Goal: Task Accomplishment & Management: Manage account settings

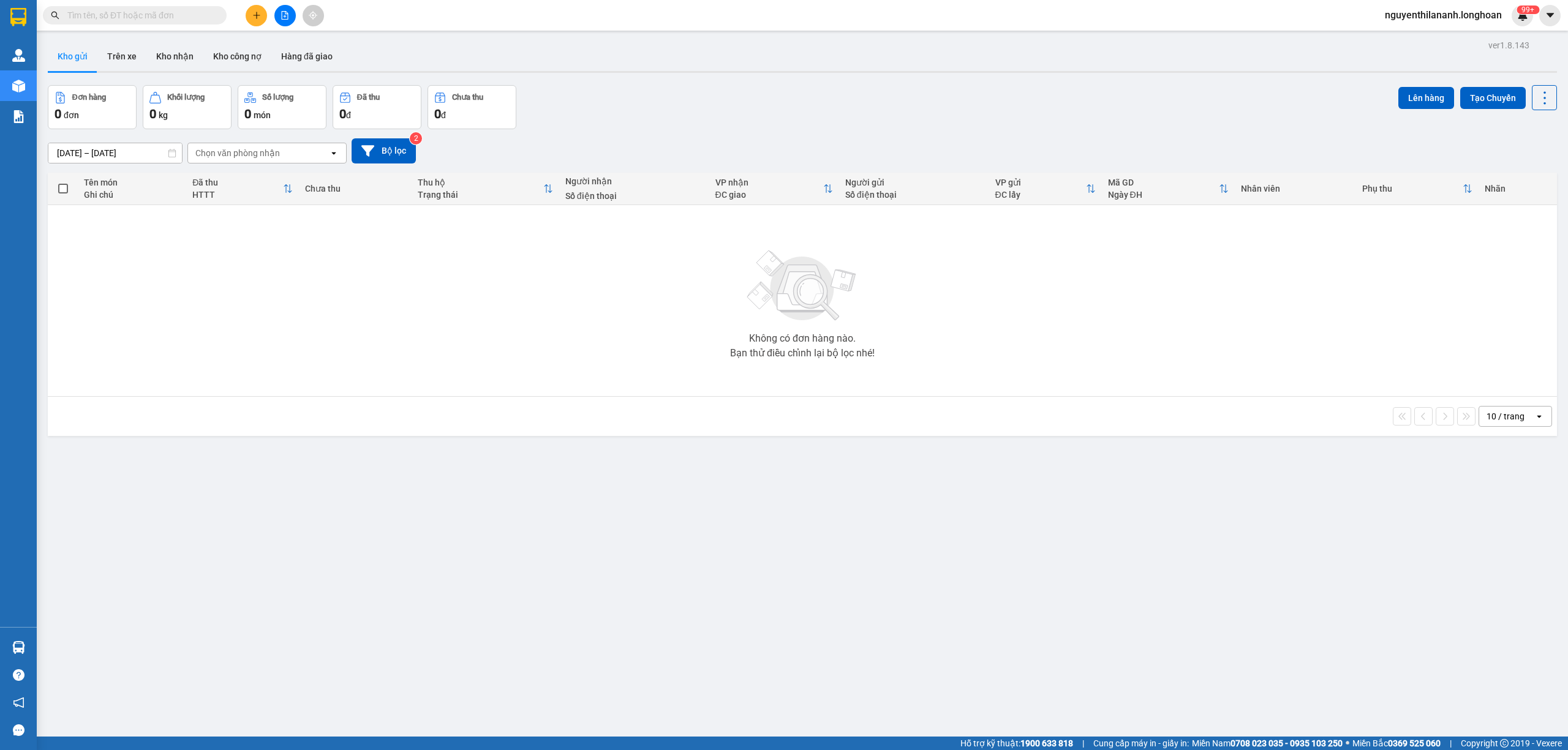
click at [99, 17] on input "text" at bounding box center [140, 15] width 144 height 14
paste input "0966667605"
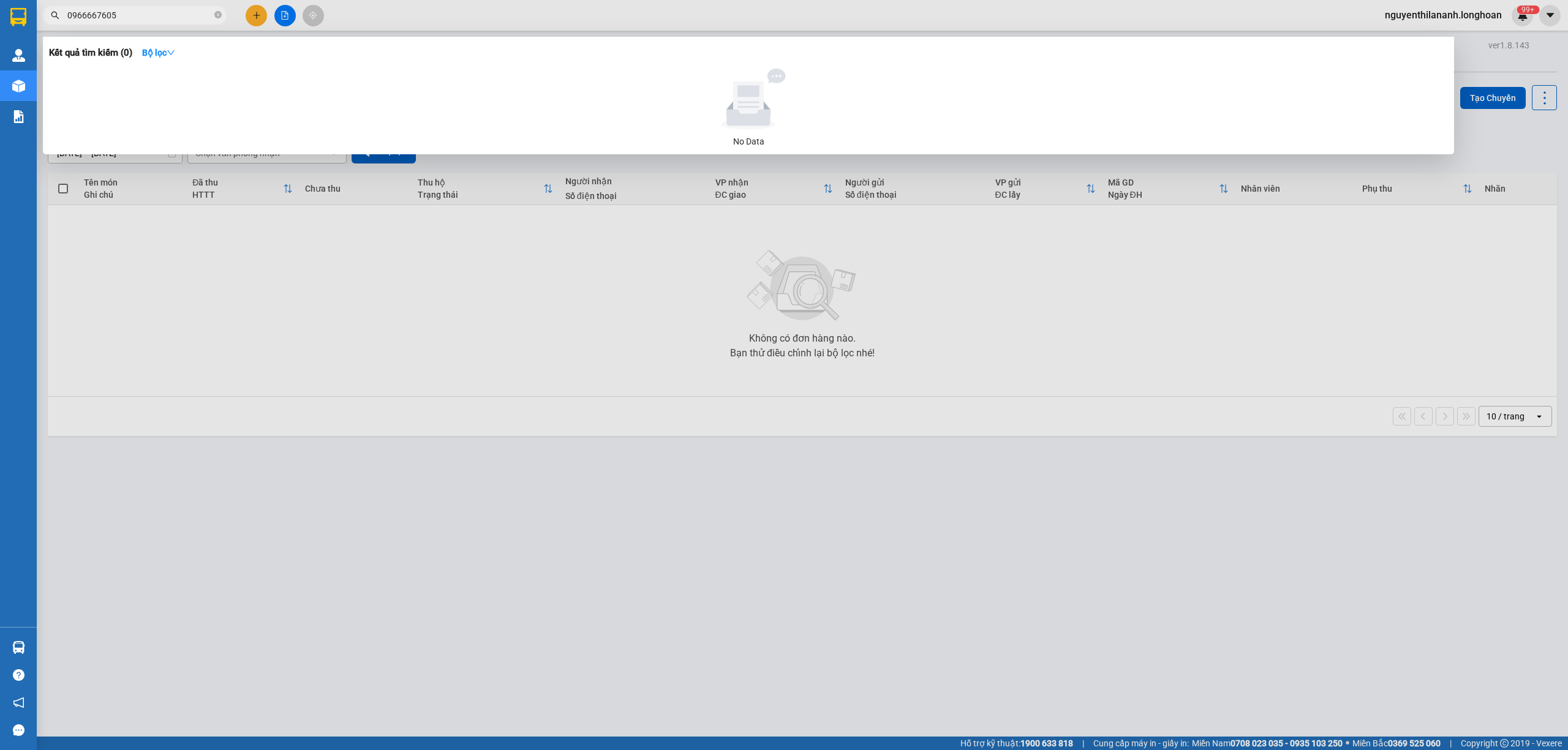
type input "0966667605"
click at [174, 20] on input "0966667605" at bounding box center [140, 15] width 144 height 14
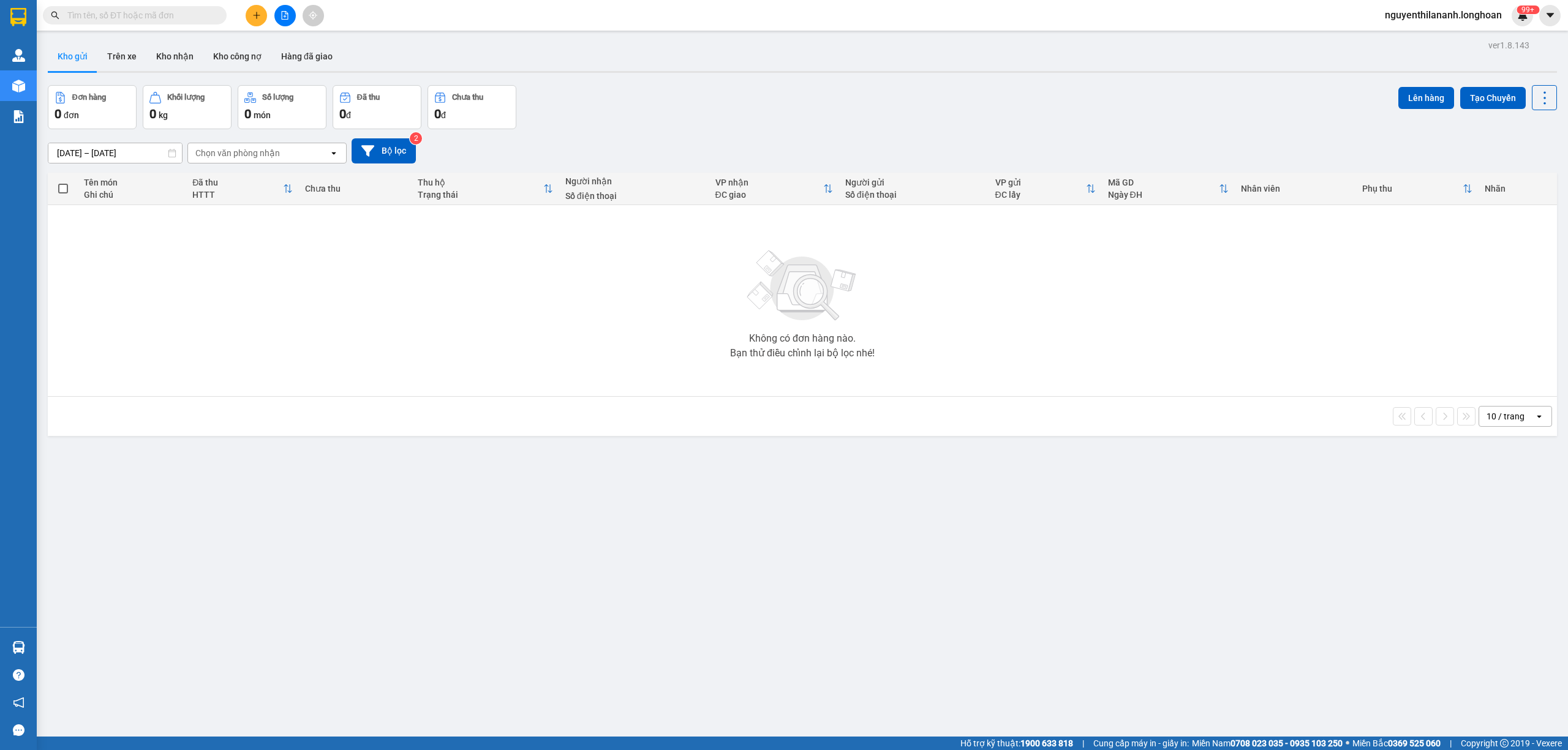
paste input "0877580844"
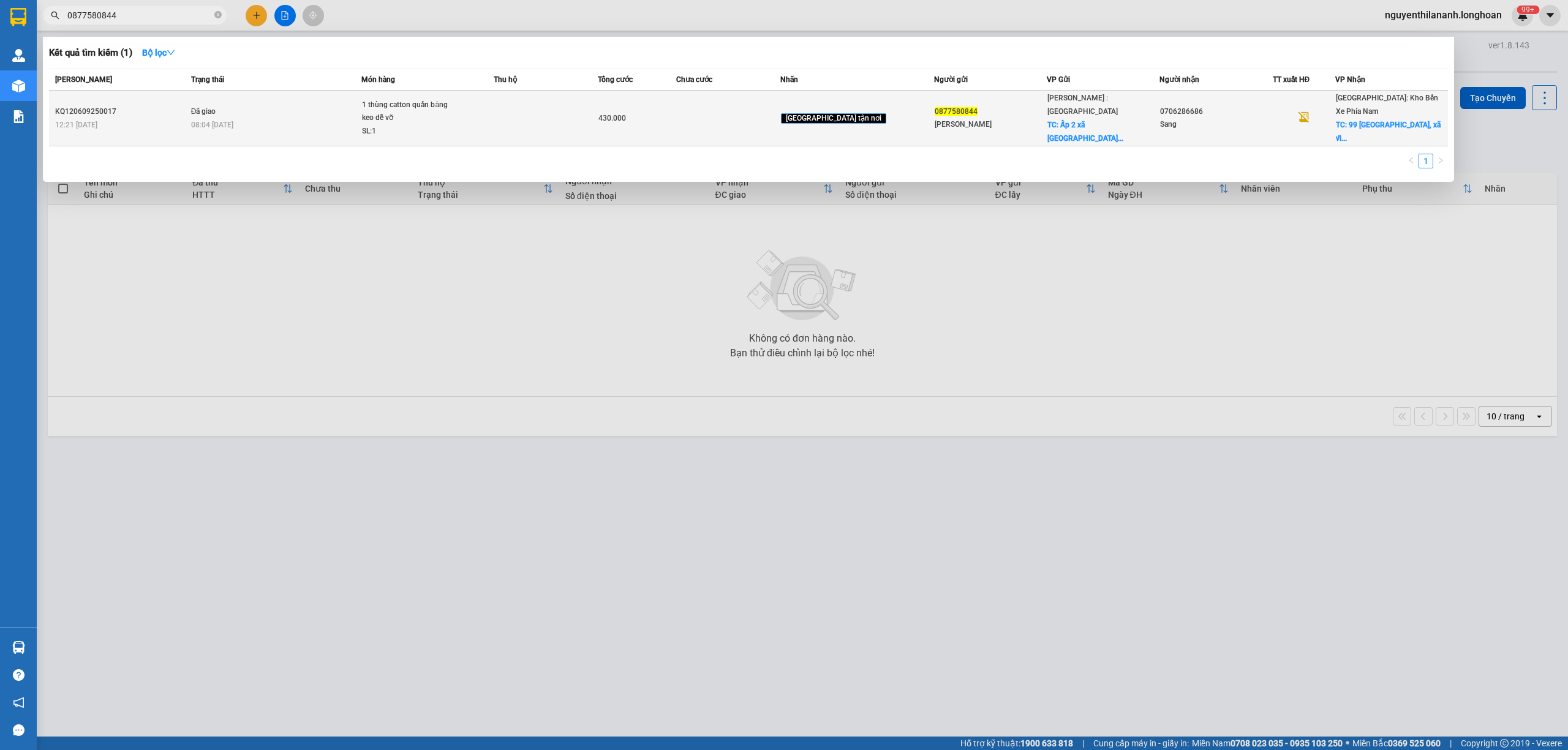
type input "0877580844"
click at [165, 108] on div "KQ120609250017" at bounding box center [121, 112] width 132 height 13
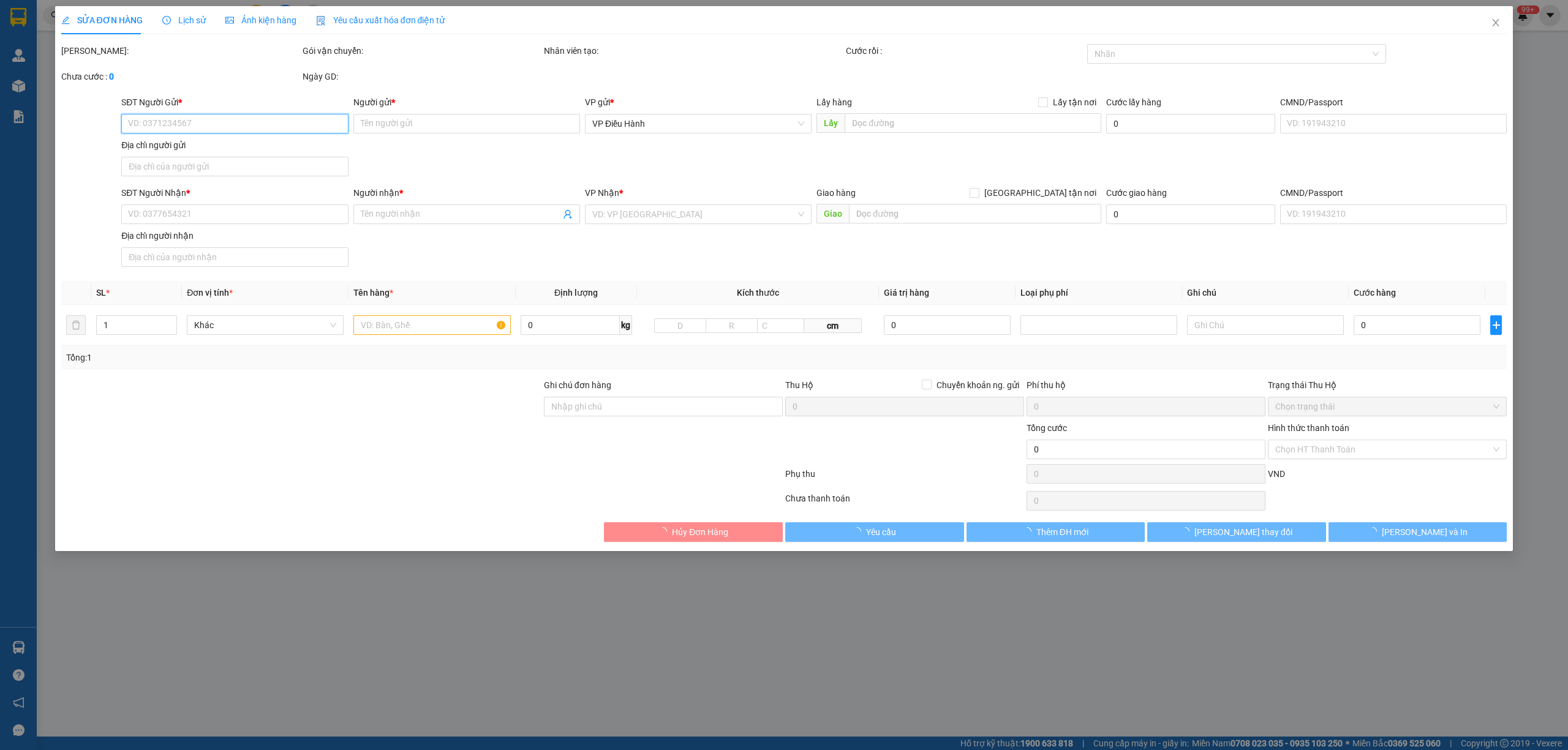
type input "0877580844"
type input "Bảo Thy"
checkbox input "true"
type input "Ấp 2 xã long khê huyện cần đước tỉnh long an"
type input "0706286686"
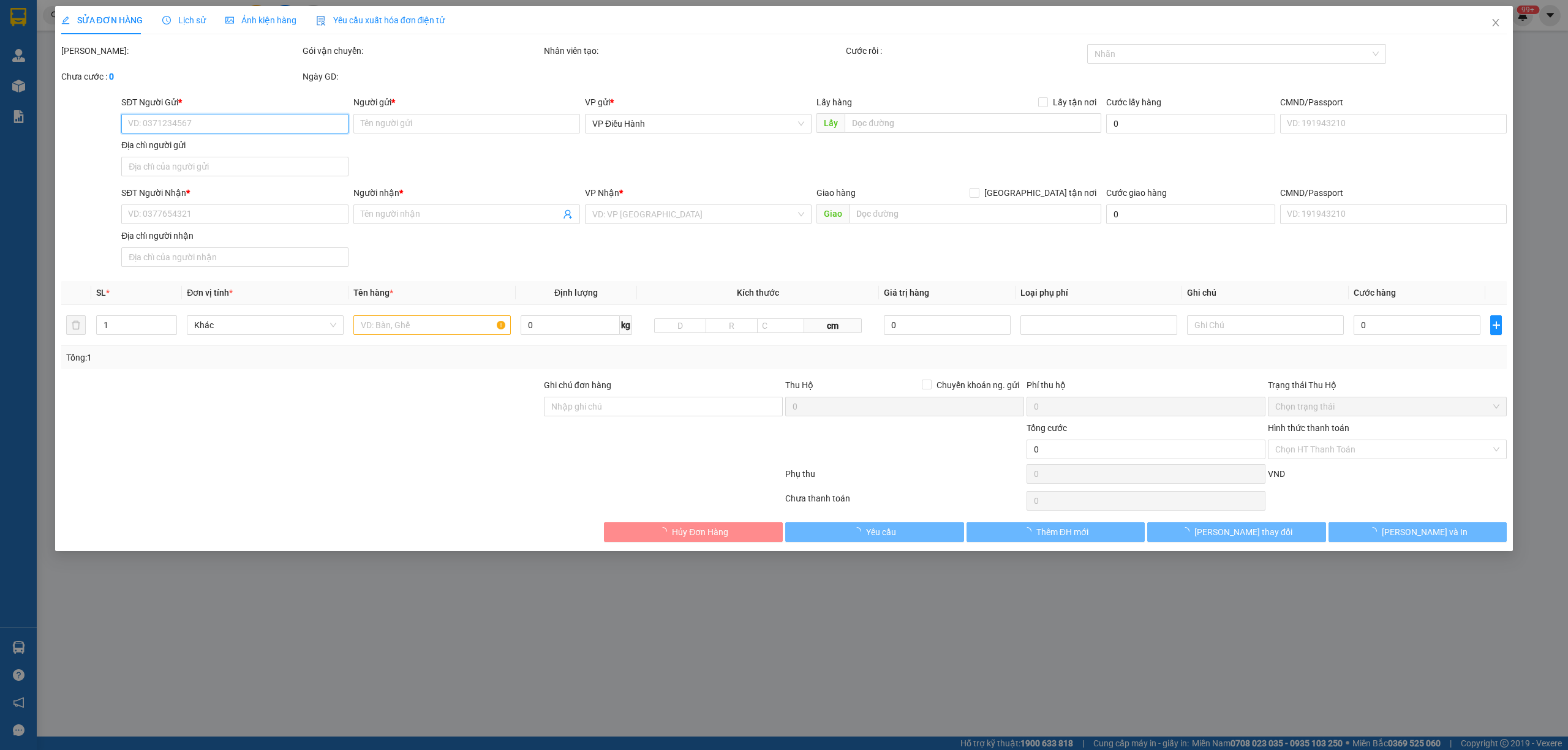
type input "Sang"
checkbox input "true"
type input "99 cầu dứa phú nông, xã vĩnh ngọc, nha trang"
type input "nhận nguyên kiện không bao bể vỡ"
type input "430.000"
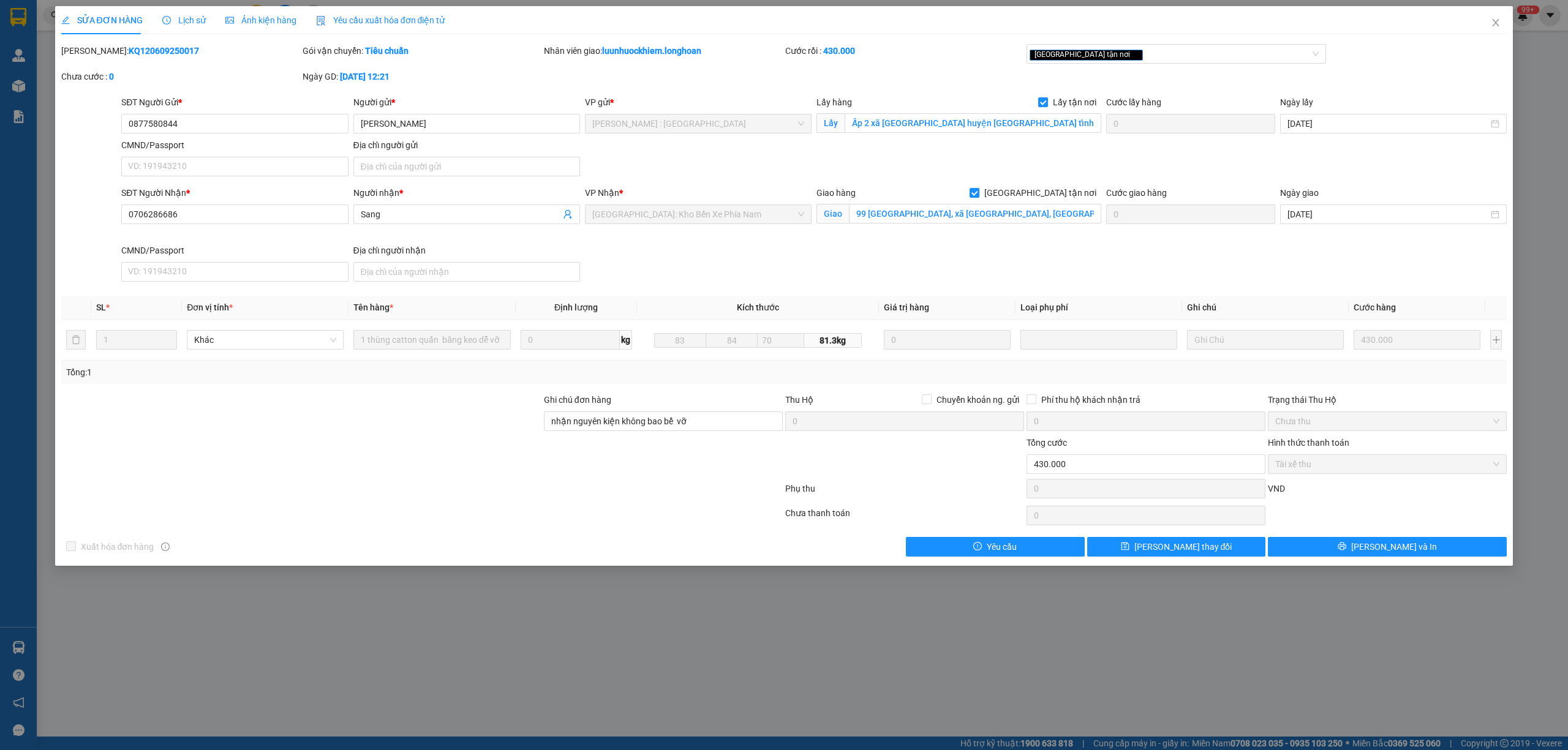
drag, startPoint x: 164, startPoint y: 49, endPoint x: 91, endPoint y: 55, distance: 73.2
click at [91, 55] on div "Mã ĐH: KQ120609250017" at bounding box center [181, 50] width 239 height 14
copy b "KQ120609250017"
click at [1497, 27] on icon "close" at bounding box center [1496, 23] width 10 height 10
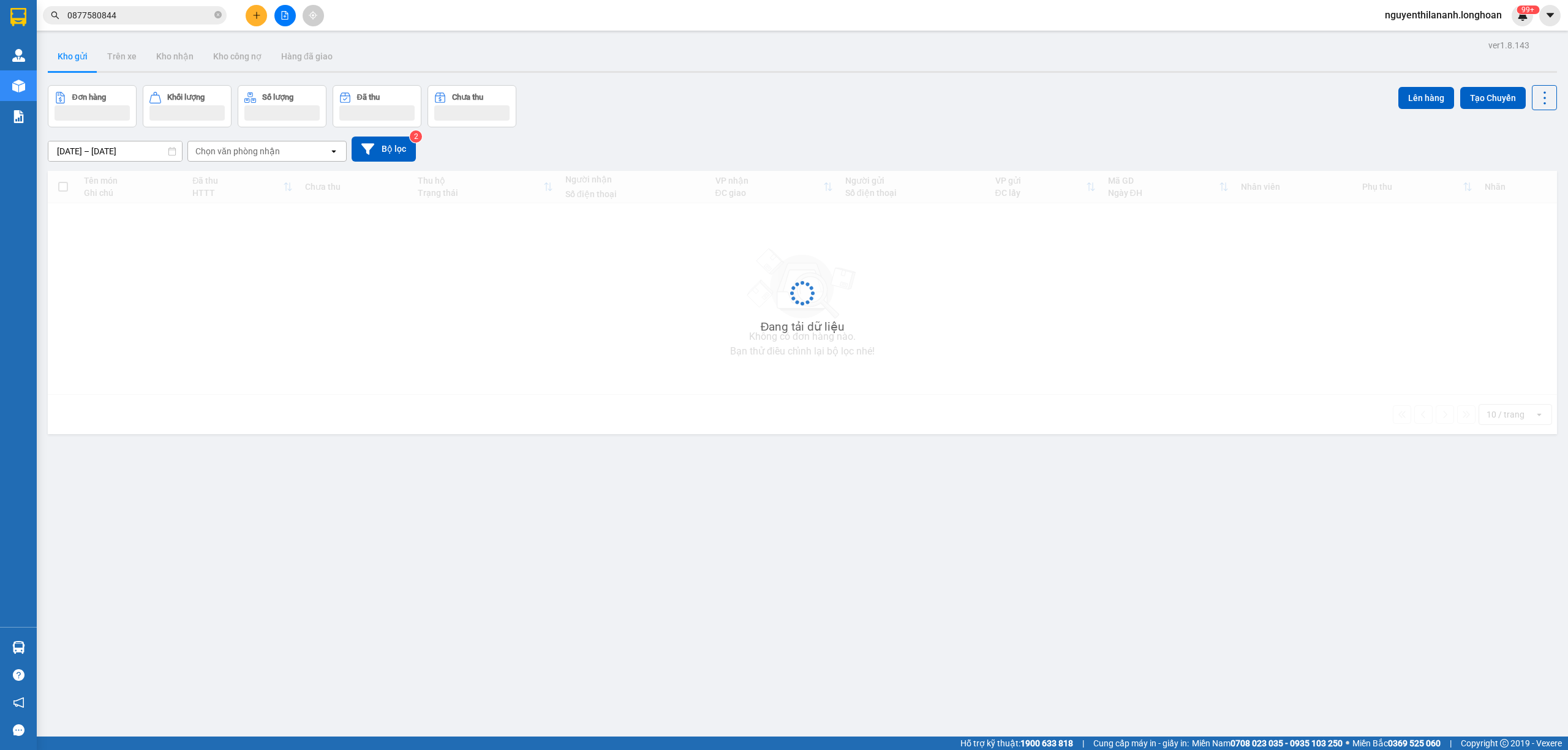
click at [194, 15] on input "0877580844" at bounding box center [140, 15] width 144 height 14
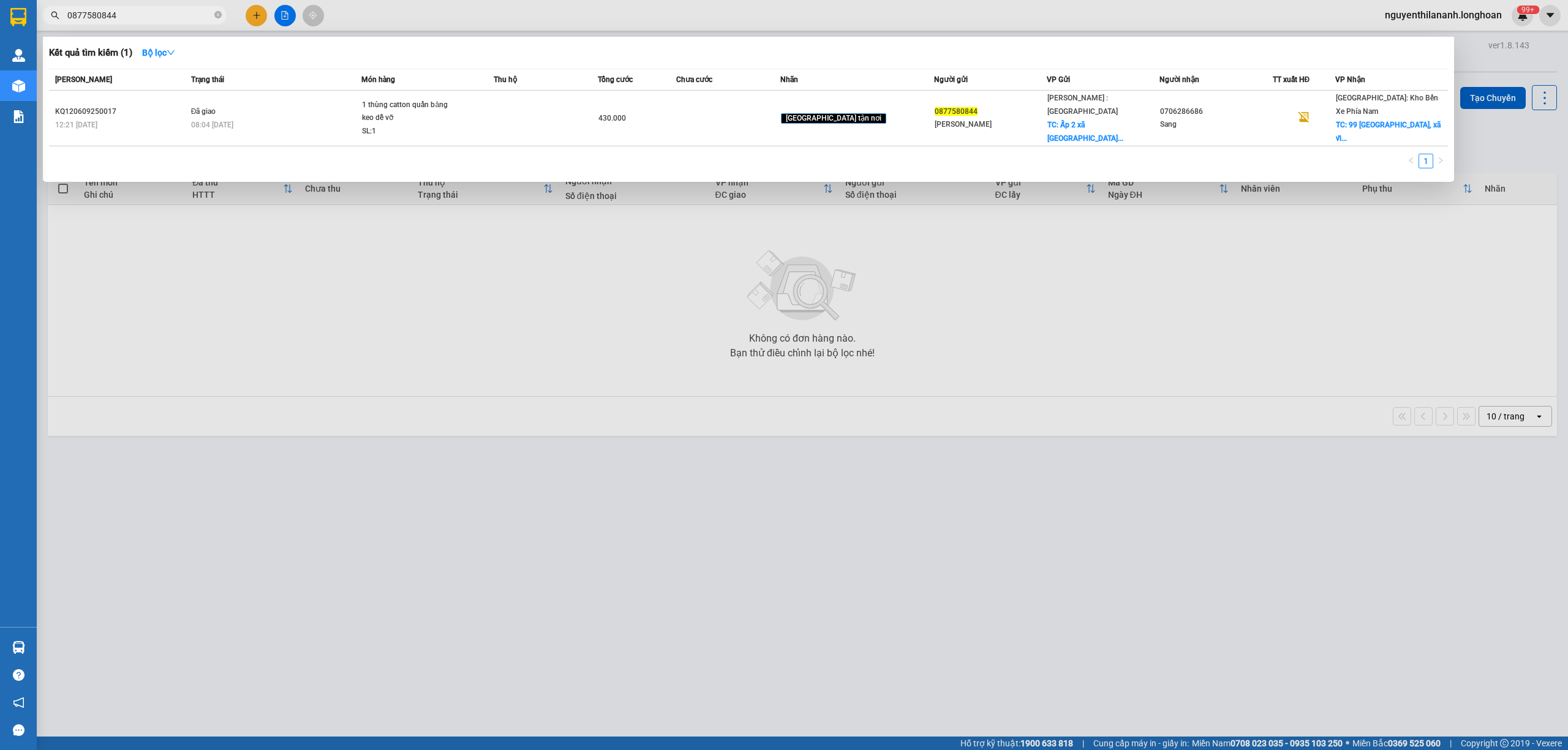
click at [194, 15] on input "0877580844" at bounding box center [140, 15] width 144 height 14
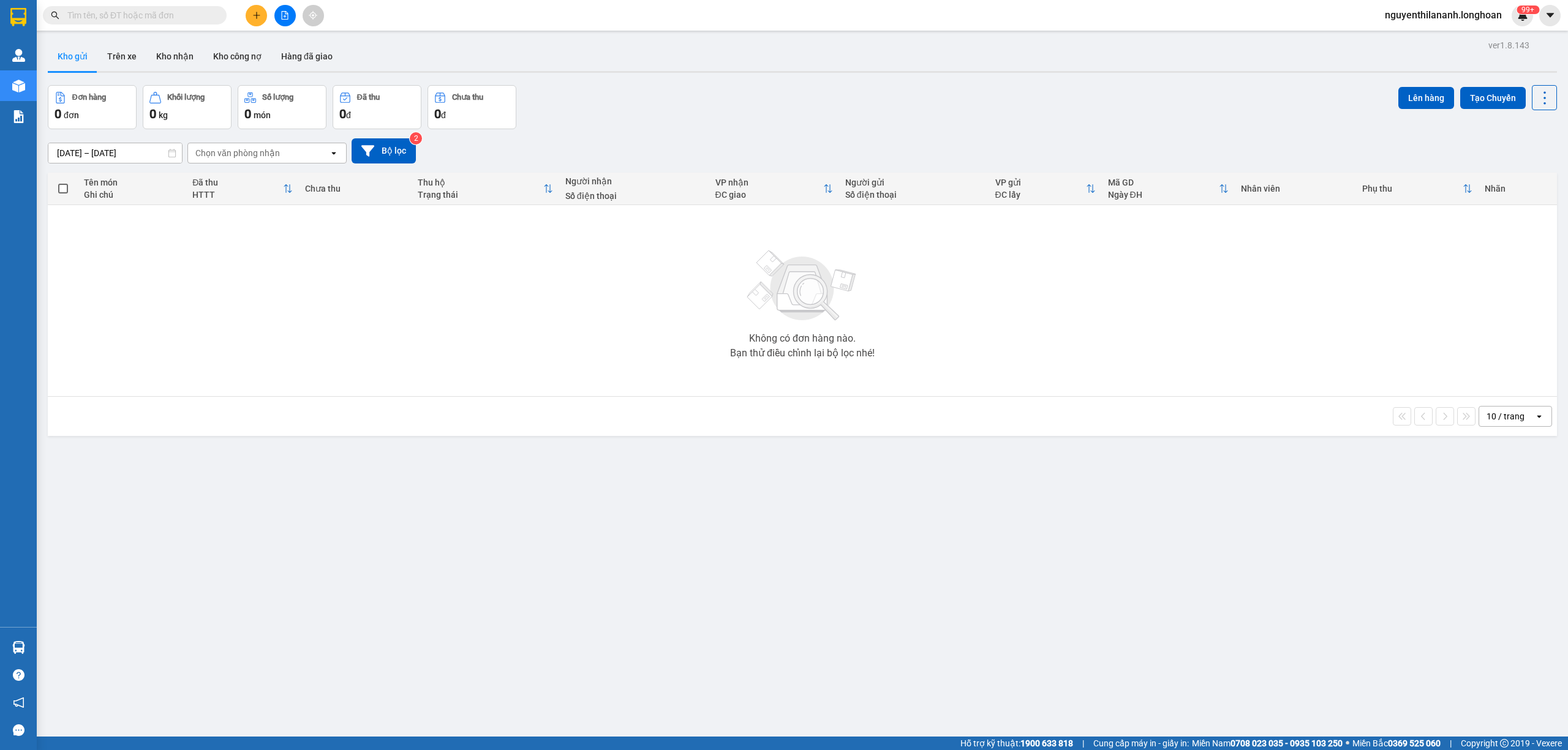
paste input "0901975347"
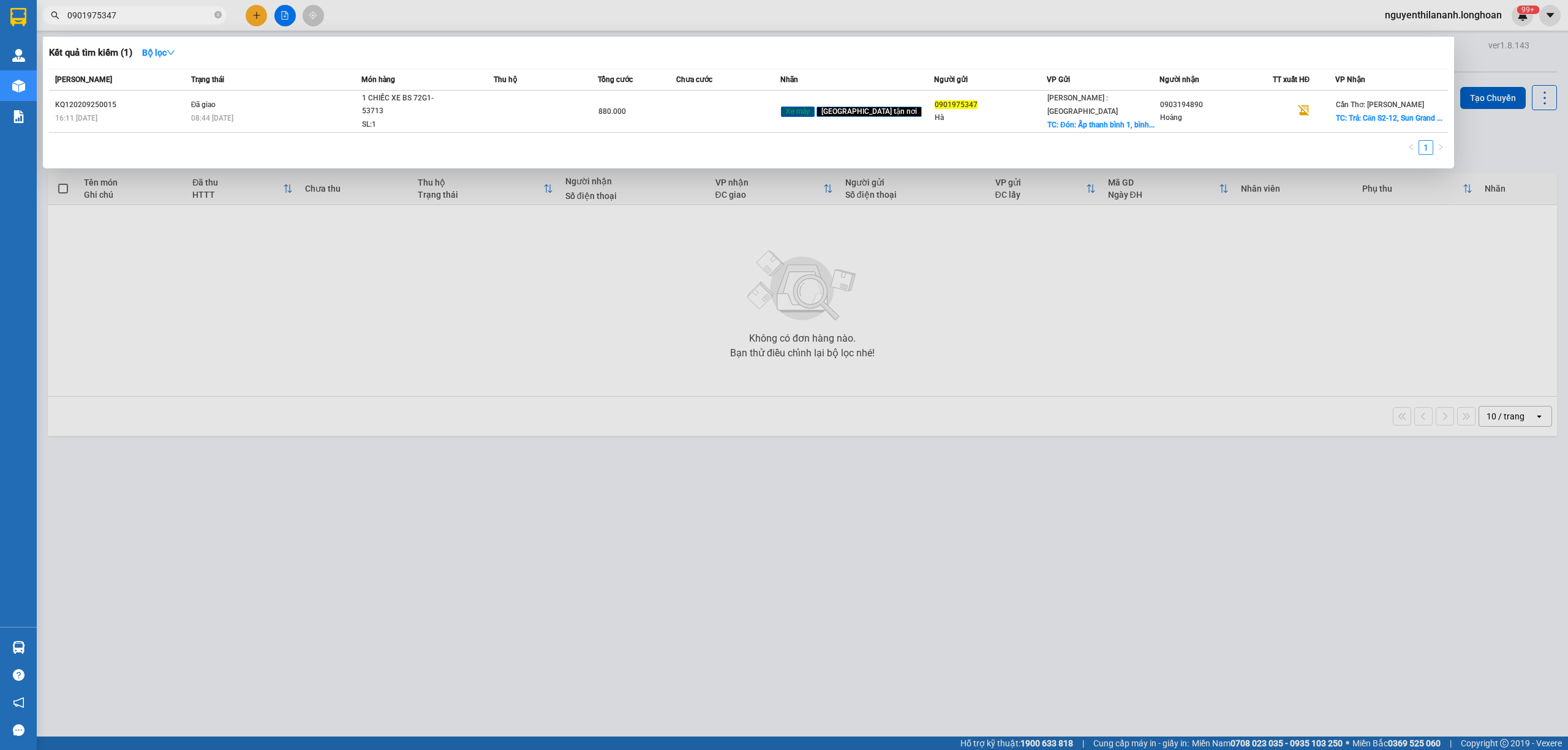
type input "0901975347"
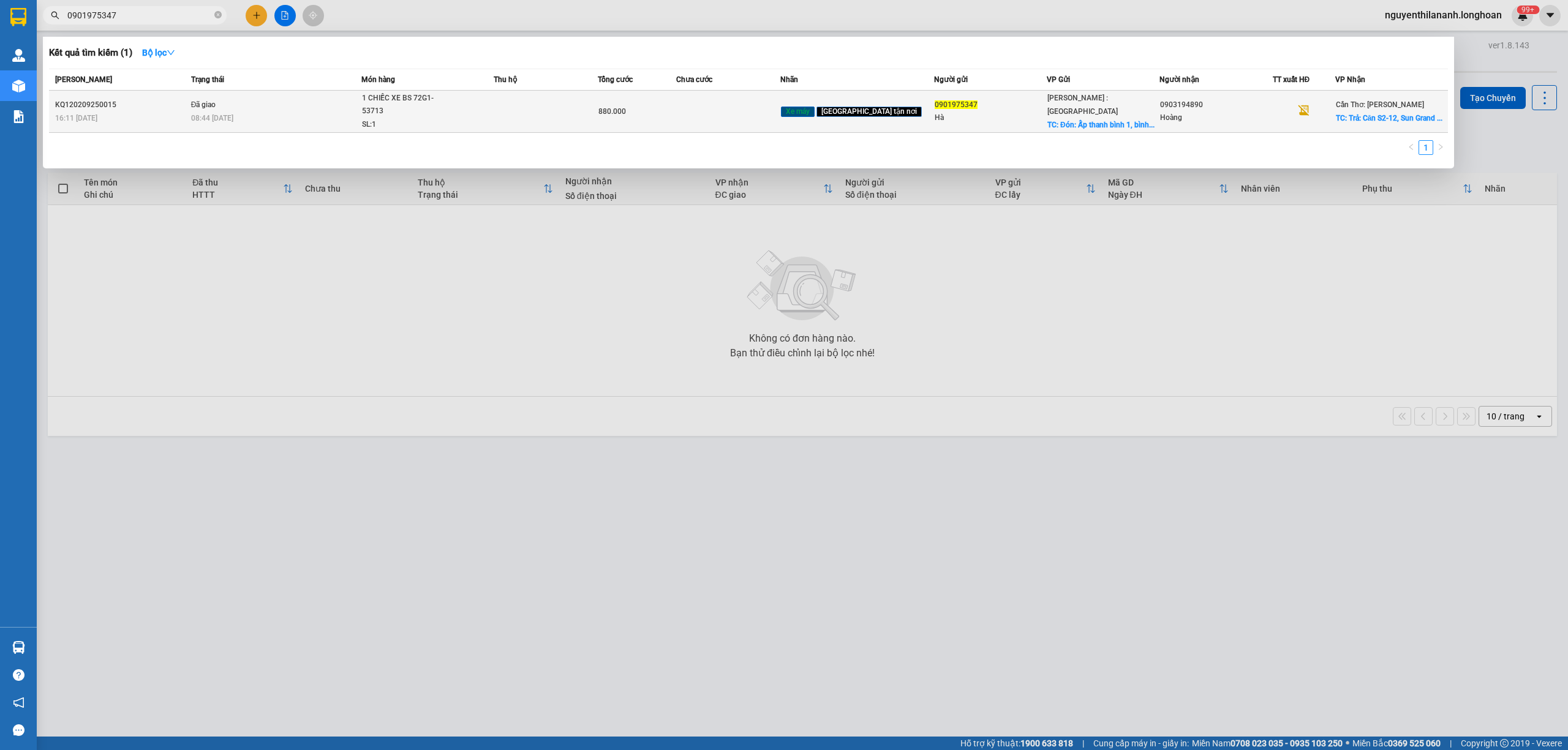
click at [156, 104] on div "KQ120209250015" at bounding box center [121, 105] width 132 height 13
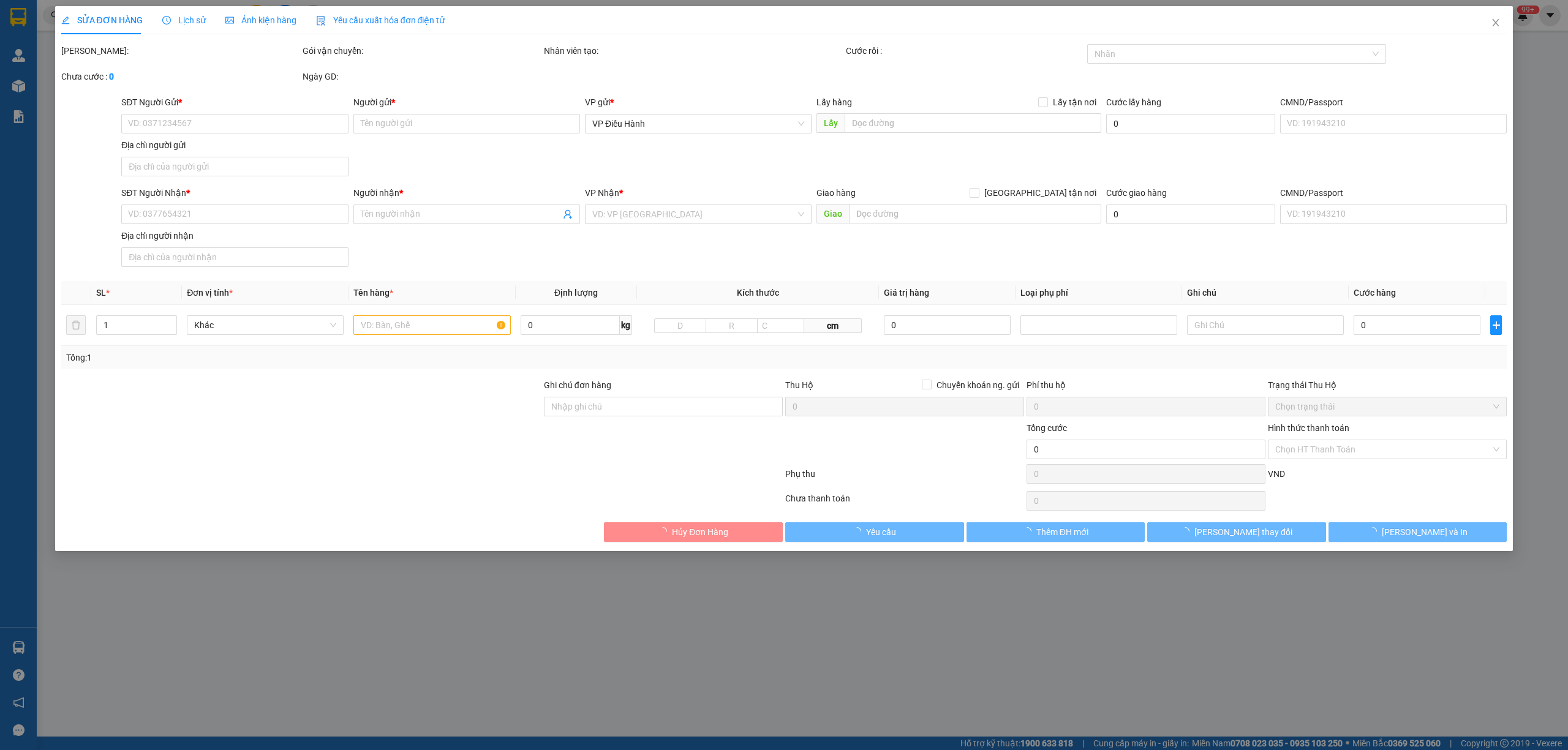
click at [197, 16] on span "Lịch sử" at bounding box center [184, 20] width 44 height 10
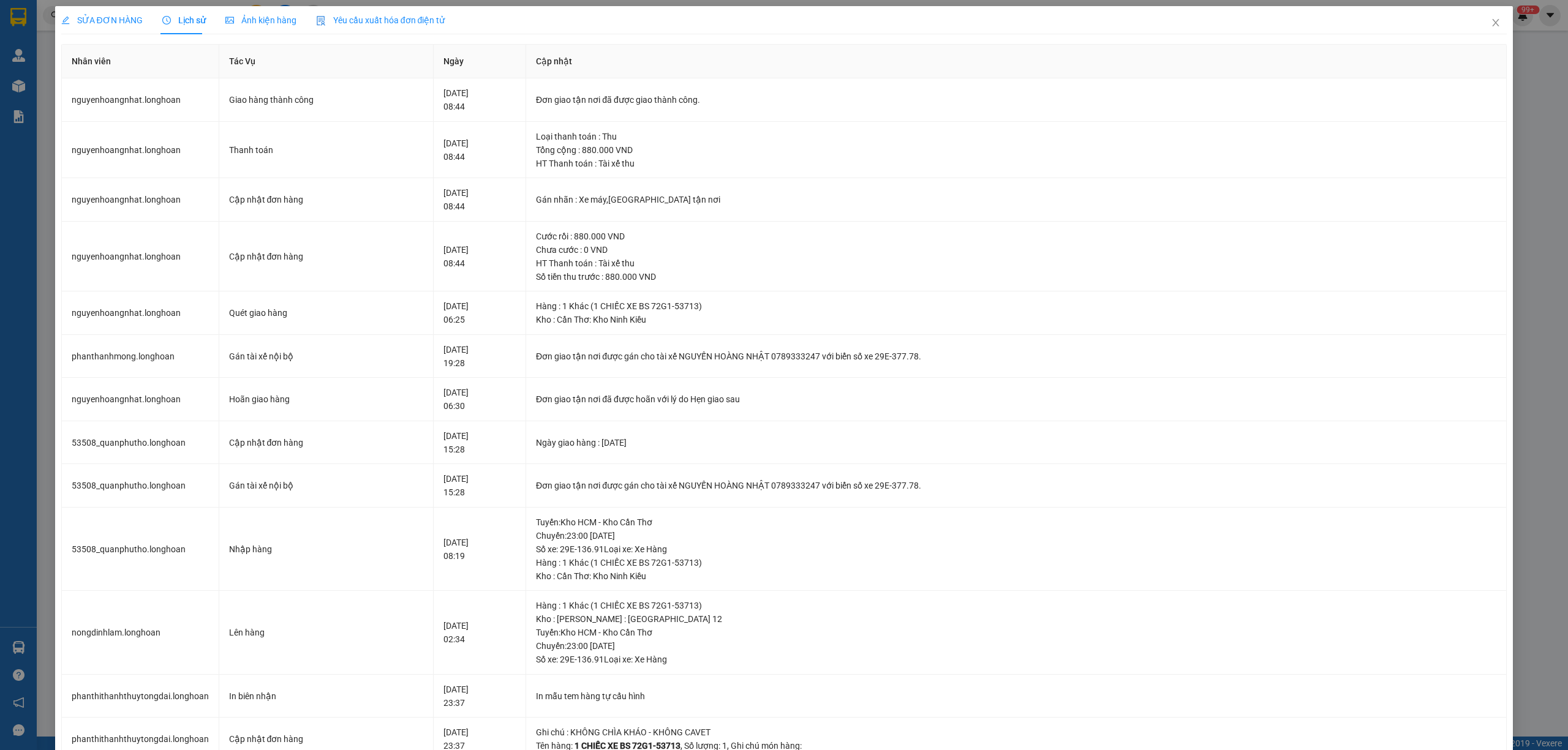
click at [113, 11] on div "SỬA ĐƠN HÀNG" at bounding box center [102, 20] width 81 height 28
type input "0901975347"
type input "Hà"
checkbox input "true"
type input "Đón: Ấp thanh bình 1, bình châu , xuyên mộc, bà rịa vũng tàu."
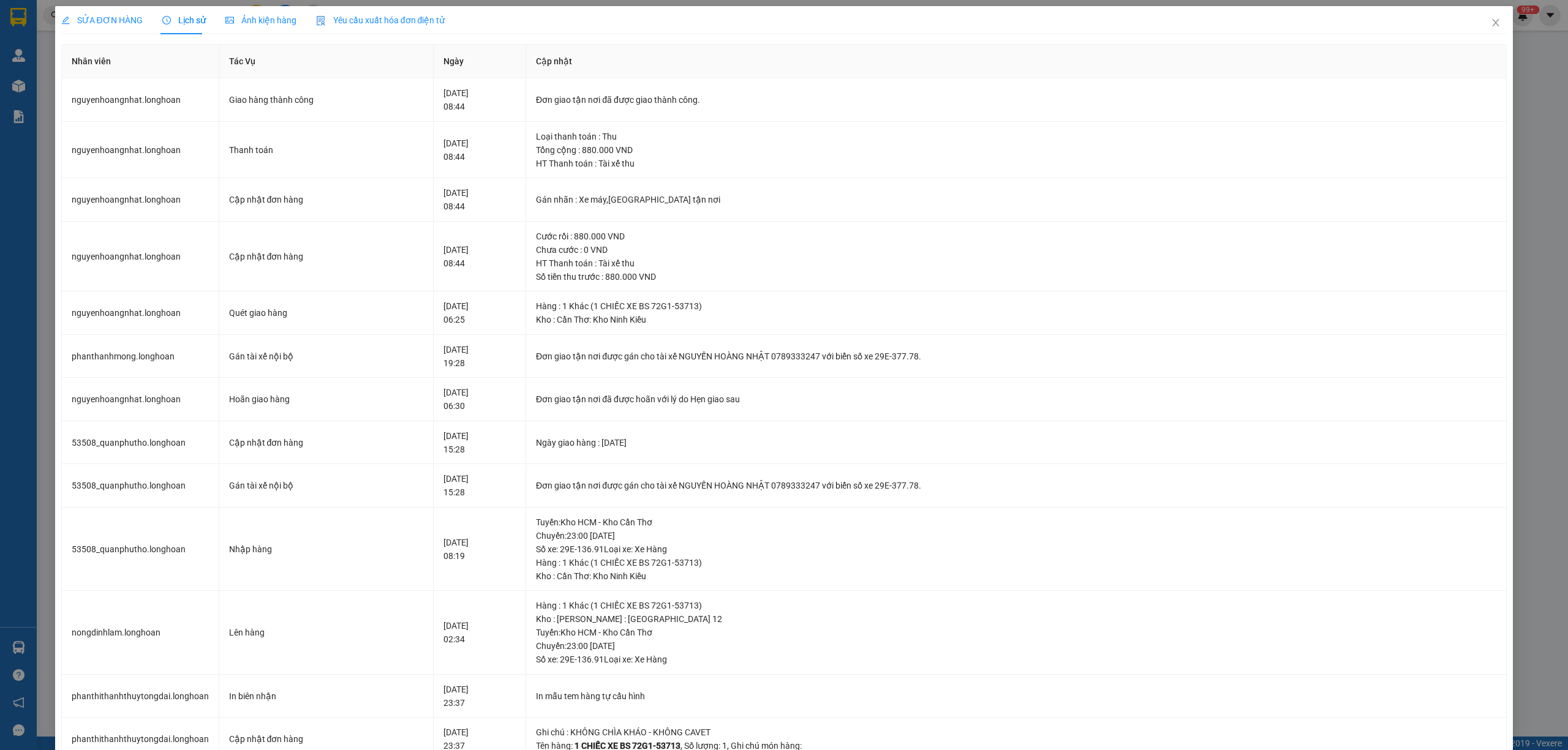
type input "0903194890"
type input "Hoàng"
checkbox input "true"
type input "Trả: Căn S2-12, Sun Grand City New An Thới, Khu Phố 6, Phường An Thới, Thành Ph…"
type input "KHÔNG CHÌA KHÁO - KHÔNG CAVET"
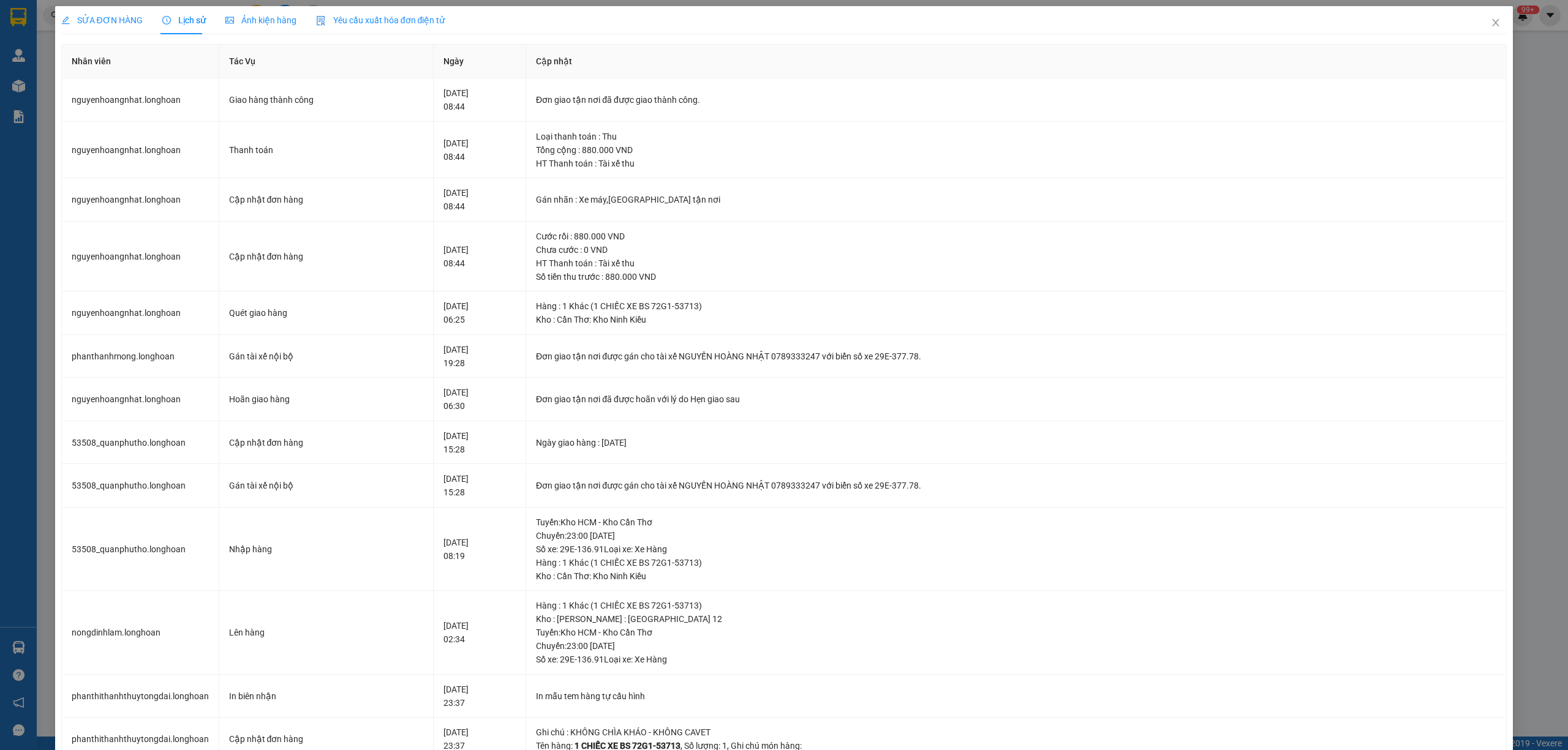
type input "880.000"
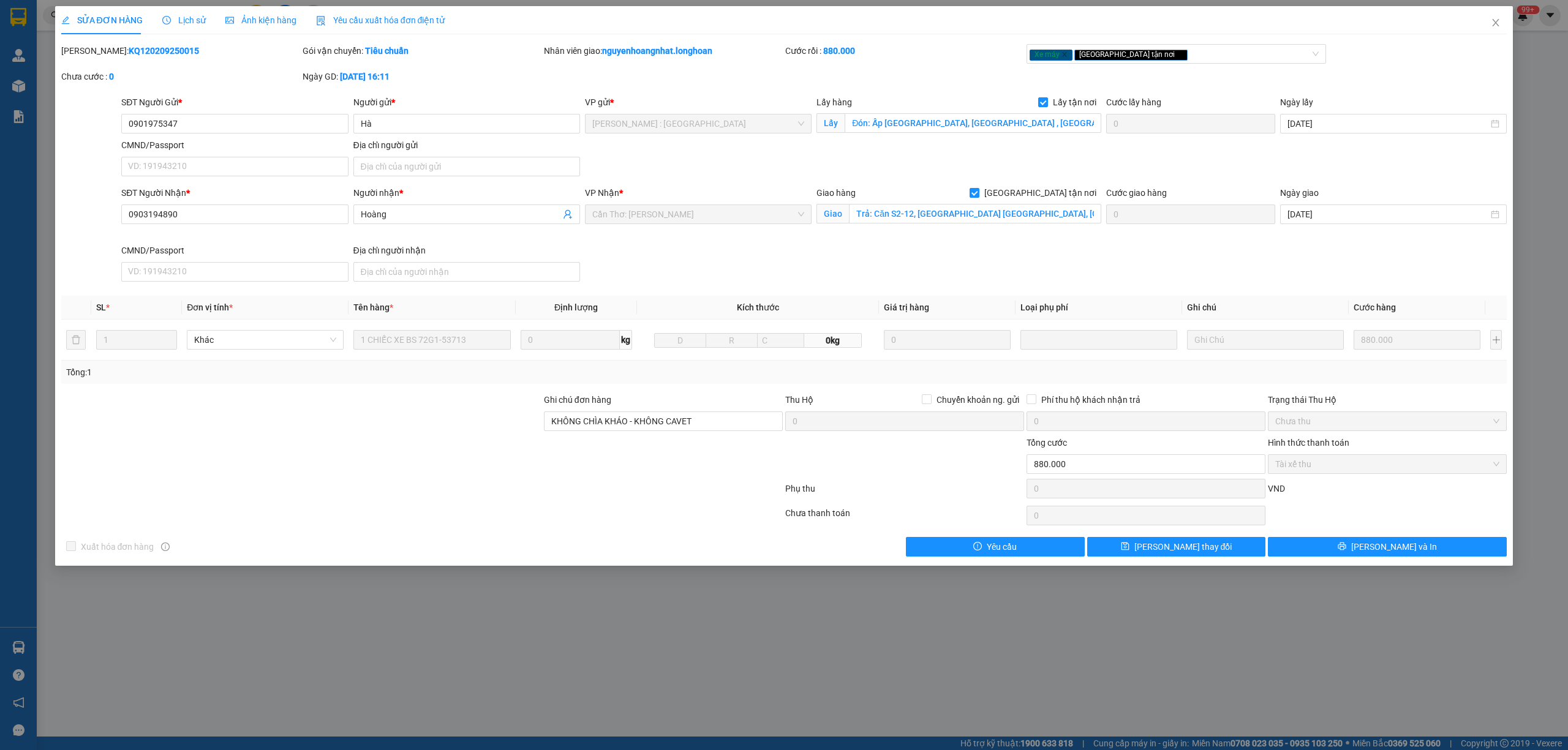
drag, startPoint x: 170, startPoint y: 58, endPoint x: 92, endPoint y: 55, distance: 78.1
click at [92, 55] on div "Mã ĐH: KQ120209250015" at bounding box center [181, 57] width 242 height 26
copy b "KQ120209250015"
click at [179, 127] on input "0901975347" at bounding box center [234, 123] width 226 height 19
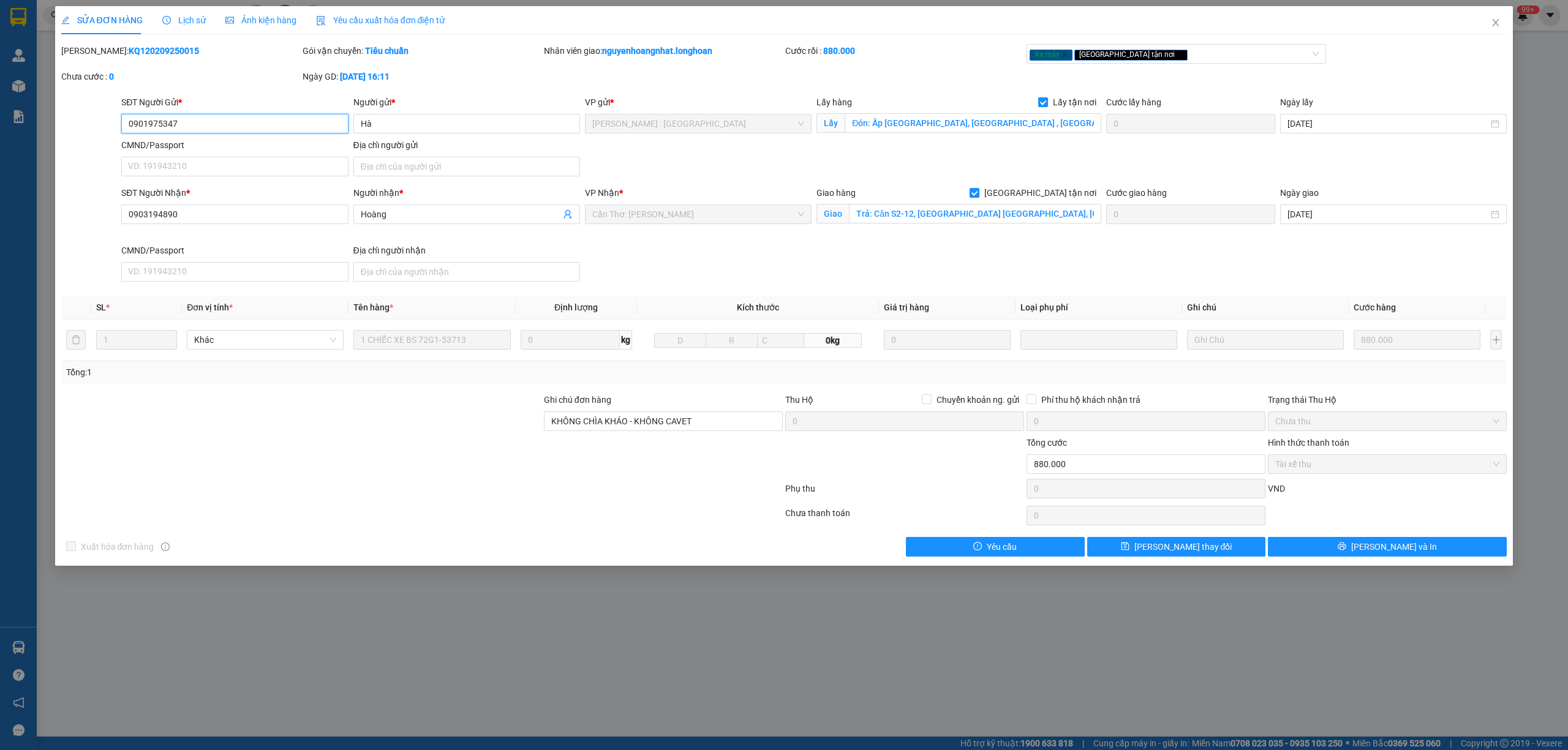
drag, startPoint x: 179, startPoint y: 127, endPoint x: 130, endPoint y: 131, distance: 49.2
click at [130, 131] on input "0901975347" at bounding box center [234, 123] width 226 height 19
click at [1490, 27] on span "Close" at bounding box center [1496, 24] width 34 height 34
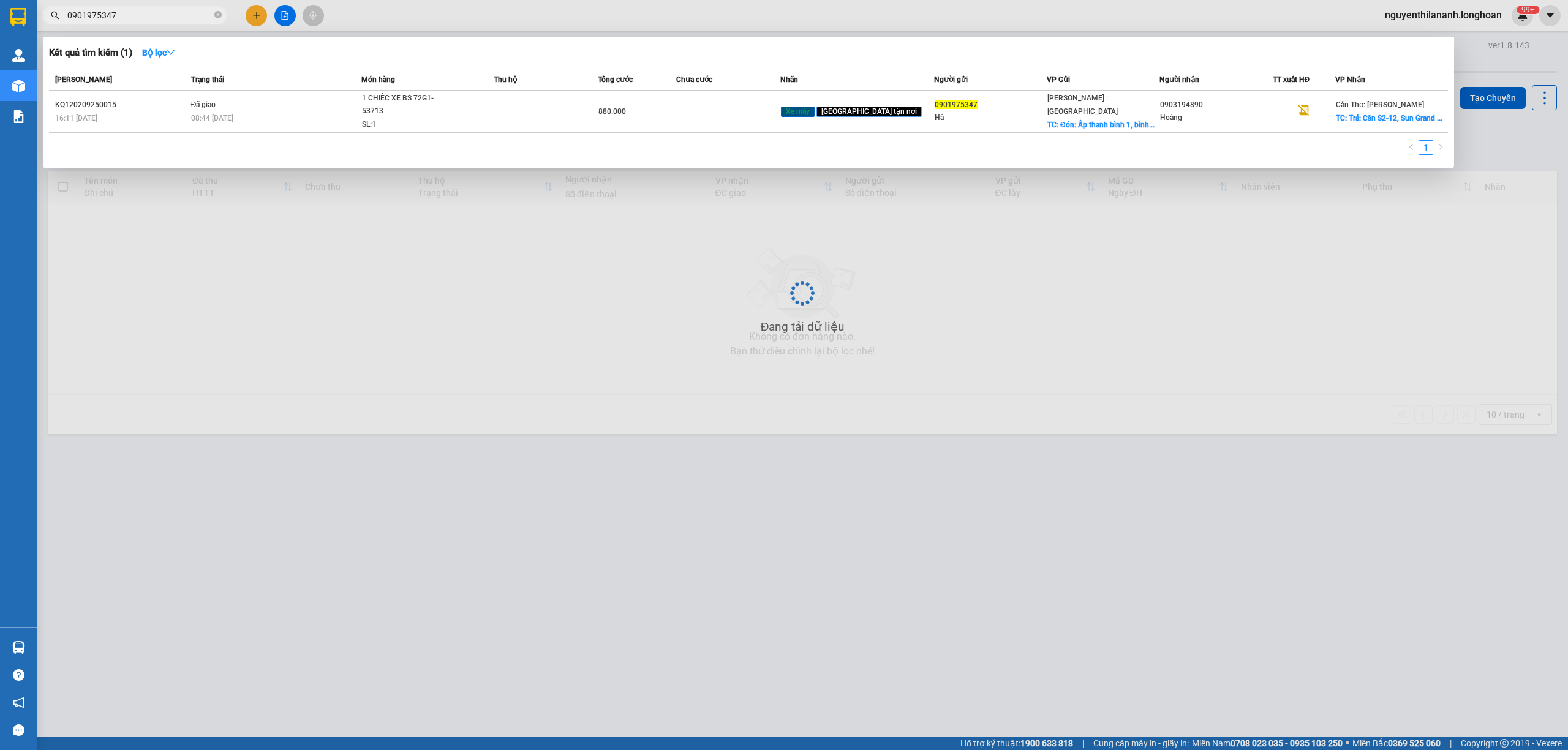
click at [126, 9] on input "0901975347" at bounding box center [140, 15] width 144 height 14
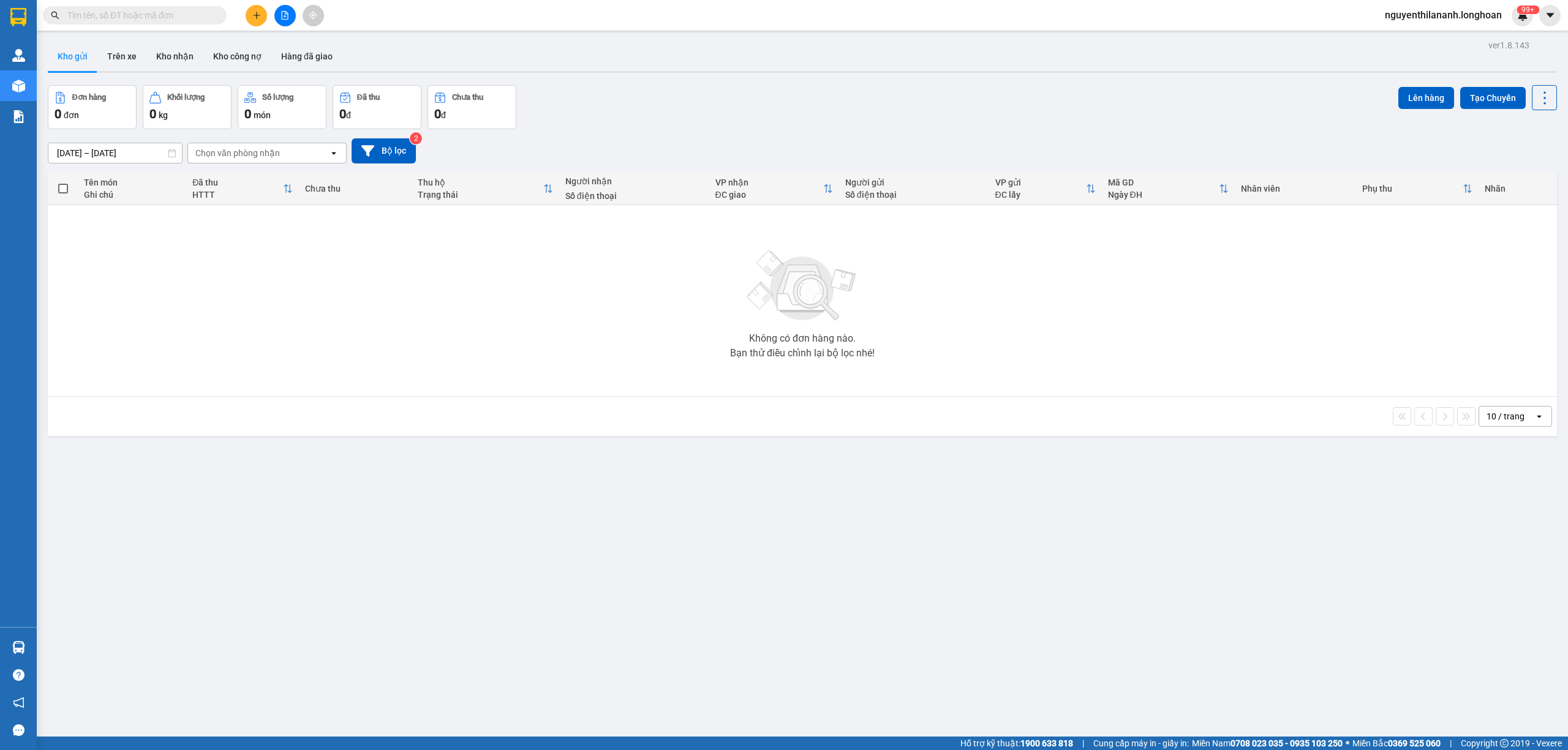
paste input "0941819778"
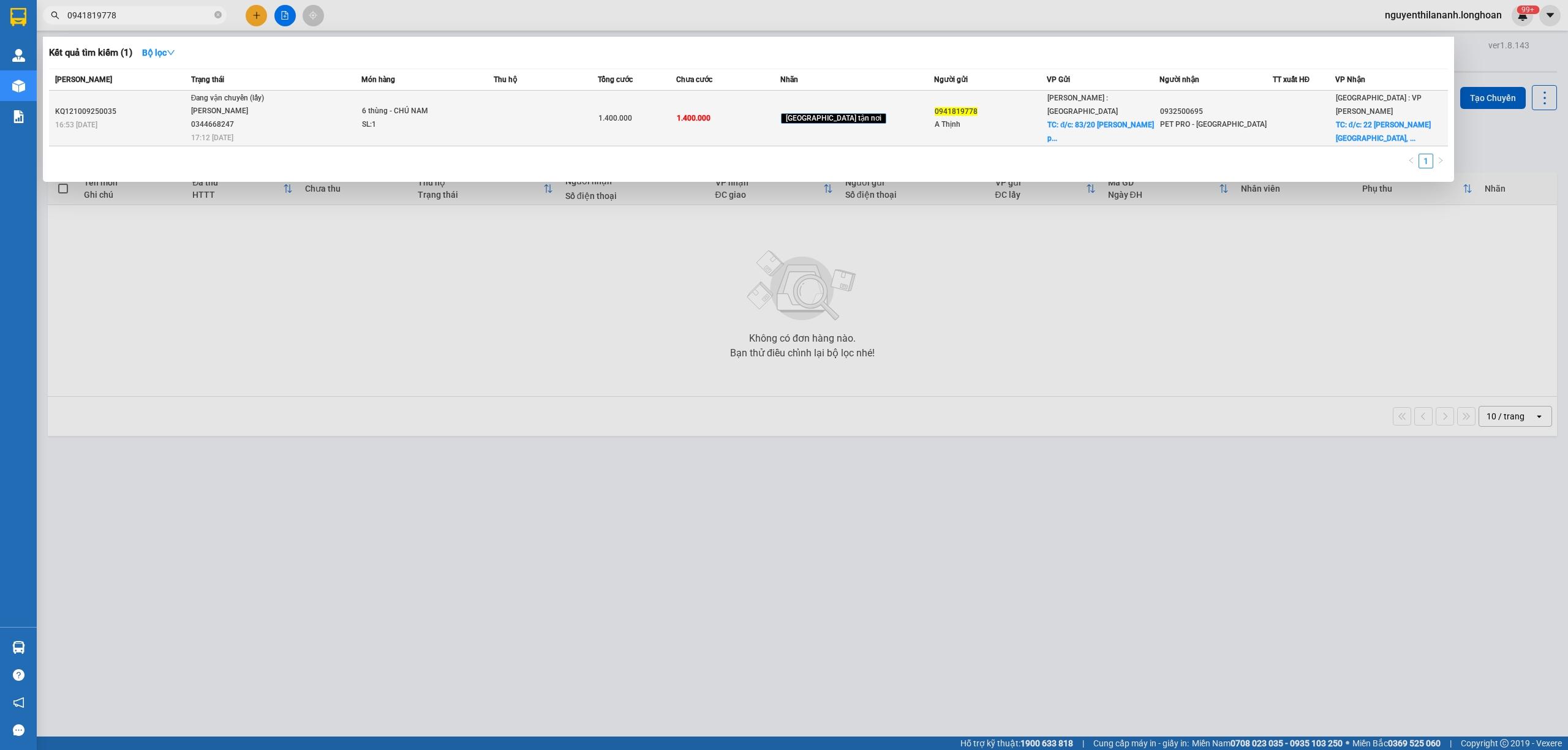
type input "0941819778"
click at [126, 105] on div "KQ121009250035" at bounding box center [121, 112] width 132 height 13
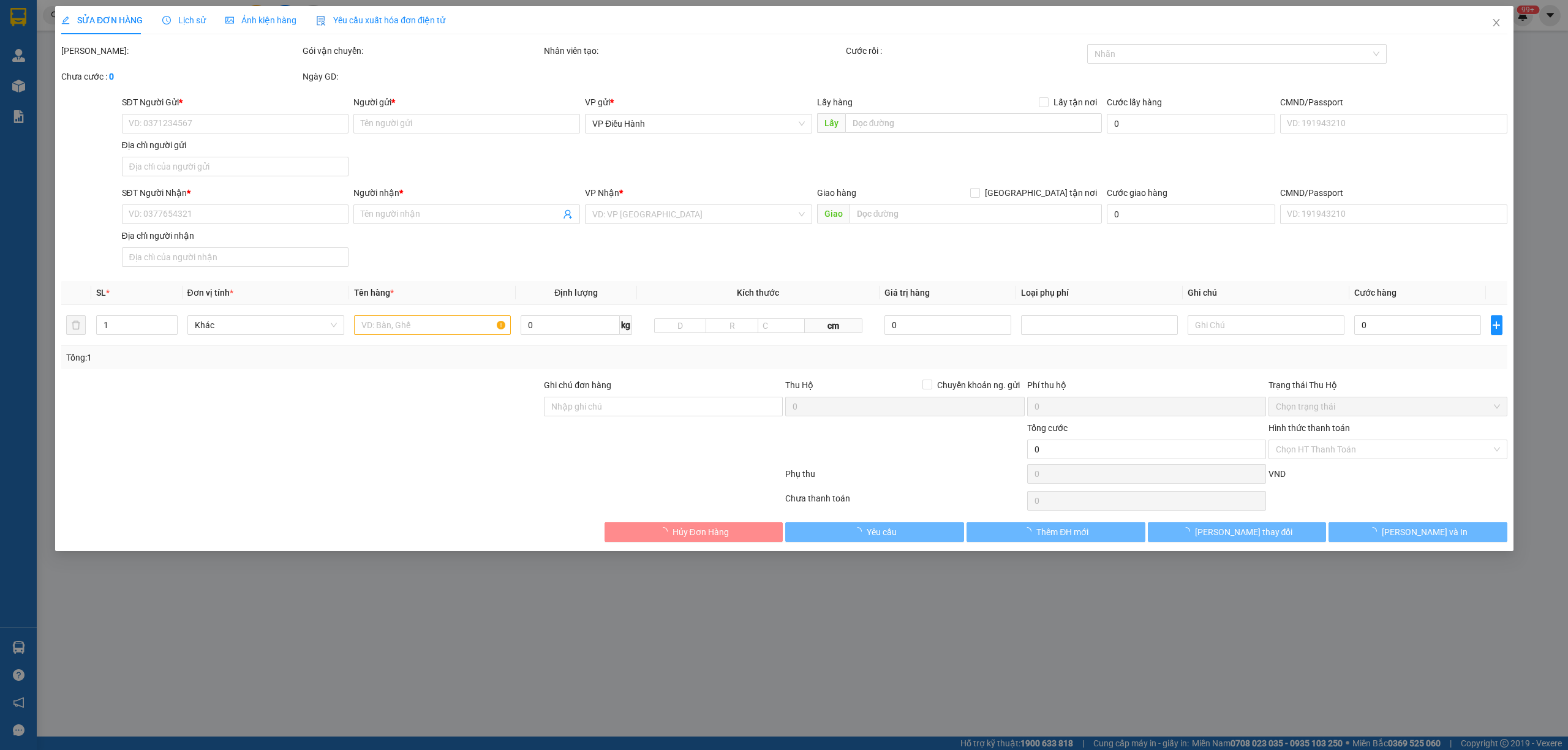
type input "0941819778"
type input "A Thịnh"
checkbox input "true"
type input "đ/c: 83/20 Phạm văn Bạch p15 Tân Bình"
type input "0932500695"
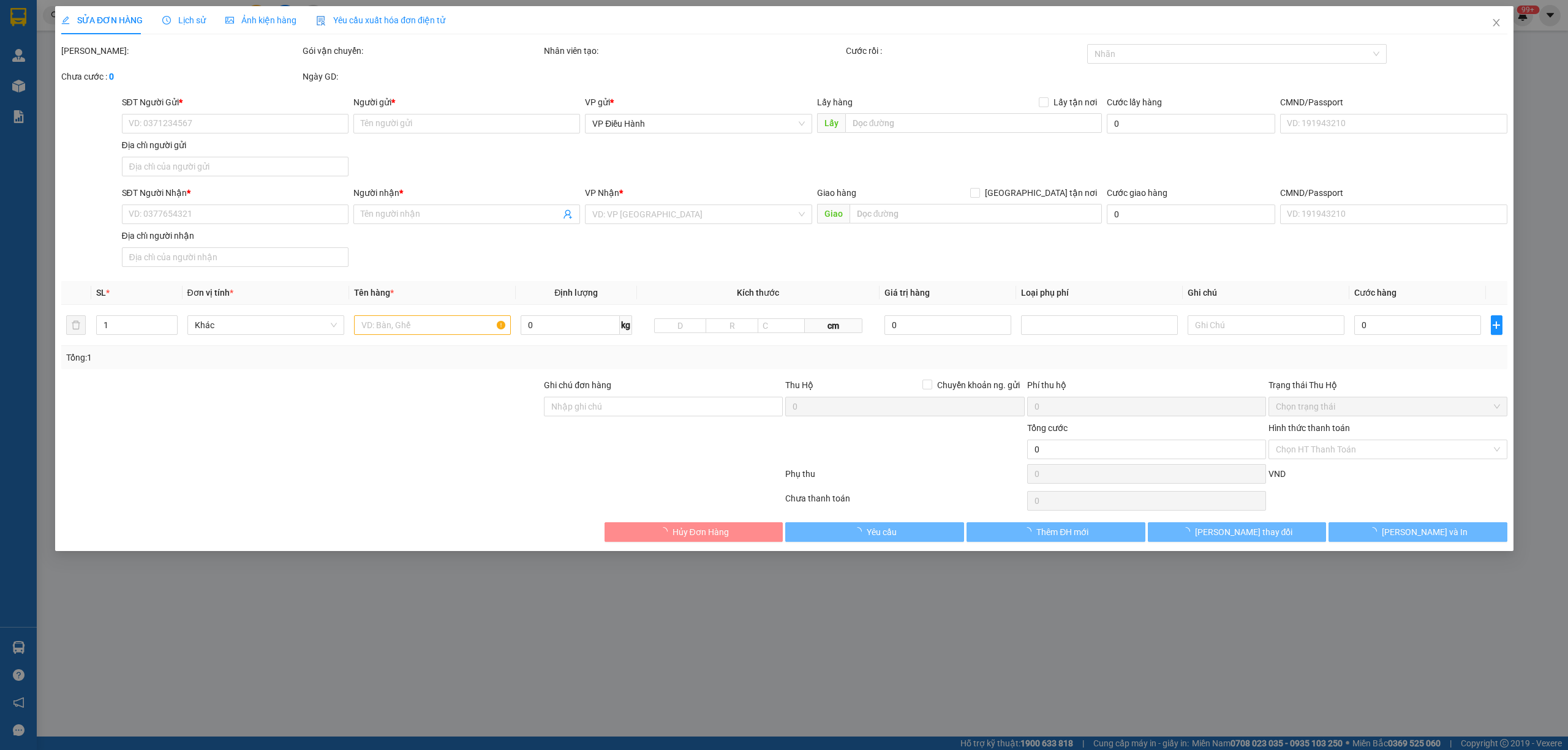
type input "PET PRO - ĐÀ NẴNG"
checkbox input "true"
type input "đ/c: 22 Châu Thị Vĩnh Tế, quận Ngũ Hành Sơn Đà Nẵng"
type input "1.400.000"
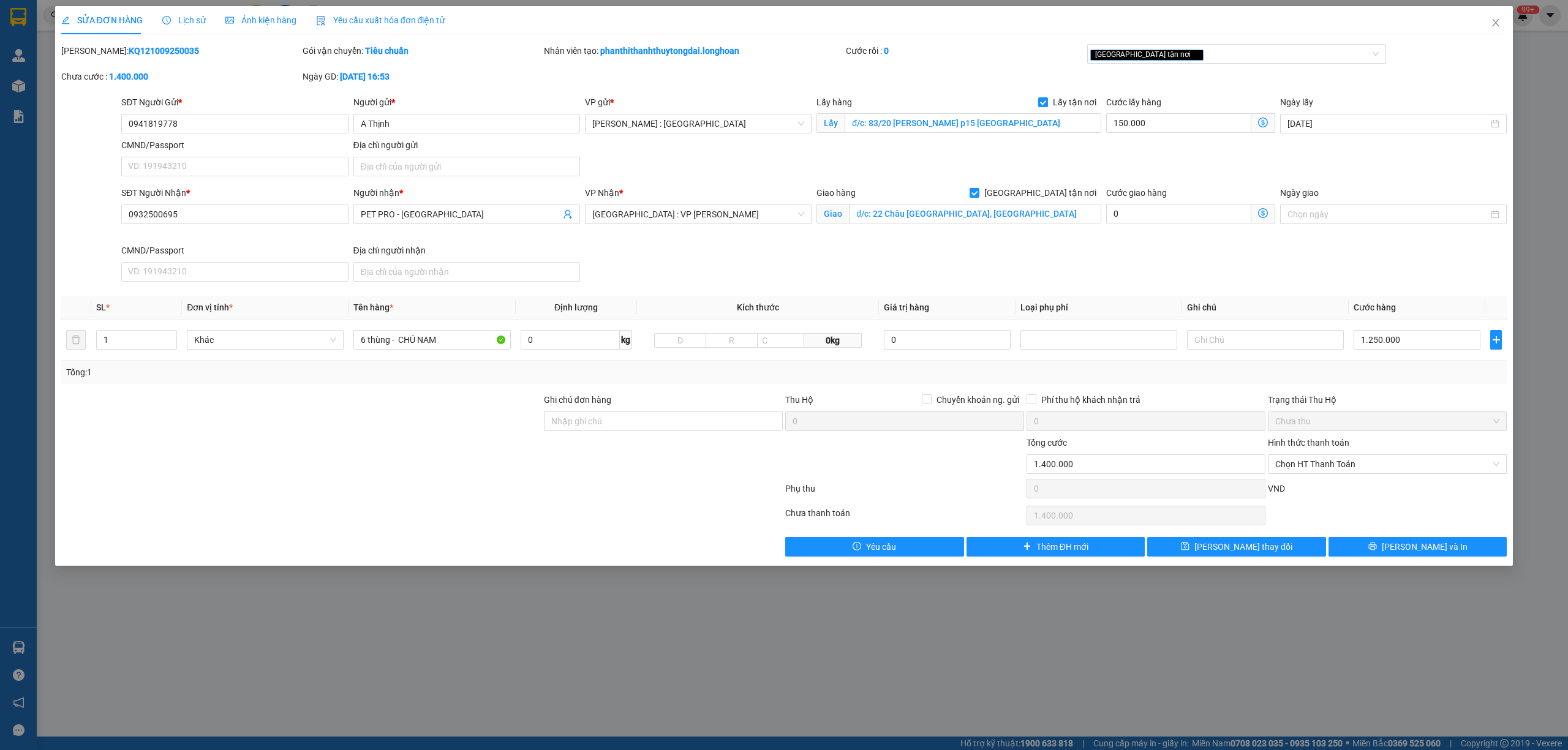
click at [179, 21] on span "Lịch sử" at bounding box center [184, 20] width 44 height 10
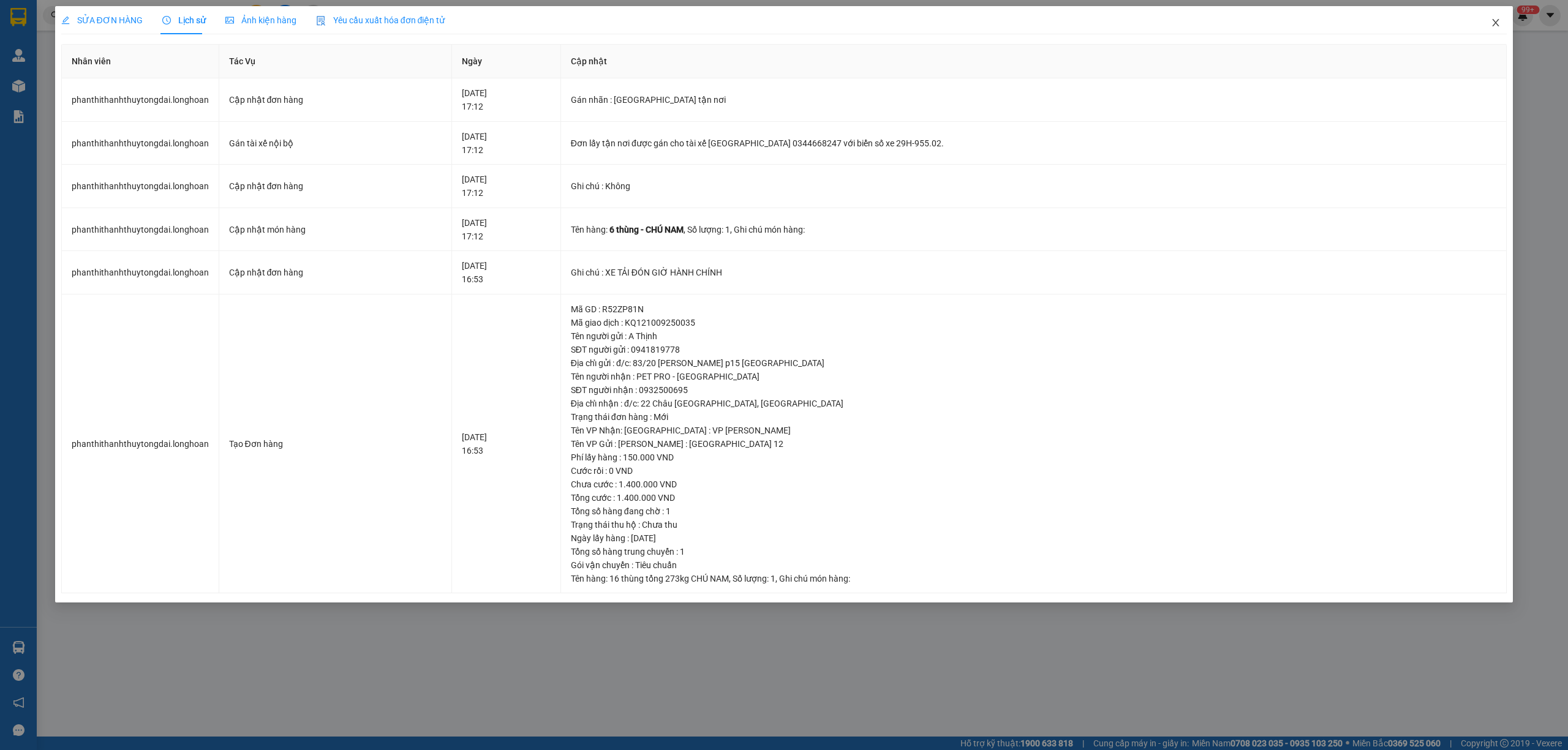
click at [1490, 27] on span "Close" at bounding box center [1496, 24] width 34 height 34
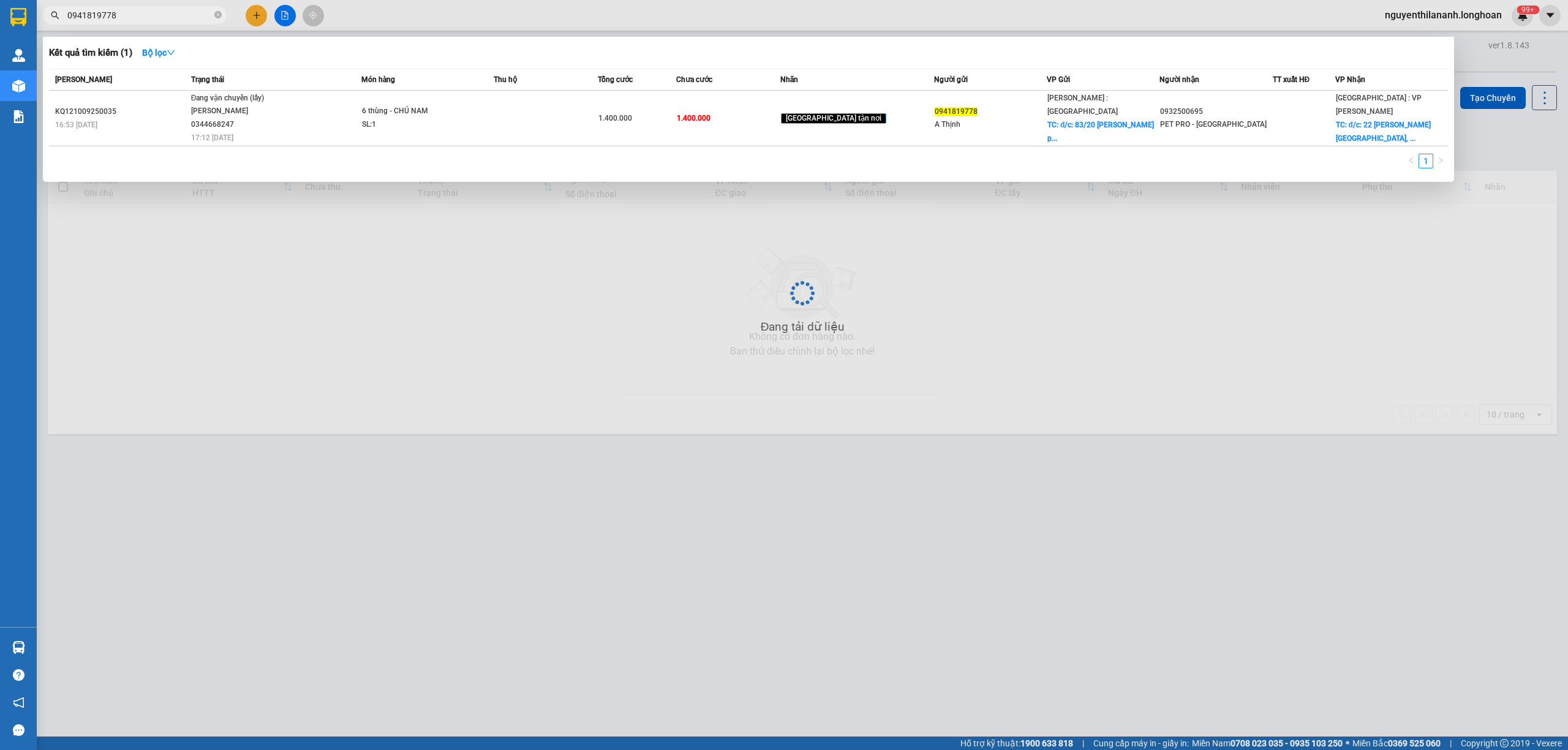
click at [156, 20] on input "0941819778" at bounding box center [140, 15] width 144 height 14
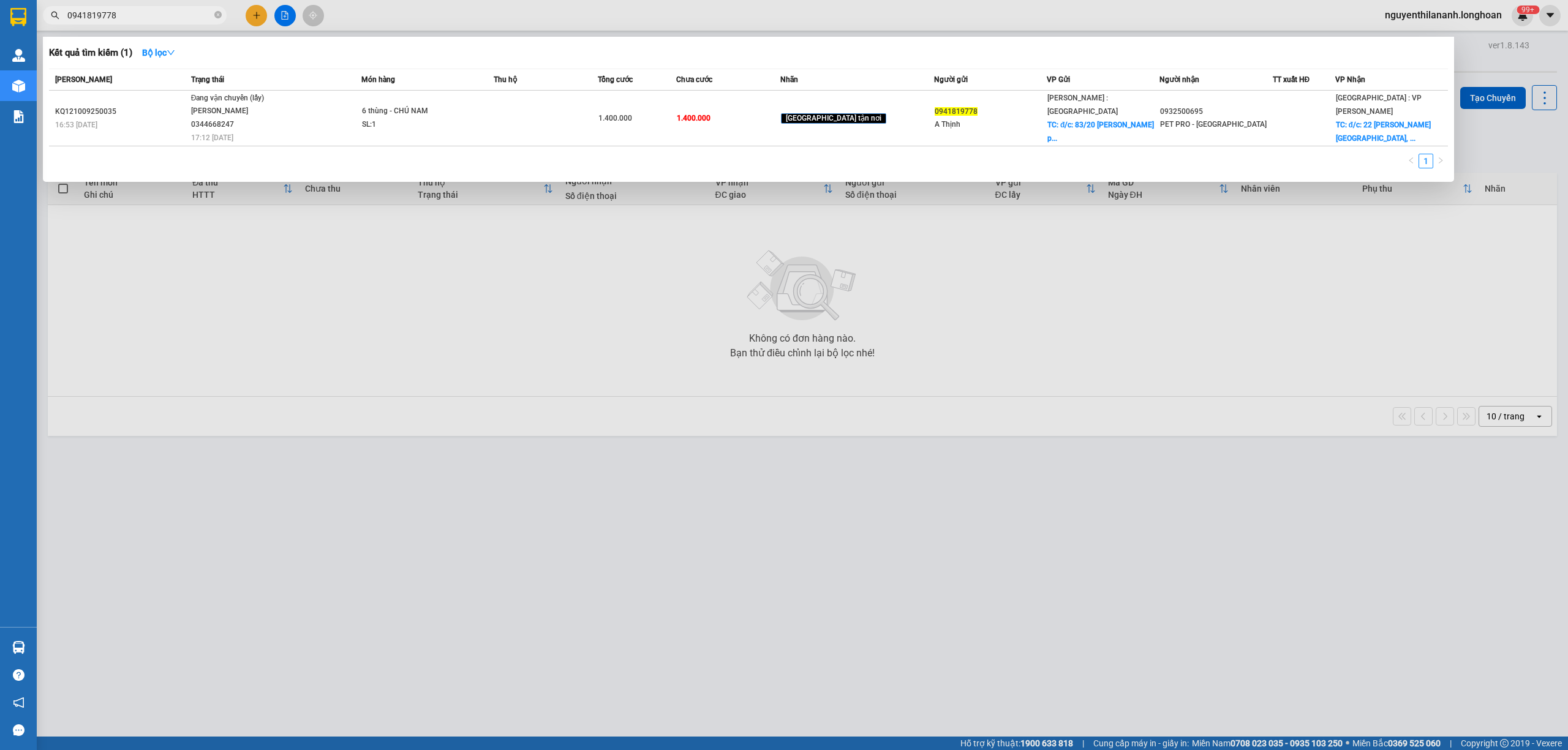
click at [156, 20] on input "0941819778" at bounding box center [140, 15] width 144 height 14
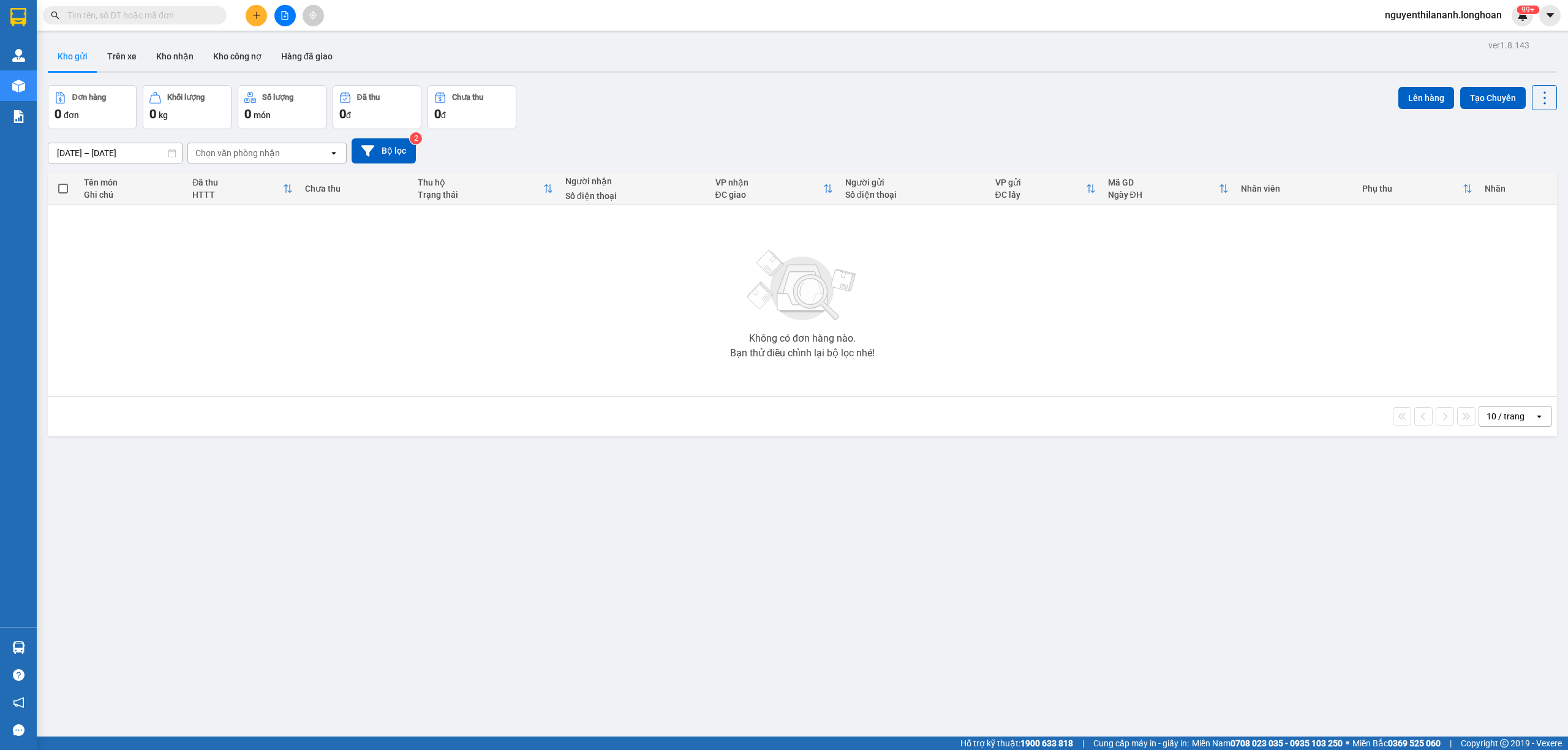
paste input "VPHM0909250019"
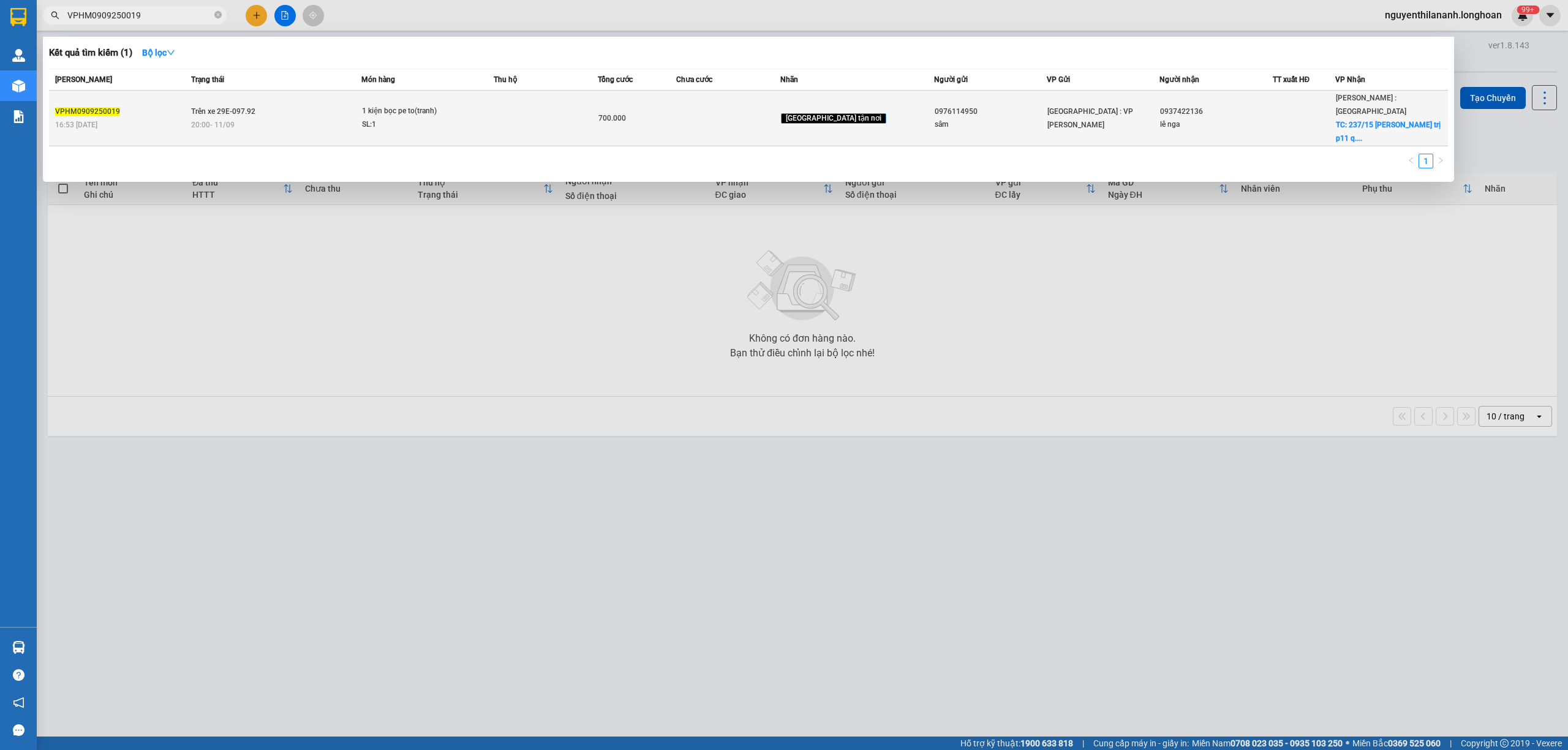
type input "VPHM0909250019"
click at [161, 105] on div "VPHM0909250019" at bounding box center [121, 112] width 132 height 13
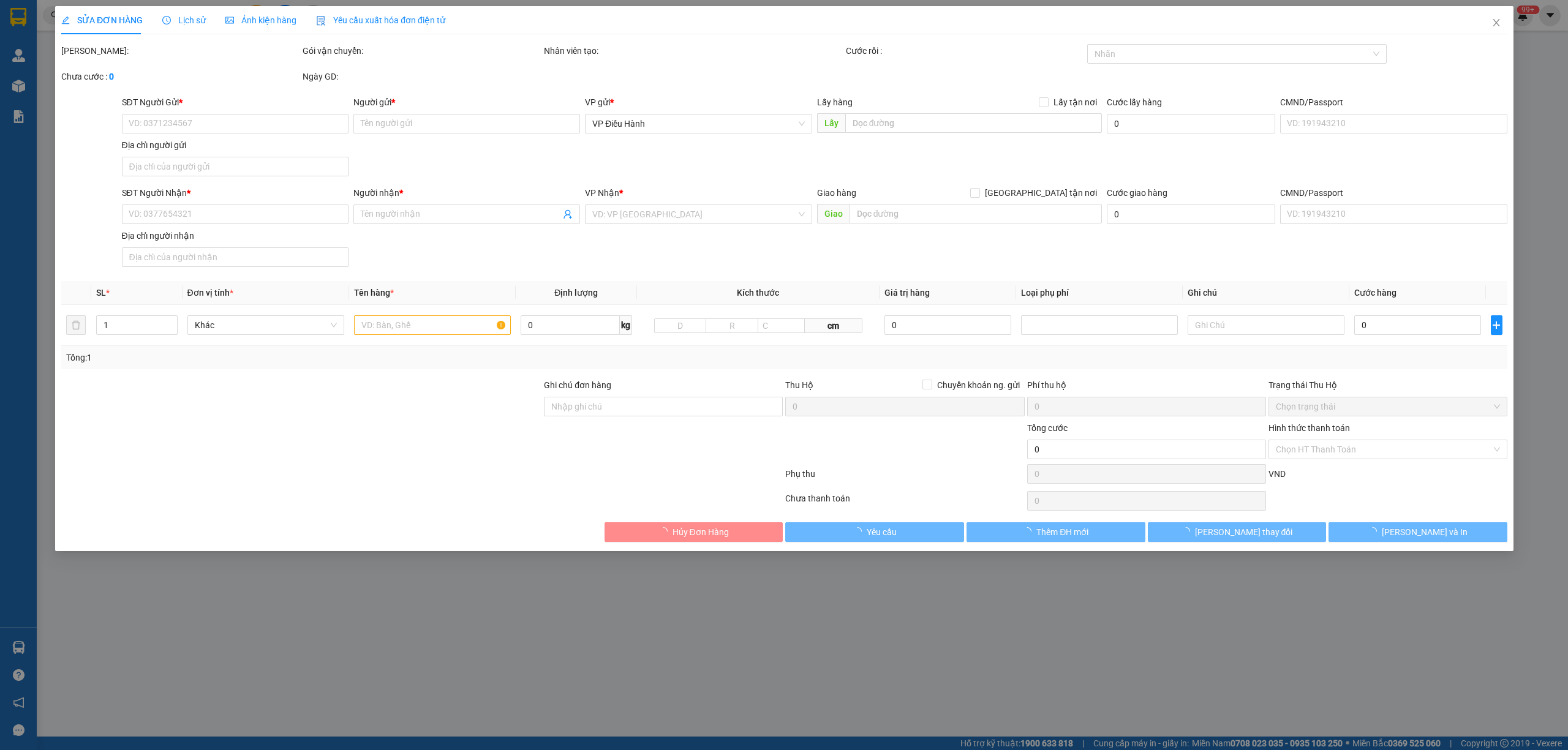
type input "0976114950"
type input "sâm"
type input "0937422136"
type input "lê nga"
checkbox input "true"
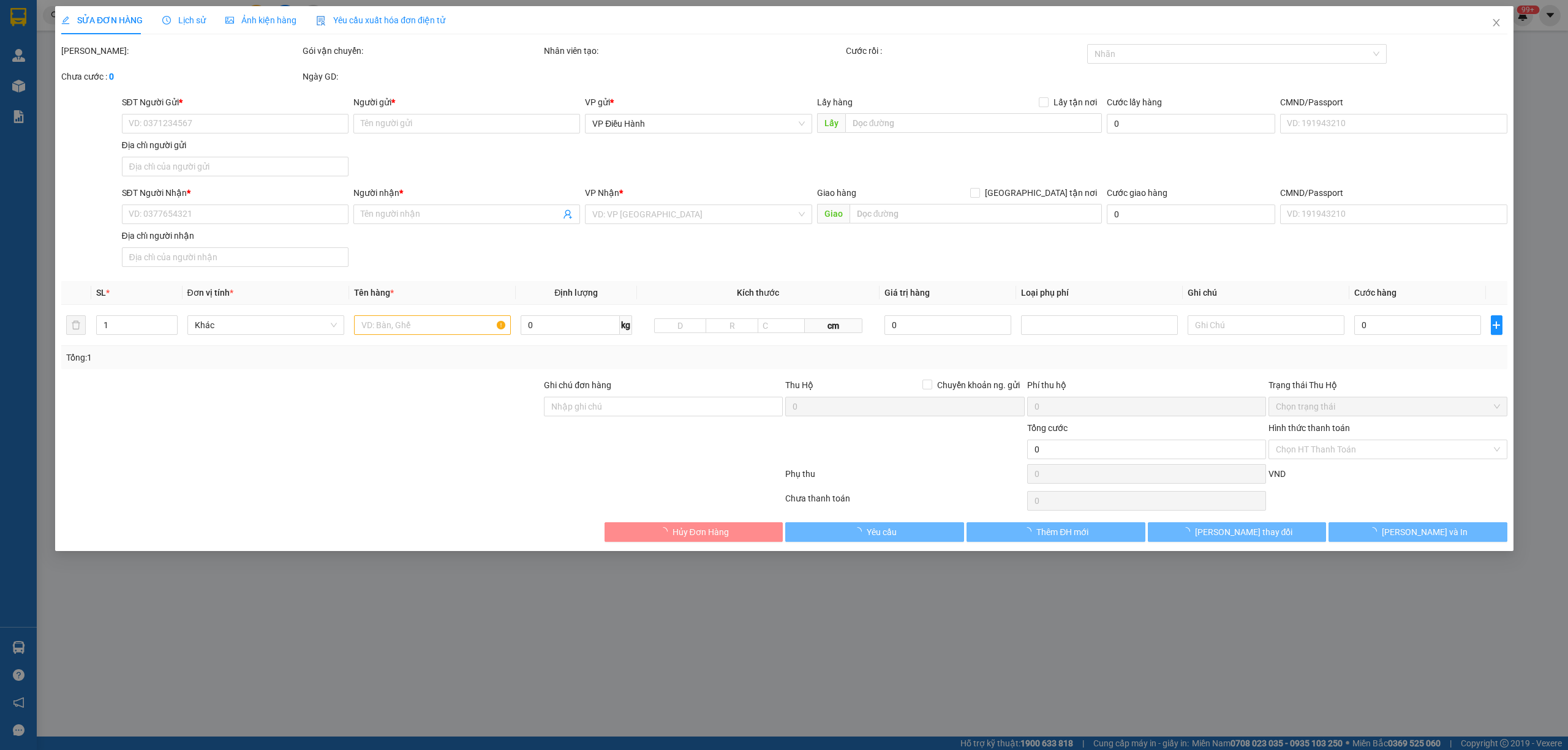
type input "237/15 [PERSON_NAME] trị p11 q. Bình thạnh HCM"
type input "nhận nguyên kiện,giao nguyên kiện,bể vỡ k đền"
checkbox input "true"
type input "700.000"
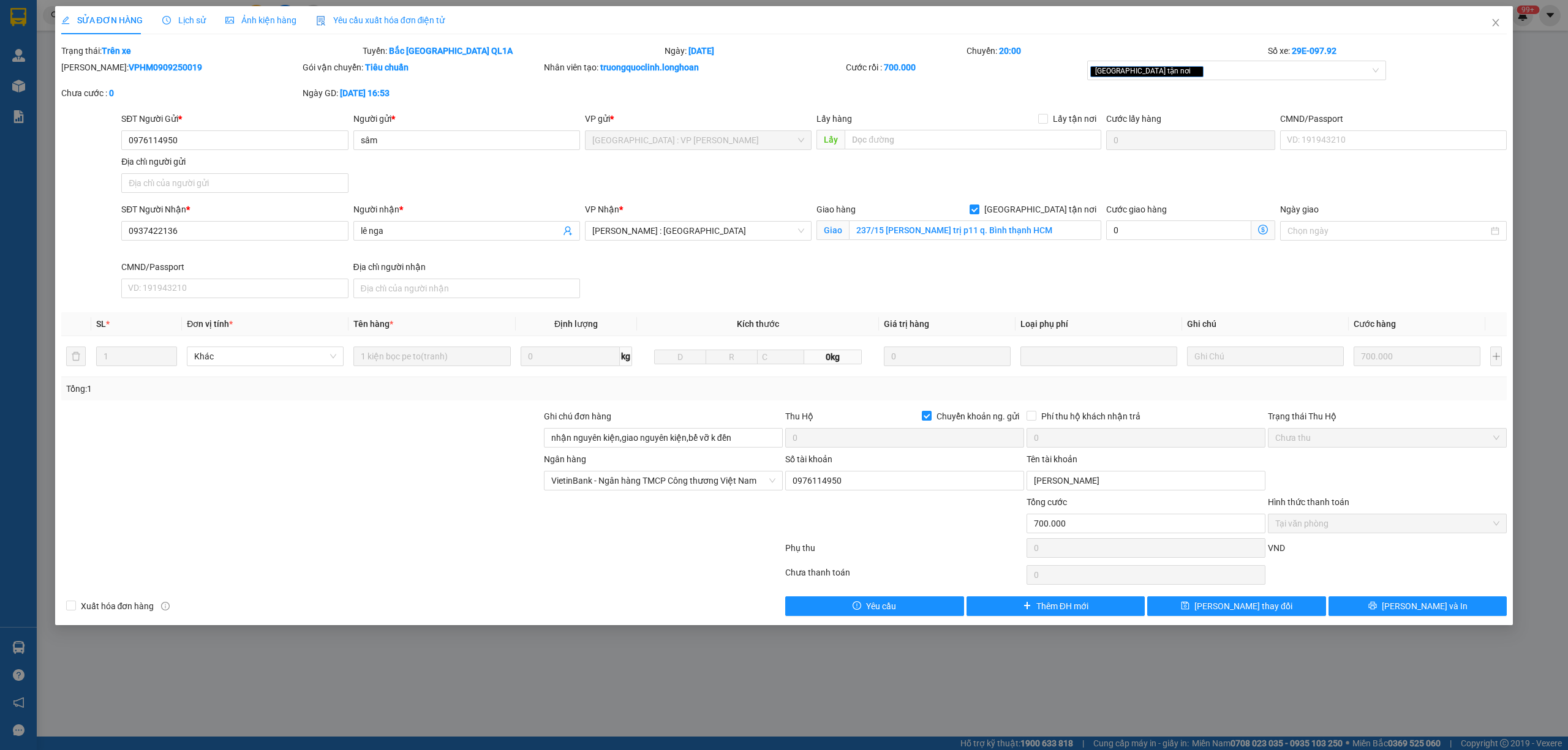
click at [187, 19] on span "Lịch sử" at bounding box center [184, 20] width 44 height 10
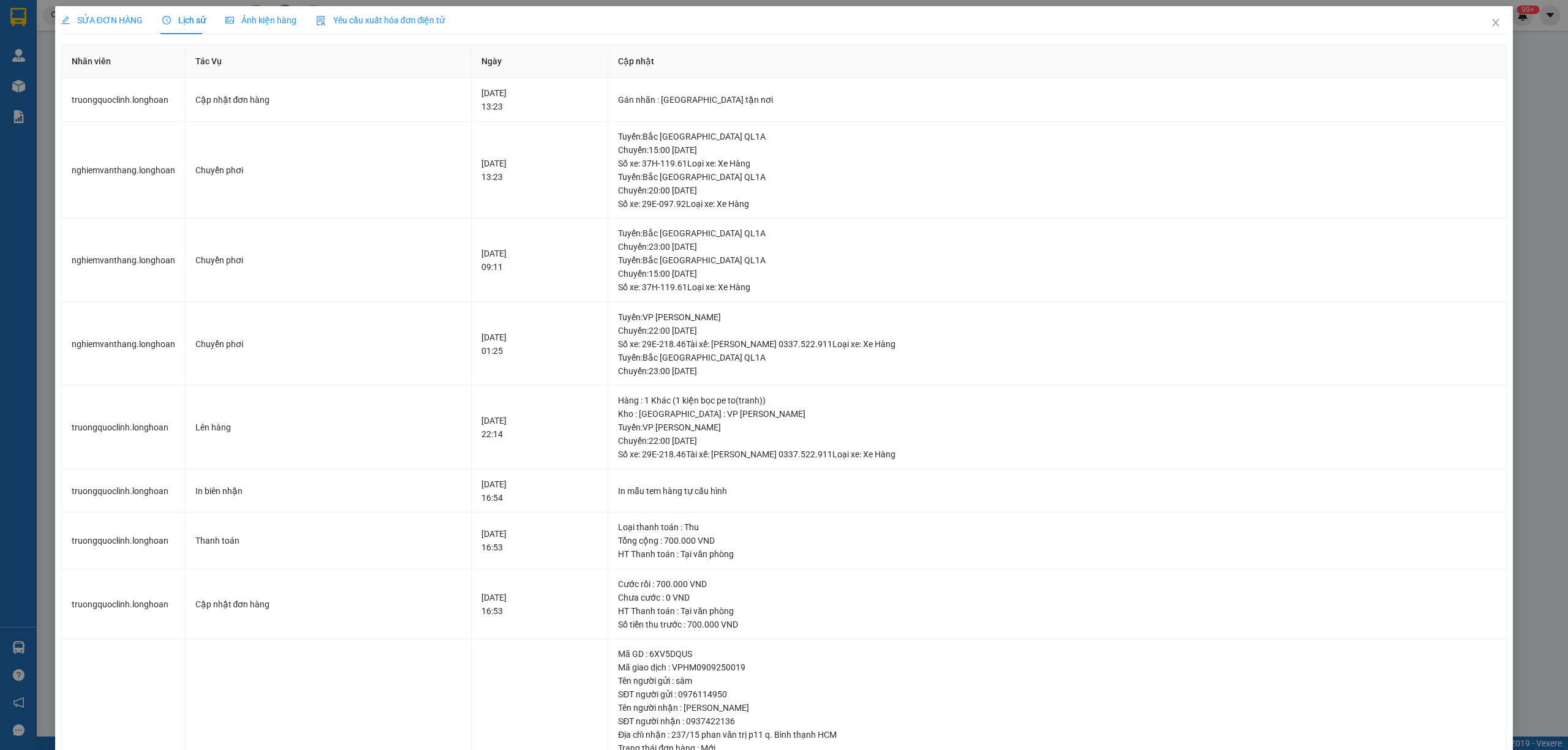
click at [82, 7] on div "SỬA ĐƠN HÀNG" at bounding box center [102, 20] width 81 height 28
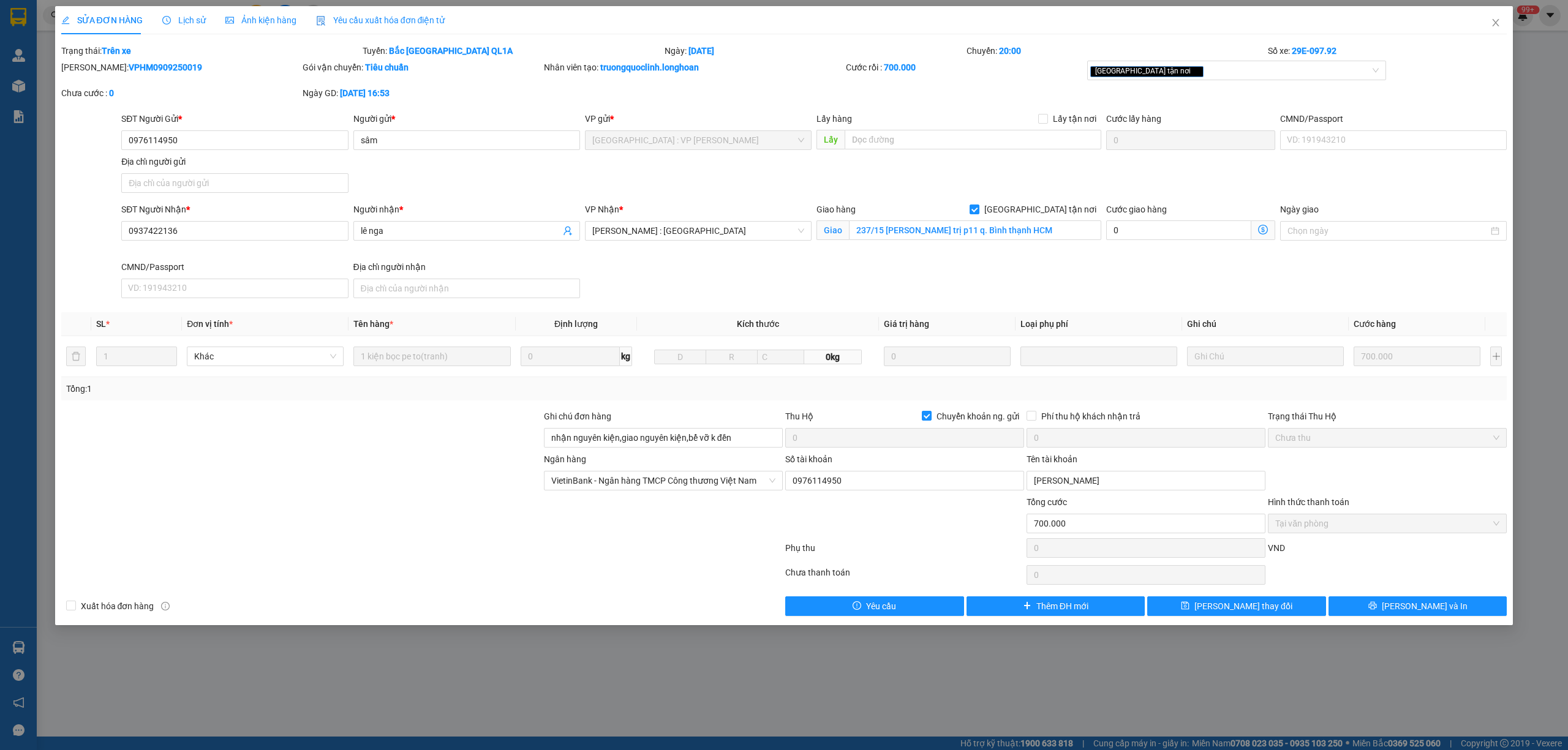
click at [189, 24] on span "Lịch sử" at bounding box center [184, 20] width 44 height 10
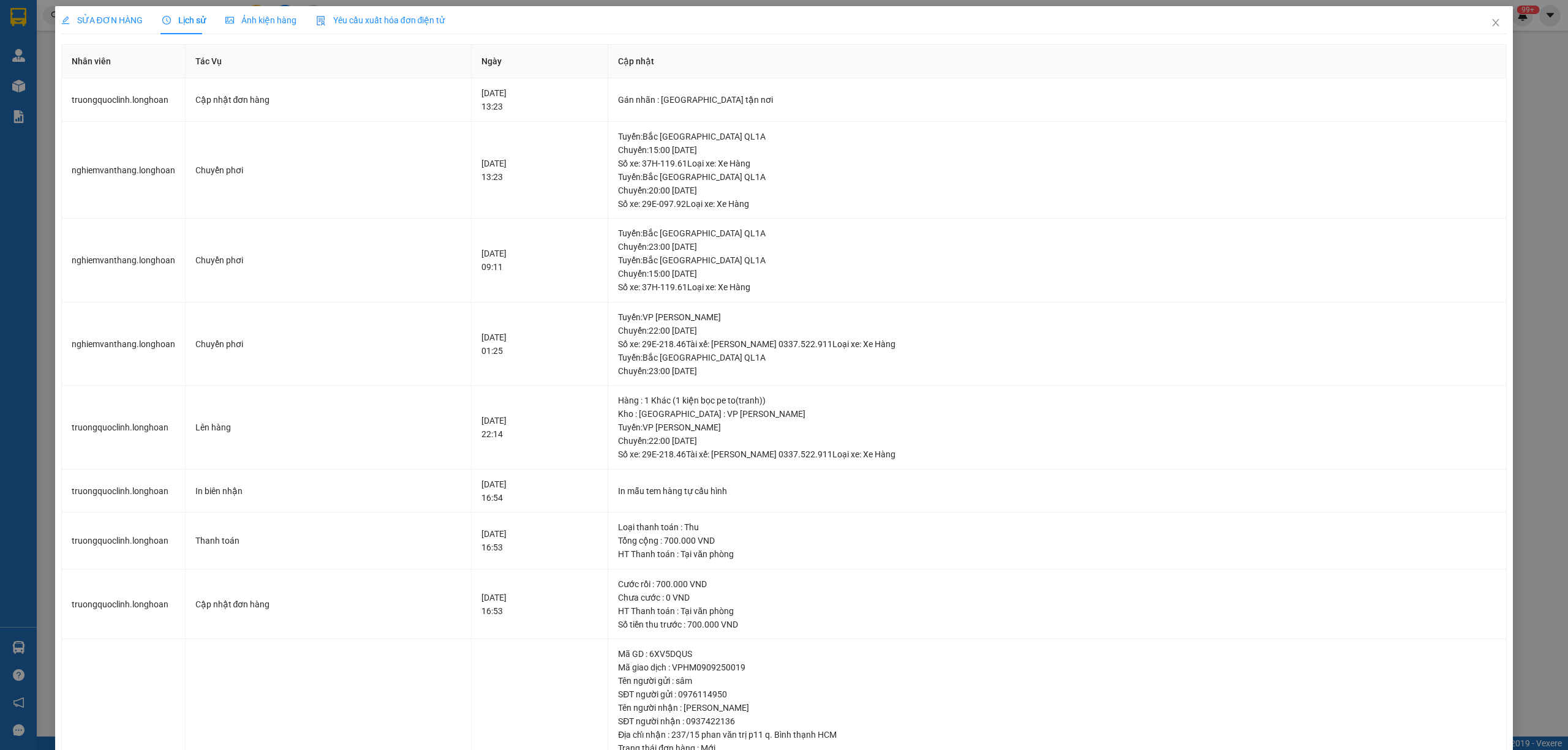
click at [126, 20] on span "SỬA ĐƠN HÀNG" at bounding box center [102, 20] width 81 height 10
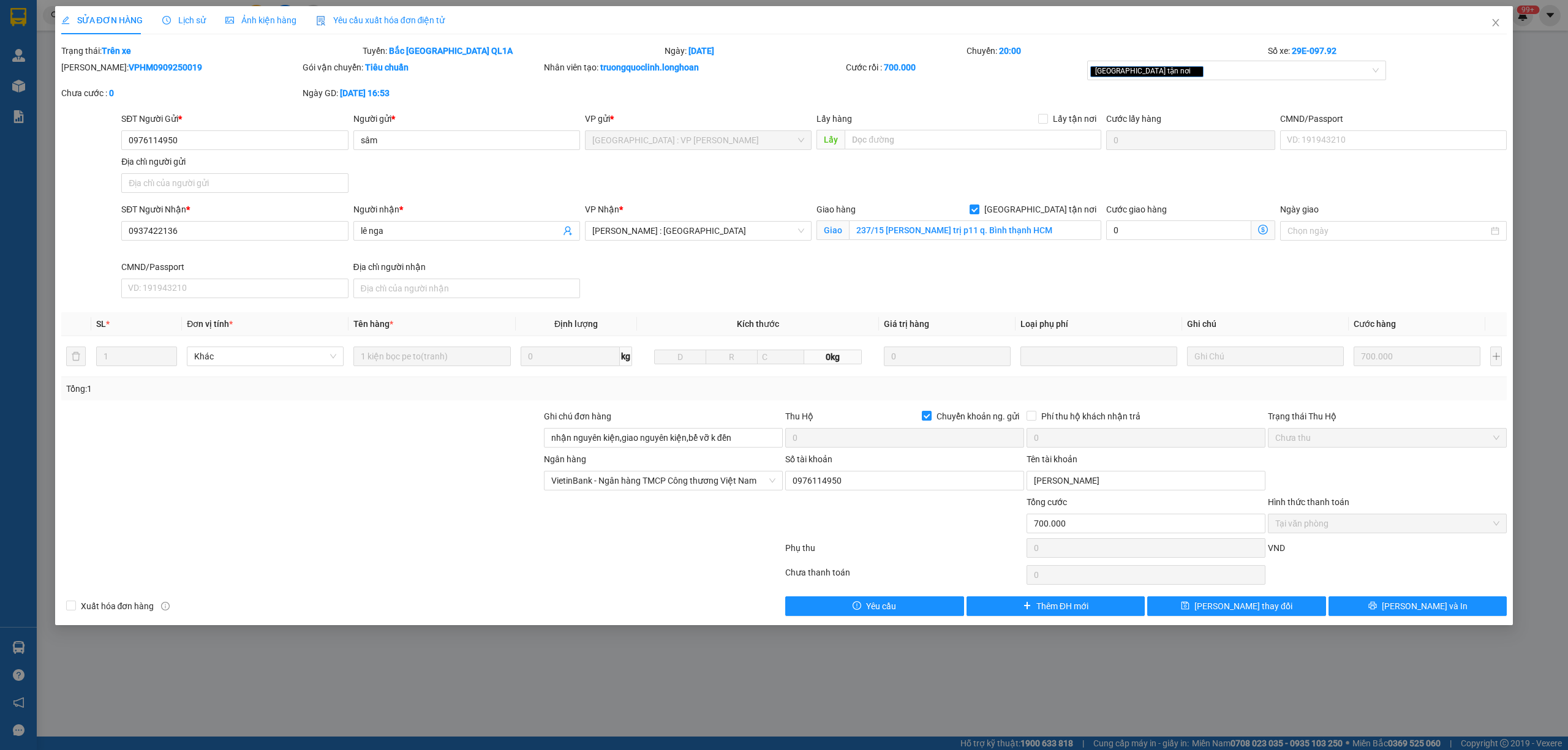
click at [167, 20] on icon "clock-circle" at bounding box center [166, 20] width 9 height 9
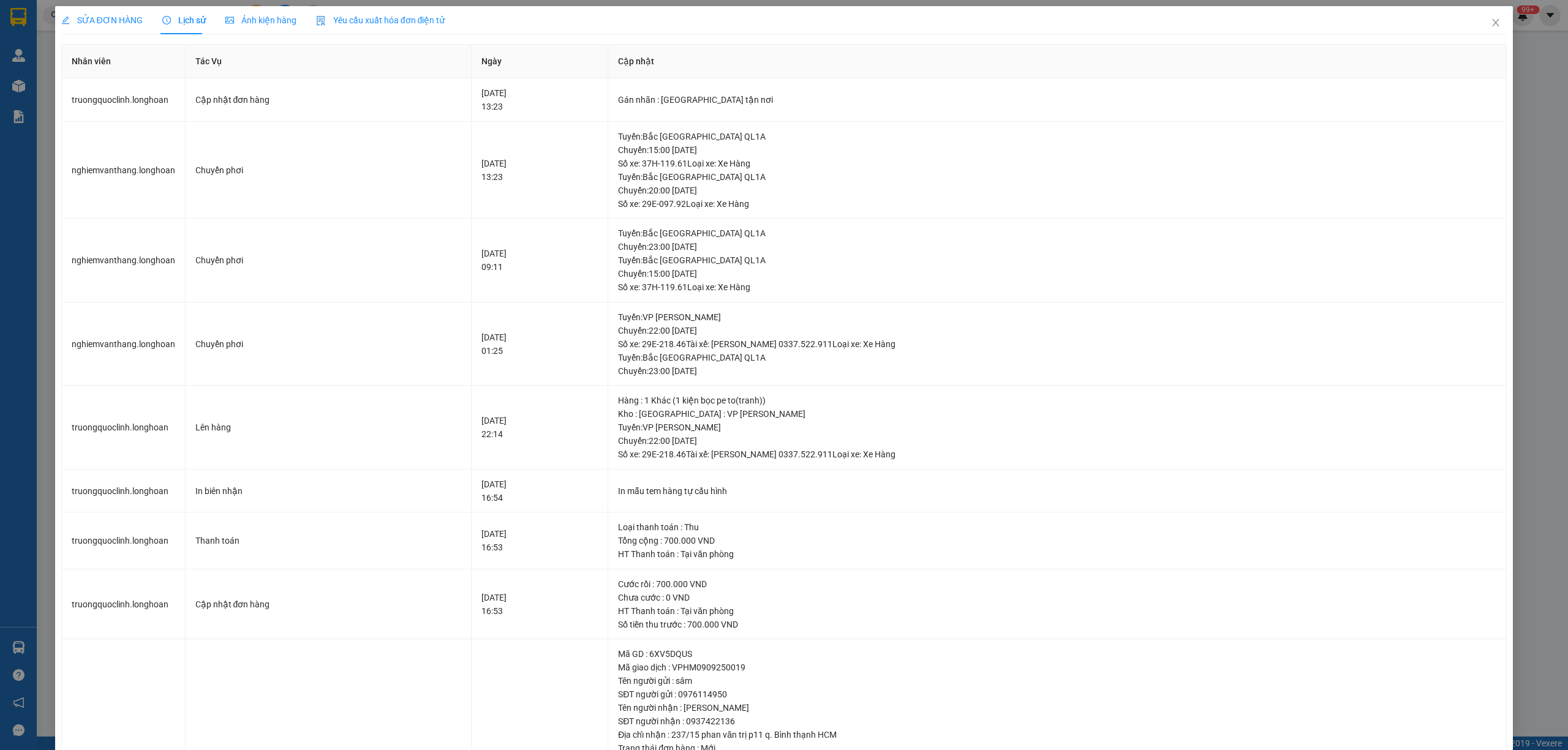
click at [126, 20] on span "SỬA ĐƠN HÀNG" at bounding box center [102, 20] width 81 height 10
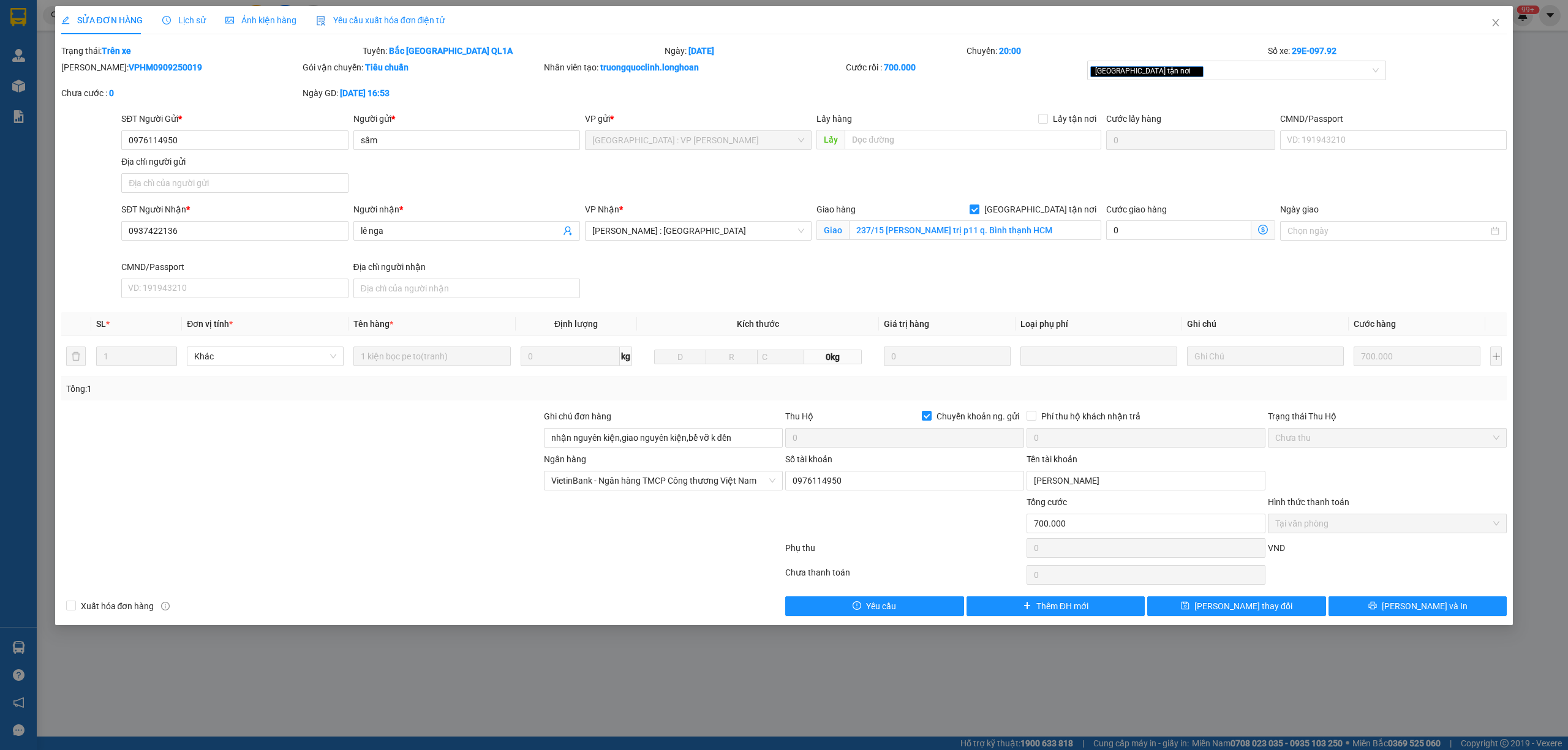
drag, startPoint x: 168, startPoint y: 69, endPoint x: 92, endPoint y: 65, distance: 76.1
click at [92, 65] on div "Mã ĐH: VPHM0909250019" at bounding box center [181, 67] width 239 height 14
copy b "VPHM0909250019"
click at [197, 21] on span "Lịch sử" at bounding box center [184, 20] width 44 height 10
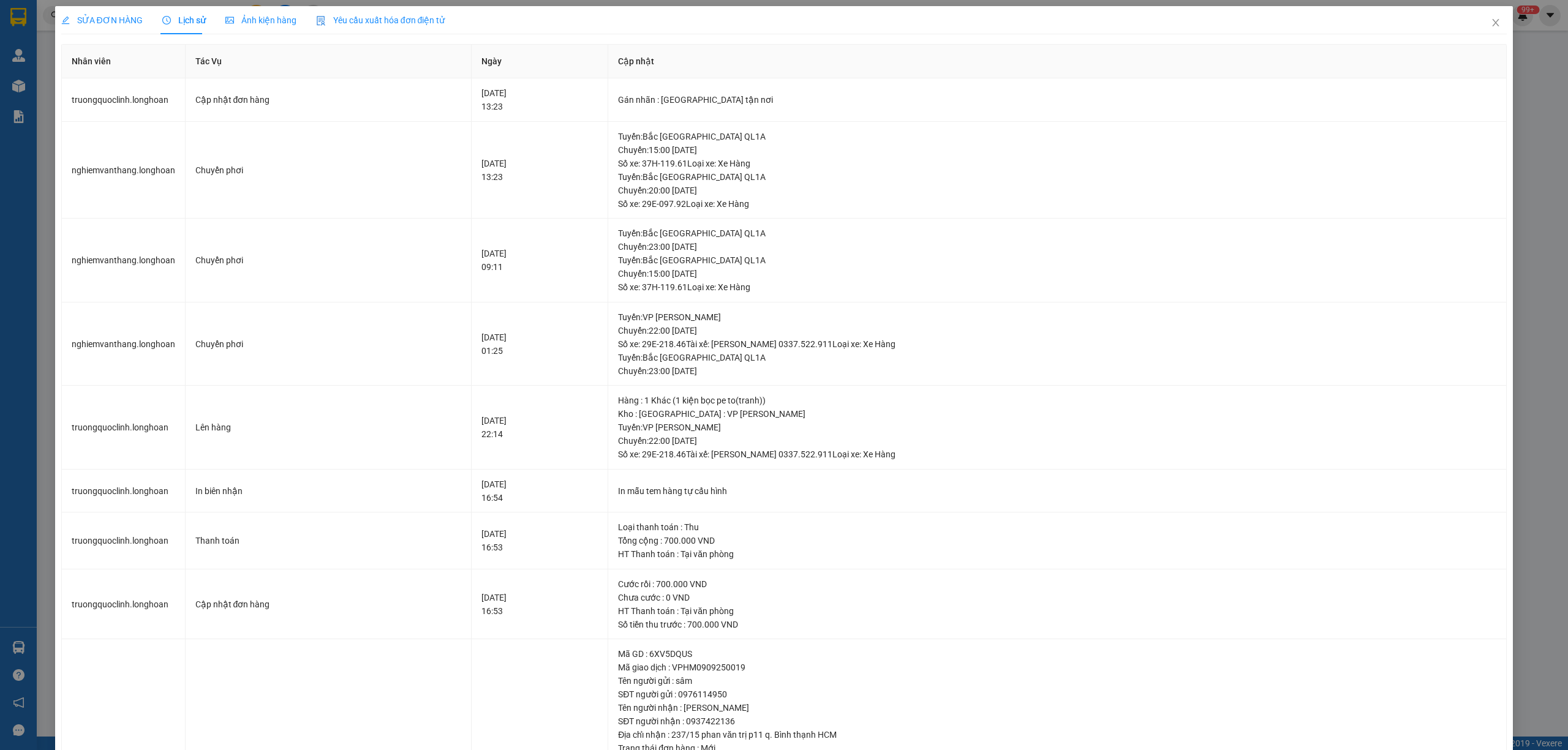
click at [96, 23] on span "SỬA ĐƠN HÀNG" at bounding box center [102, 20] width 81 height 10
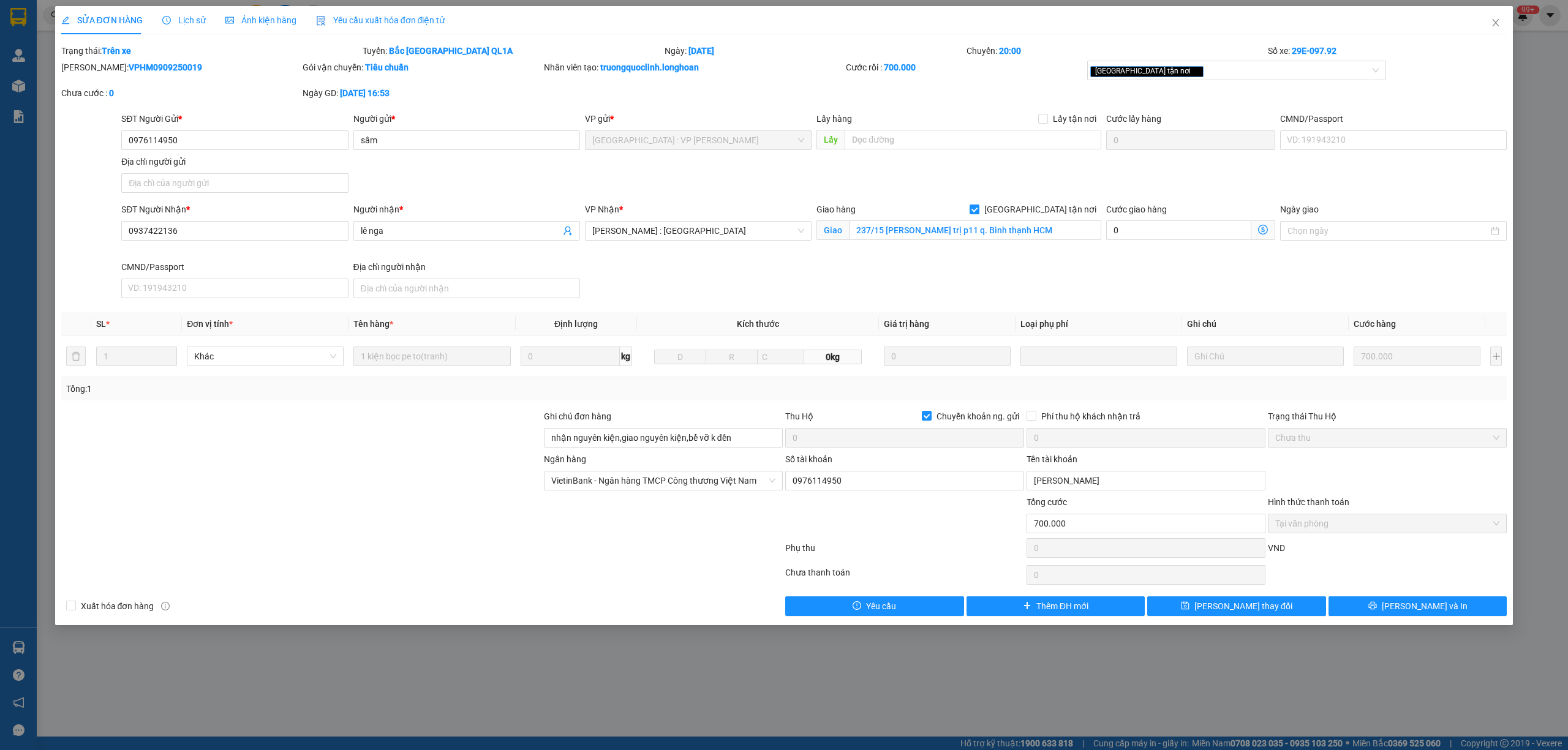
click at [169, 15] on span "Lịch sử" at bounding box center [184, 20] width 44 height 10
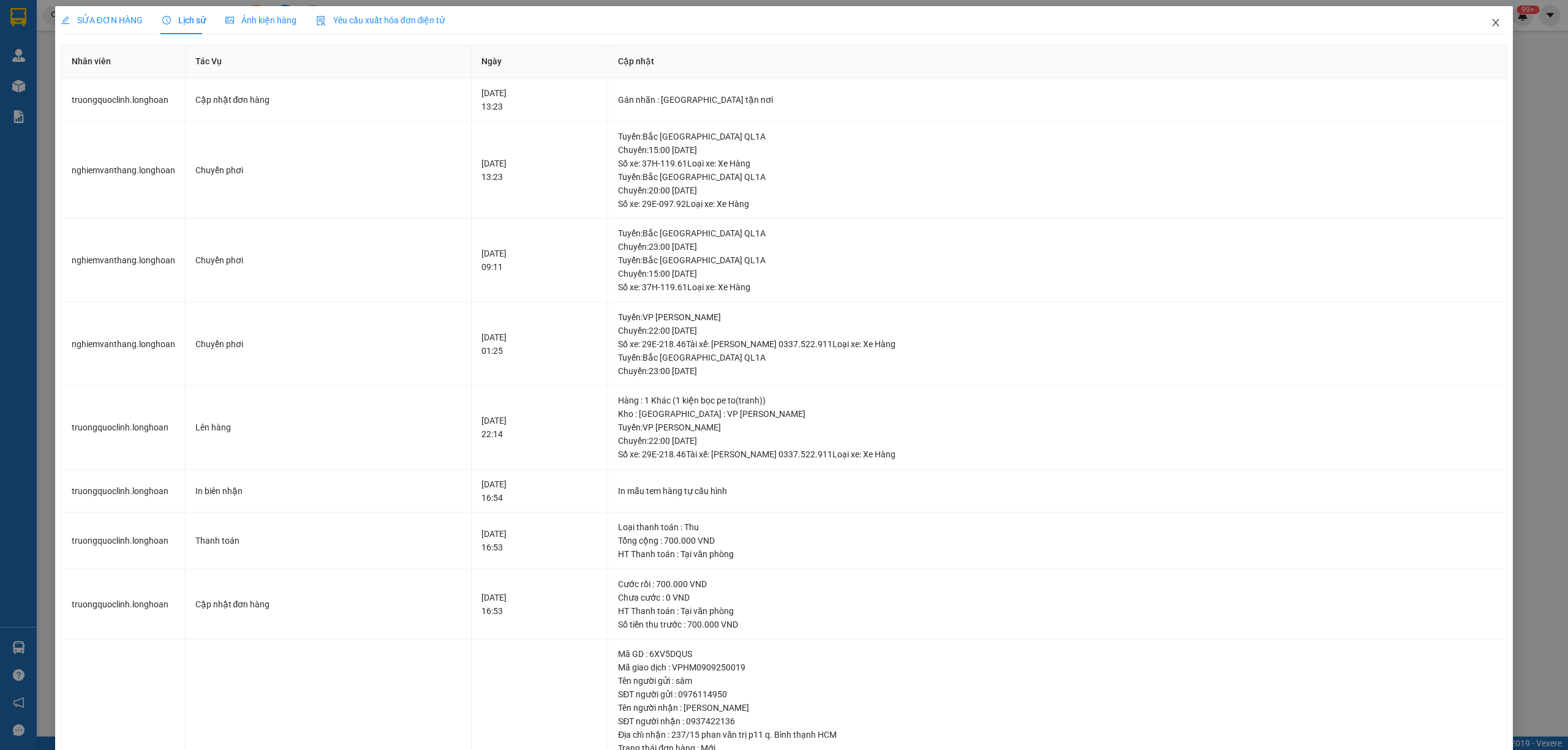
click at [1483, 15] on span "Close" at bounding box center [1496, 24] width 34 height 34
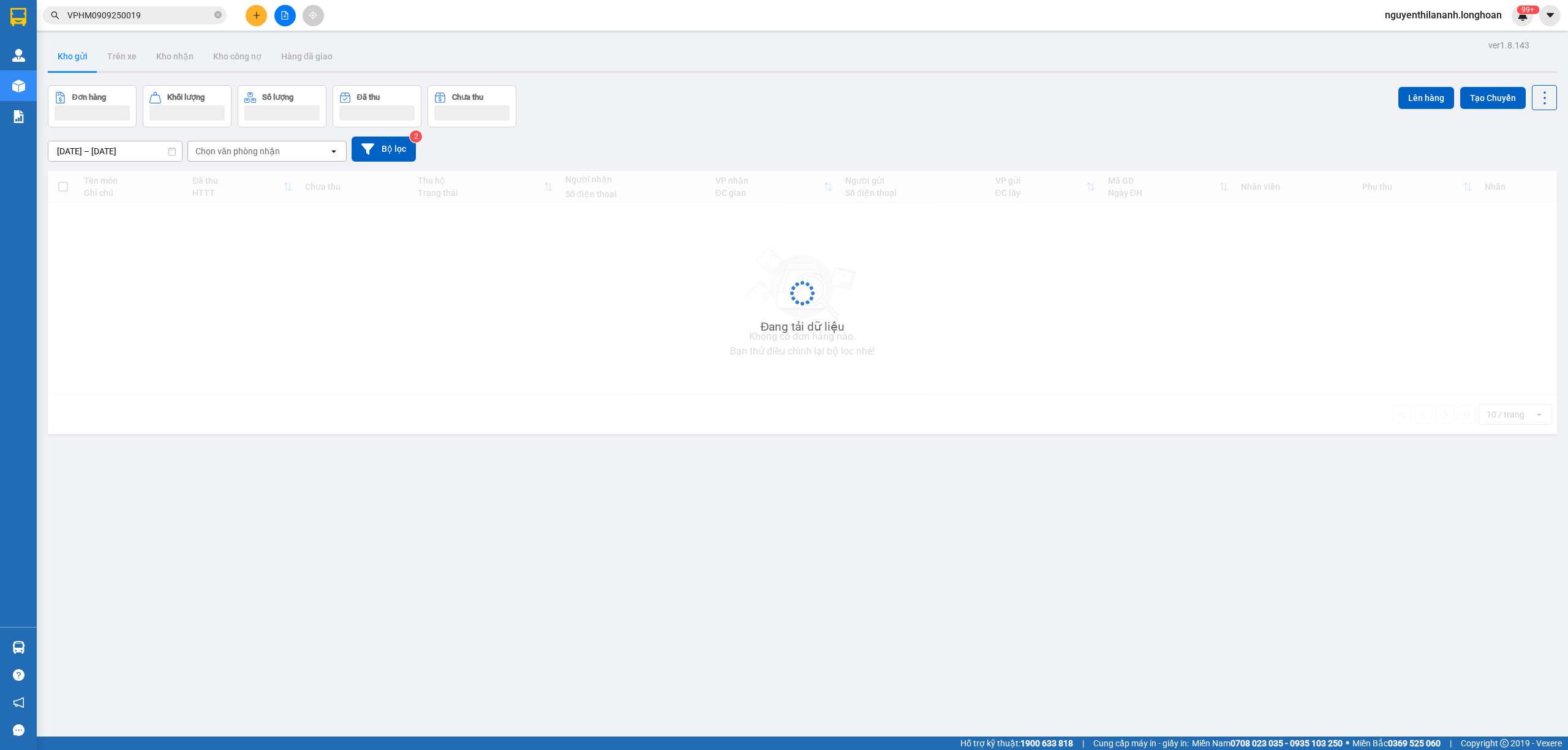
click at [163, 20] on input "VPHM0909250019" at bounding box center [140, 15] width 144 height 14
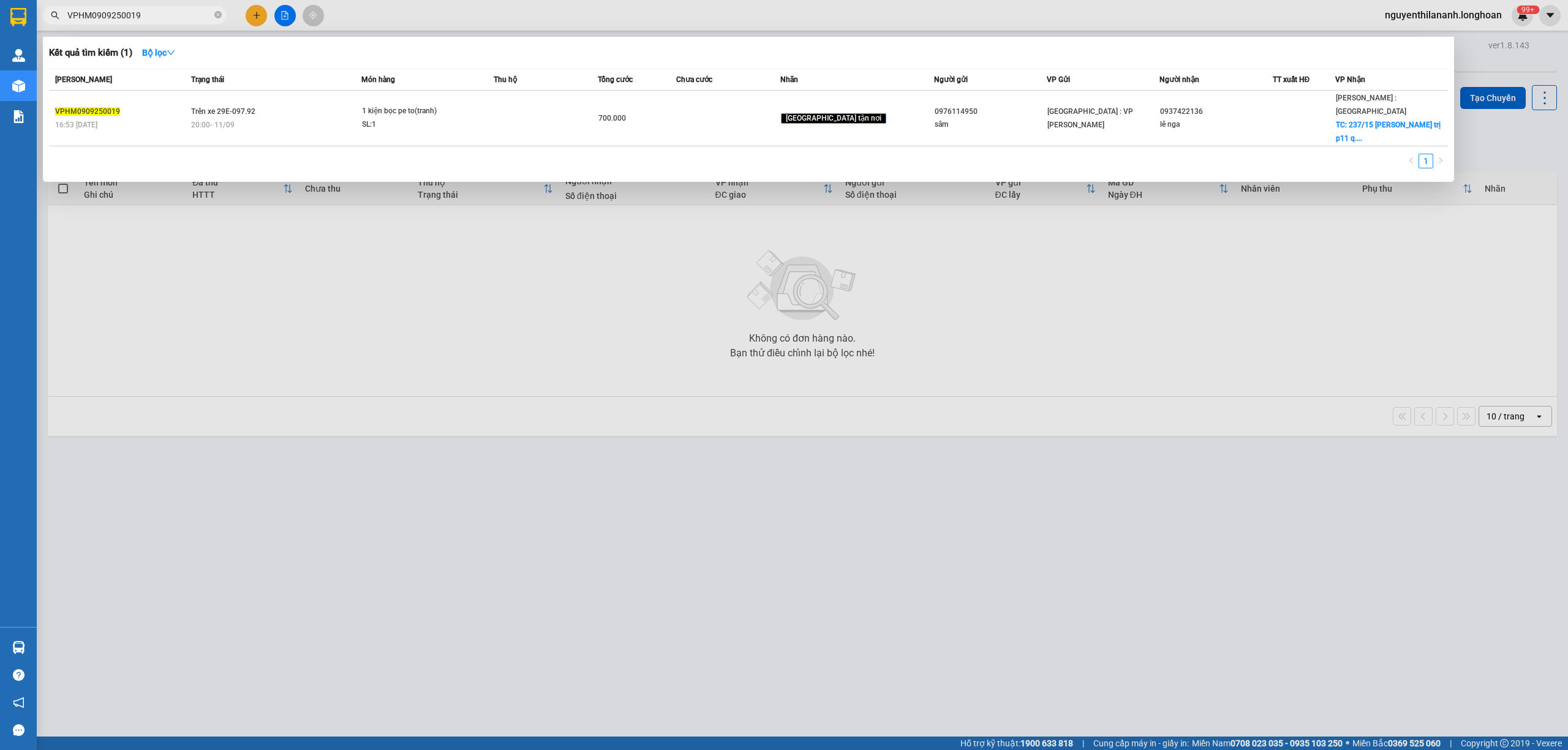
click at [163, 20] on input "VPHM0909250019" at bounding box center [140, 15] width 144 height 14
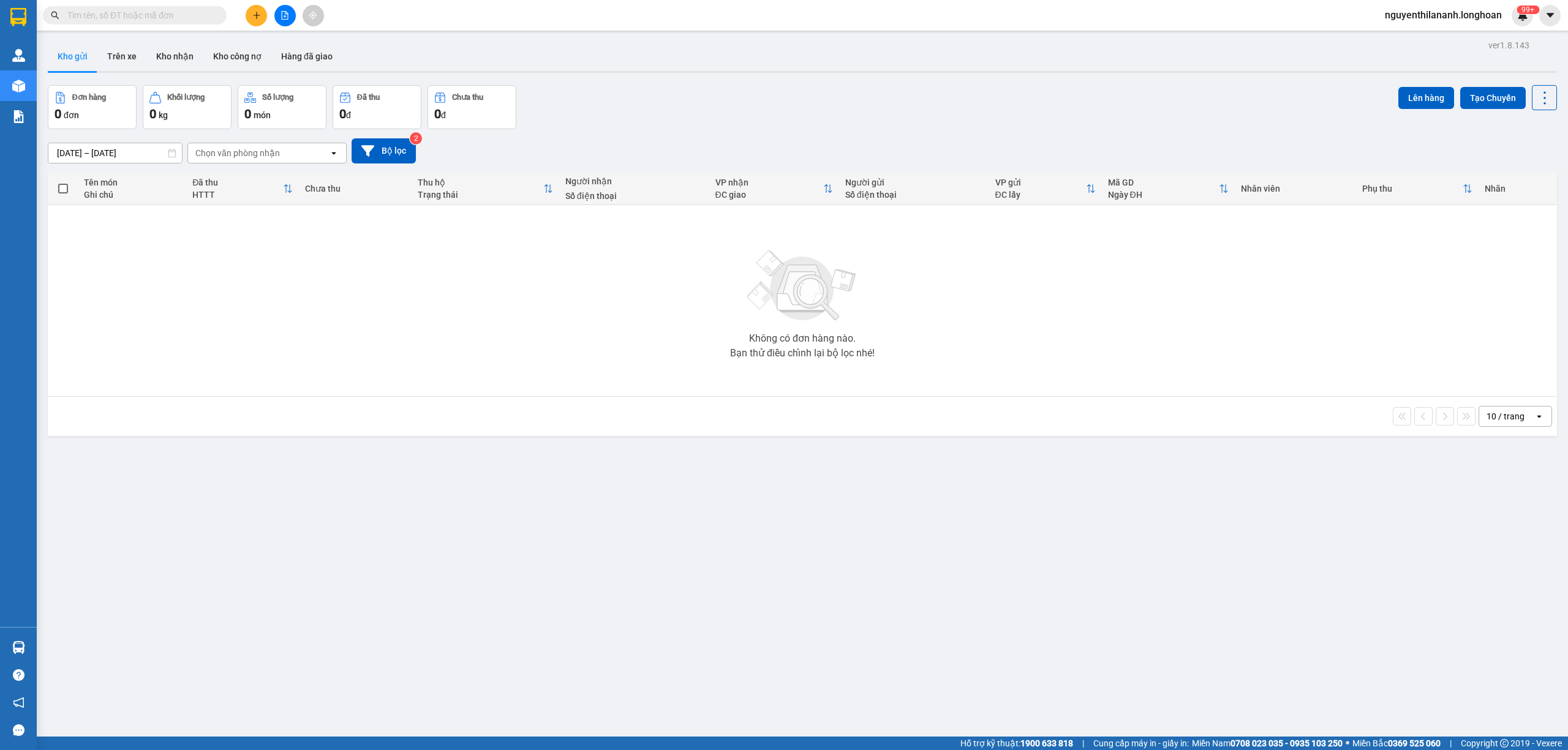
paste input "0989488860"
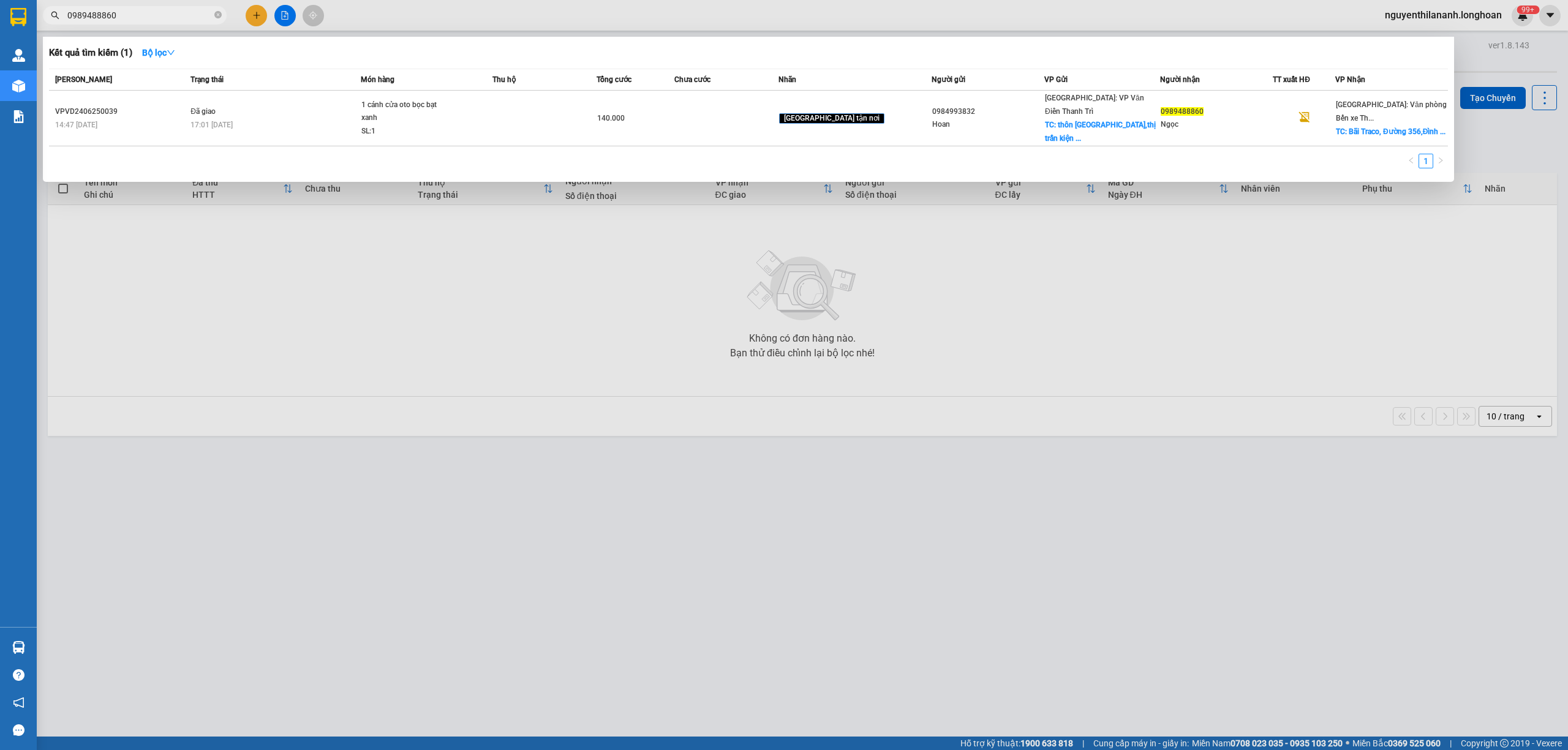
type input "0989488860"
click at [148, 11] on input "0989488860" at bounding box center [140, 15] width 144 height 14
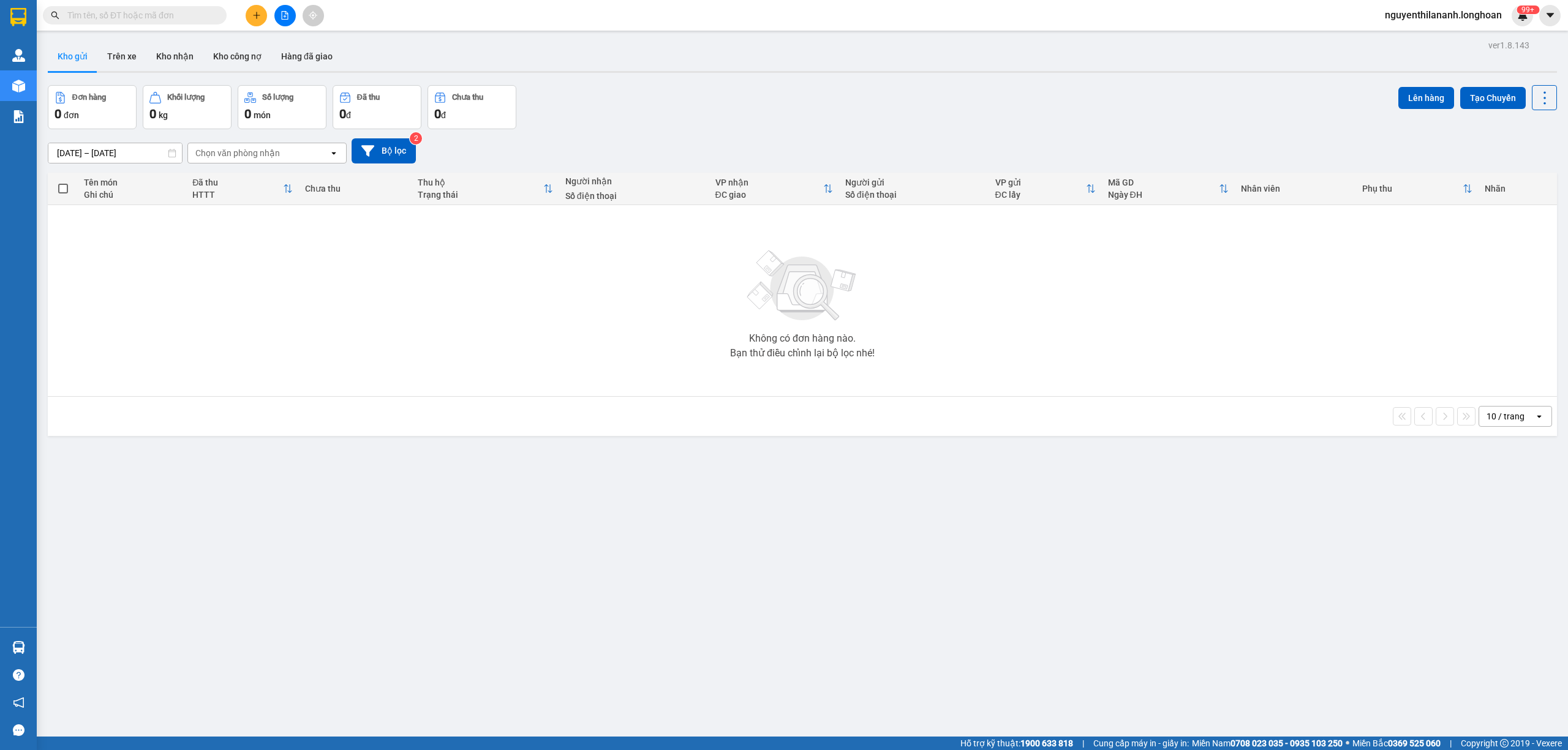
paste input "0989555425"
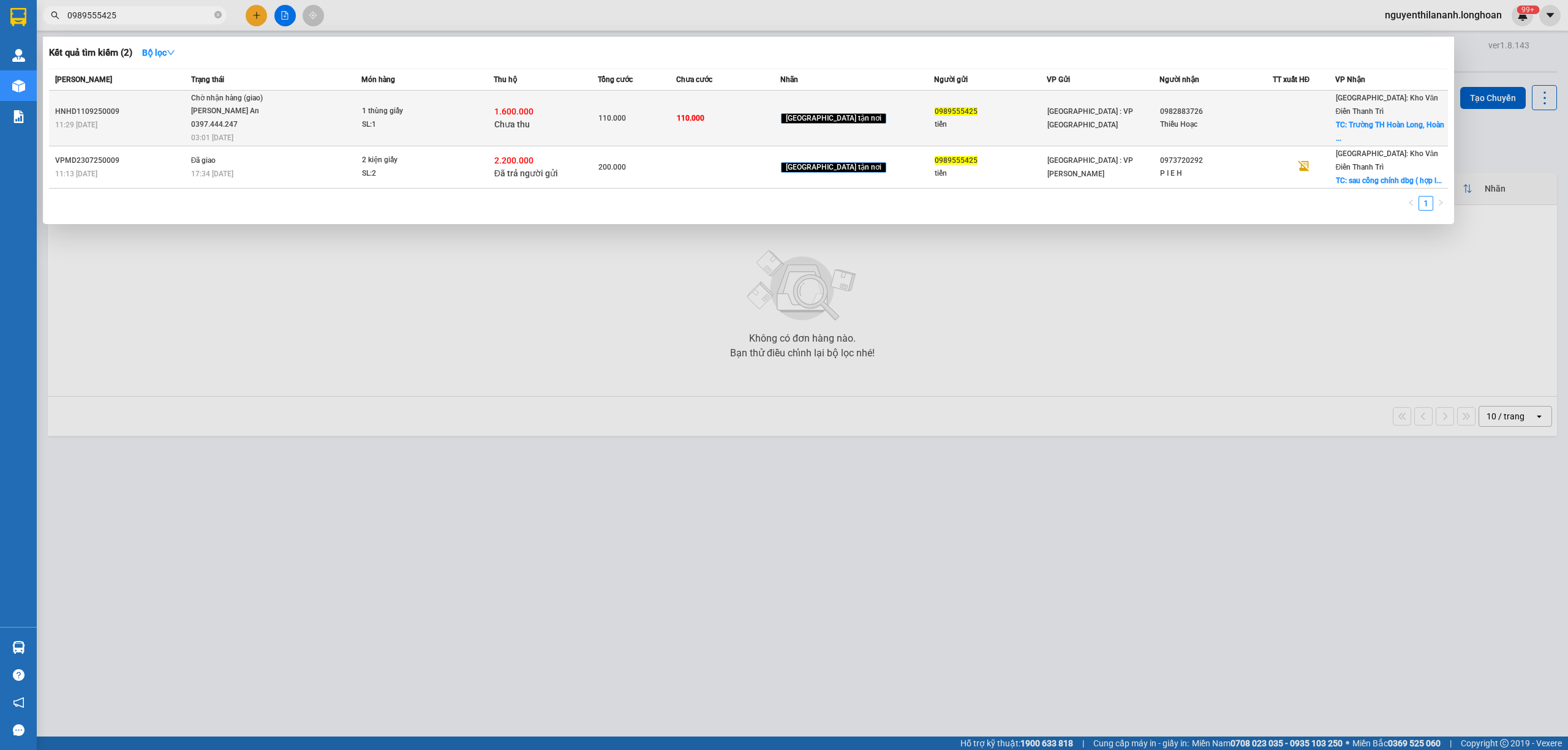
type input "0989555425"
click at [132, 118] on div "11:29 - 11/09" at bounding box center [121, 125] width 132 height 14
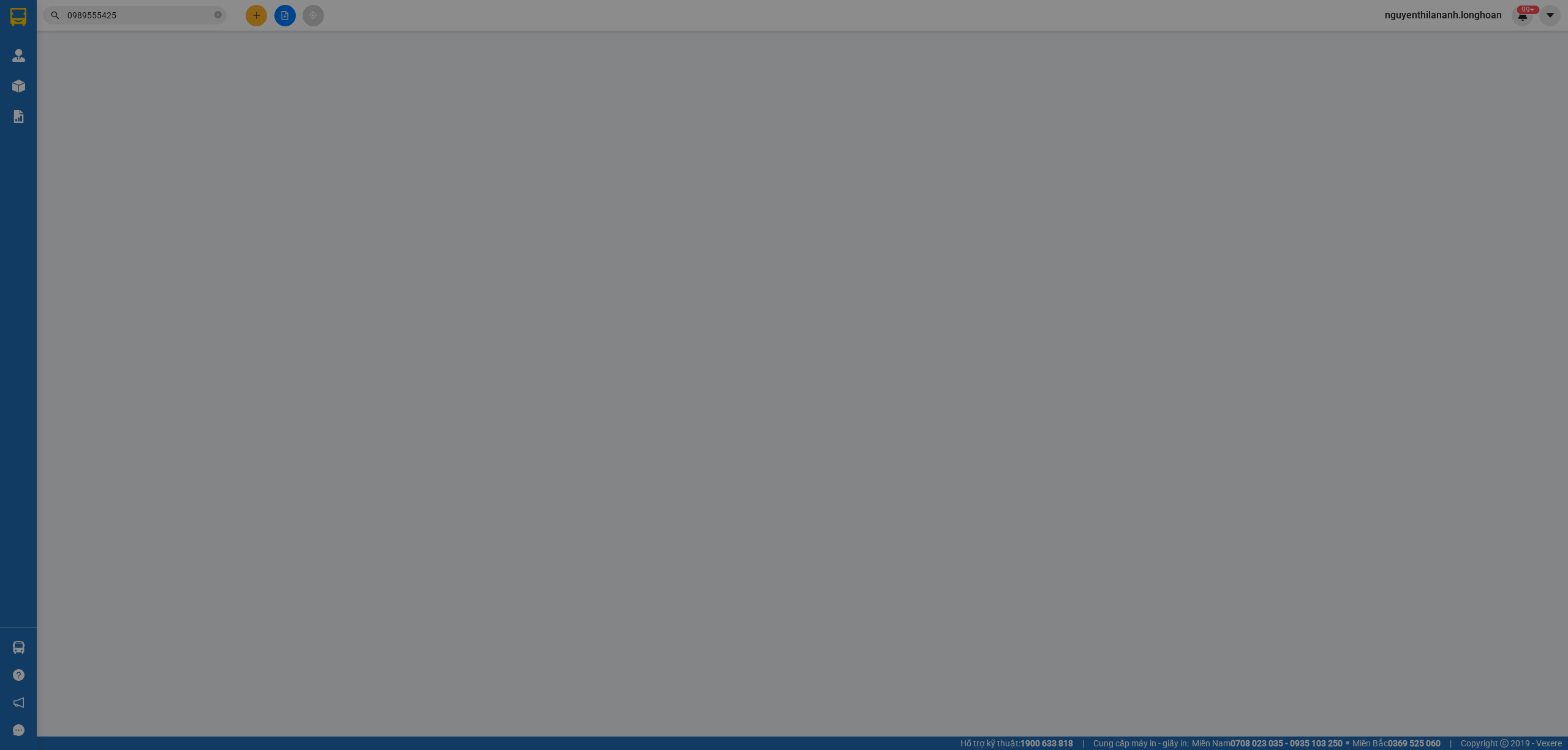
type input "0989555425"
type input "tiến"
type input "0982883726"
type input "Thiều Hoạc"
checkbox input "true"
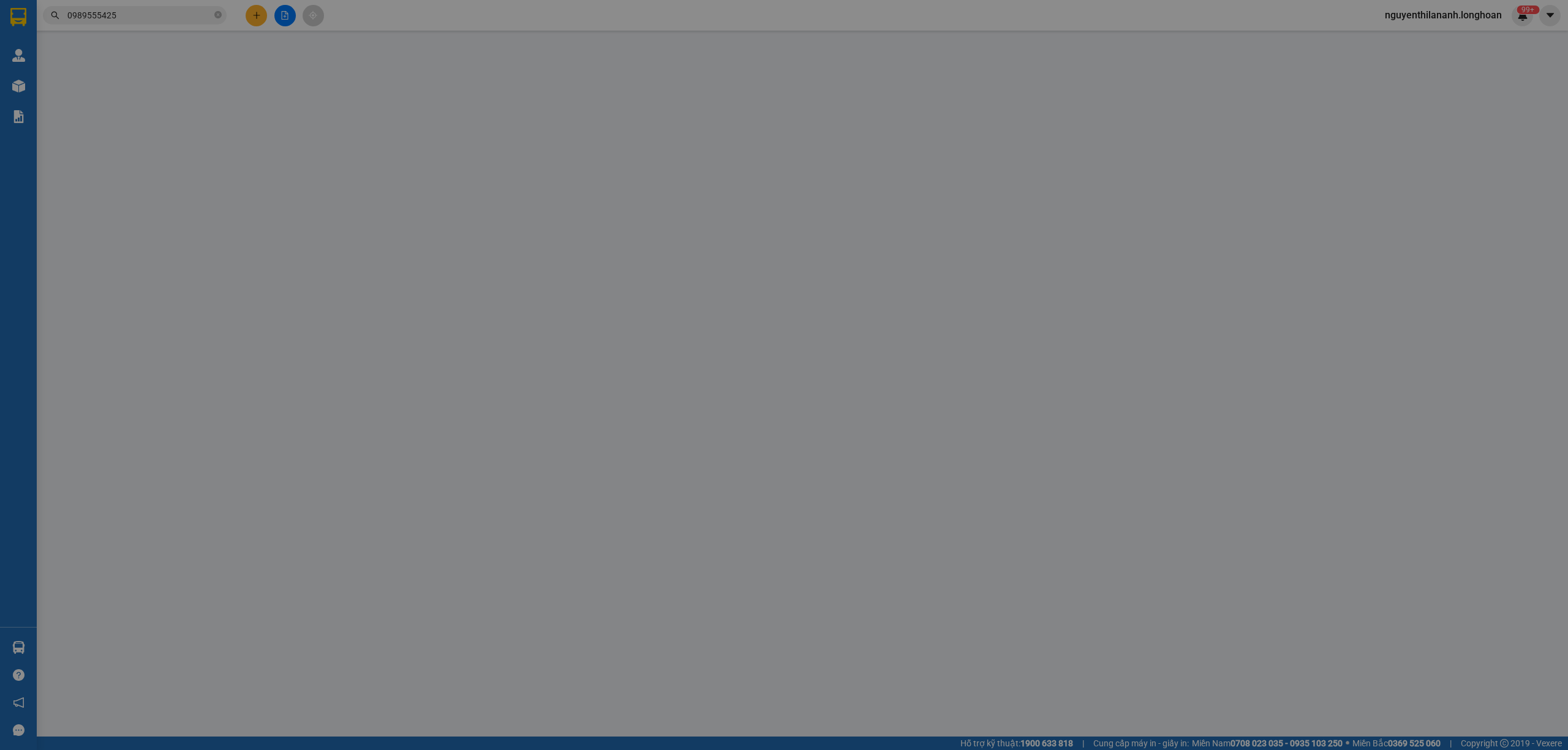
type input "Trường TH Hoàn Long, Hoàn Long, Yên Mỹ, Hưng Yên"
type input "110.000"
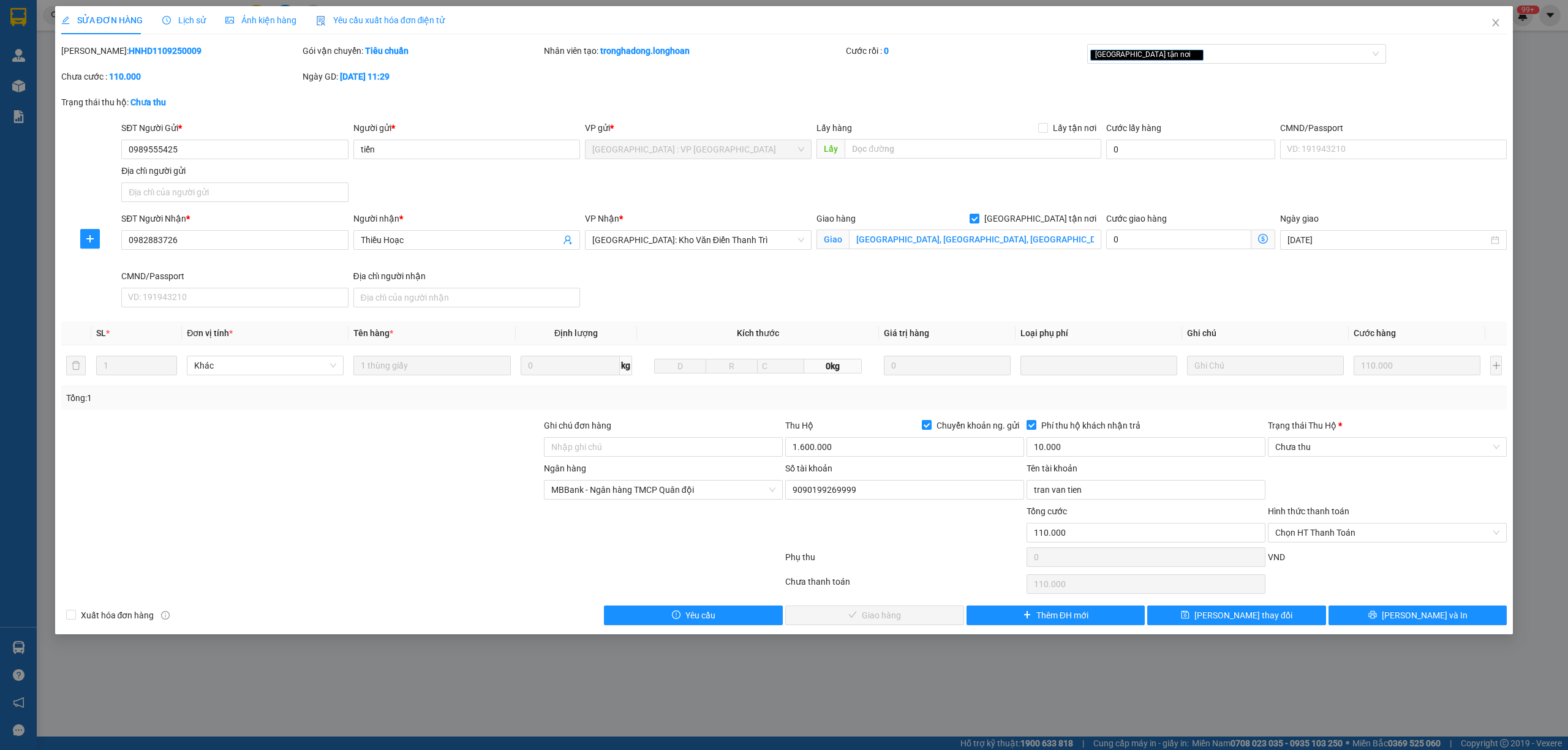
click at [182, 19] on span "Lịch sử" at bounding box center [184, 20] width 44 height 10
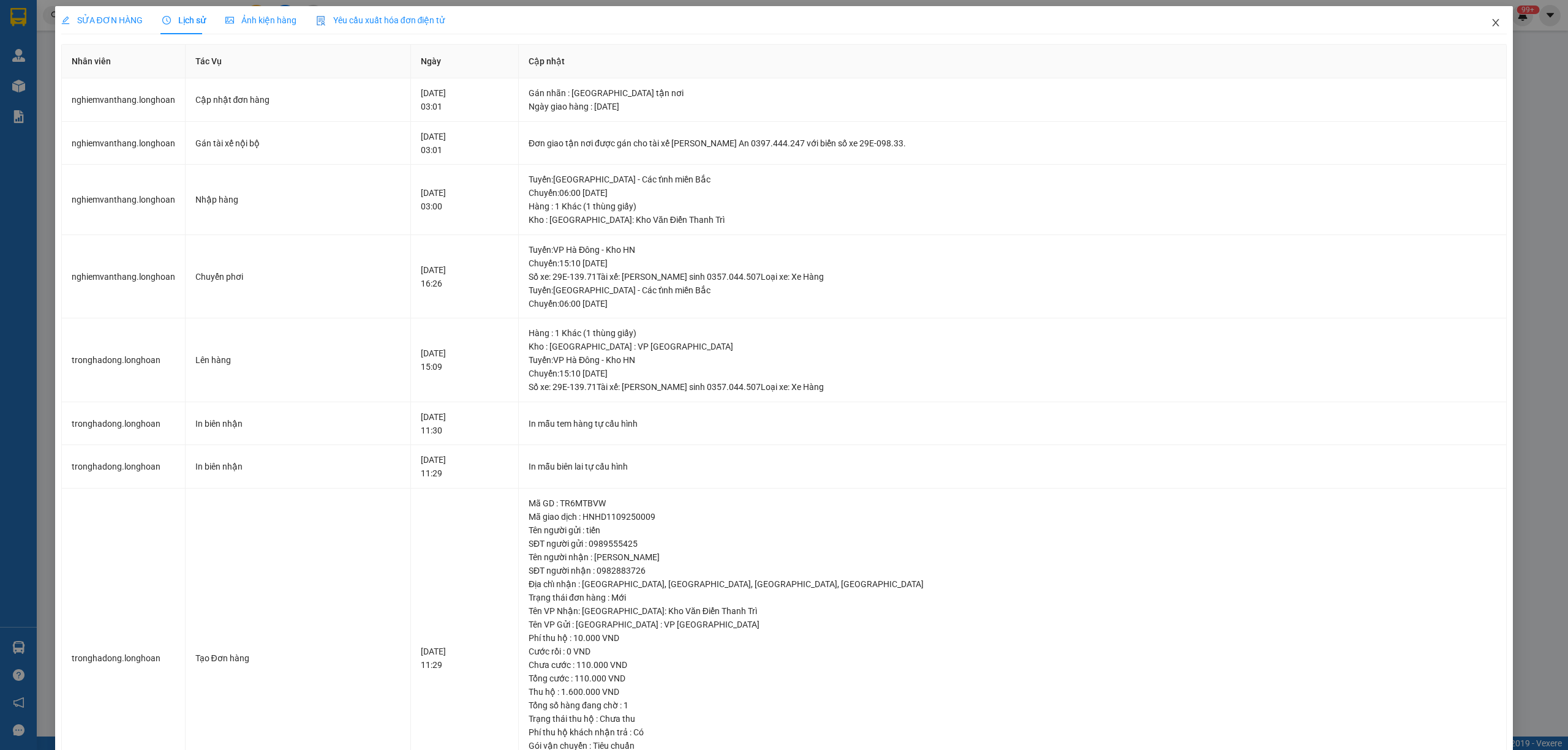
click at [1493, 25] on span "Close" at bounding box center [1496, 24] width 34 height 34
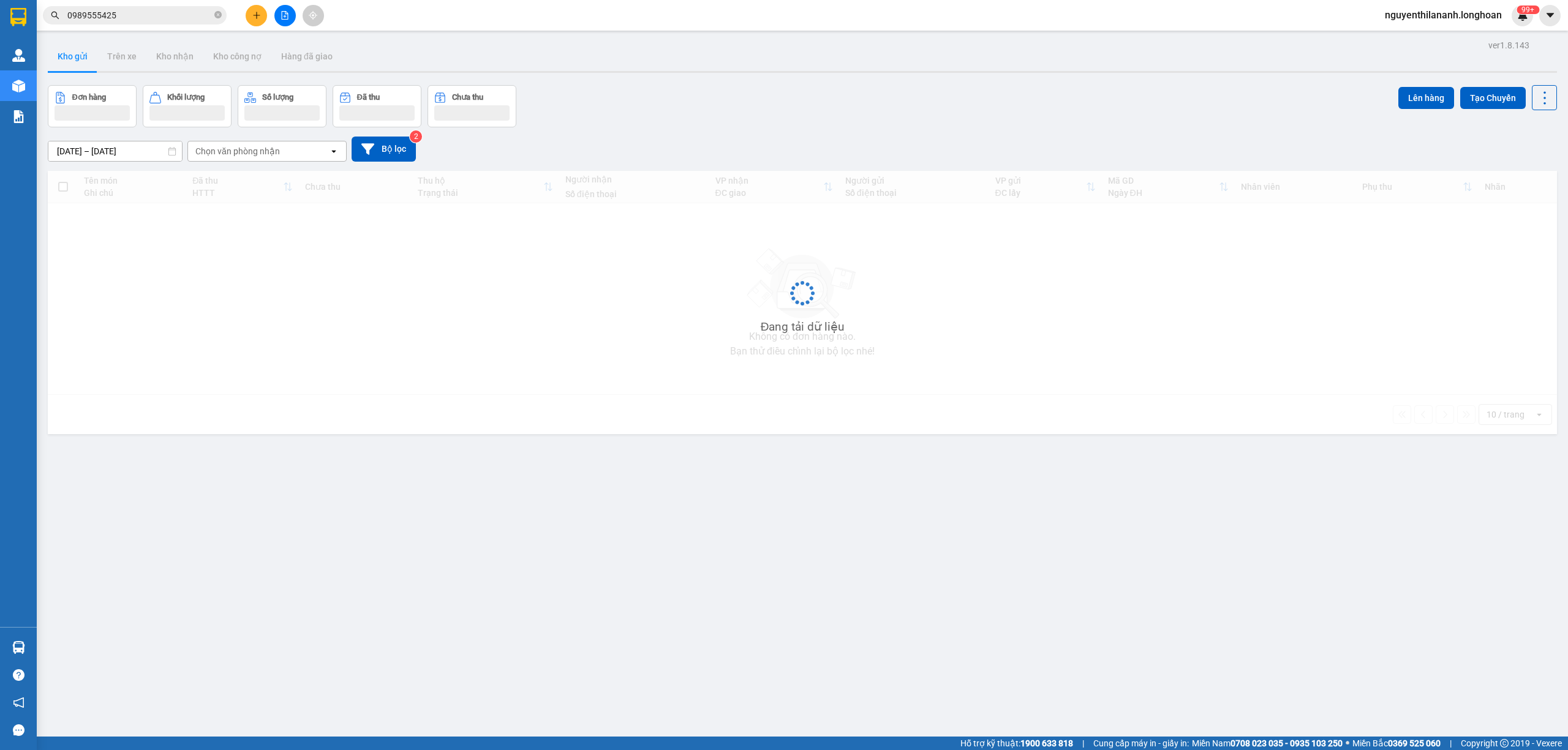
click at [155, 19] on input "0989555425" at bounding box center [140, 15] width 144 height 14
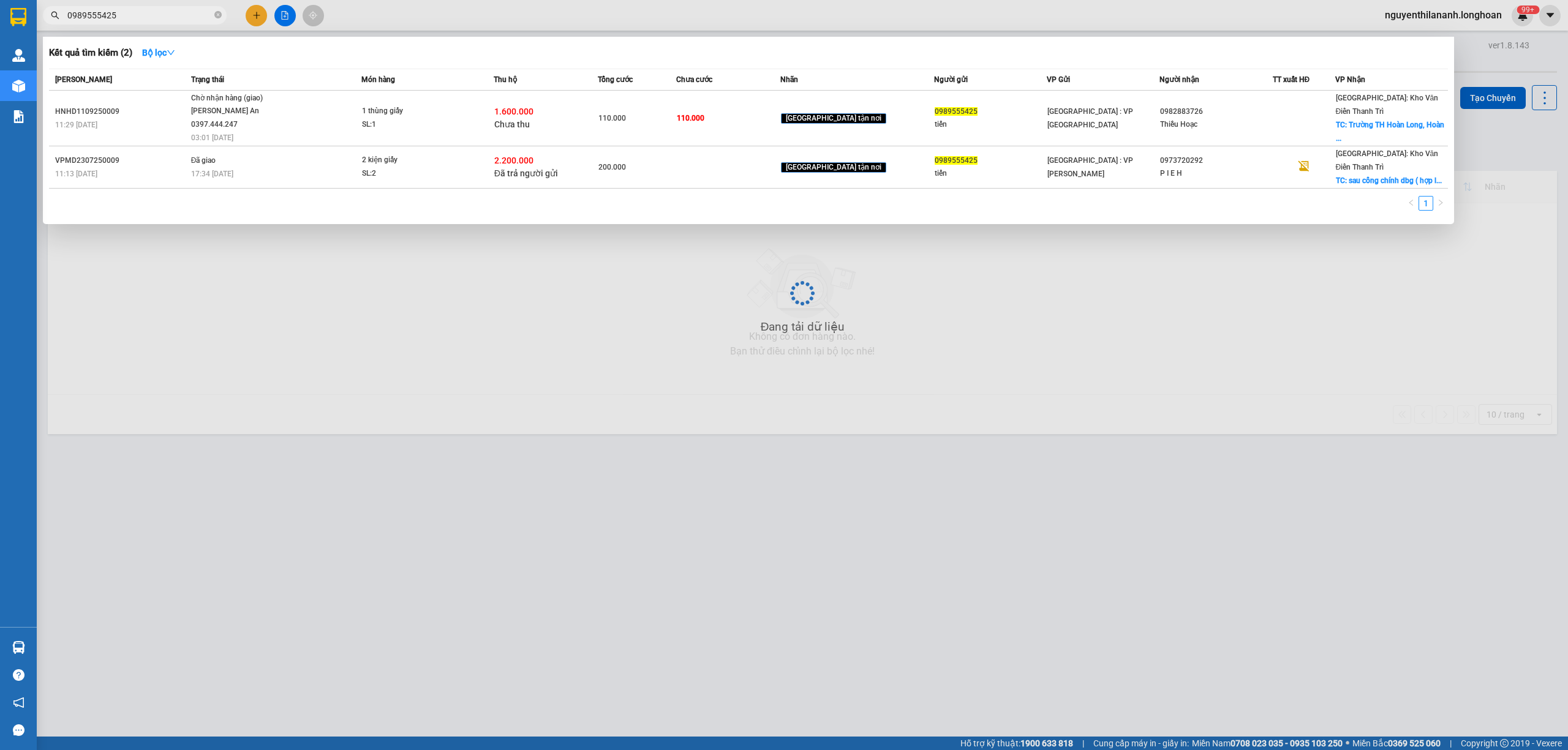
click at [155, 19] on input "0989555425" at bounding box center [140, 15] width 144 height 14
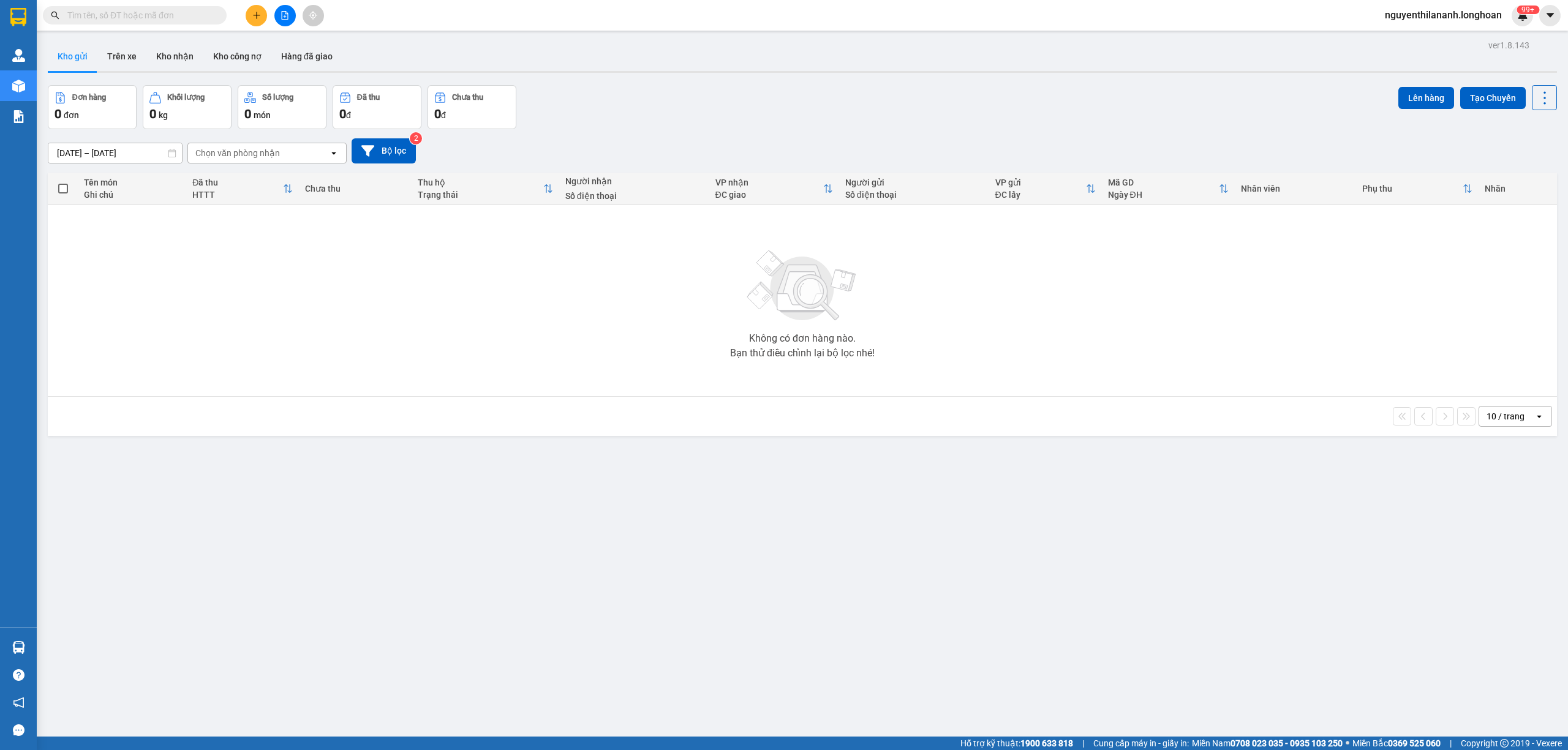
paste input "0908882761"
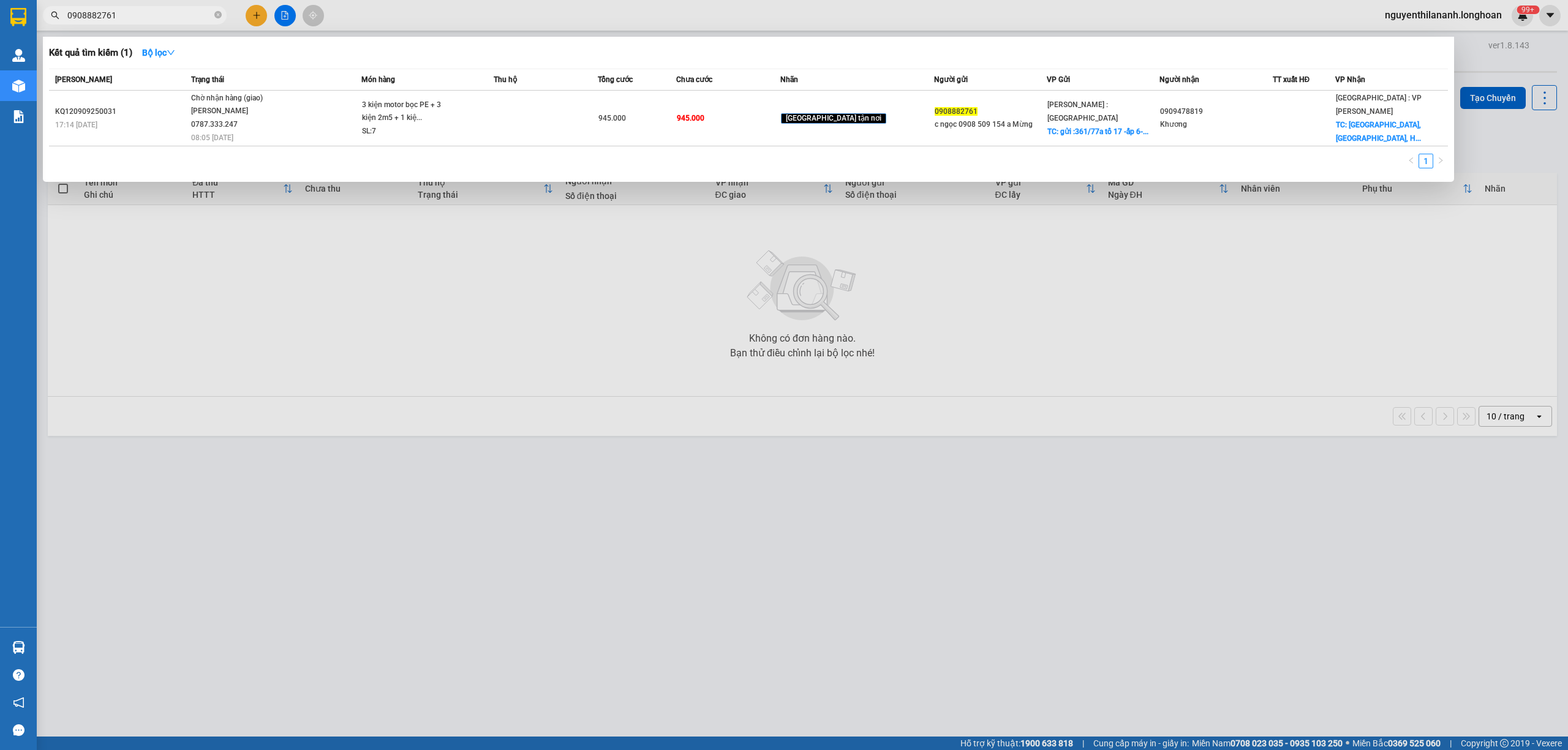
type input "0908882761"
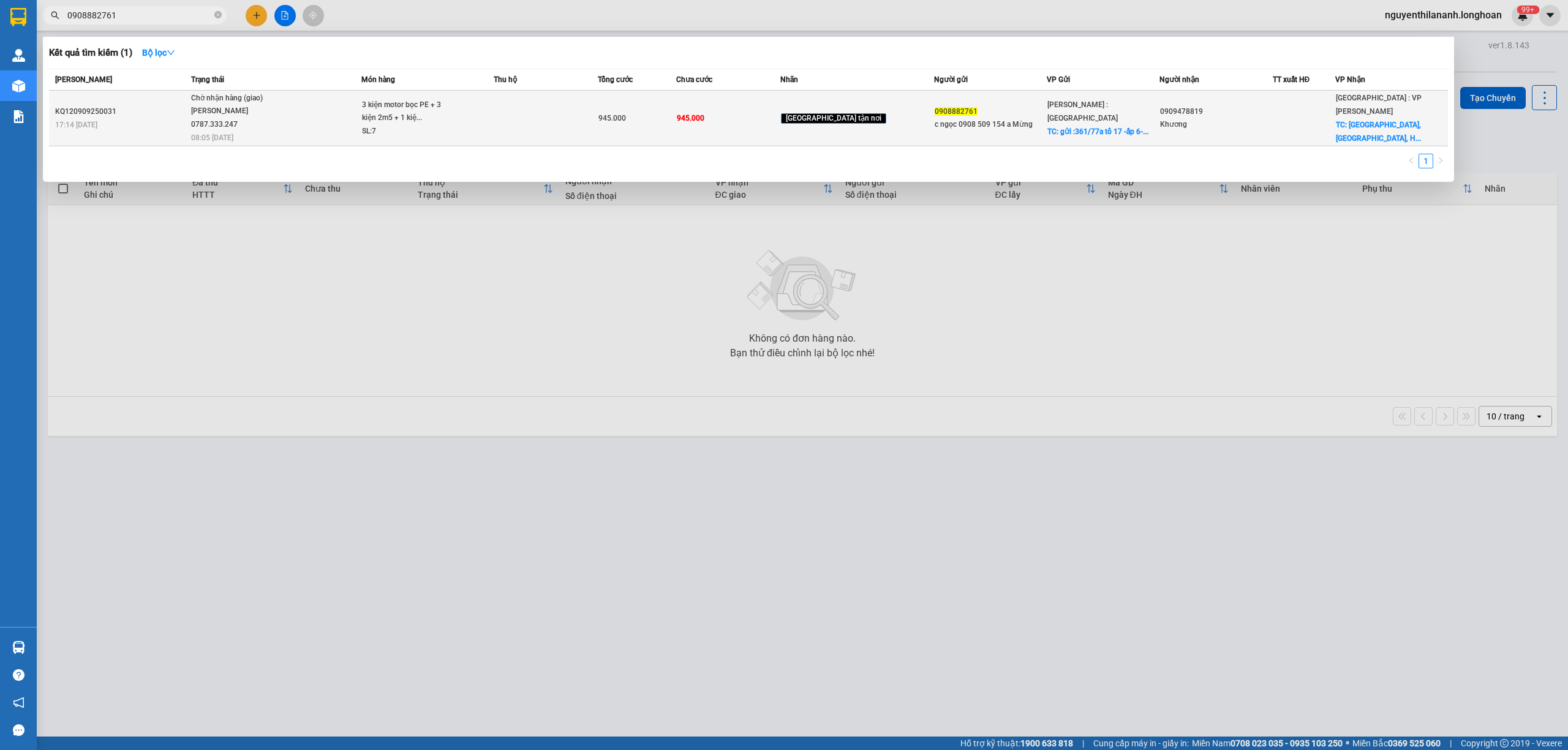
click at [166, 113] on div "KQ120909250031" at bounding box center [121, 112] width 132 height 13
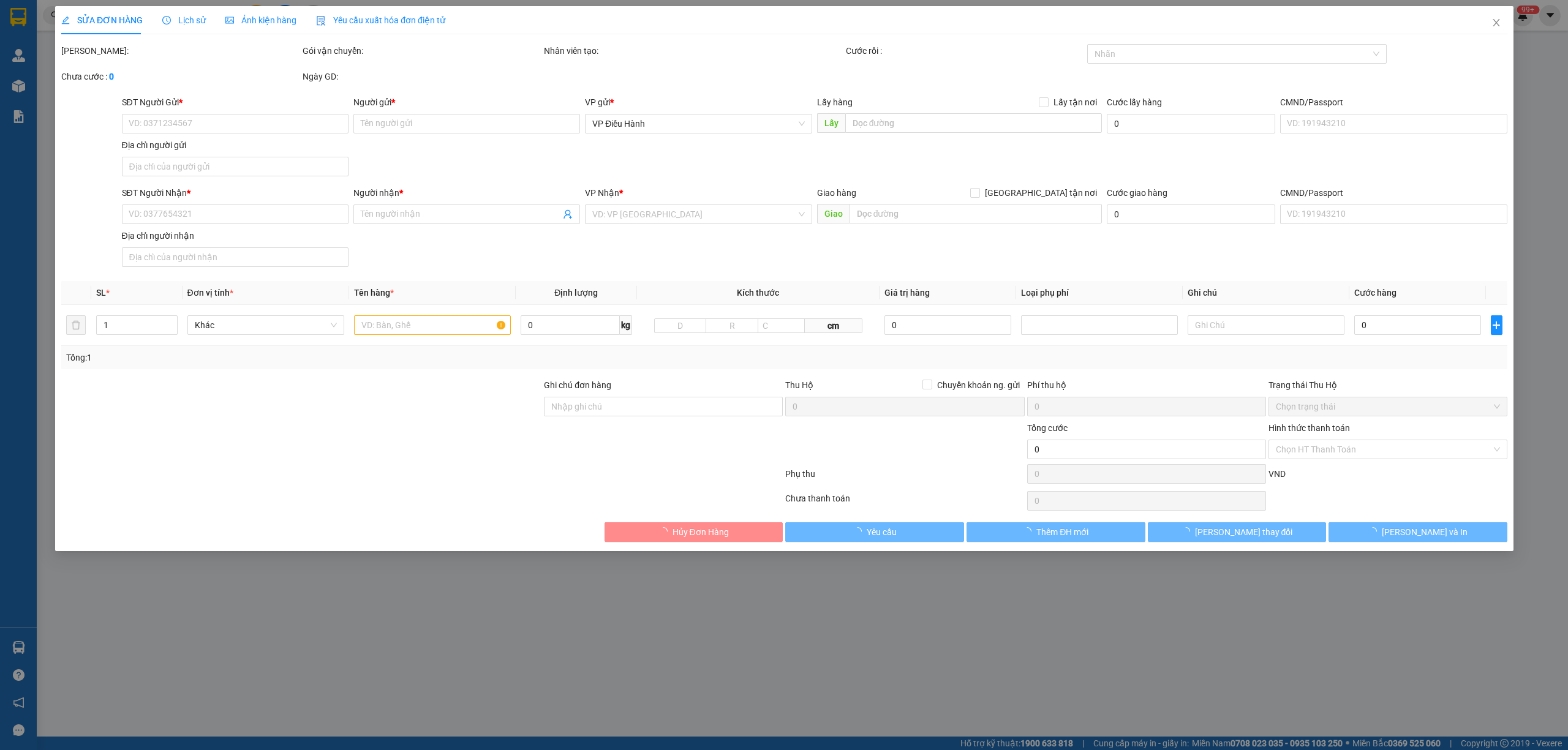
type input "0908882761"
type input "c ngọc 0908 509 154 a Mừng"
checkbox input "true"
type input "gửi :361/77a tổ 17 -ấp 6-nguyễn thị pha -x đông thanh-hóc môn -hcm"
type input "0909478819"
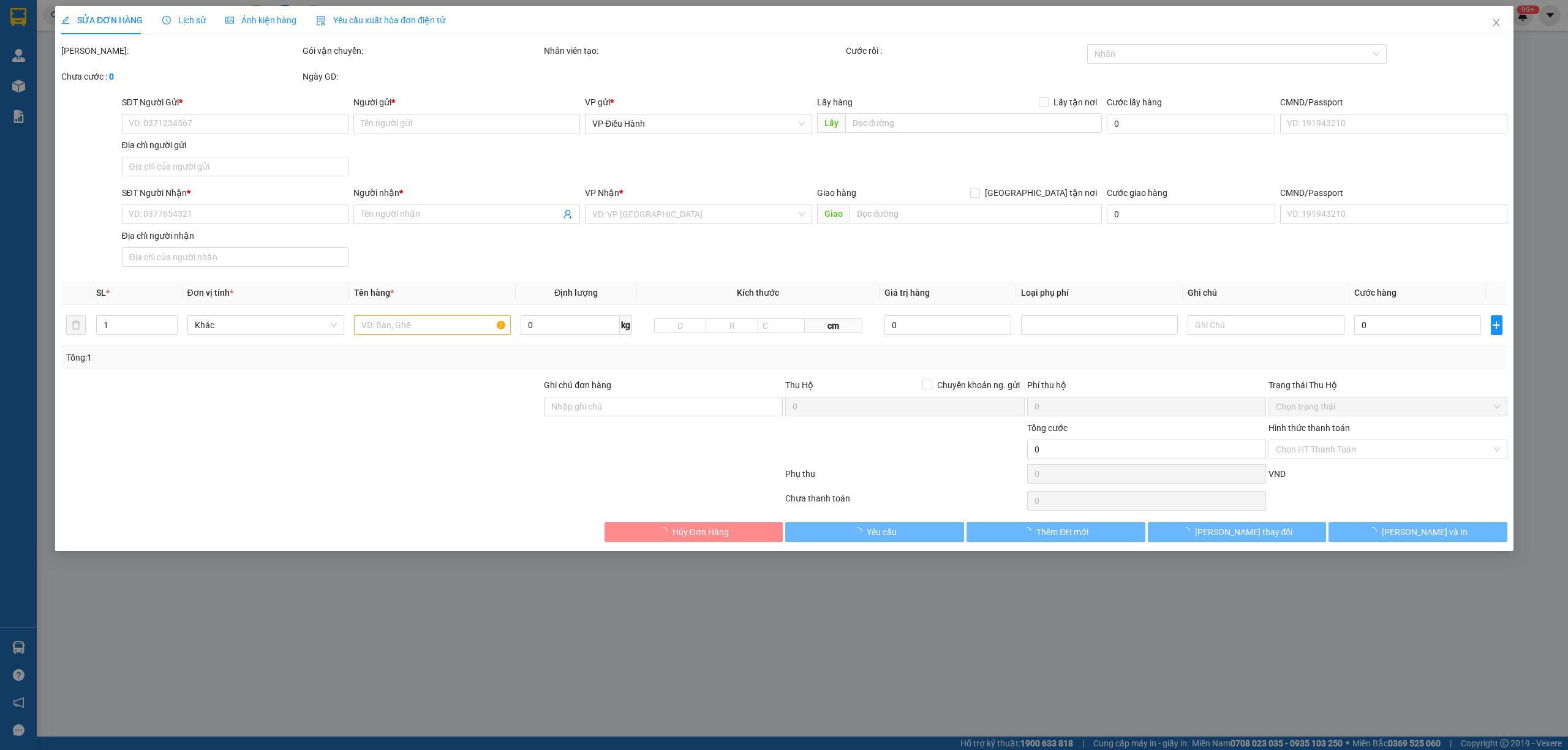
type input "Khương"
checkbox input "true"
type input "Bà Nà Hill, Thôn An Sơn, Hoà Ninh, Hoà Vang, Đà Nẵng( giao đến chân bà nà )"
type input "nhận theo kiện - hư hỏng ko chịu trách nhiệm"
type input "945.000"
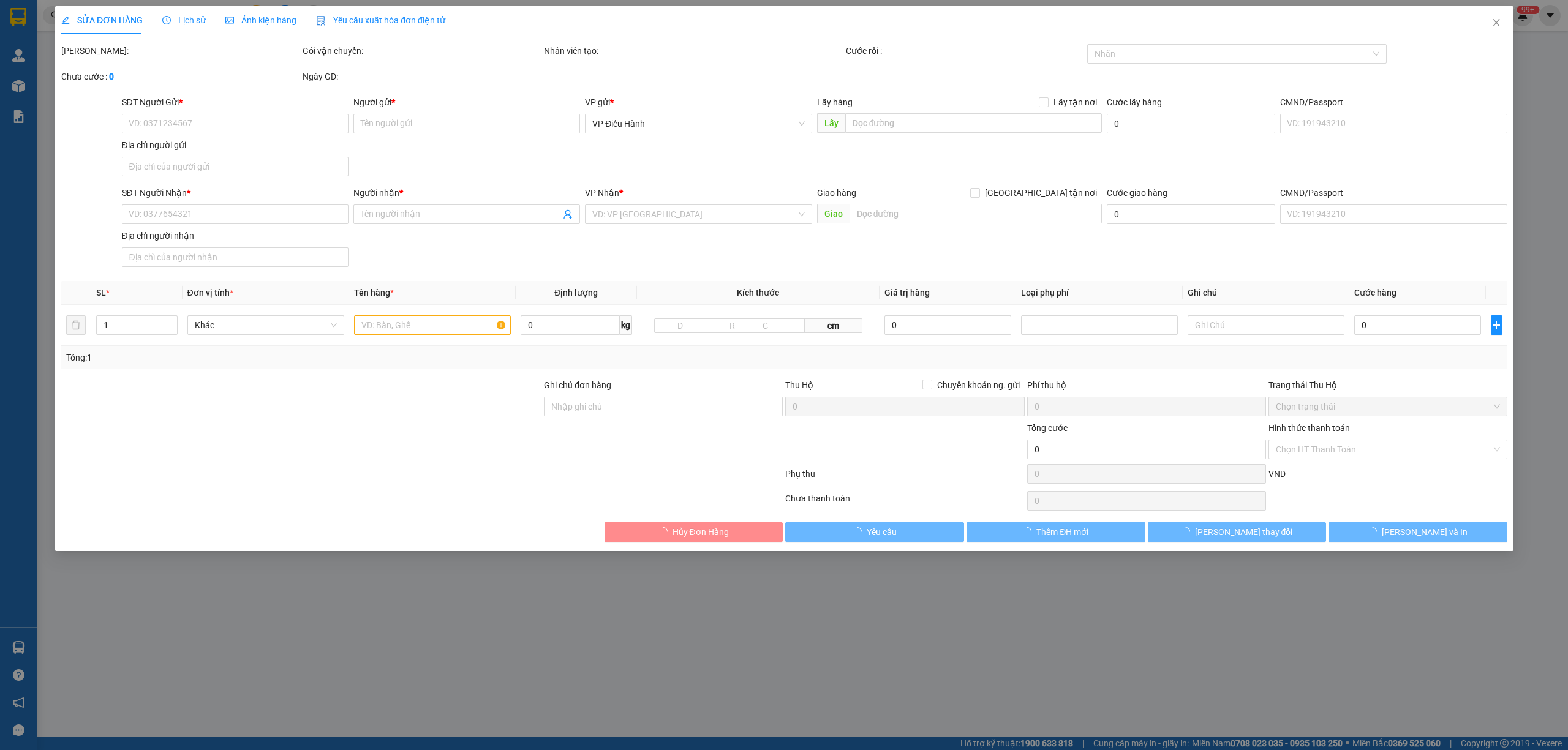
type input "945.000"
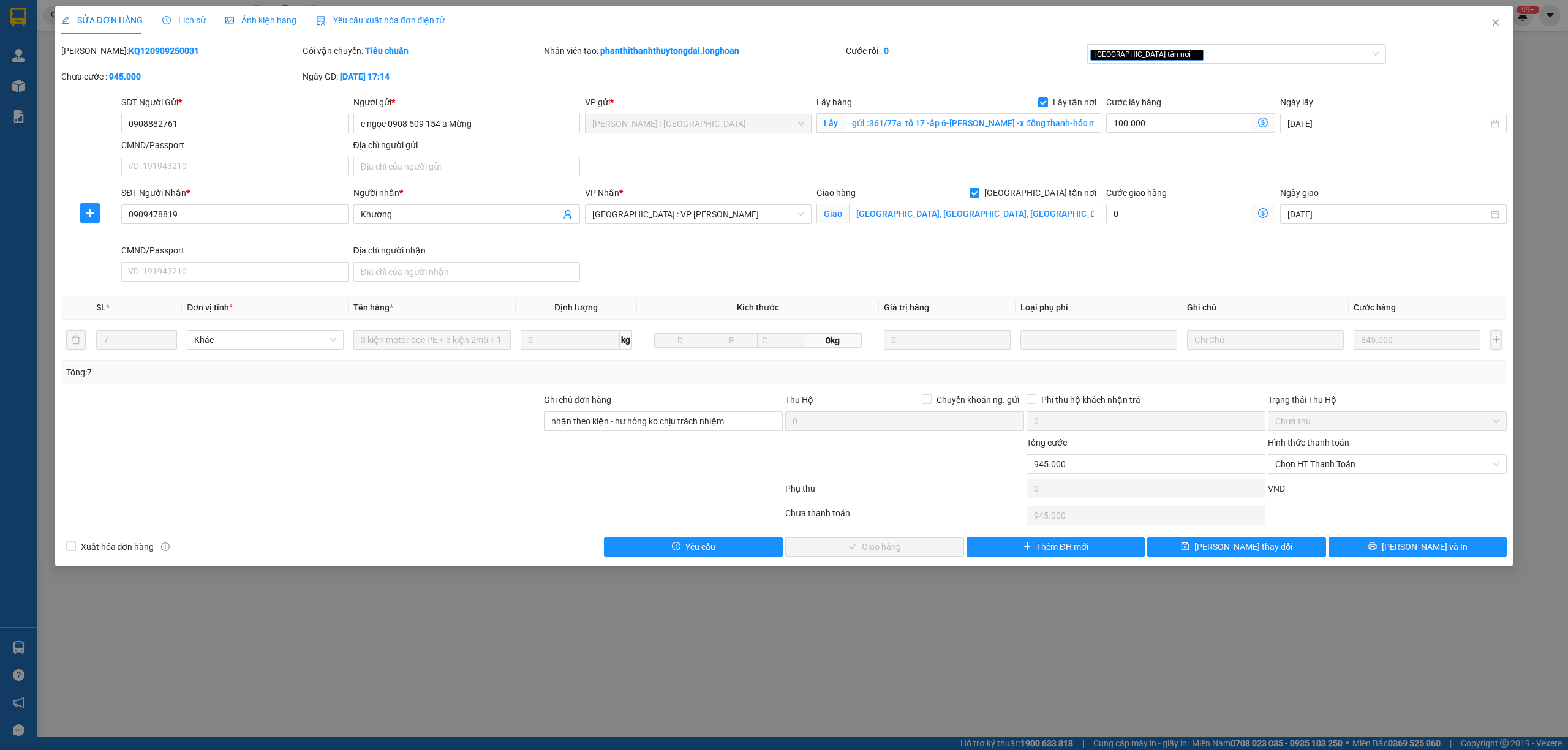
click at [185, 15] on span "Lịch sử" at bounding box center [184, 20] width 44 height 10
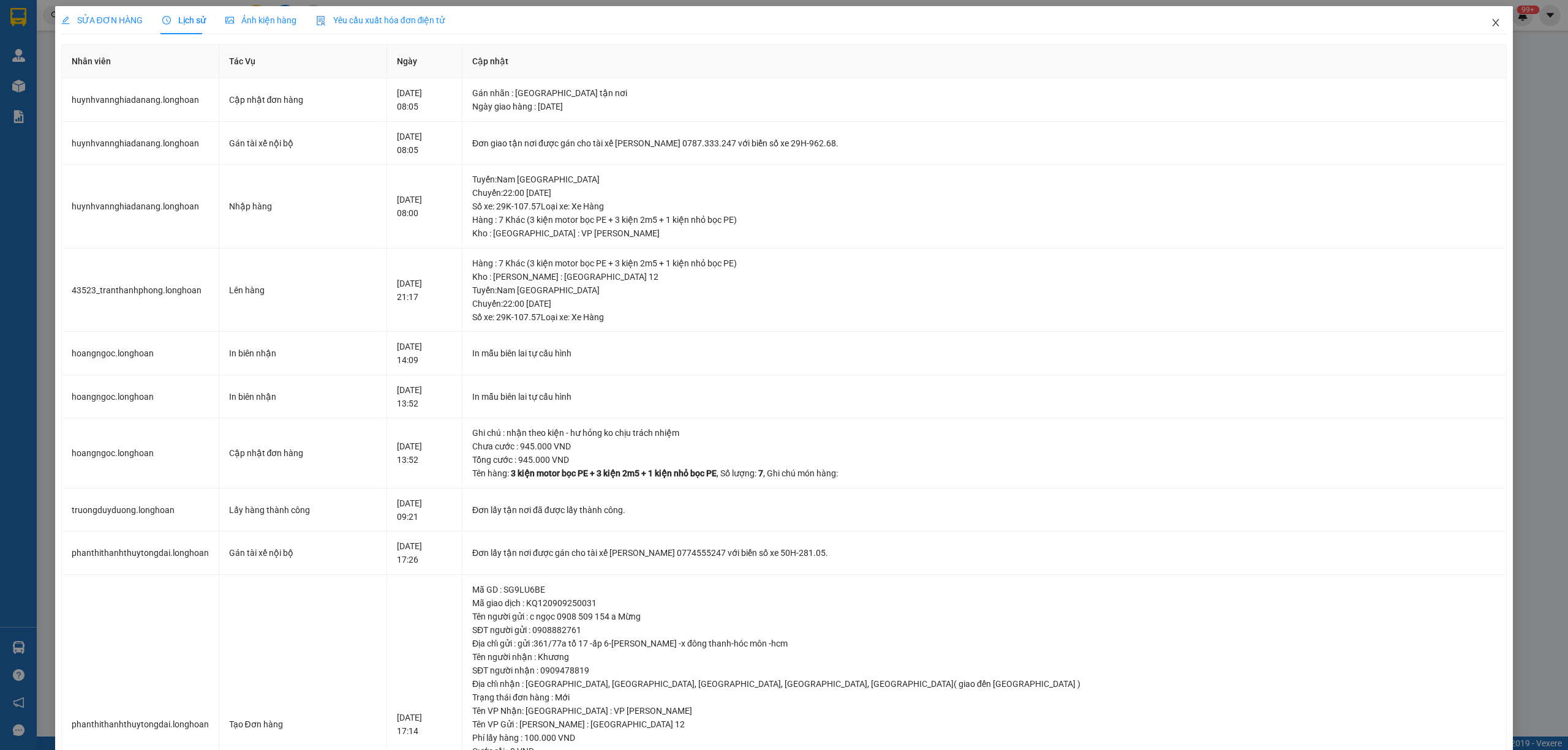
drag, startPoint x: 1488, startPoint y: 25, endPoint x: 1480, endPoint y: 26, distance: 8.1
click at [1491, 26] on icon "close" at bounding box center [1496, 23] width 10 height 10
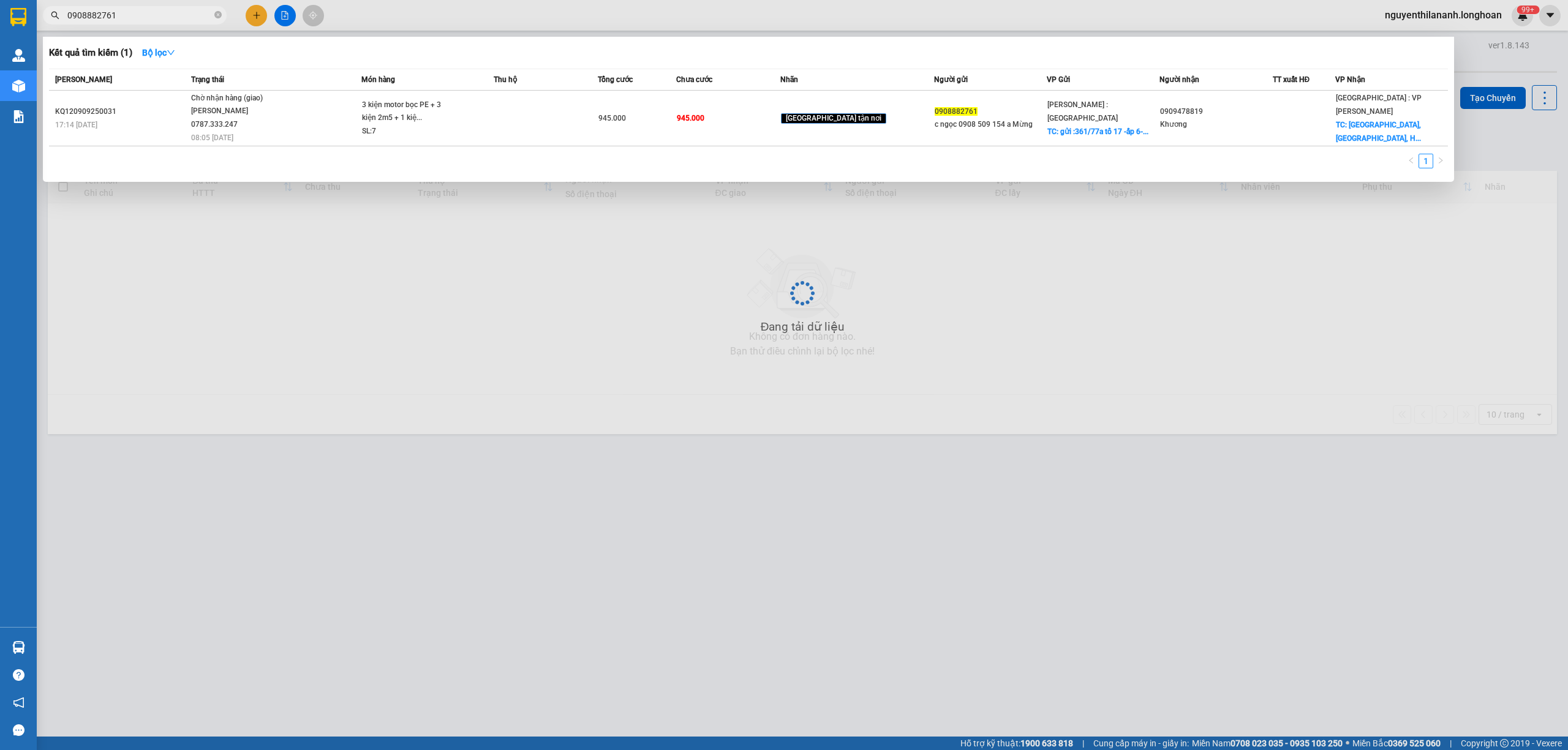
click at [196, 17] on input "0908882761" at bounding box center [140, 15] width 144 height 14
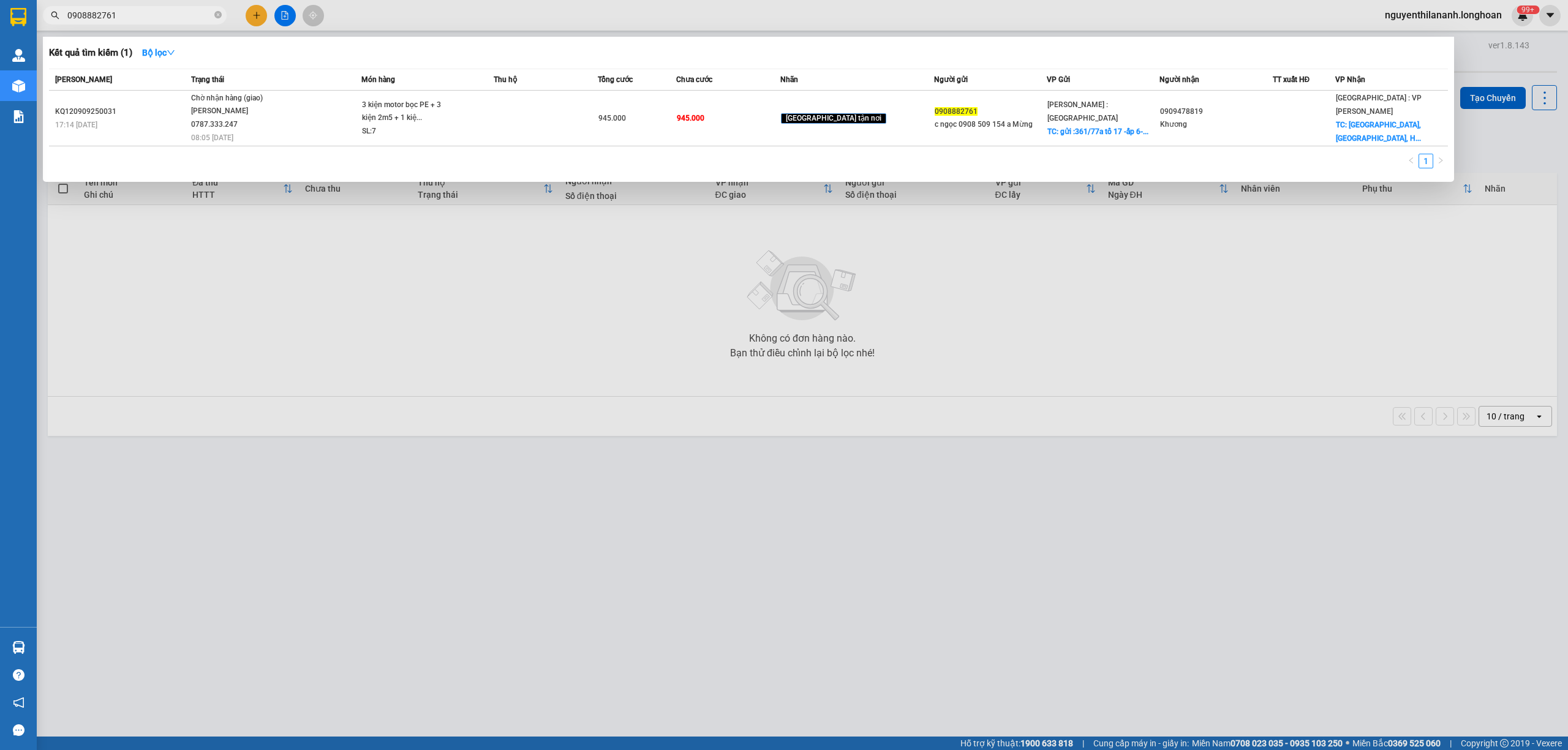
click at [196, 17] on input "0908882761" at bounding box center [140, 15] width 144 height 14
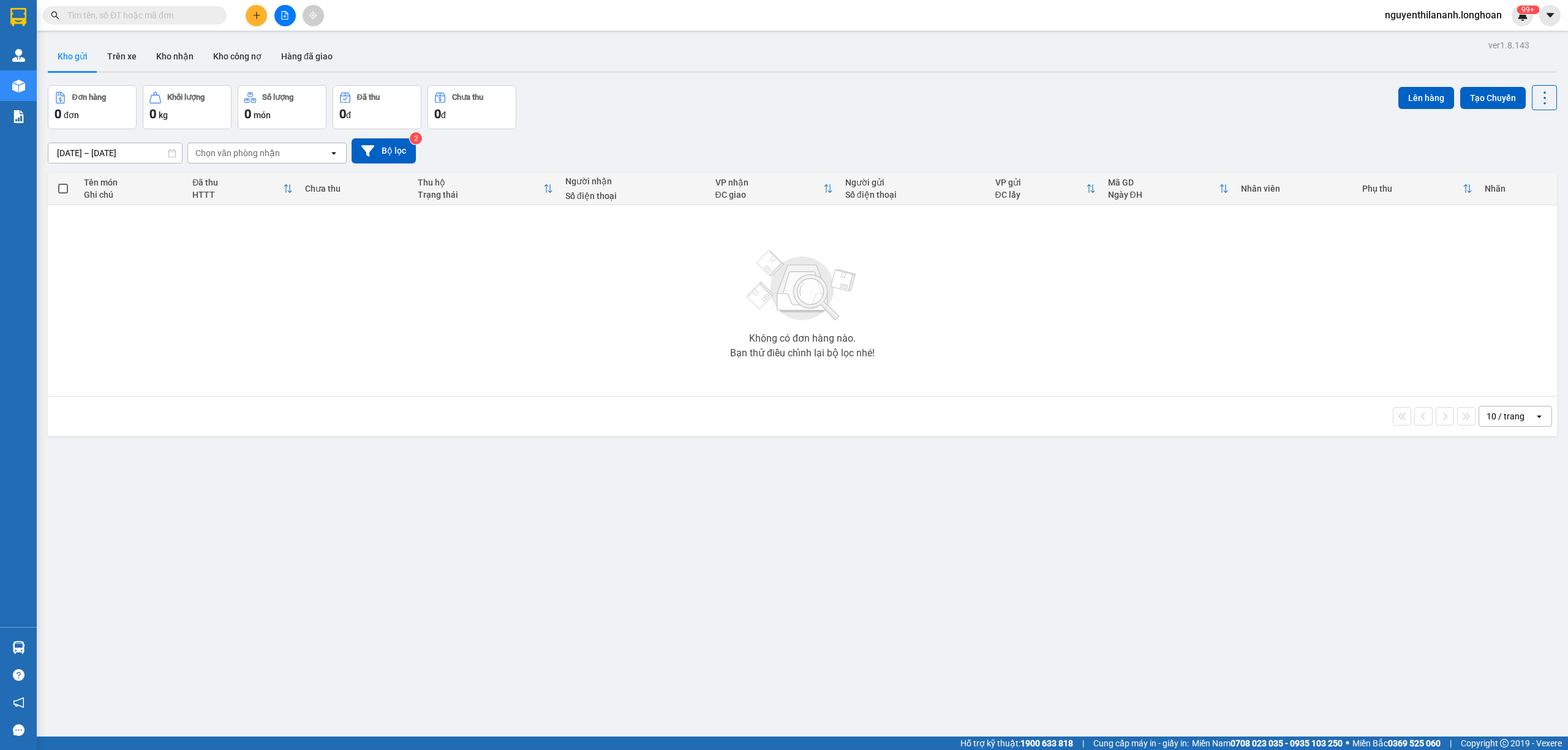
paste input "0904369234"
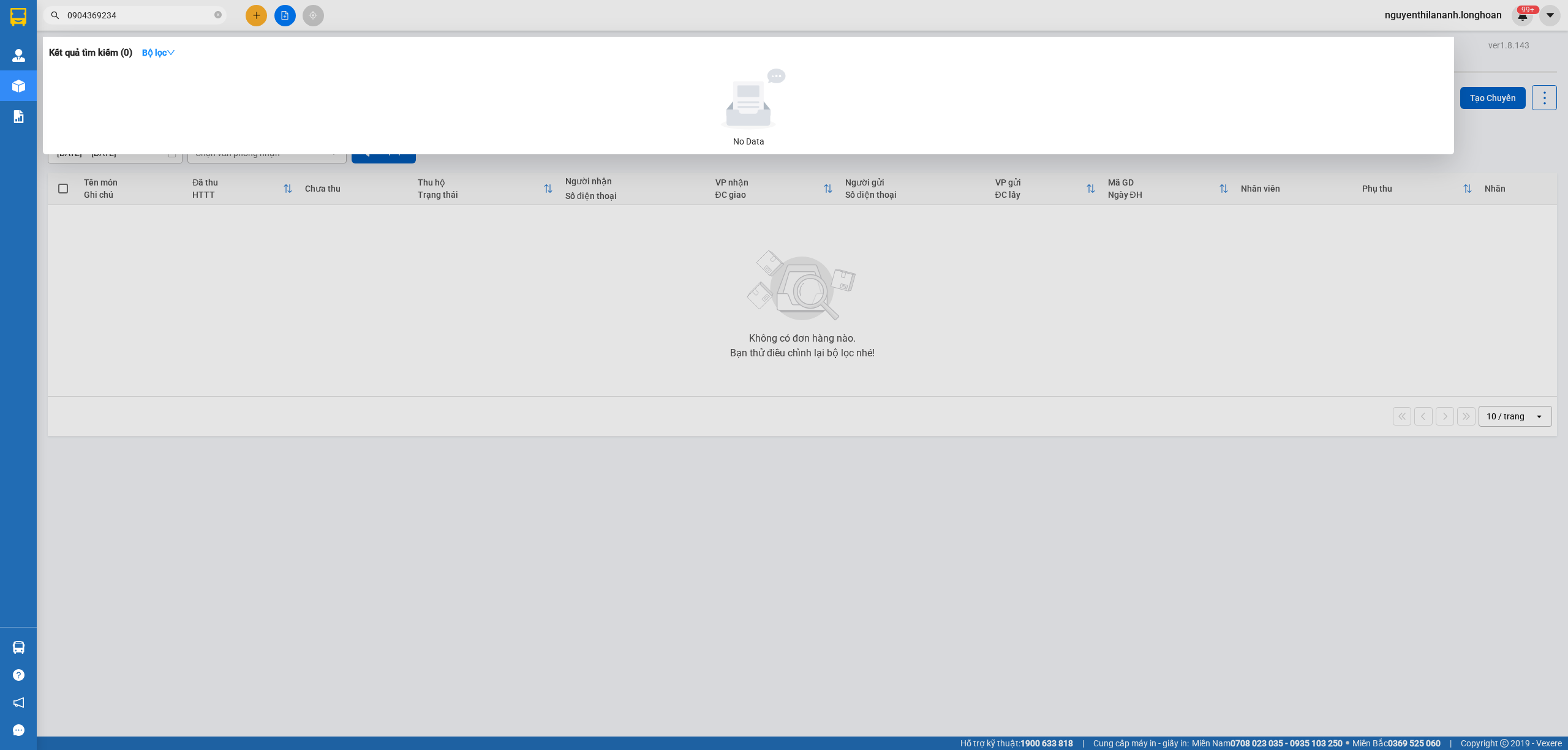
type input "0904369234"
click at [128, 14] on input "0904369234" at bounding box center [140, 15] width 144 height 14
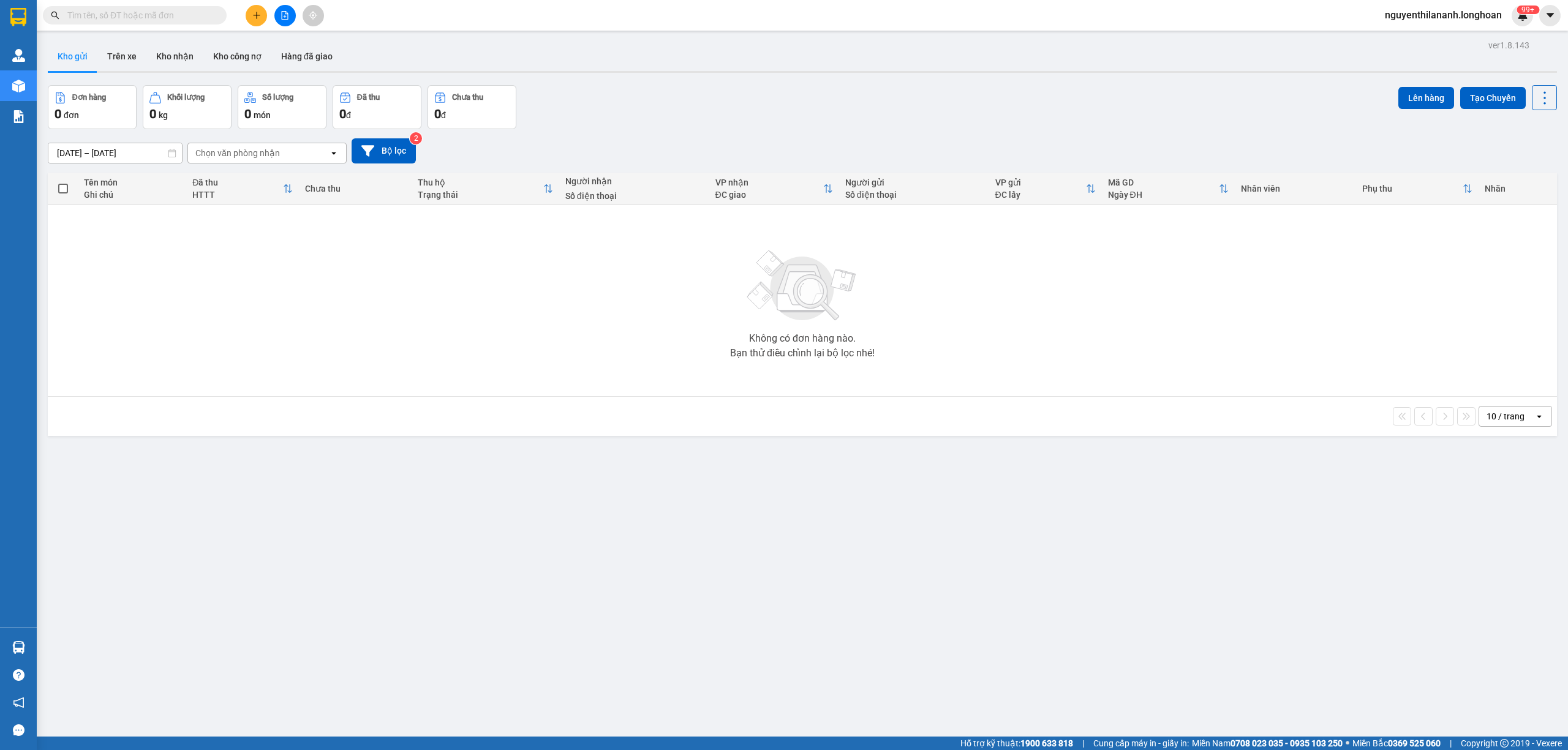
paste input "0987892018"
type input "0987892018"
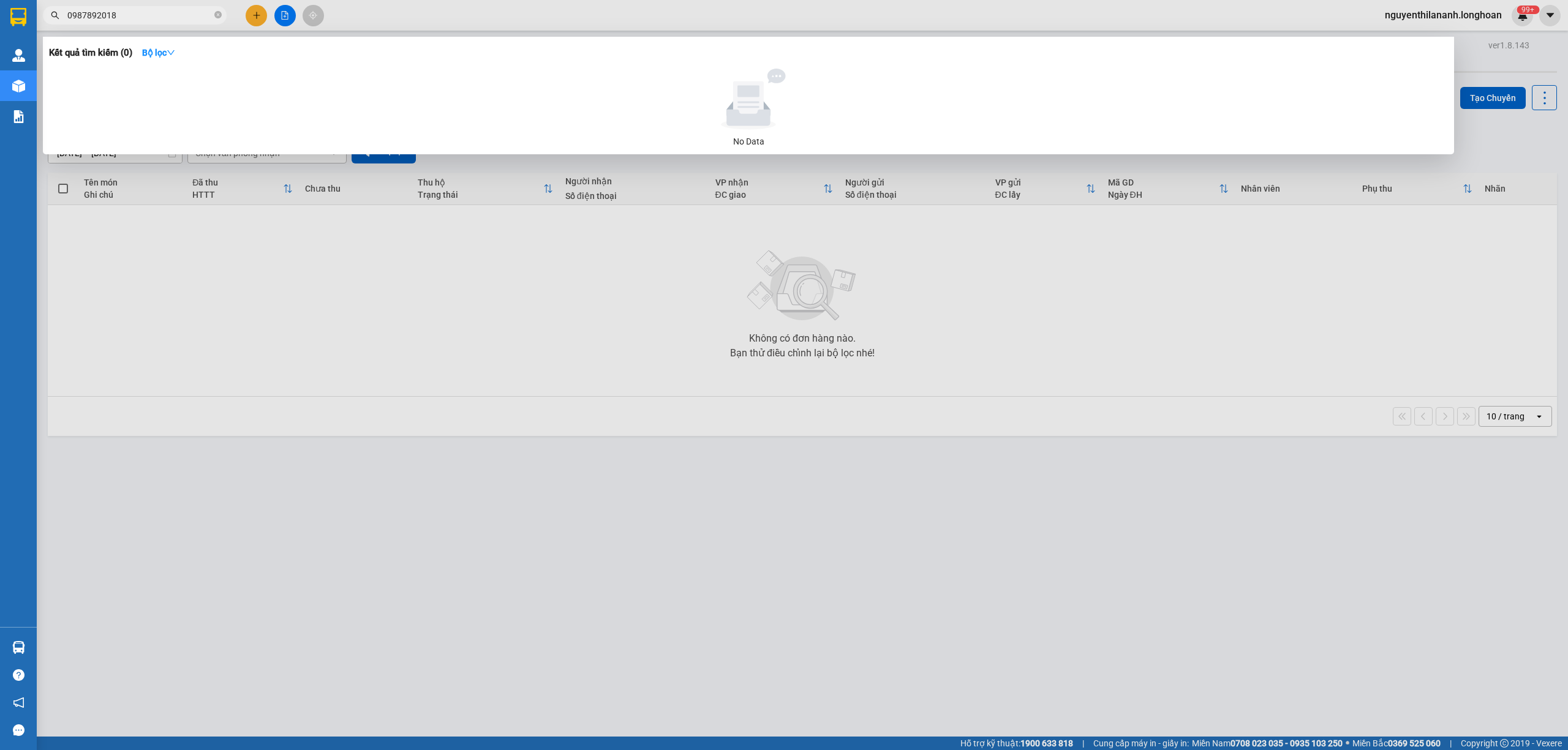
drag, startPoint x: 128, startPoint y: 14, endPoint x: 47, endPoint y: 26, distance: 81.9
click at [47, 26] on div "Kết quả tìm kiếm ( 0 ) Bộ lọc No Data 0987892018" at bounding box center [119, 15] width 239 height 21
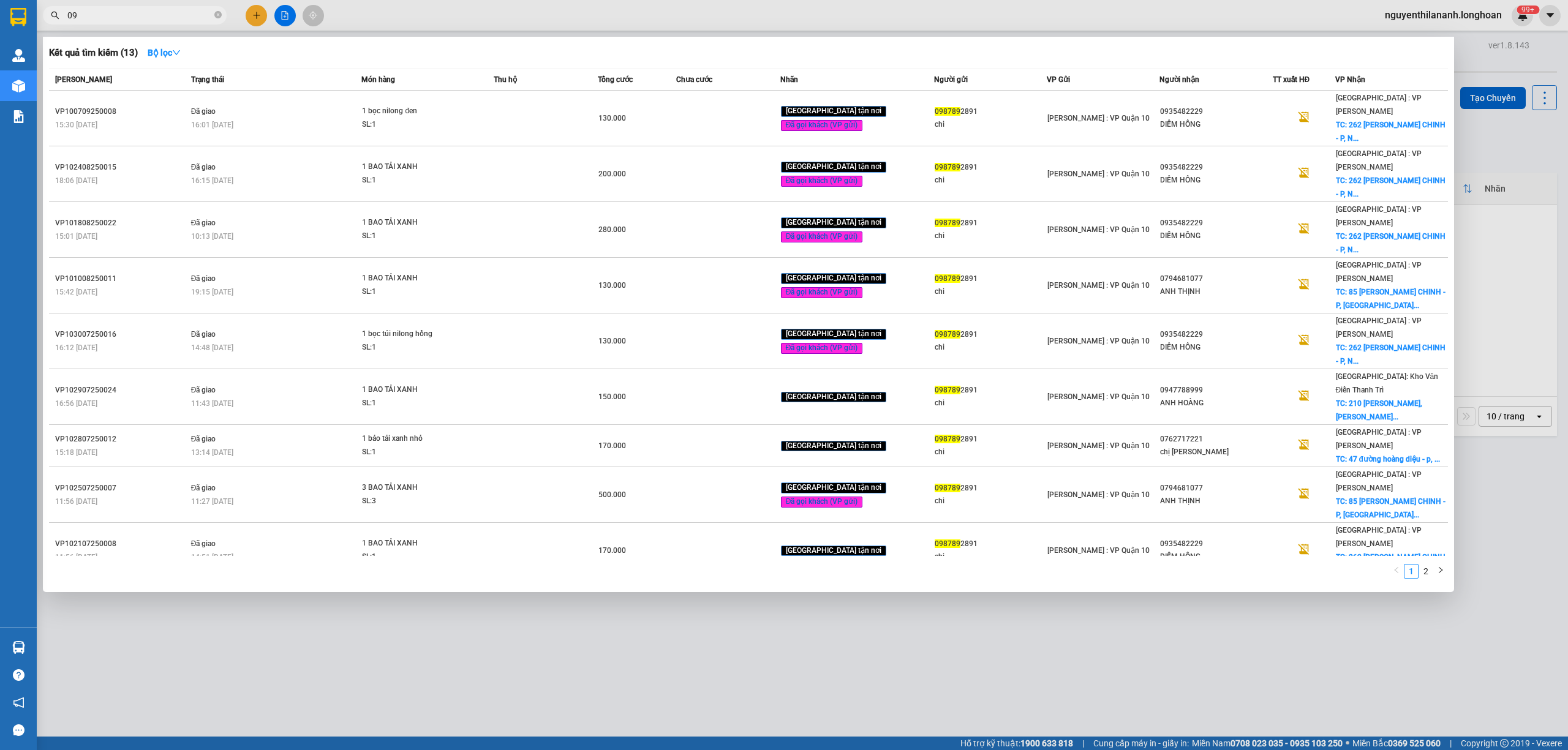
type input "0"
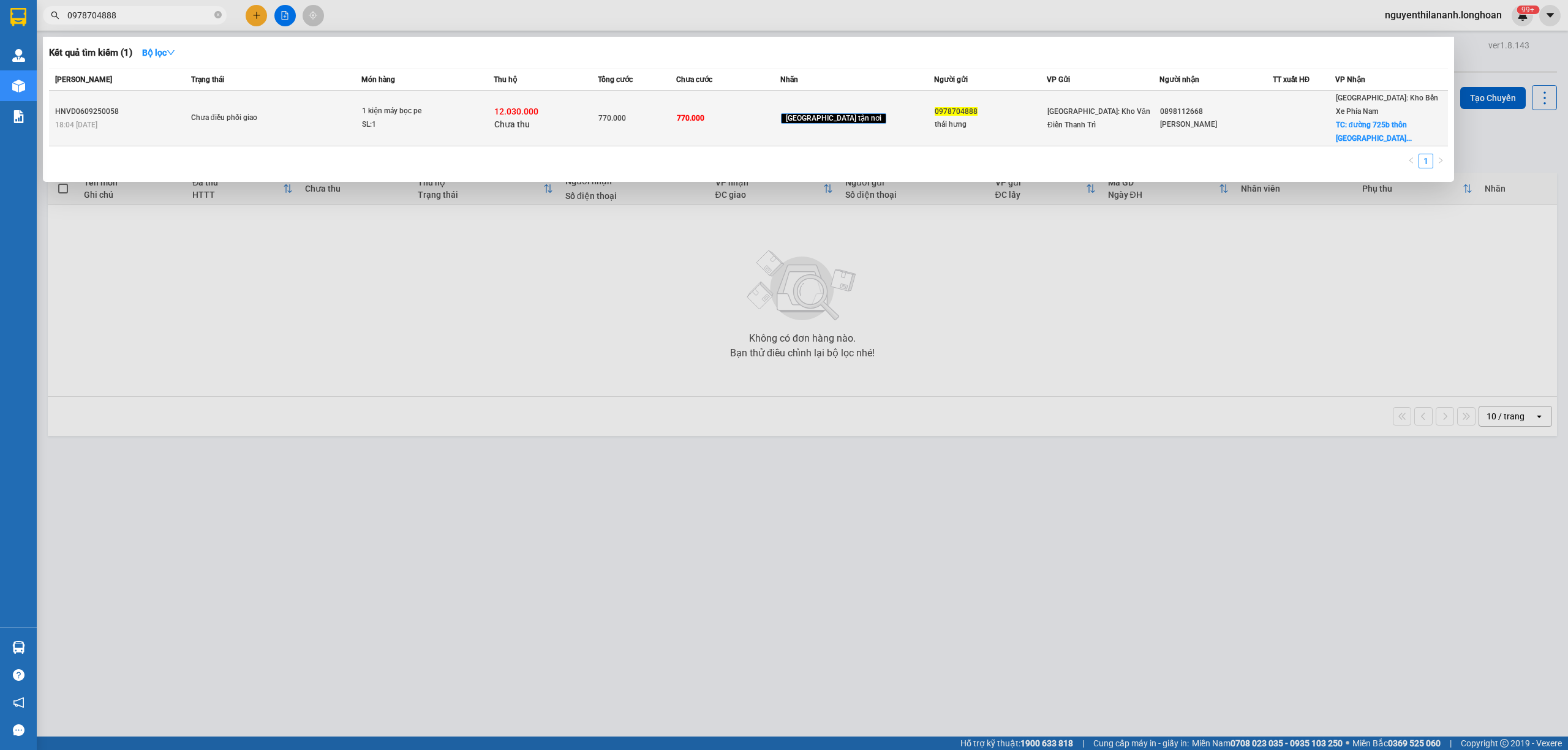
type input "0978704888"
click at [178, 105] on div "HNVD0609250058" at bounding box center [121, 112] width 132 height 13
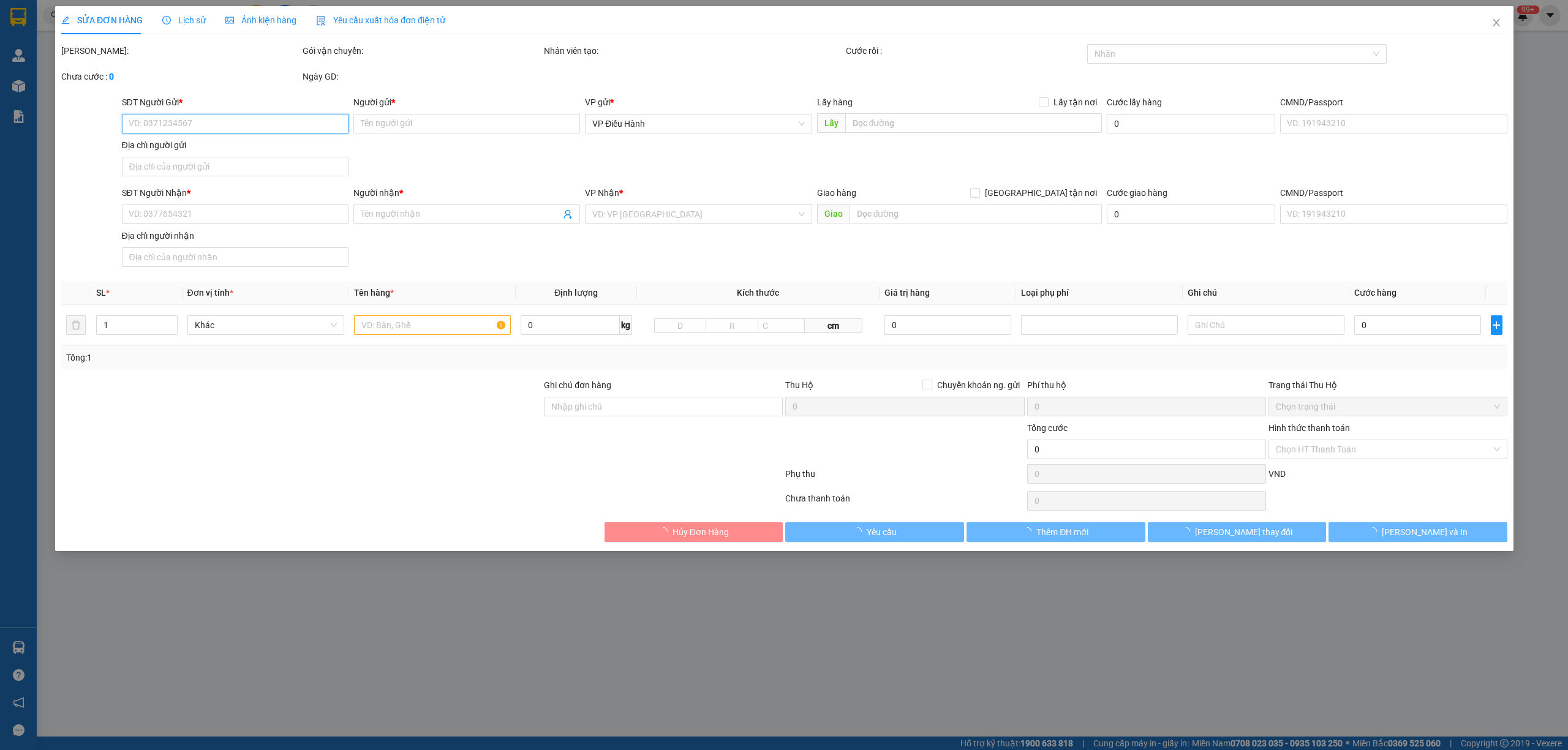
type input "0978704888"
type input "thái hưng"
type input "0898112668"
type input "trần văn khoa"
checkbox input "true"
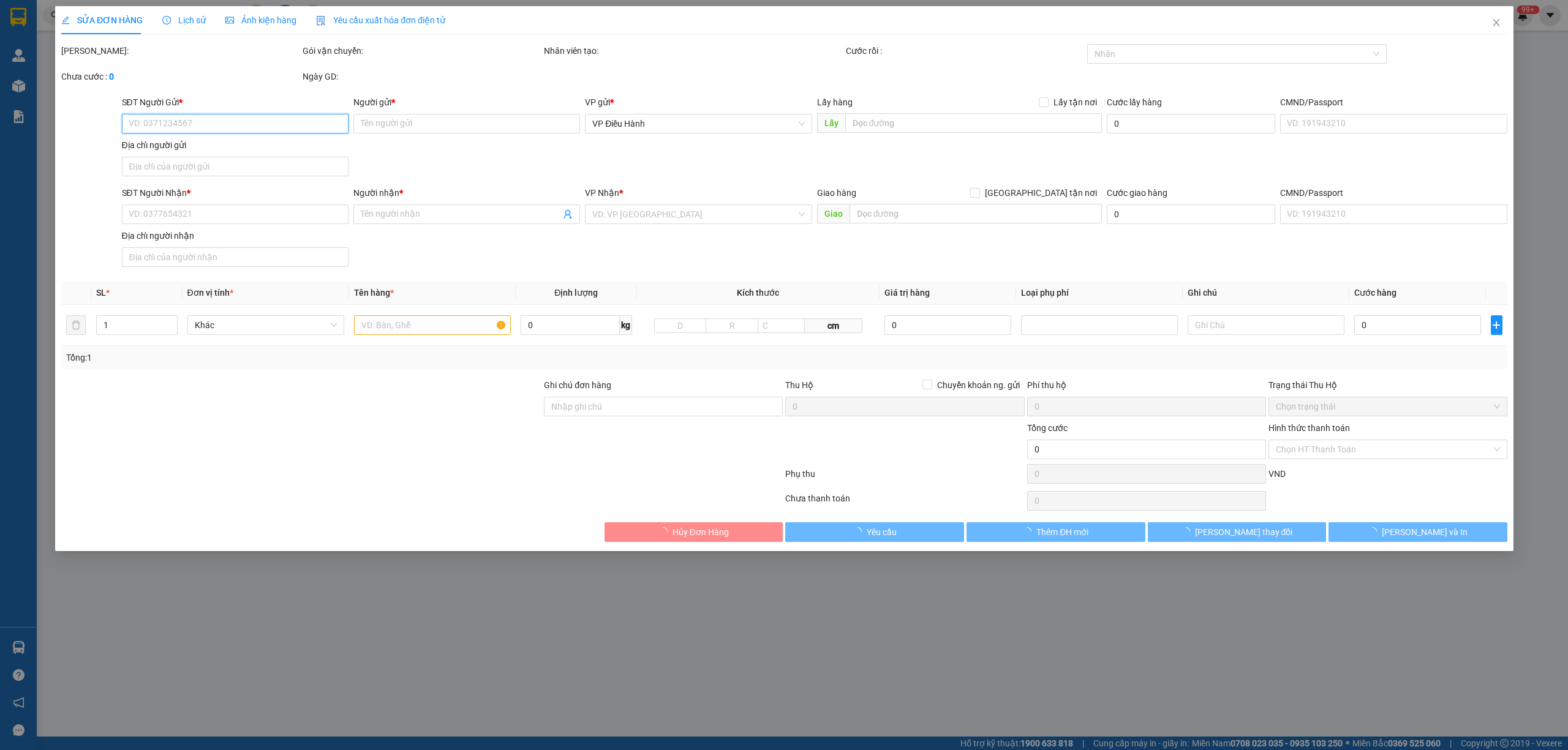
type input "đường 725b thôn đan phượng 1 xã tân hà lâm hà lâm đồng"
type input "hàng giao nguyên kiện, hư vỡ ko đền"
type input "770.000"
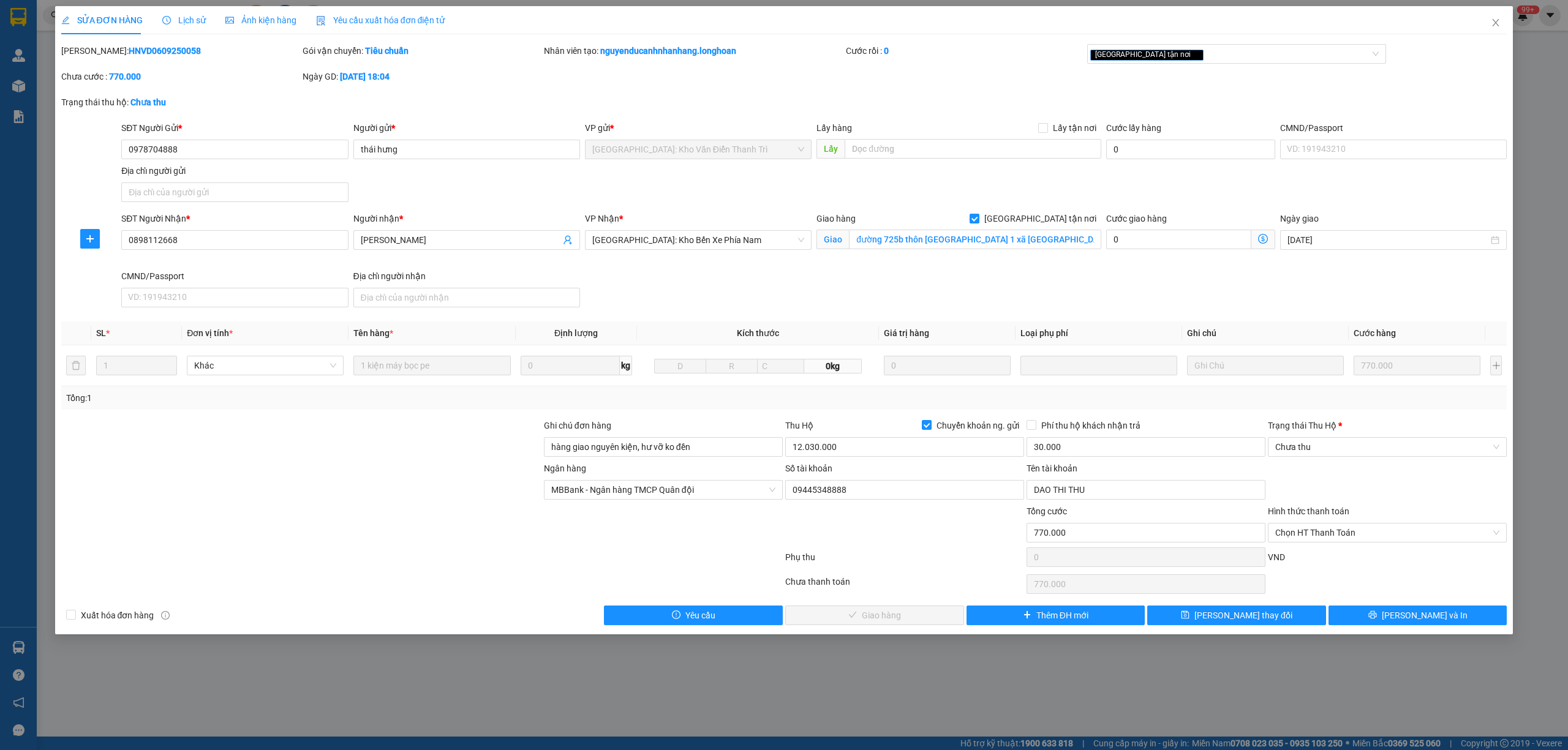
click at [187, 19] on span "Lịch sử" at bounding box center [184, 20] width 44 height 10
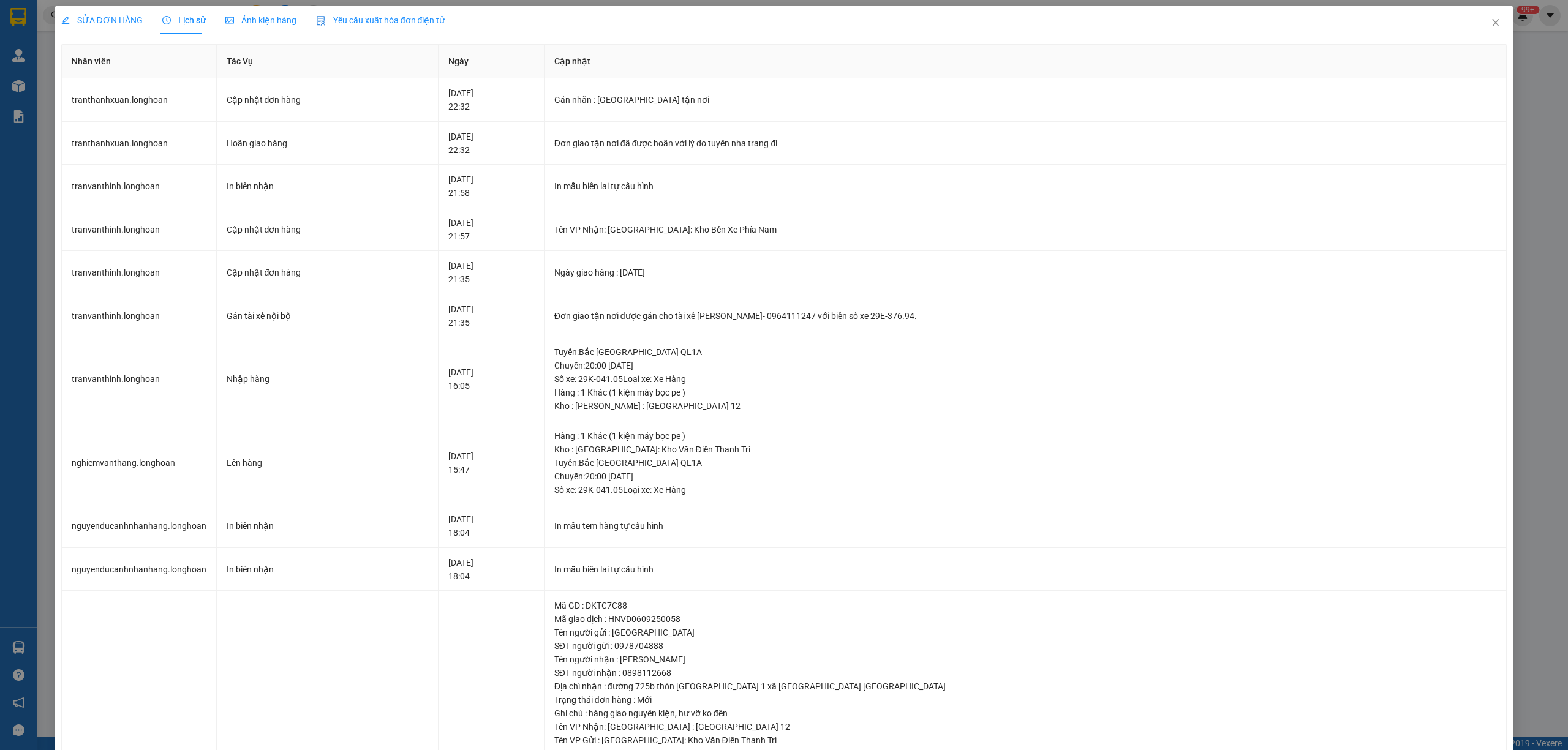
click at [97, 23] on span "SỬA ĐƠN HÀNG" at bounding box center [102, 20] width 81 height 10
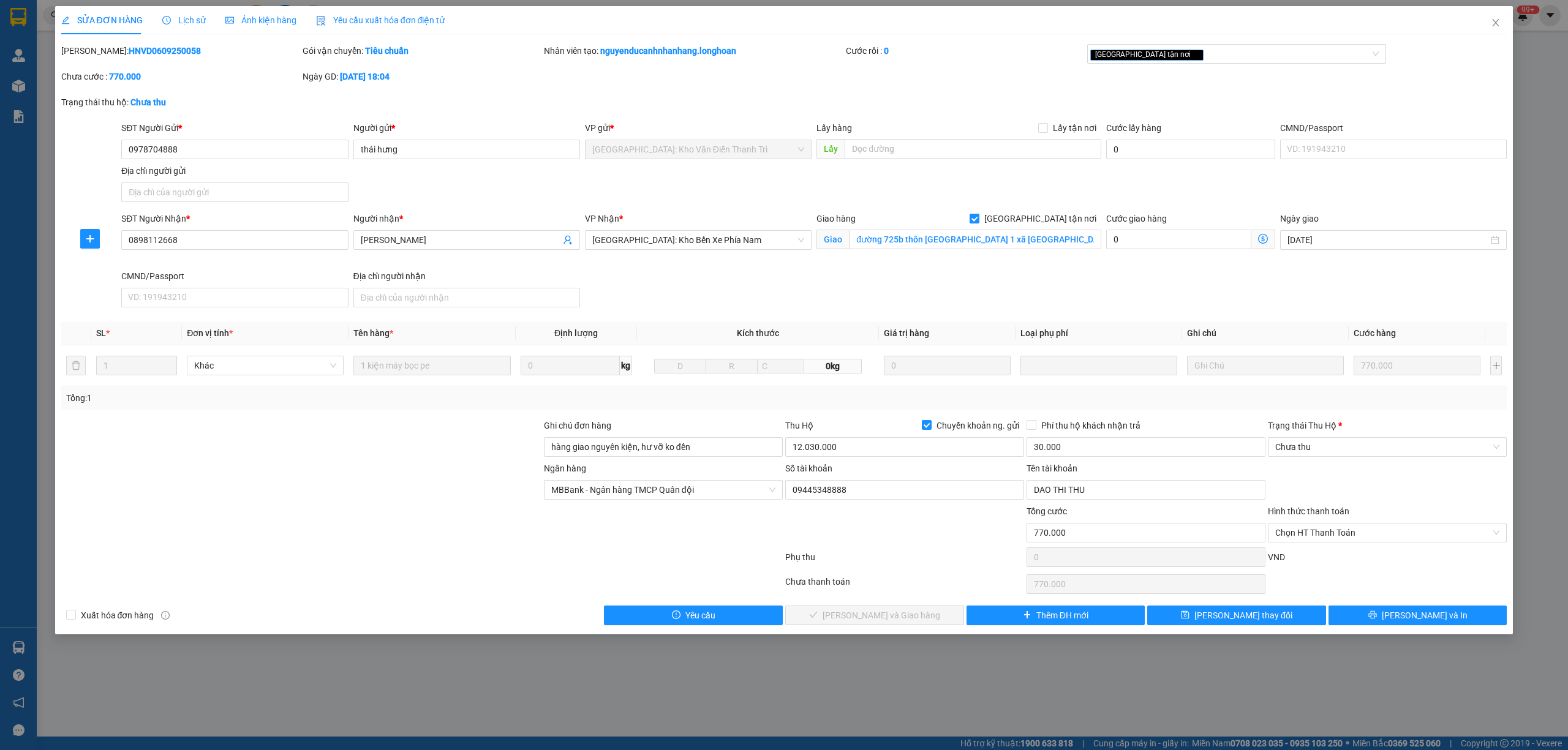
drag, startPoint x: 173, startPoint y: 46, endPoint x: 94, endPoint y: 54, distance: 79.4
click at [94, 54] on div "Mã ĐH: HNVD0609250058" at bounding box center [181, 50] width 239 height 14
copy b "HNVD0609250058"
click at [1490, 27] on span "Close" at bounding box center [1496, 24] width 34 height 34
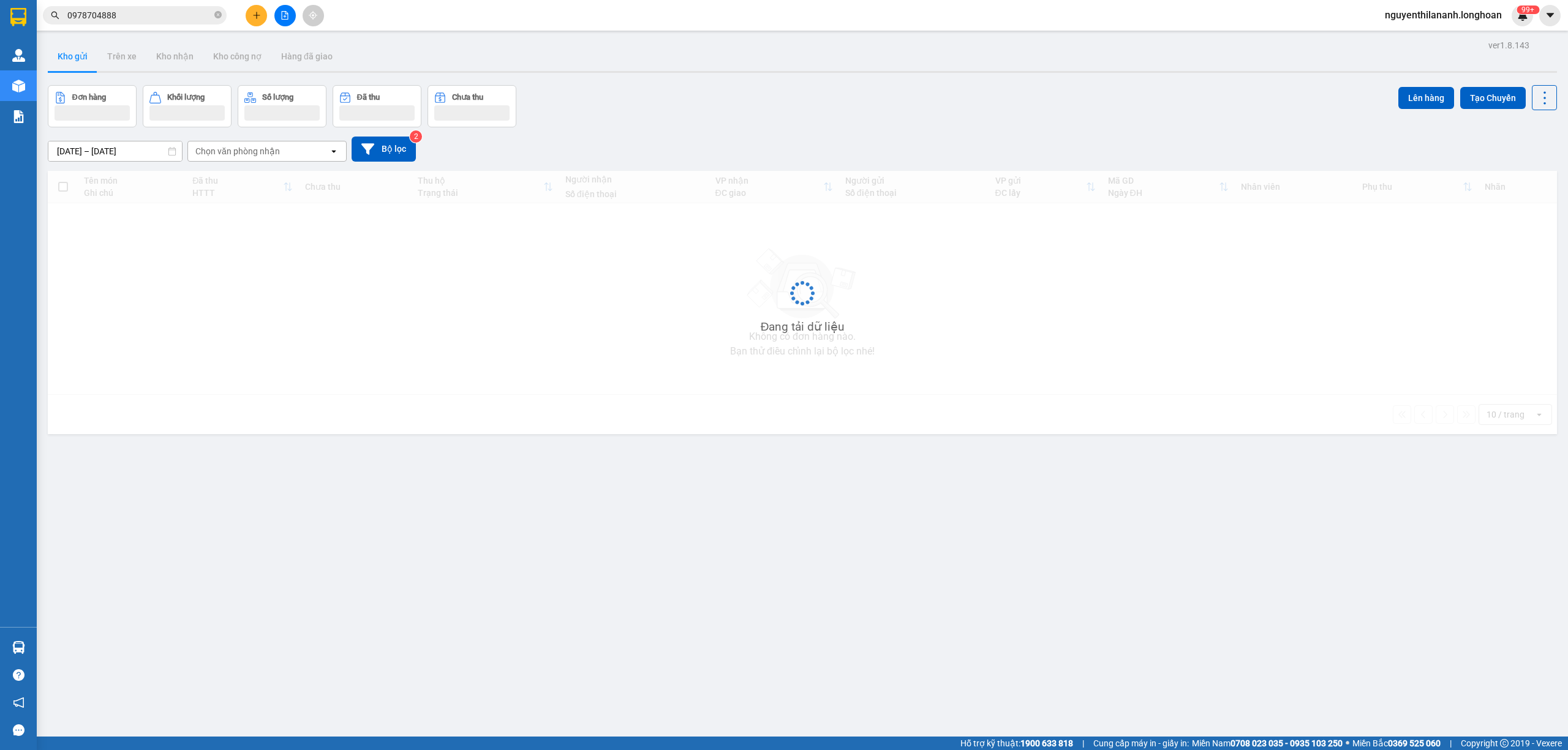
click at [155, 28] on div "Kết quả tìm kiếm ( 1 ) Bộ lọc Mã ĐH Trạng thái Món hàng Thu hộ Tổng cước Chưa c…" at bounding box center [784, 15] width 1568 height 31
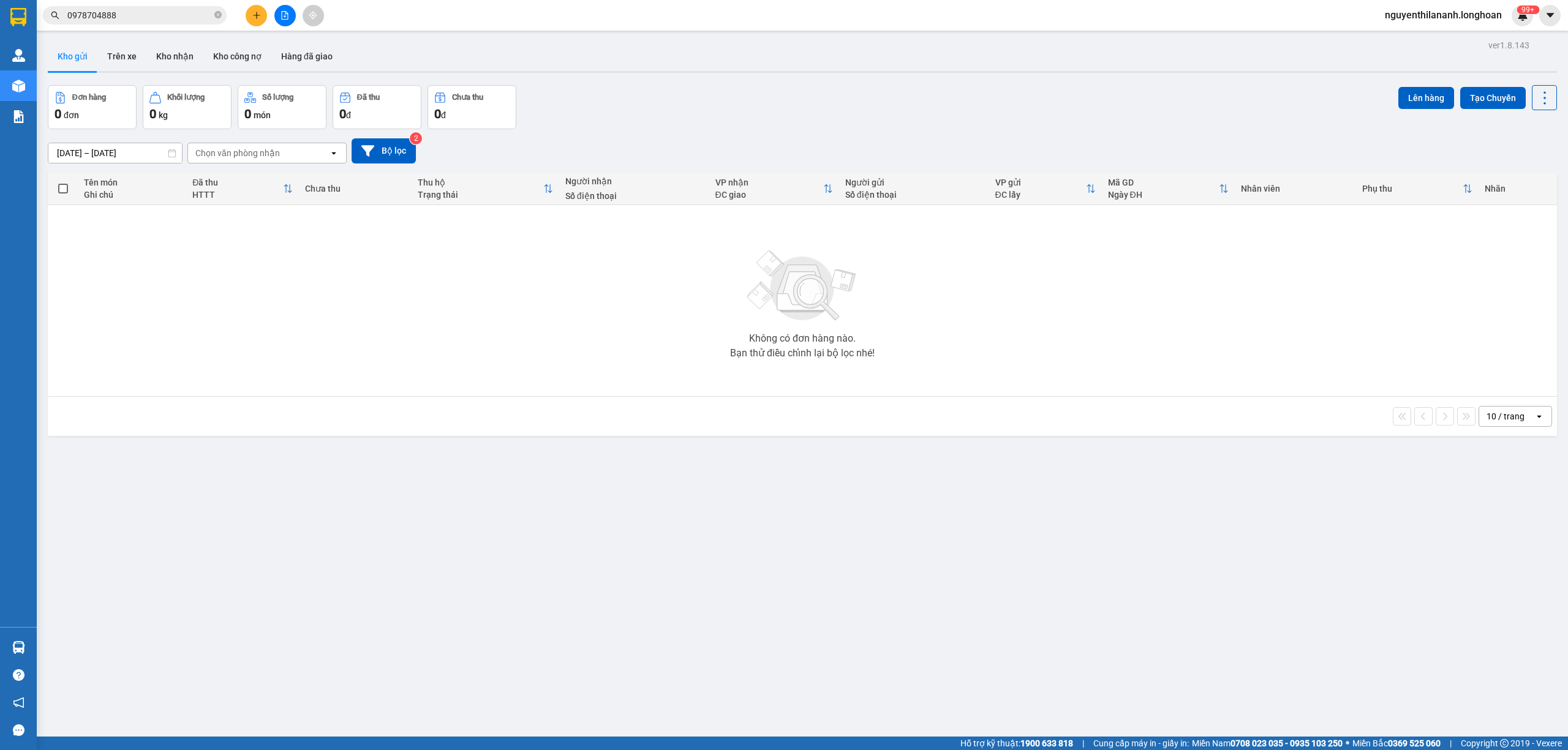
click at [150, 20] on input "0978704888" at bounding box center [140, 15] width 144 height 14
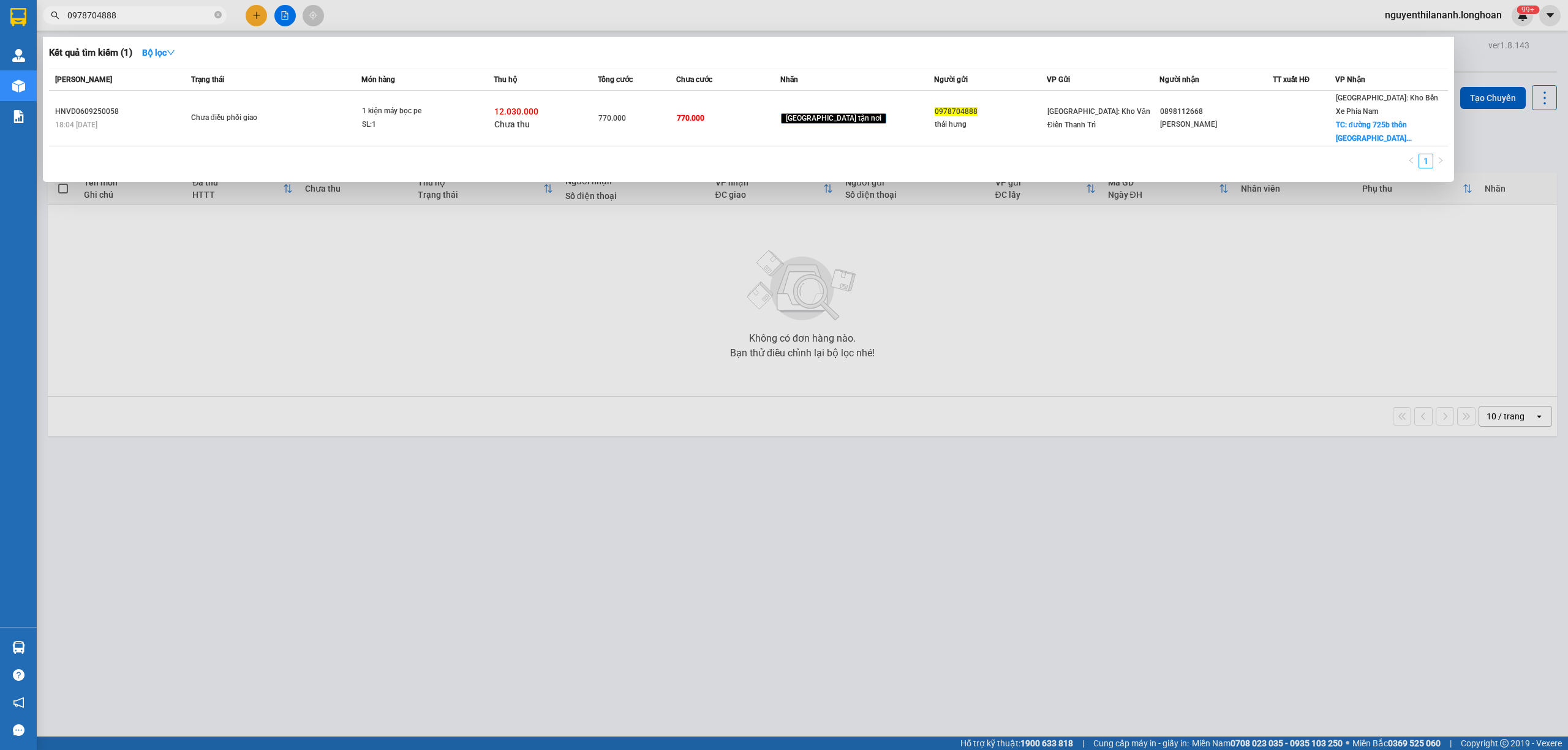
click at [150, 20] on input "0978704888" at bounding box center [140, 15] width 144 height 14
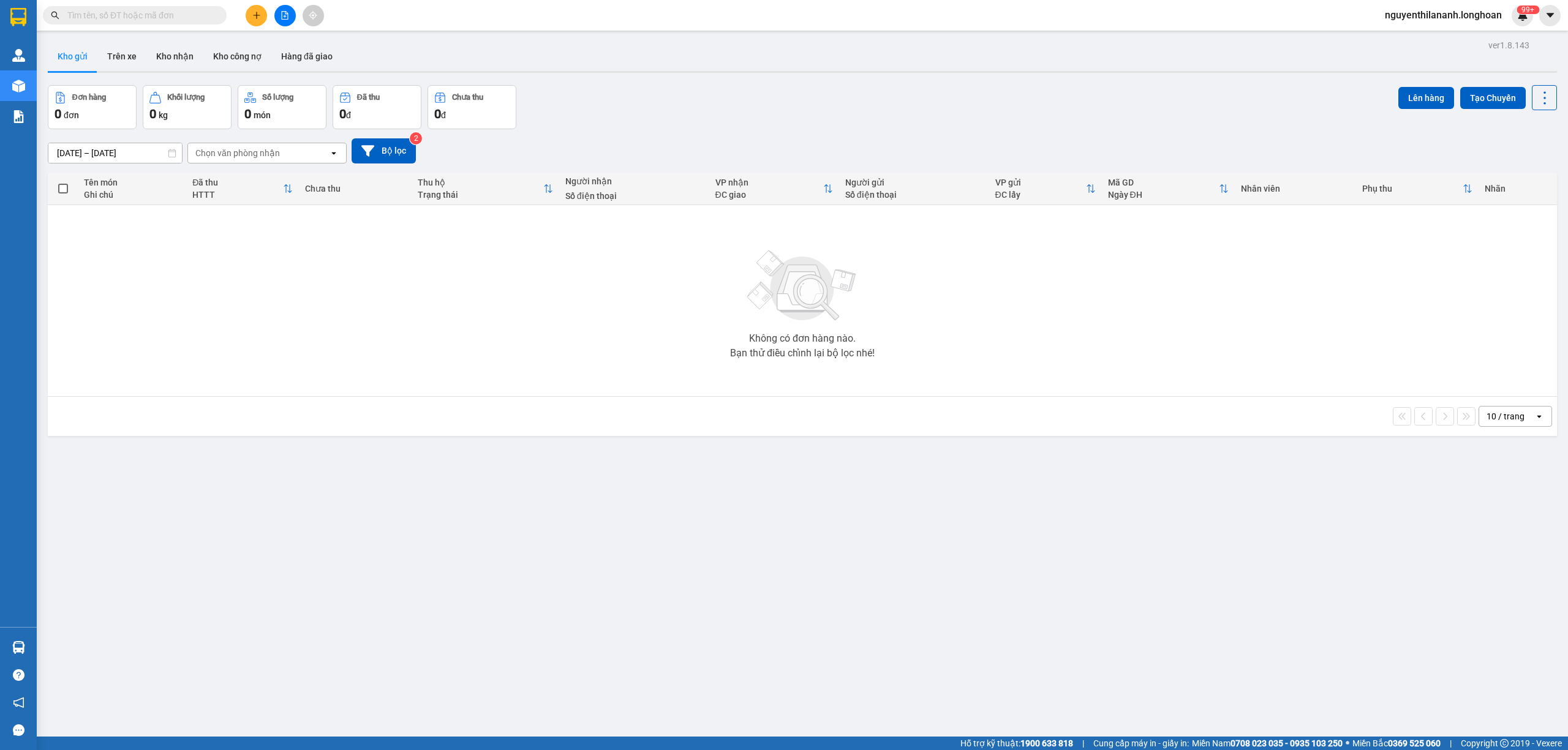
click at [200, 19] on input "text" at bounding box center [140, 15] width 144 height 14
paste input "0857608668"
type input "0857608668"
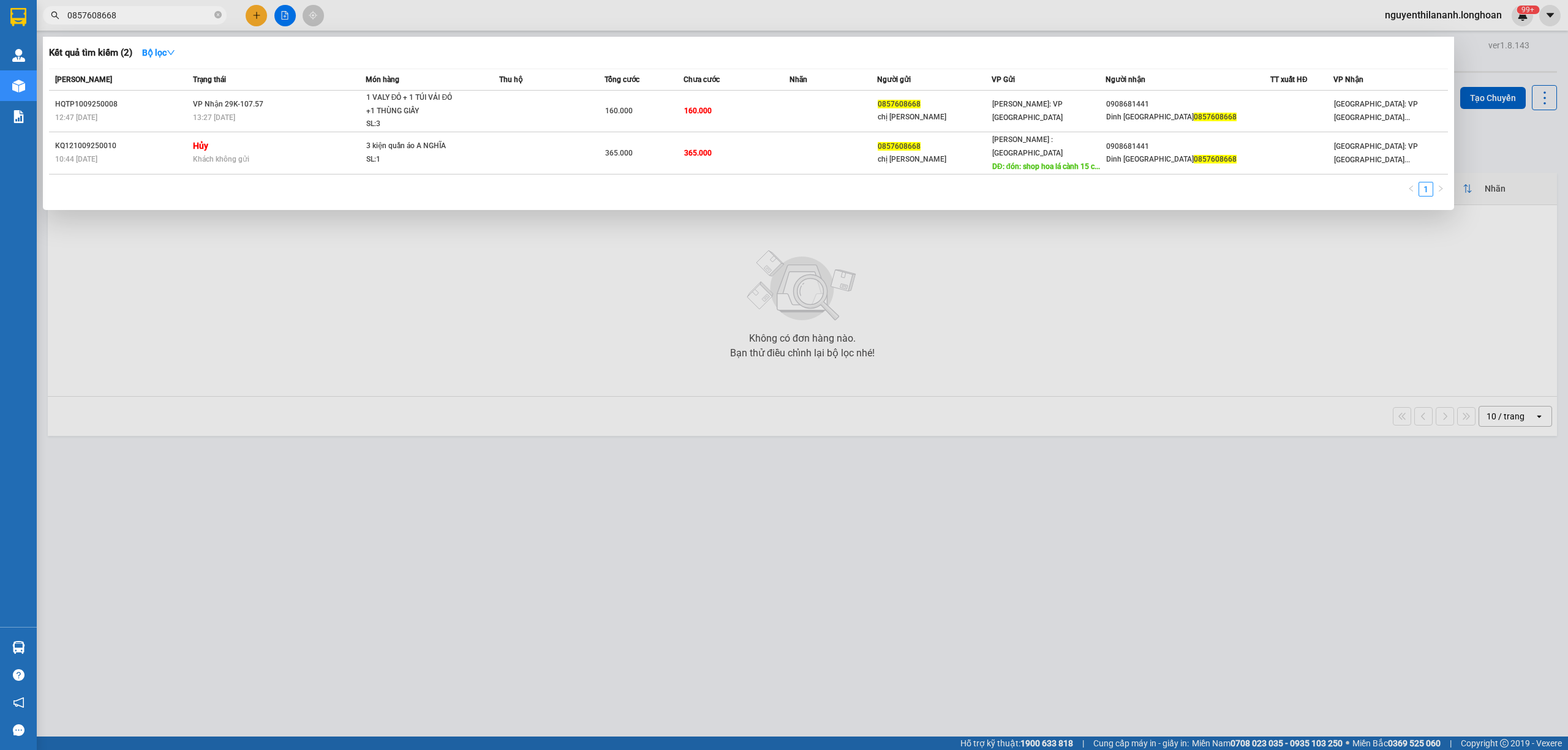
click at [200, 19] on input "0857608668" at bounding box center [140, 15] width 144 height 14
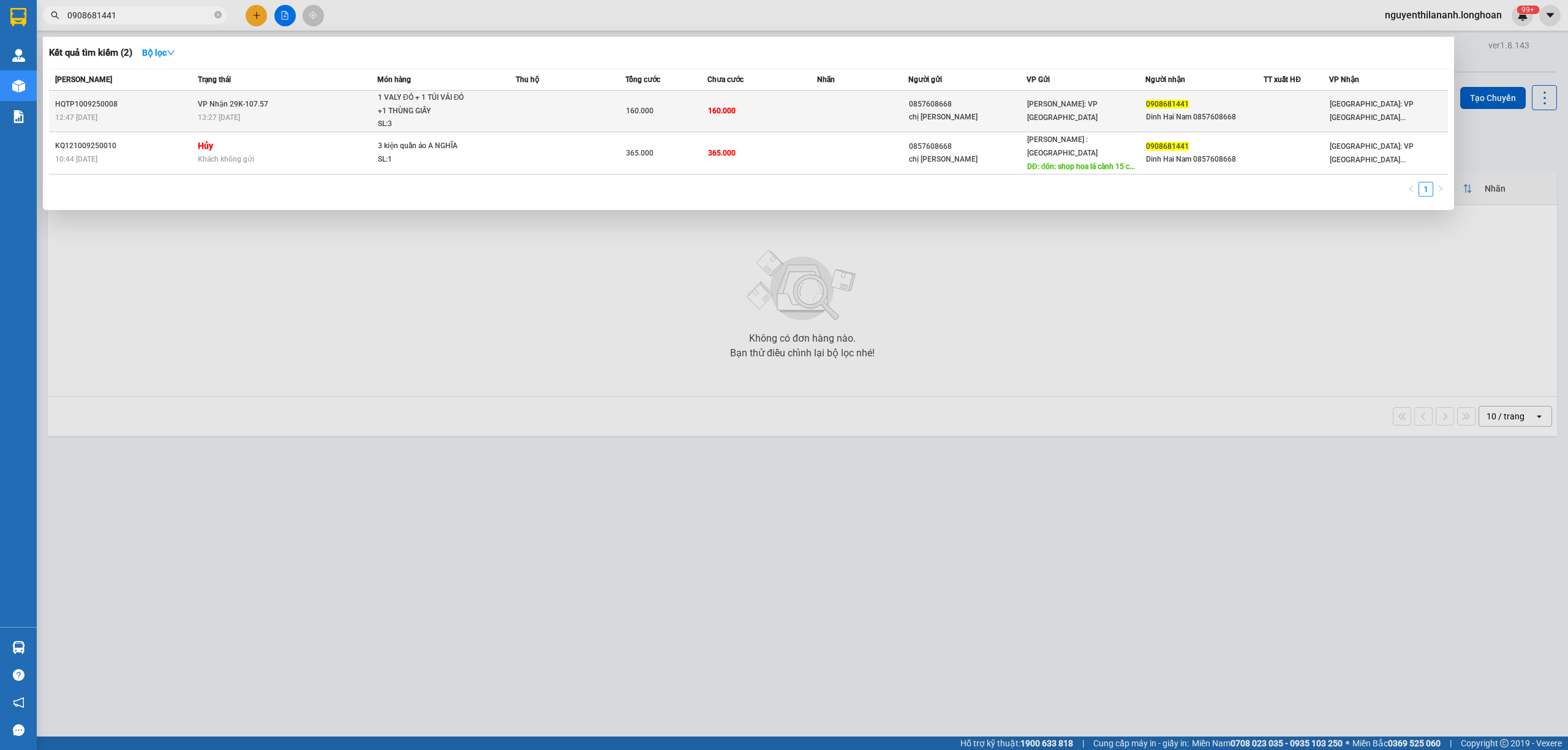
type input "0908681441"
click at [131, 109] on div "HQTP1009250008" at bounding box center [124, 105] width 139 height 13
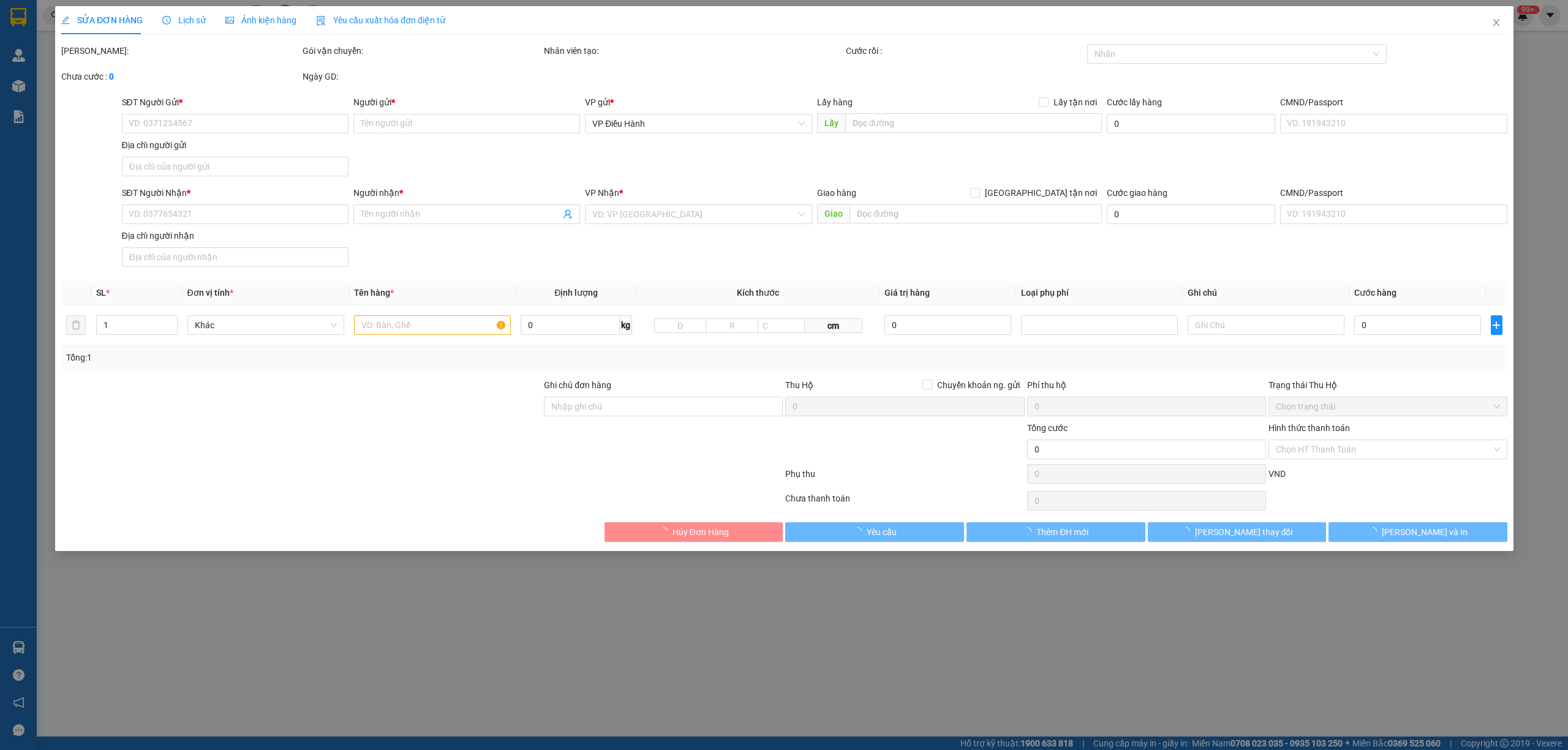
type input "0857608668"
type input "chị Hương"
type input "0908681441"
type input "Dinh Hai Nam 0857608668"
type input "160.000"
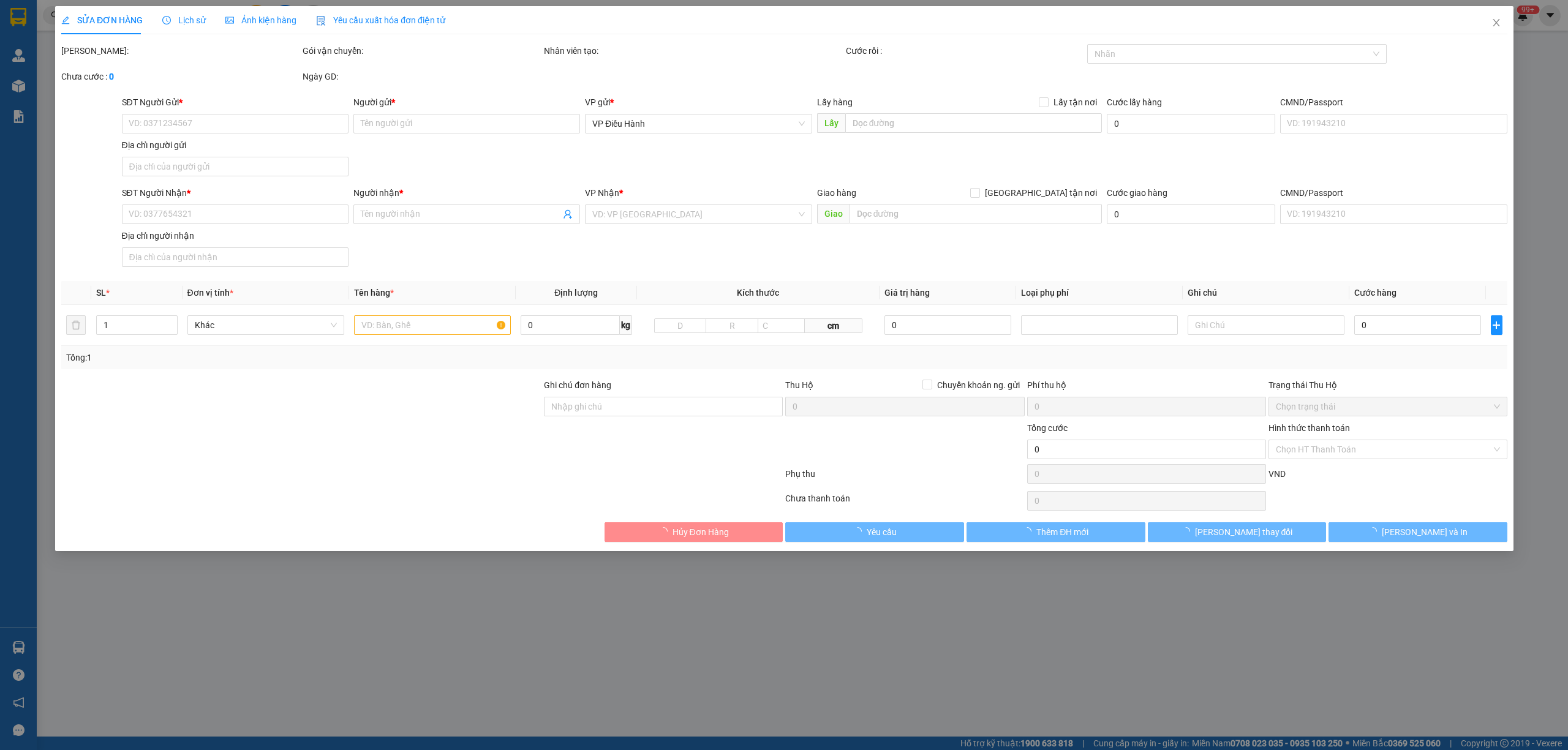
type input "160.000"
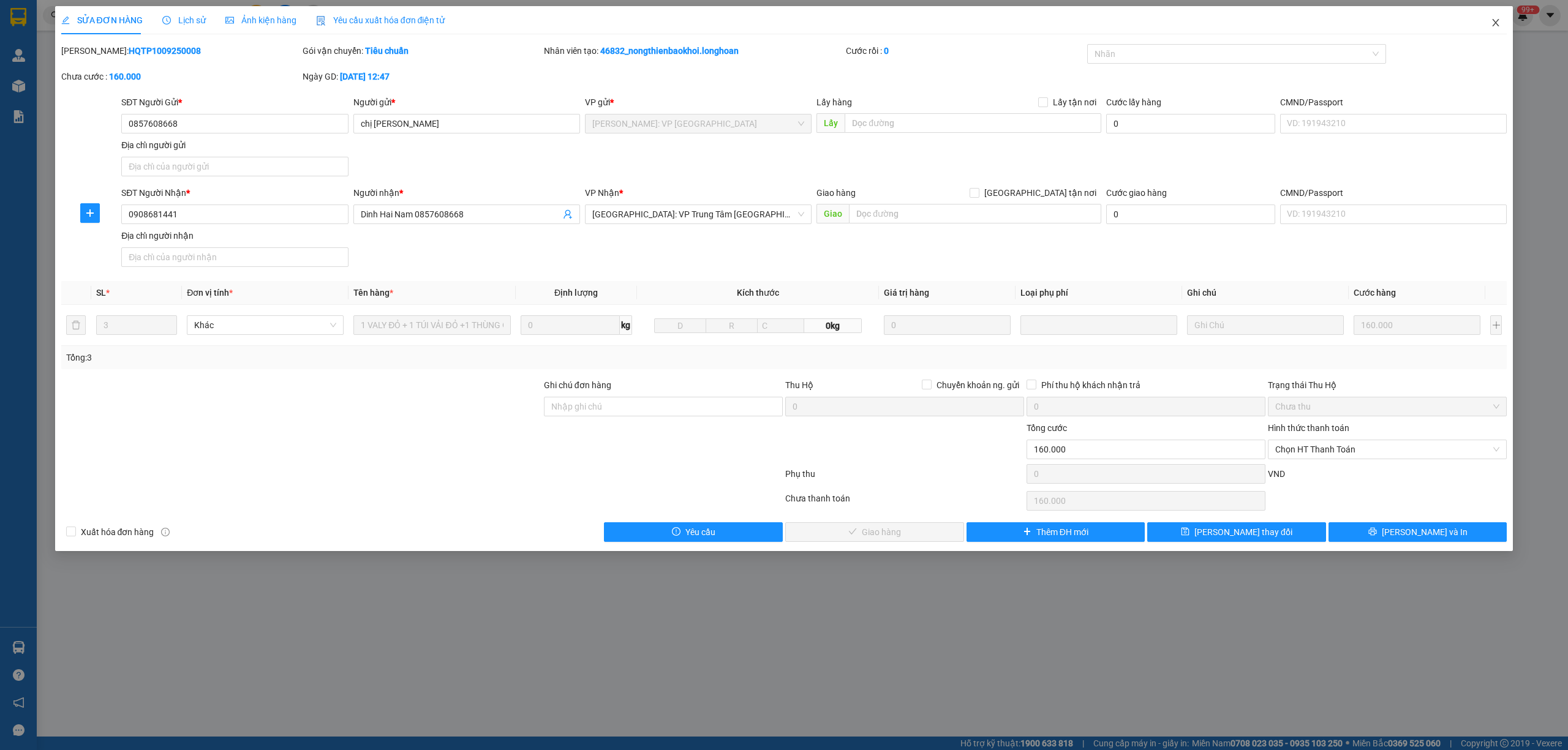
click at [1493, 17] on span "Close" at bounding box center [1496, 24] width 34 height 34
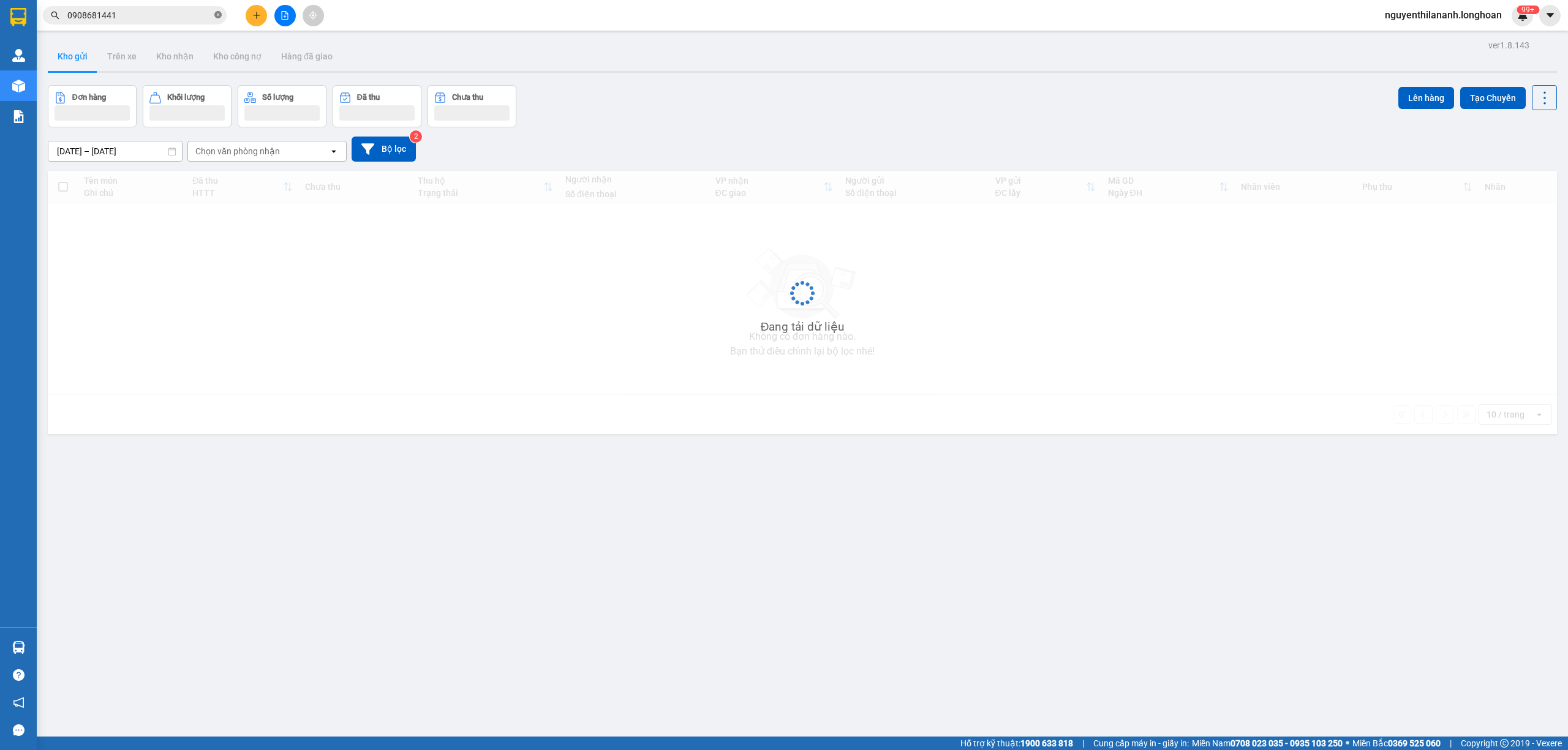
click at [218, 15] on icon "close-circle" at bounding box center [217, 15] width 7 height 7
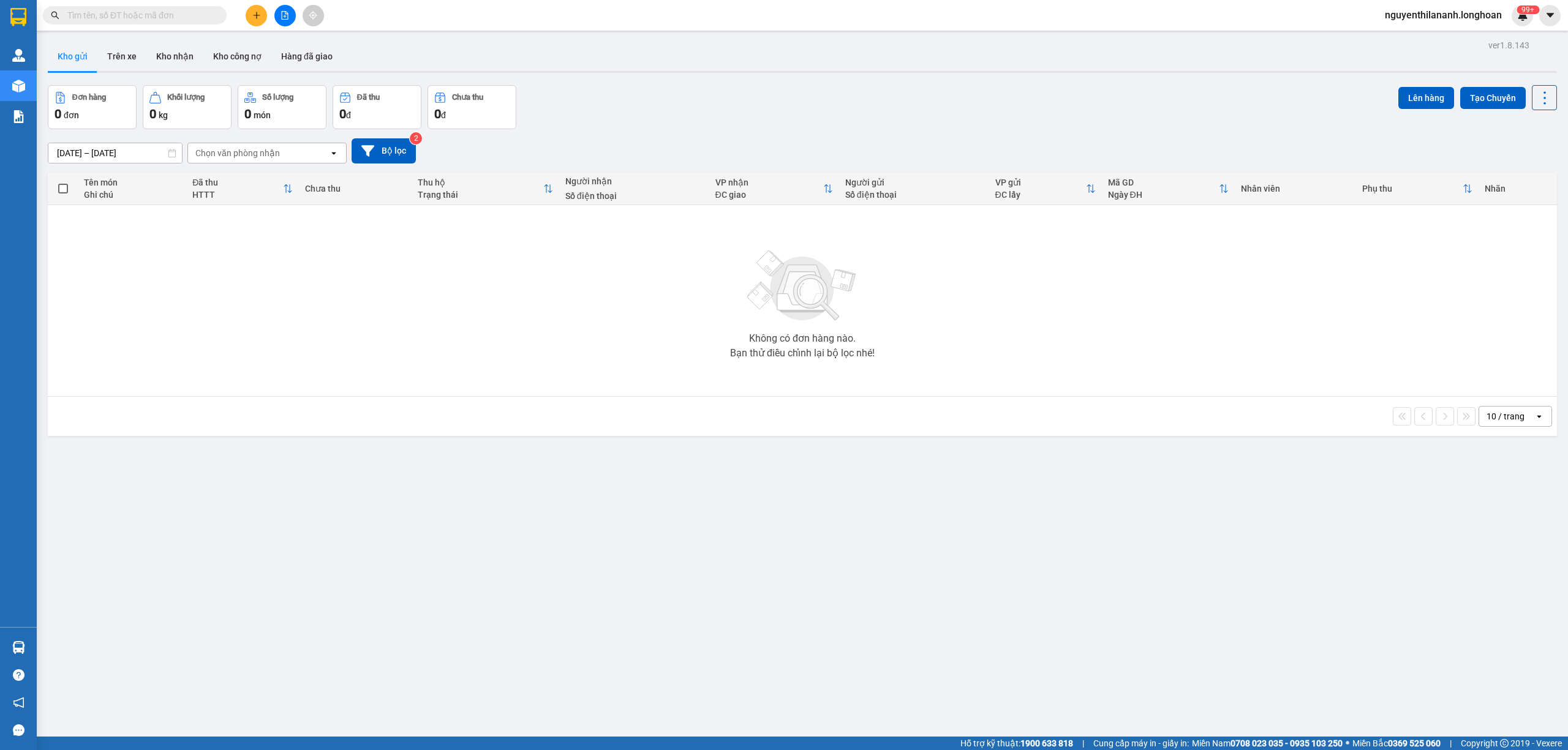
paste input "0865550589"
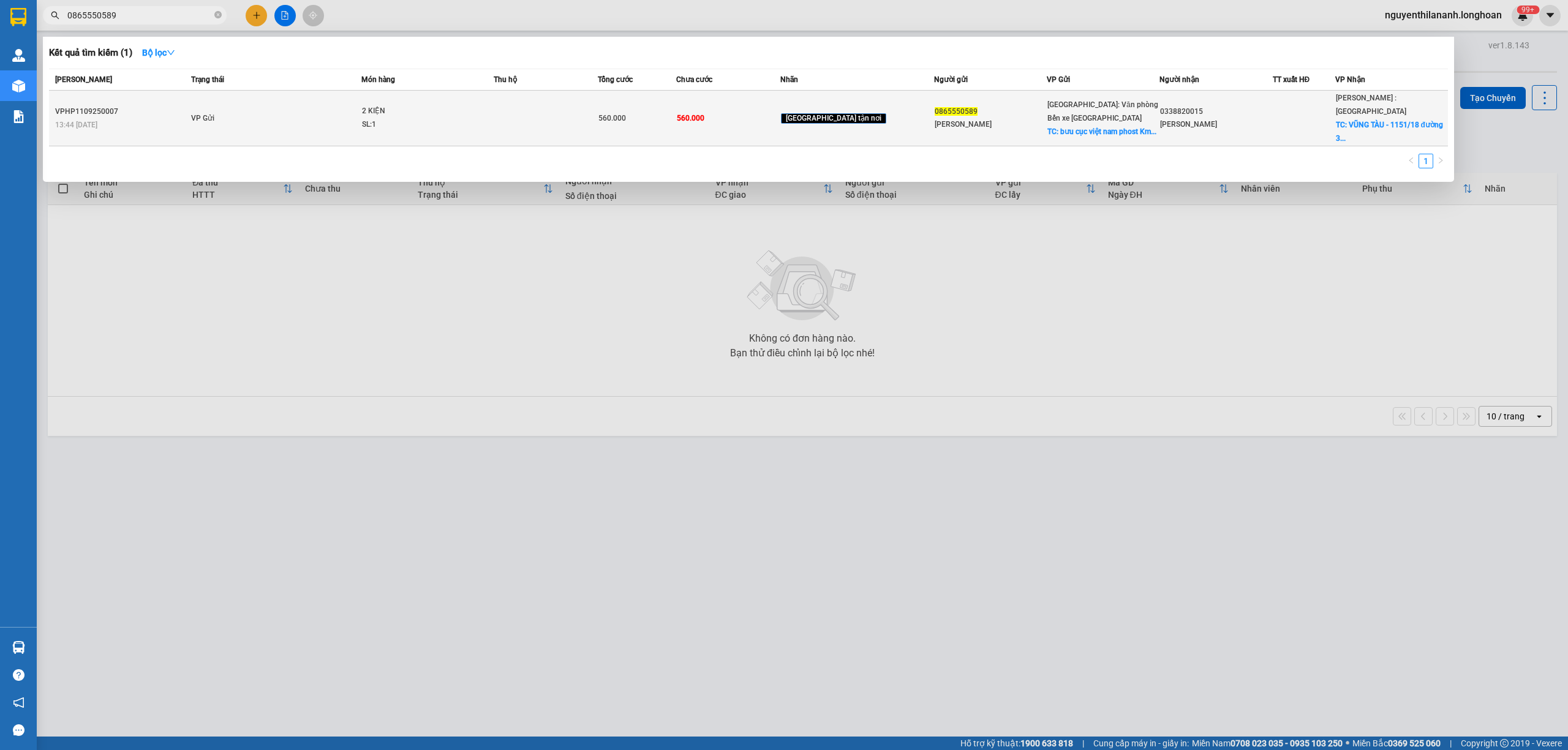
type input "0865550589"
click at [178, 118] on div "13:44 - 11/09" at bounding box center [121, 125] width 132 height 14
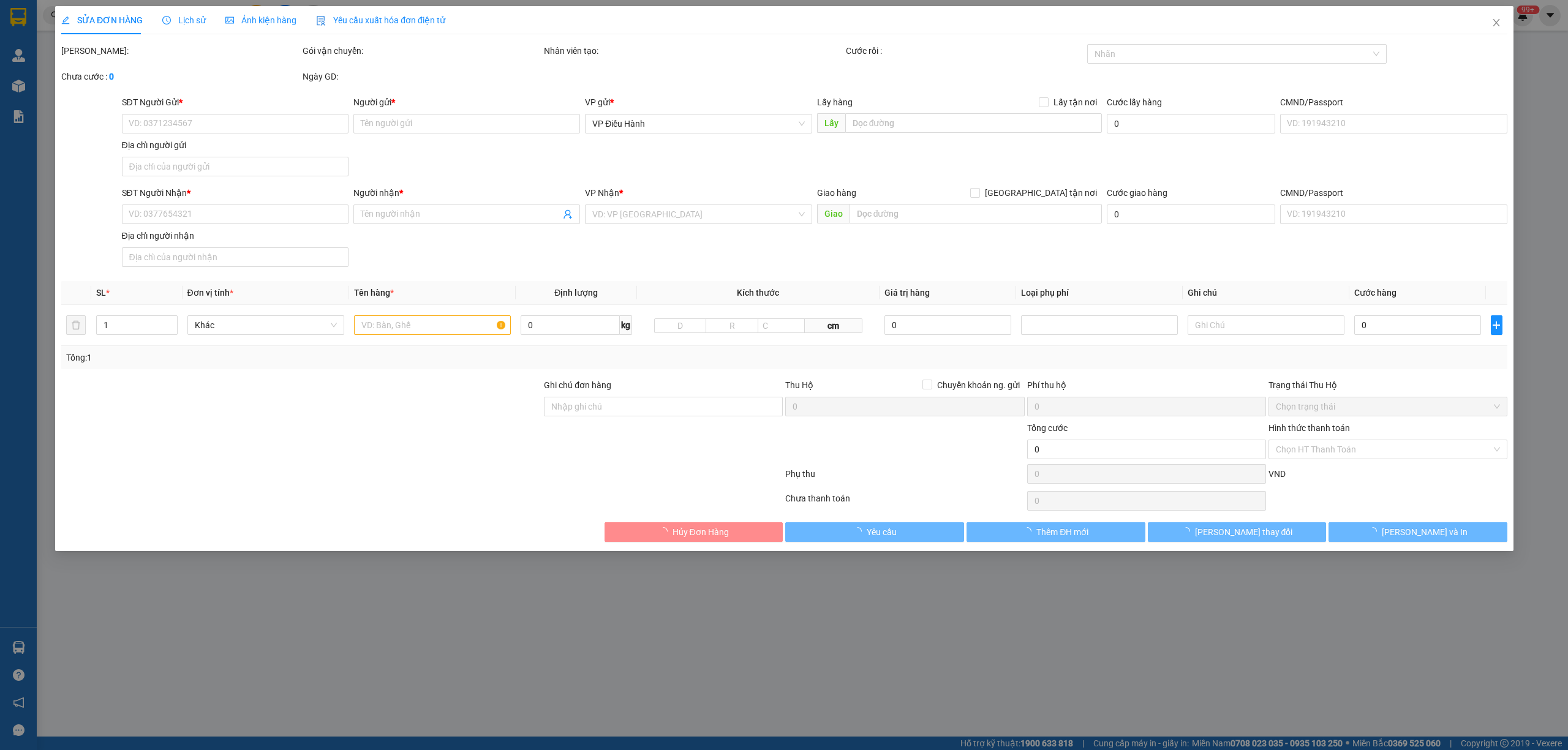
type input "0865550589"
type input "Linh Anh"
checkbox input "true"
type input "bưu cục việt nam phost Km 92 hùng vương hải phòng"
type input "0338820015"
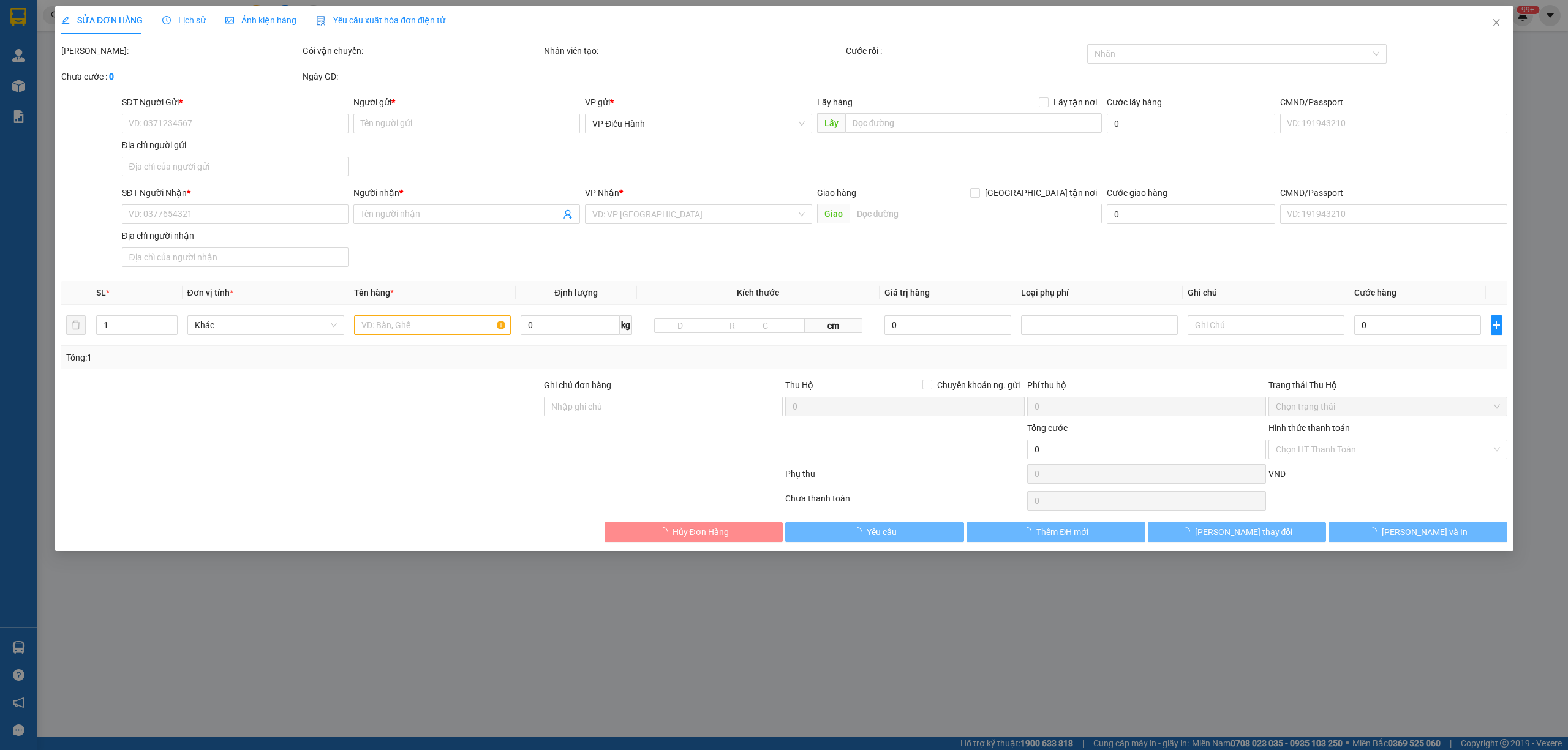
type input "Vương"
checkbox input "true"
type input "VŨNG TÀU - 1151/18 đường 30/4 p 11 tp vũng tàu"
type input "560.000"
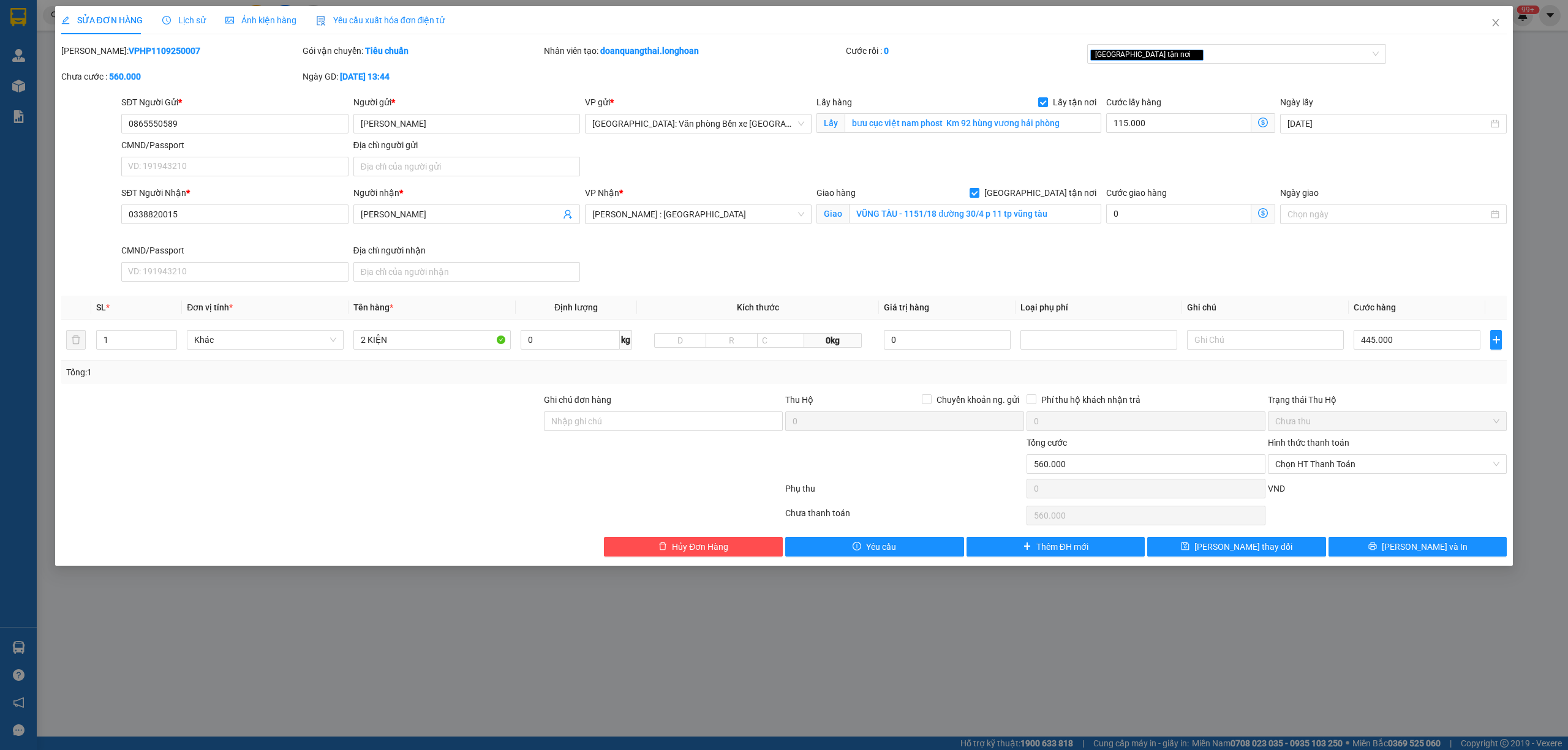
click at [182, 19] on span "Lịch sử" at bounding box center [184, 20] width 44 height 10
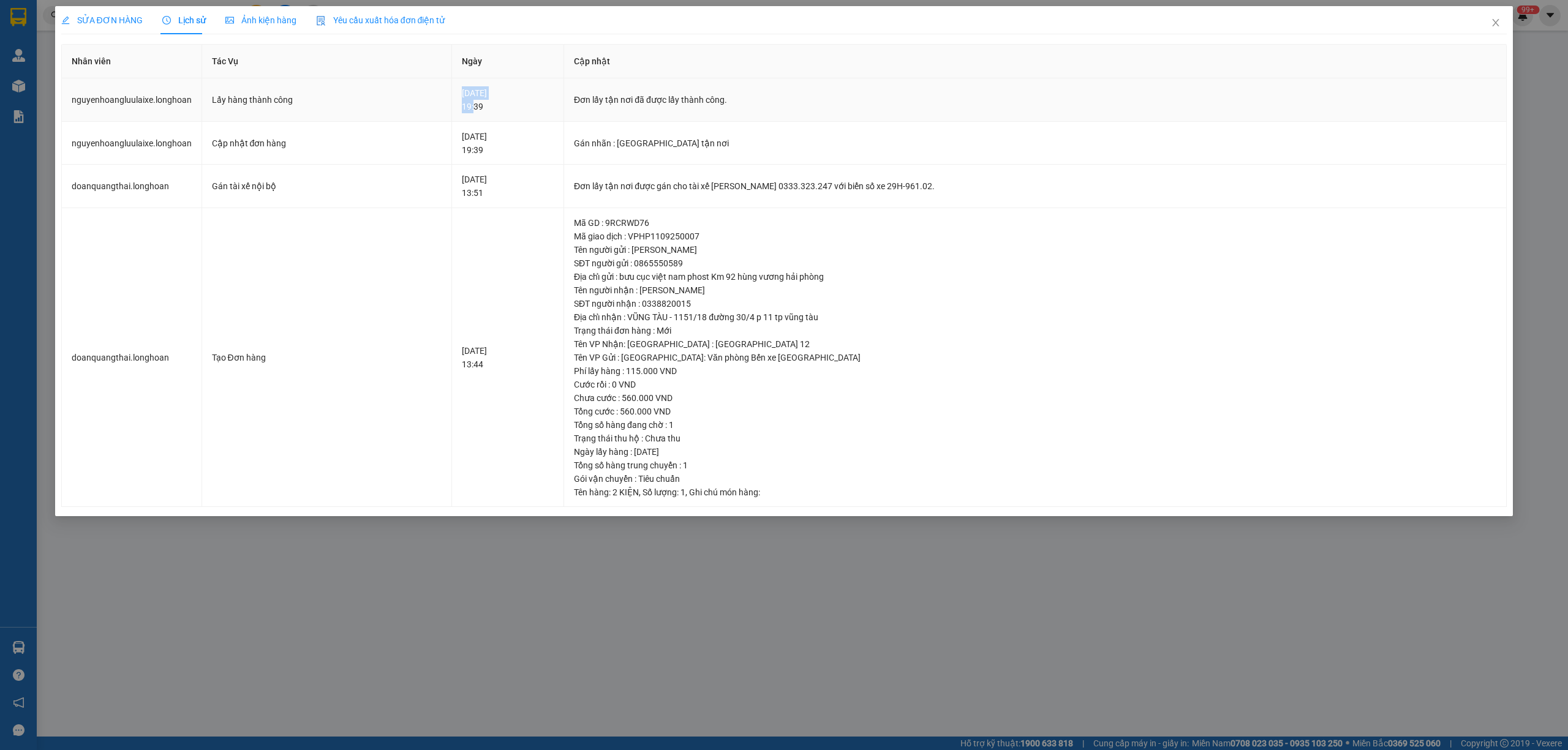
drag, startPoint x: 462, startPoint y: 105, endPoint x: 434, endPoint y: 111, distance: 28.6
click at [434, 111] on tr "nguyenhoangluulaixe.longhoan Lấy hàng thành công 11-09-2025 19:39 Đơn lấy tận n…" at bounding box center [784, 101] width 1446 height 44
click at [1493, 25] on icon "close" at bounding box center [1496, 23] width 10 height 10
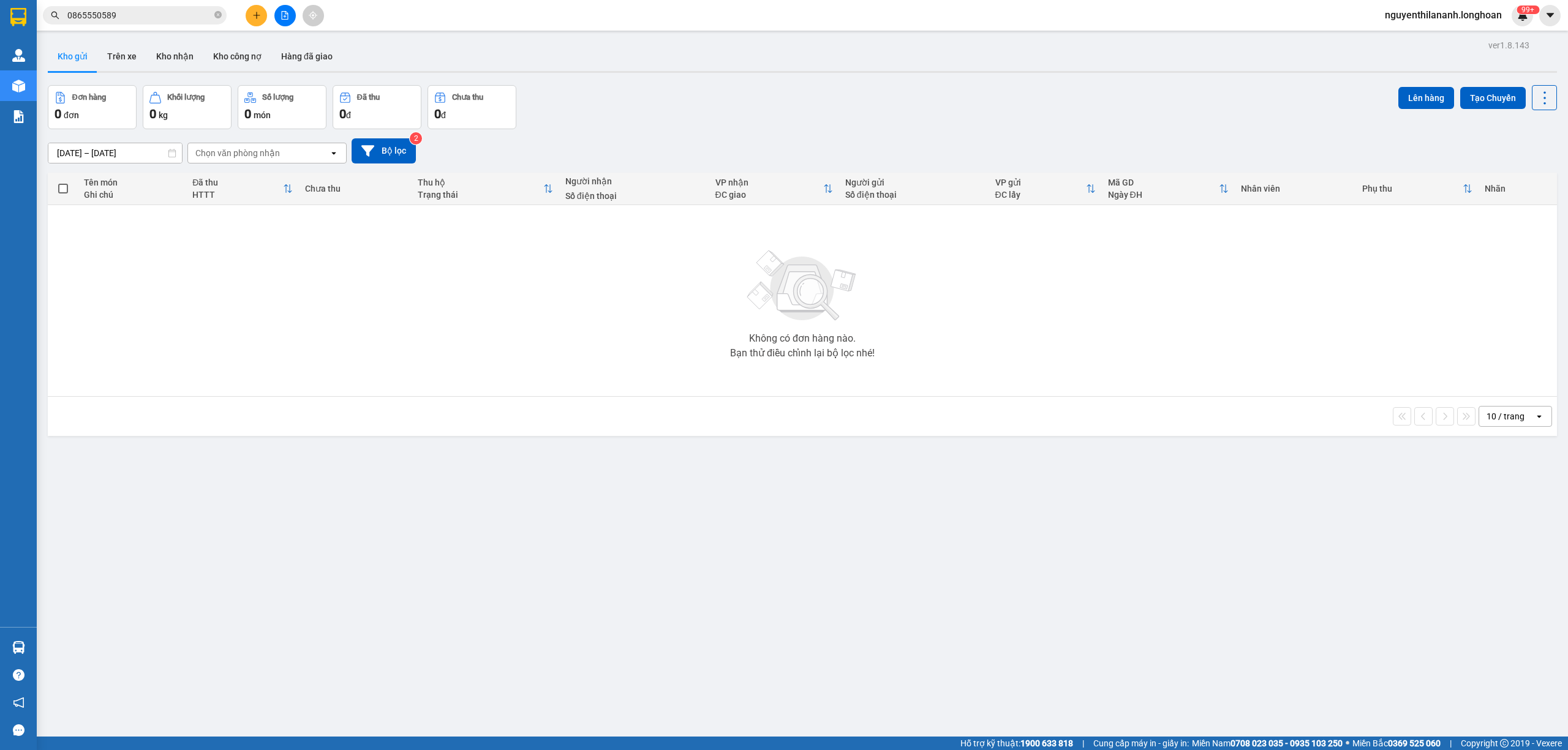
click at [127, 16] on input "0865550589" at bounding box center [140, 15] width 144 height 14
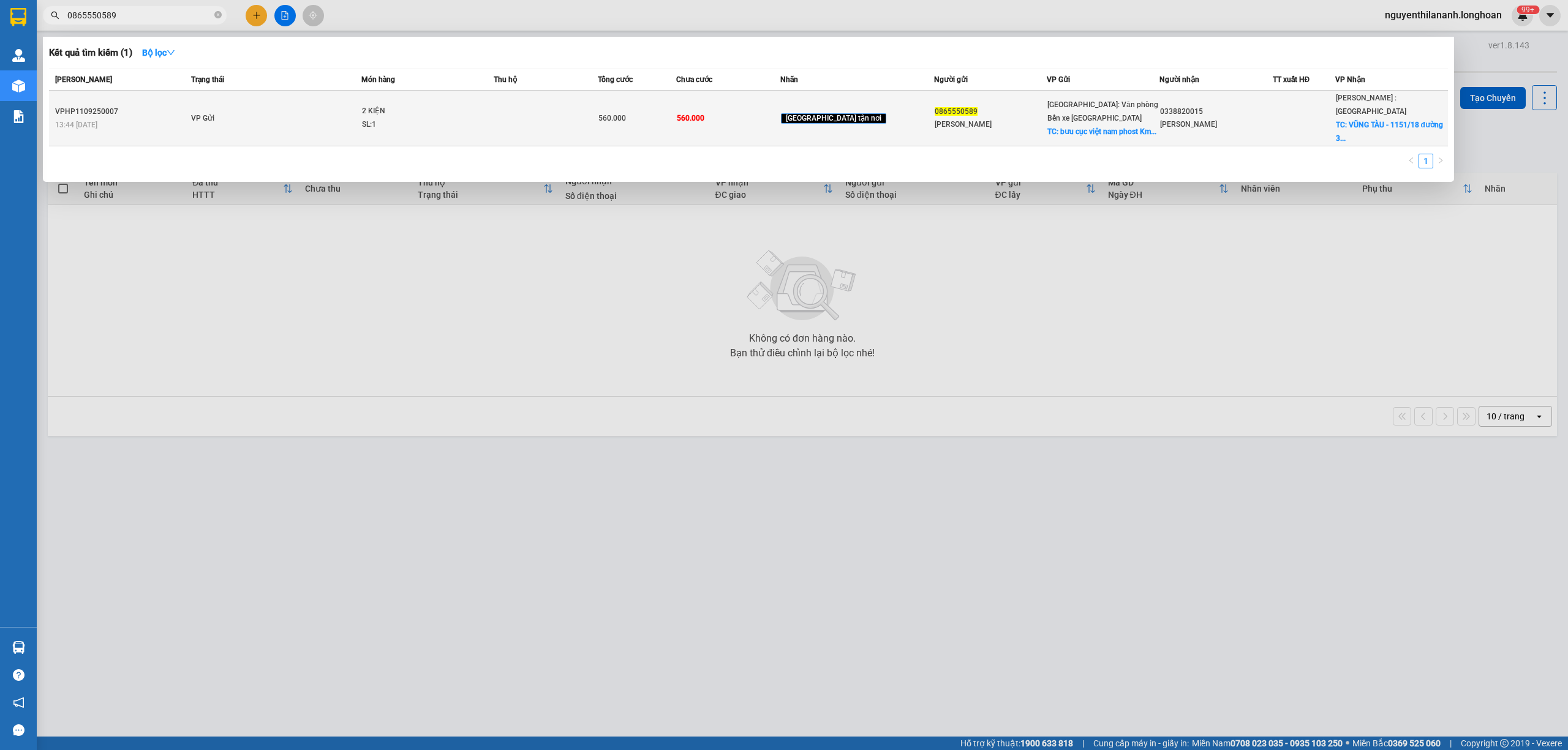
click at [157, 106] on div "VPHP1109250007" at bounding box center [121, 112] width 132 height 13
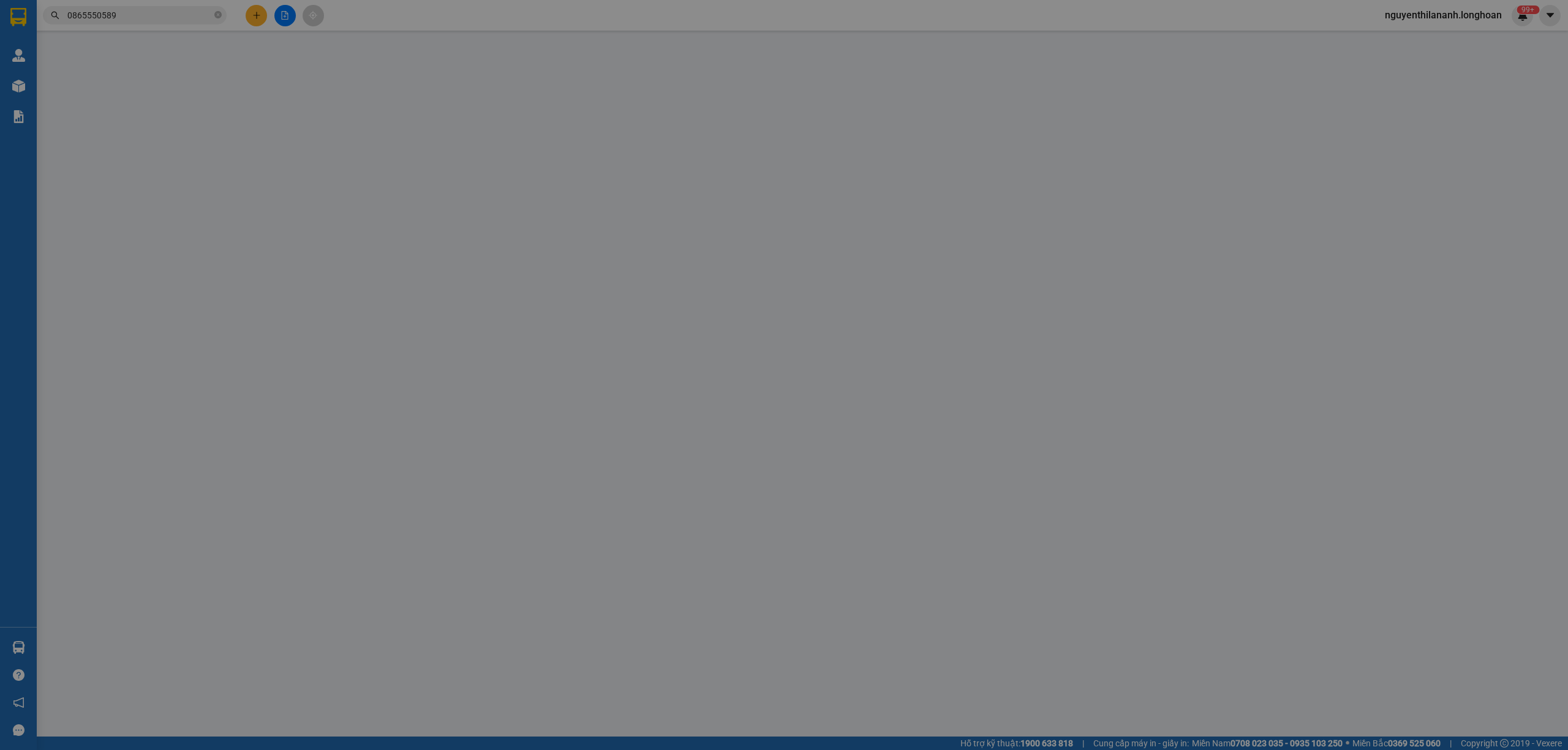
type input "0865550589"
type input "Linh Anh"
checkbox input "true"
type input "bưu cục việt nam phost Km 92 hùng vương hải phòng"
type input "0338820015"
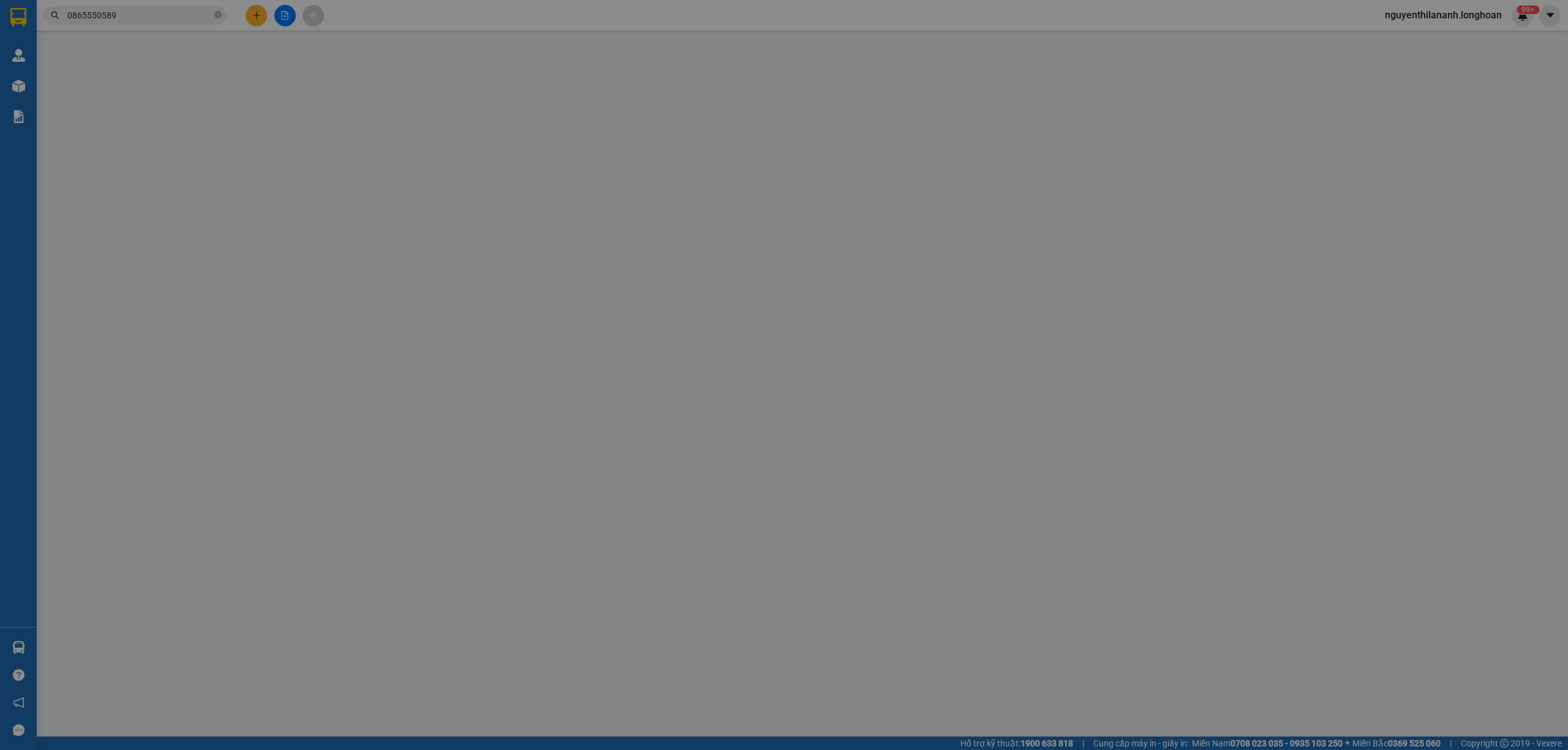
type input "Vương"
checkbox input "true"
type input "VŨNG TÀU - 1151/18 đường 30/4 p 11 tp vũng tàu"
type input "560.000"
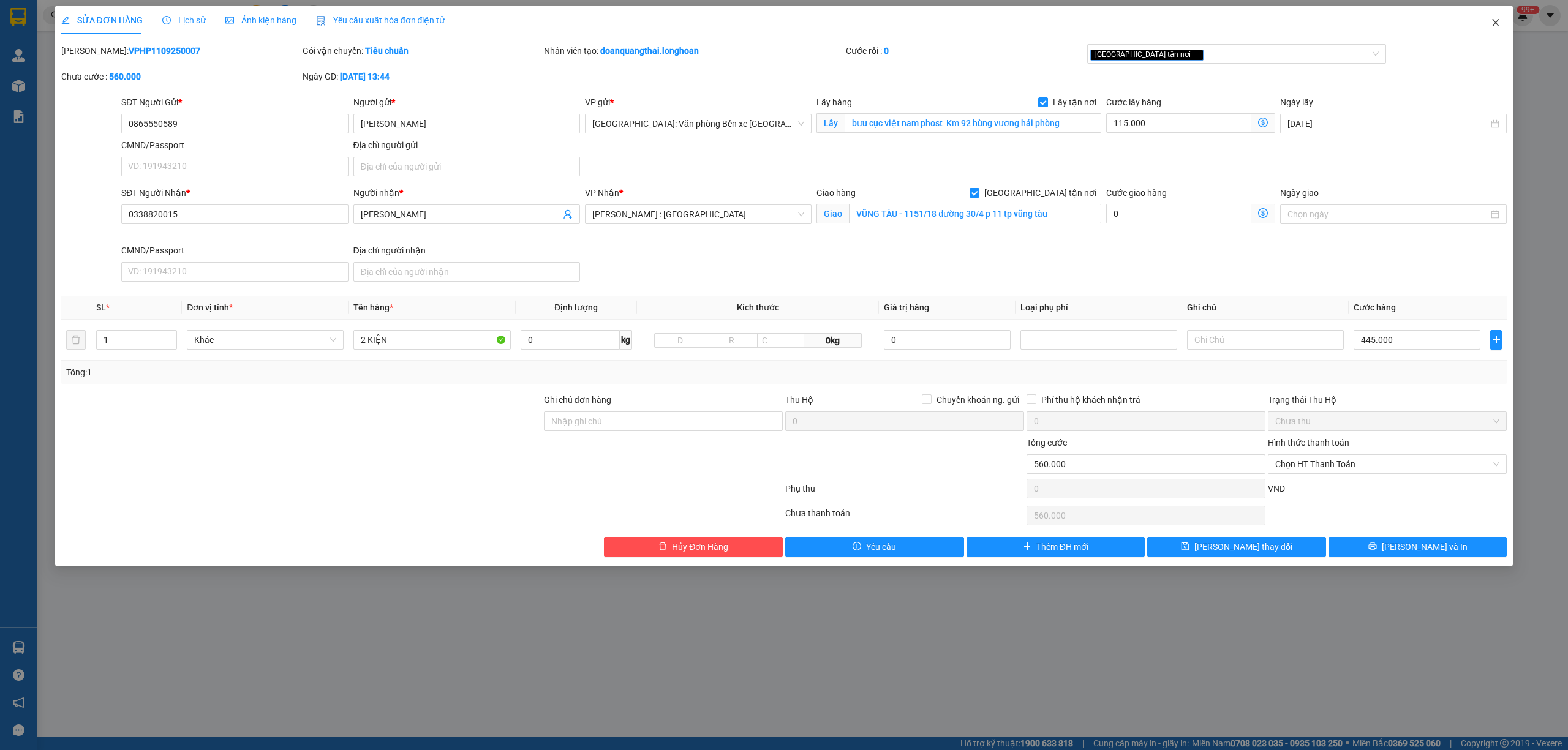
drag, startPoint x: 1491, startPoint y: 21, endPoint x: 1481, endPoint y: 23, distance: 10.2
click at [1490, 21] on span "Close" at bounding box center [1496, 24] width 34 height 34
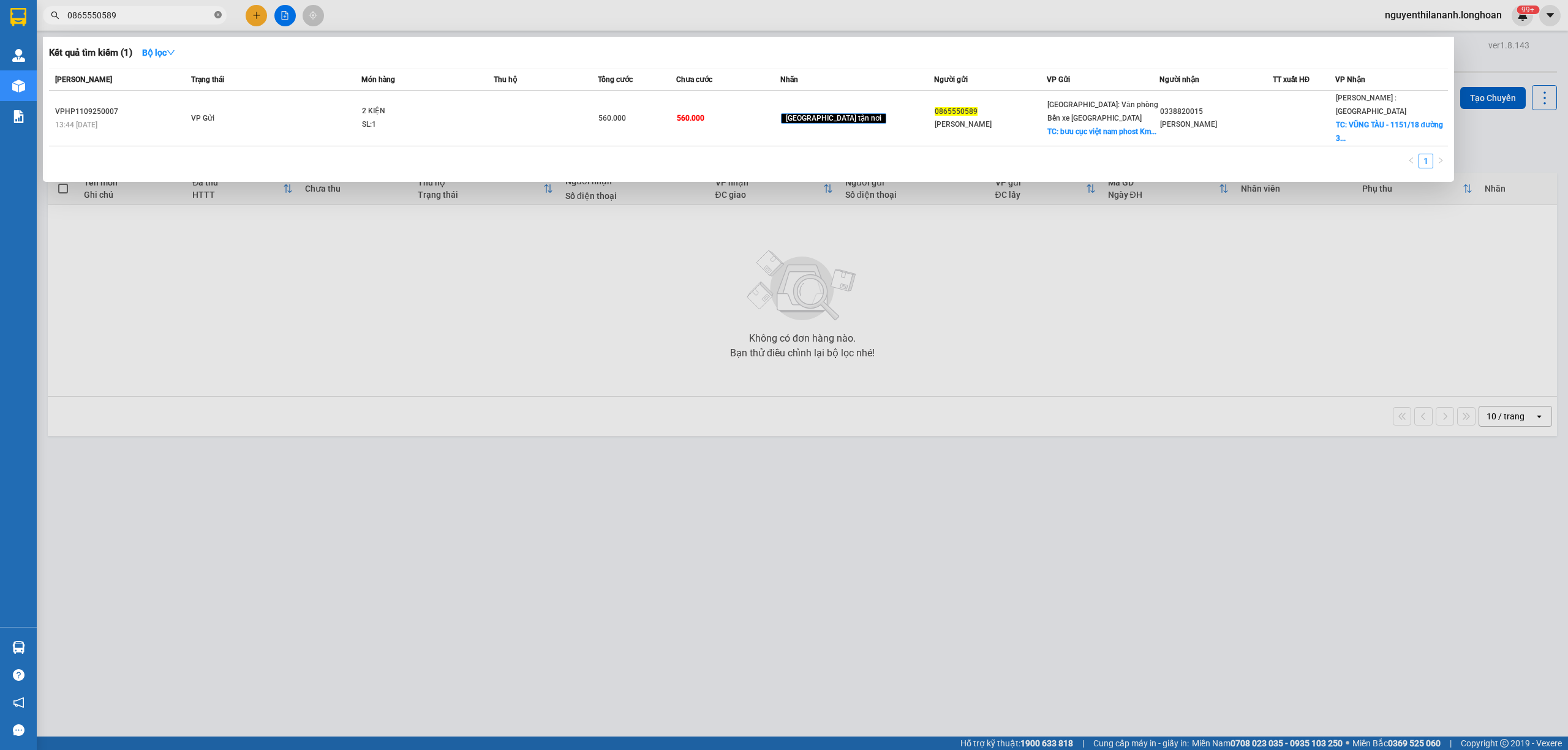
click at [219, 12] on icon "close-circle" at bounding box center [217, 15] width 7 height 7
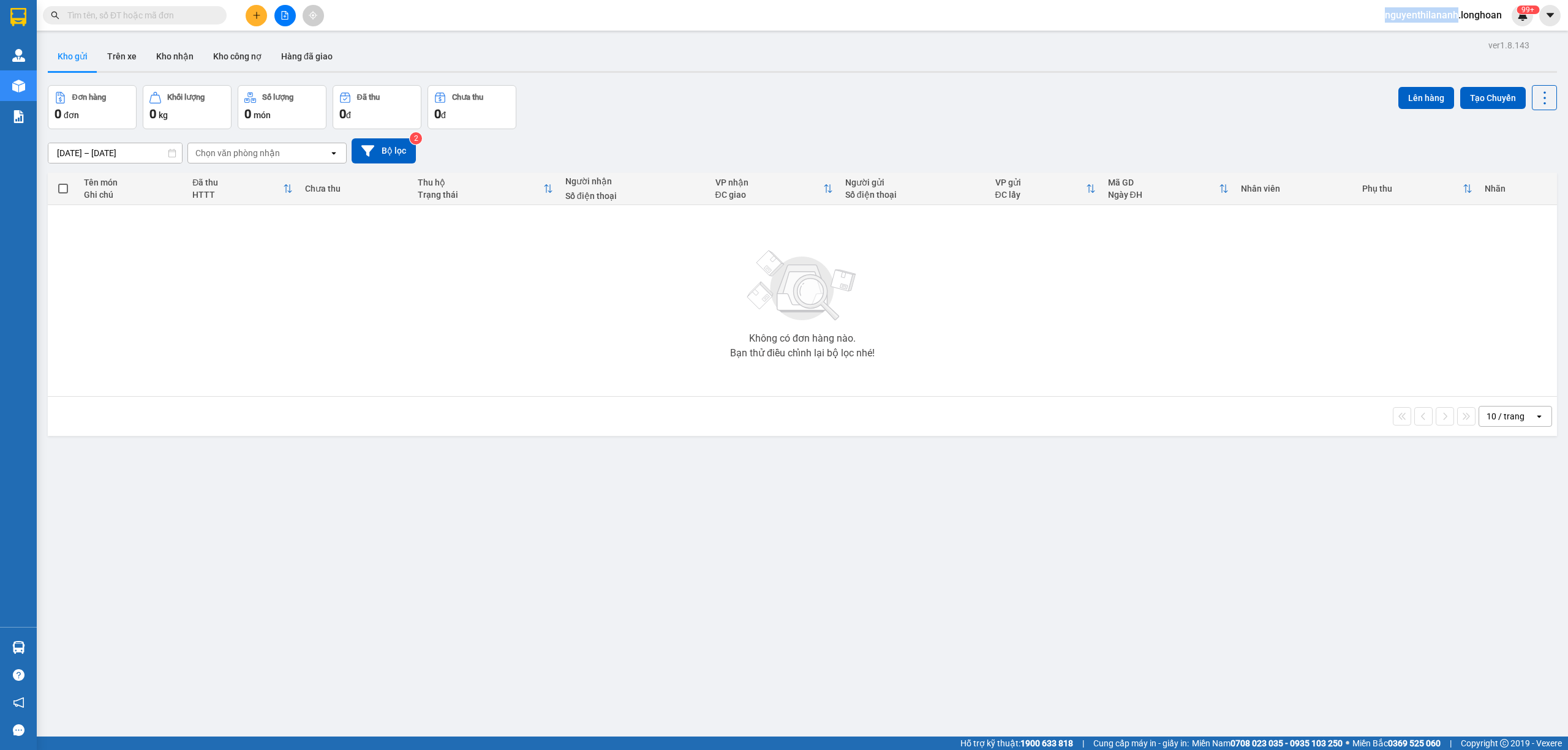
click at [219, 12] on span at bounding box center [217, 15] width 7 height 14
click at [197, 12] on input "text" at bounding box center [140, 15] width 144 height 14
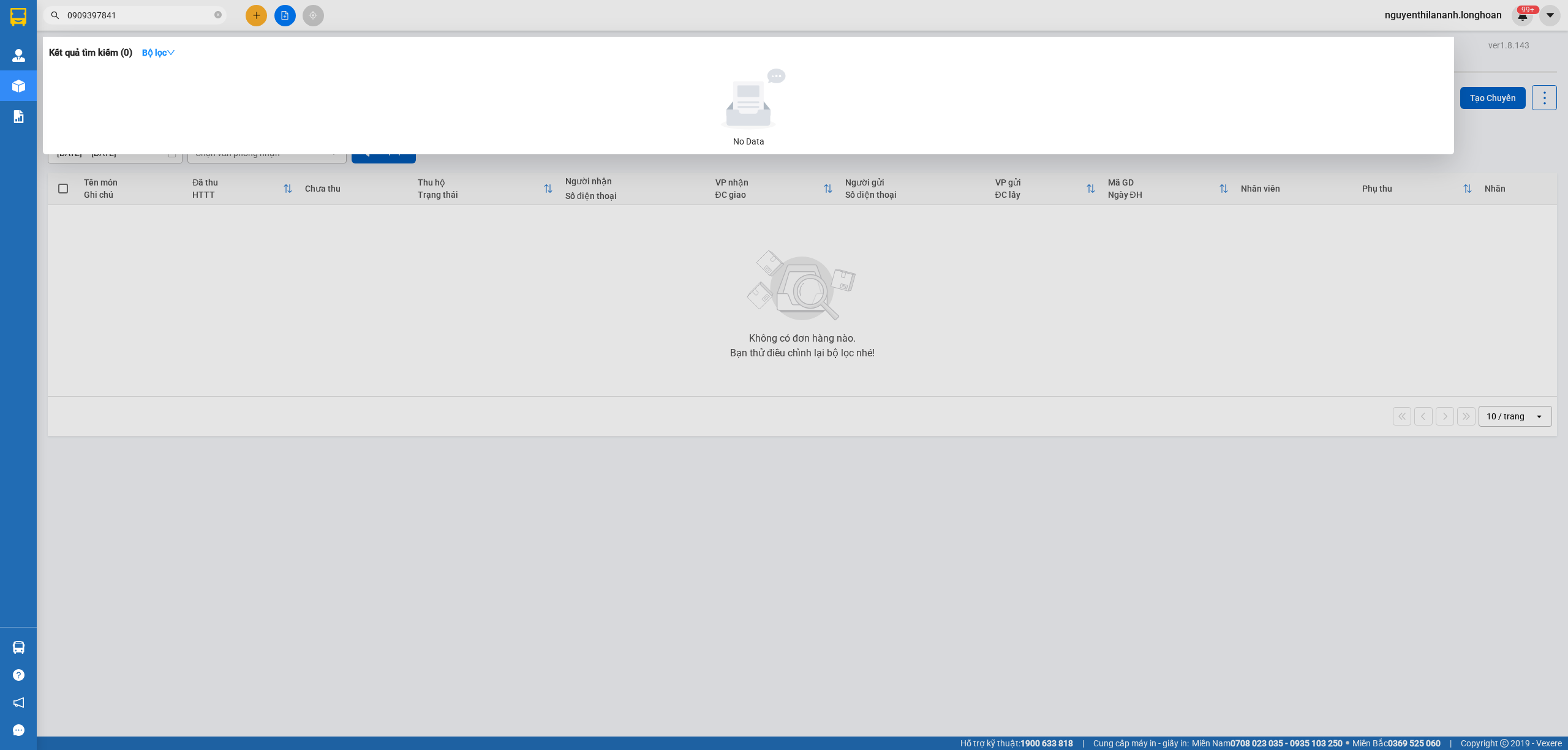
click at [86, 16] on input "0909397841" at bounding box center [140, 15] width 144 height 14
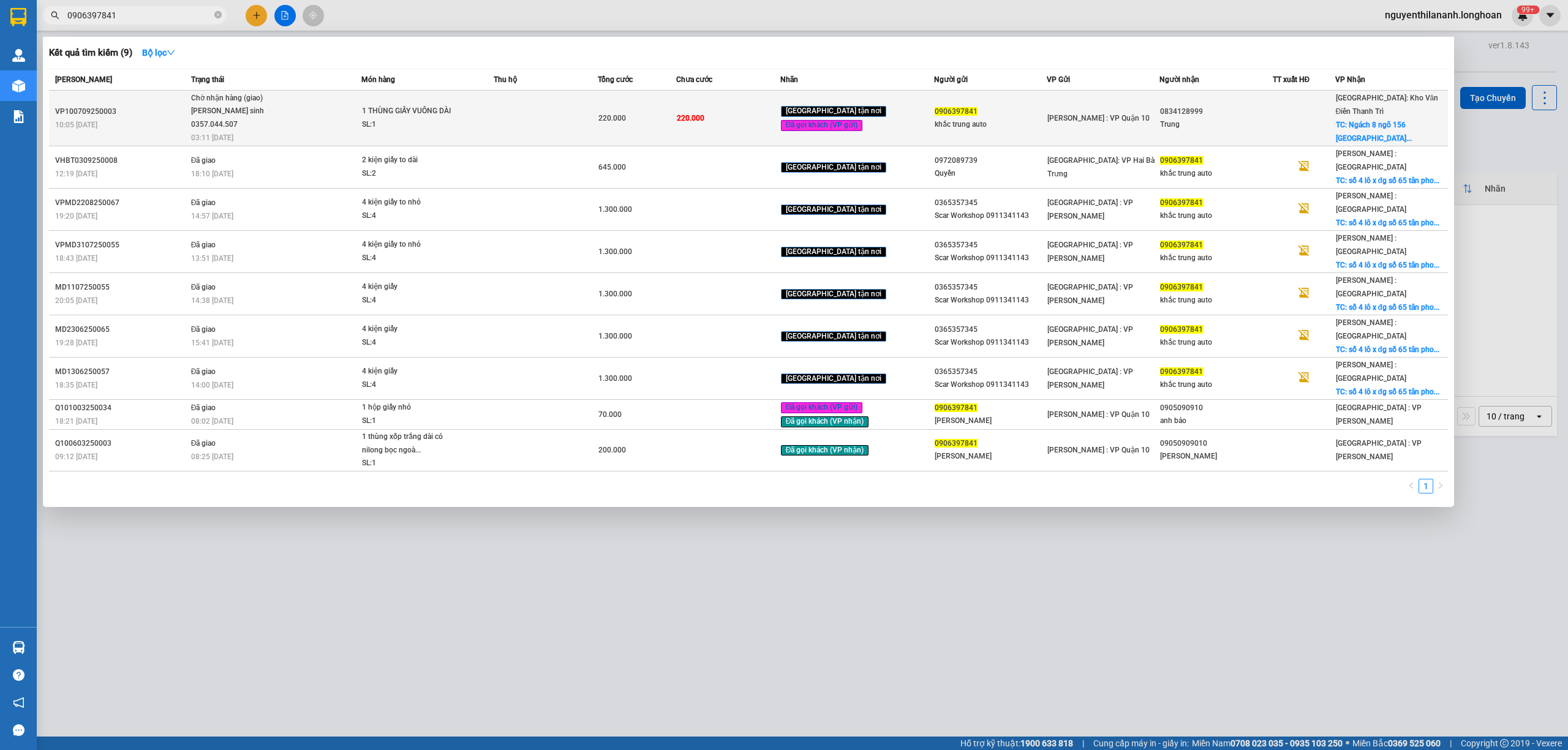
type input "0906397841"
click at [131, 105] on div "VP100709250003" at bounding box center [121, 112] width 132 height 13
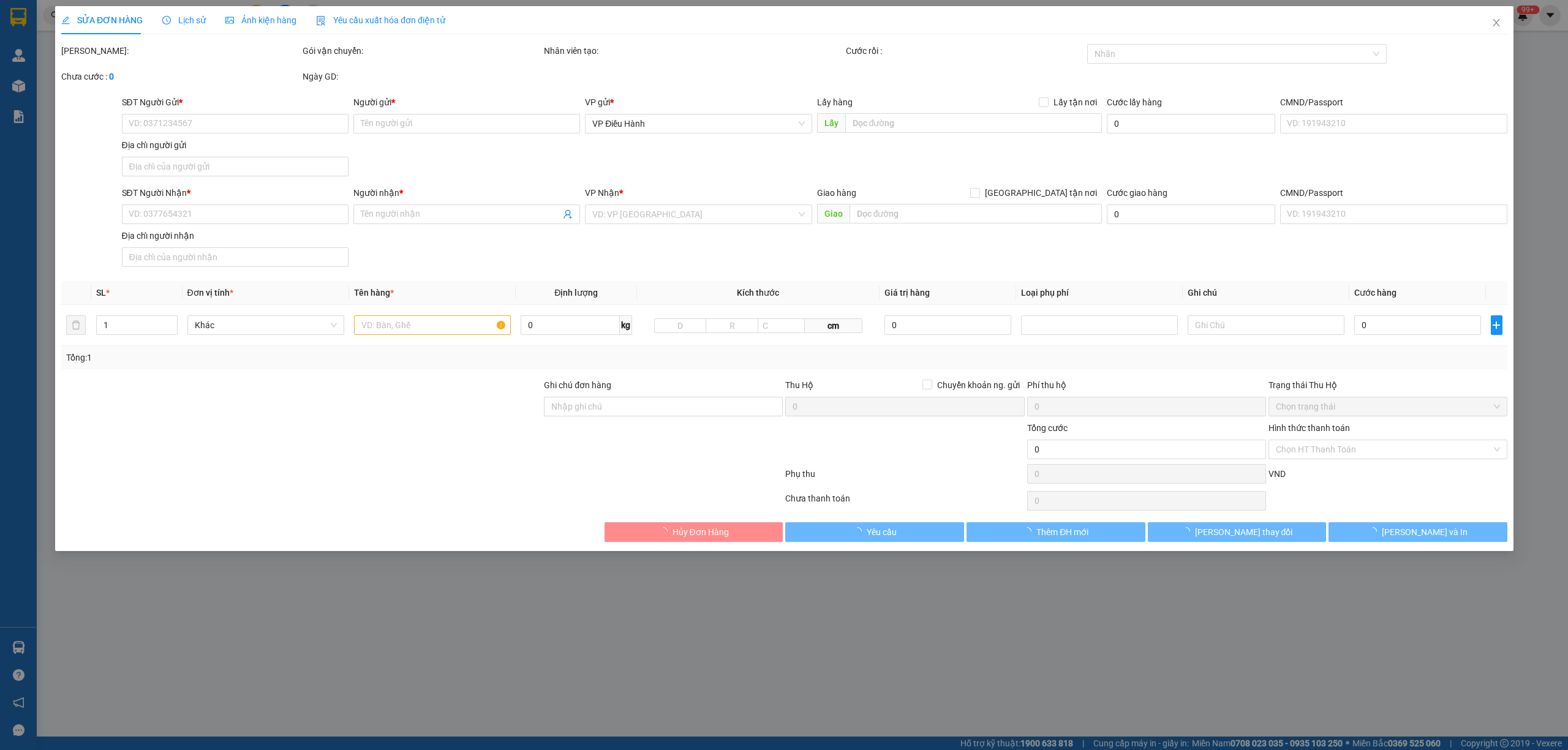
type input "0906397841"
type input "khắc trung auto"
type input "0834128999"
type input "Trung"
checkbox input "true"
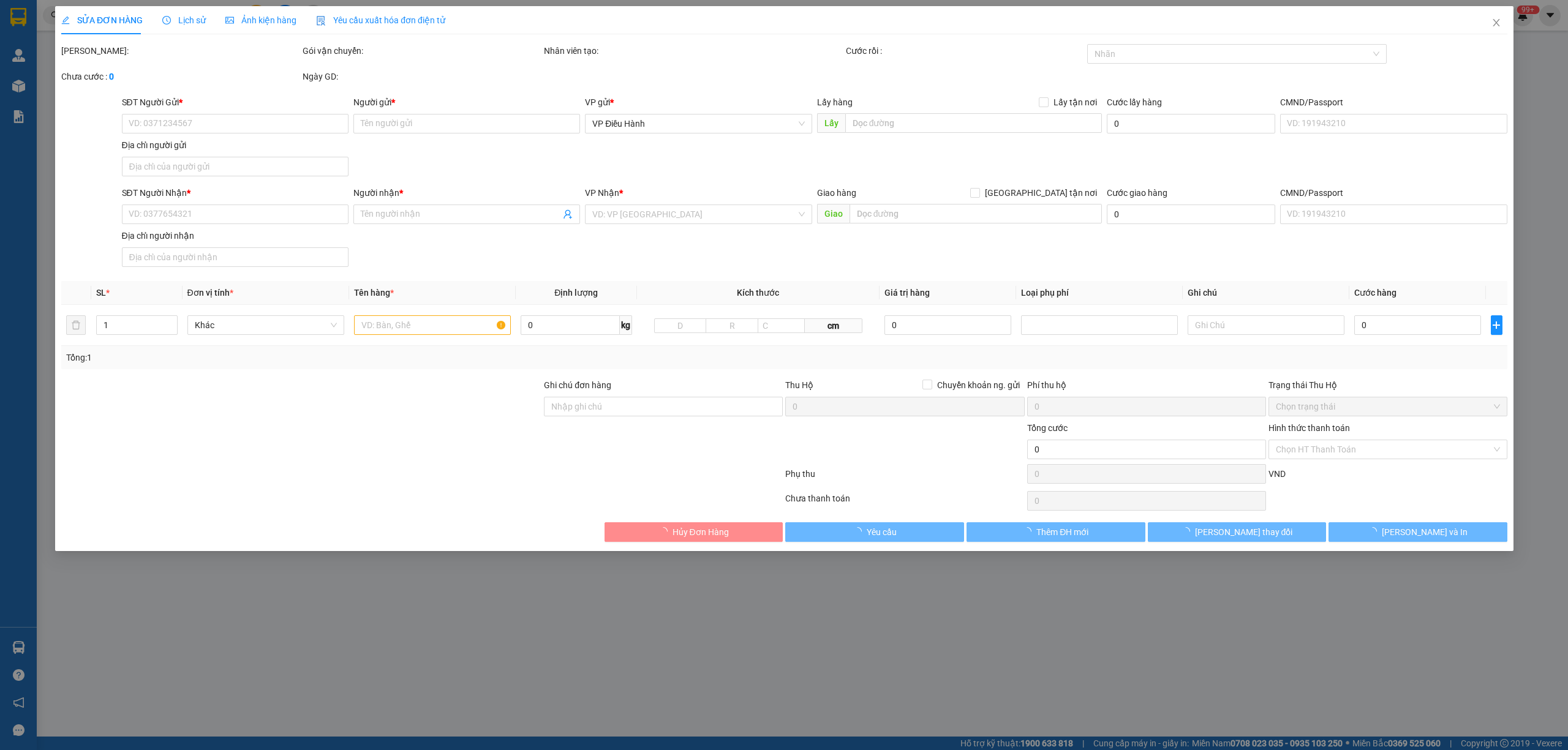
type input "Ngách 8 ngõ 156 Lạc Trung - Hai Bà Trưng - Hà Nội"
type input "hàng k bao bể vỡ hư hỏng"
type input "220.000"
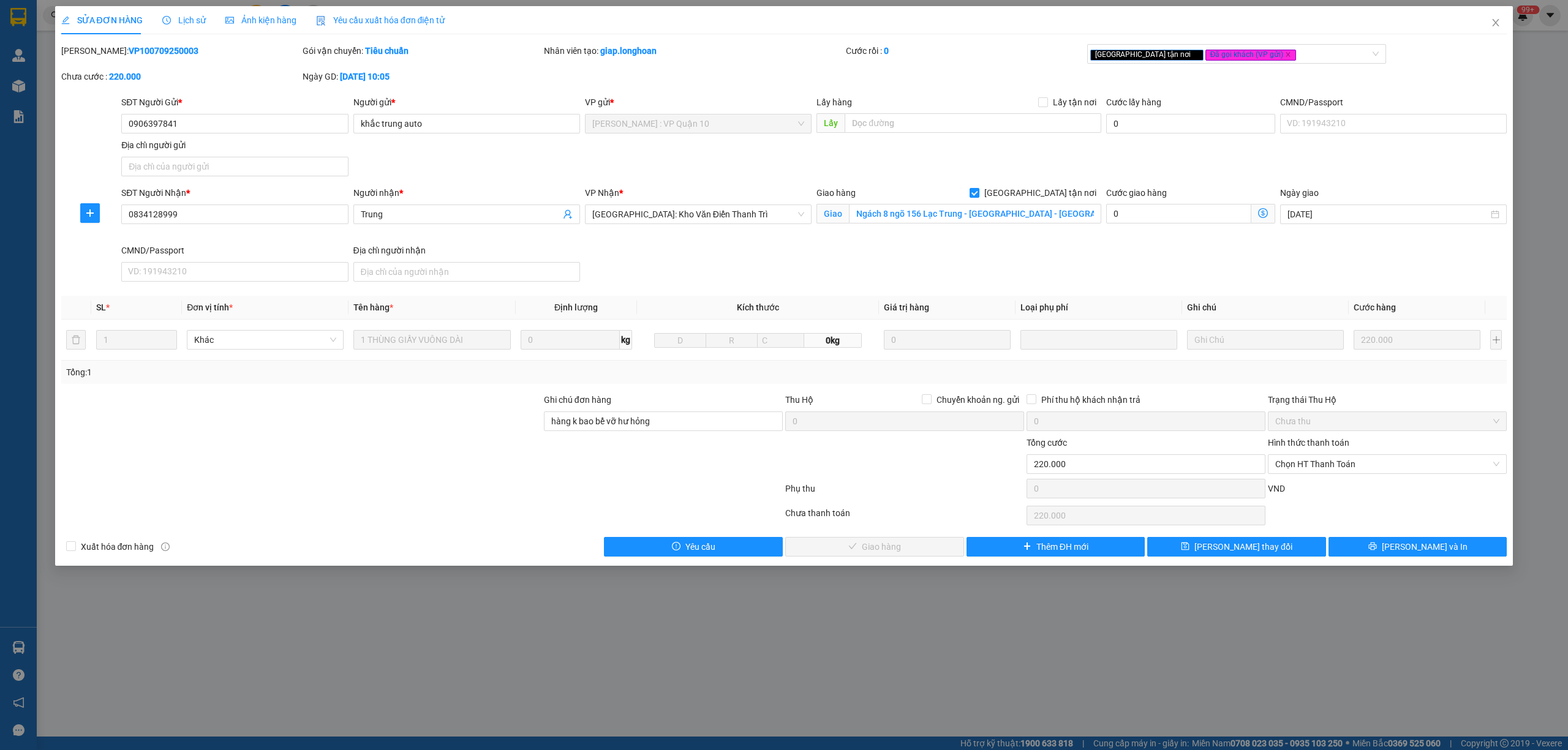
click at [201, 18] on span "Lịch sử" at bounding box center [184, 20] width 44 height 10
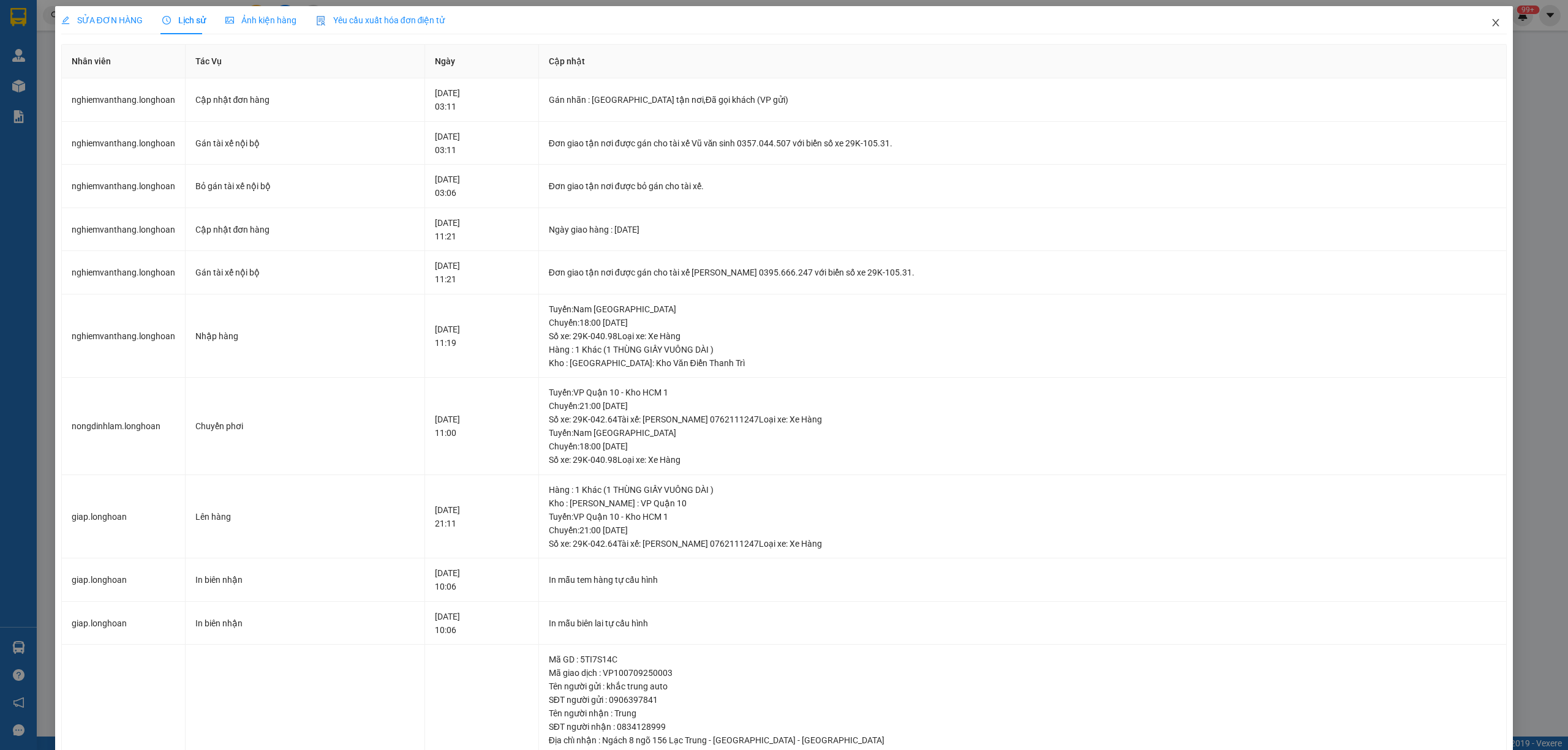
click at [1479, 21] on span "Close" at bounding box center [1496, 24] width 34 height 34
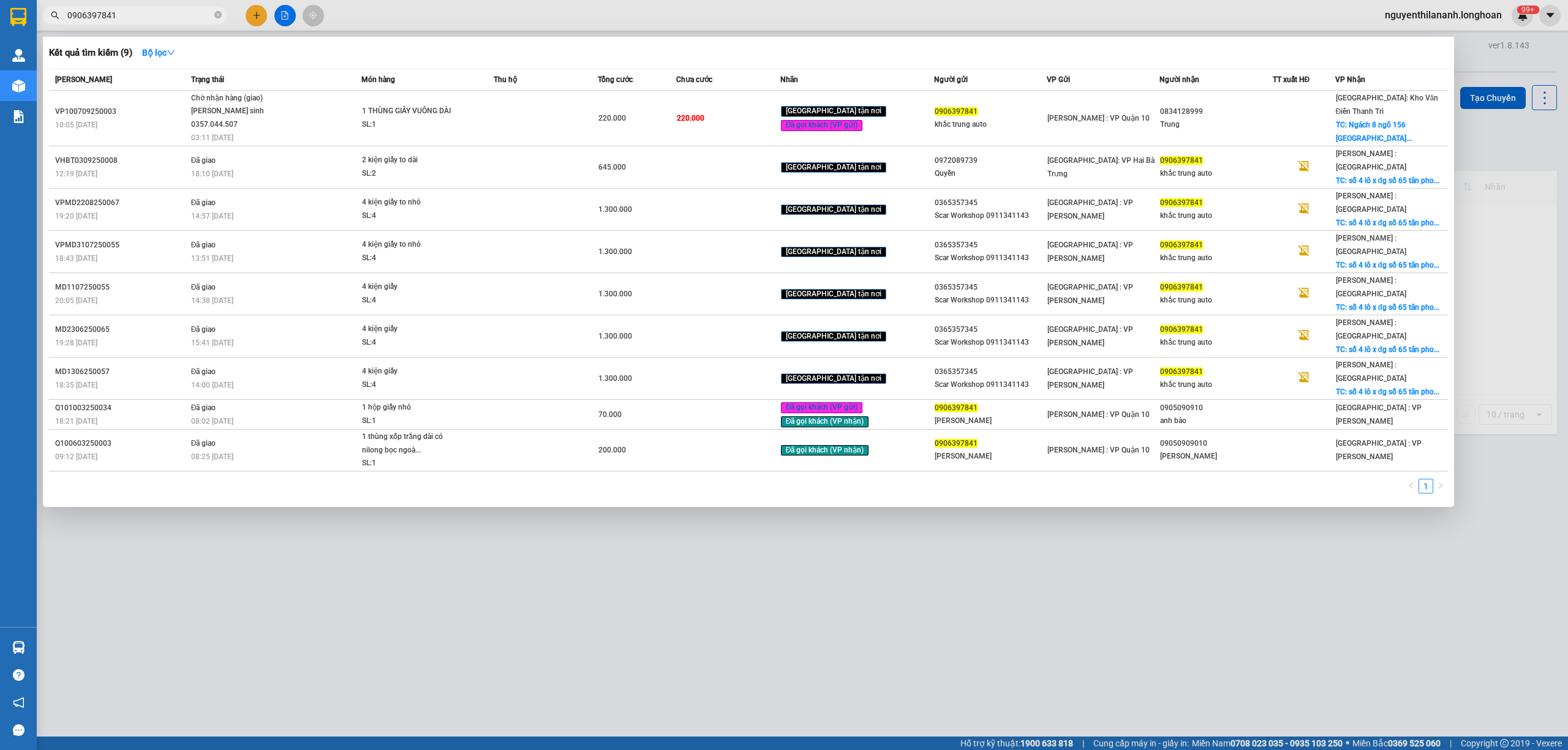
click at [140, 15] on input "0906397841" at bounding box center [140, 15] width 144 height 14
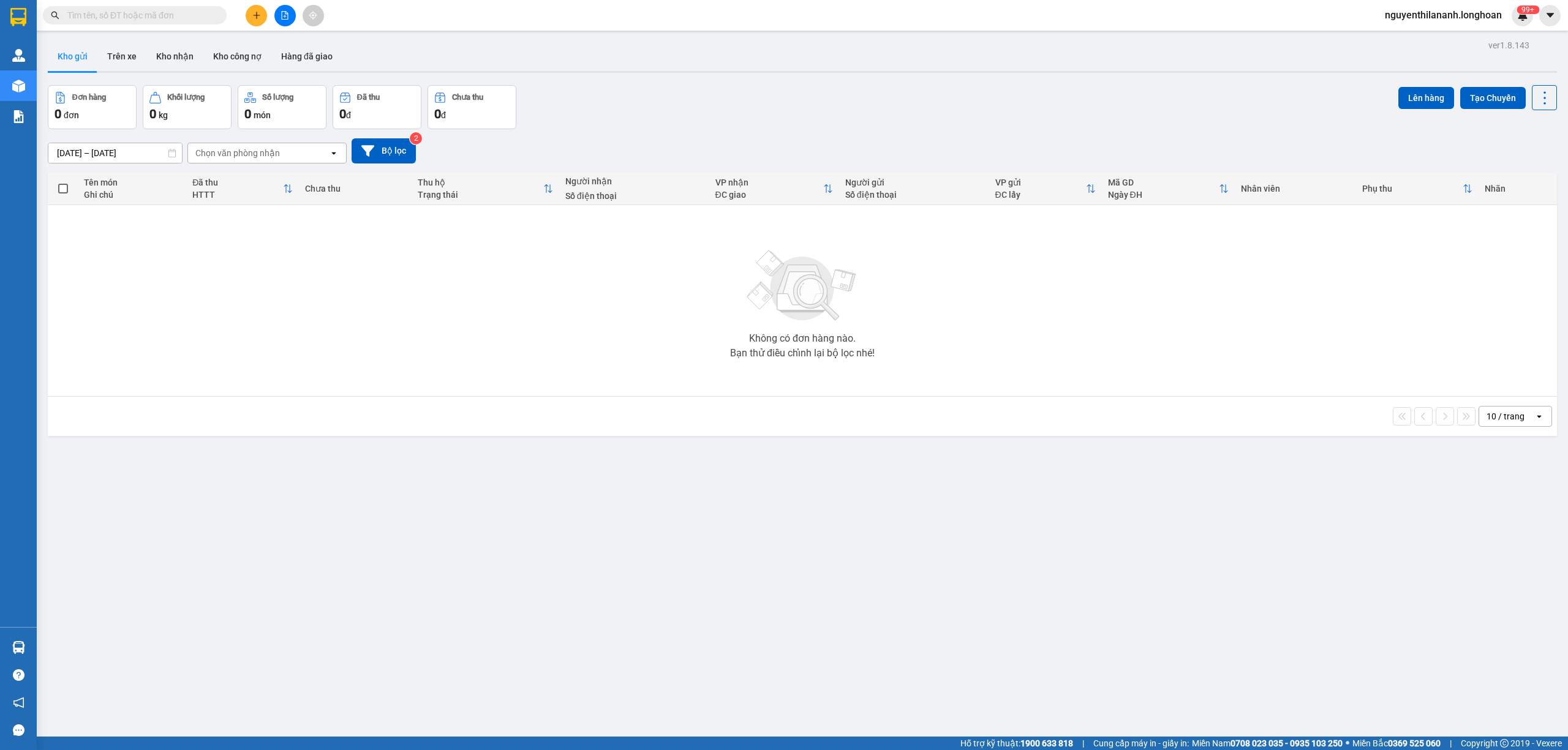
paste input "0344964181"
type input "0344964181"
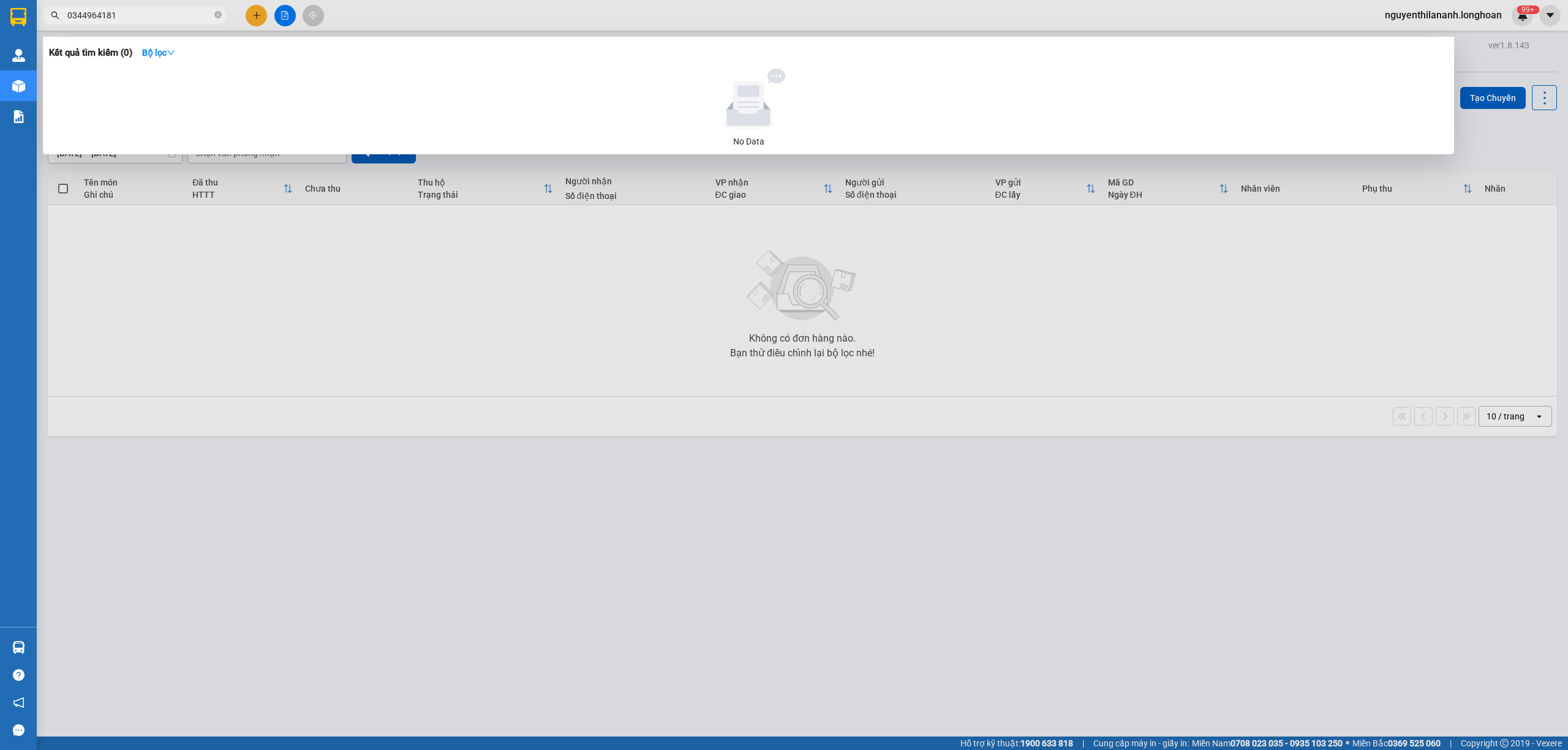
drag, startPoint x: 140, startPoint y: 15, endPoint x: 38, endPoint y: 34, distance: 103.8
click at [38, 26] on div "Kết quả tìm kiếm ( 0 ) Bộ lọc No Data 0344964181" at bounding box center [119, 15] width 239 height 21
drag, startPoint x: 127, startPoint y: 12, endPoint x: 56, endPoint y: 24, distance: 72.0
click at [56, 24] on div "Kết quả tìm kiếm ( 0 ) Bộ lọc No Data 0344964181" at bounding box center [119, 15] width 239 height 21
type input "0344964181"
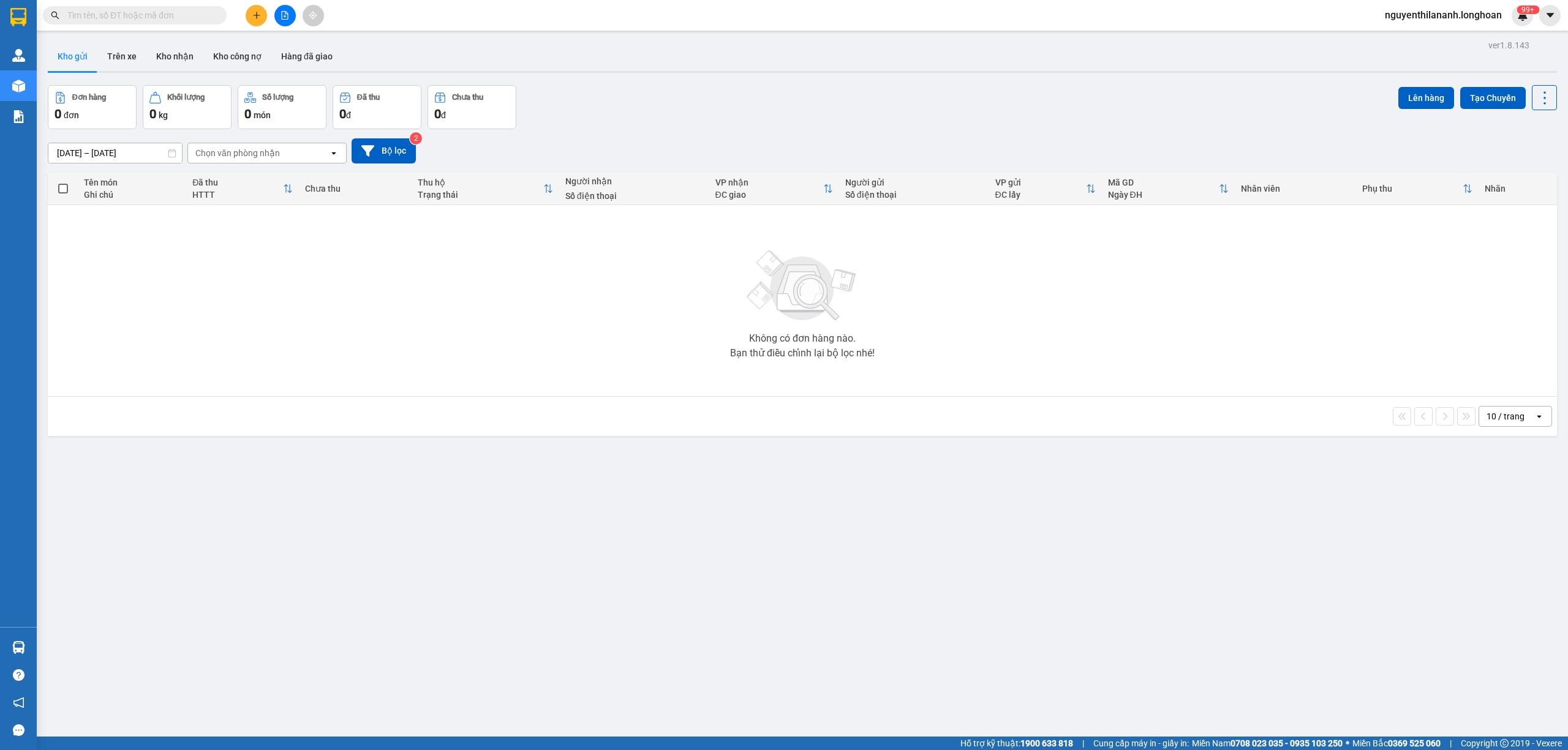
paste input "0394306722"
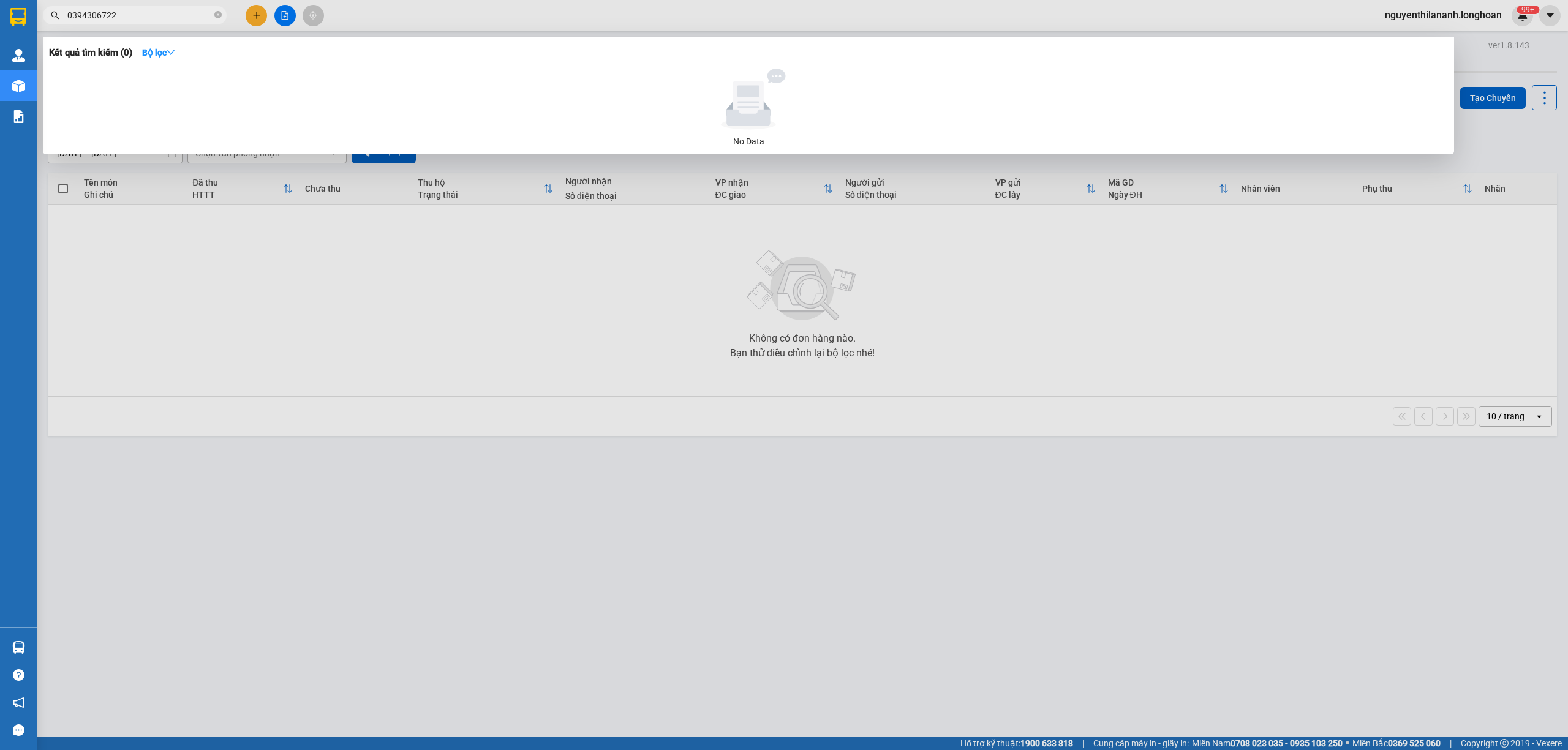
type input "0394306722"
drag, startPoint x: 133, startPoint y: 25, endPoint x: 123, endPoint y: 24, distance: 10.0
click at [133, 26] on div at bounding box center [784, 375] width 1568 height 750
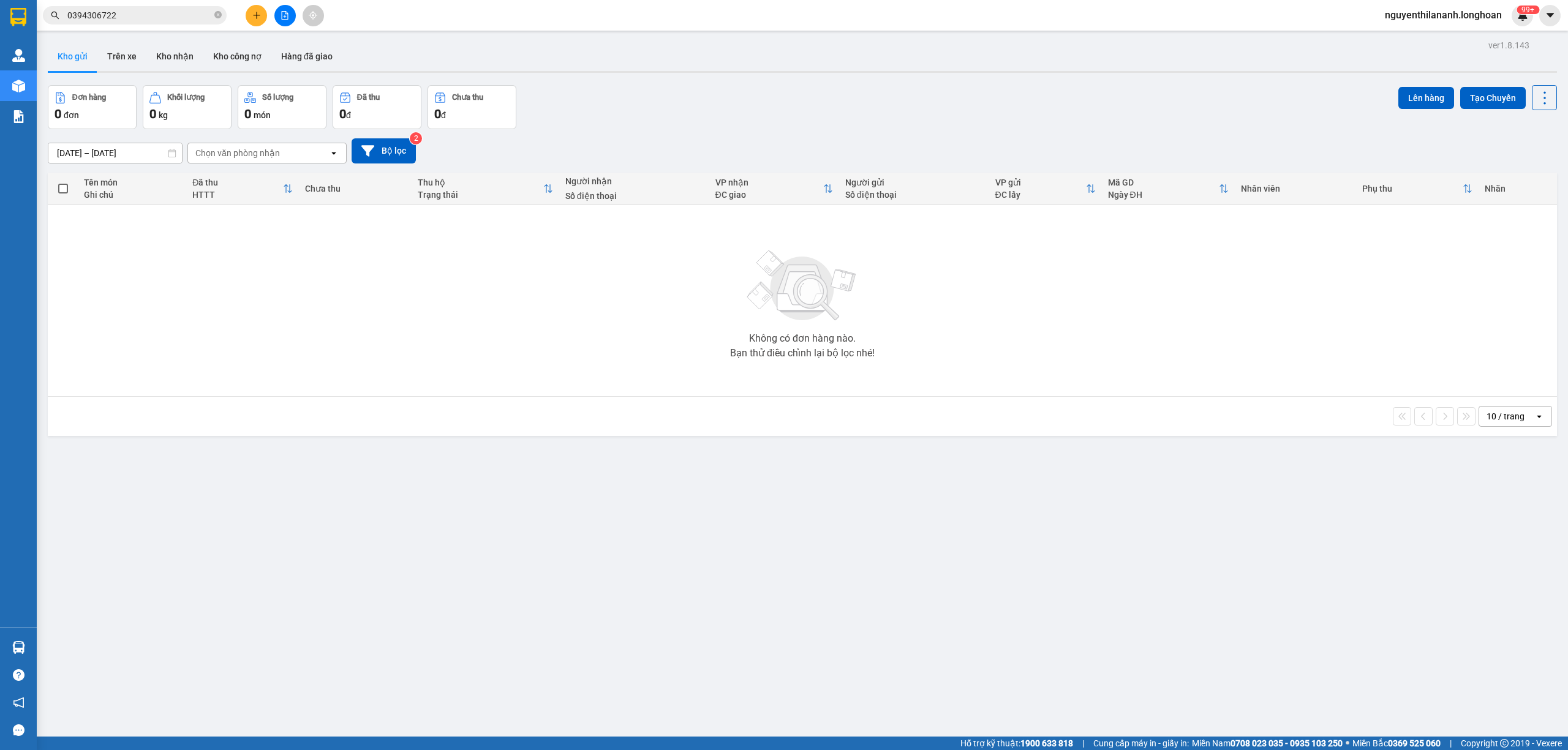
click at [121, 16] on input "0394306722" at bounding box center [140, 15] width 144 height 14
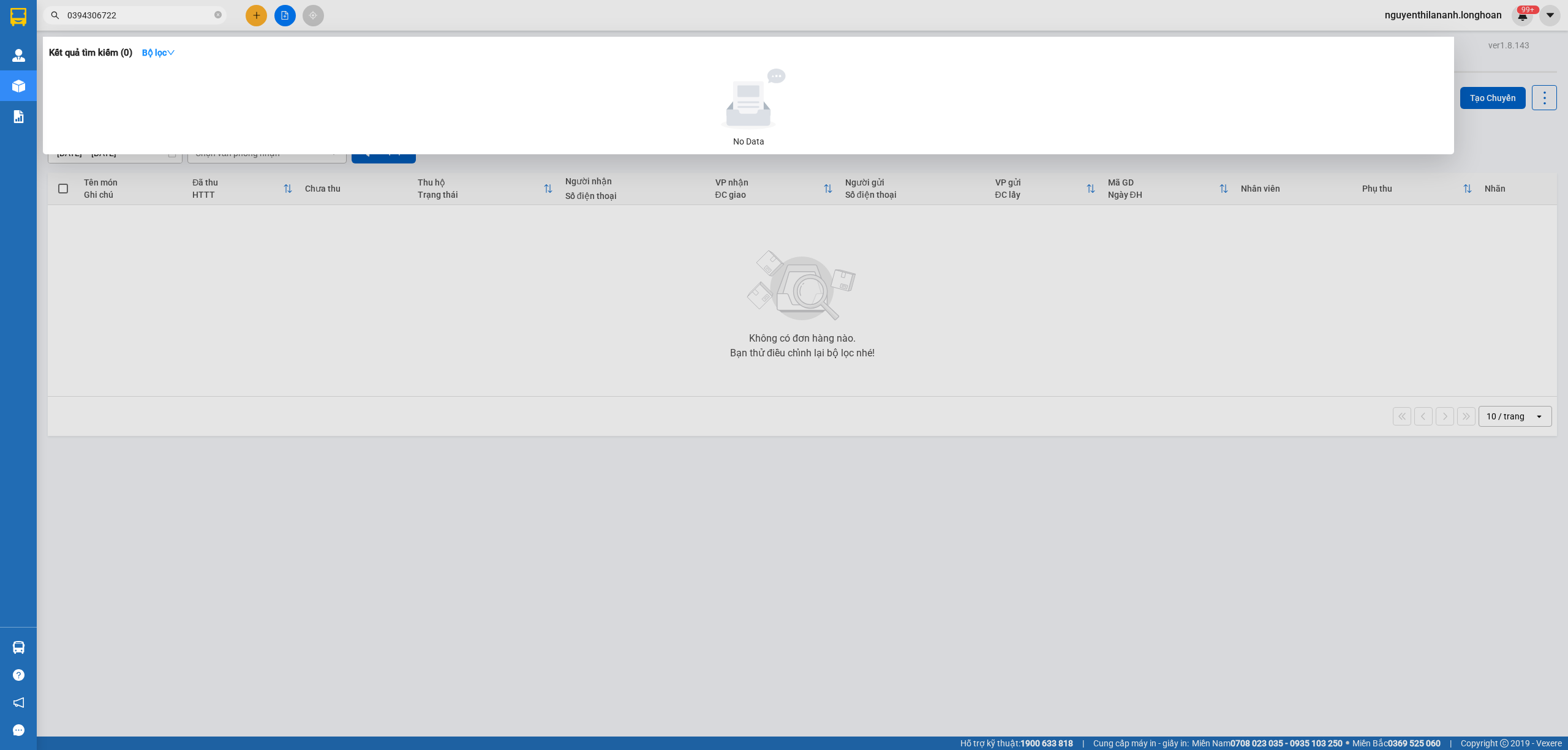
click at [121, 16] on input "0394306722" at bounding box center [140, 15] width 144 height 14
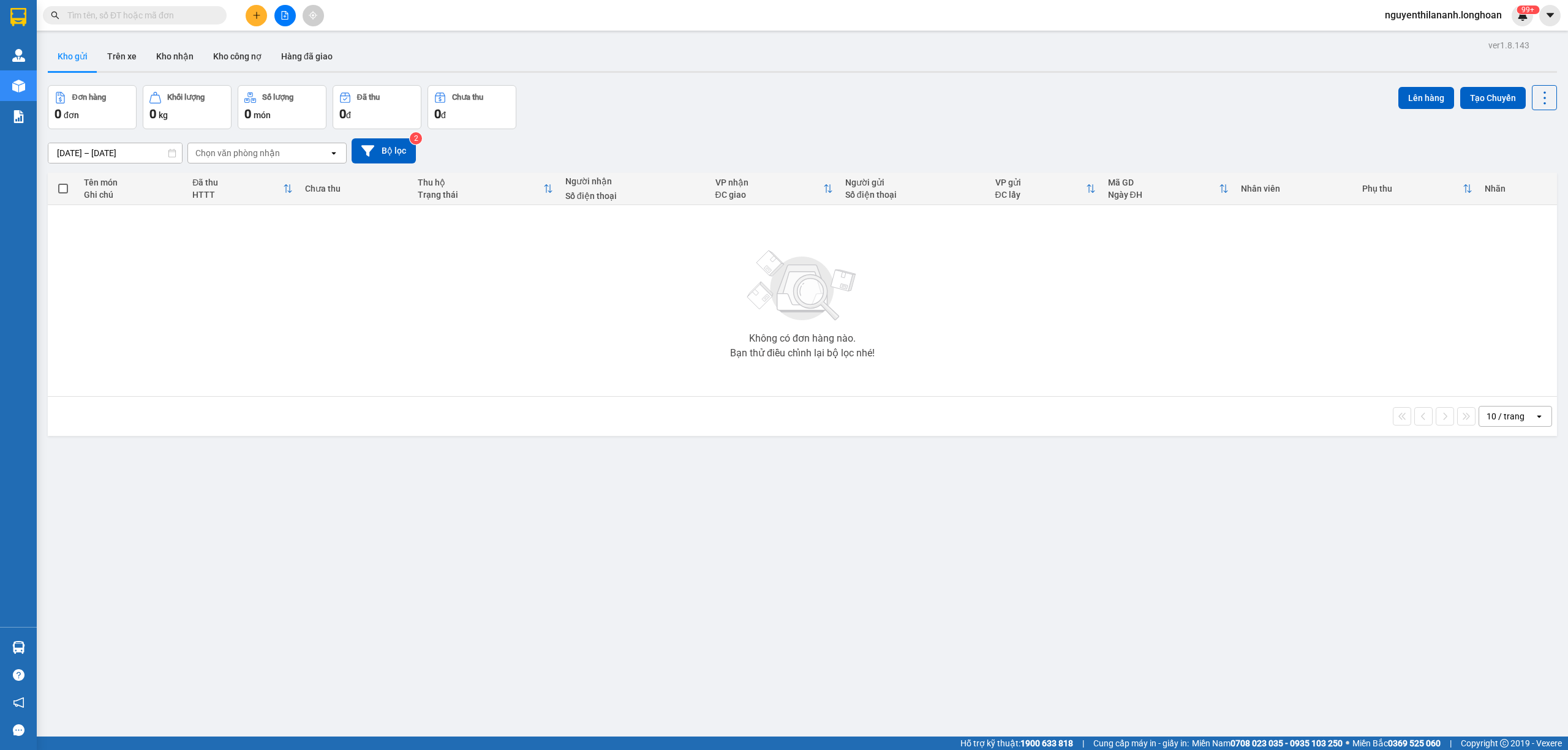
paste input "0966651960"
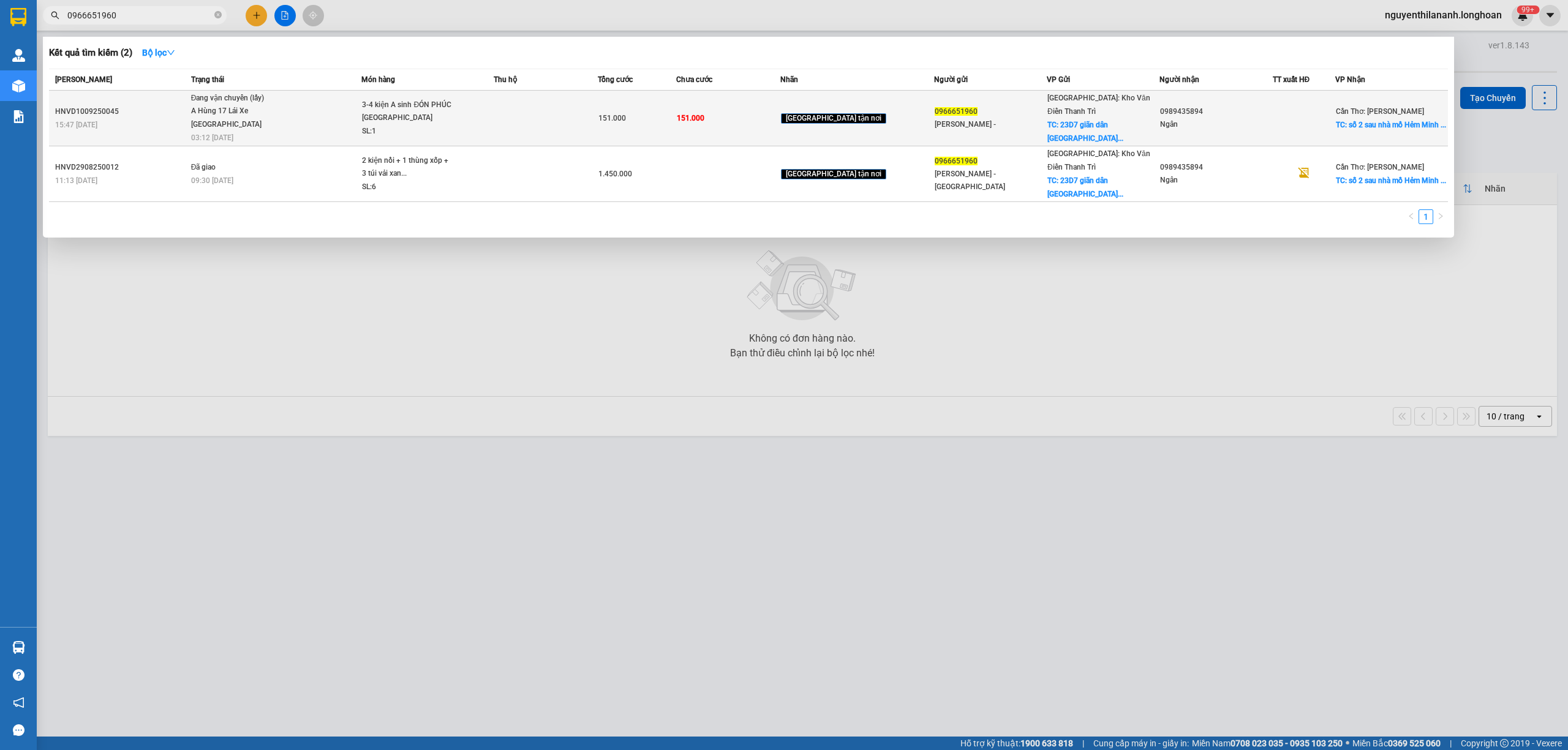
type input "0966651960"
click at [143, 131] on td "HNVD1009250045 15:47 - 10/09" at bounding box center [118, 118] width 139 height 56
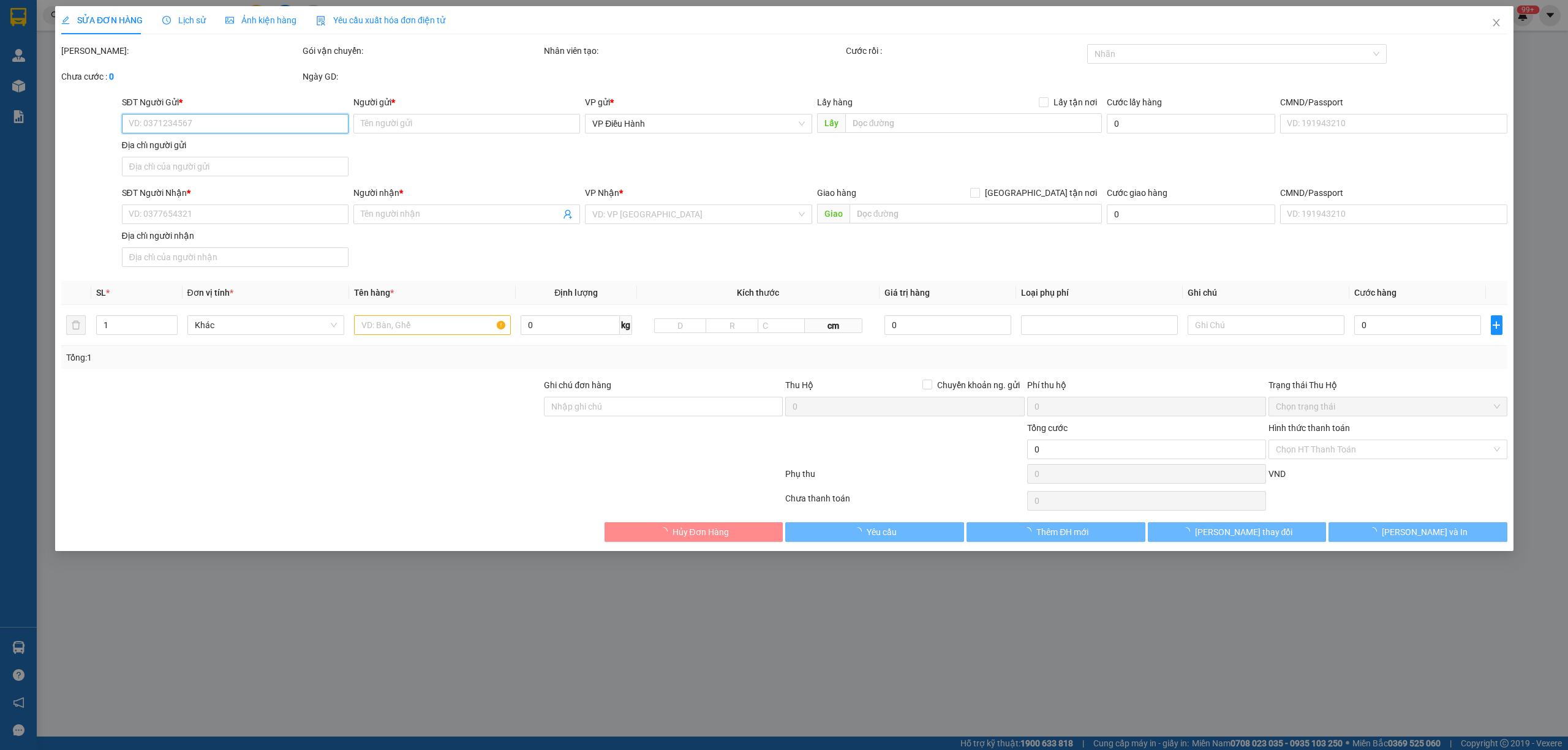
type input "0966651960"
type input "Hoàng kim Thanh -"
checkbox input "true"
type input "23D7 giãn dân yên phúc phúc la Hà đông"
type input "0989435894"
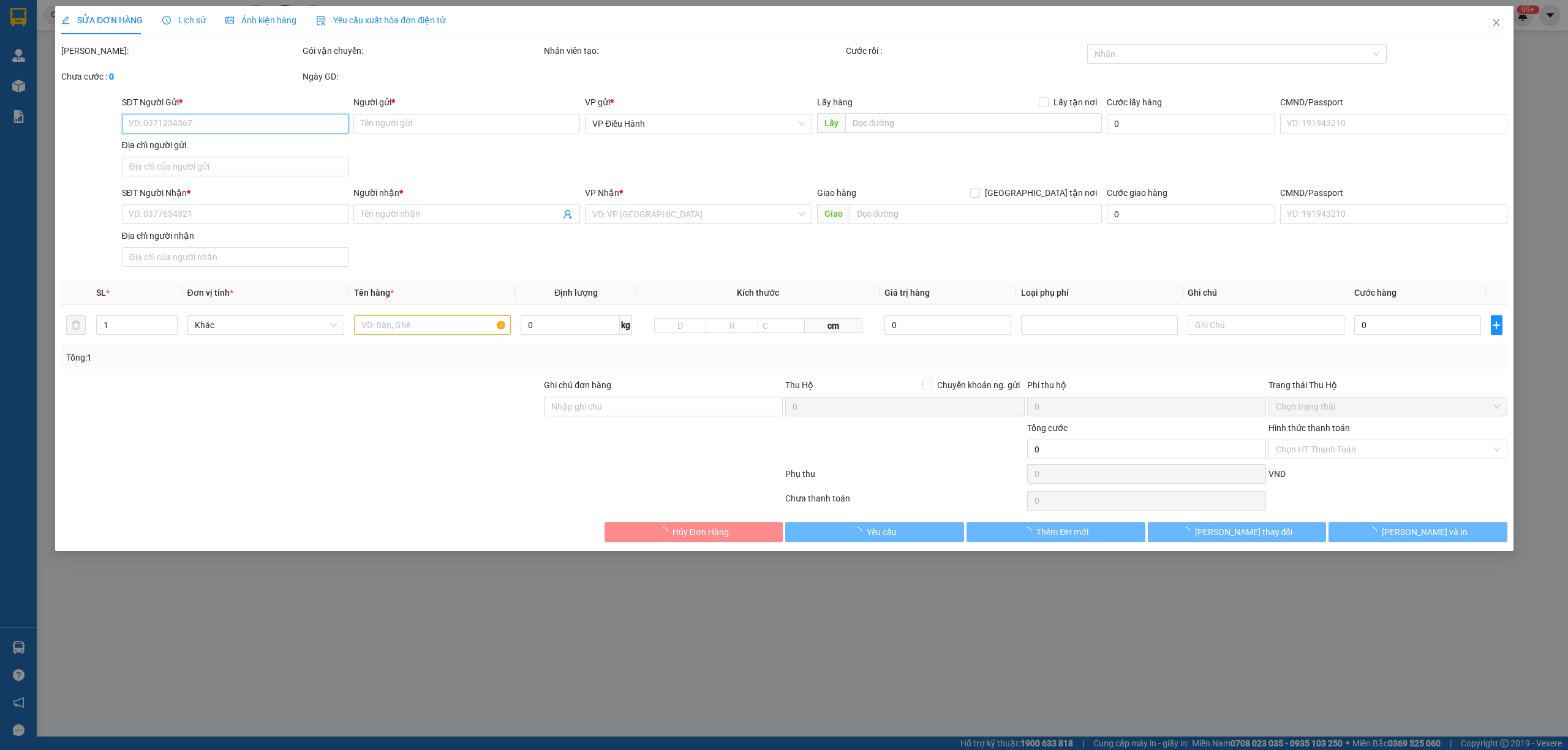
type input "Ngân"
checkbox input "true"
type input "số 2 sau nhà mồ Hẻm Minh Khôi / Cửa dương Phú quốc"
type input "151.000"
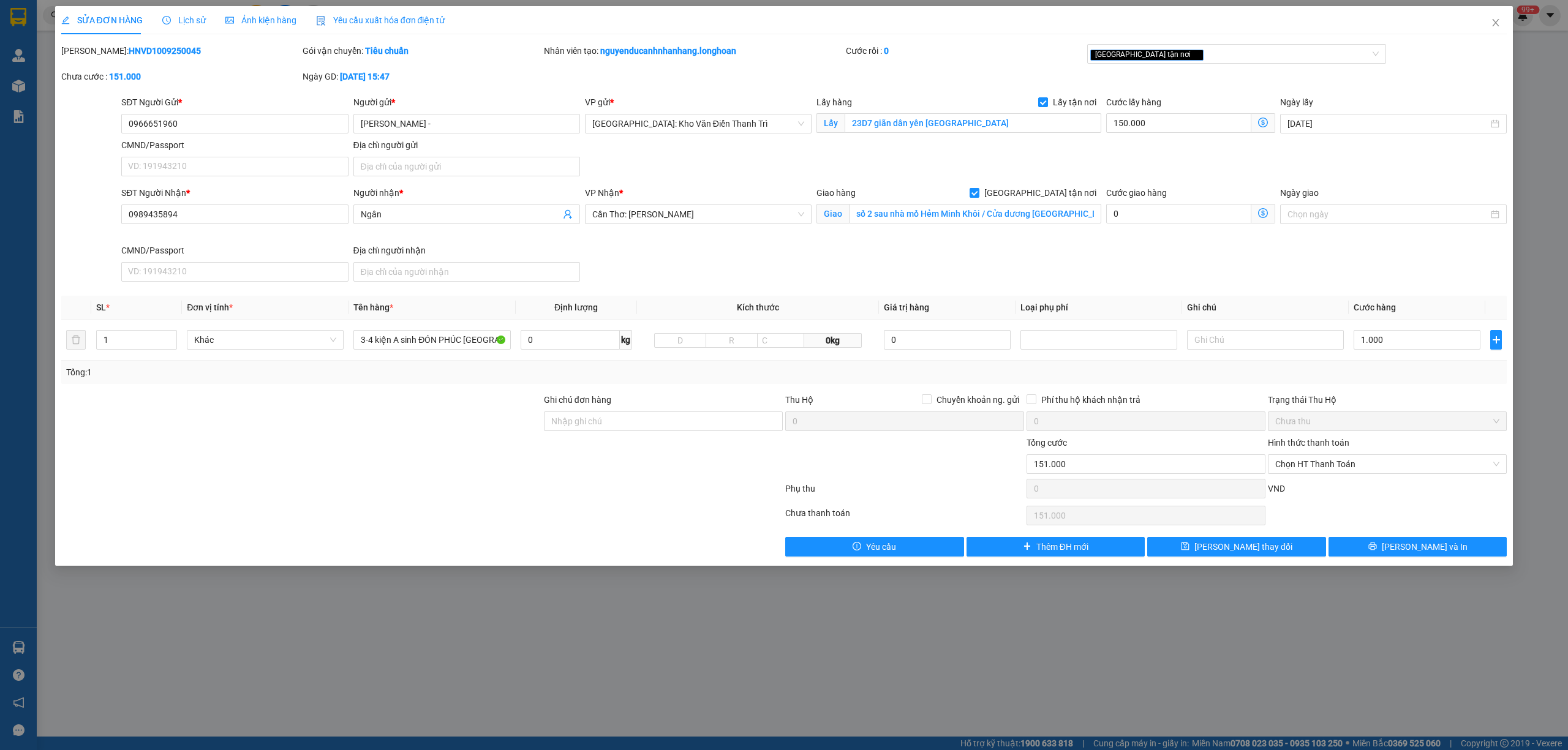
click at [185, 29] on div "Lịch sử" at bounding box center [184, 20] width 44 height 28
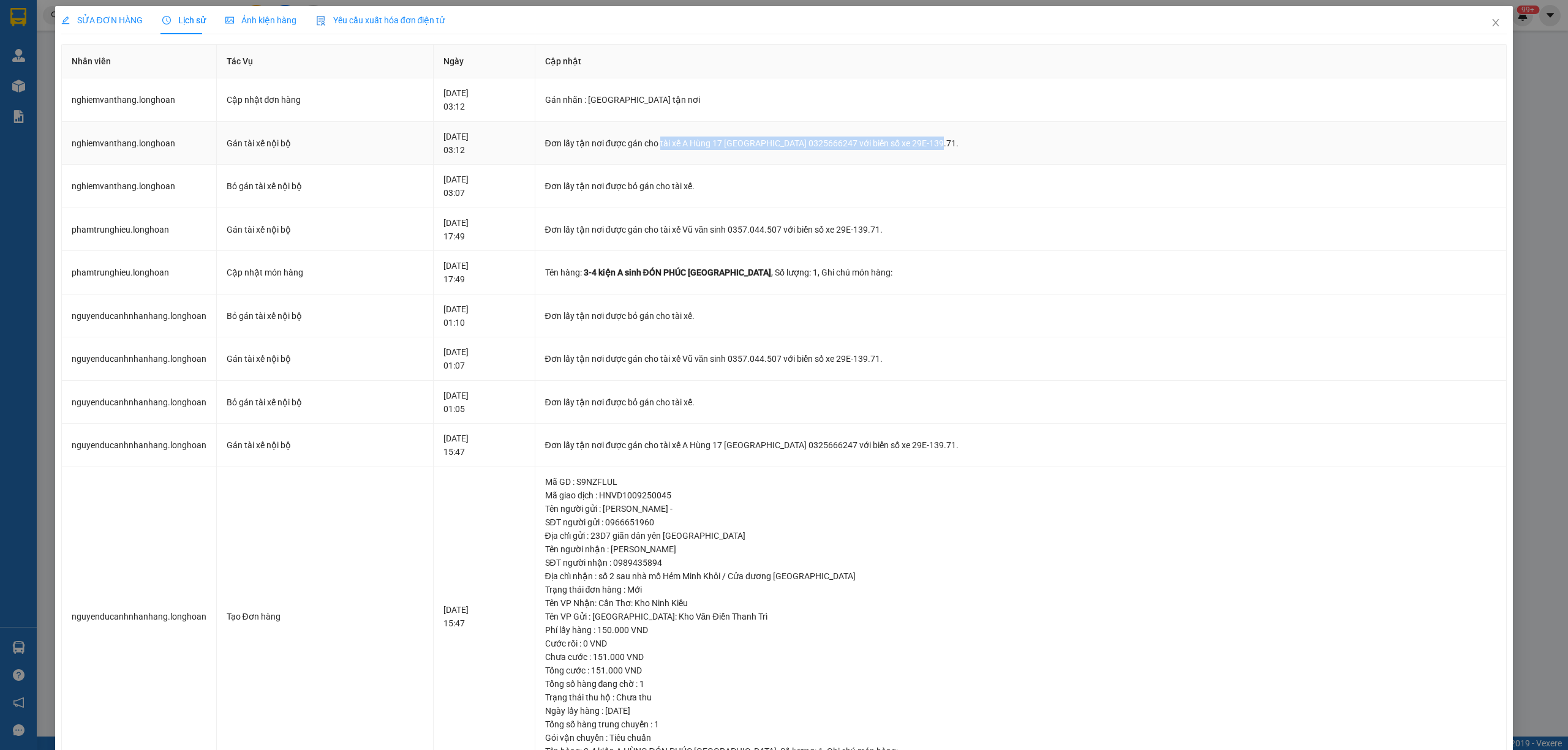
drag, startPoint x: 704, startPoint y: 142, endPoint x: 980, endPoint y: 150, distance: 276.1
click at [980, 150] on div "Đơn lấy tận nơi được gán cho tài xế A Hùng 17 Lái Xe Hà Nội 0325666247 với biển…" at bounding box center [1021, 143] width 952 height 14
copy div "tài xế A Hùng 17 Lái Xe Hà Nội 0325666247 với biển số xe 29E-139.71."
drag, startPoint x: 1481, startPoint y: 24, endPoint x: 230, endPoint y: 32, distance: 1251.0
click at [1479, 26] on span "Close" at bounding box center [1496, 24] width 34 height 34
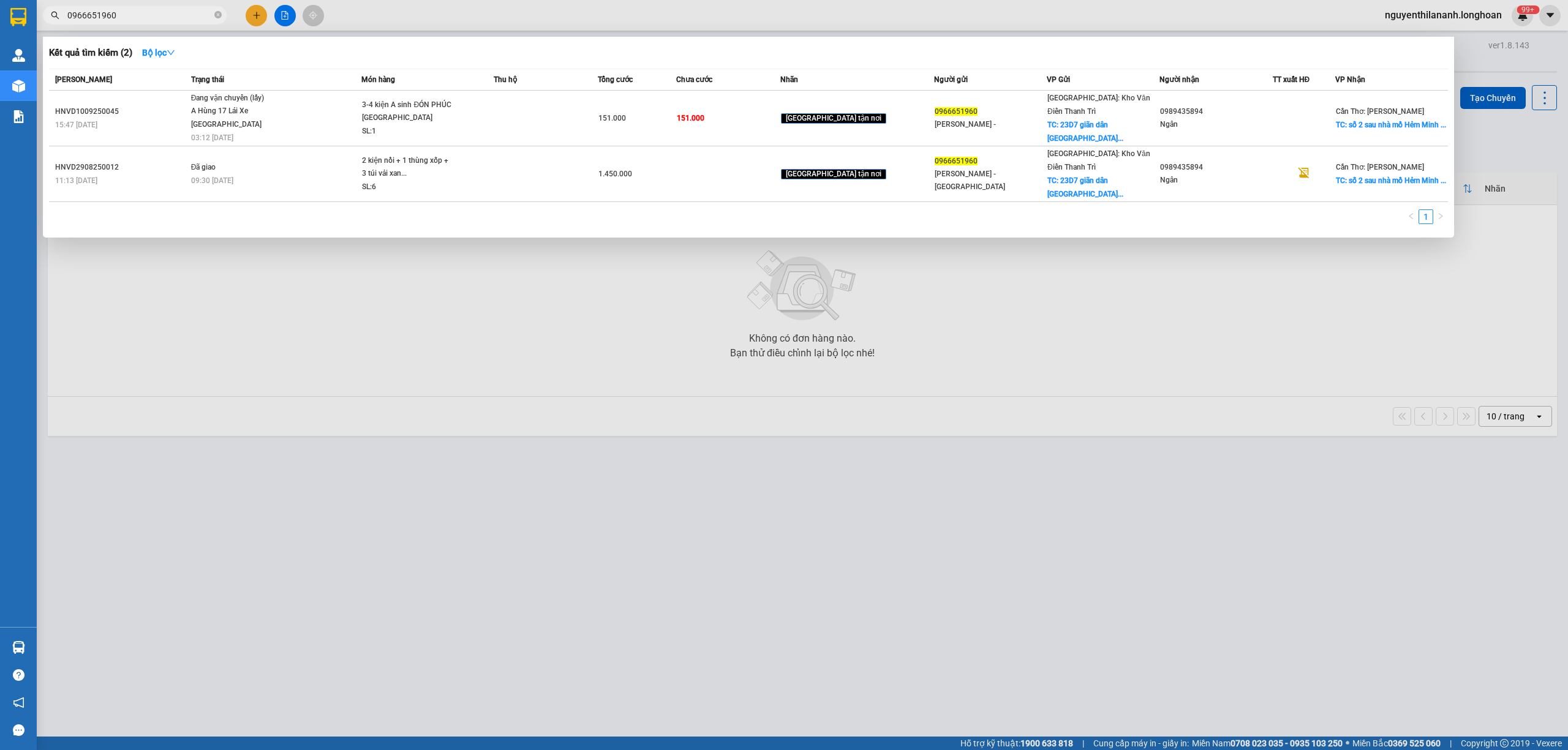
click at [164, 19] on input "0966651960" at bounding box center [140, 15] width 144 height 14
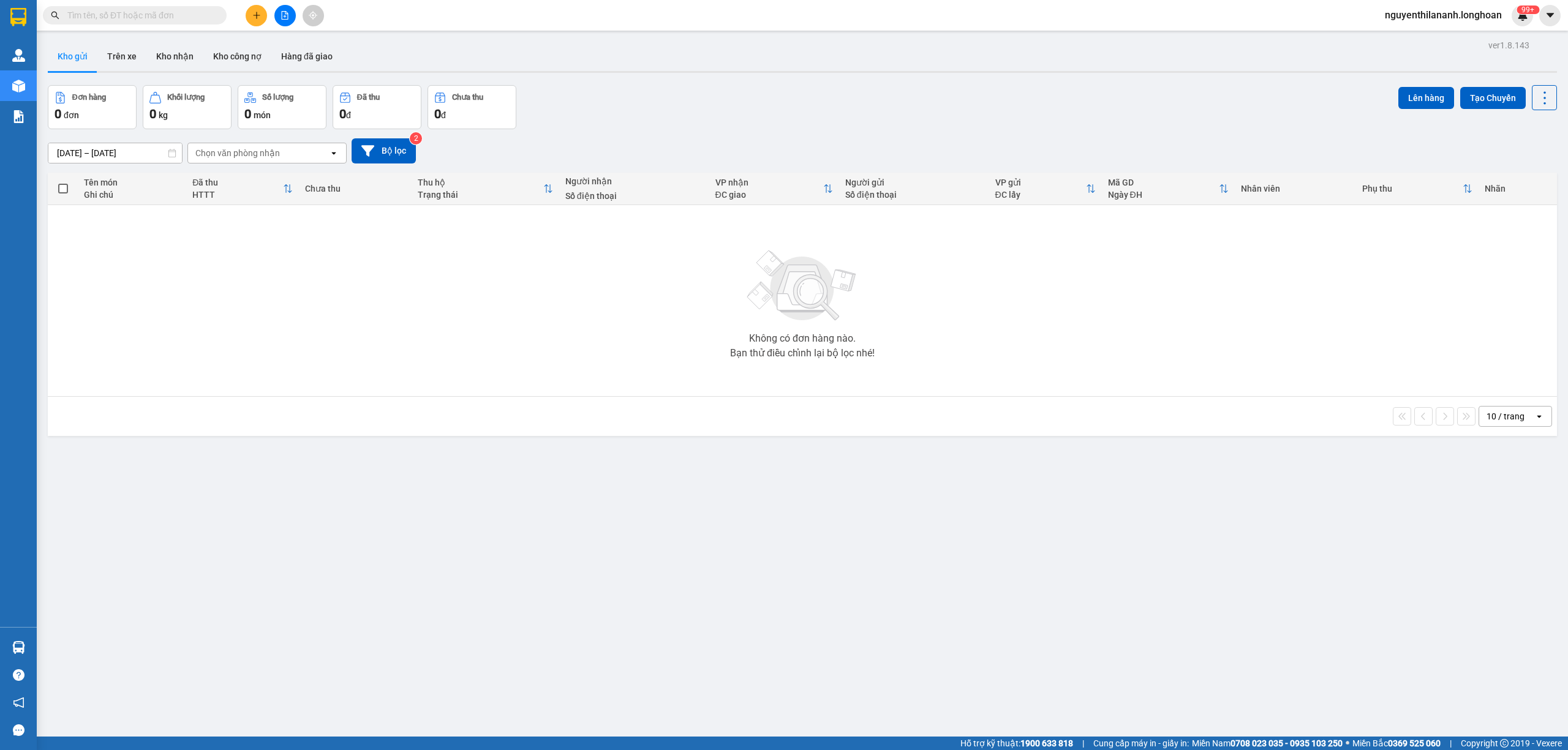
paste input "HNVD0609250058"
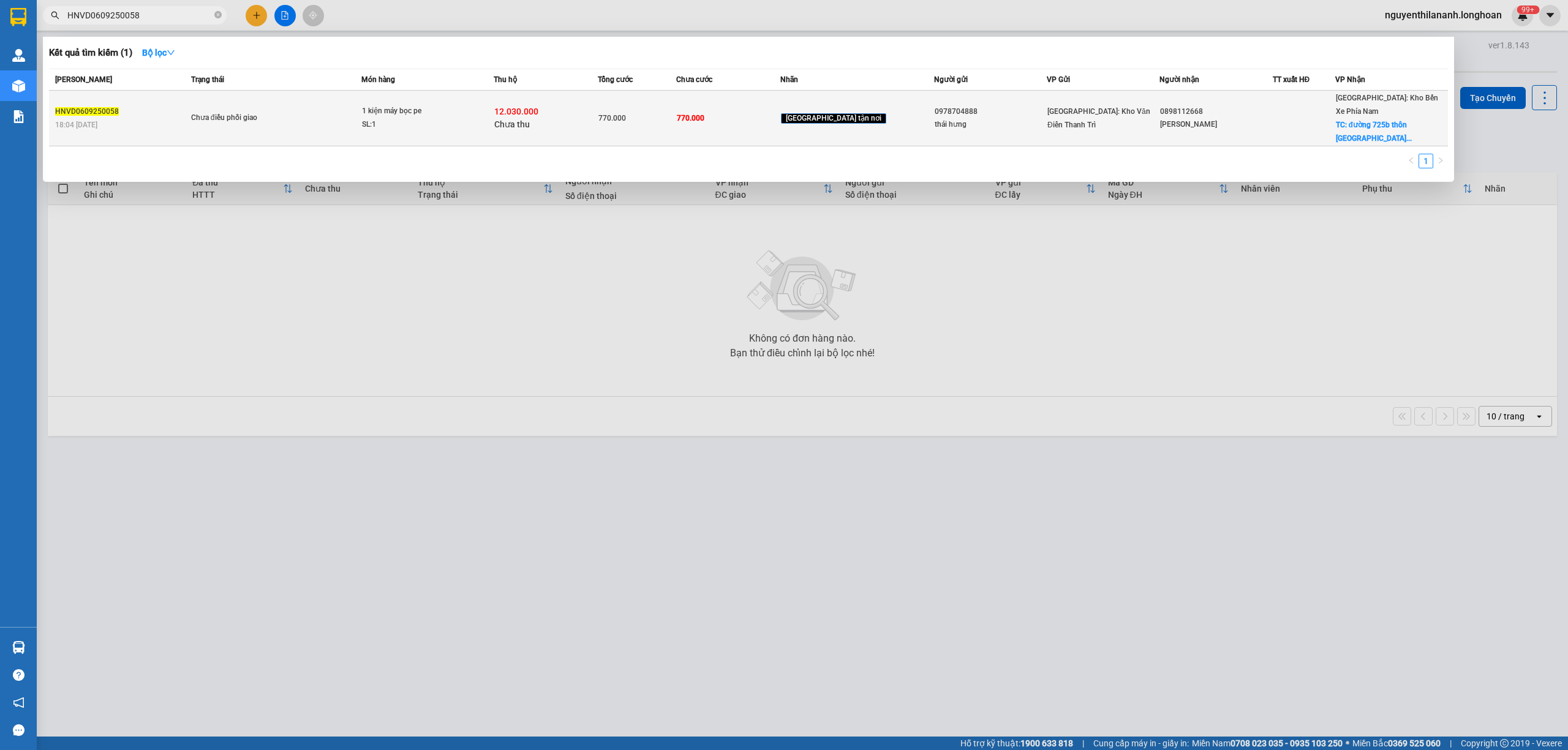
type input "HNVD0609250058"
click at [180, 118] on div "18:04 - 06/09" at bounding box center [121, 125] width 132 height 14
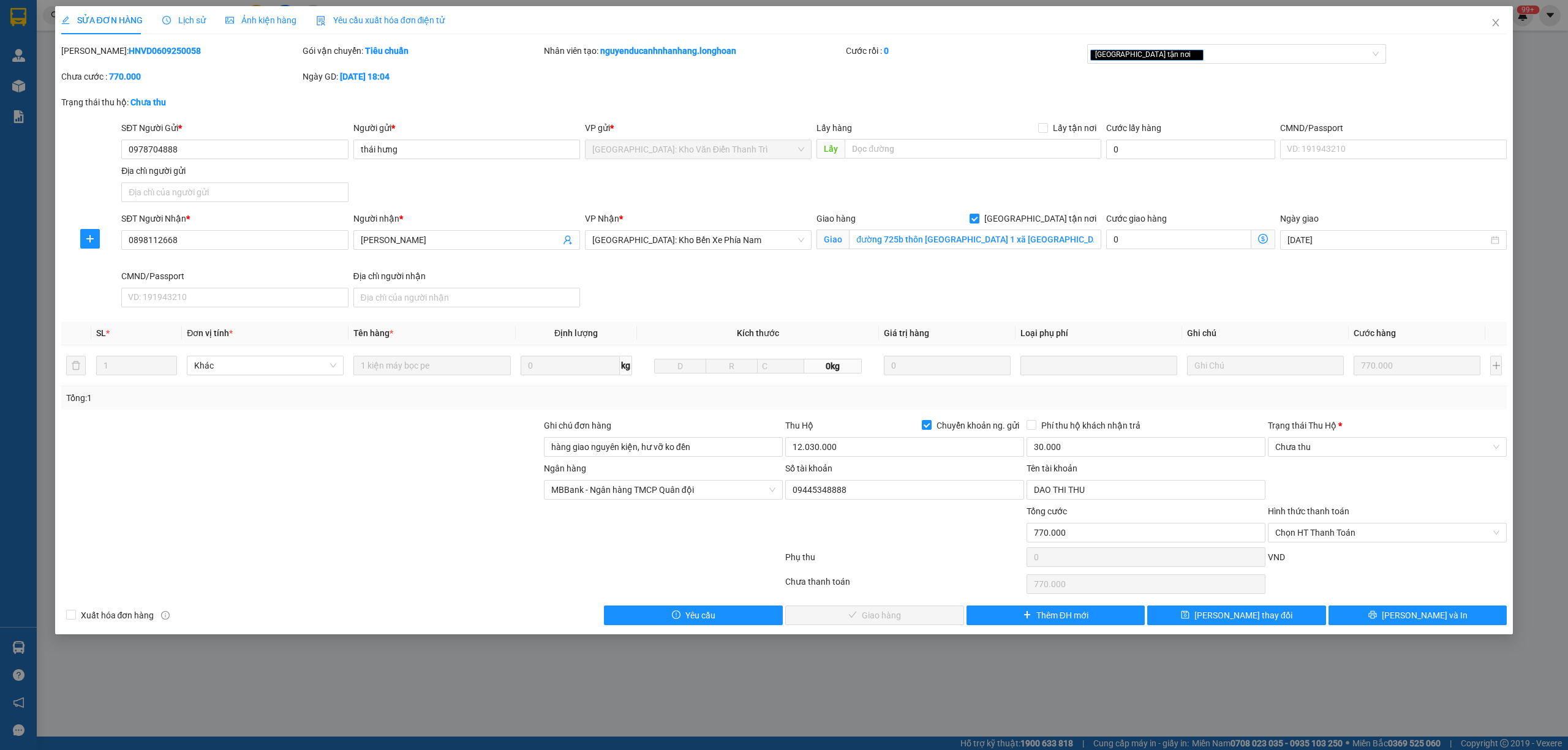
click at [179, 24] on span "Lịch sử" at bounding box center [184, 20] width 44 height 10
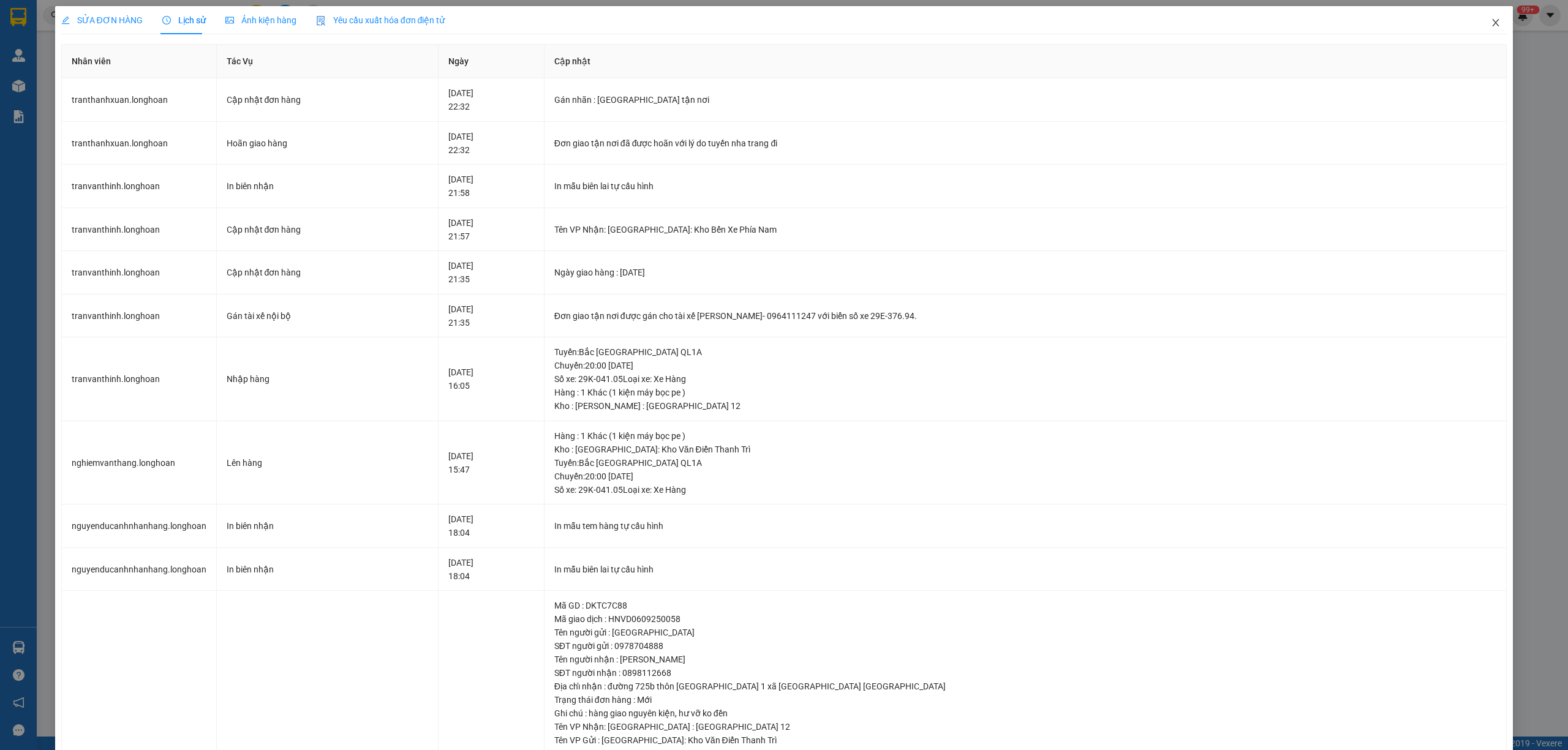
click at [1483, 31] on span "Close" at bounding box center [1496, 24] width 34 height 34
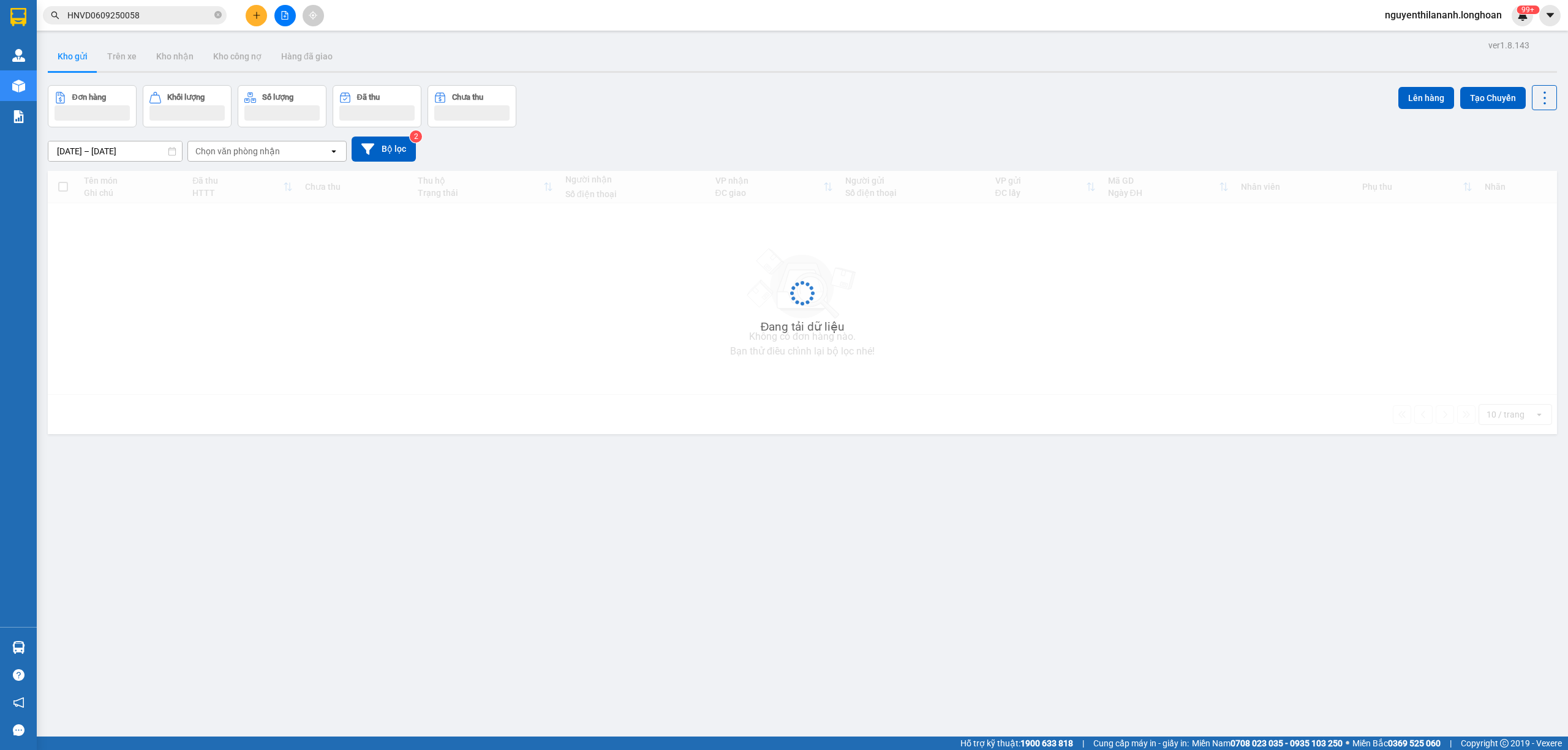
click at [196, 14] on input "HNVD0609250058" at bounding box center [140, 15] width 144 height 14
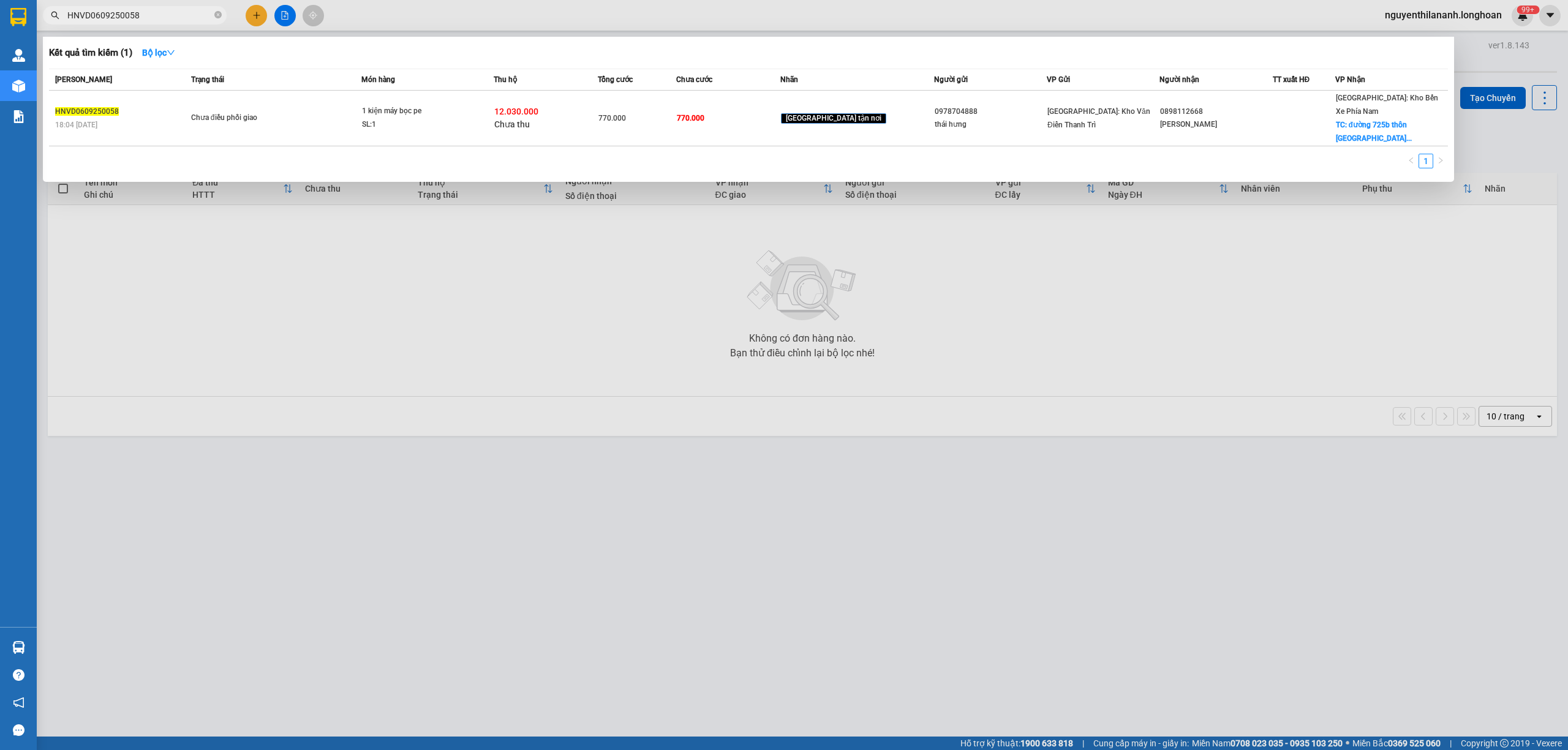
click at [196, 14] on input "HNVD0609250058" at bounding box center [140, 15] width 144 height 14
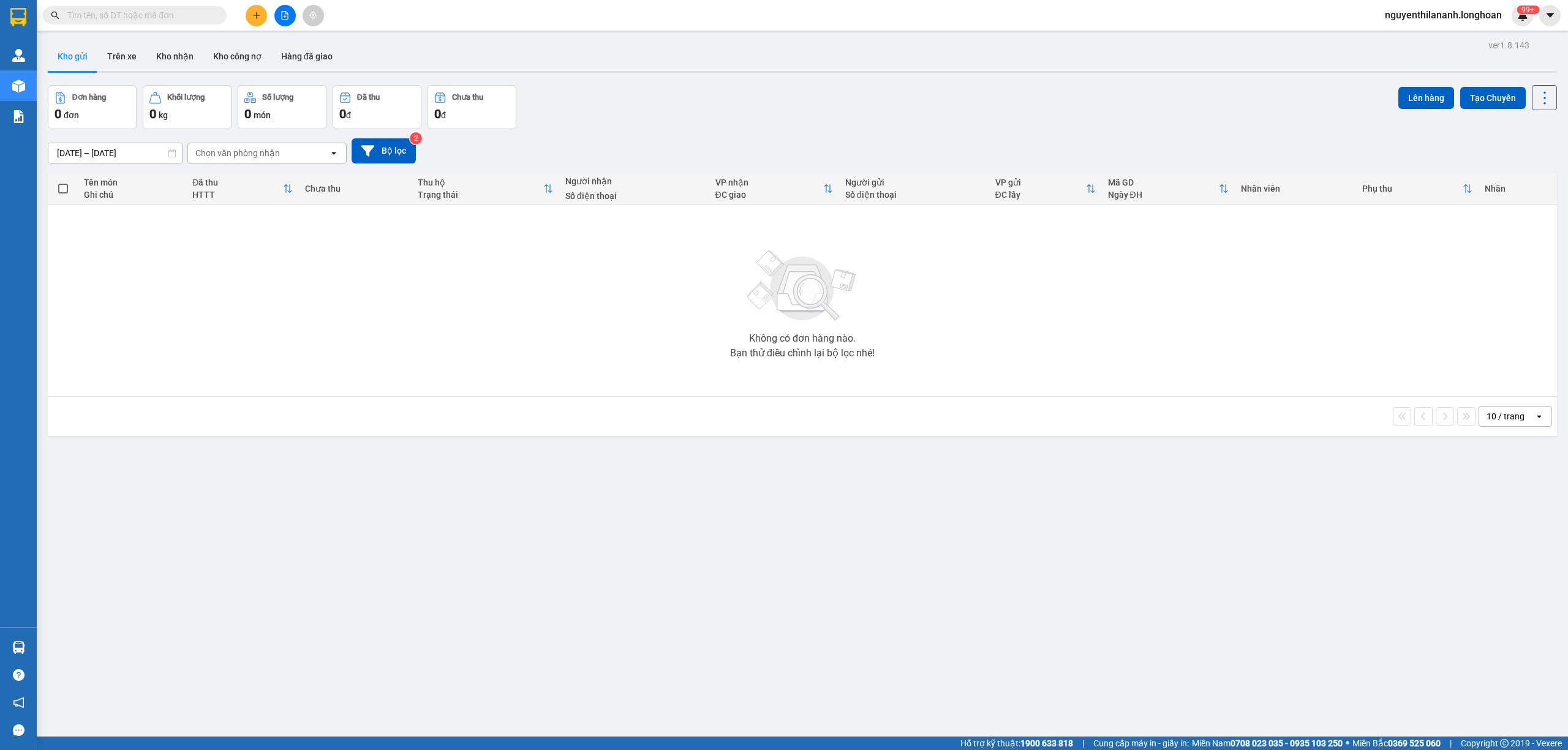
paste input "0779486793"
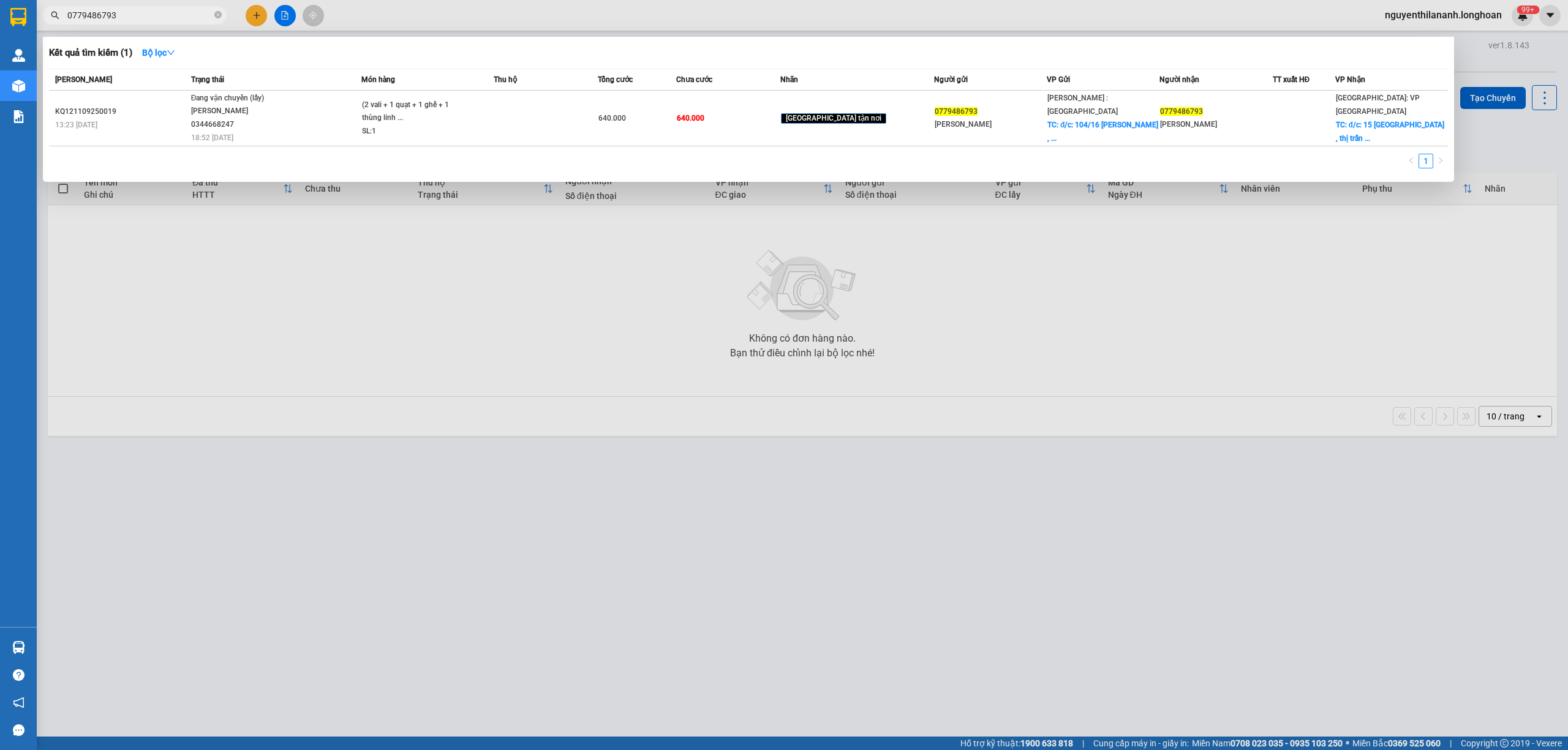
type input "0779486793"
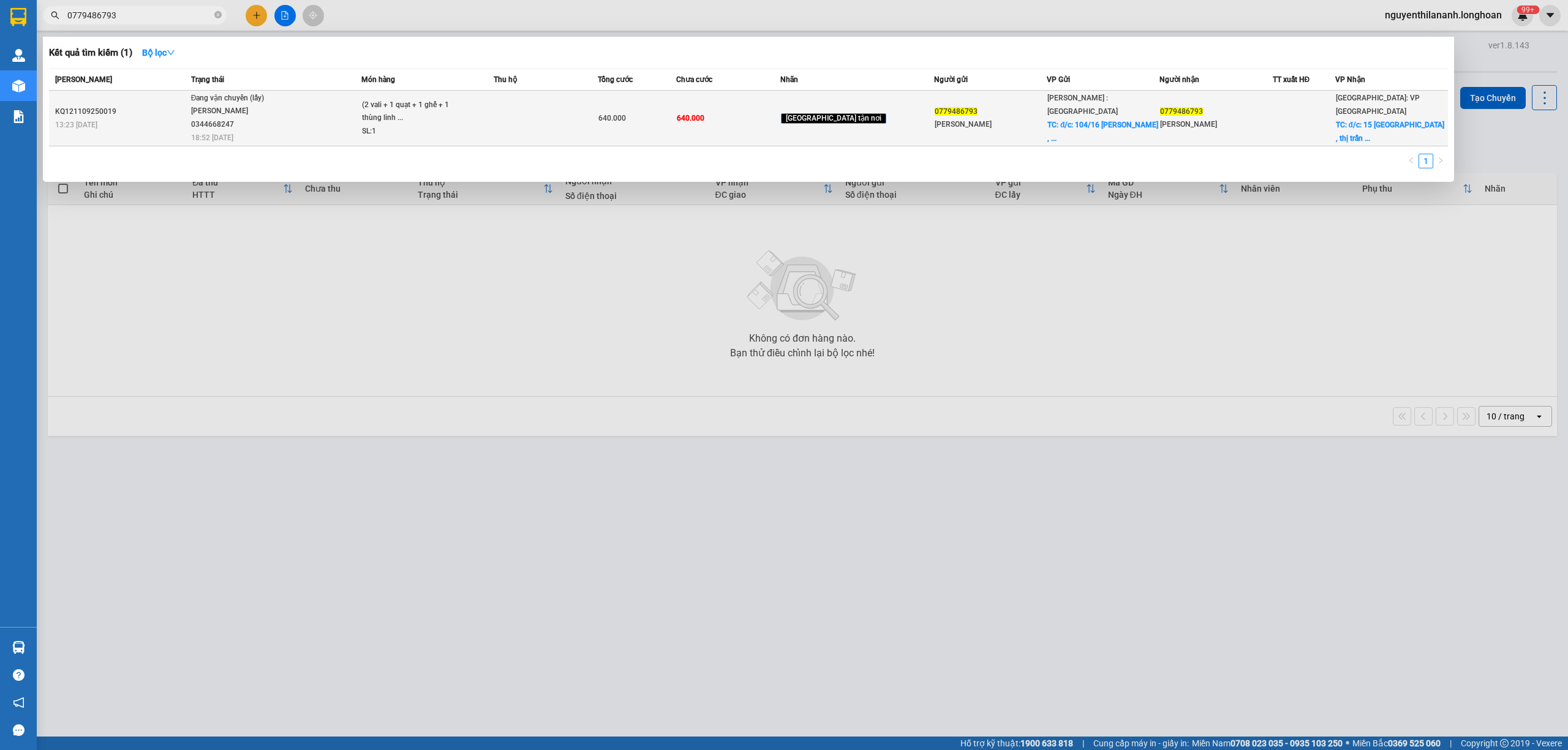
click at [148, 105] on div "KQ121109250019" at bounding box center [121, 112] width 132 height 13
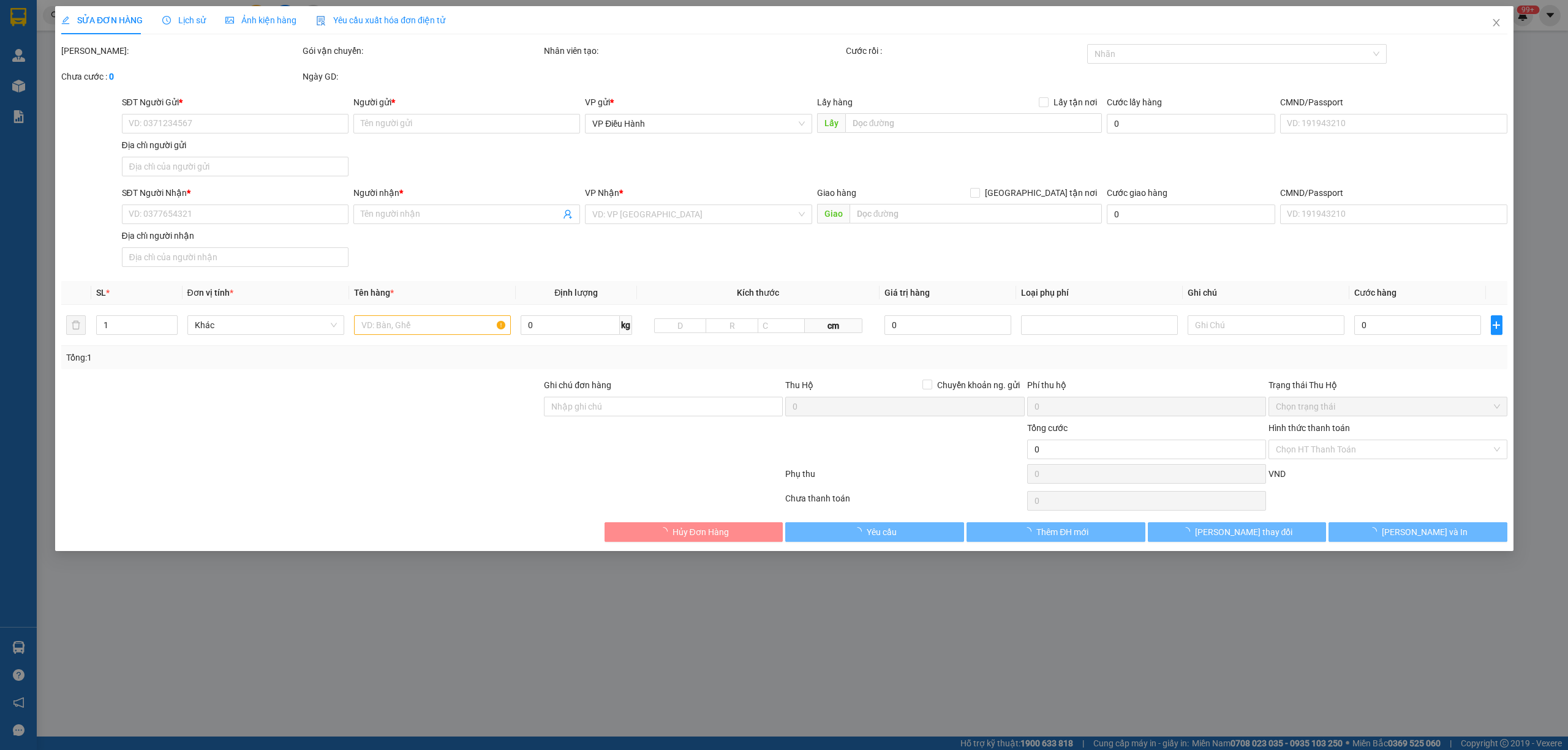
type input "0779486793"
type input "Lê Thịnh"
checkbox input "true"
type input "đ/c: 104/16 Nguyễn Trãi , P2, Quận 5 HCM"
type input "0779486793"
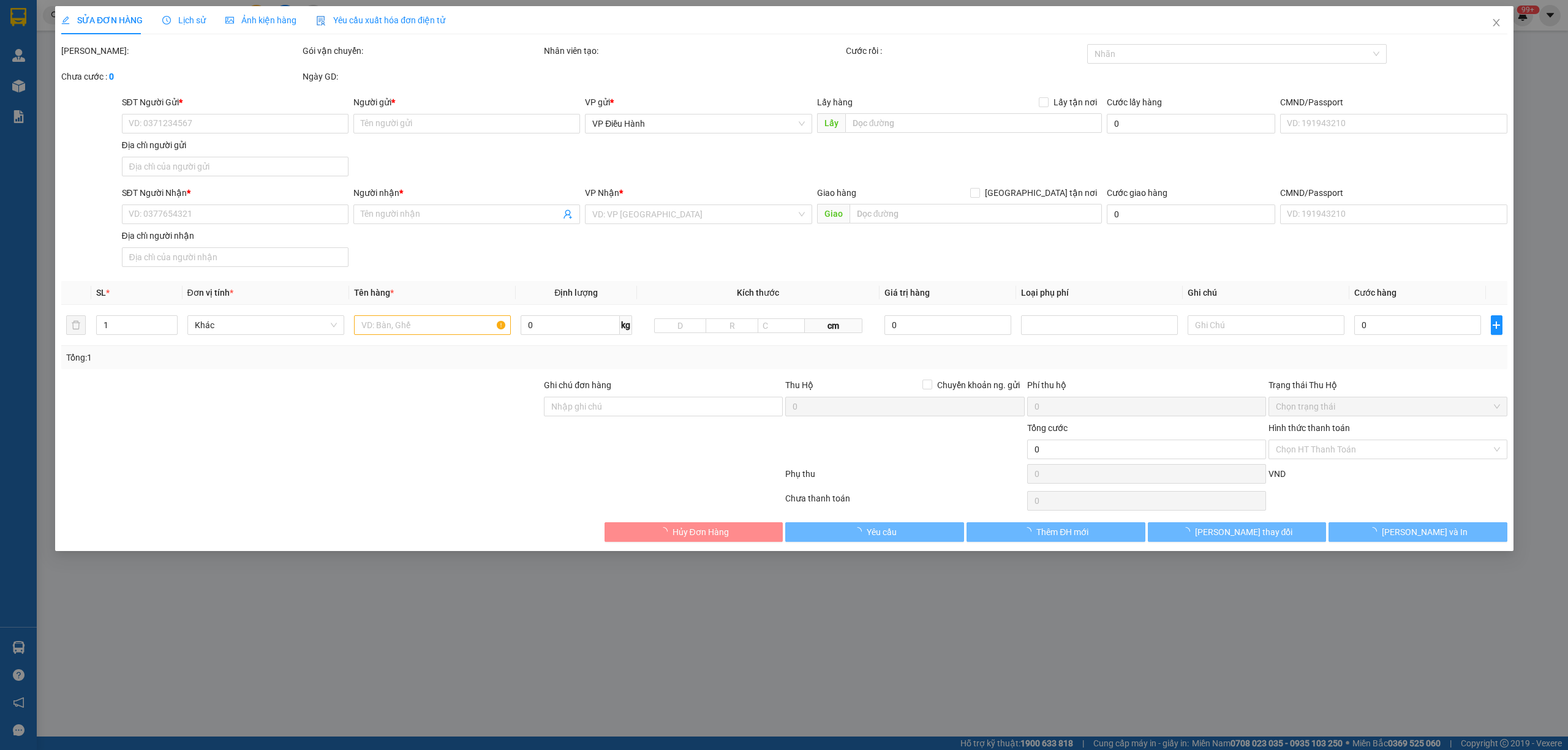
type input "Minh Trâm"
checkbox input "true"
type input "đ/c: 15 Đá Sơn , thị trấn la hà, Tư Nghĩa, Quảng Ngãi"
type input "640.000"
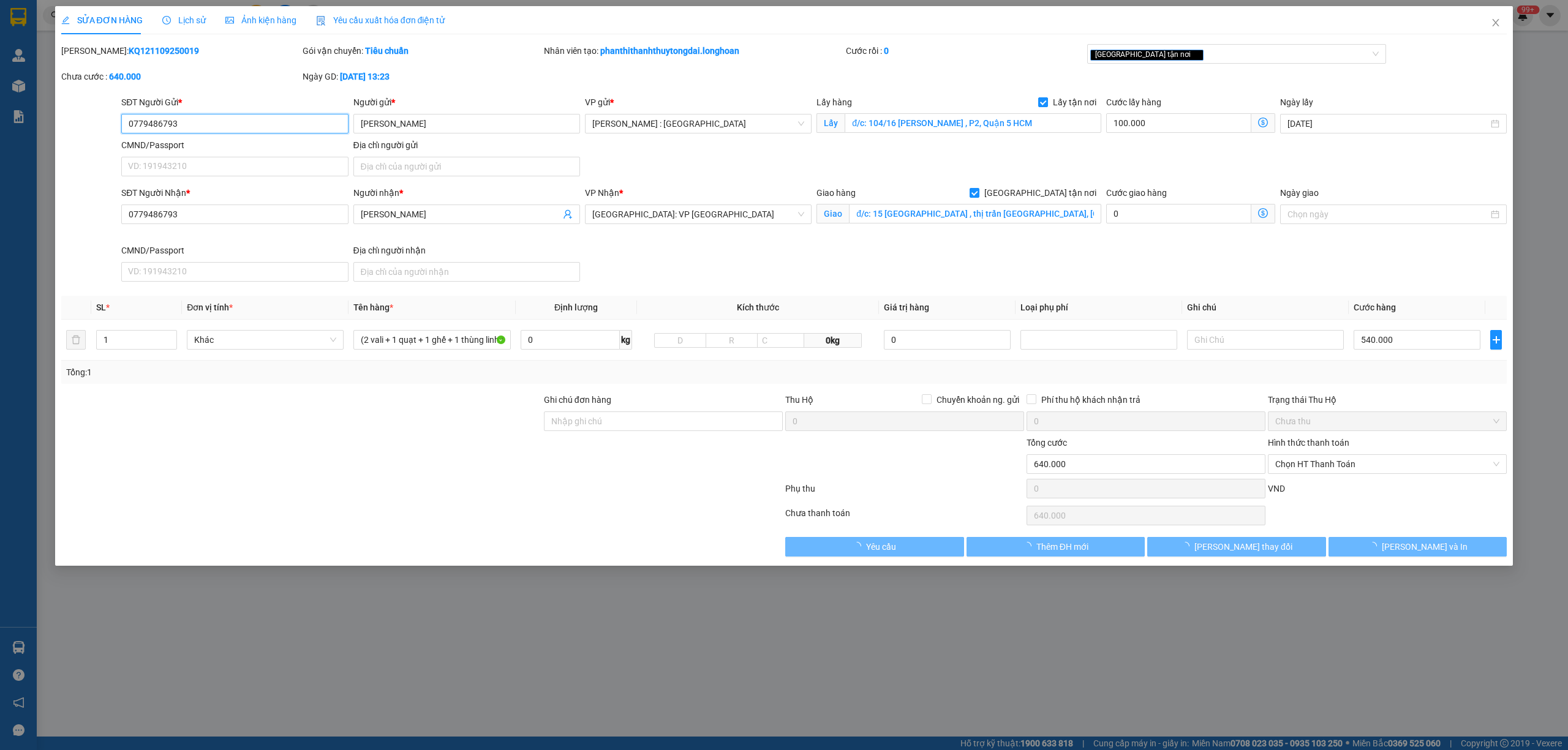
click at [166, 15] on span "Lịch sử" at bounding box center [184, 20] width 44 height 10
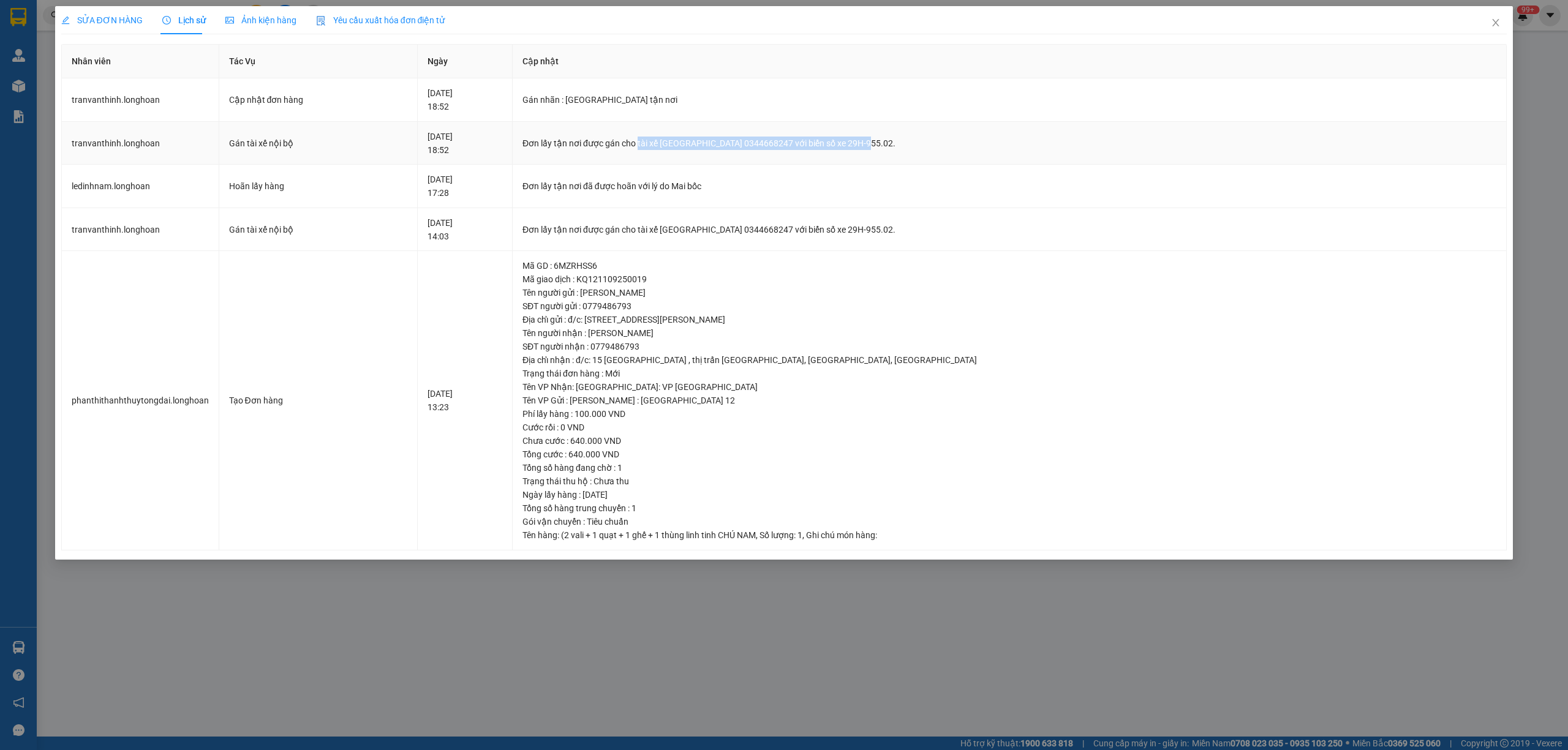
drag, startPoint x: 713, startPoint y: 143, endPoint x: 942, endPoint y: 145, distance: 229.0
click at [942, 145] on div "Đơn lấy tận nơi được gán cho tài xế Lê Đình Nam 0344668247 với biển số xe 29H-9…" at bounding box center [1009, 143] width 974 height 14
copy div "tài xế Lê Đình Nam 0344668247 với biển số xe 29H-955.02."
drag, startPoint x: 1495, startPoint y: 19, endPoint x: 1488, endPoint y: 24, distance: 8.6
click at [1488, 24] on span "Close" at bounding box center [1496, 24] width 34 height 34
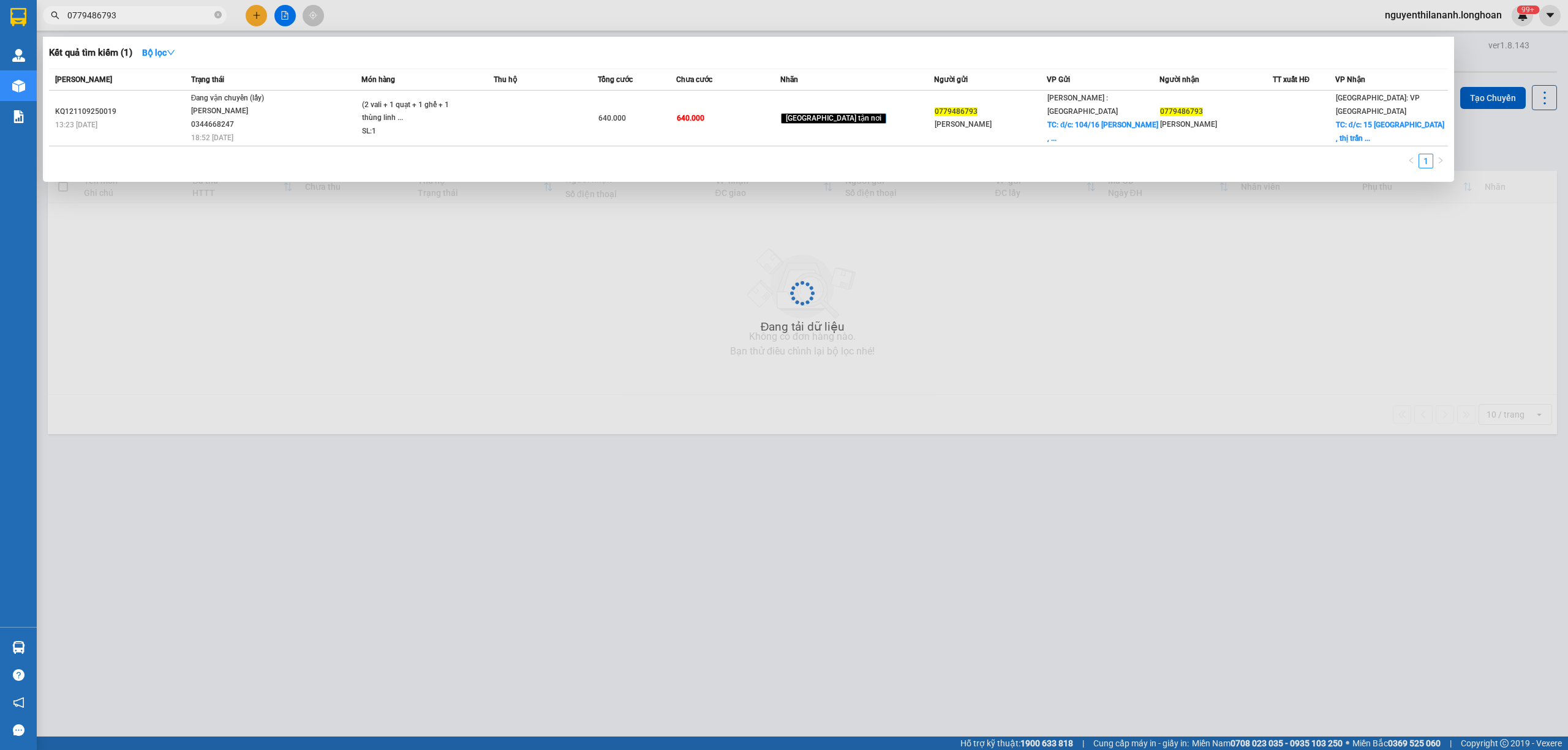
click at [165, 19] on input "0779486793" at bounding box center [140, 15] width 144 height 14
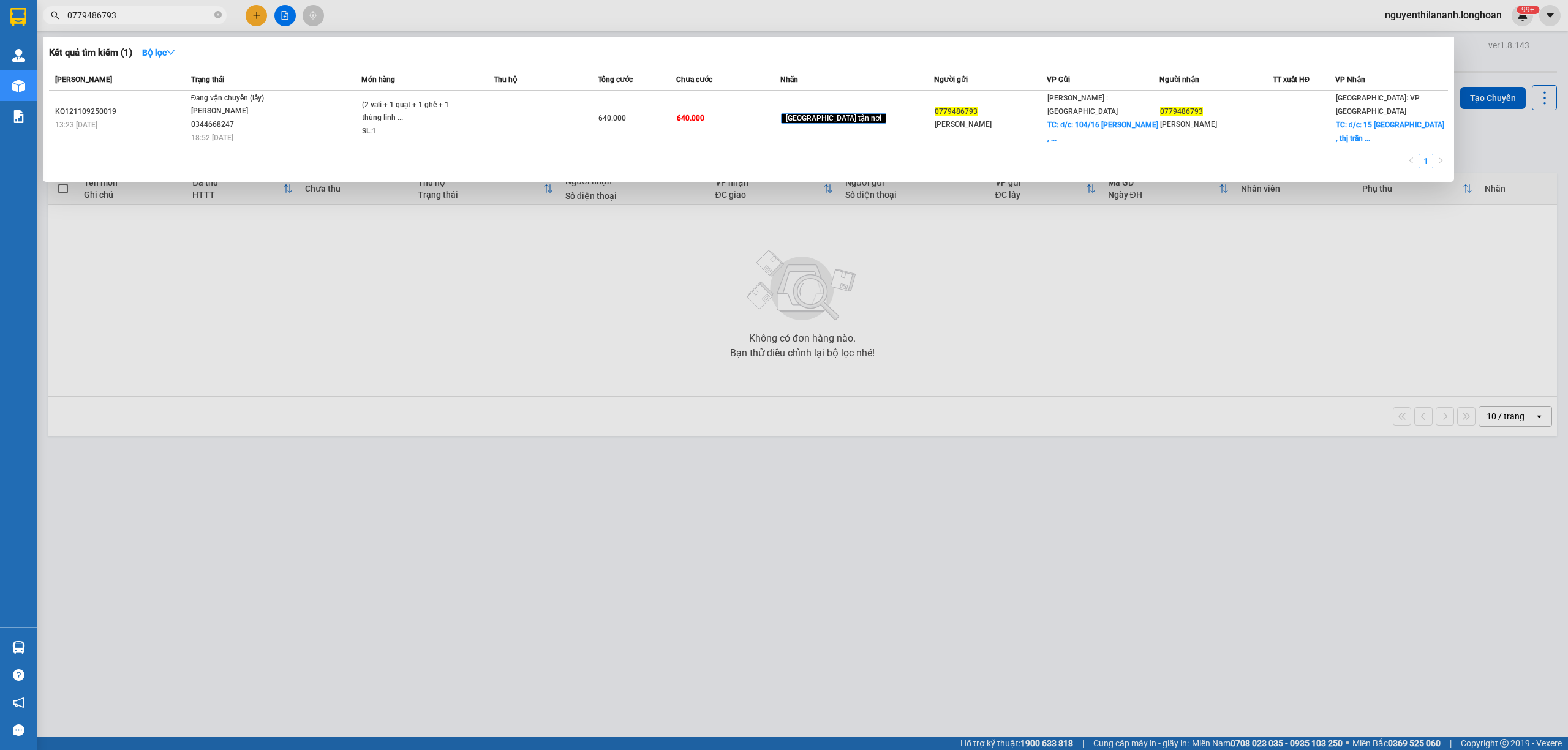
click at [165, 19] on input "0779486793" at bounding box center [140, 15] width 144 height 14
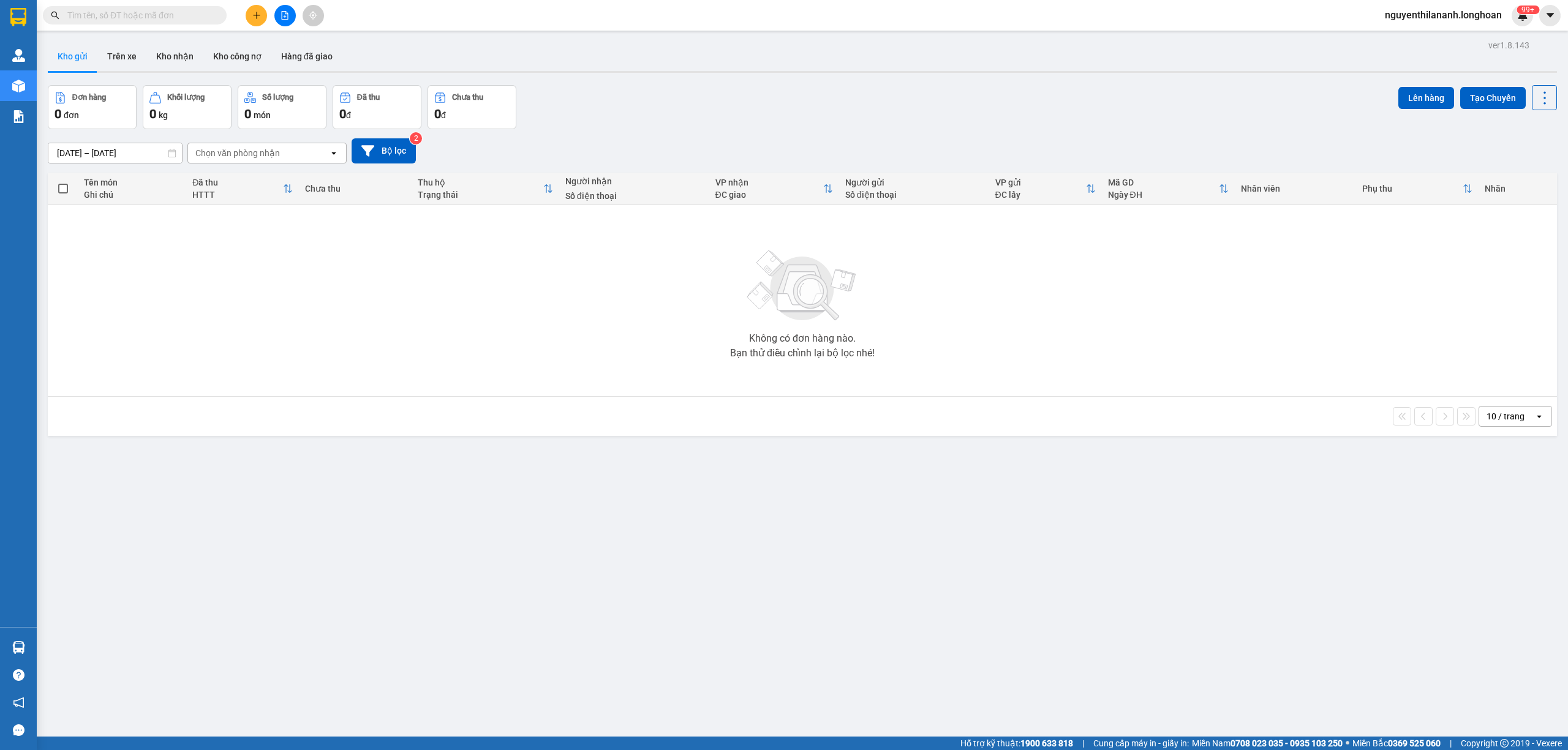
paste input "0388511803"
type input "0388511803"
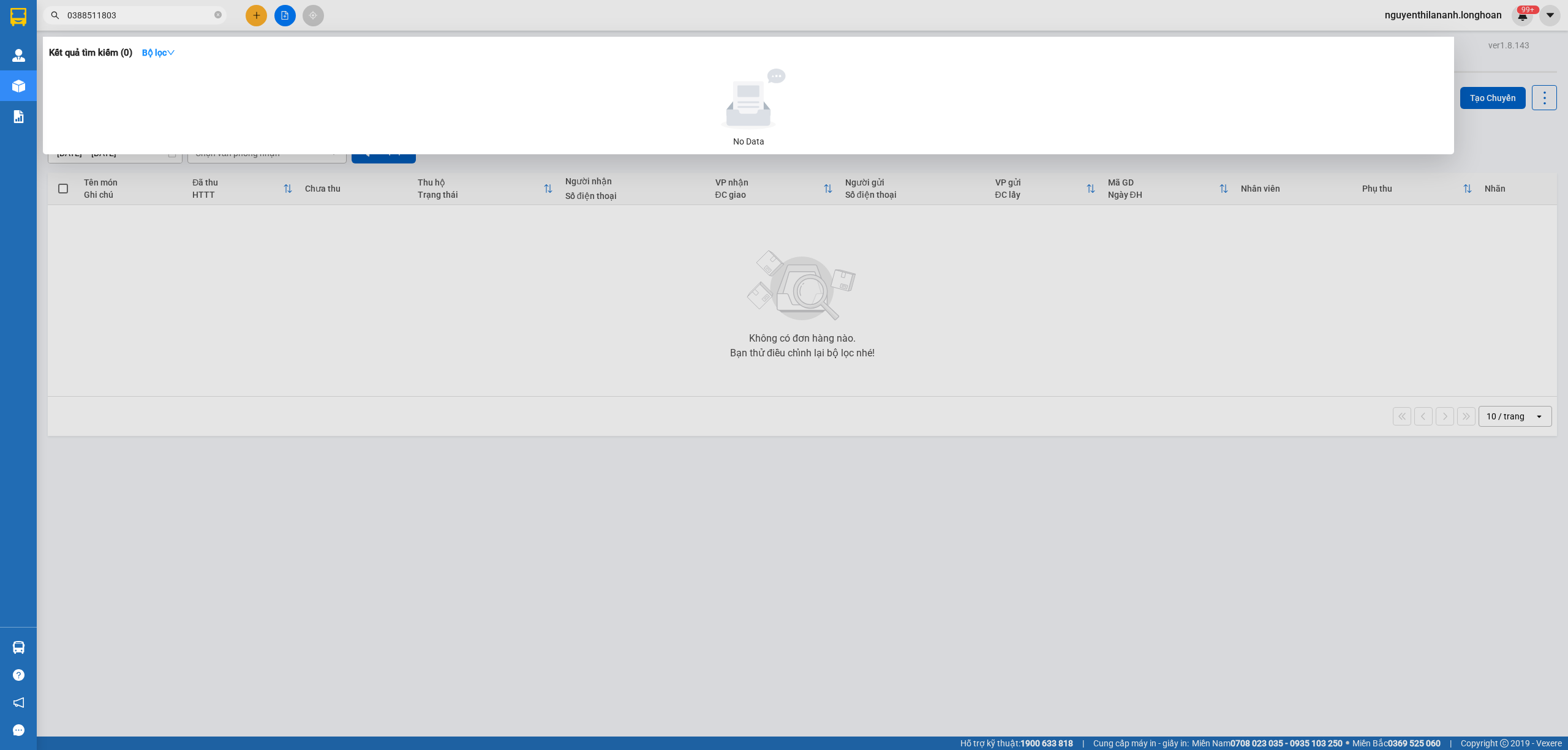
drag, startPoint x: 148, startPoint y: 11, endPoint x: 54, endPoint y: 23, distance: 94.8
click at [54, 23] on span "0388511803" at bounding box center [135, 15] width 184 height 19
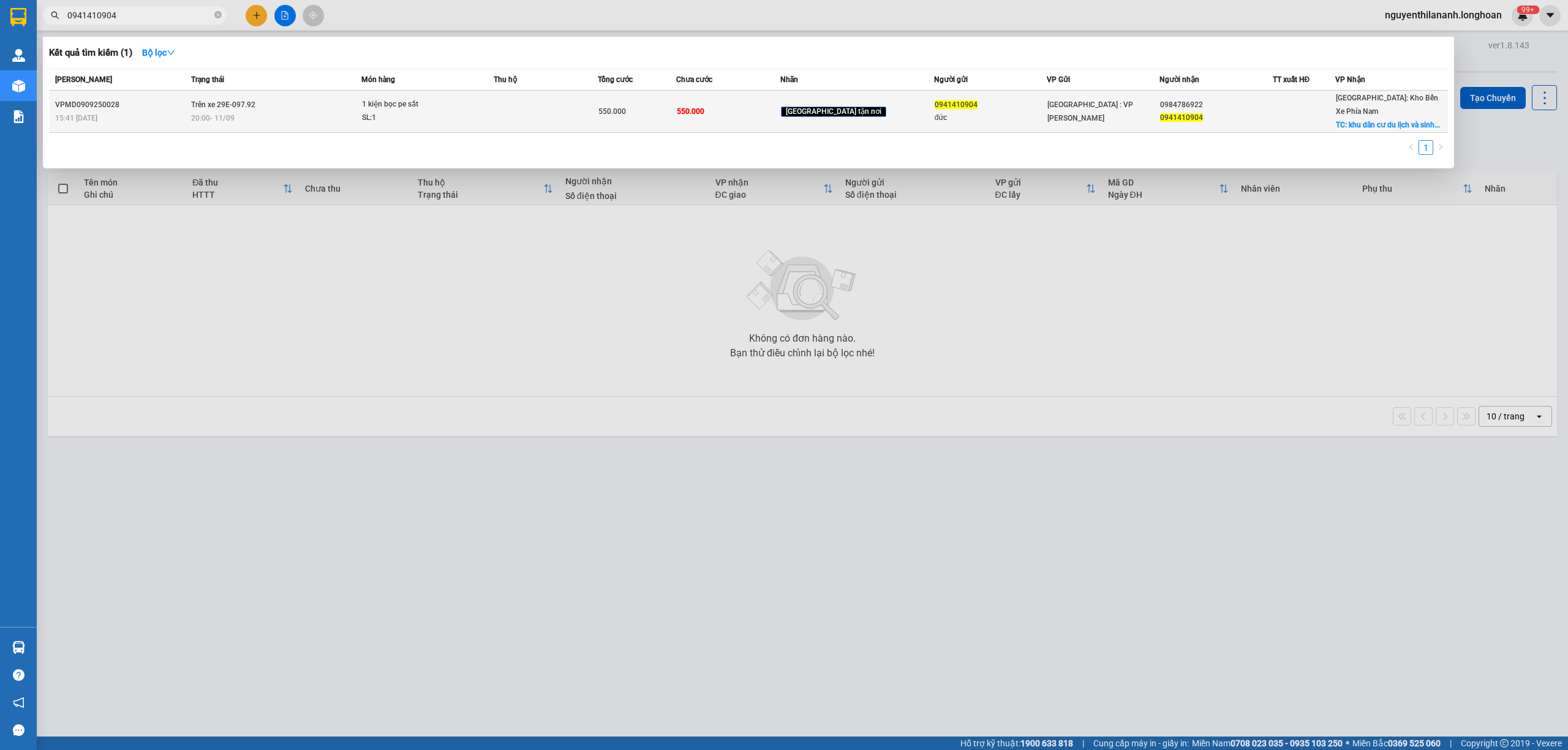
type input "0941410904"
click at [136, 114] on div "15:41 - 09/09" at bounding box center [121, 118] width 132 height 14
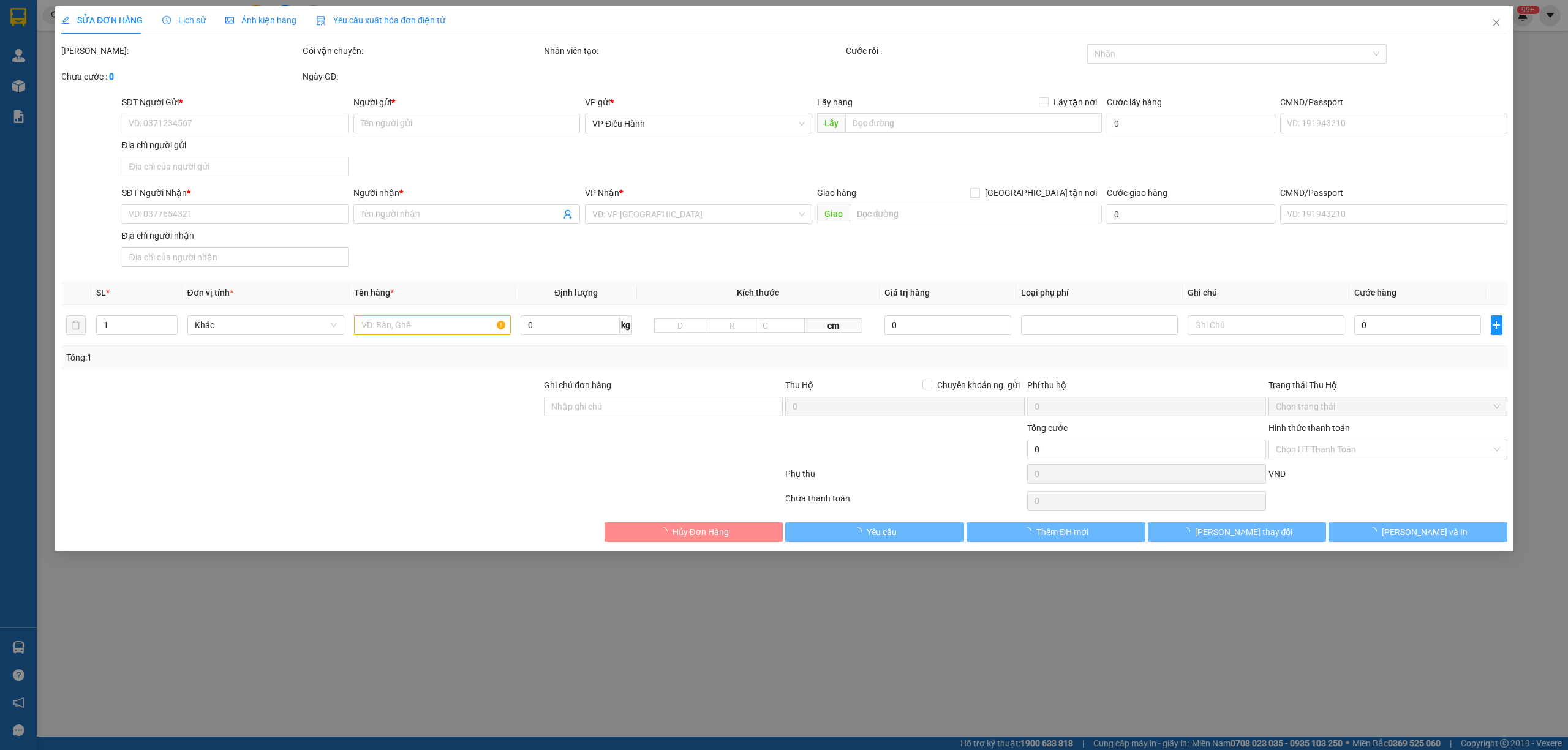
type input "0941410904"
type input "đức"
type input "0984786922"
type input "0941410904"
checkbox input "true"
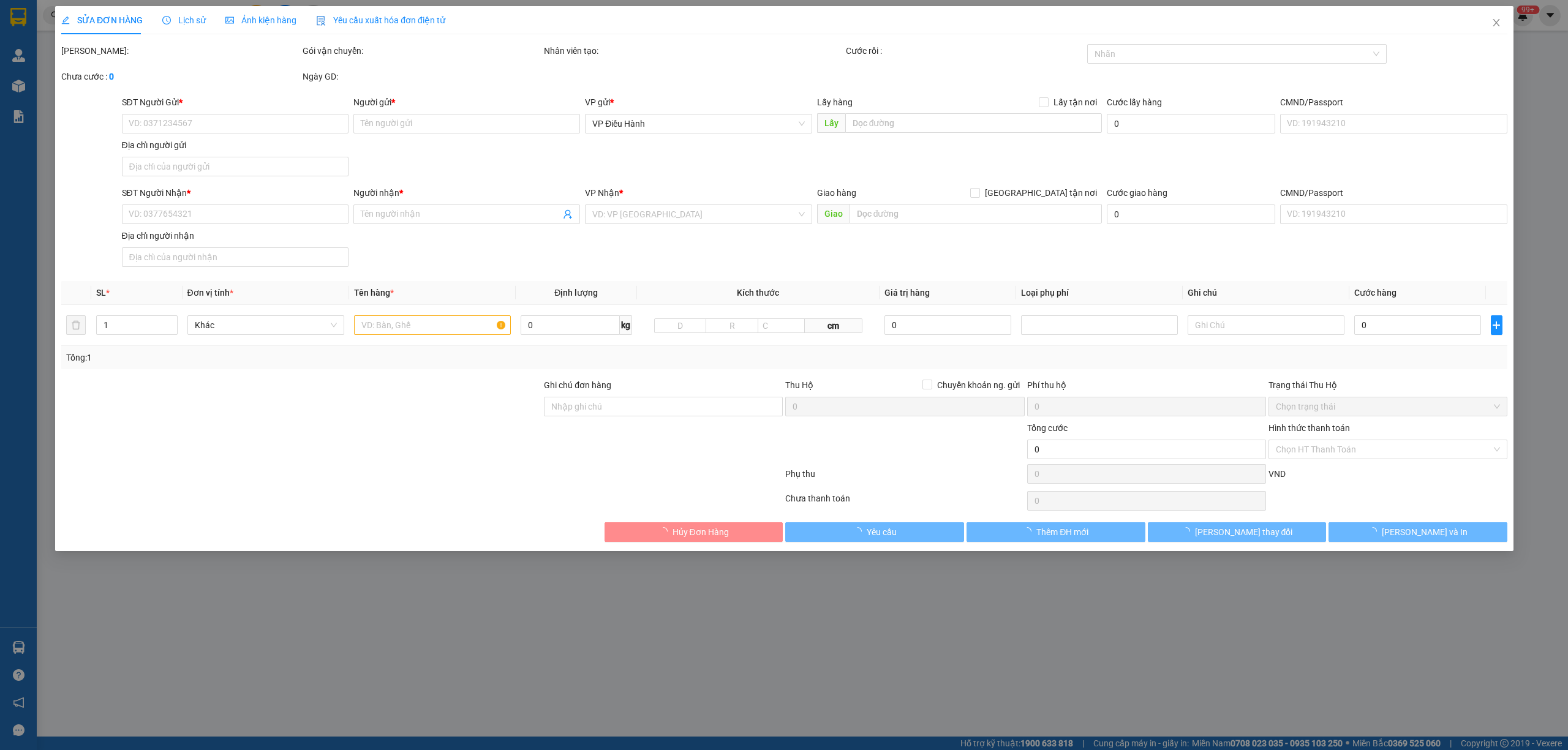
type input "khu dân cư du lịch và sinh thái phú quý vĩnh trường nha trang"
type input "550.000"
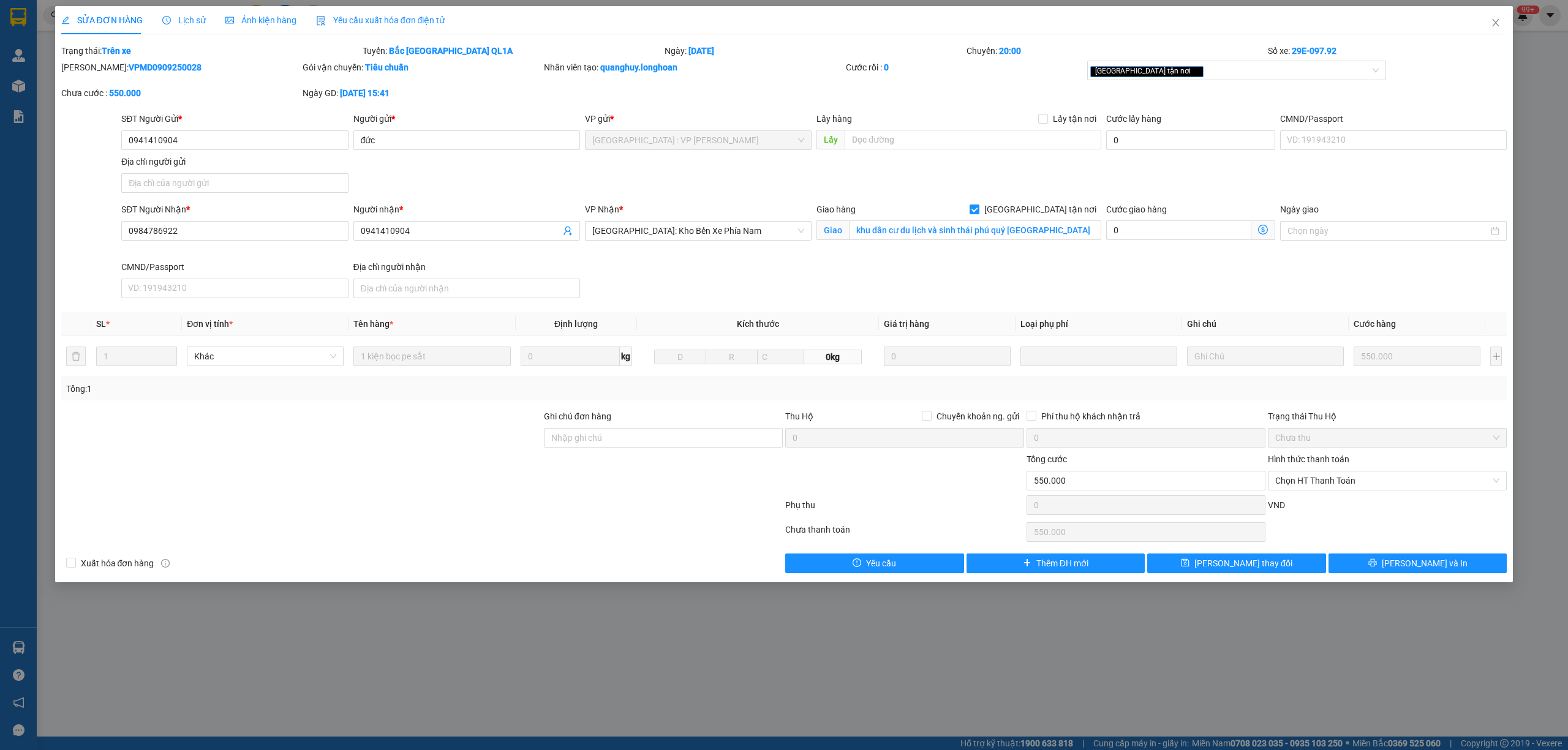
click at [174, 21] on span "Lịch sử" at bounding box center [184, 20] width 44 height 10
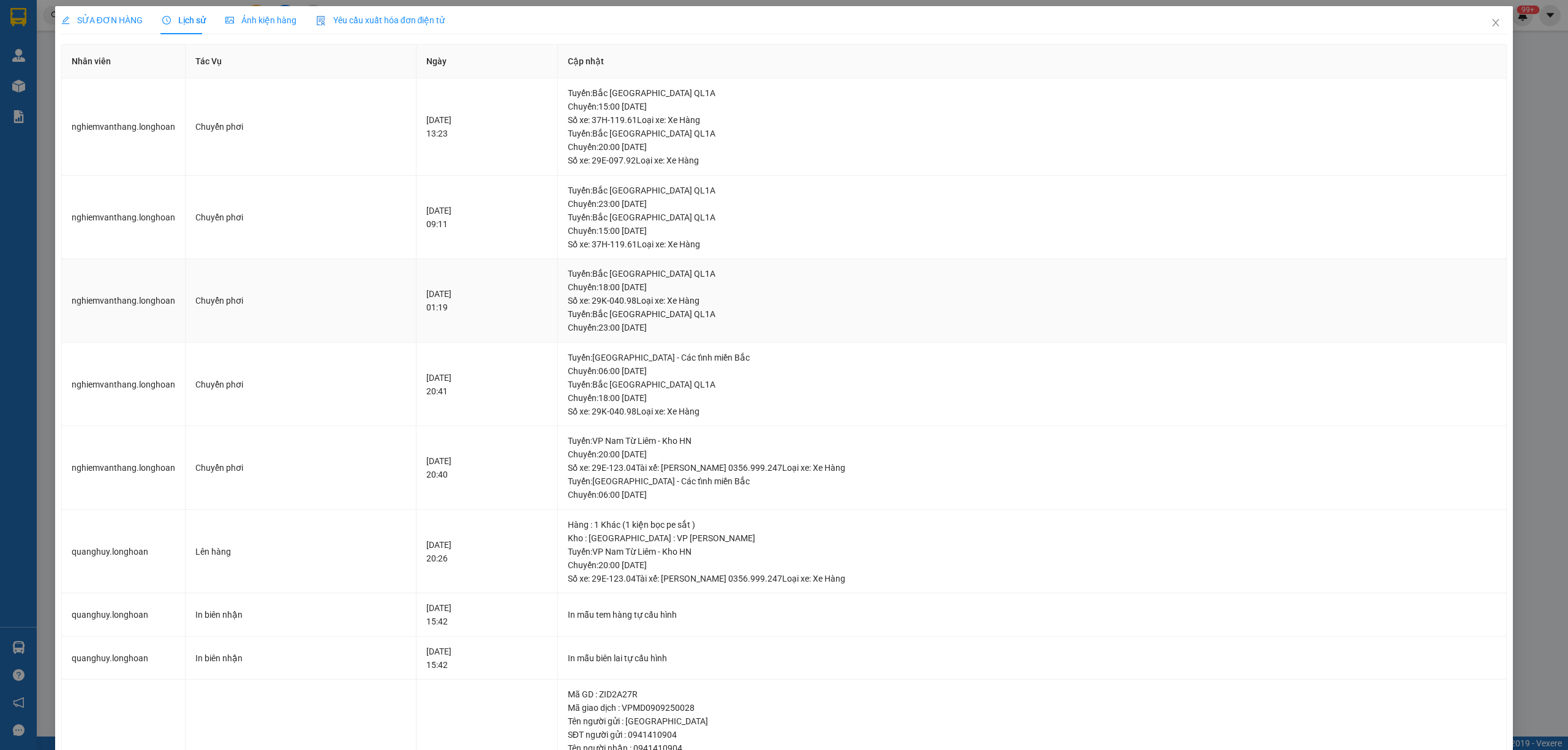
scroll to position [163, 0]
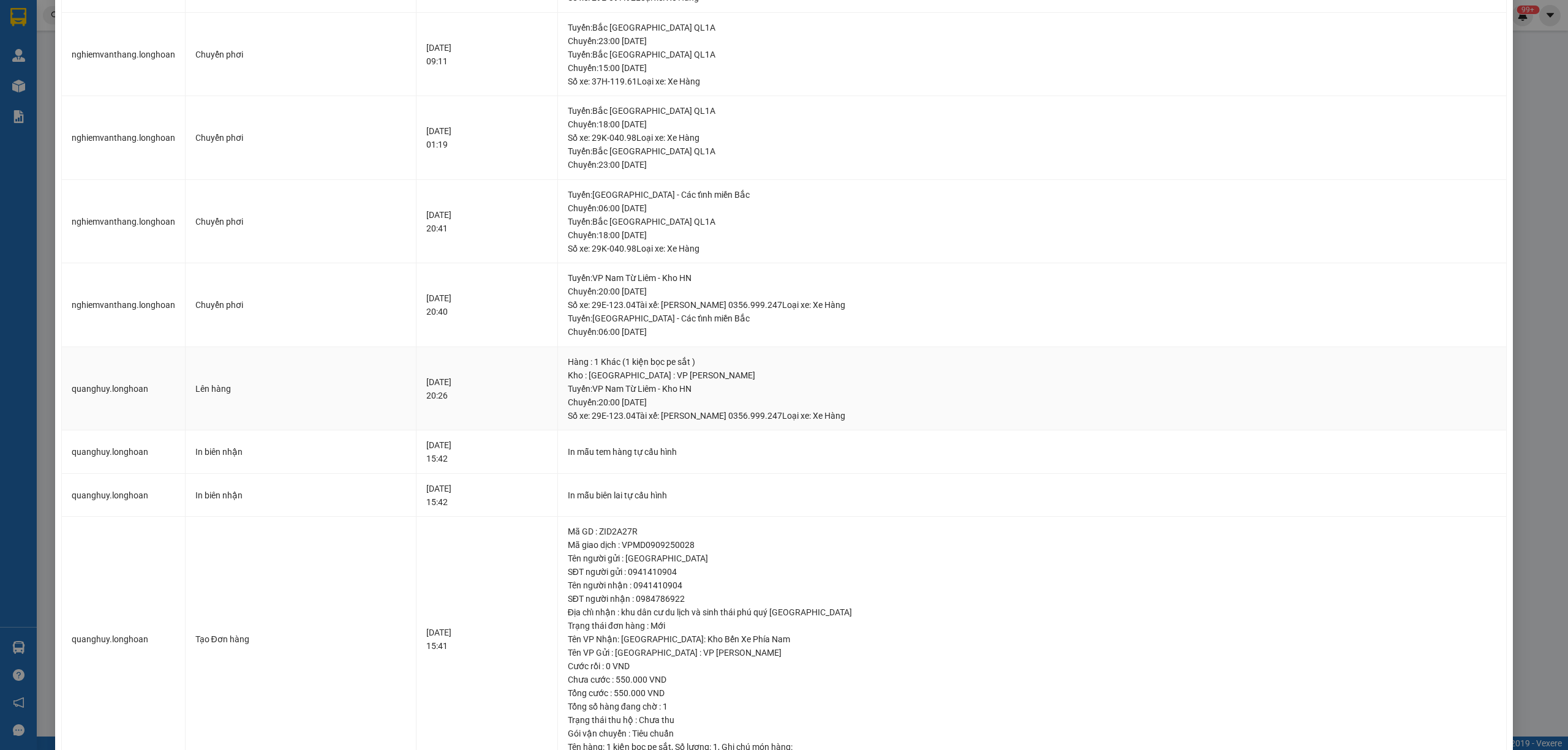
click at [689, 402] on div "Tuyến : VP Nam Từ Liêm - Kho HN Chuyến: 20:00 ngày 09-09-2025 Số xe: 29E-123.04…" at bounding box center [1033, 402] width 930 height 41
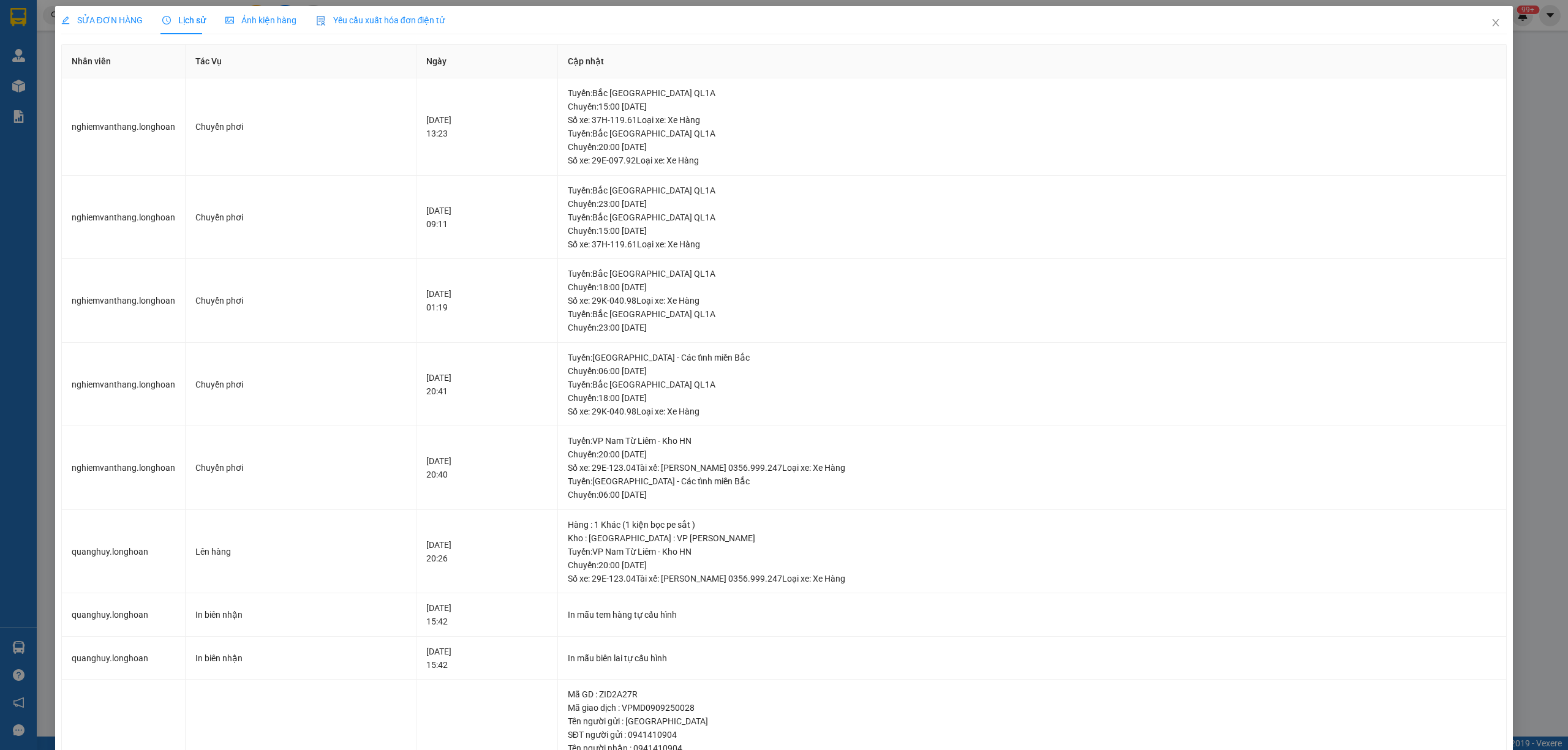
click at [126, 18] on span "SỬA ĐƠN HÀNG" at bounding box center [102, 20] width 81 height 10
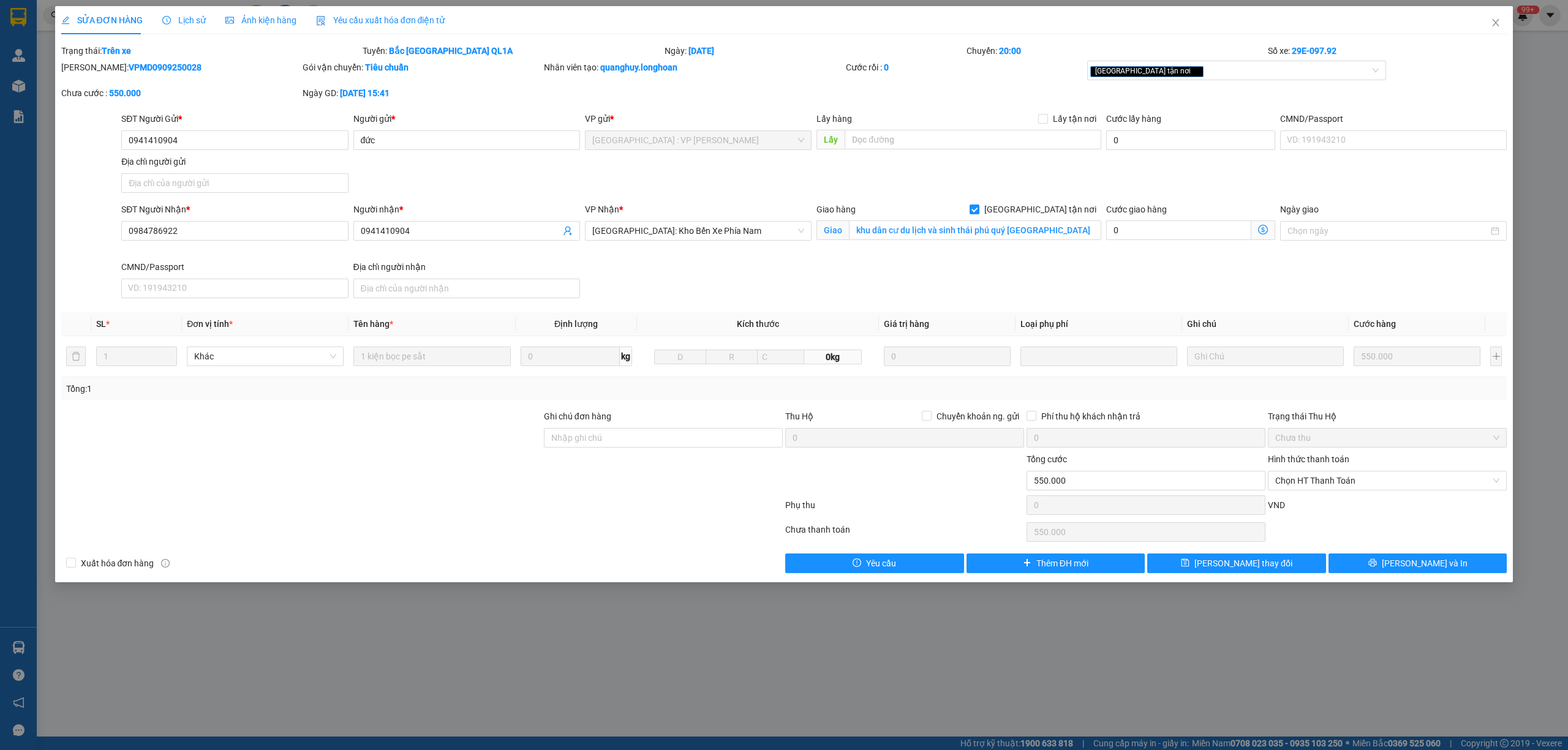
drag, startPoint x: 177, startPoint y: 66, endPoint x: 93, endPoint y: 66, distance: 84.0
click at [93, 66] on div "Mã ĐH: VPMD0909250028" at bounding box center [181, 67] width 239 height 14
copy b "VPMD0909250028"
click at [189, 22] on span "Lịch sử" at bounding box center [184, 20] width 44 height 10
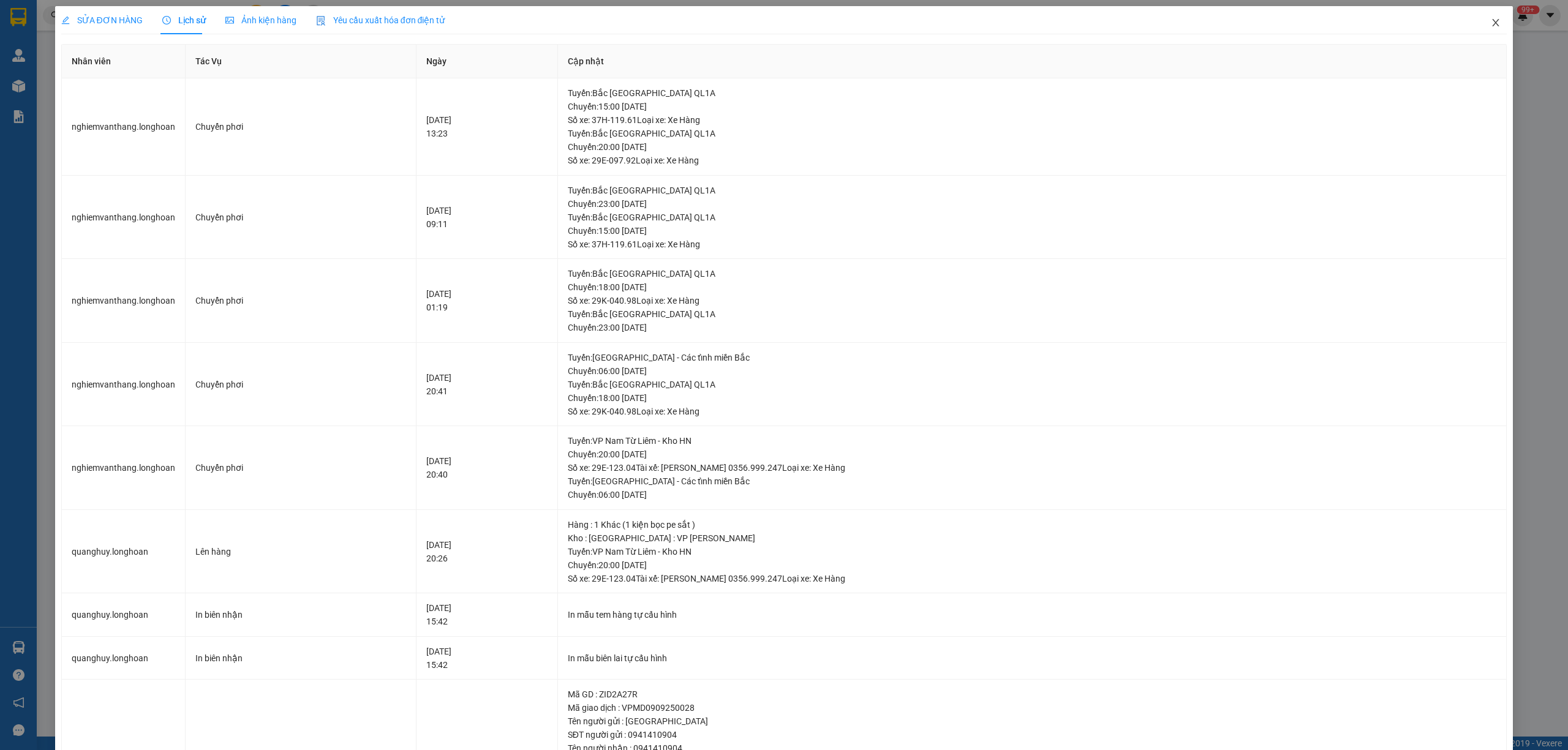
click at [1479, 25] on span "Close" at bounding box center [1496, 24] width 34 height 34
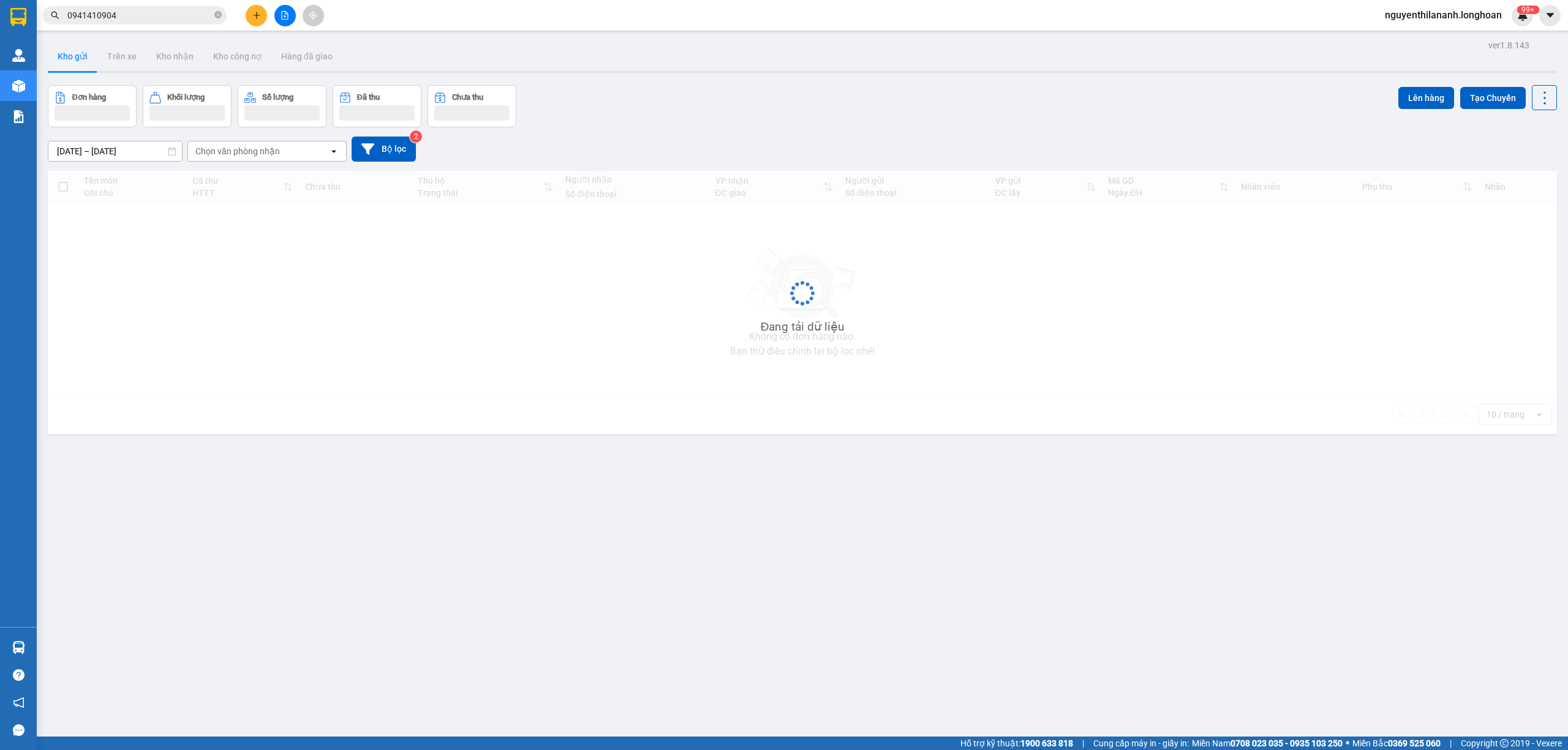
click at [176, 18] on input "0941410904" at bounding box center [140, 15] width 144 height 14
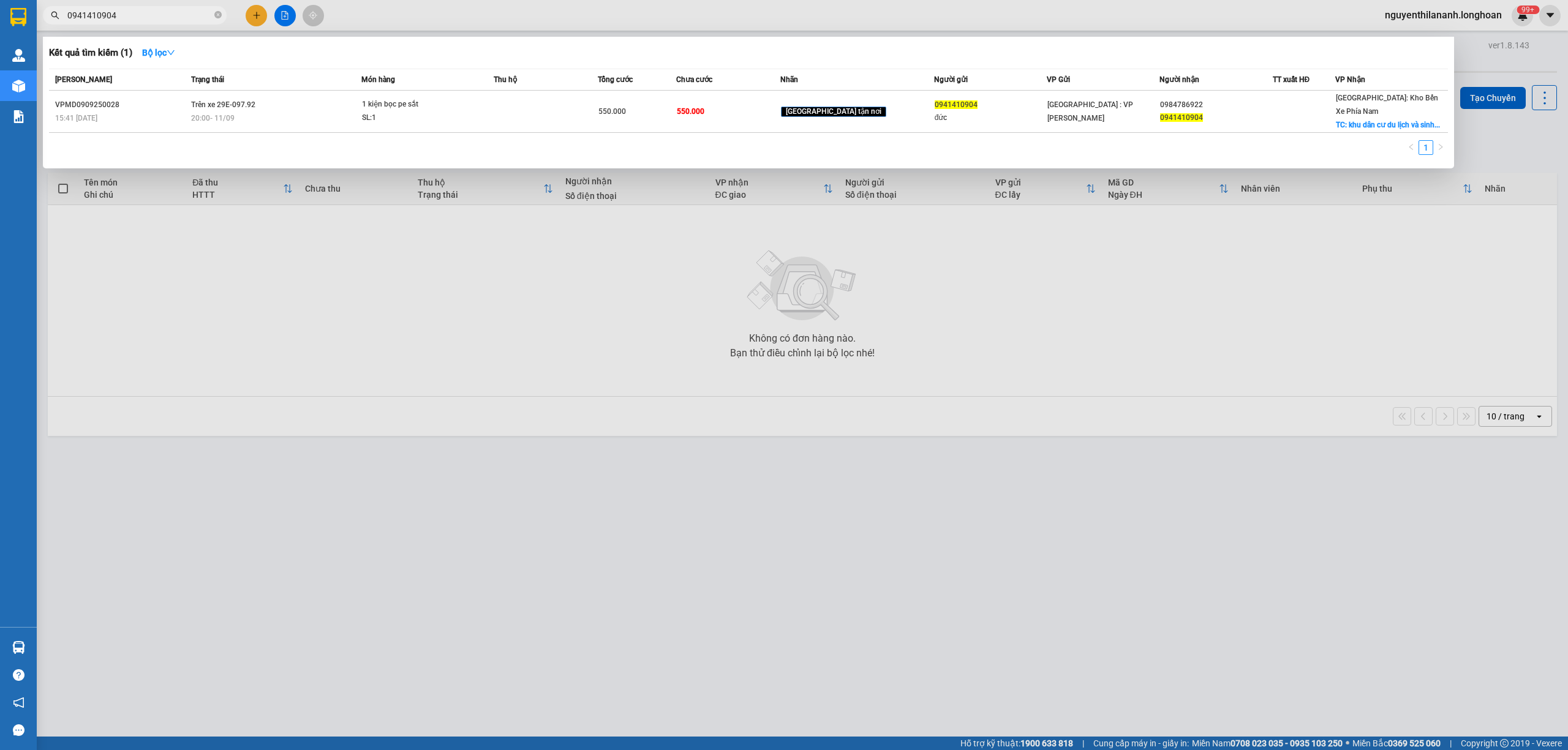
click at [176, 18] on input "0941410904" at bounding box center [140, 15] width 144 height 14
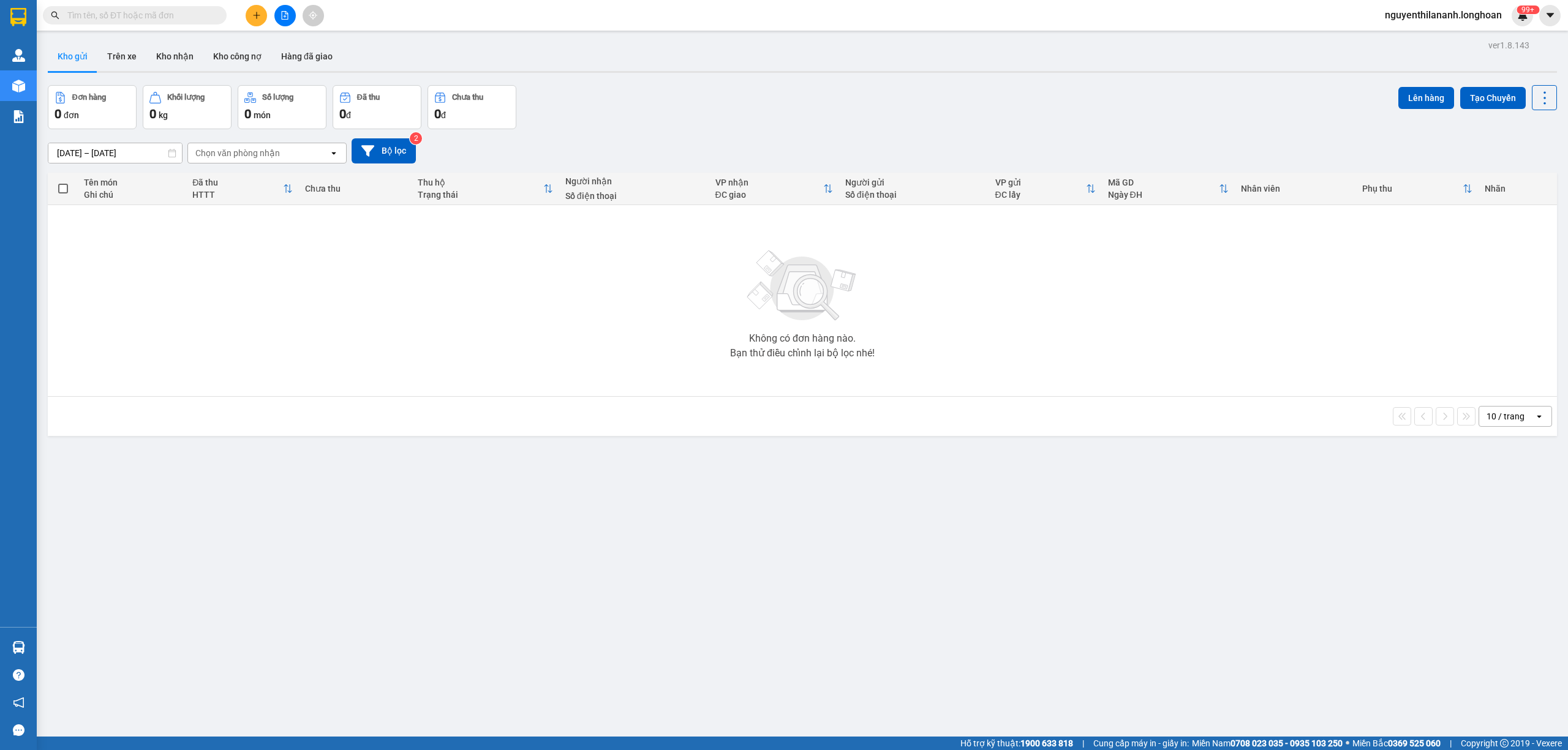
paste input "0908882761"
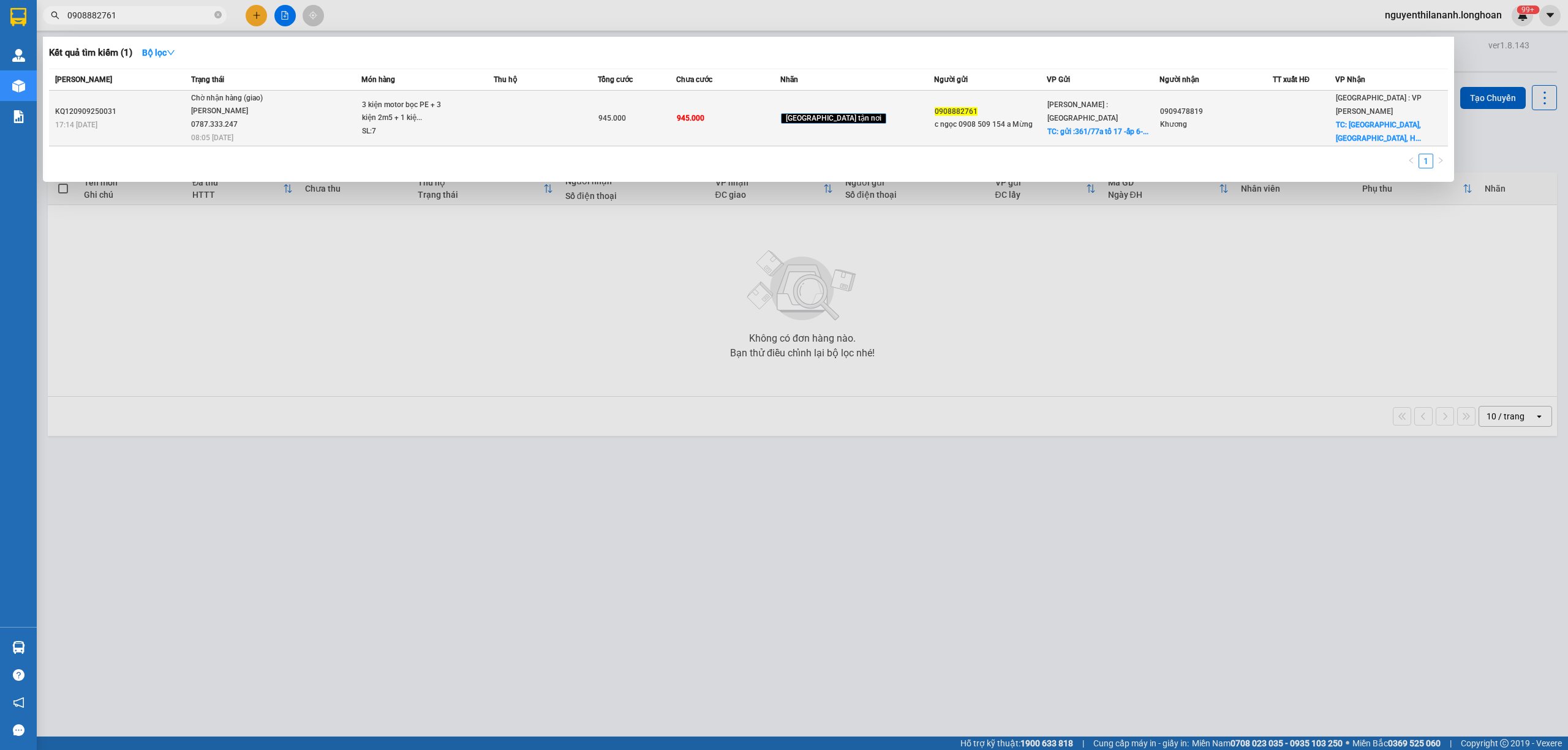
type input "0908882761"
click at [145, 106] on div "KQ120909250031" at bounding box center [121, 112] width 132 height 13
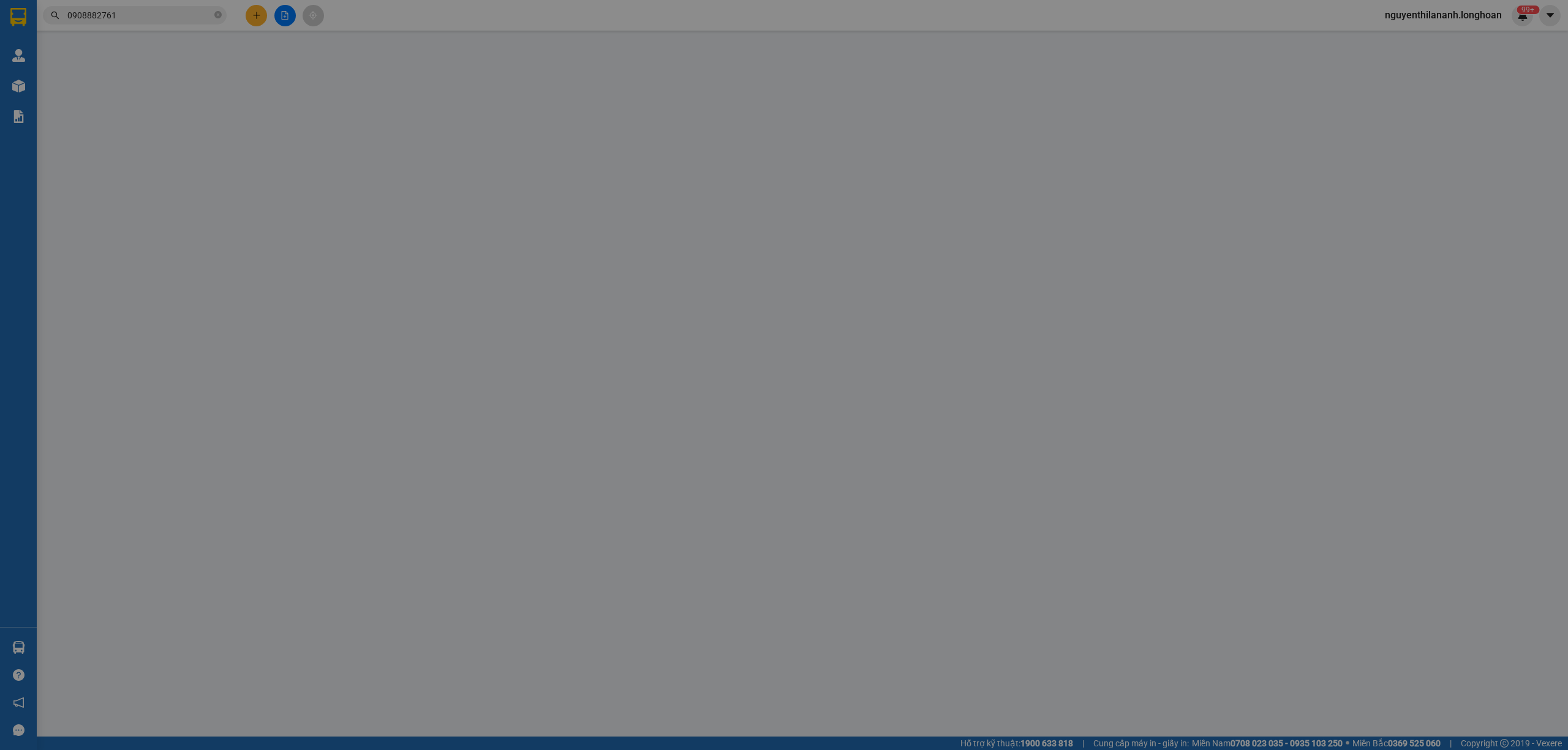
type input "0908882761"
type input "c ngọc 0908 509 154 a Mừng"
checkbox input "true"
type input "gửi :361/77a tổ 17 -ấp 6-nguyễn thị pha -x đông thanh-hóc môn -hcm"
type input "0909478819"
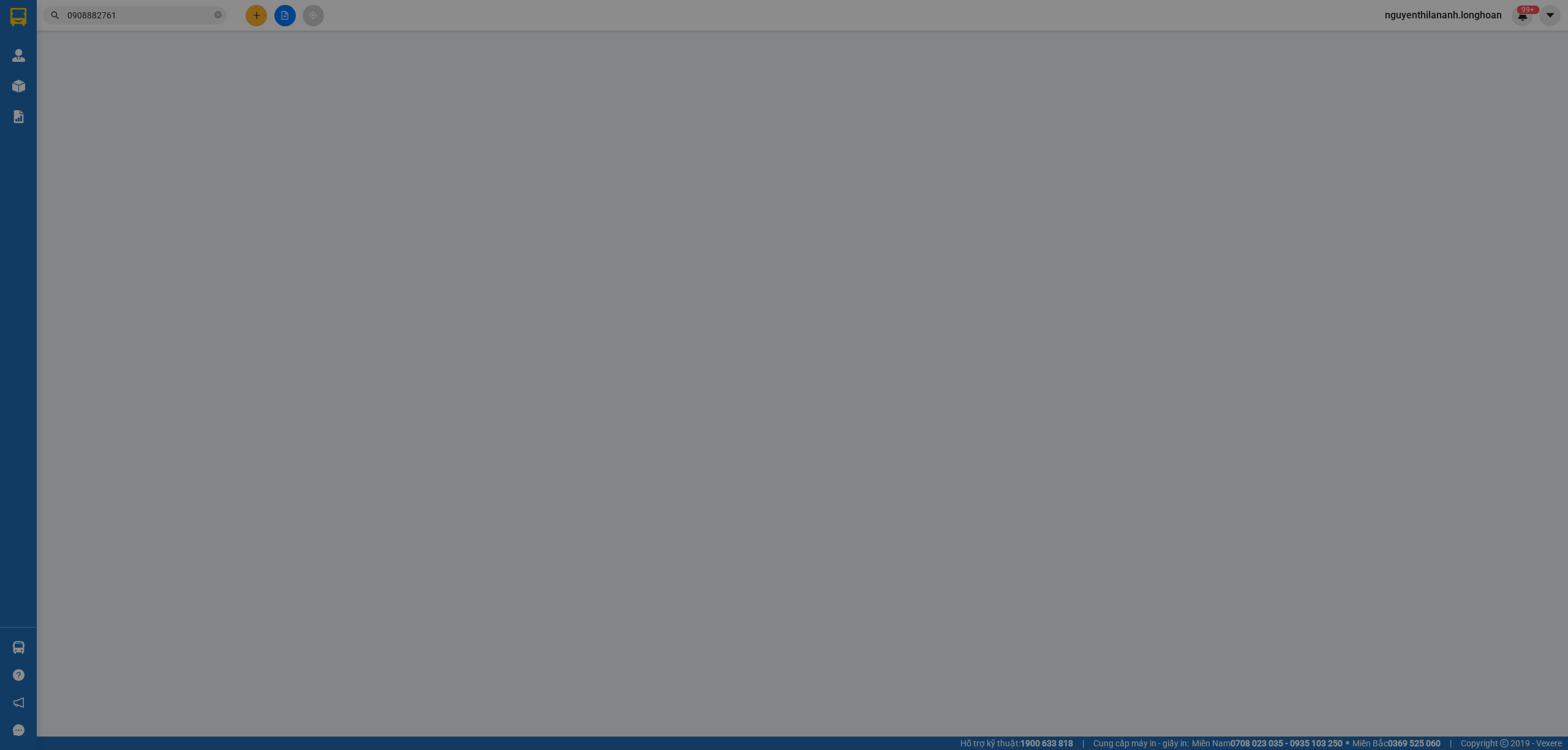
type input "Khương"
checkbox input "true"
type input "Bà Nà Hill, Thôn An Sơn, Hoà Ninh, Hoà Vang, Đà Nẵng( giao đến chân bà nà )"
type input "nhận theo kiện - hư hỏng ko chịu trách nhiệm"
type input "945.000"
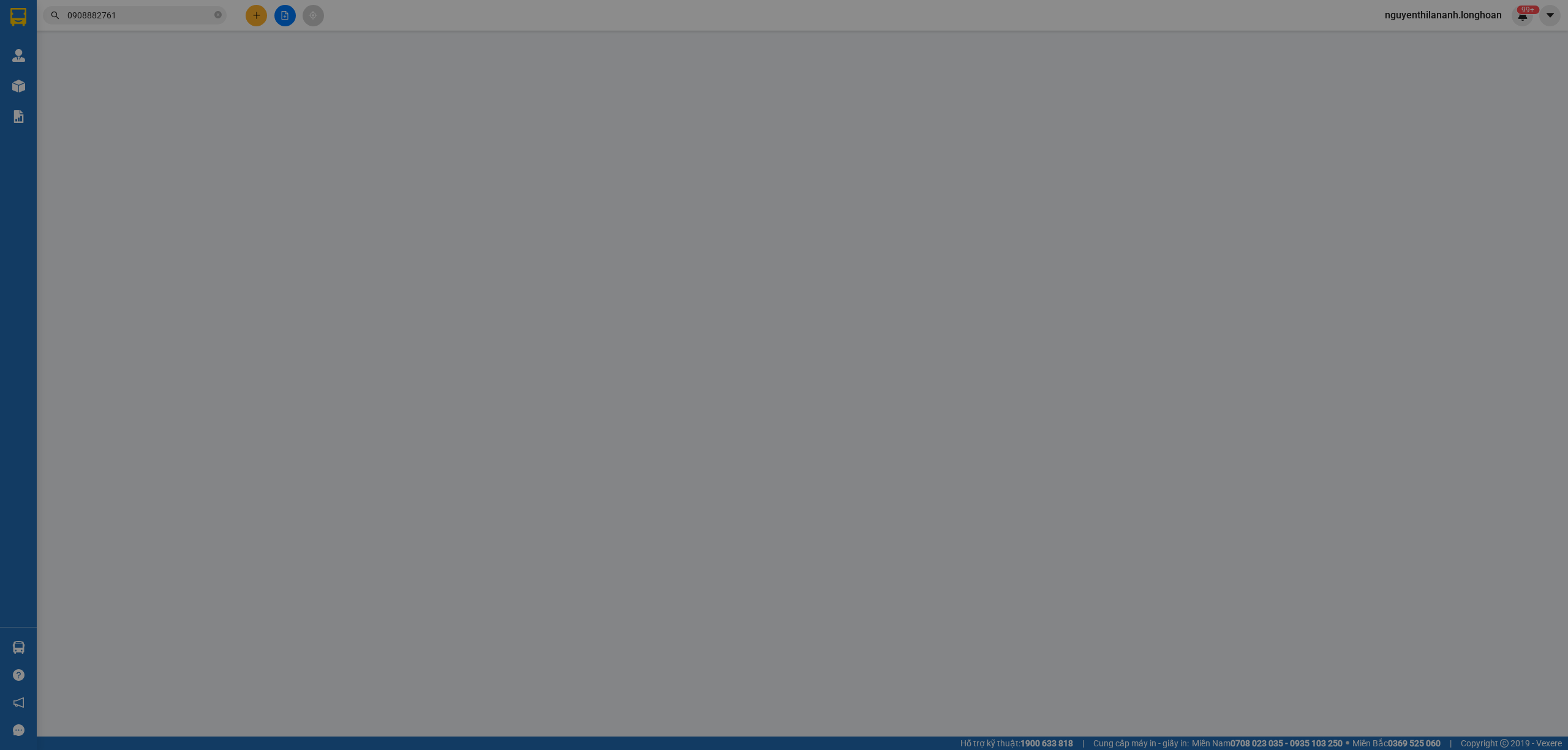
type input "945.000"
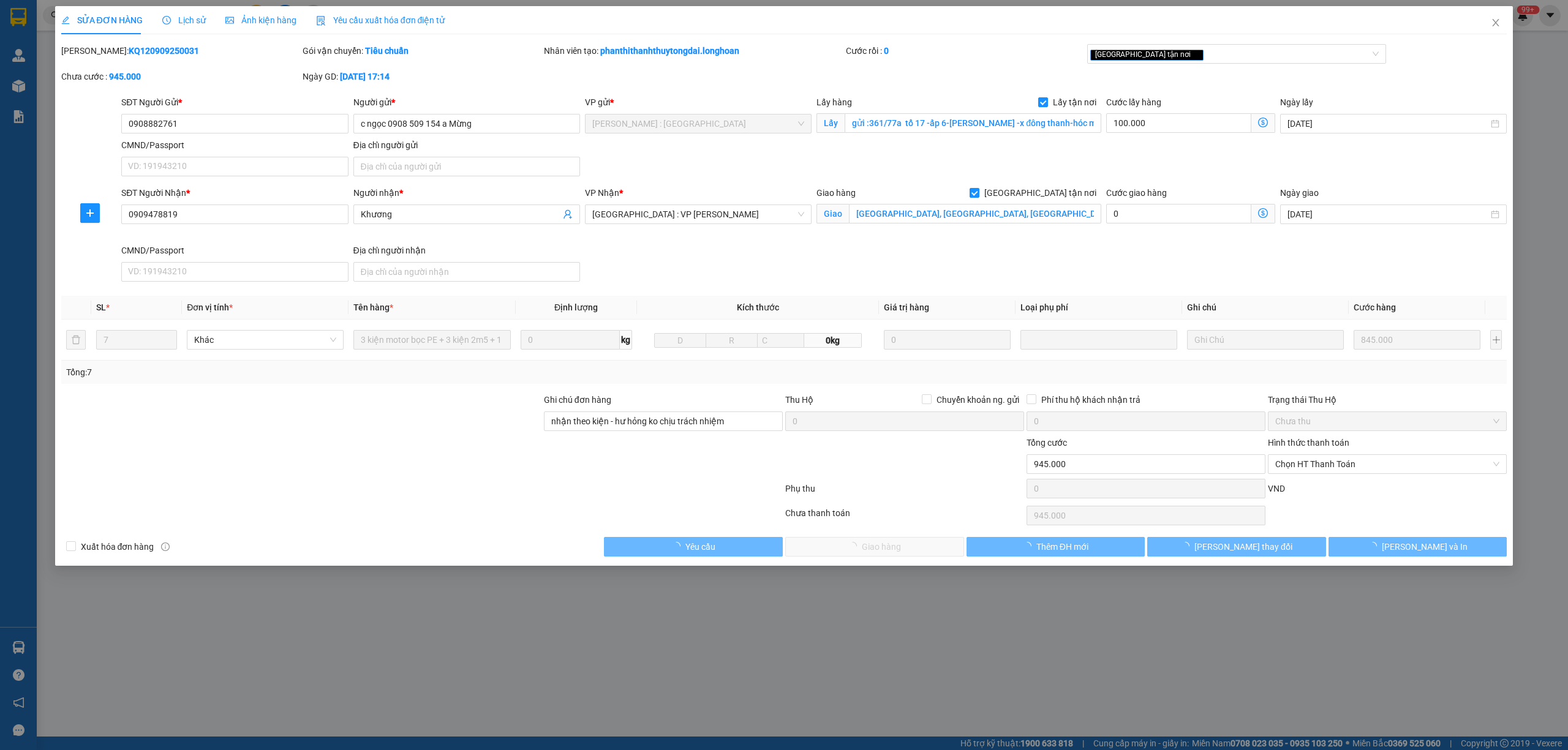
click at [184, 26] on div "Lịch sử" at bounding box center [184, 20] width 44 height 14
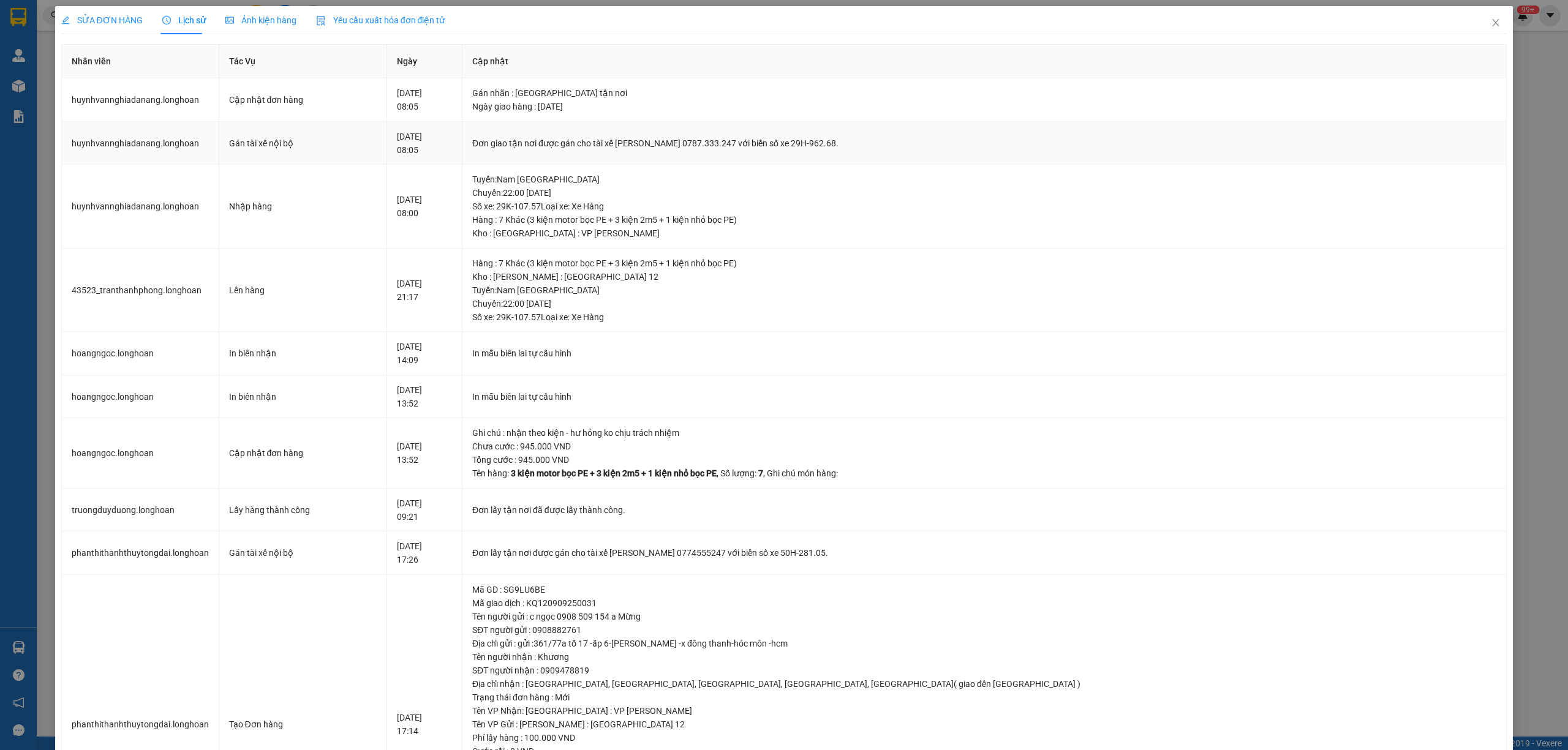
drag, startPoint x: 716, startPoint y: 139, endPoint x: 979, endPoint y: 129, distance: 263.2
click at [979, 129] on td "Đơn giao tận nơi được gán cho tài xế Phạm Thanh Tuấn 0787.333.247 với biển số x…" at bounding box center [985, 144] width 1045 height 44
copy div "tài xế Phạm Thanh Tuấn 0787.333.247 với biển số xe 29H-962.68."
click at [1493, 28] on span "Close" at bounding box center [1496, 24] width 34 height 34
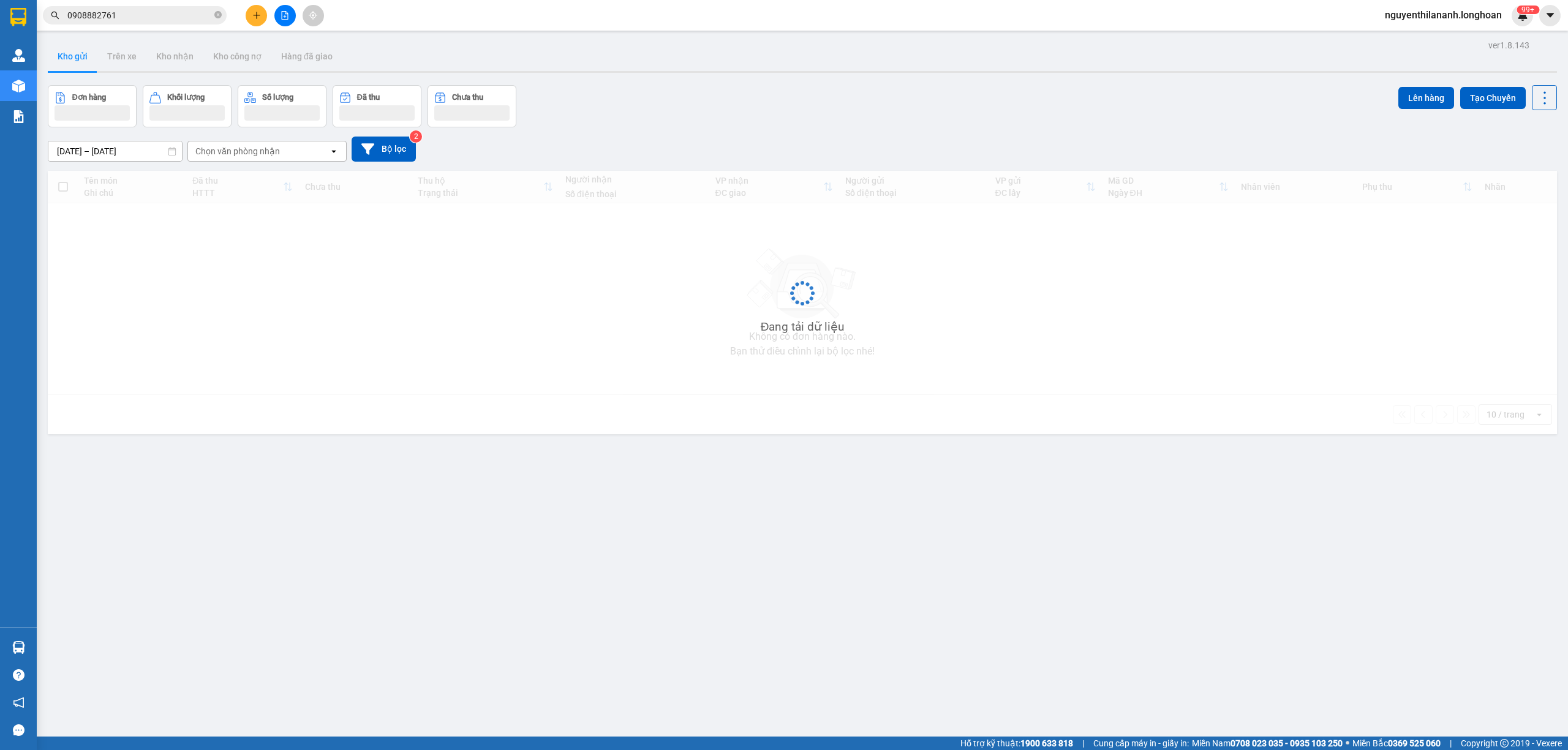
click at [146, 19] on input "0908882761" at bounding box center [140, 15] width 144 height 14
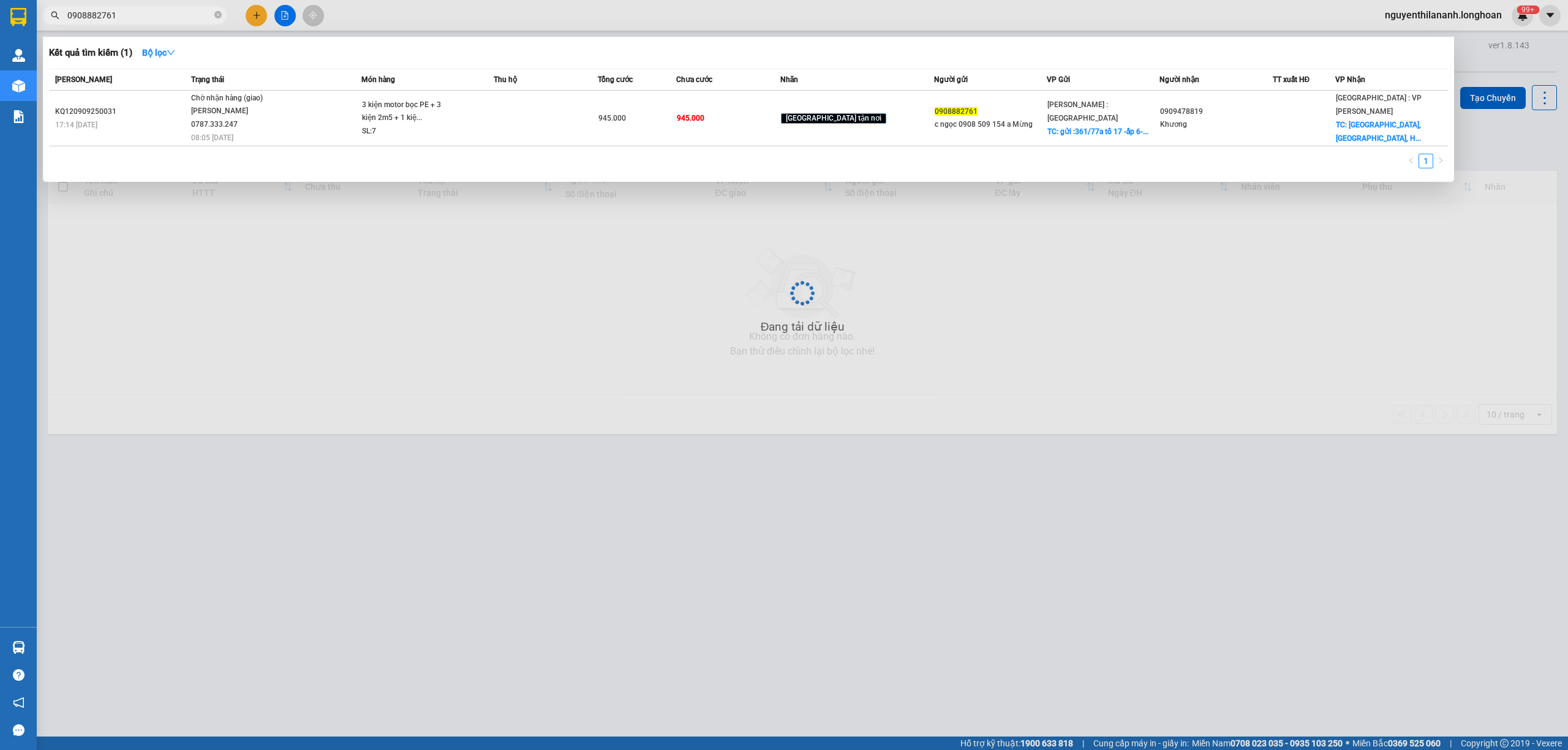
click at [146, 19] on input "0908882761" at bounding box center [140, 15] width 144 height 14
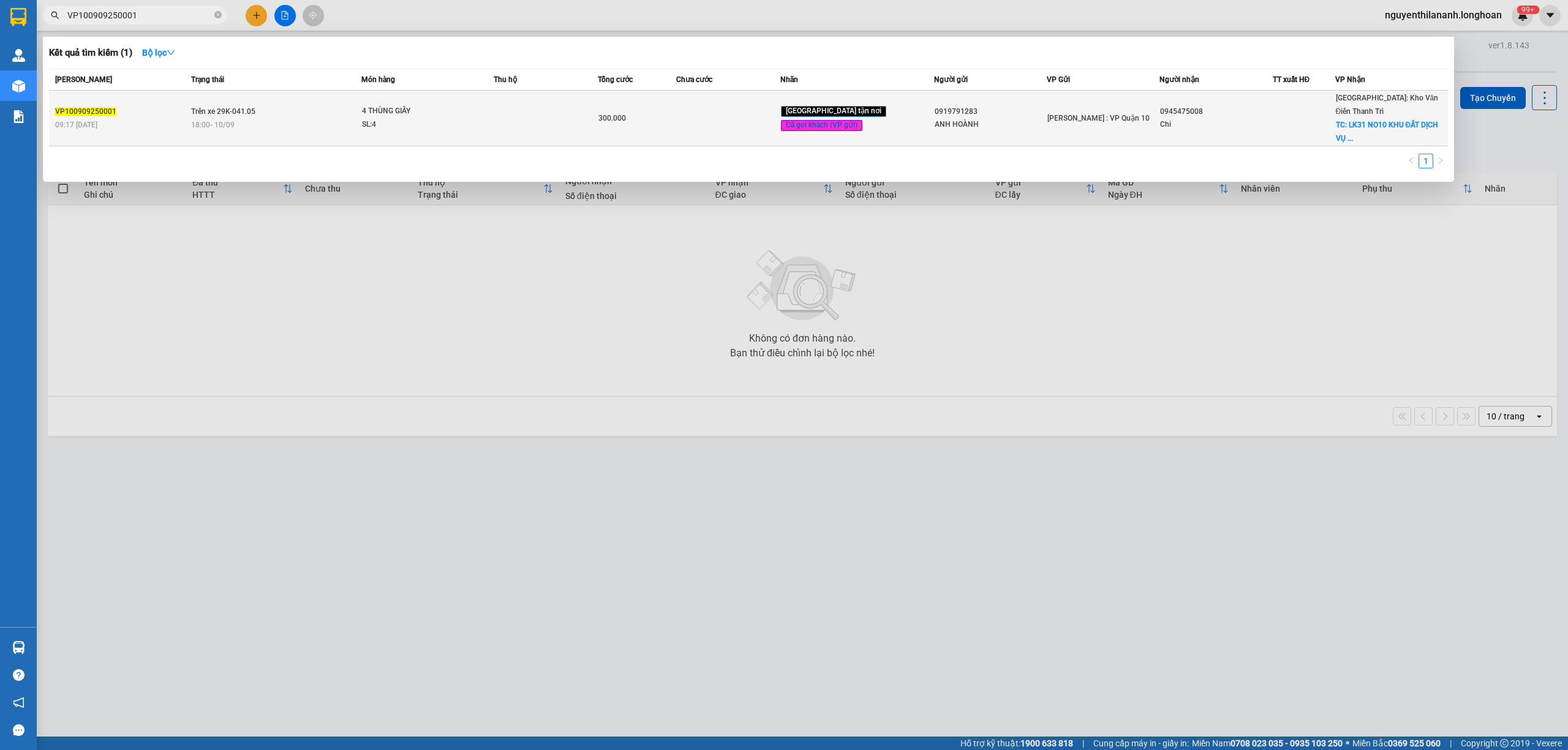
type input "VP100909250001"
click at [165, 109] on div "VP100909250001" at bounding box center [121, 112] width 132 height 13
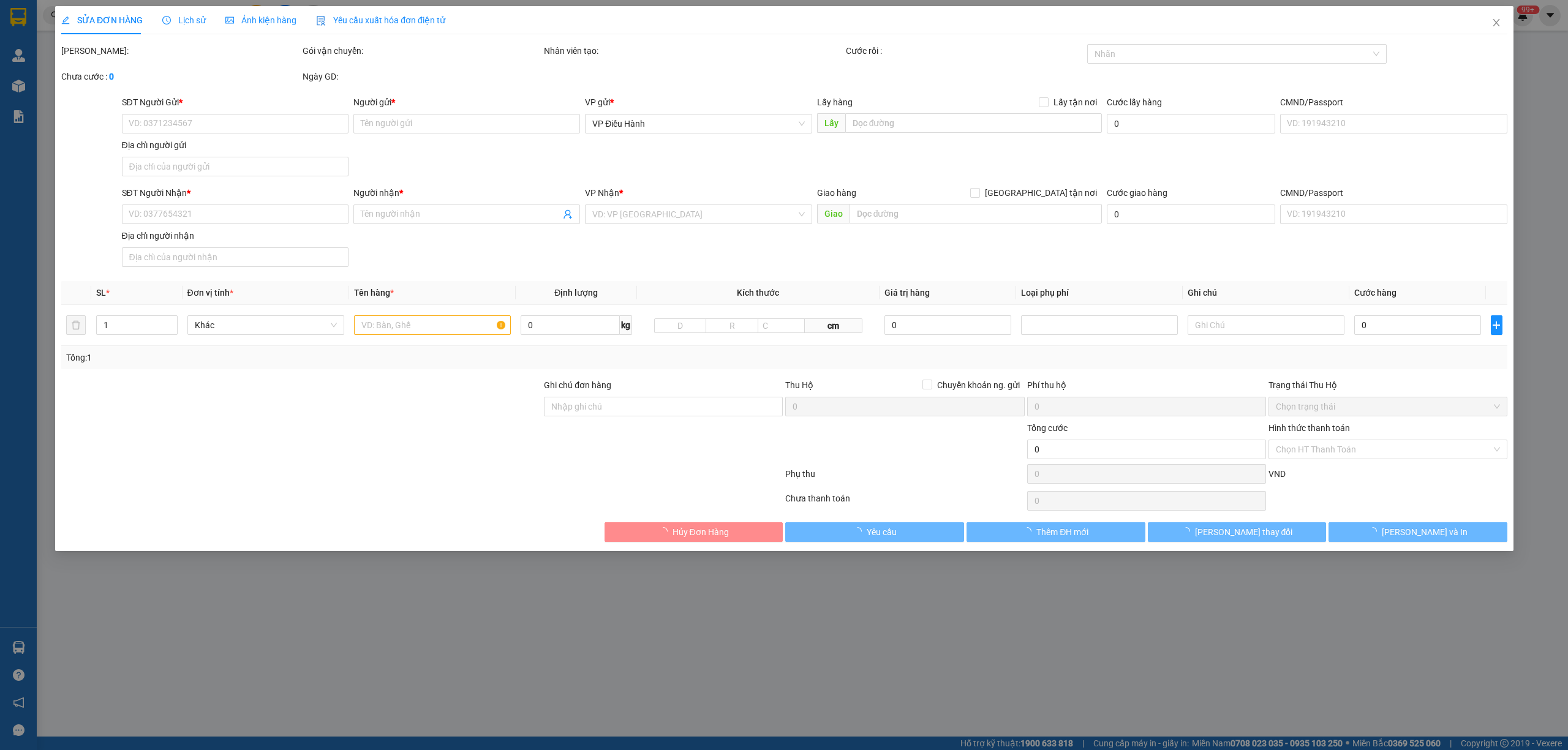
type input "0919791283"
type input "ANH HOÀNH"
type input "0945475008"
type input "Chi"
checkbox input "true"
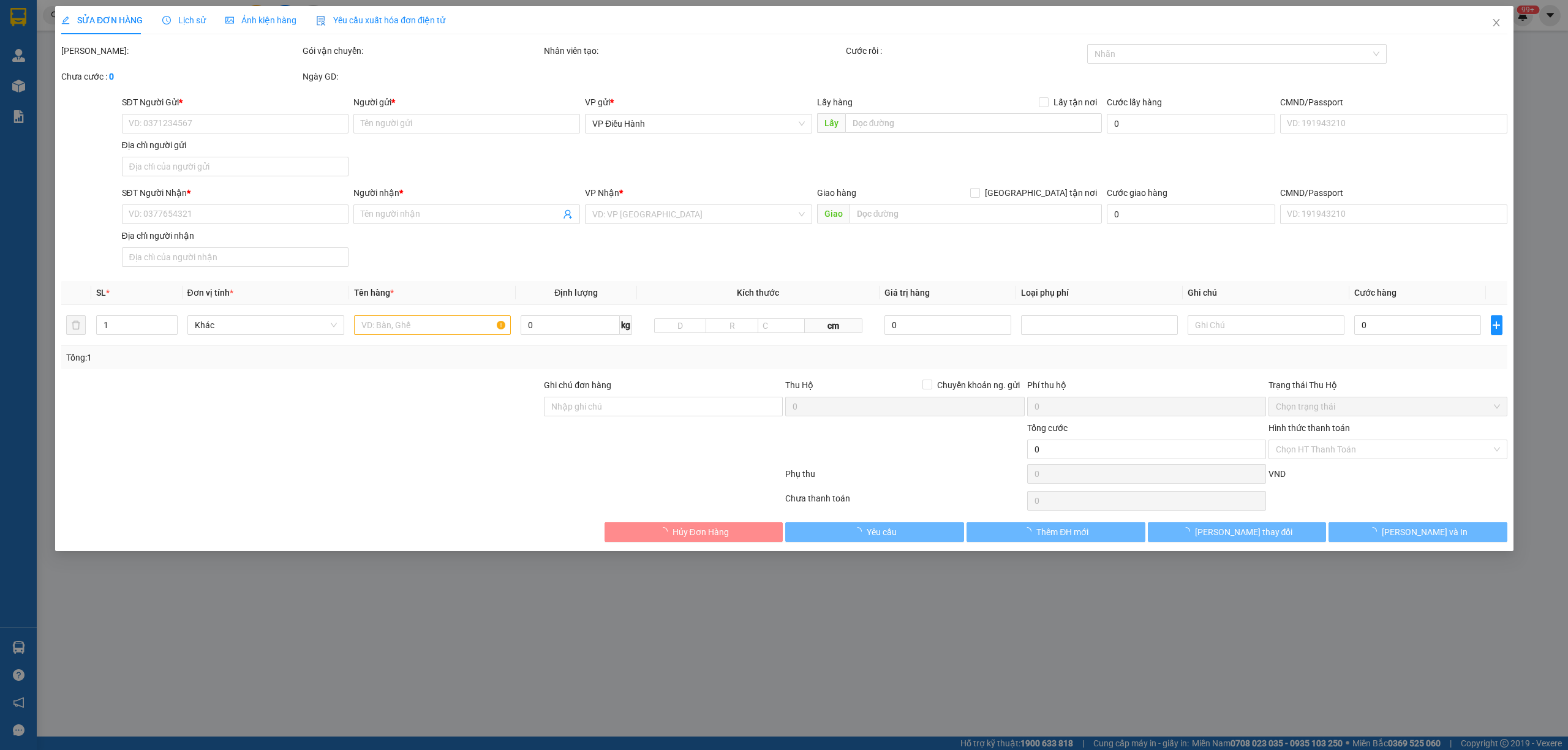
type input "LK31 NO10 KHU ĐẤT DỊCH VỤ LK 29,30,31 DƯƠNG NỘI - HÀ ĐÔNG - HÀ NỘI"
type input "hàng k bao bể vỡ hư hỏng"
type input "300.000"
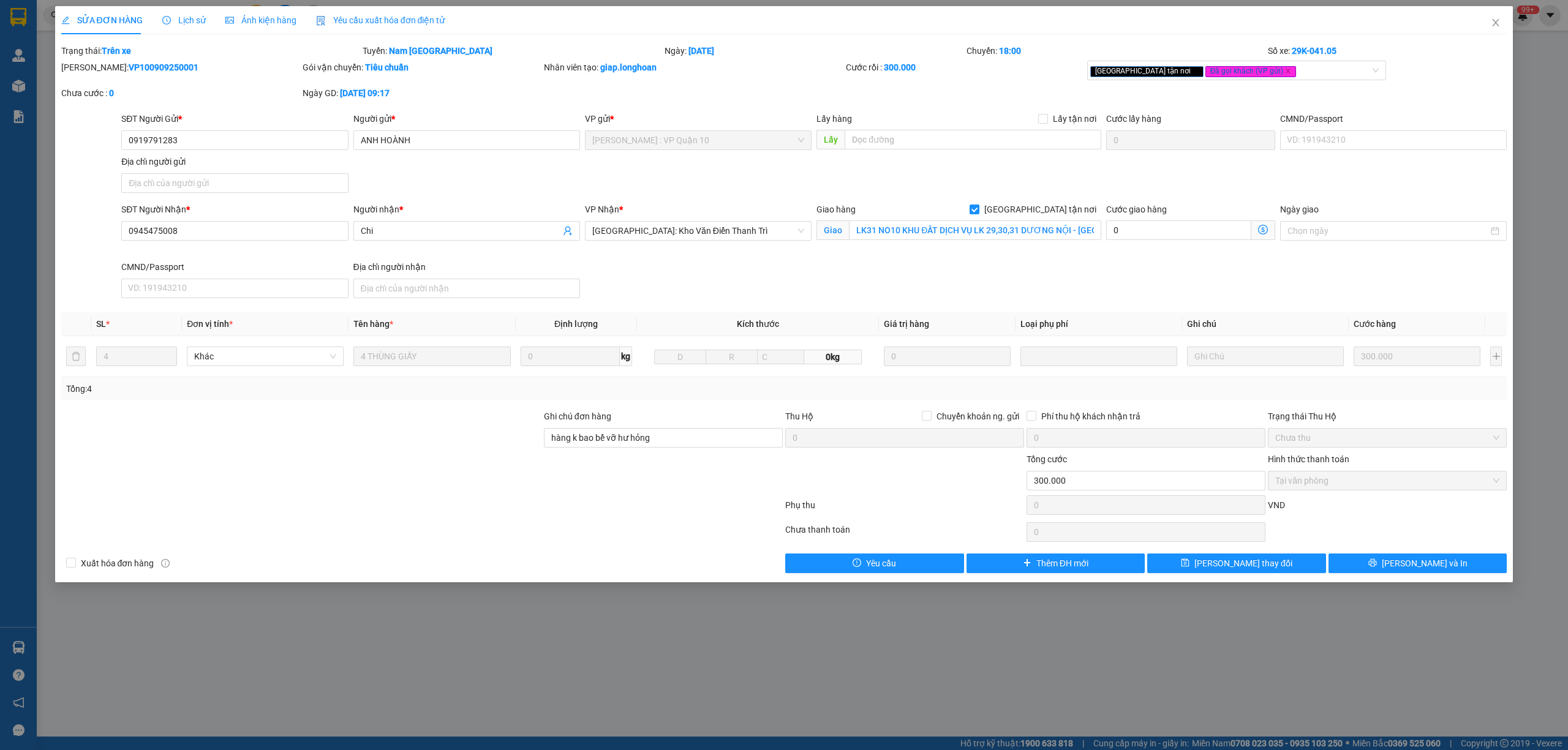
click at [178, 19] on span "Lịch sử" at bounding box center [184, 20] width 44 height 10
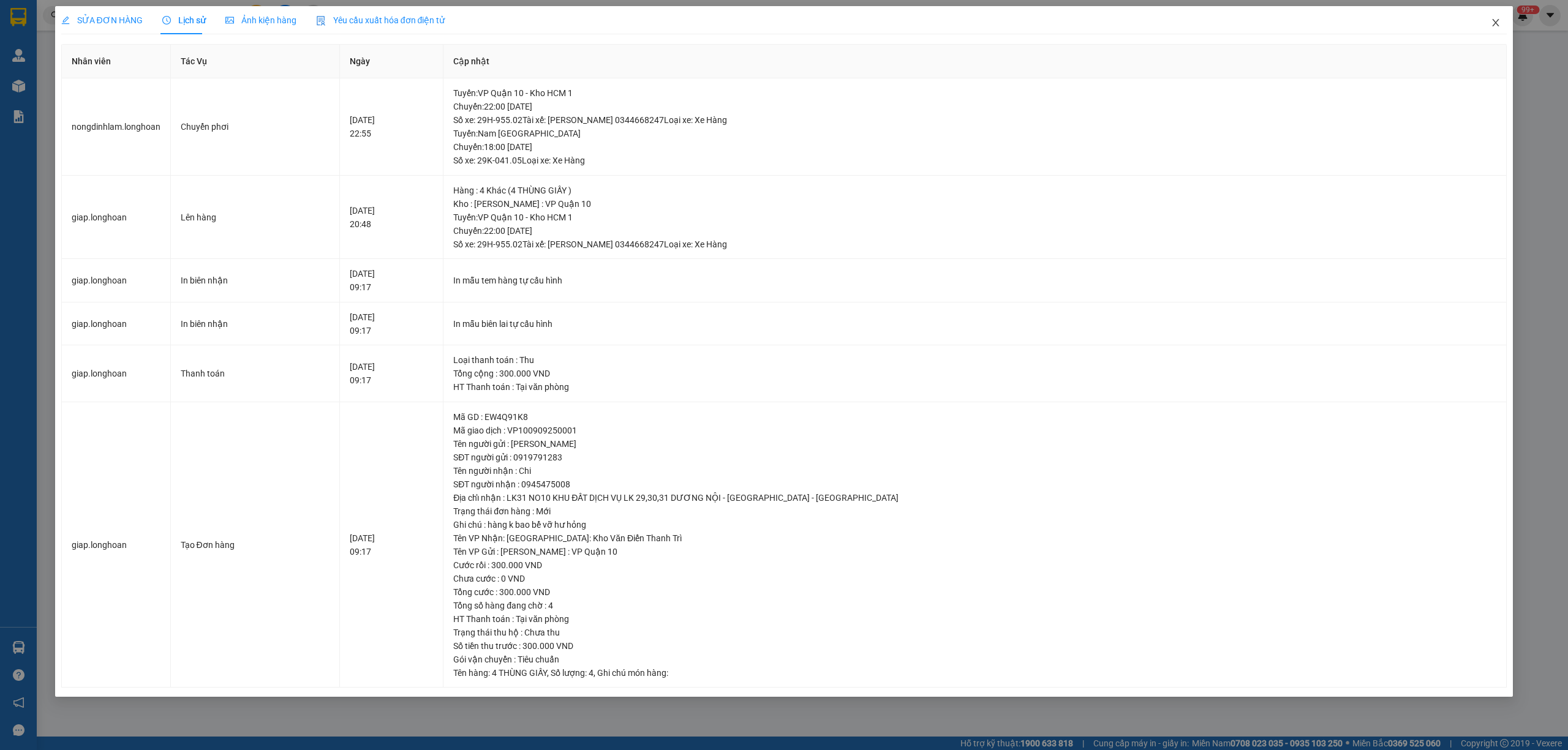
drag, startPoint x: 1495, startPoint y: 23, endPoint x: 144, endPoint y: 35, distance: 1351.1
click at [1481, 29] on span "Close" at bounding box center [1496, 24] width 34 height 34
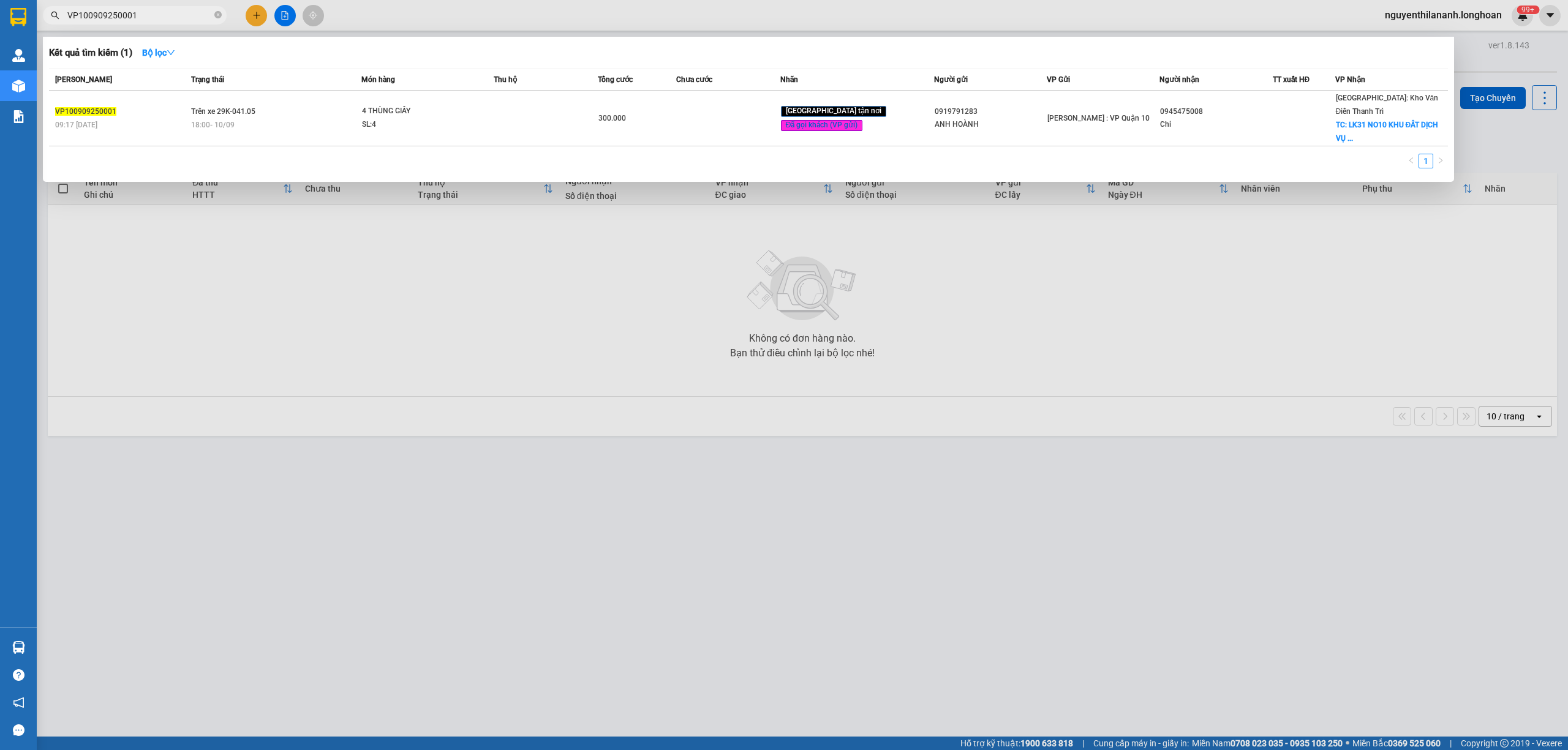
click at [137, 14] on input "VP100909250001" at bounding box center [140, 15] width 144 height 14
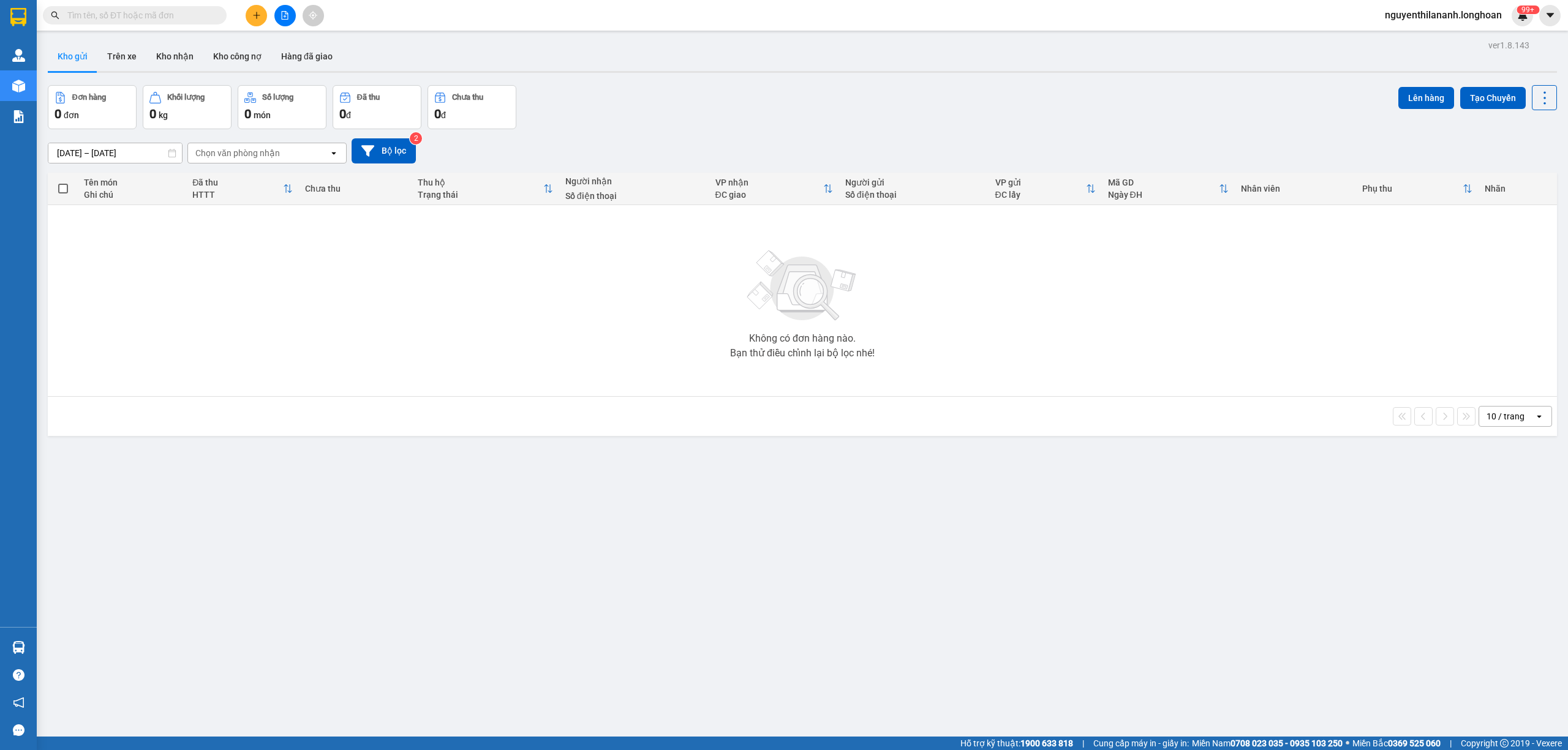
paste input "0963199081"
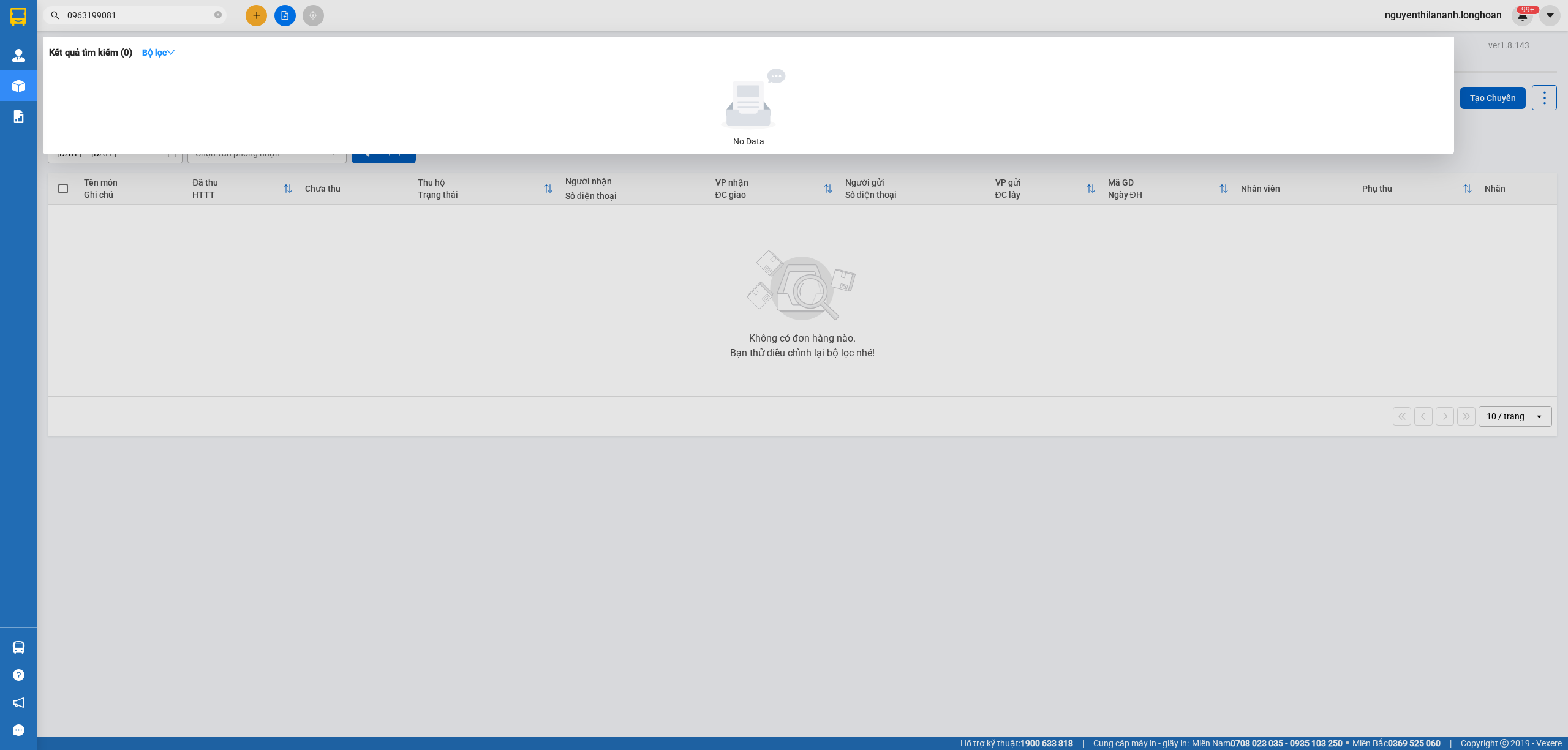
type input "0963199081"
click at [130, 15] on input "0963199081" at bounding box center [140, 15] width 144 height 14
click at [129, 16] on input "0963199081" at bounding box center [140, 15] width 144 height 14
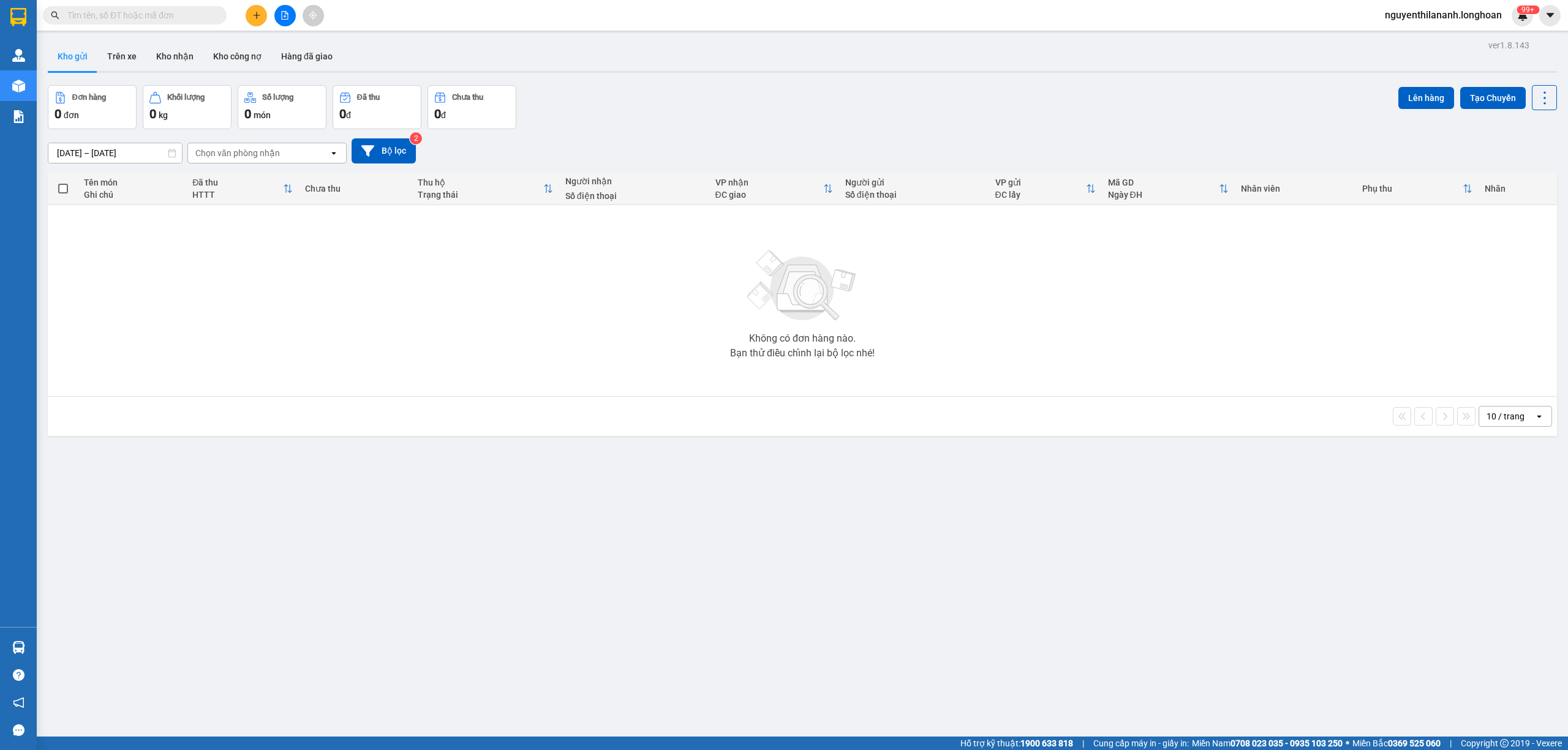
paste input "0901420892"
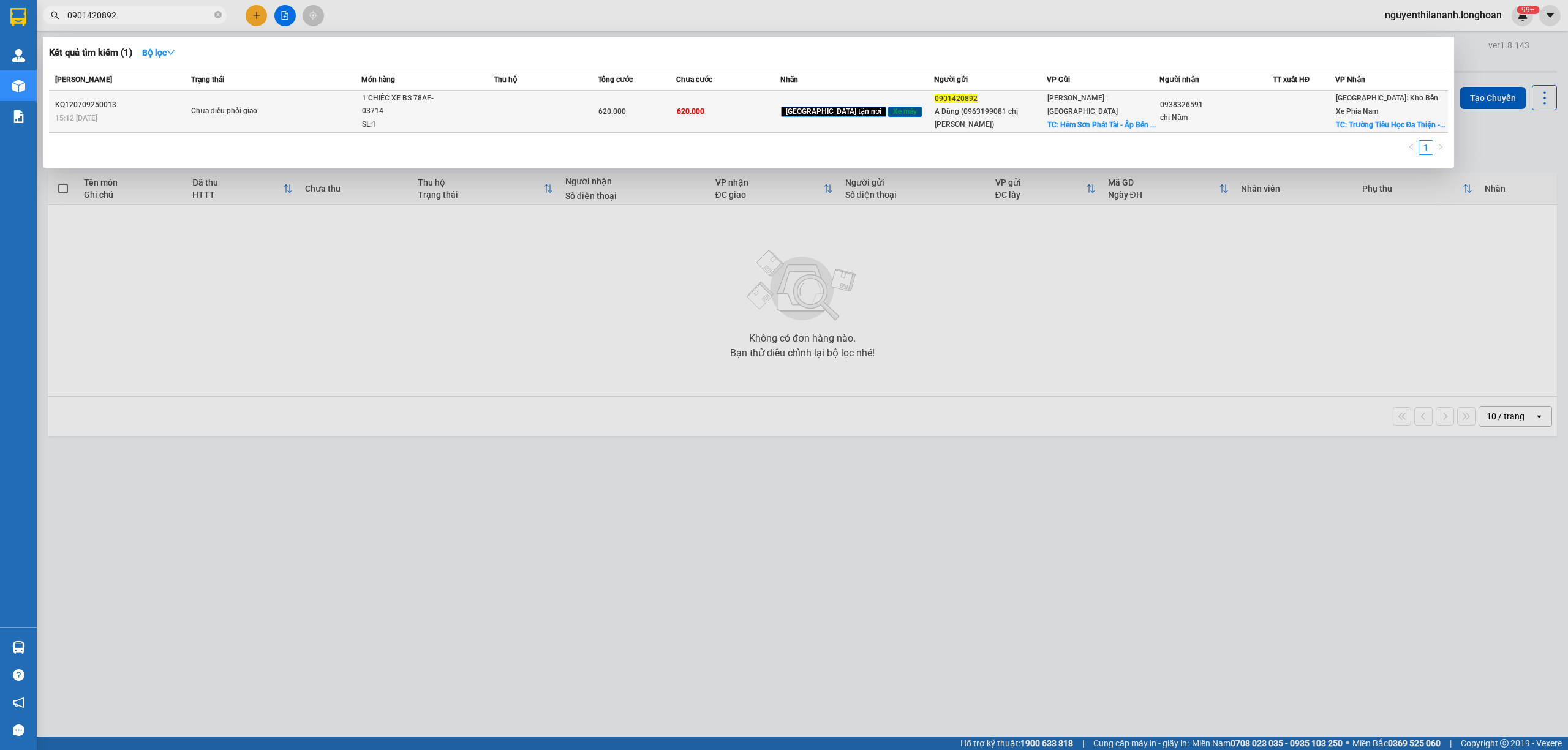
type input "0901420892"
click at [147, 104] on div "KQ120709250013" at bounding box center [121, 105] width 132 height 13
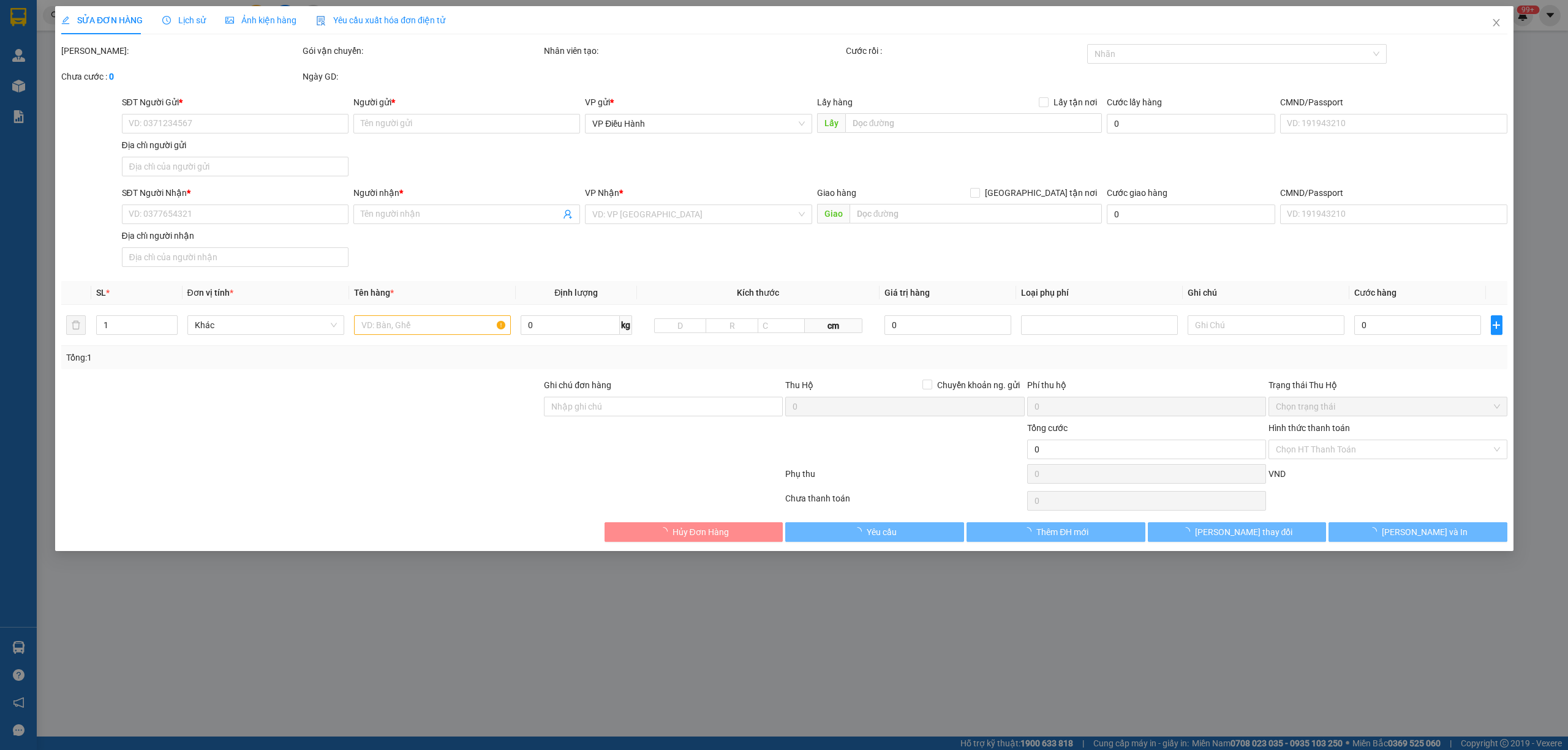
type input "0901420892"
type input "A Dũng (0963199081 chị Hoa)"
checkbox input "true"
type input "Hẻm Sơn Phát Tài - Ấp Bến Cam - Phước Thiền - Nhơn Trạch Đồng Nai"
type input "0938326591"
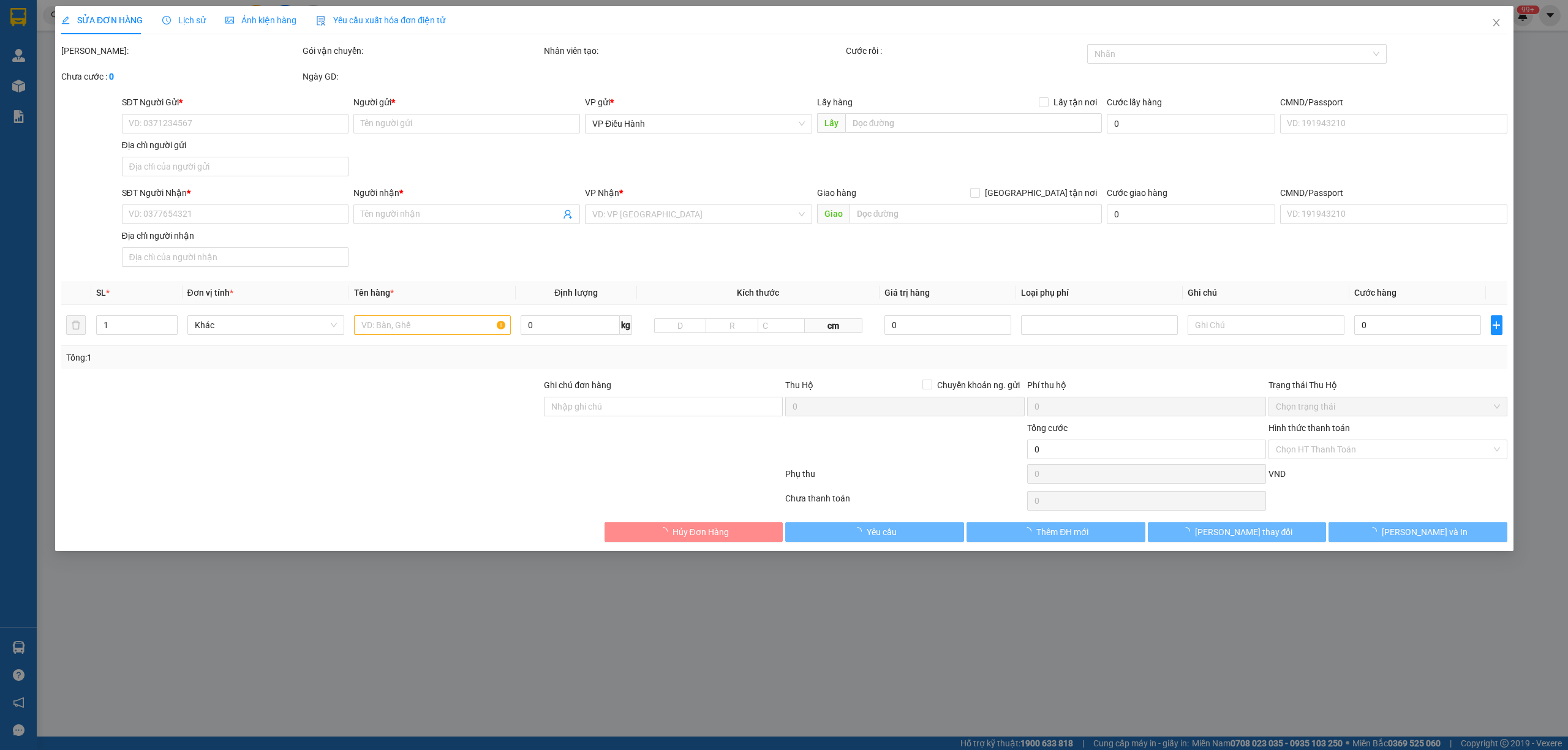
type input "chị Năm"
checkbox input "true"
type input "Trường Tiểu Học Đa Thiện - Phường 8 - TP Đà Lạt"
type input "CÓ CHÌA KHOÁ QUẤN TAY LÁI - KHÔNG CAVET"
type input "620.000"
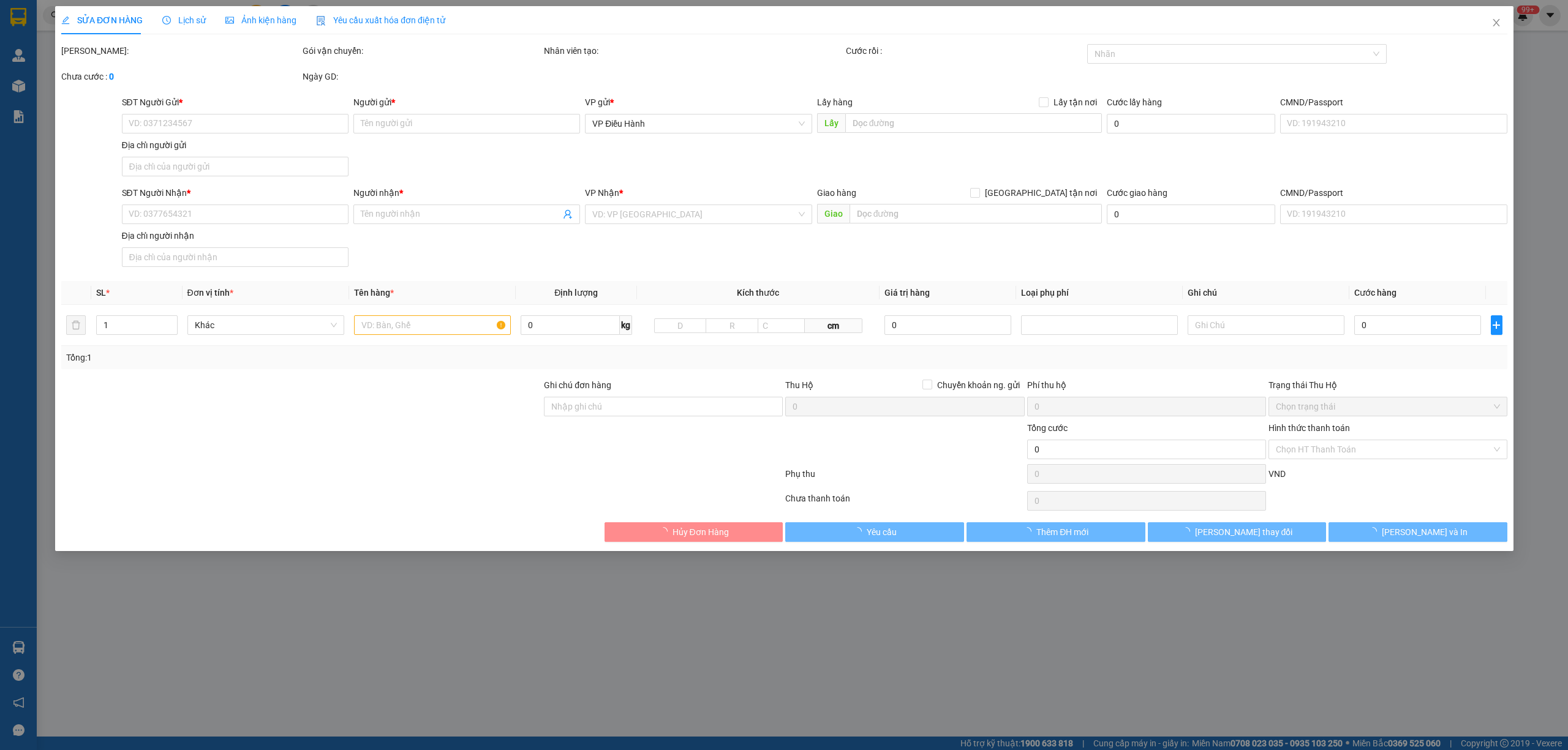
type input "620.000"
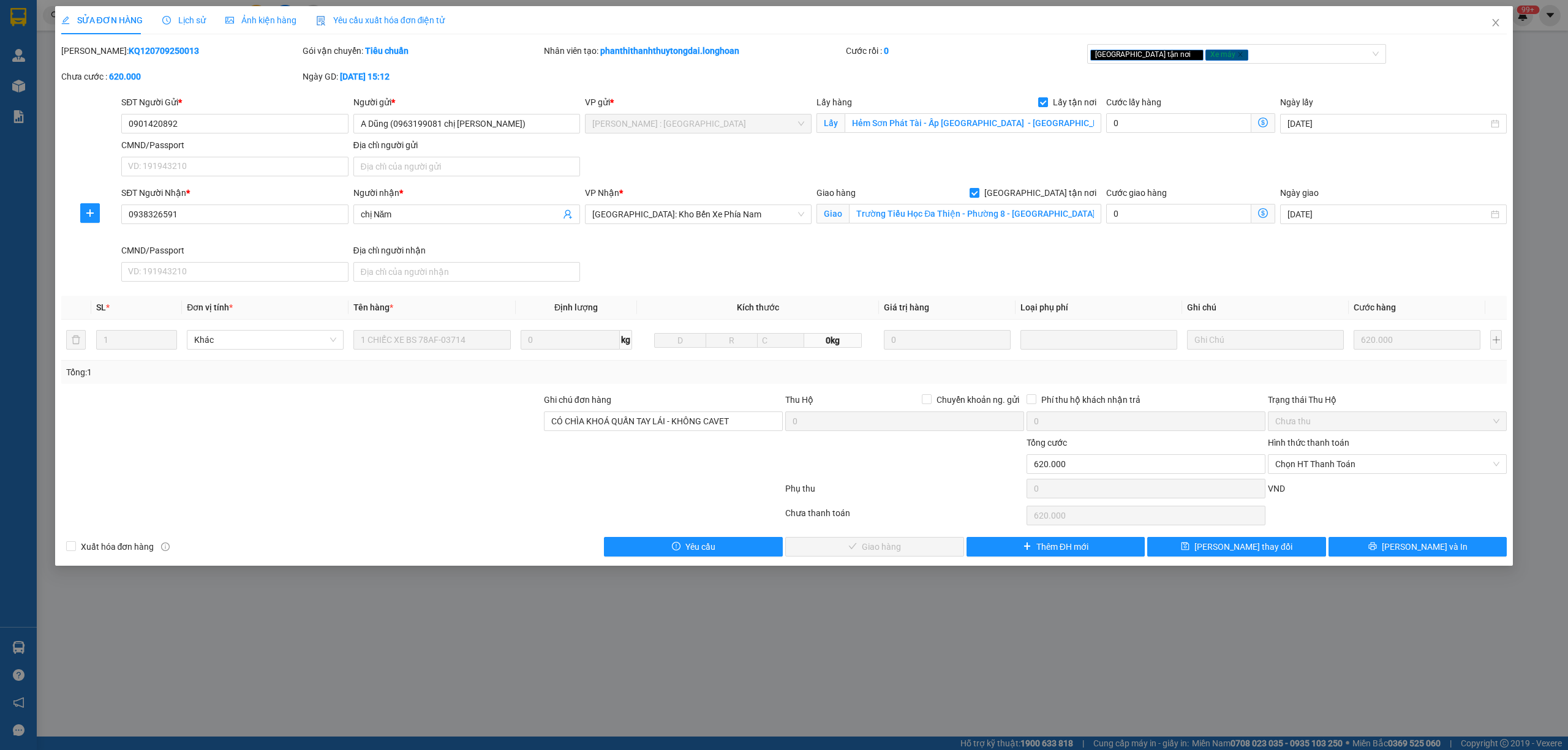
click at [166, 24] on icon "clock-circle" at bounding box center [166, 20] width 9 height 9
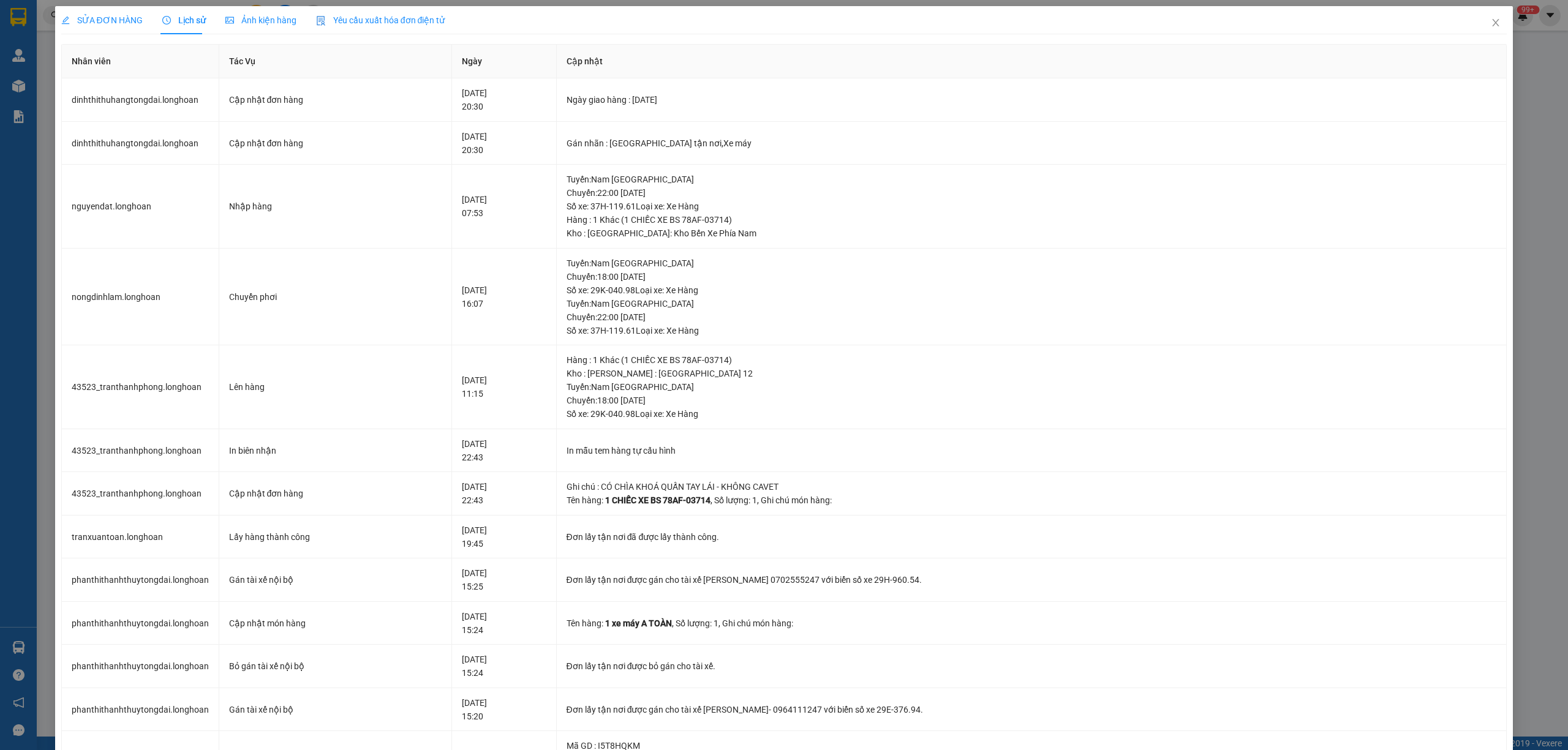
click at [115, 23] on span "SỬA ĐƠN HÀNG" at bounding box center [102, 20] width 81 height 10
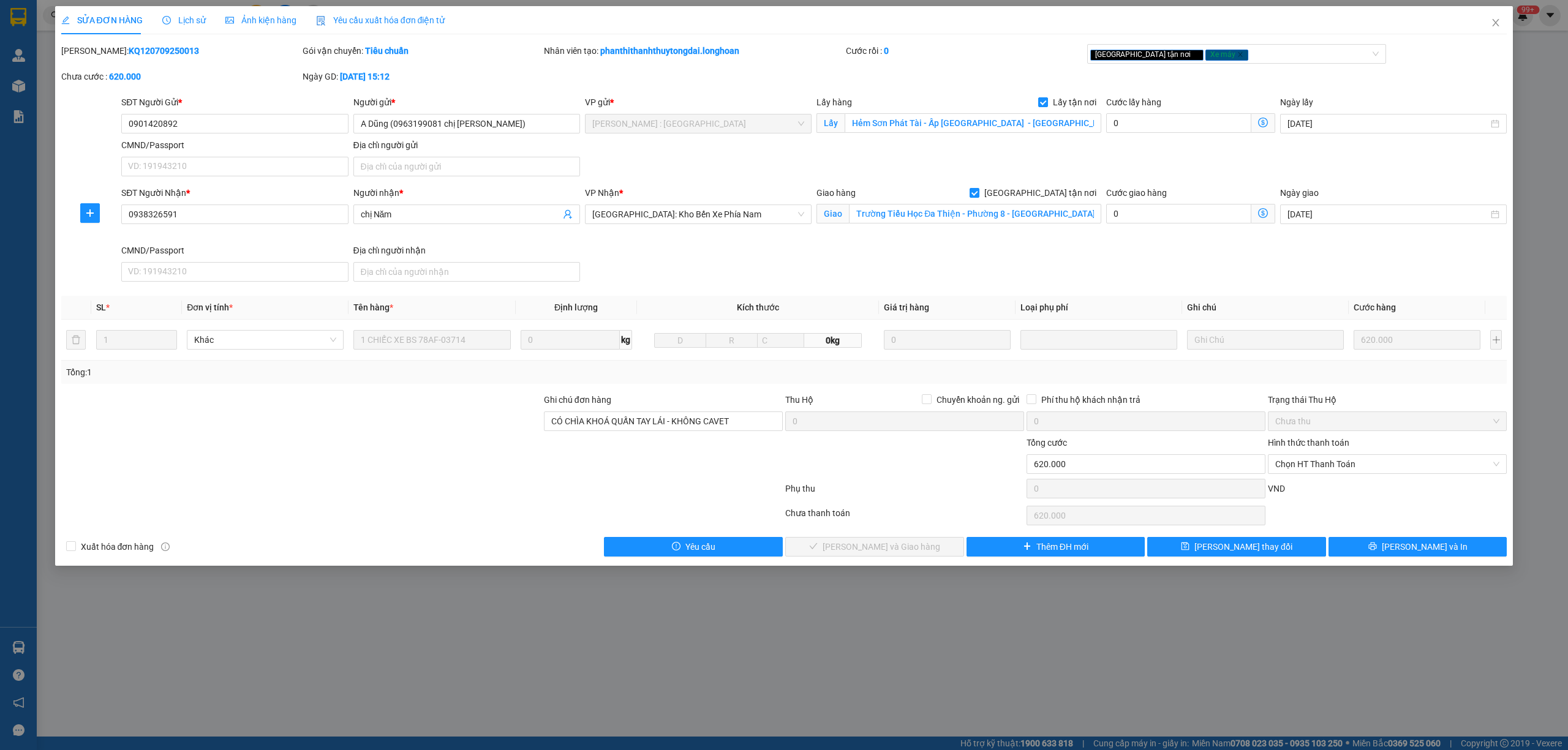
drag, startPoint x: 163, startPoint y: 45, endPoint x: 92, endPoint y: 48, distance: 71.1
click at [92, 48] on div "Mã ĐH: KQ120709250013" at bounding box center [181, 50] width 239 height 14
copy b "KQ120709250013"
click at [191, 11] on div "Lịch sử" at bounding box center [184, 20] width 44 height 28
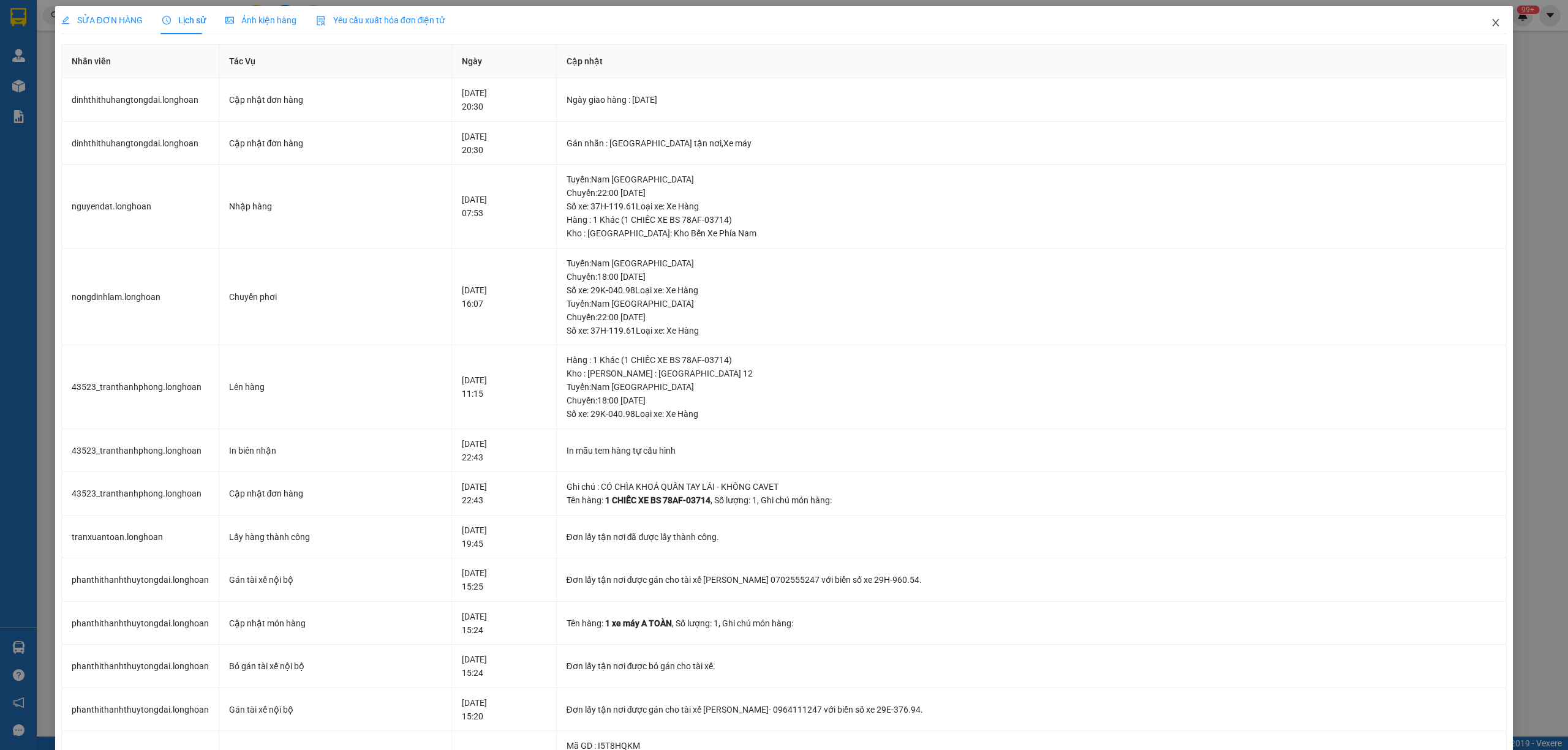
click at [1491, 24] on icon "close" at bounding box center [1496, 23] width 10 height 10
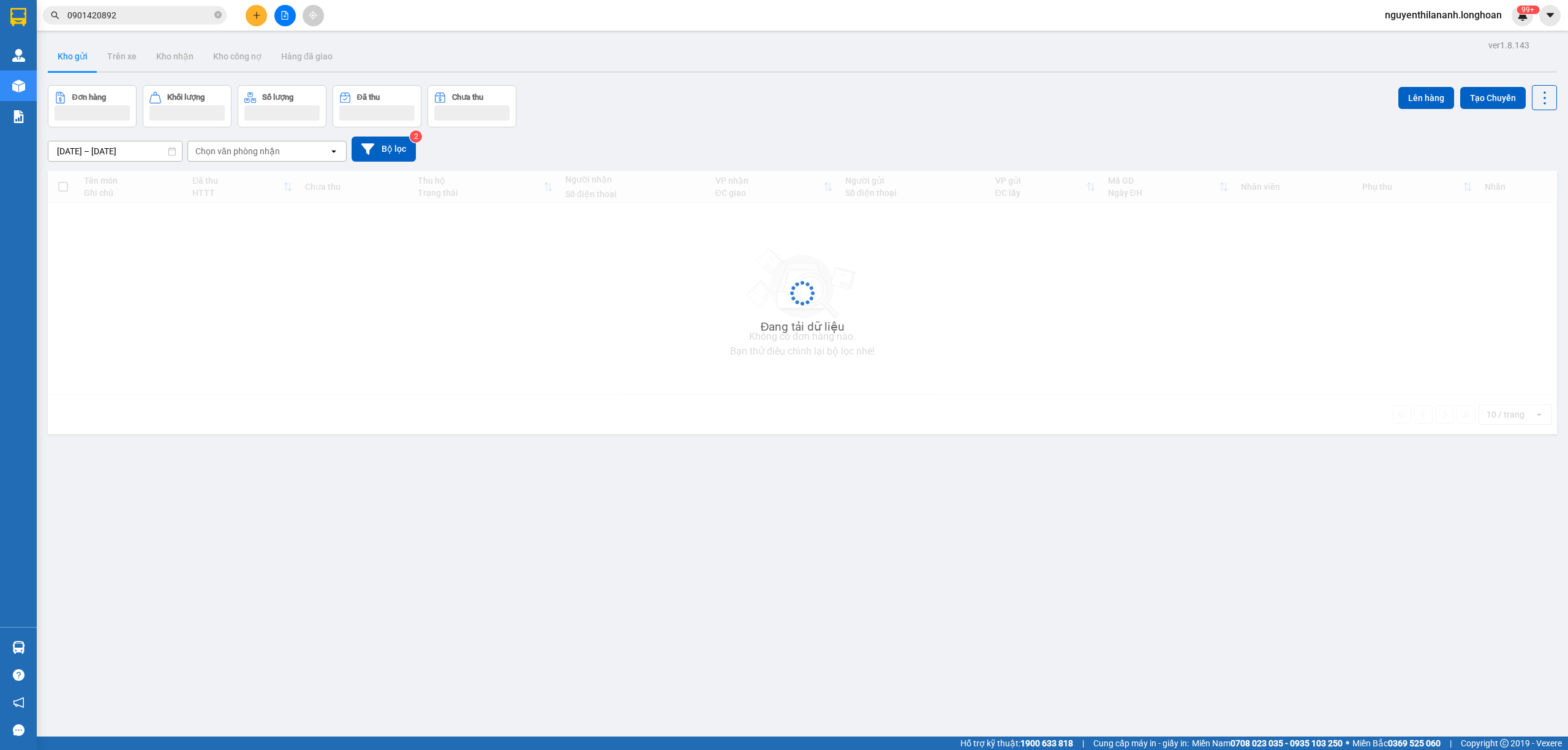
click at [161, 23] on span "0901420892" at bounding box center [135, 15] width 184 height 19
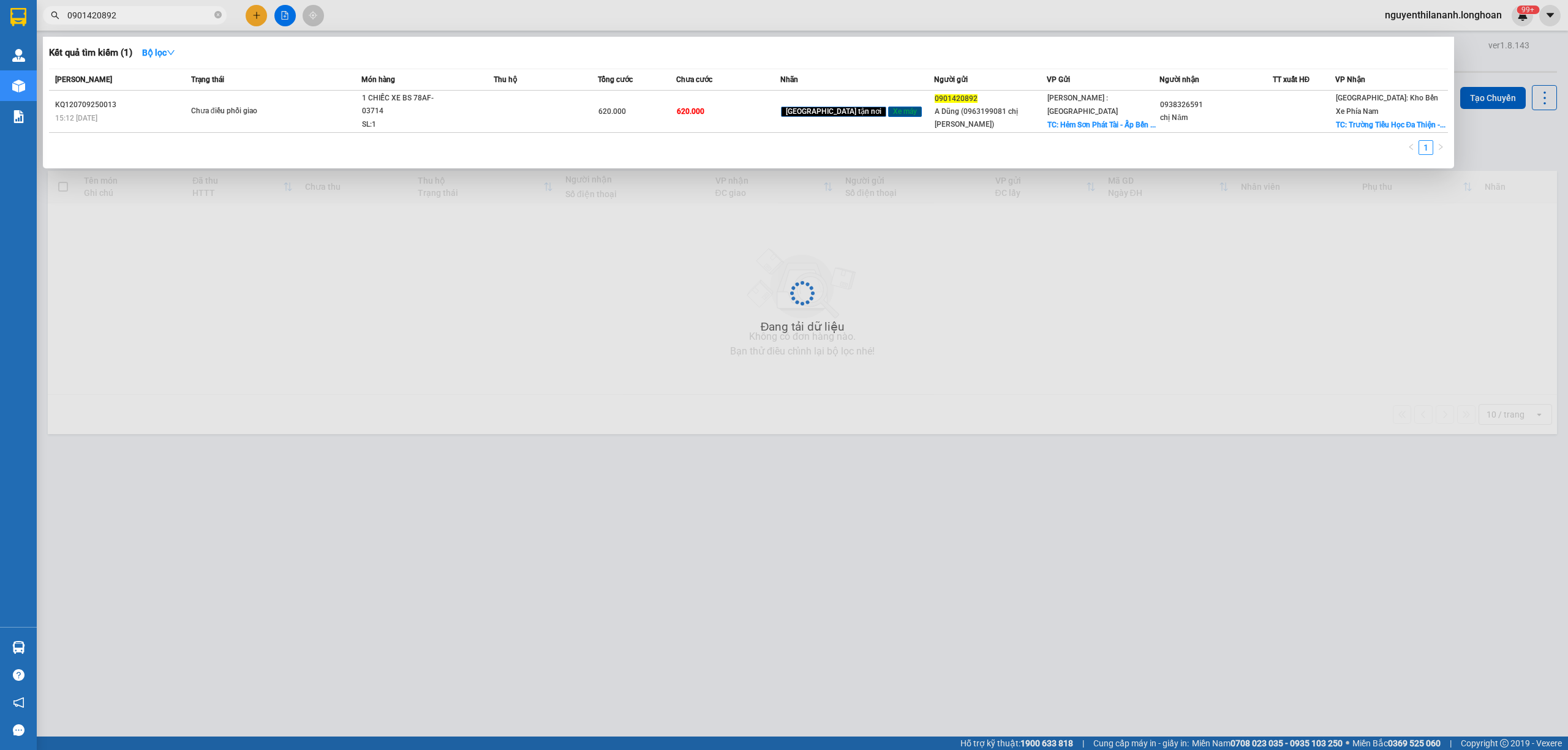
click at [159, 18] on input "0901420892" at bounding box center [140, 15] width 144 height 14
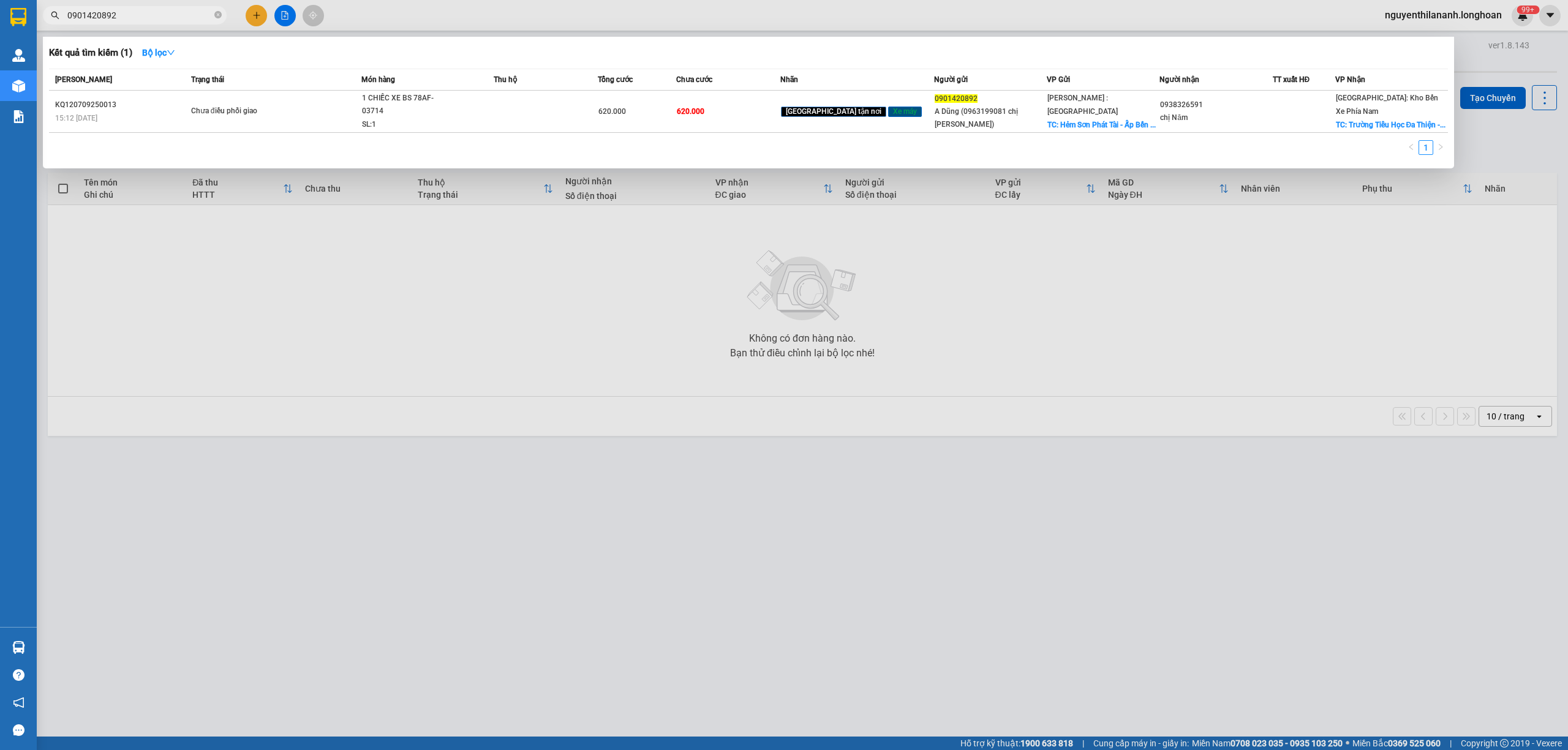
click at [159, 18] on input "0901420892" at bounding box center [140, 15] width 144 height 14
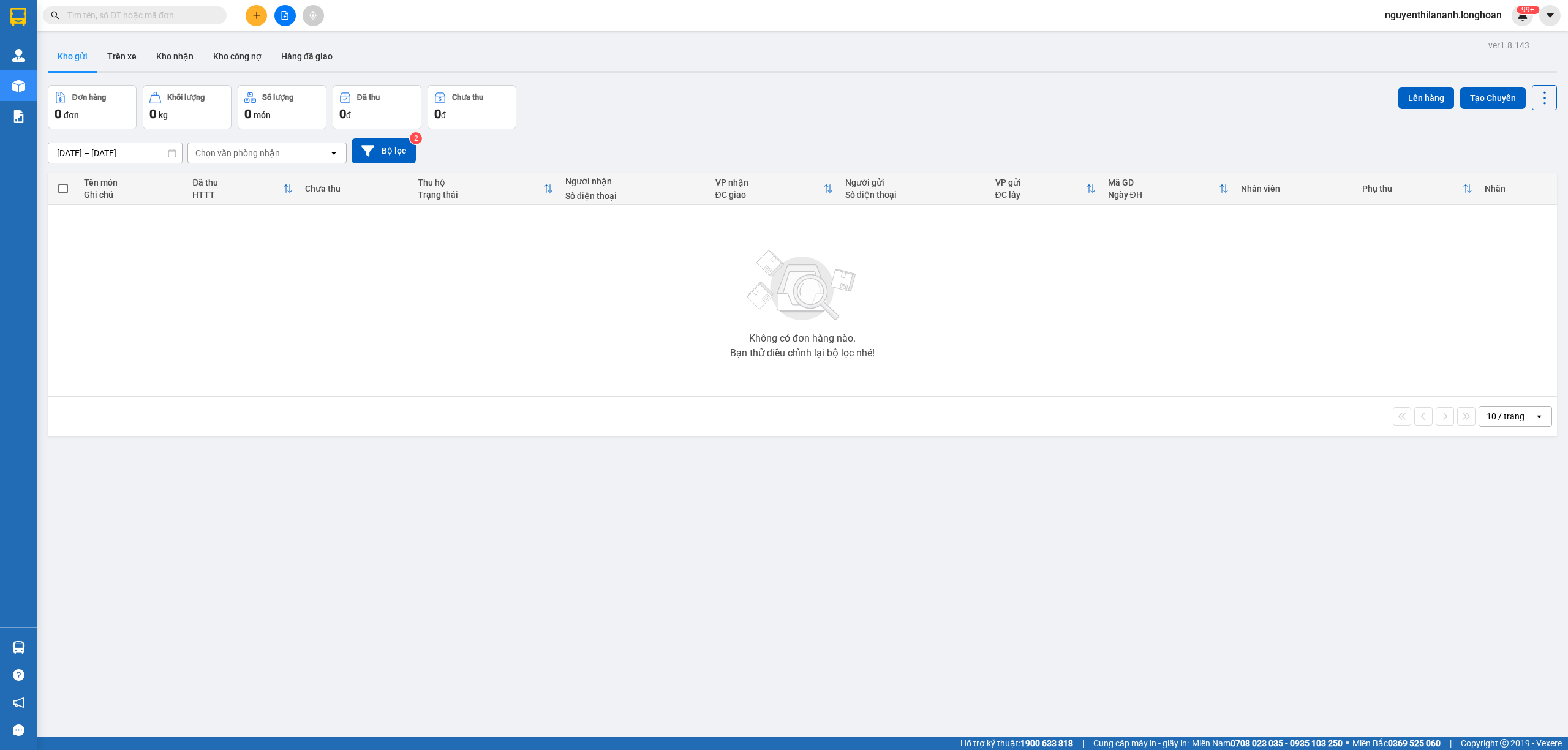
paste input "0965733889"
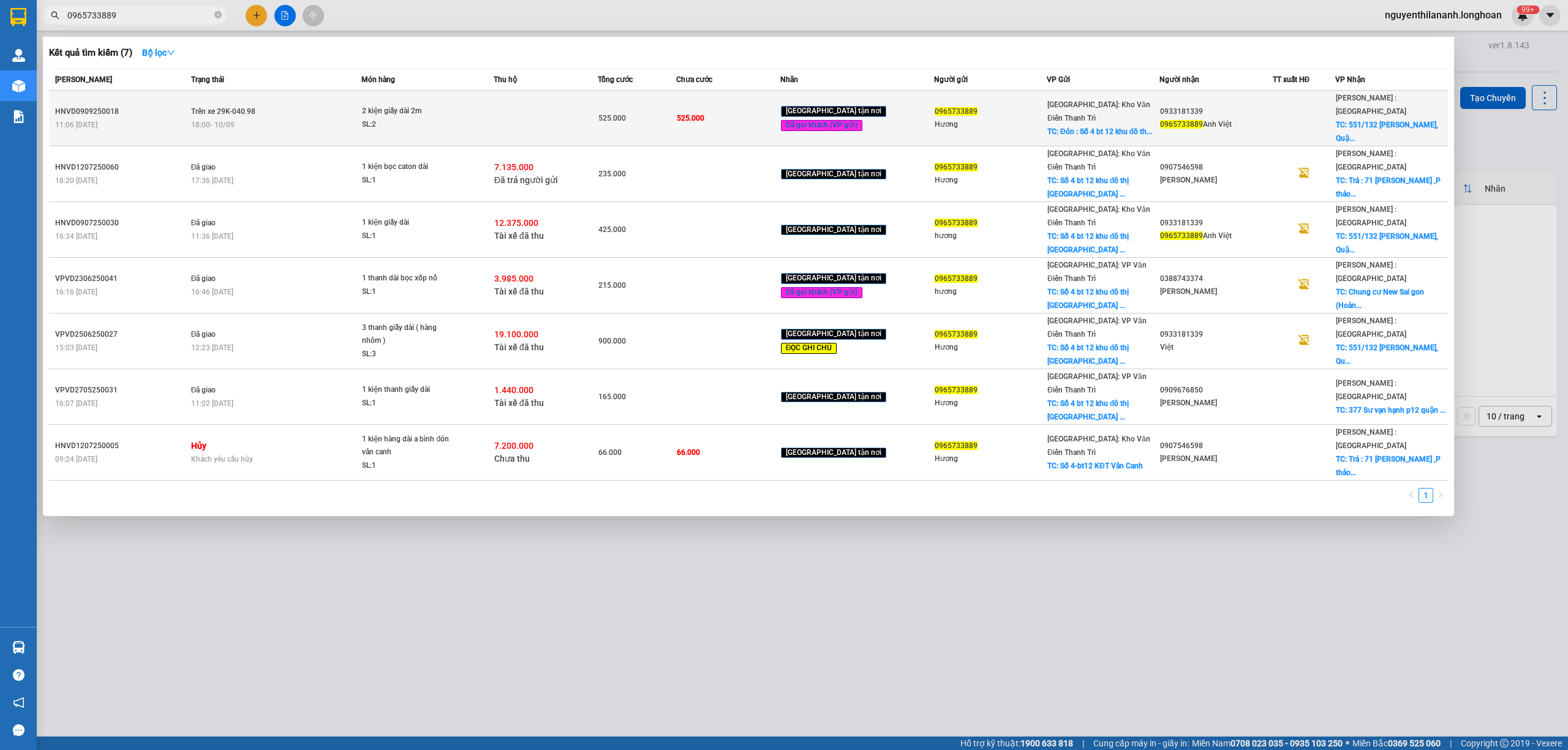
type input "0965733889"
click at [152, 119] on div "11:06 - 09/09" at bounding box center [121, 125] width 132 height 14
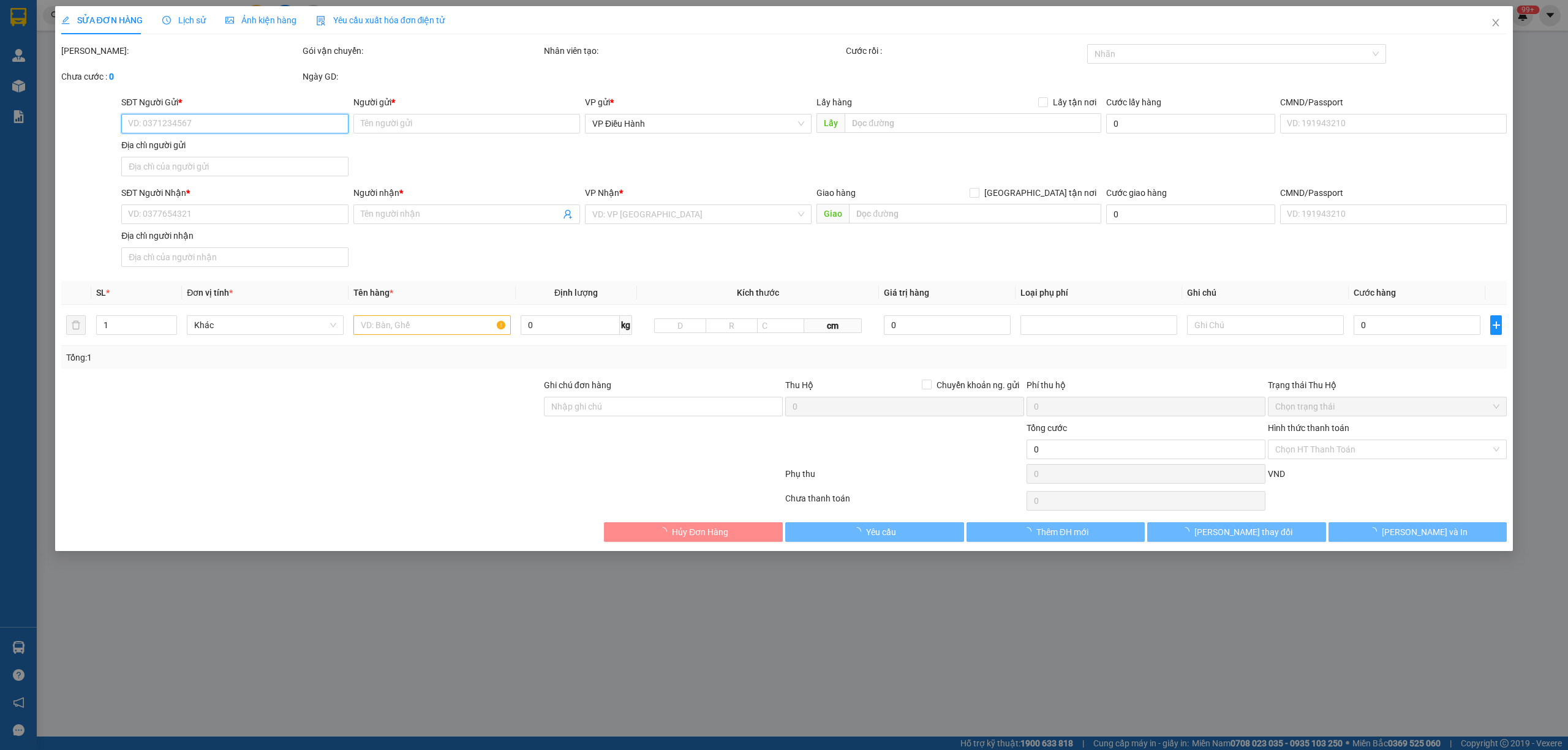
type input "0965733889"
type input "Hương"
checkbox input "true"
type input "Đón : Số 4 bt 12 khu đô thị Vân Canh, Hoài Đức"
type input "0933181339"
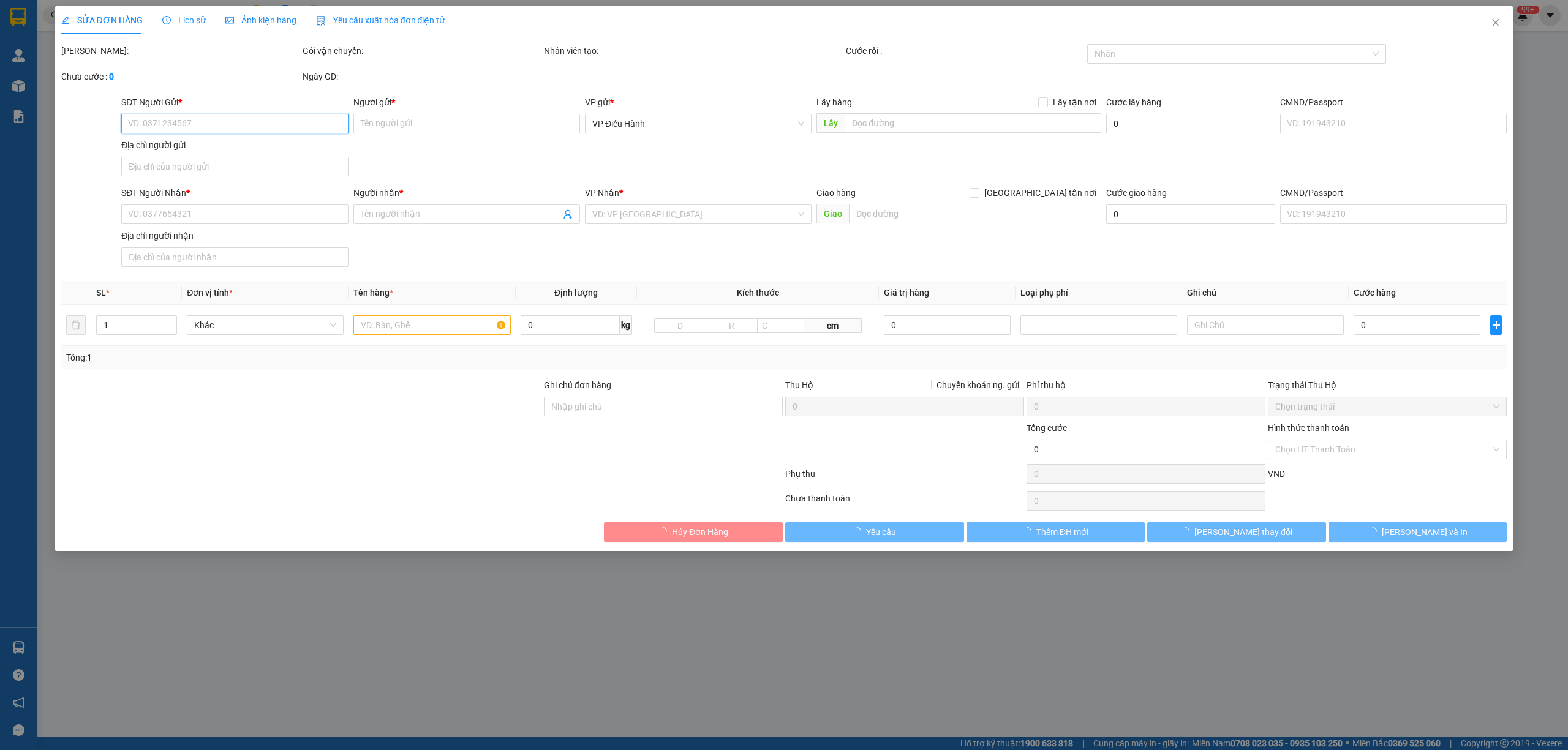
type input "0965733889 Anh Việt"
checkbox input "true"
type input "551/132 Lê Văn Khương, Quận 12, Hồ Chí Minh, Việt Nam"
type input "hàng giao nguyên kiện, hư vỡ ko đền"
type input "525.000"
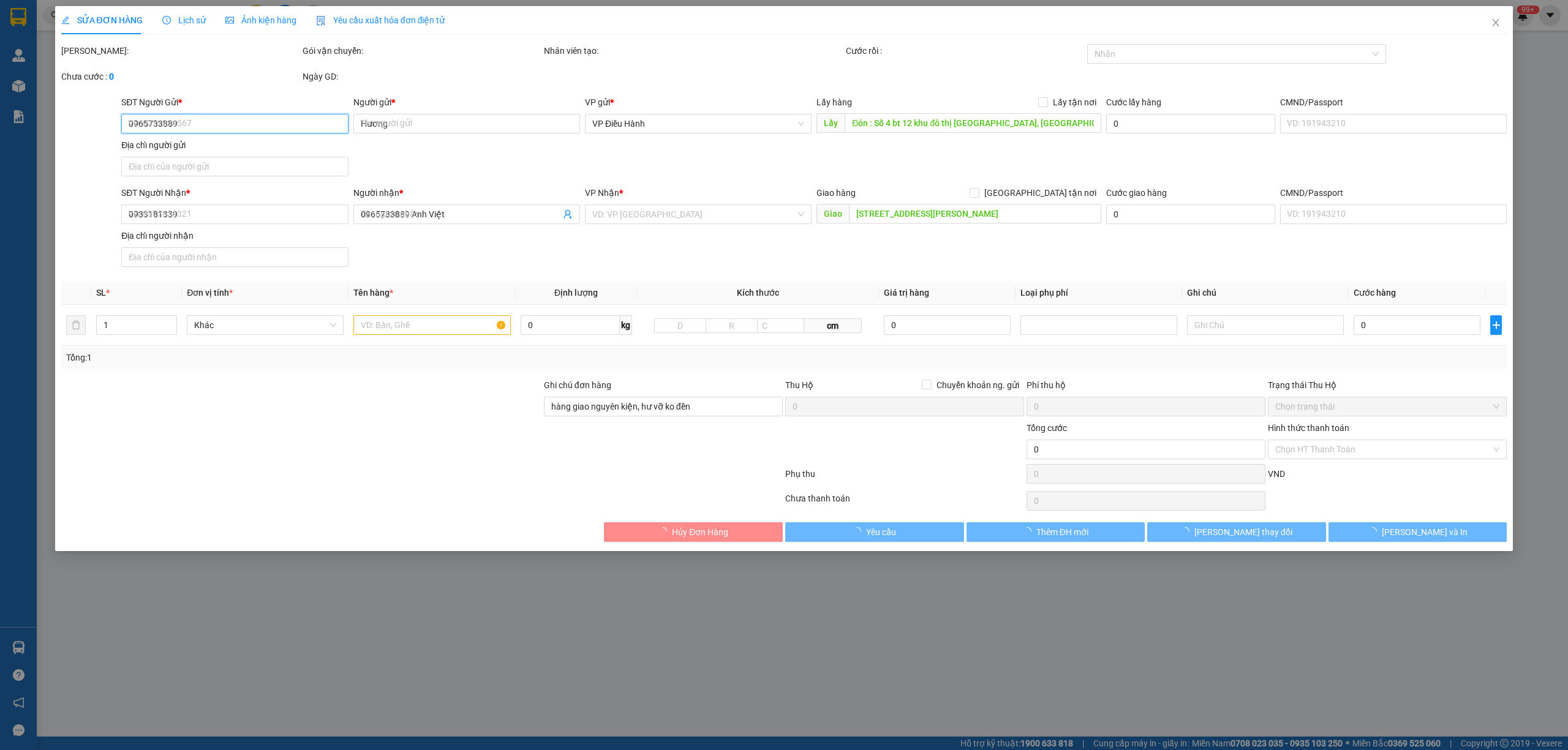
type input "525.000"
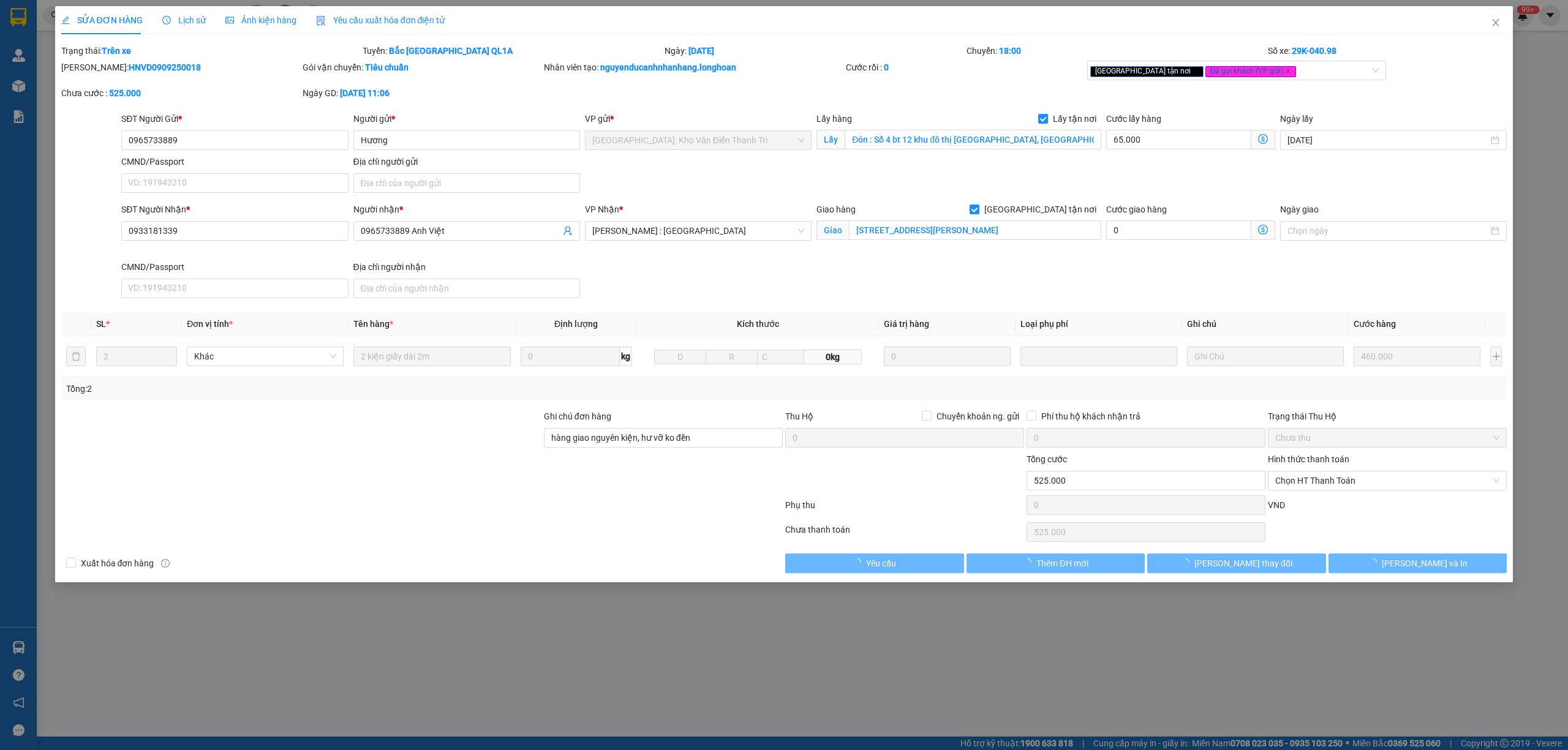
click at [184, 20] on span "Lịch sử" at bounding box center [184, 20] width 44 height 10
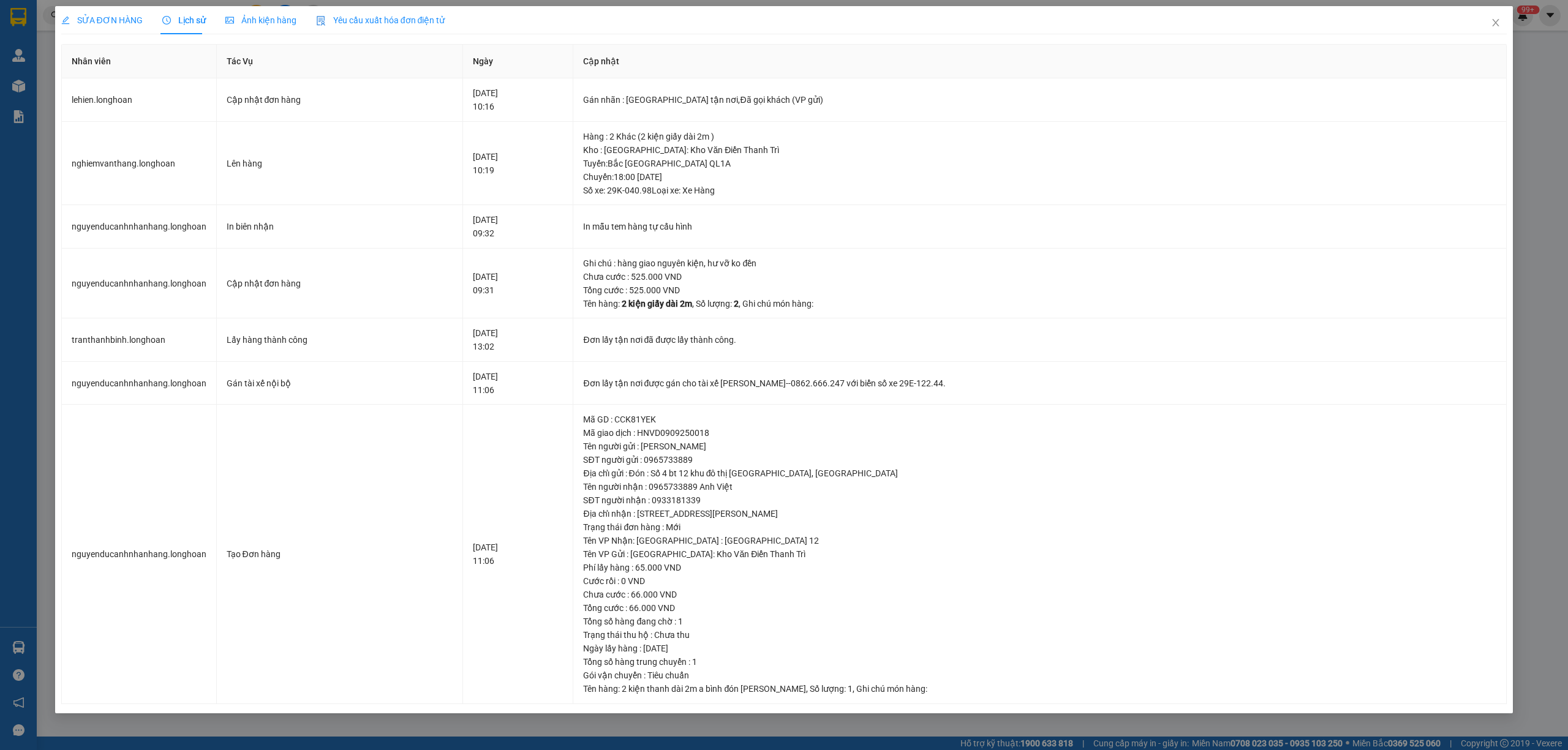
click at [104, 24] on span "SỬA ĐƠN HÀNG" at bounding box center [102, 20] width 81 height 10
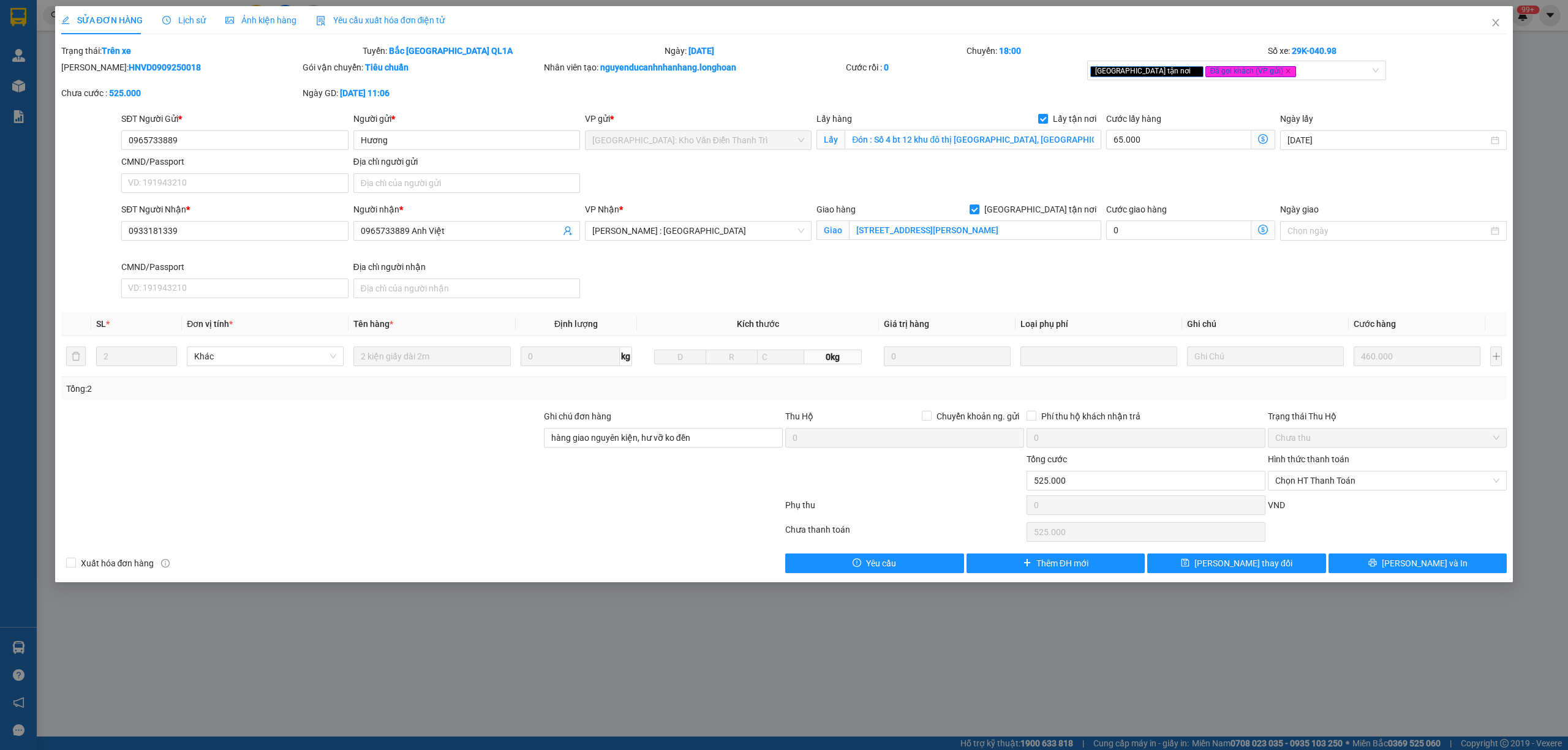
drag, startPoint x: 168, startPoint y: 64, endPoint x: 94, endPoint y: 71, distance: 74.3
click at [94, 71] on div "Mã ĐH: HNVD0909250018" at bounding box center [181, 67] width 239 height 14
click at [166, 17] on icon "clock-circle" at bounding box center [166, 20] width 9 height 9
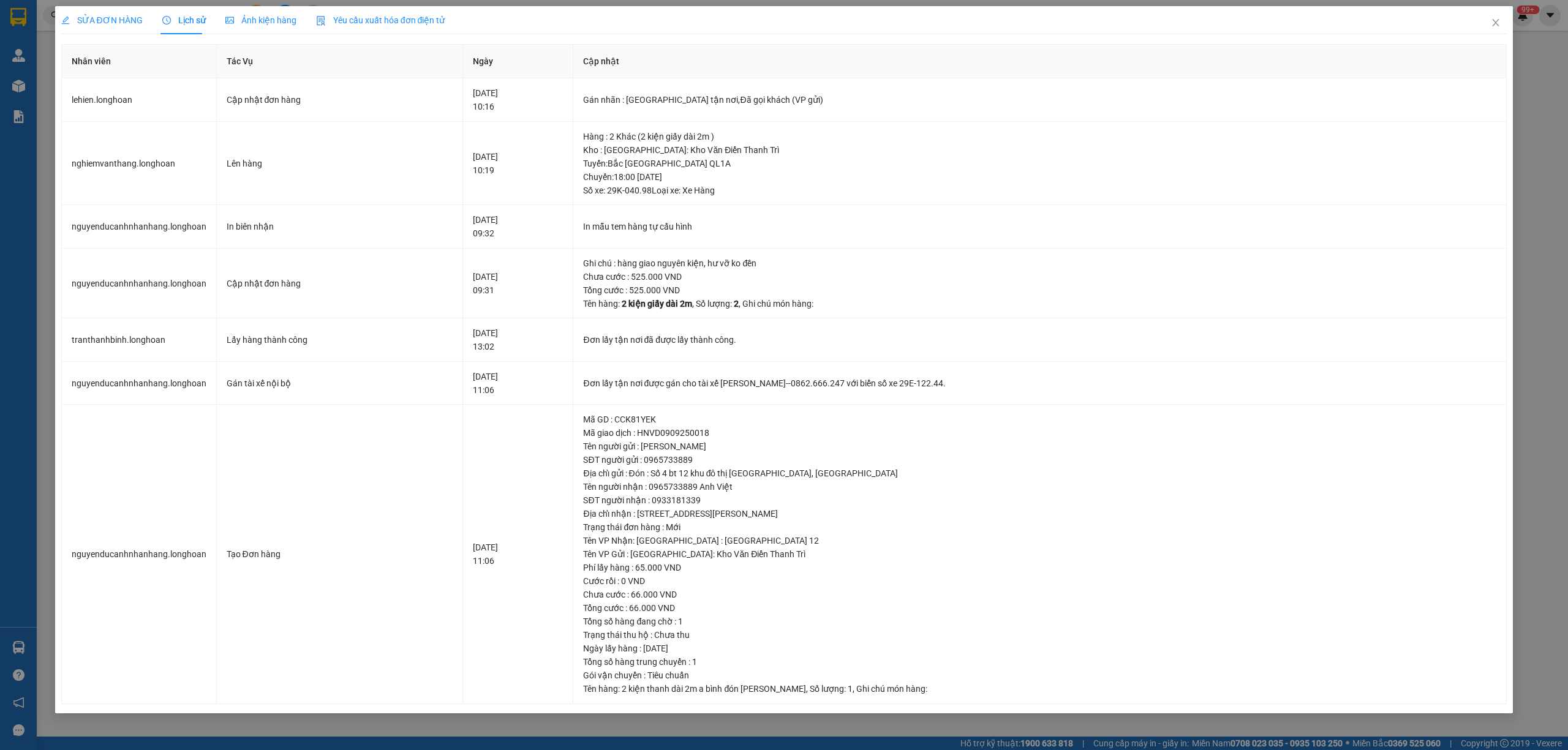
click at [124, 22] on span "SỬA ĐƠN HÀNG" at bounding box center [102, 20] width 81 height 10
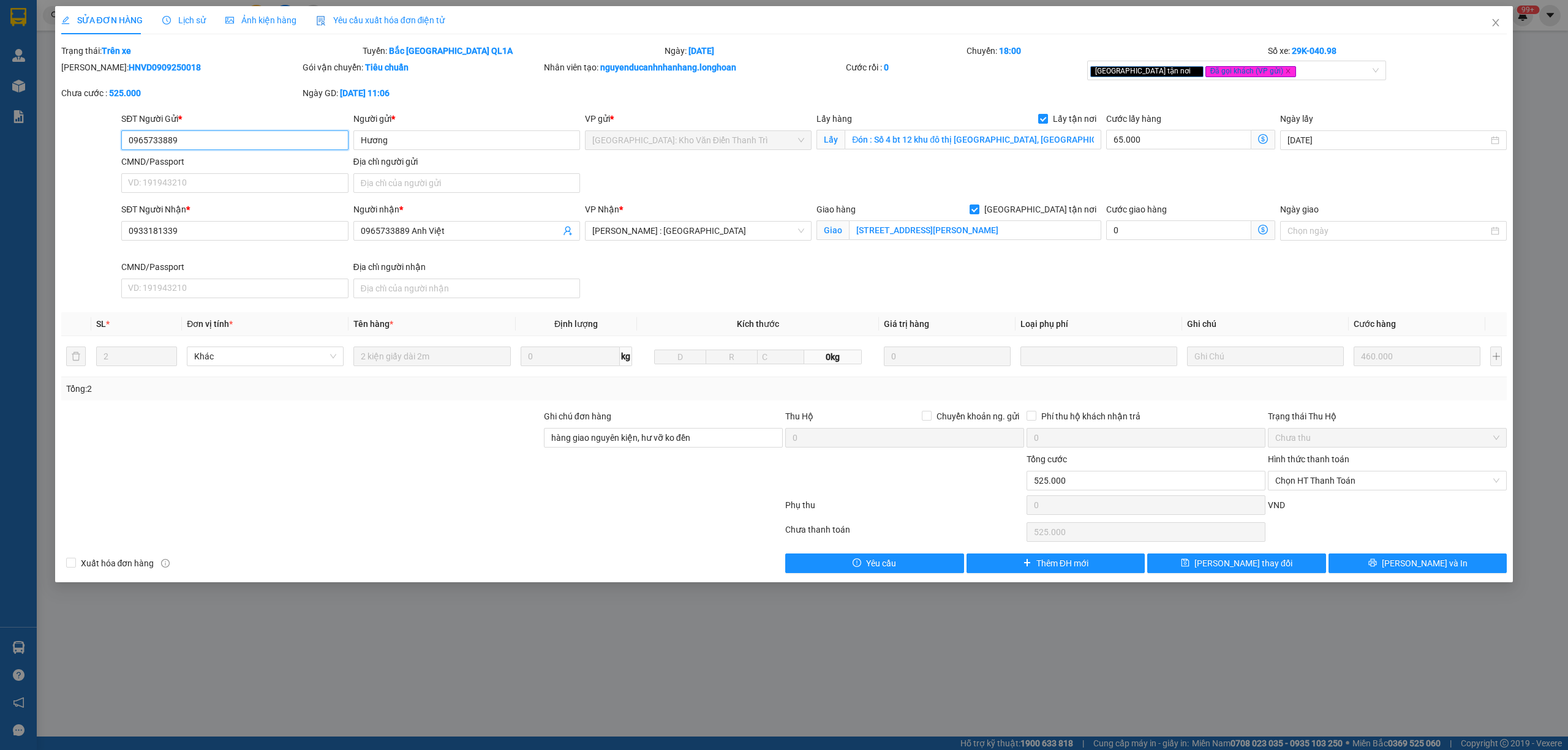
drag, startPoint x: 197, startPoint y: 144, endPoint x: 123, endPoint y: 139, distance: 74.2
click at [123, 139] on input "0965733889" at bounding box center [234, 140] width 226 height 19
click at [1493, 23] on icon "close" at bounding box center [1496, 23] width 10 height 10
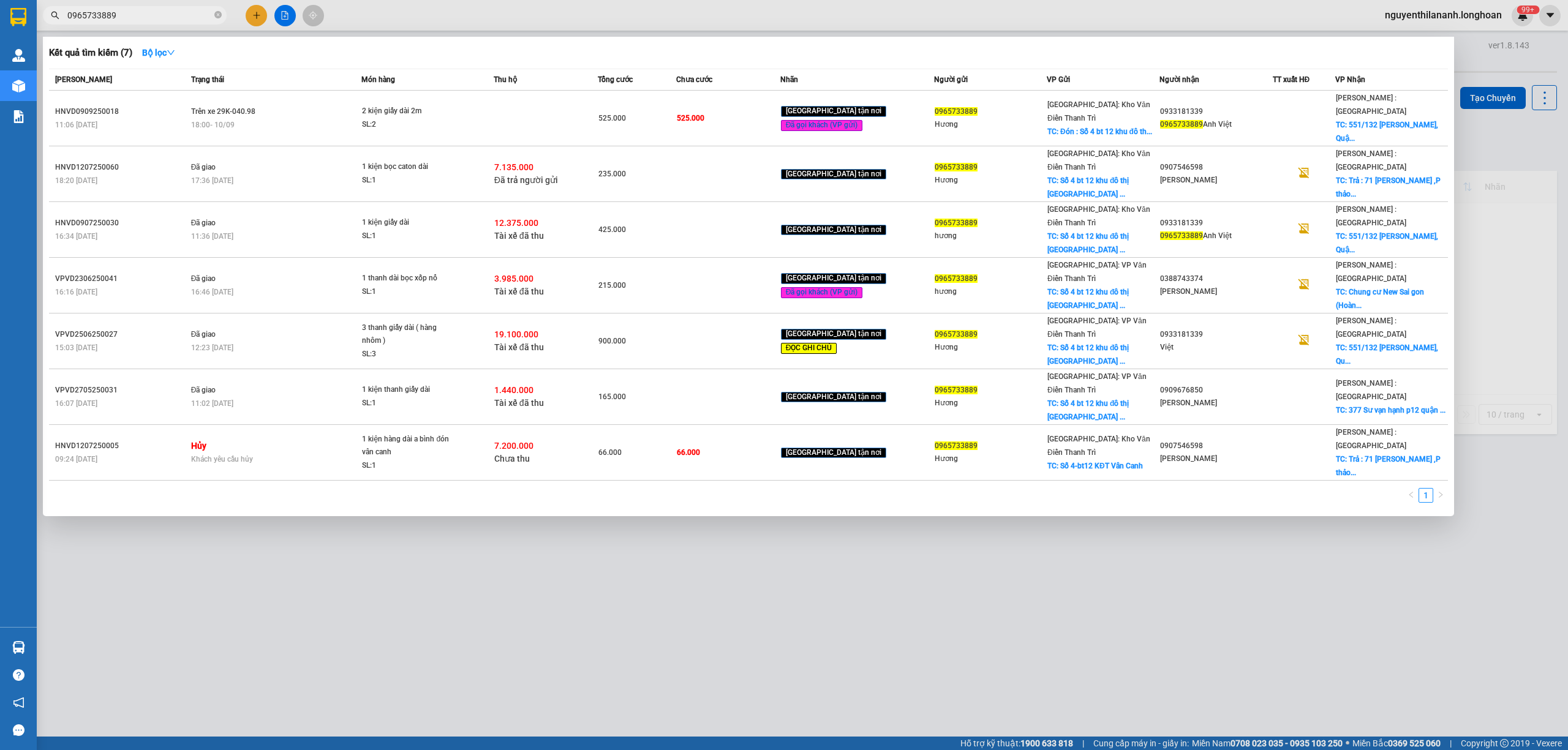
click at [143, 9] on input "0965733889" at bounding box center [140, 15] width 144 height 14
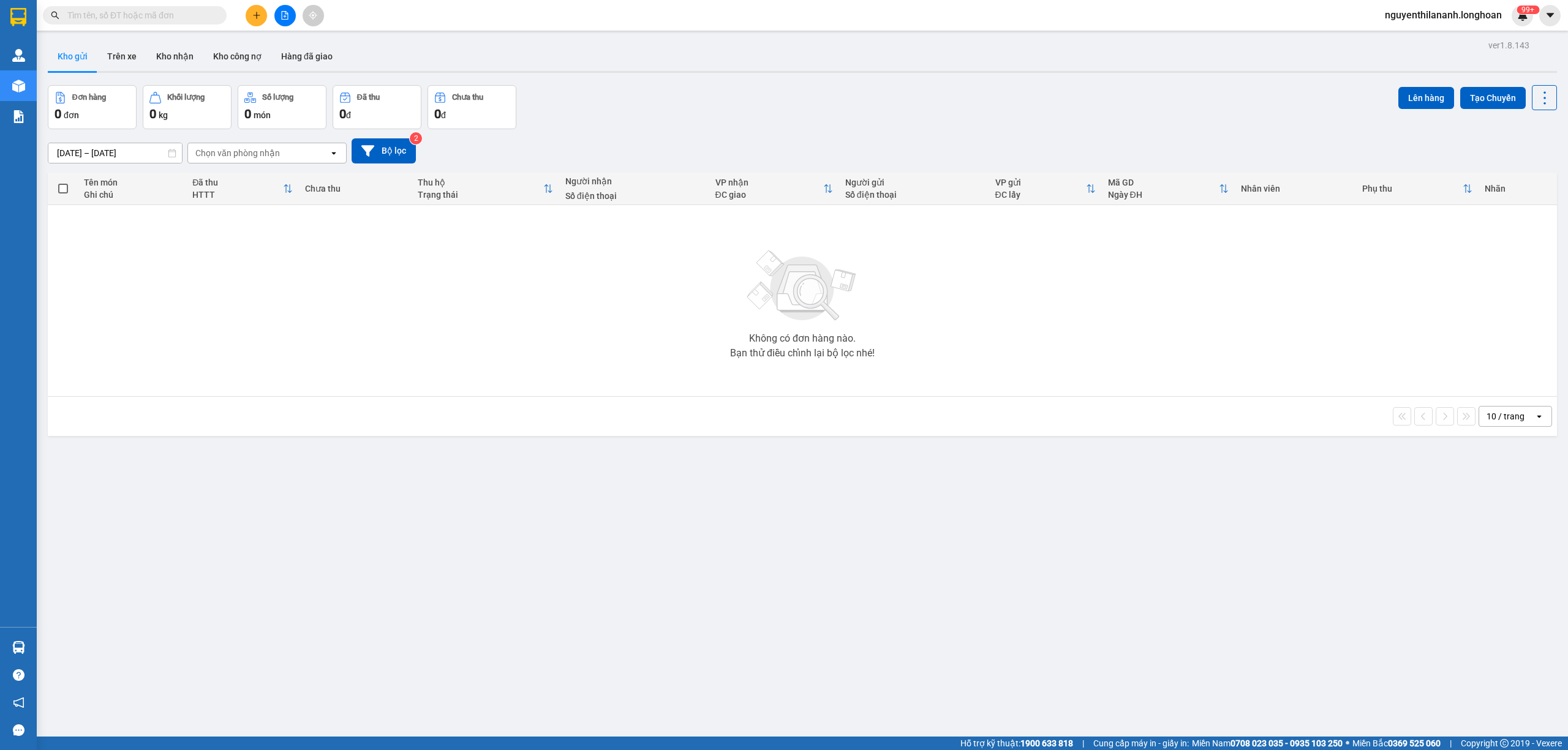
paste input "0945117725"
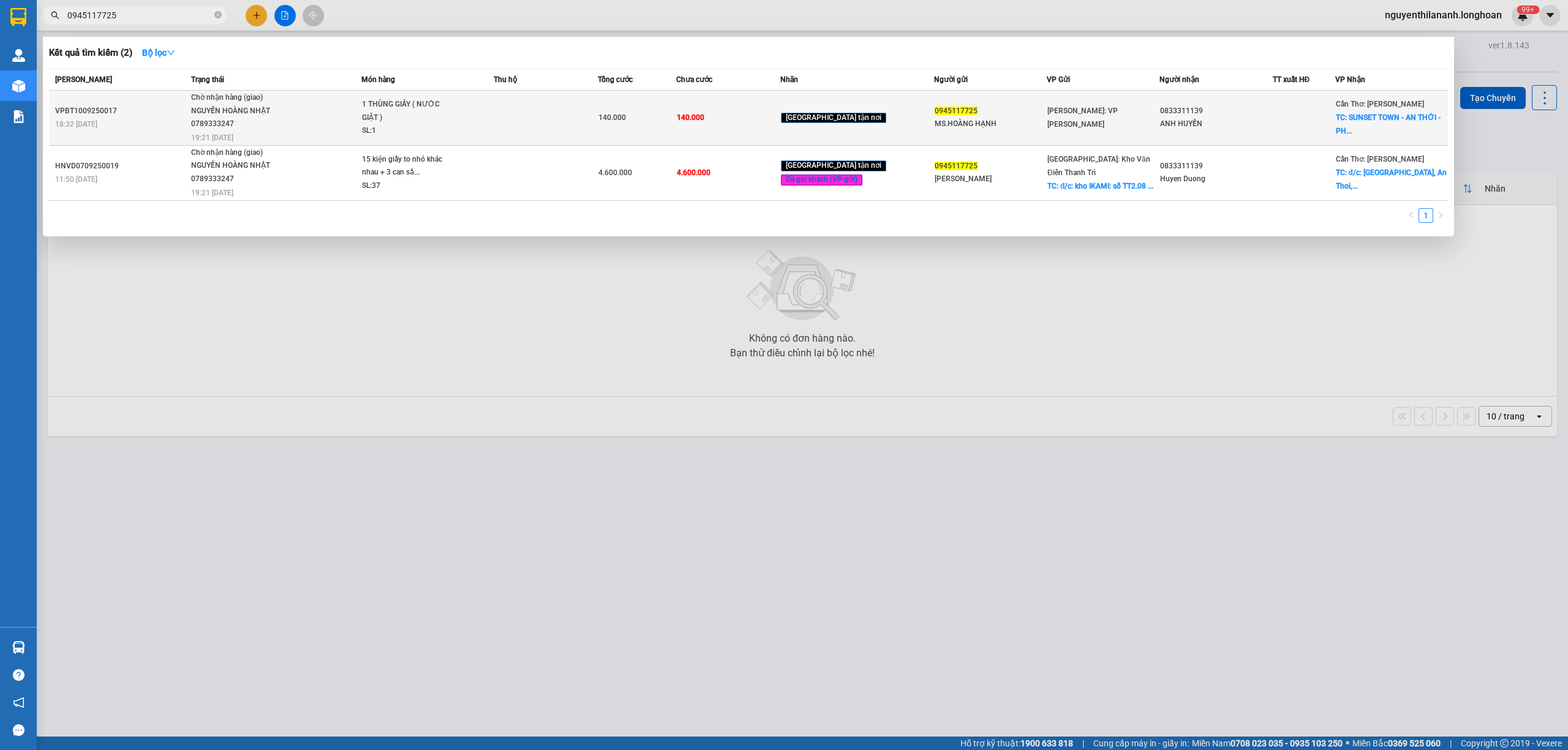
click at [145, 114] on div "VPBT1009250017" at bounding box center [121, 111] width 132 height 13
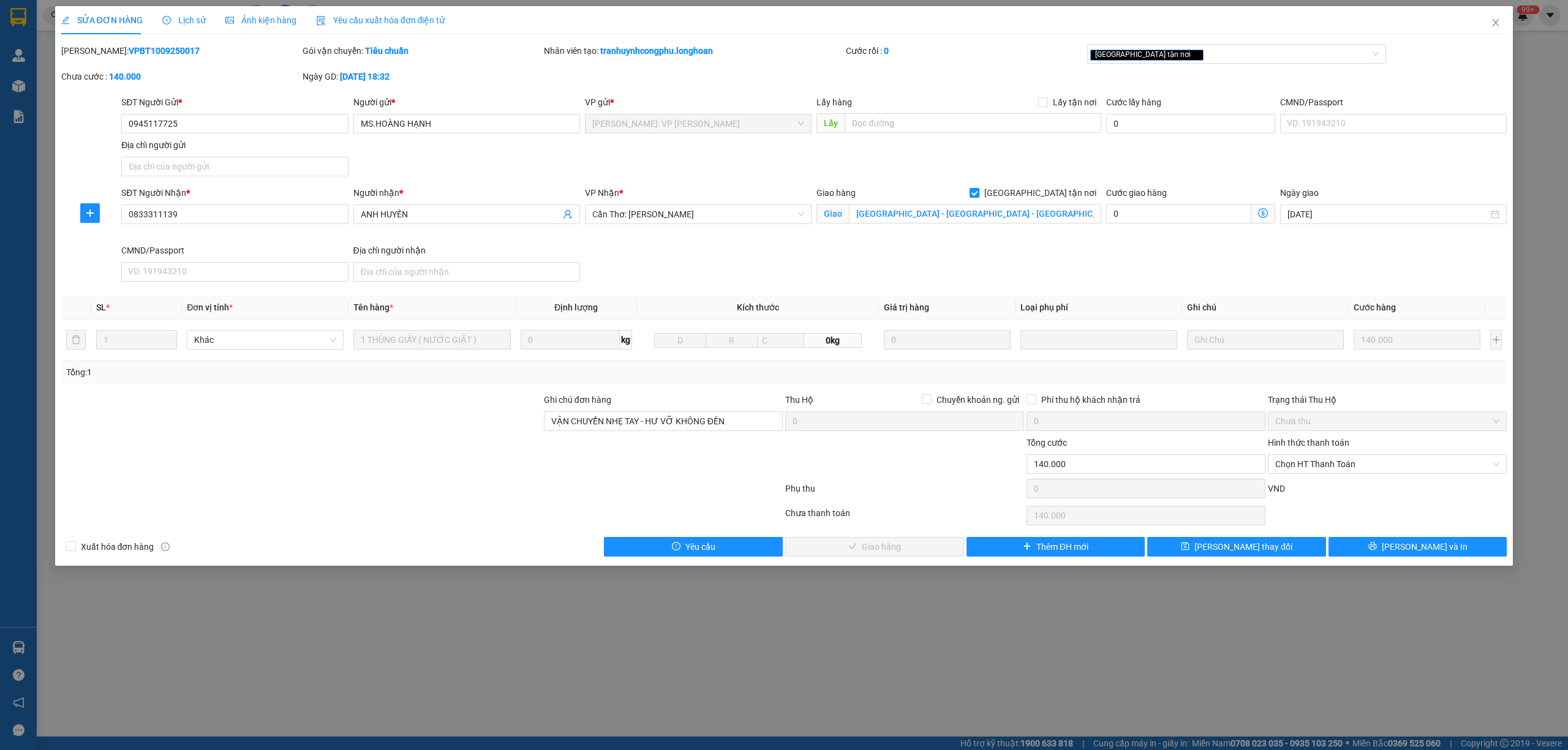
click at [179, 15] on span "Lịch sử" at bounding box center [184, 20] width 44 height 10
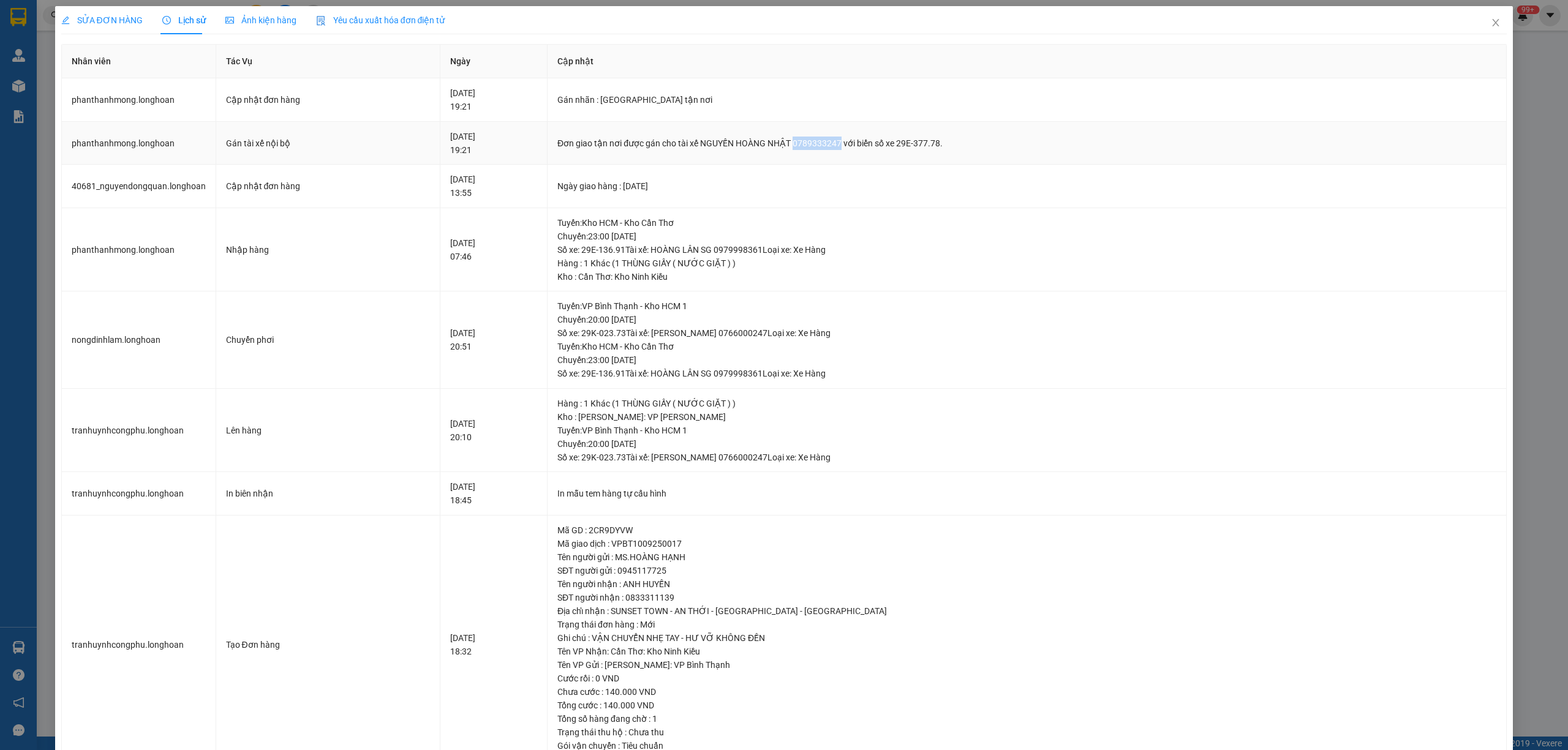
drag, startPoint x: 819, startPoint y: 147, endPoint x: 864, endPoint y: 141, distance: 45.4
click at [864, 141] on div "Đơn giao tận nơi được gán cho tài xế NGUYẾN HOÀNG NHẬT 0789333247 với biển số x…" at bounding box center [1027, 143] width 939 height 14
drag, startPoint x: 1490, startPoint y: 21, endPoint x: 383, endPoint y: 13, distance: 1107.0
click at [1480, 24] on span "Close" at bounding box center [1496, 24] width 34 height 34
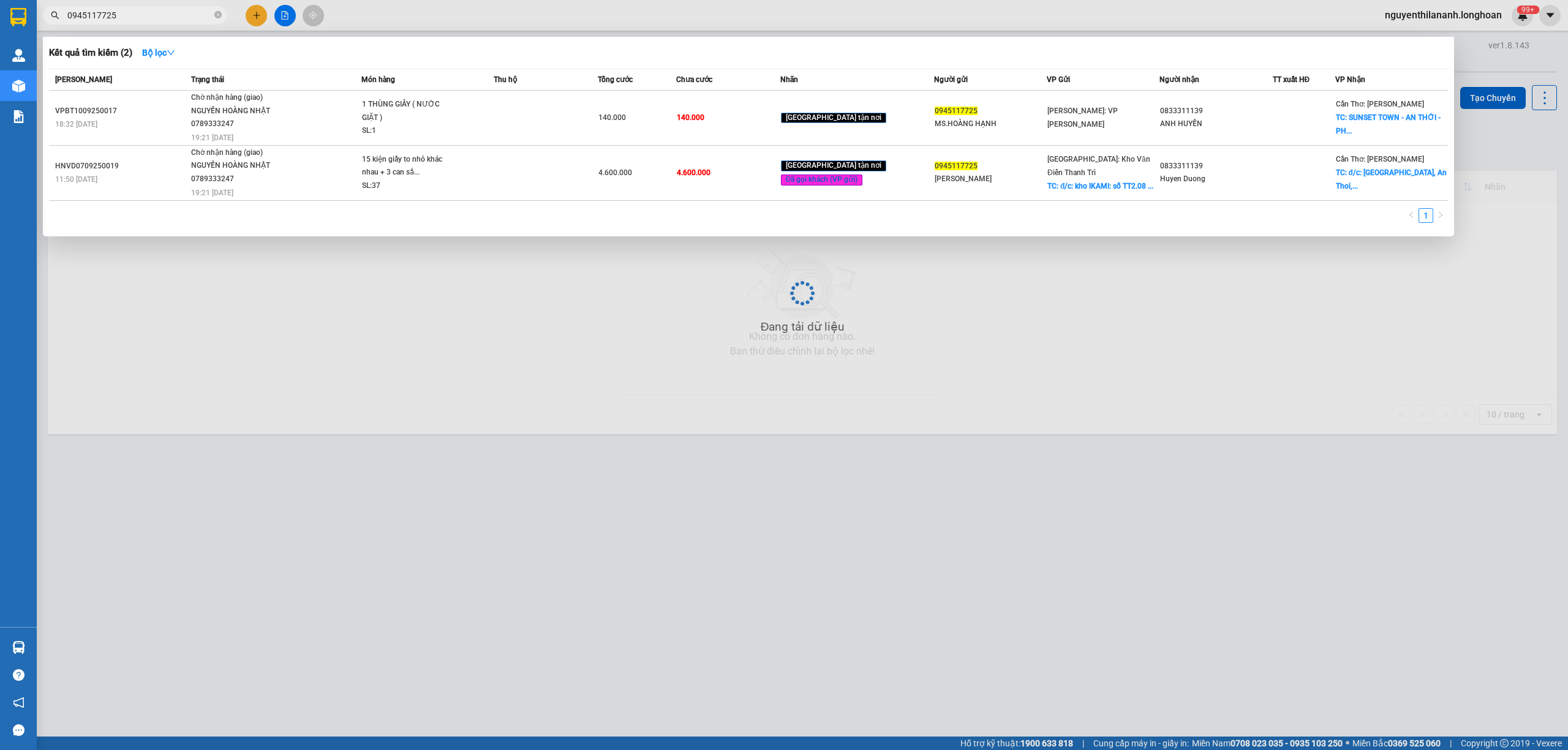
click at [148, 15] on input "0945117725" at bounding box center [140, 15] width 144 height 14
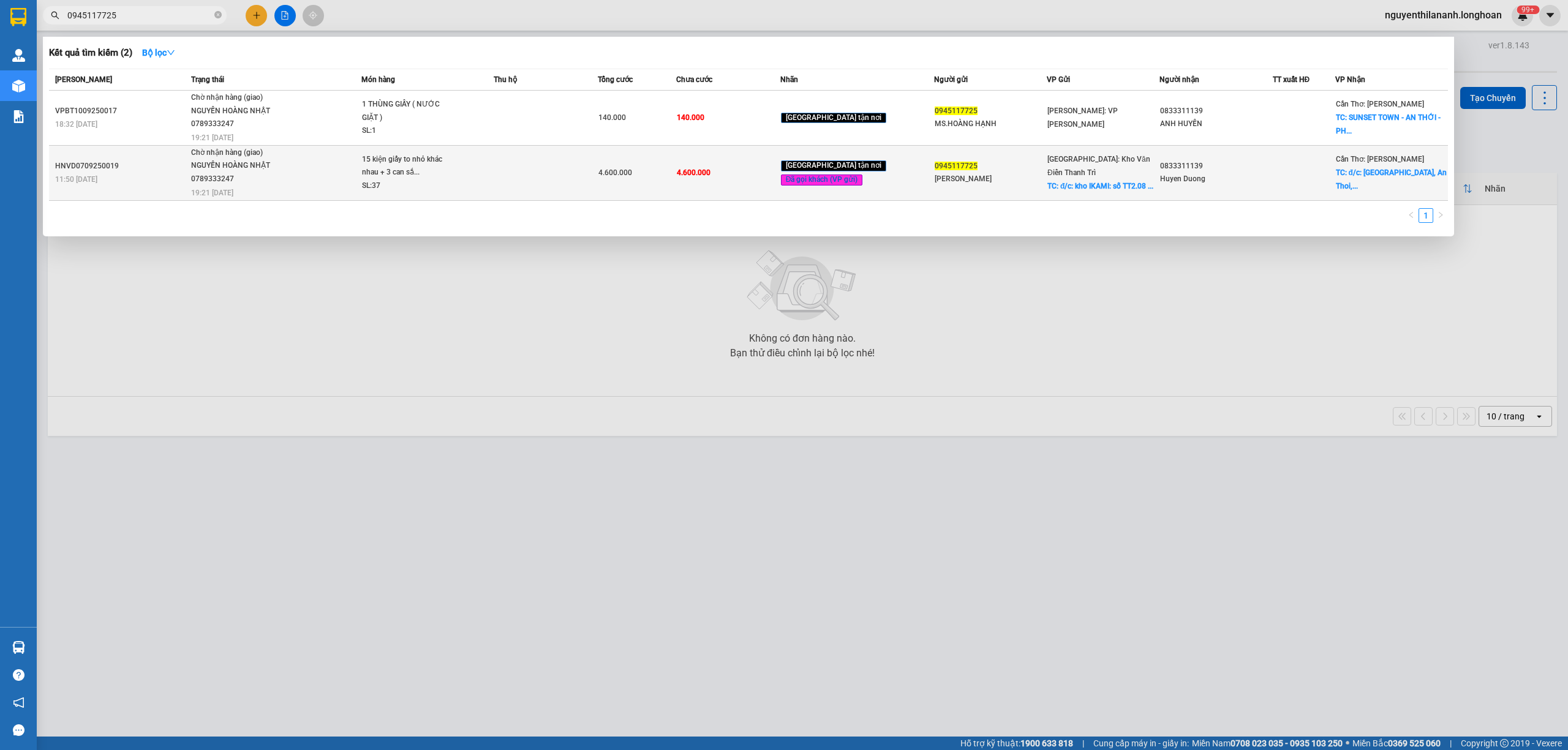
click at [161, 174] on div "11:50 [DATE]" at bounding box center [121, 179] width 132 height 14
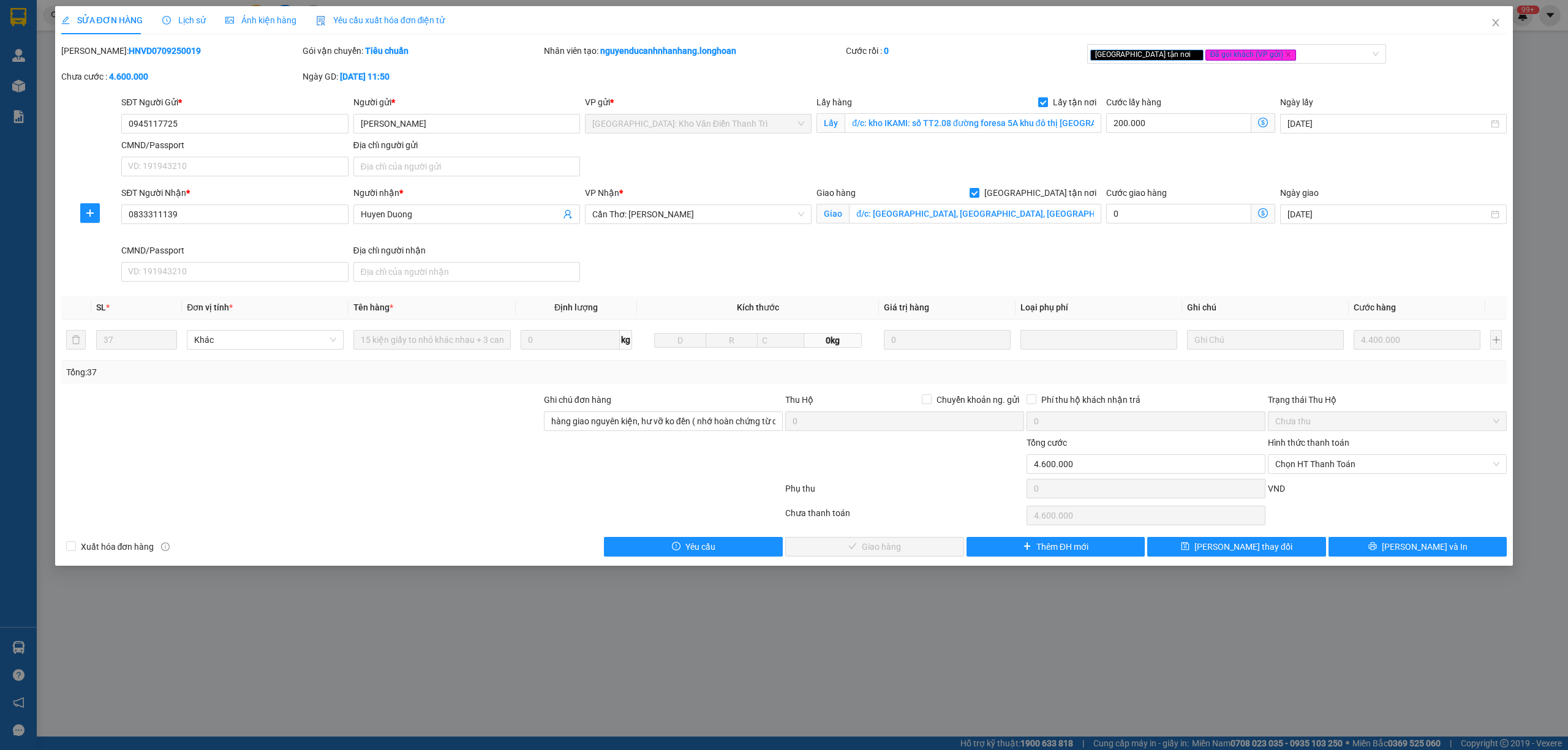
click at [191, 27] on div "Lịch sử" at bounding box center [184, 20] width 44 height 28
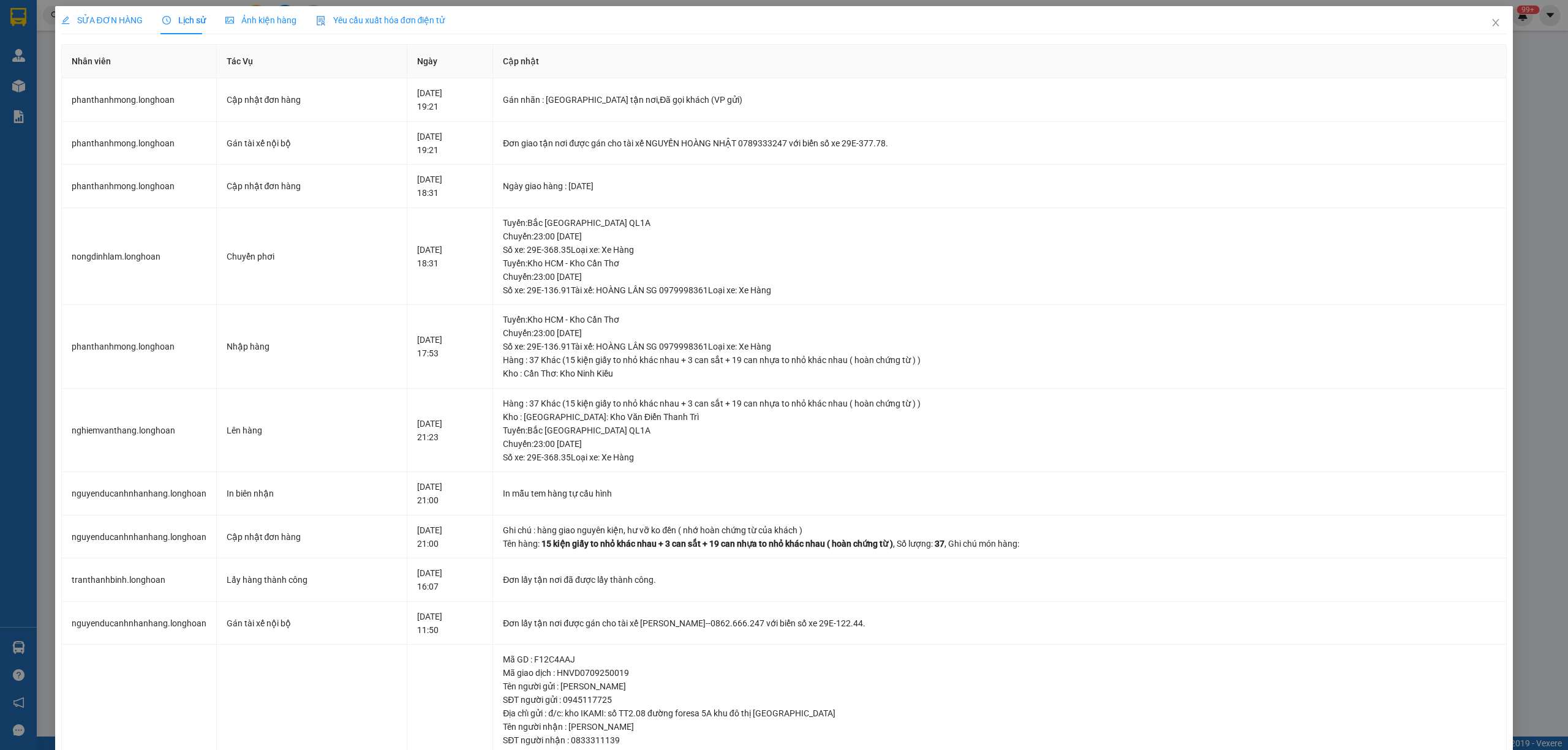
click at [109, 20] on span "SỬA ĐƠN HÀNG" at bounding box center [102, 20] width 81 height 10
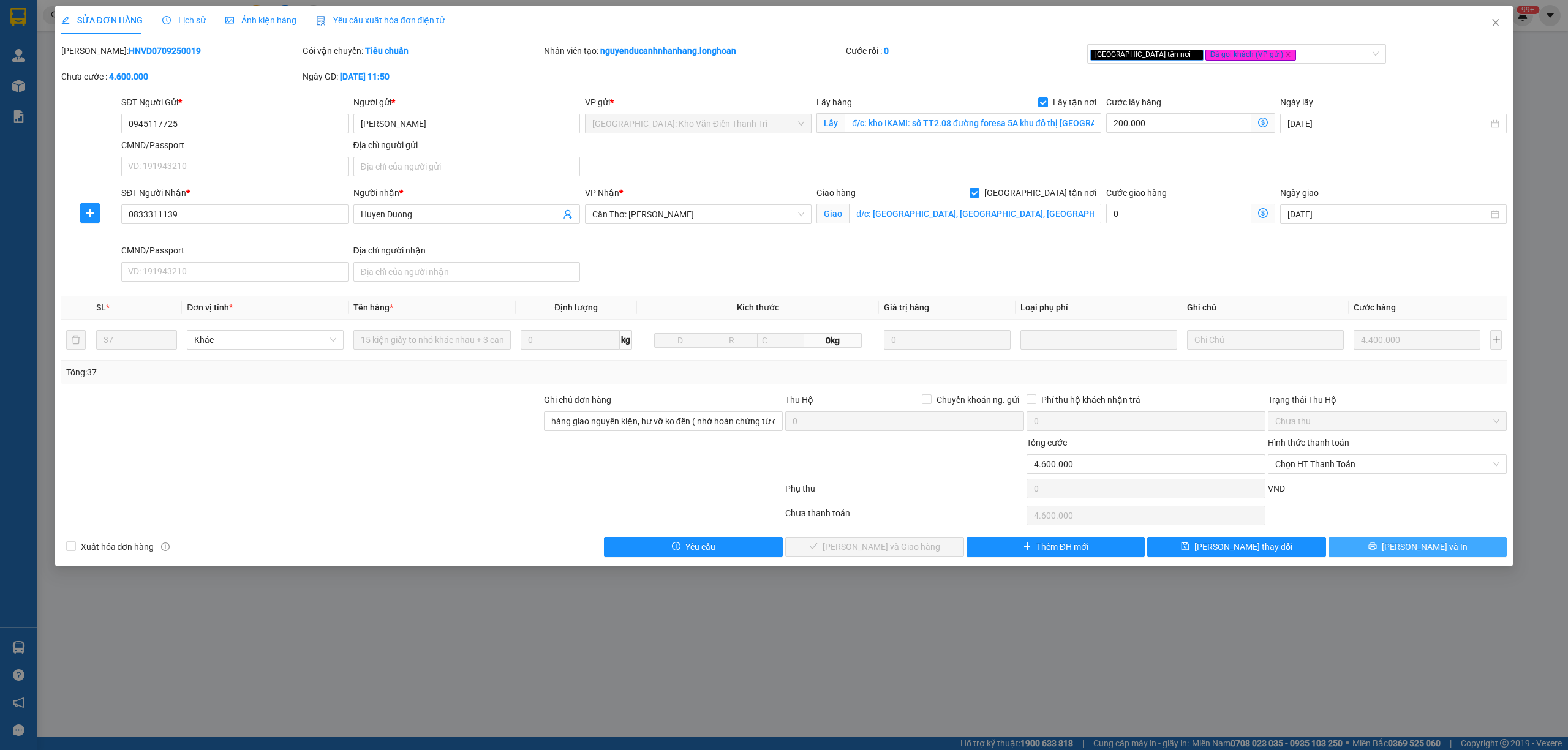
click at [1364, 550] on button "[PERSON_NAME] và In" at bounding box center [1418, 546] width 179 height 19
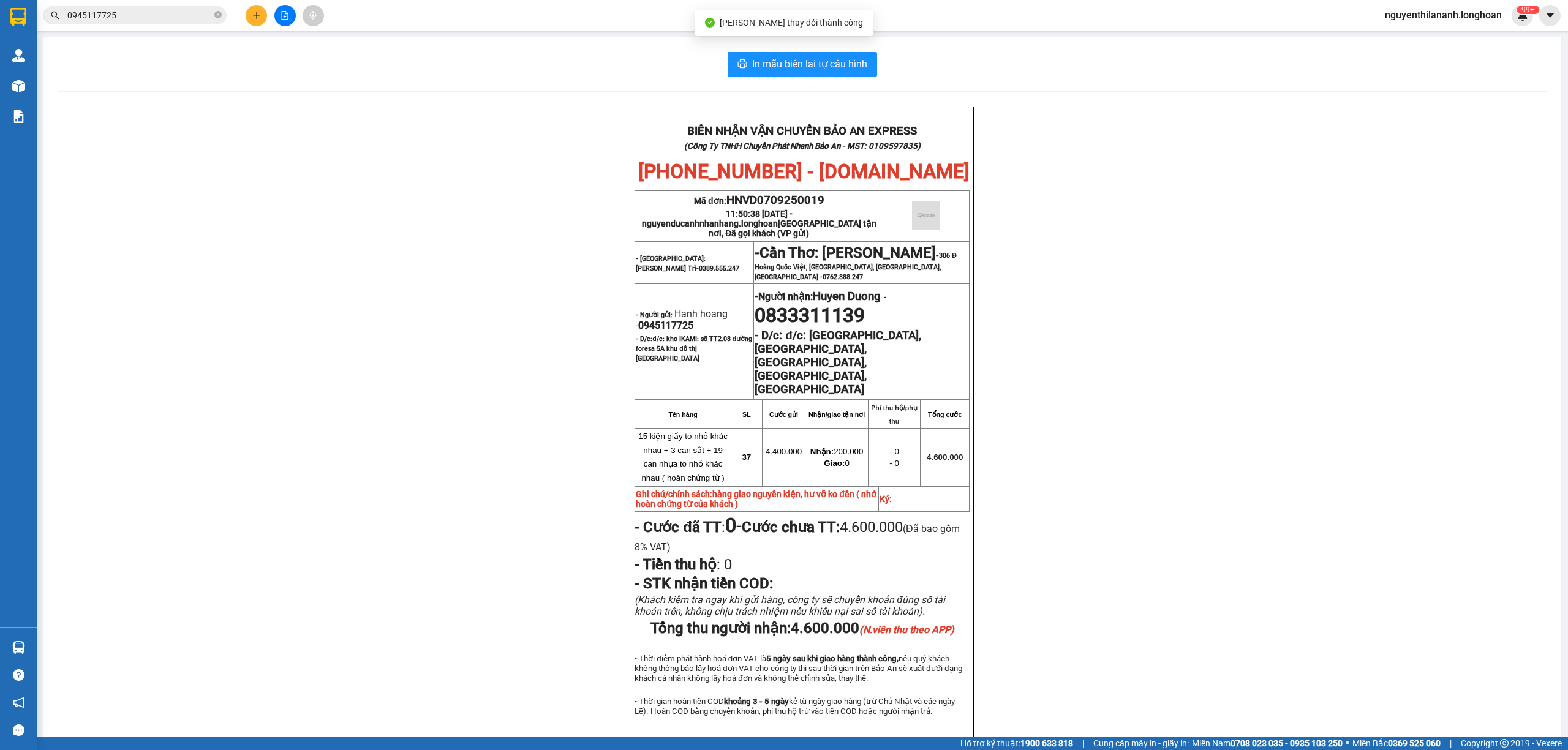
click at [1093, 482] on div "BIÊN NHẬN VẬN CHUYỂN BẢO AN EXPRESS (Công Ty TNHH Chuyển Phát Nhanh Bảo An - MS…" at bounding box center [802, 442] width 1489 height 671
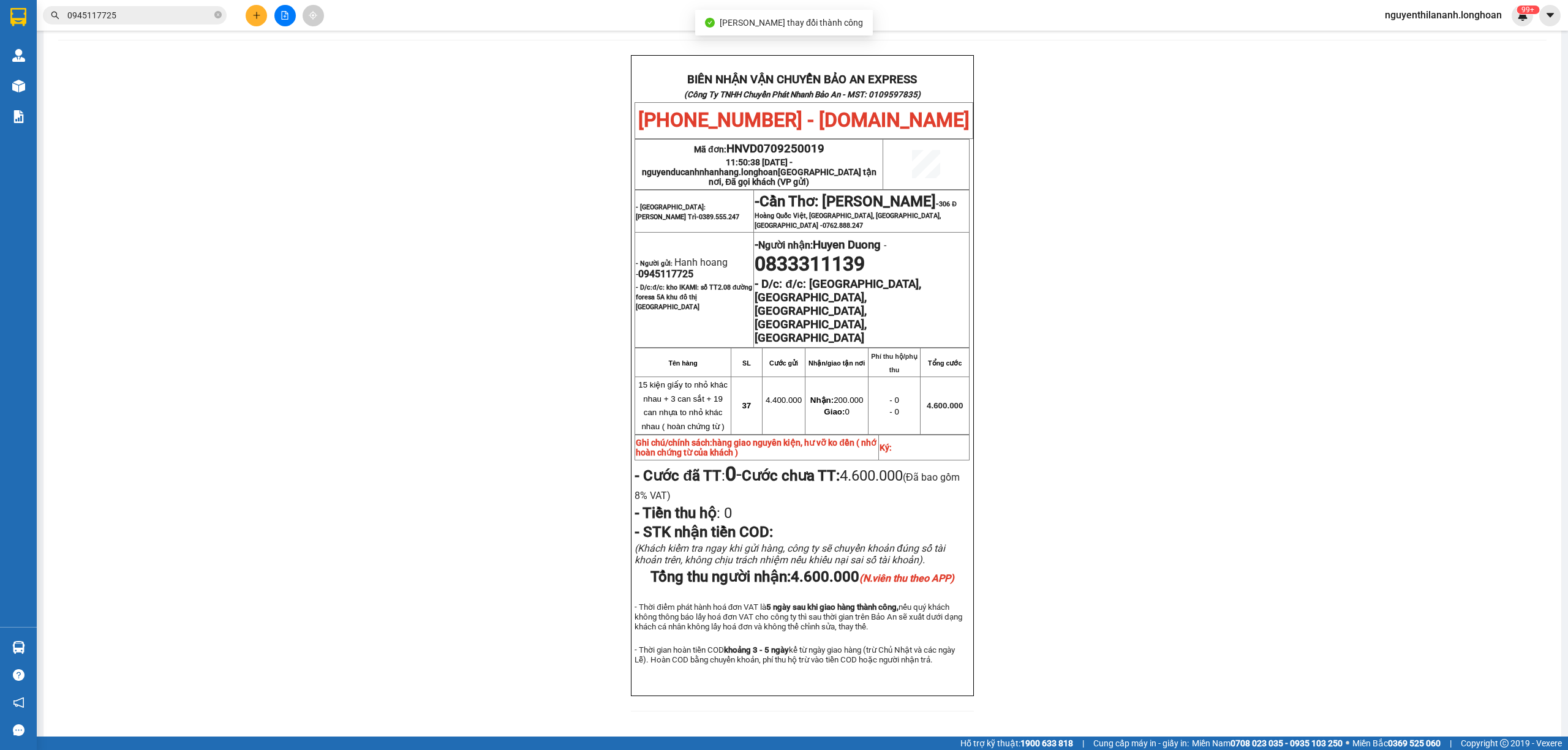
click at [1093, 482] on div "BIÊN NHẬN VẬN CHUYỂN BẢO AN EXPRESS (Công Ty TNHH Chuyển Phát Nhanh Bảo An - MS…" at bounding box center [802, 391] width 1489 height 671
click at [126, 14] on input "0945117725" at bounding box center [140, 15] width 144 height 14
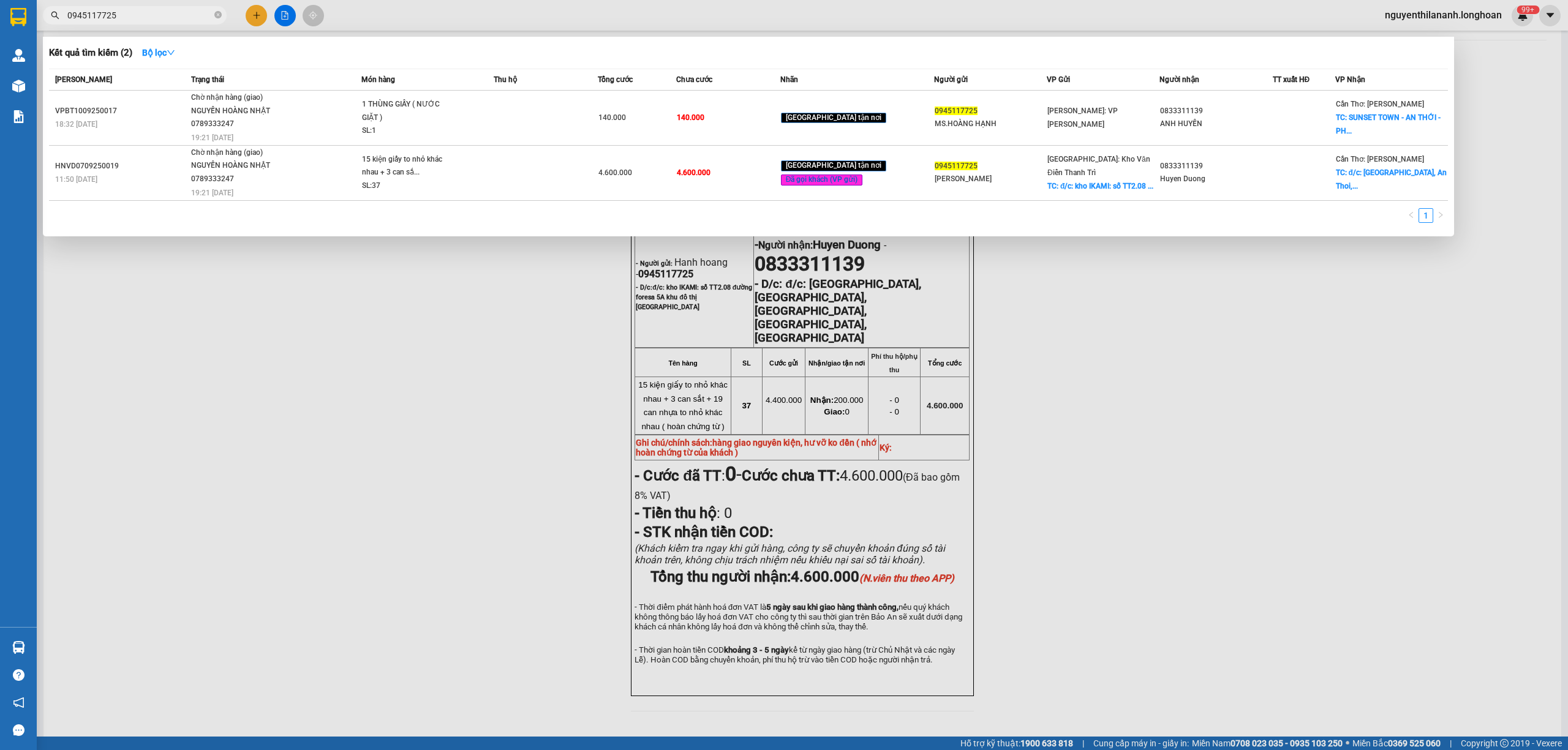
click at [125, 14] on input "0945117725" at bounding box center [140, 15] width 144 height 14
click at [122, 14] on input "0945117725" at bounding box center [140, 15] width 144 height 14
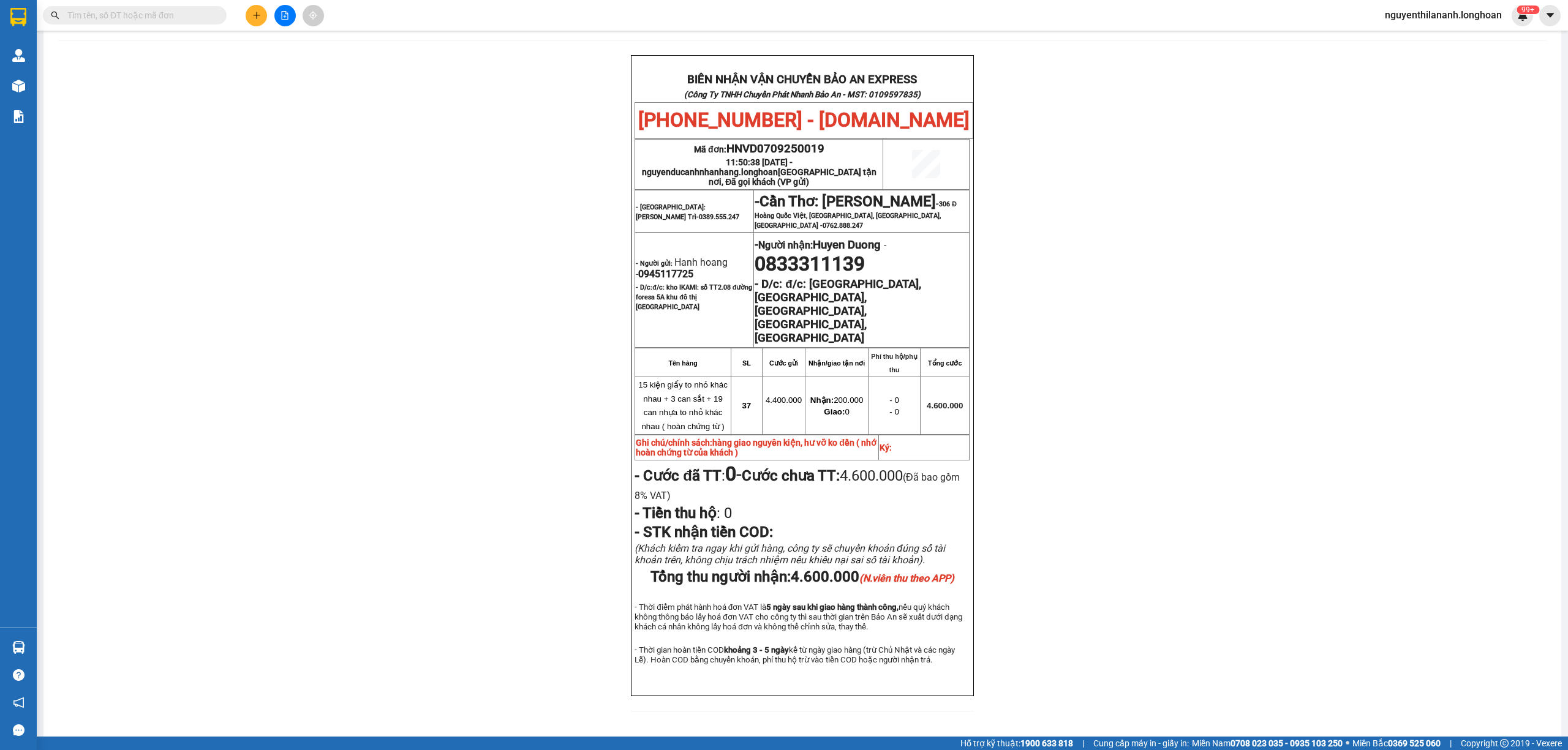
paste input "0799406646"
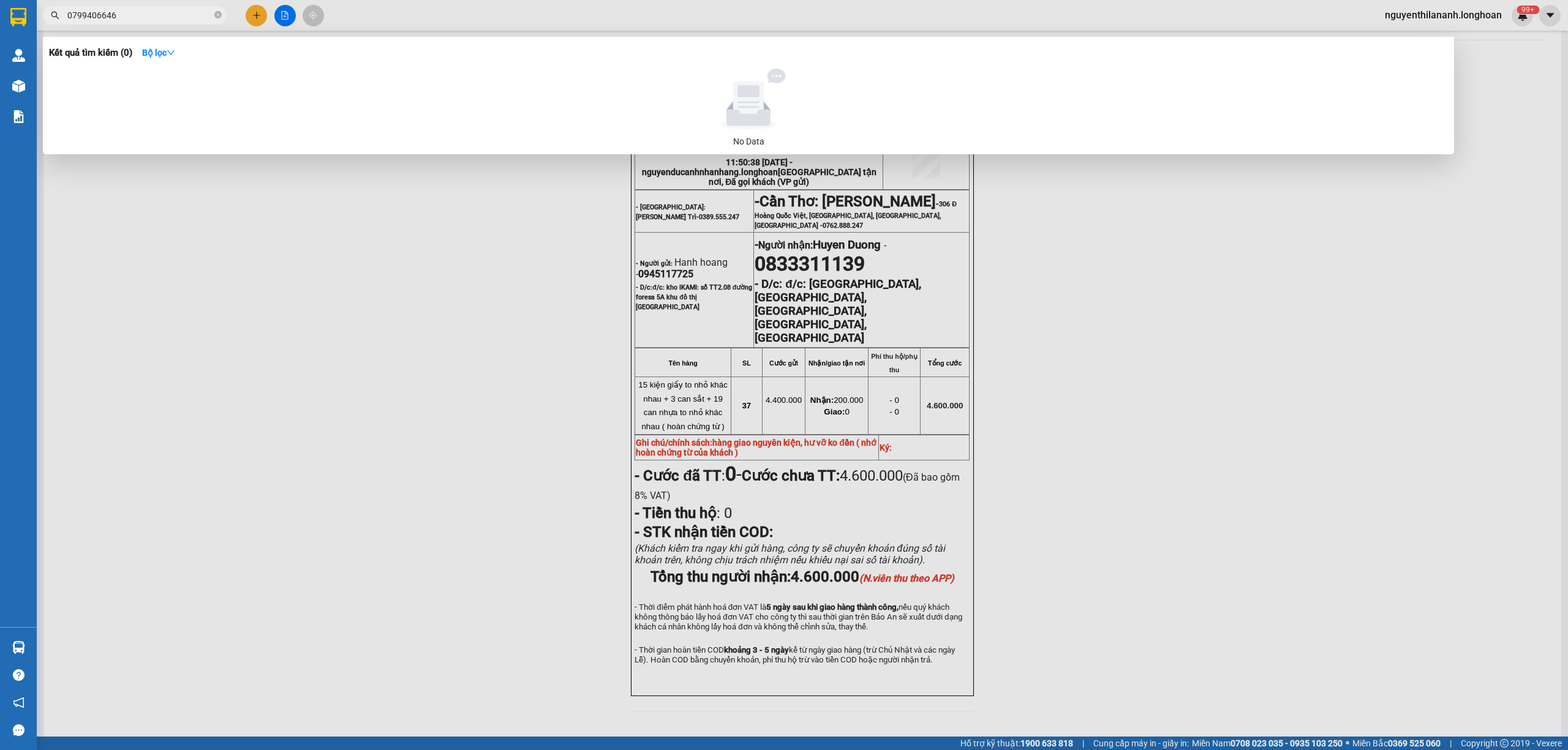
drag, startPoint x: 127, startPoint y: 14, endPoint x: 104, endPoint y: 9, distance: 23.5
click at [104, 9] on input "0799406646" at bounding box center [140, 15] width 144 height 14
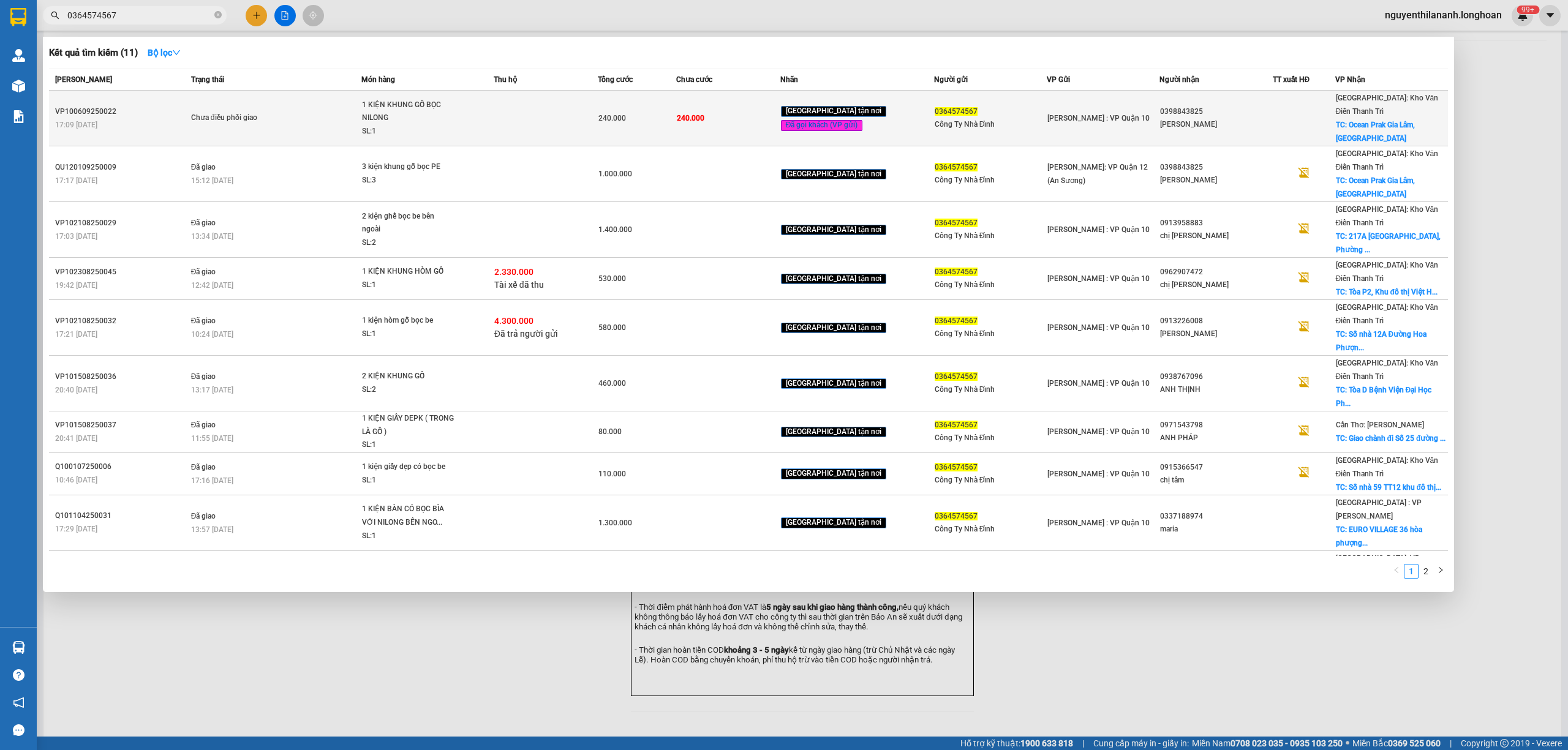
click at [153, 94] on td "VP100609250022 17:09 - 06/09" at bounding box center [118, 118] width 139 height 56
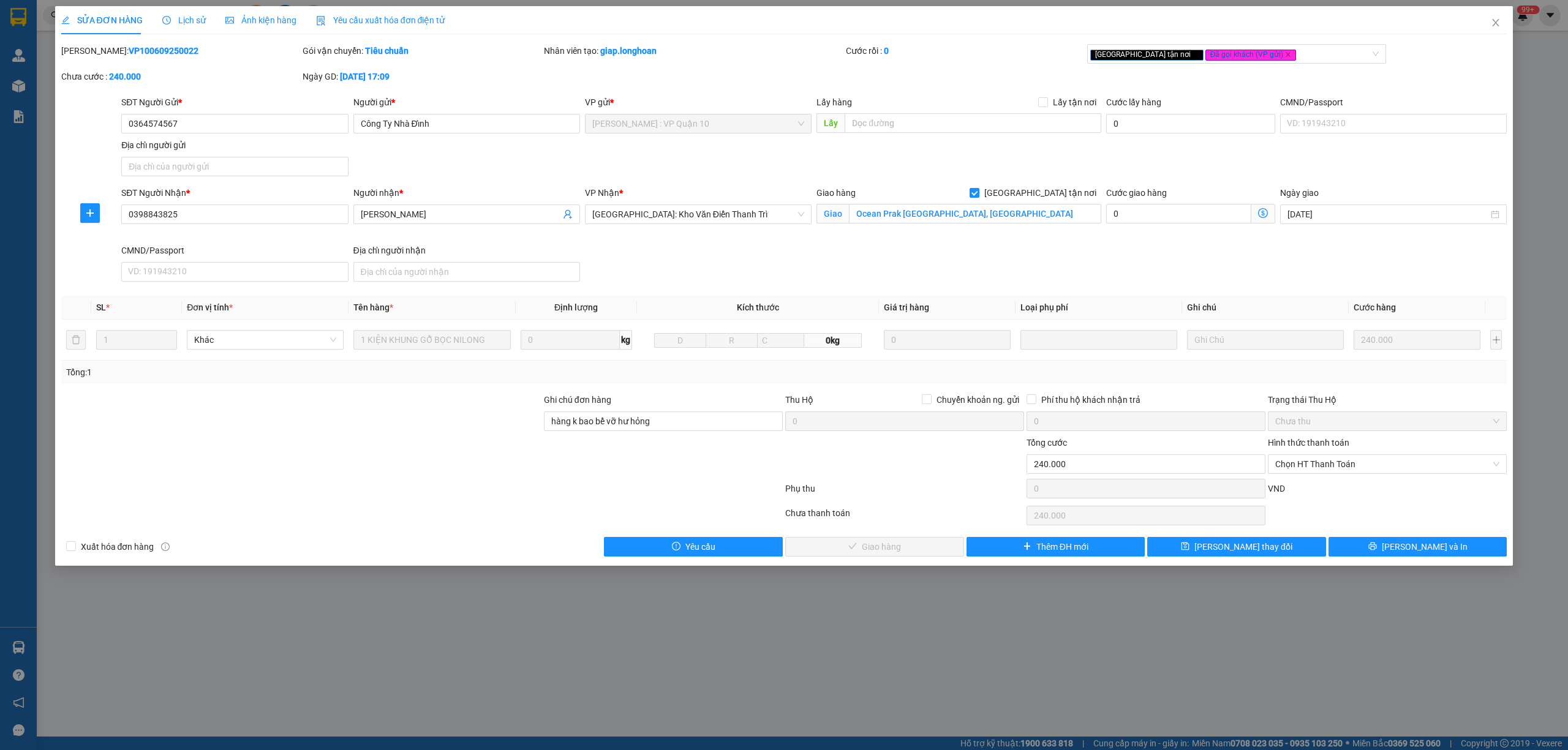
click at [179, 15] on span "Lịch sử" at bounding box center [184, 20] width 44 height 10
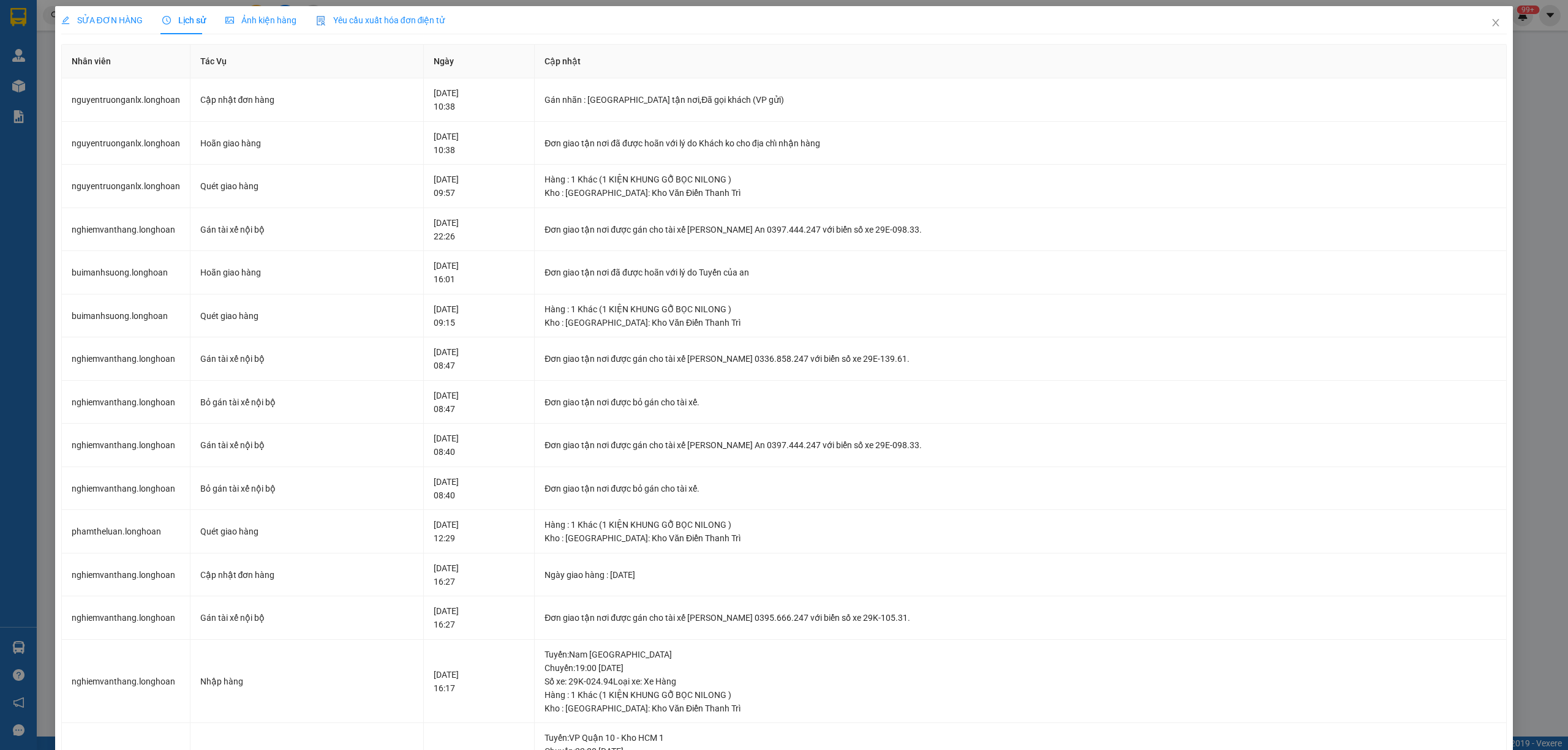
click at [118, 19] on span "SỬA ĐƠN HÀNG" at bounding box center [102, 20] width 81 height 10
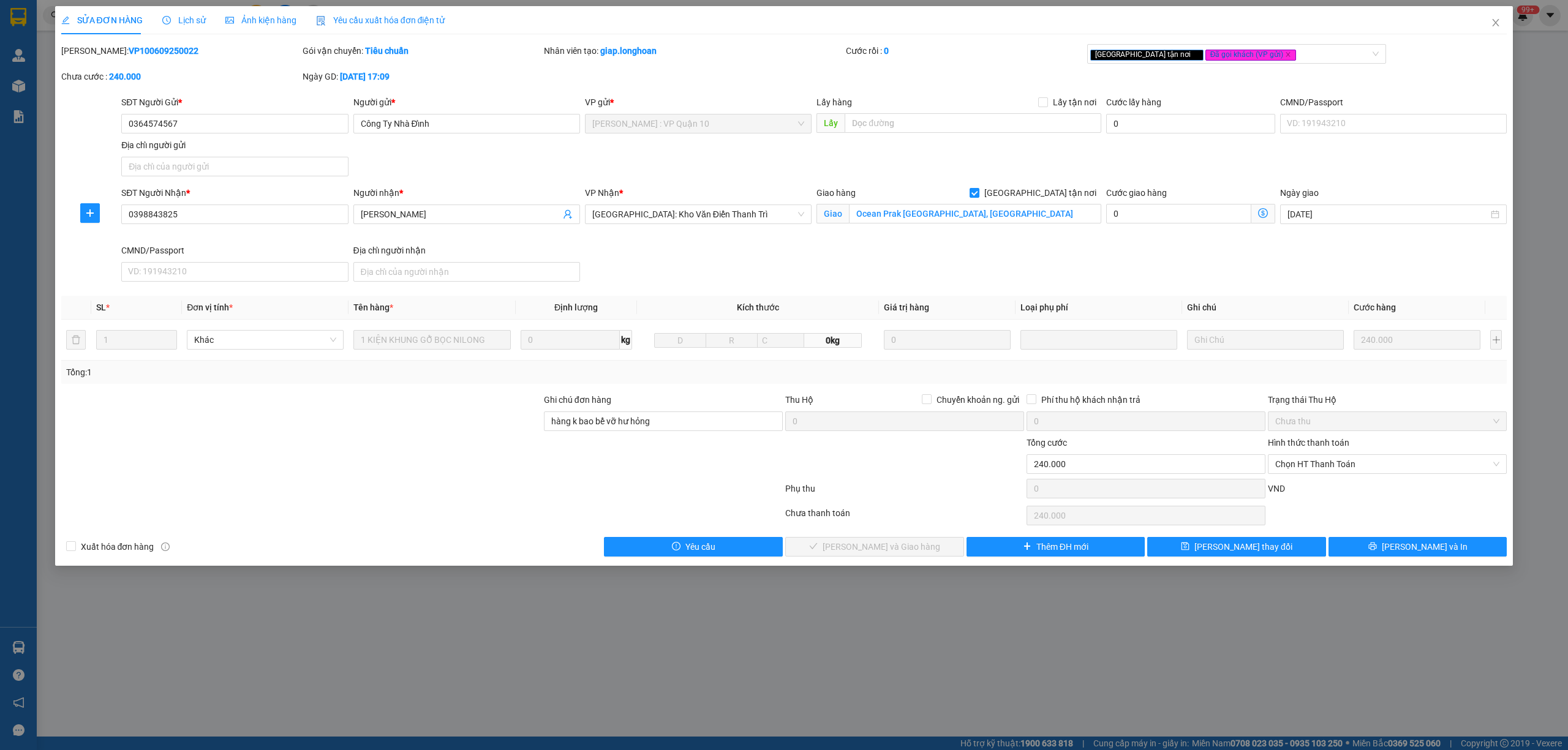
click at [174, 19] on span "Lịch sử" at bounding box center [184, 20] width 44 height 10
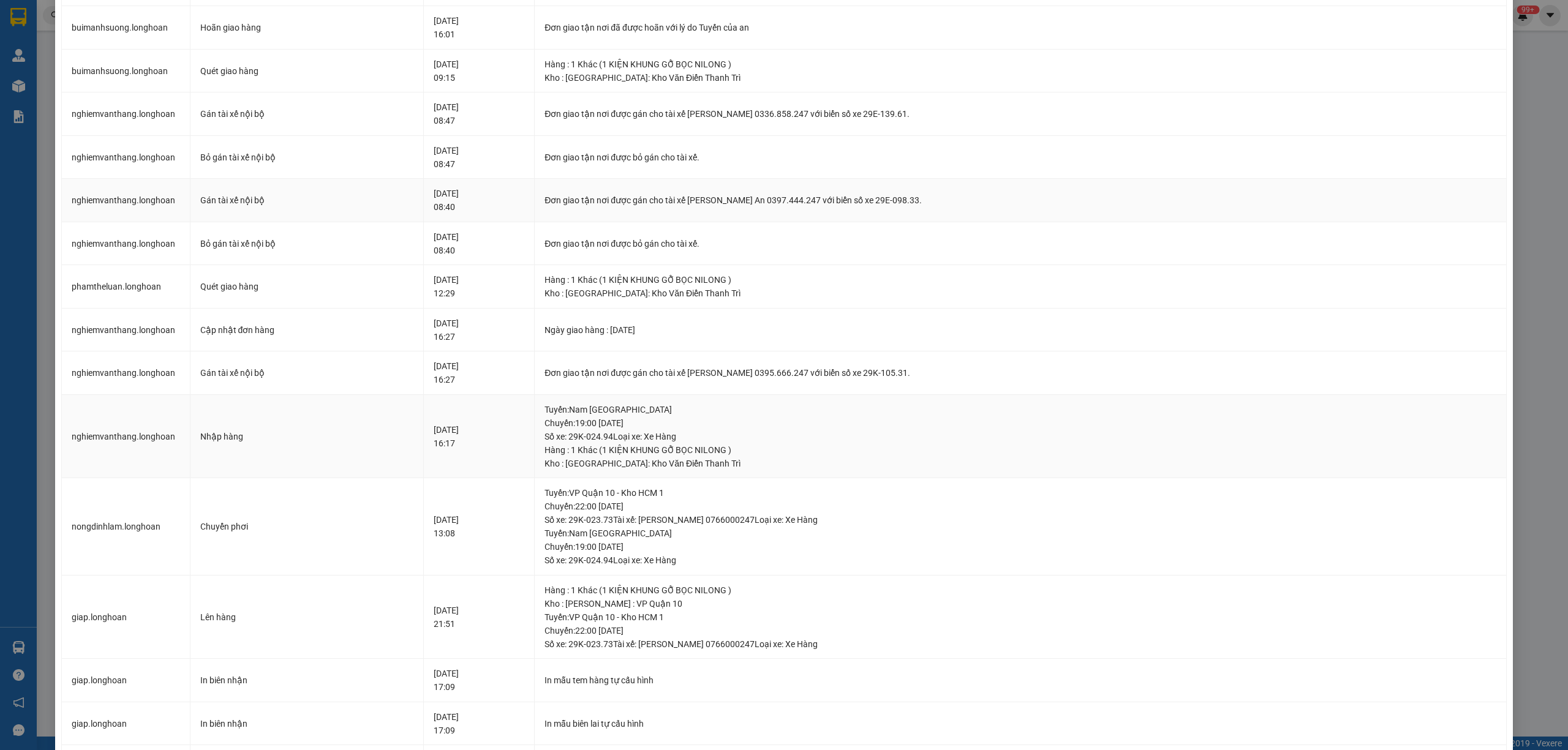
scroll to position [526, 0]
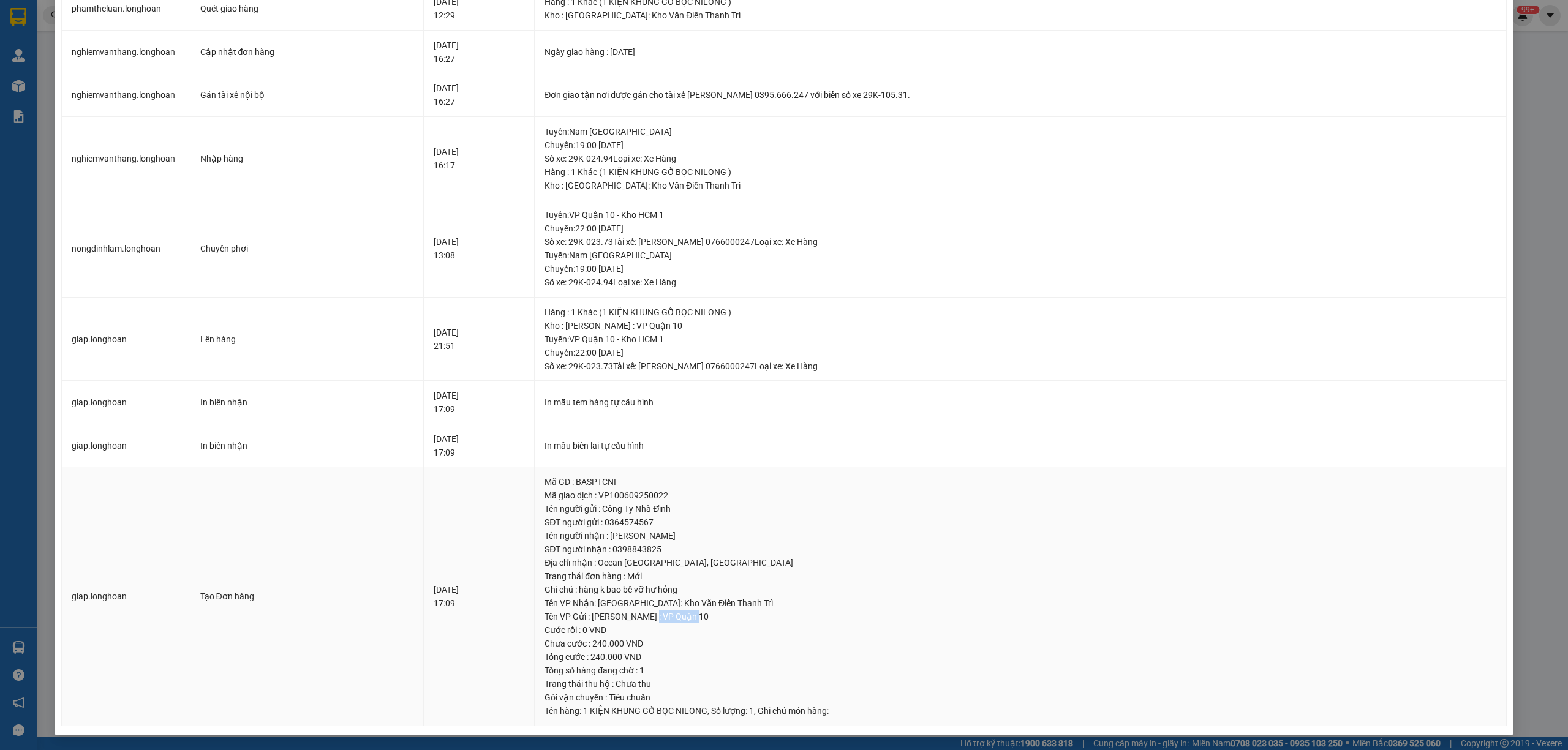
drag, startPoint x: 682, startPoint y: 613, endPoint x: 771, endPoint y: 611, distance: 89.0
click at [771, 611] on div "Tên VP Gửi : Hồ Chí Minh : VP Quận 10" at bounding box center [1020, 616] width 952 height 14
click at [742, 617] on div "Tên VP Gửi : Hồ Chí Minh : VP Quận 10" at bounding box center [1020, 616] width 952 height 14
drag, startPoint x: 735, startPoint y: 619, endPoint x: 677, endPoint y: 621, distance: 58.0
click at [677, 621] on div "Tên VP Gửi : Hồ Chí Minh : VP Quận 10" at bounding box center [1020, 616] width 952 height 14
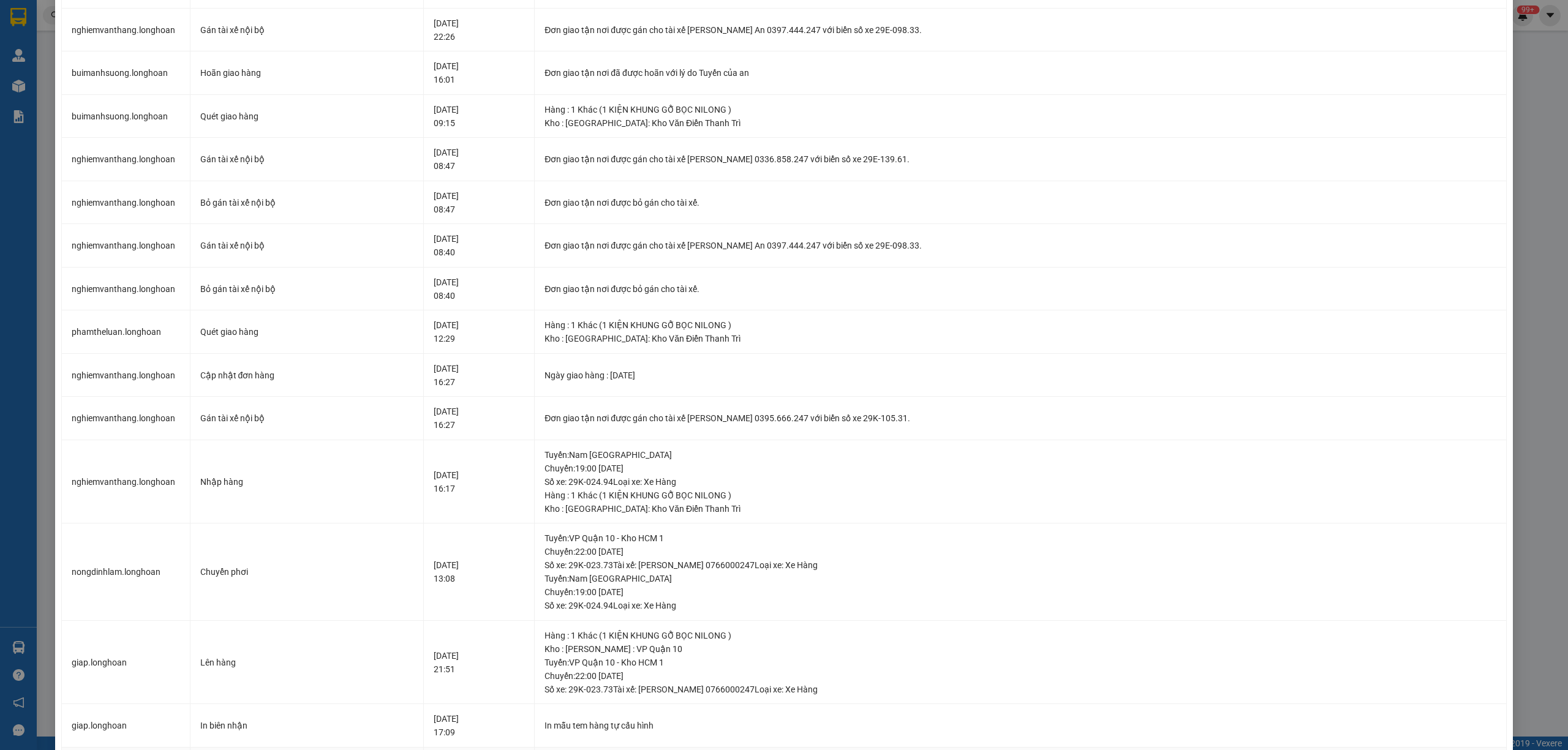
scroll to position [0, 0]
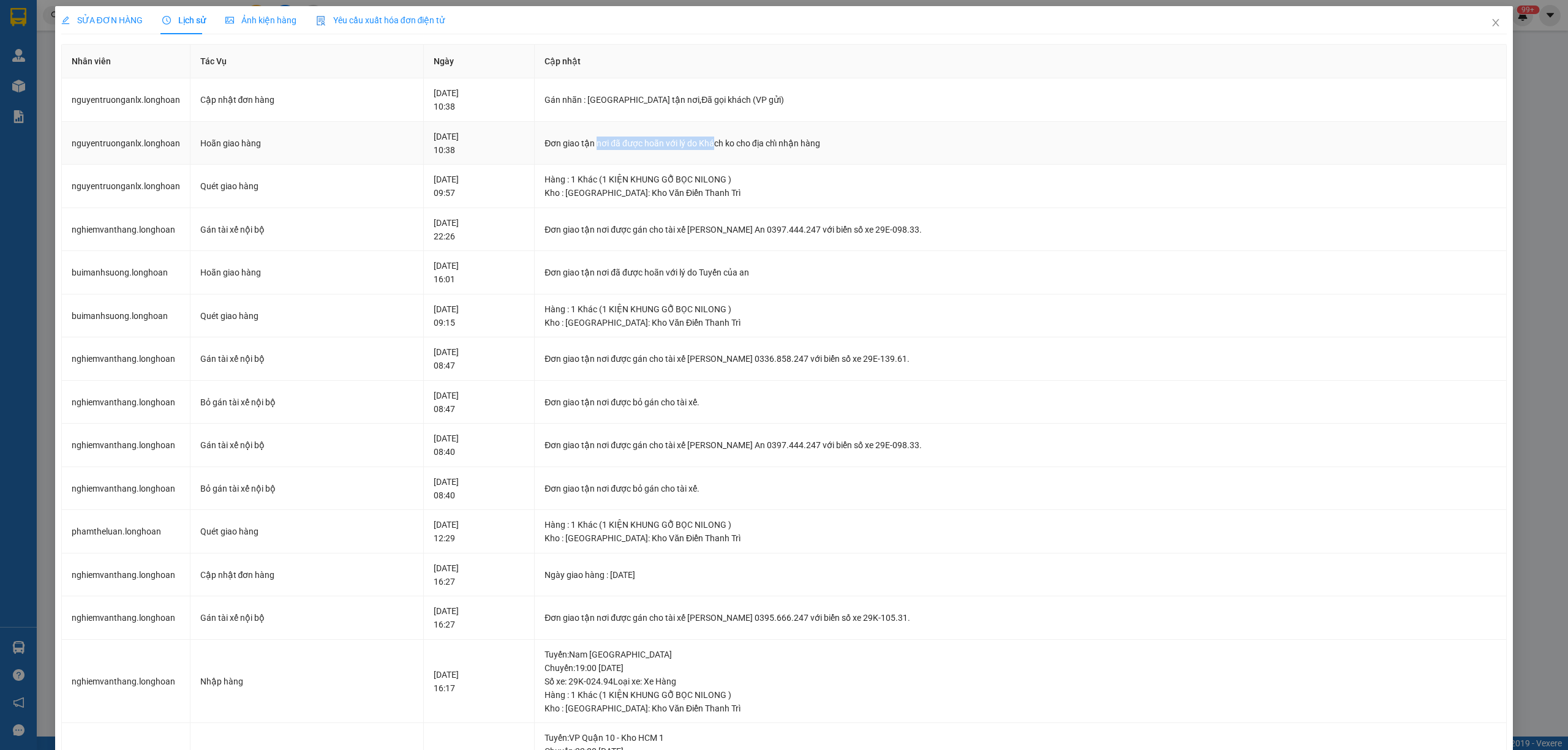
drag, startPoint x: 634, startPoint y: 156, endPoint x: 755, endPoint y: 155, distance: 121.0
click at [753, 142] on td "Đơn giao tận nơi đã được hoãn với lý do Khách ko cho địa chỉ nhận hàng" at bounding box center [1020, 144] width 972 height 44
click at [772, 174] on div "Hàng : 1 Khác (1 KIỆN KHUNG GỖ BỌC NILONG )" at bounding box center [1020, 179] width 952 height 14
click at [94, 18] on span "SỬA ĐƠN HÀNG" at bounding box center [102, 20] width 81 height 10
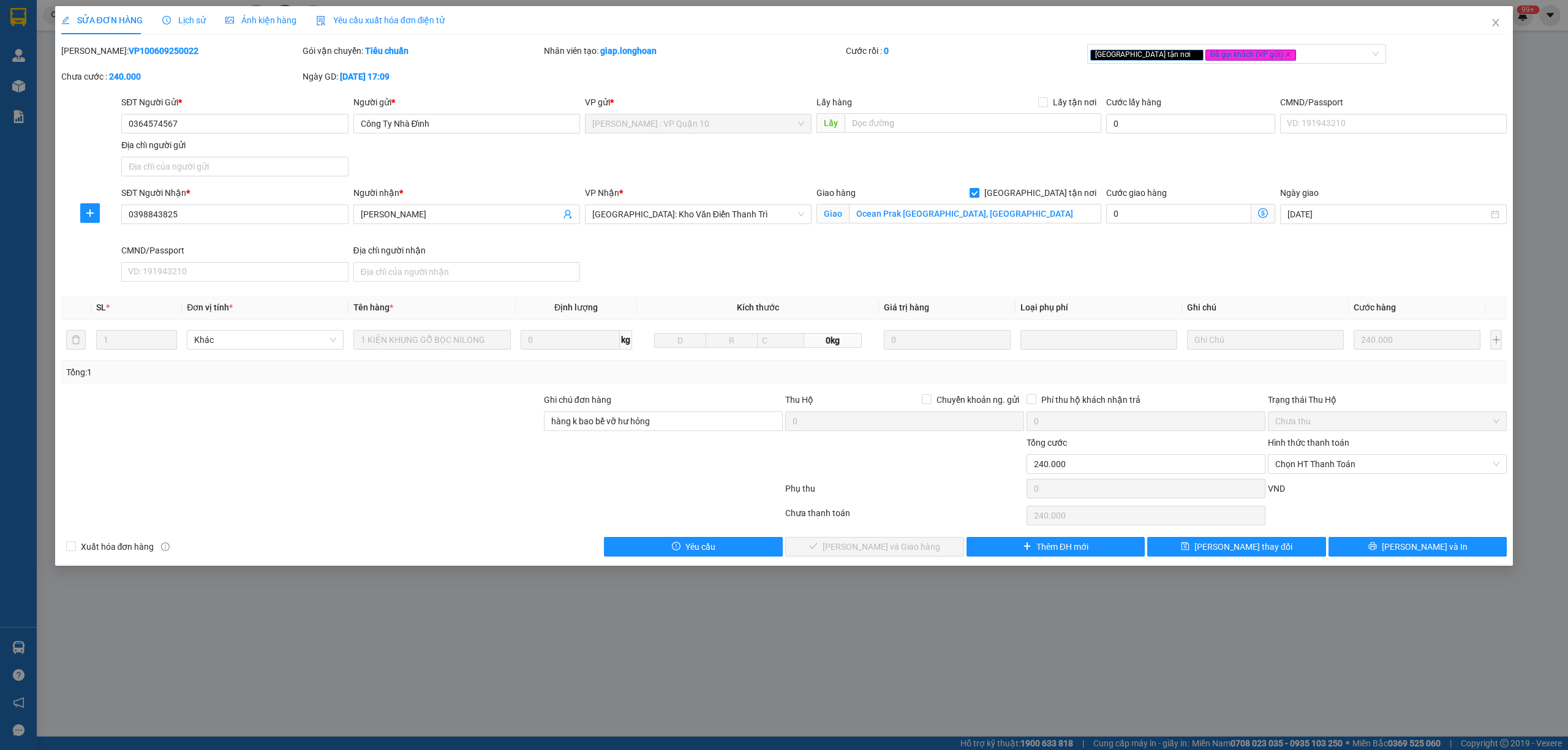
click at [172, 24] on span "Lịch sử" at bounding box center [184, 20] width 44 height 10
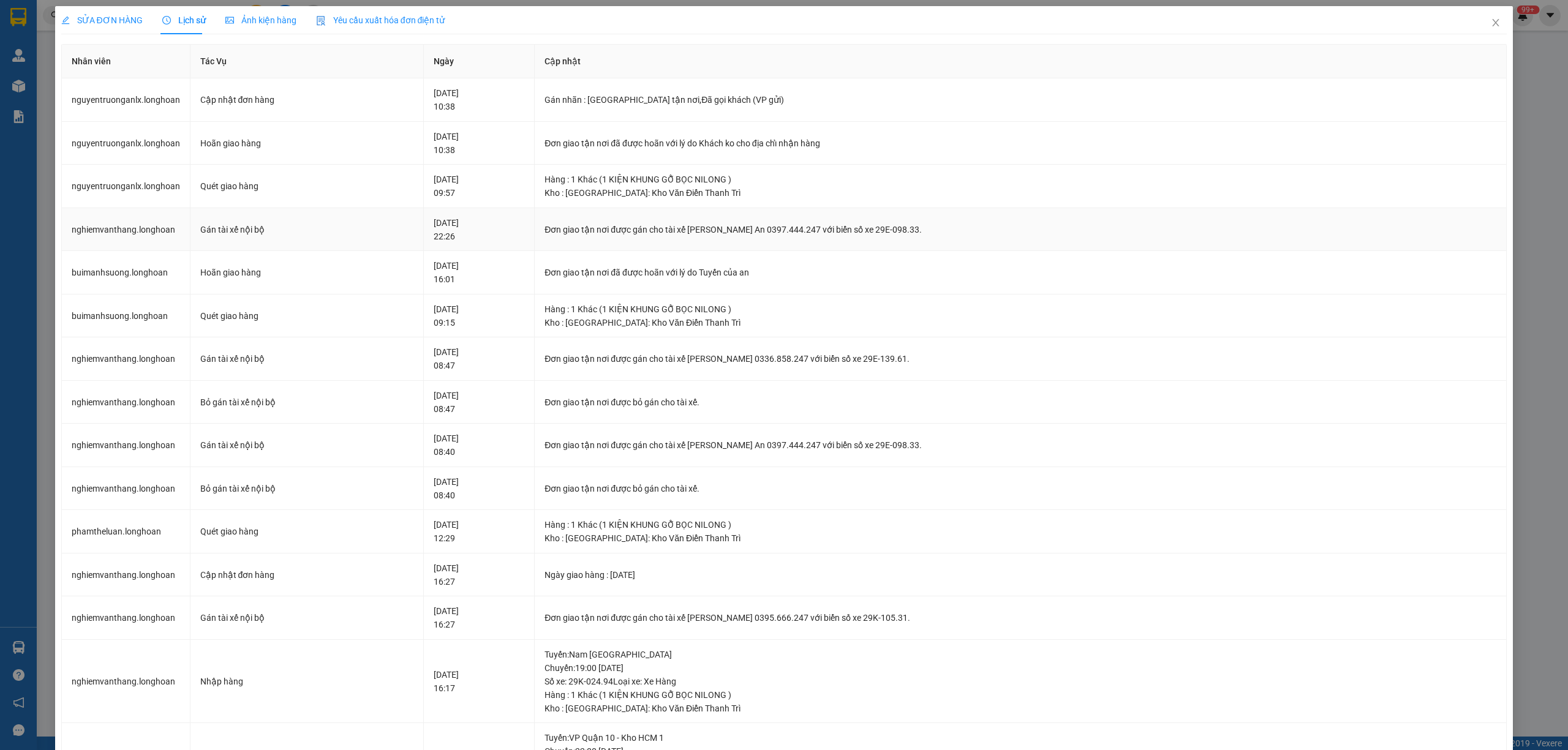
click at [424, 238] on td "11-09-2025 22:26" at bounding box center [479, 230] width 111 height 44
drag, startPoint x: 767, startPoint y: 233, endPoint x: 819, endPoint y: 224, distance: 52.8
click at [819, 224] on div "Đơn giao tận nơi được gán cho tài xế Nguyễn Trường An 0397.444.247 với biển số …" at bounding box center [1020, 229] width 952 height 14
click at [784, 221] on td "Đơn giao tận nơi được gán cho tài xế Nguyễn Trường An 0397.444.247 với biển số …" at bounding box center [1020, 230] width 972 height 44
click at [771, 221] on td "Đơn giao tận nơi được gán cho tài xế Nguyễn Trường An 0397.444.247 với biển số …" at bounding box center [1020, 230] width 972 height 44
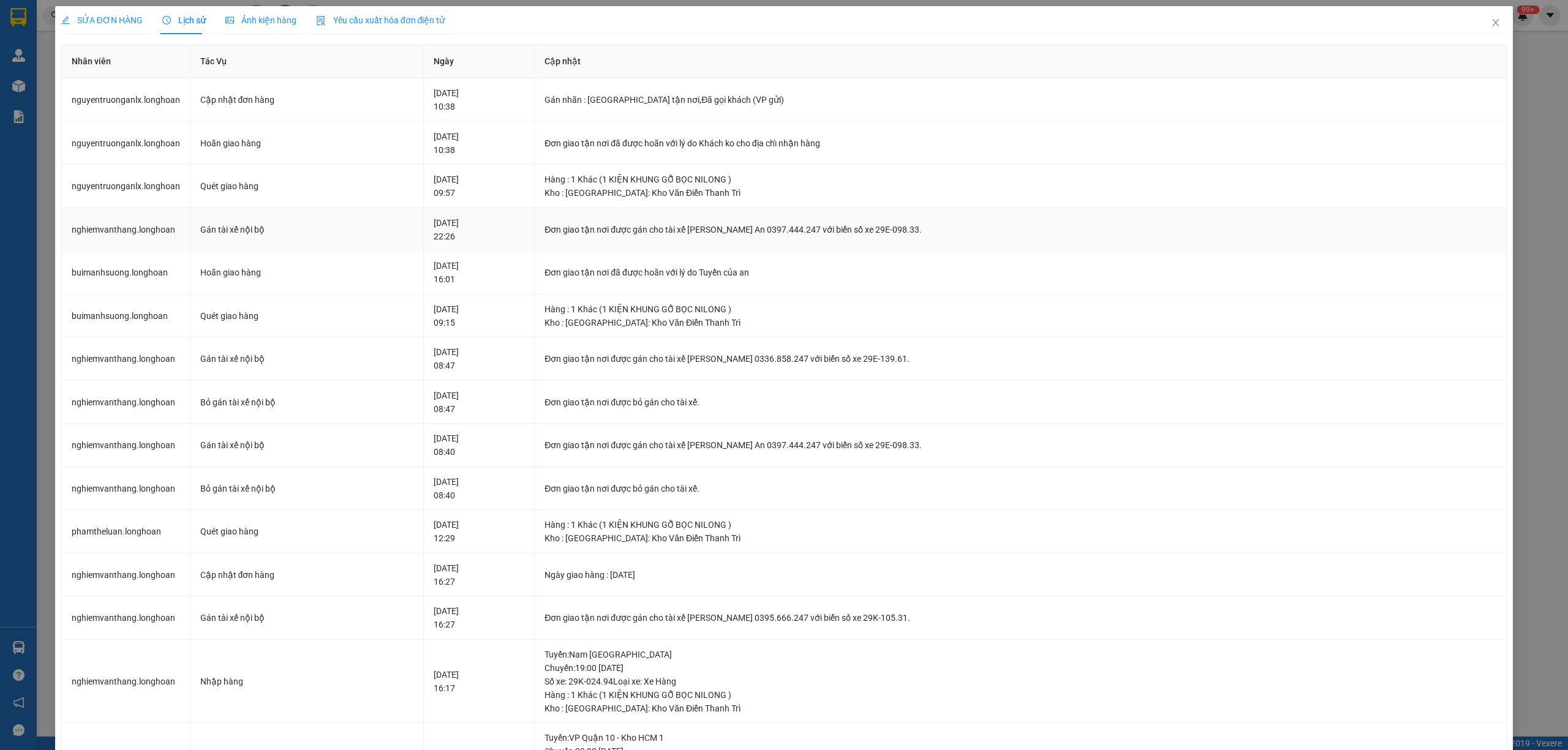
drag, startPoint x: 764, startPoint y: 237, endPoint x: 764, endPoint y: 245, distance: 8.0
click at [764, 242] on td "Đơn giao tận nơi được gán cho tài xế Nguyễn Trường An 0397.444.247 với biển số …" at bounding box center [1020, 230] width 972 height 44
click at [1491, 26] on icon "close" at bounding box center [1496, 23] width 10 height 10
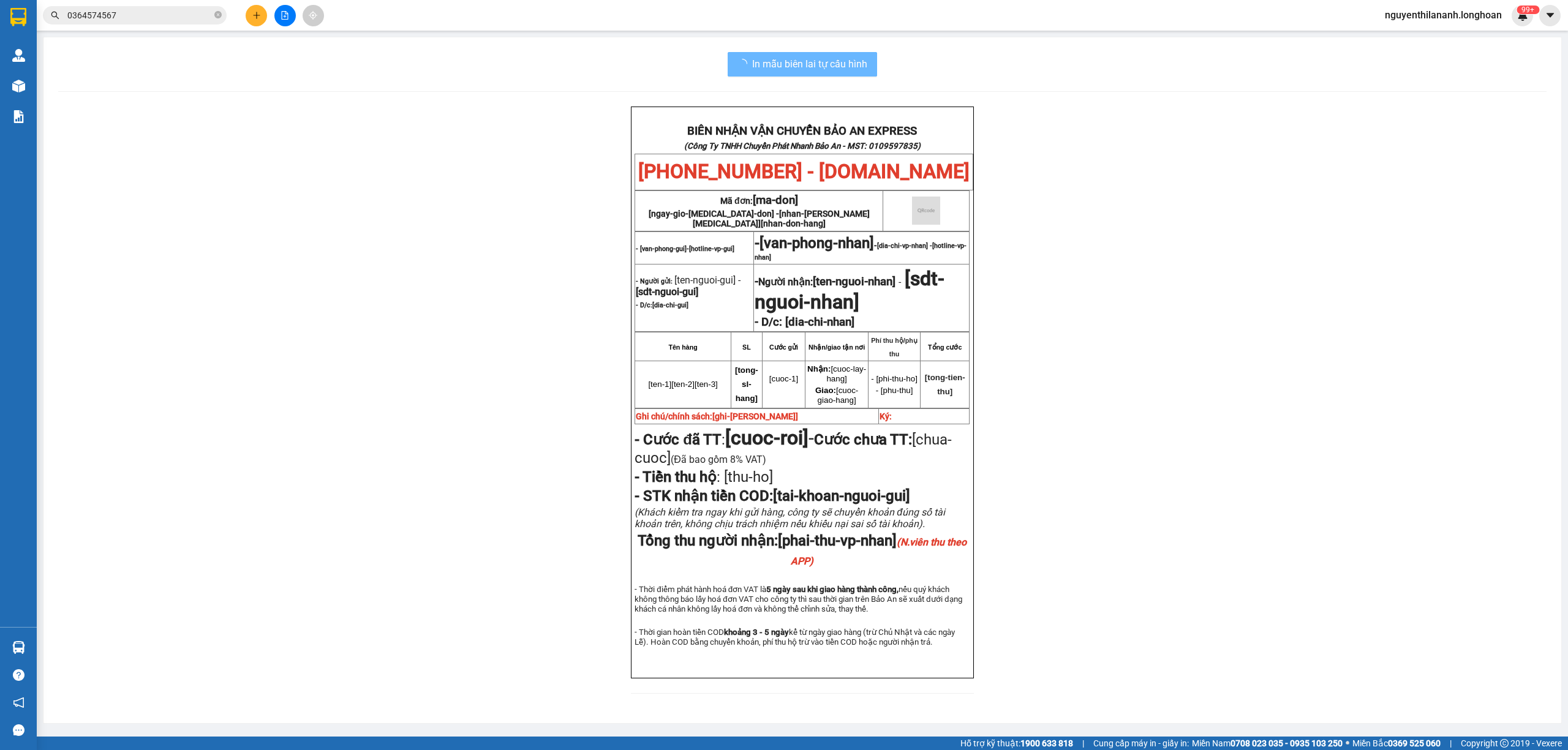
click at [149, 6] on span "0364574567" at bounding box center [135, 15] width 184 height 19
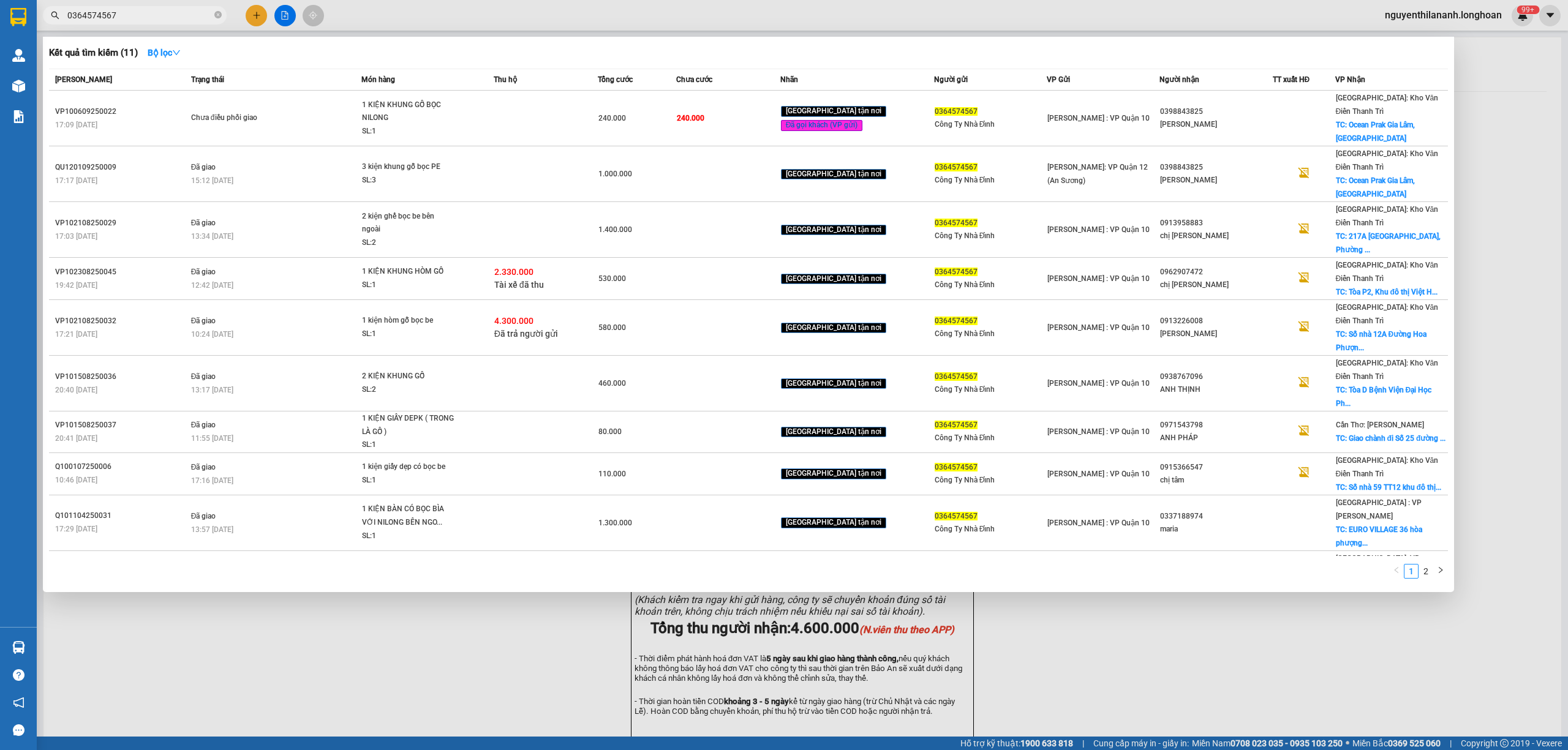
click at [157, 23] on span "0364574567" at bounding box center [135, 15] width 184 height 19
click at [147, 17] on input "0364574567" at bounding box center [140, 15] width 144 height 14
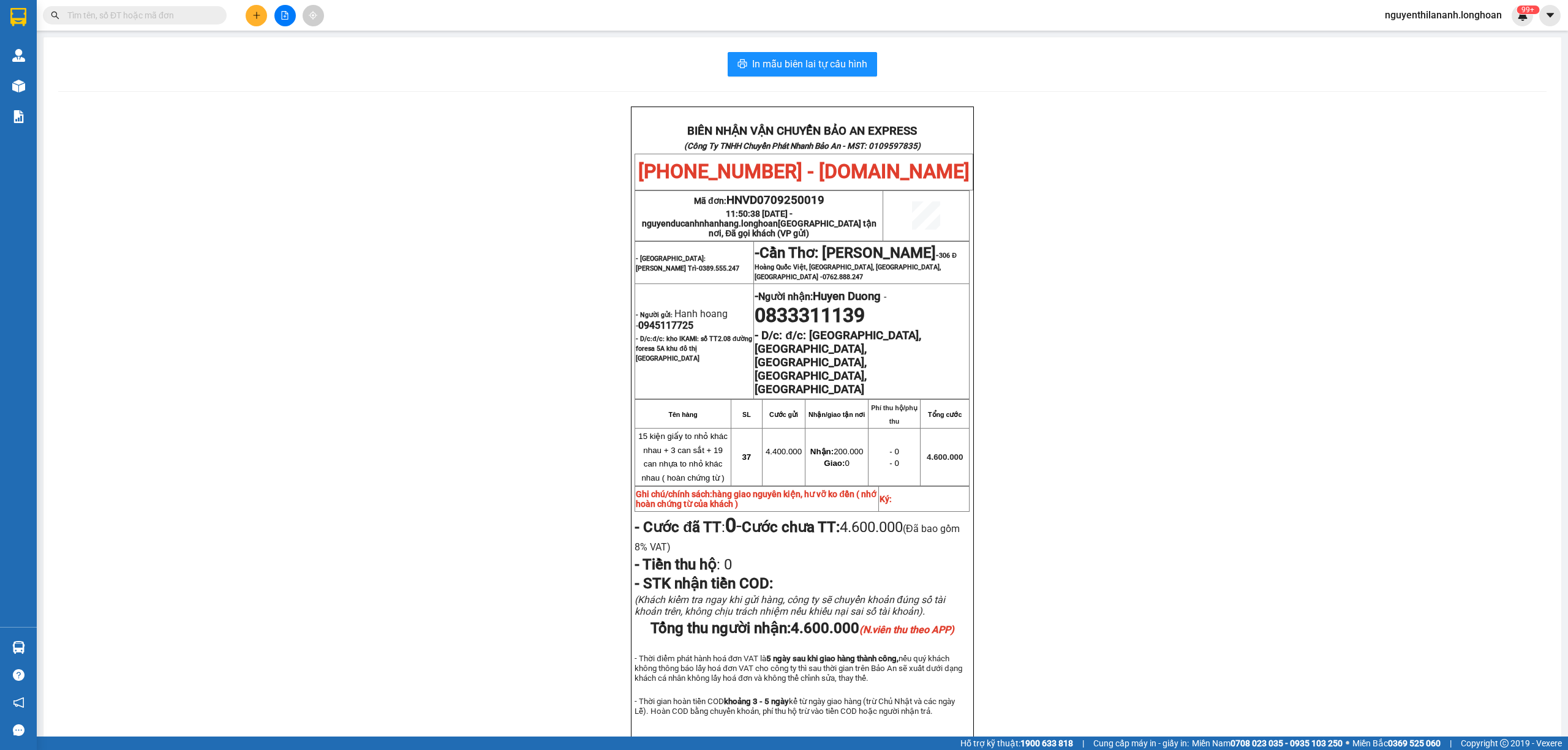
paste input "0975384618"
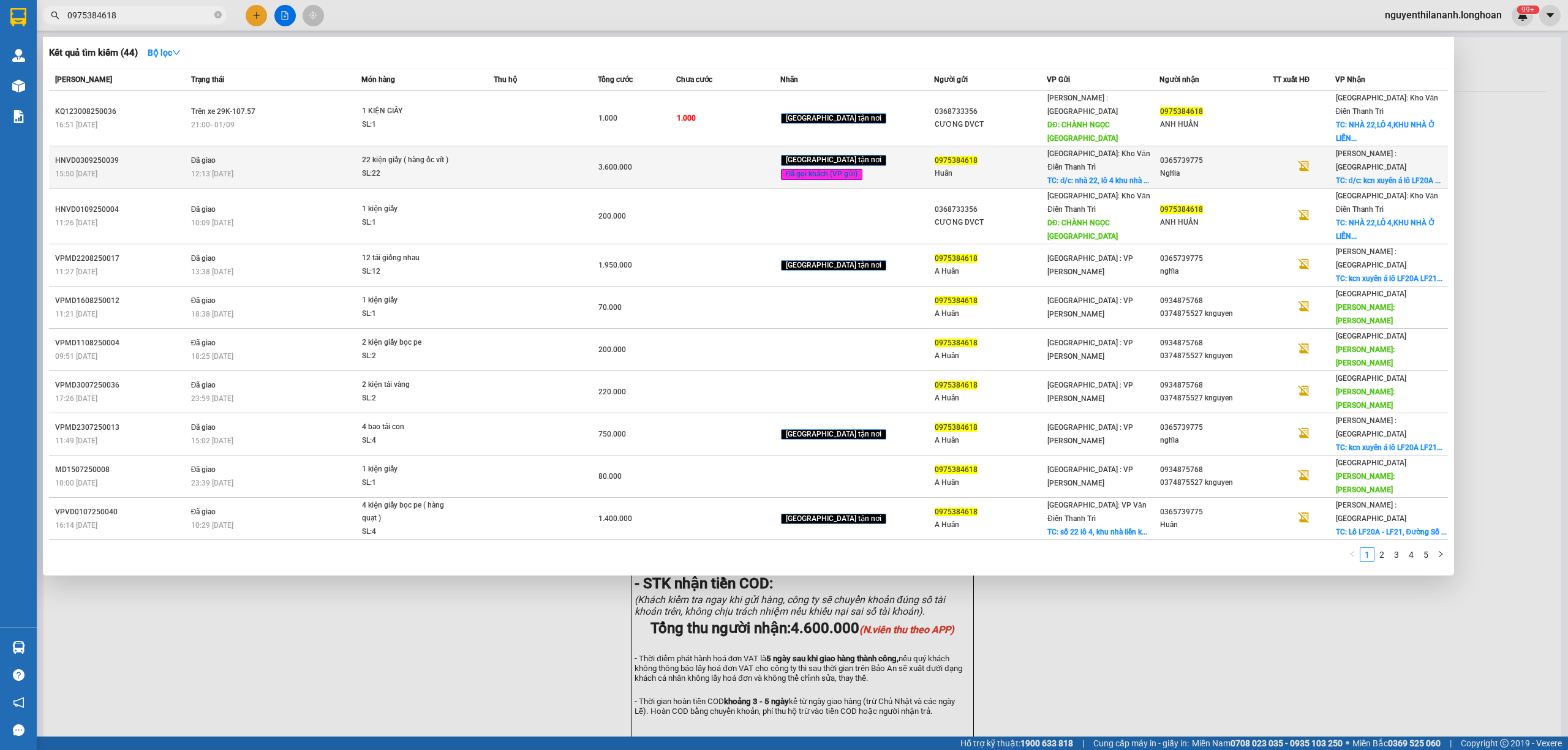
click at [153, 167] on div "15:50 - 03/09" at bounding box center [121, 174] width 132 height 14
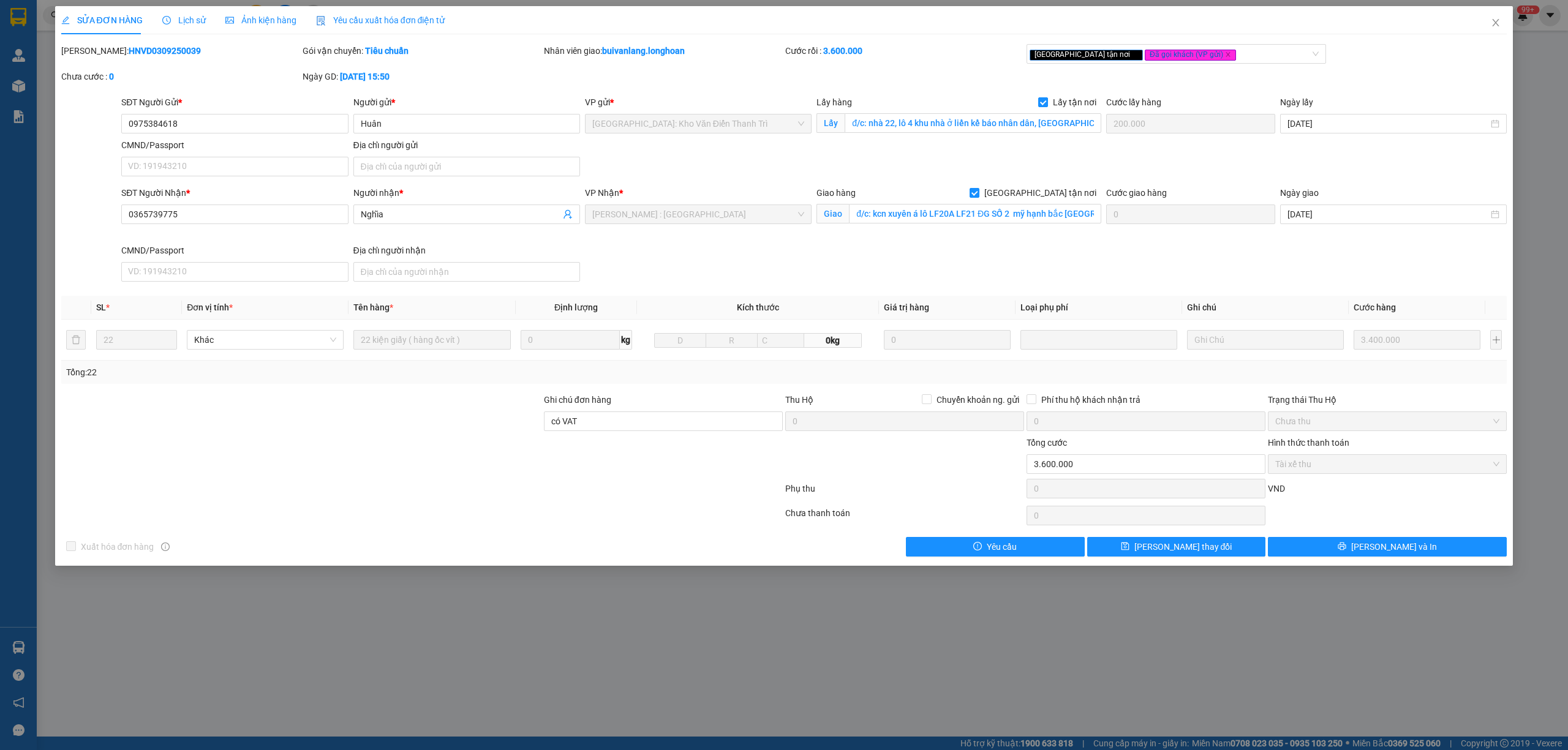
drag, startPoint x: 169, startPoint y: 50, endPoint x: 94, endPoint y: 62, distance: 76.0
click at [94, 62] on div "Mã ĐH: HNVD0309250039" at bounding box center [181, 57] width 242 height 26
click at [187, 15] on span "Lịch sử" at bounding box center [184, 20] width 44 height 10
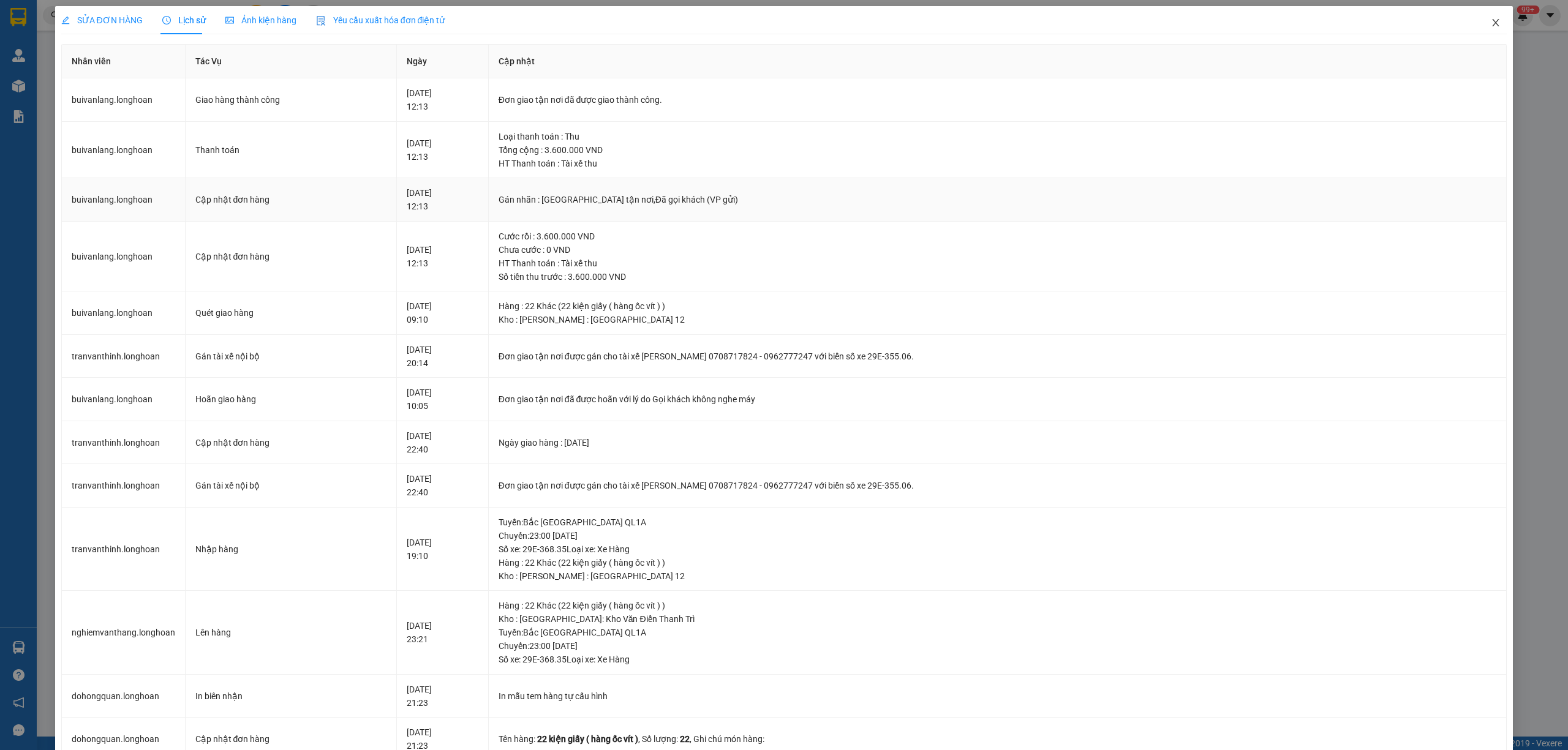
click at [1491, 28] on icon "close" at bounding box center [1496, 23] width 10 height 10
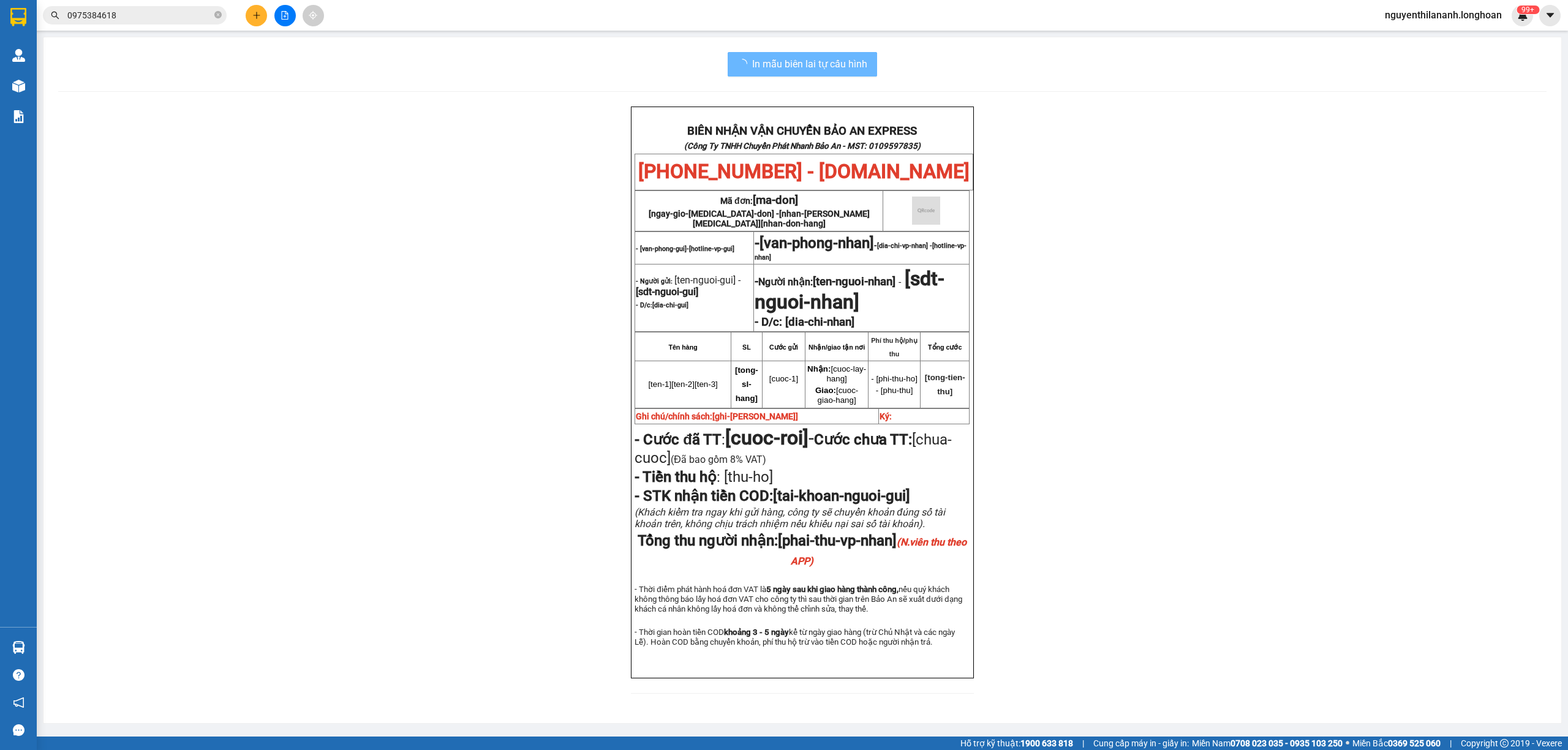
click at [140, 23] on span "0975384618" at bounding box center [135, 15] width 184 height 19
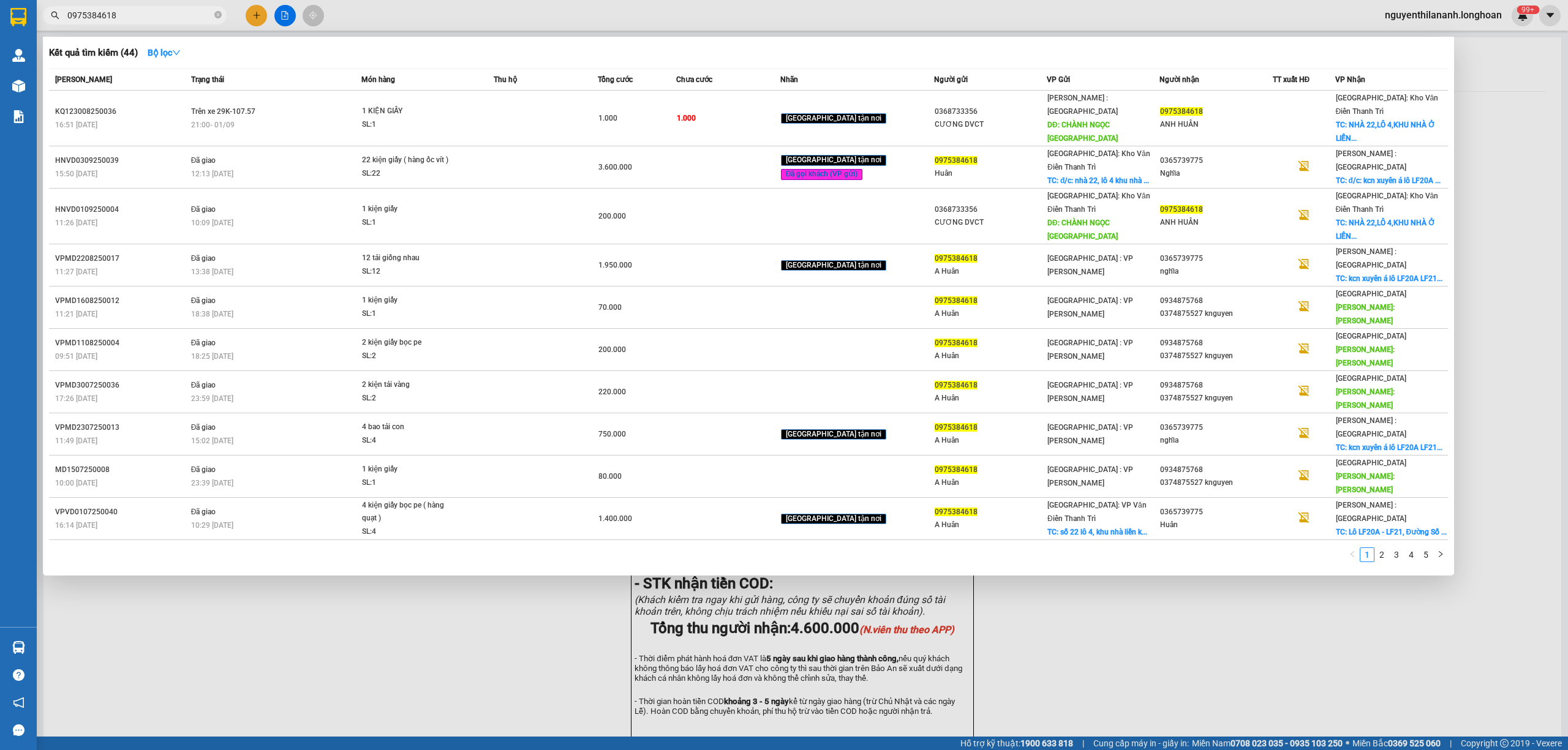
click at [140, 18] on input "0975384618" at bounding box center [140, 15] width 144 height 14
click at [170, 9] on input "0975384618" at bounding box center [140, 15] width 144 height 14
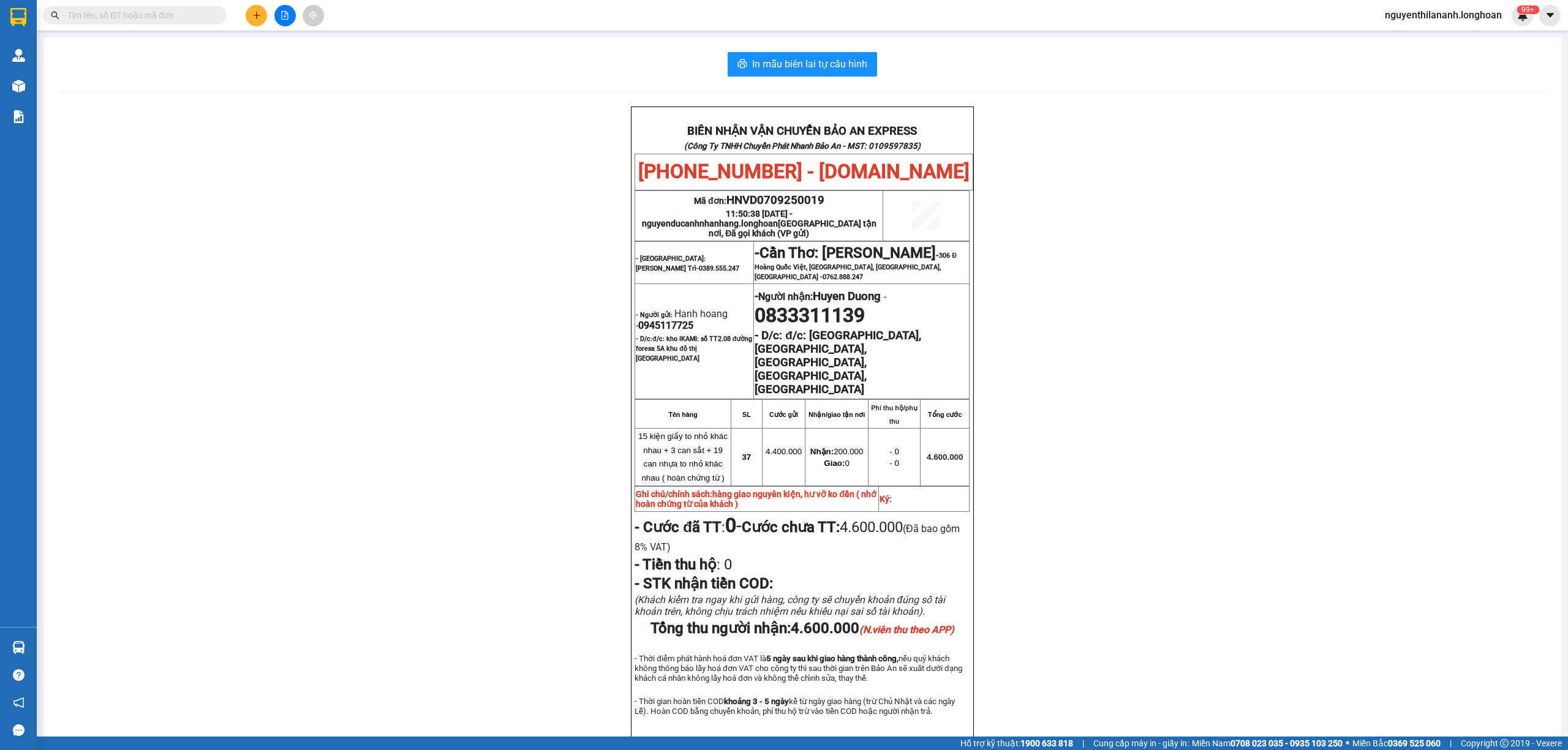
paste input "326785665"
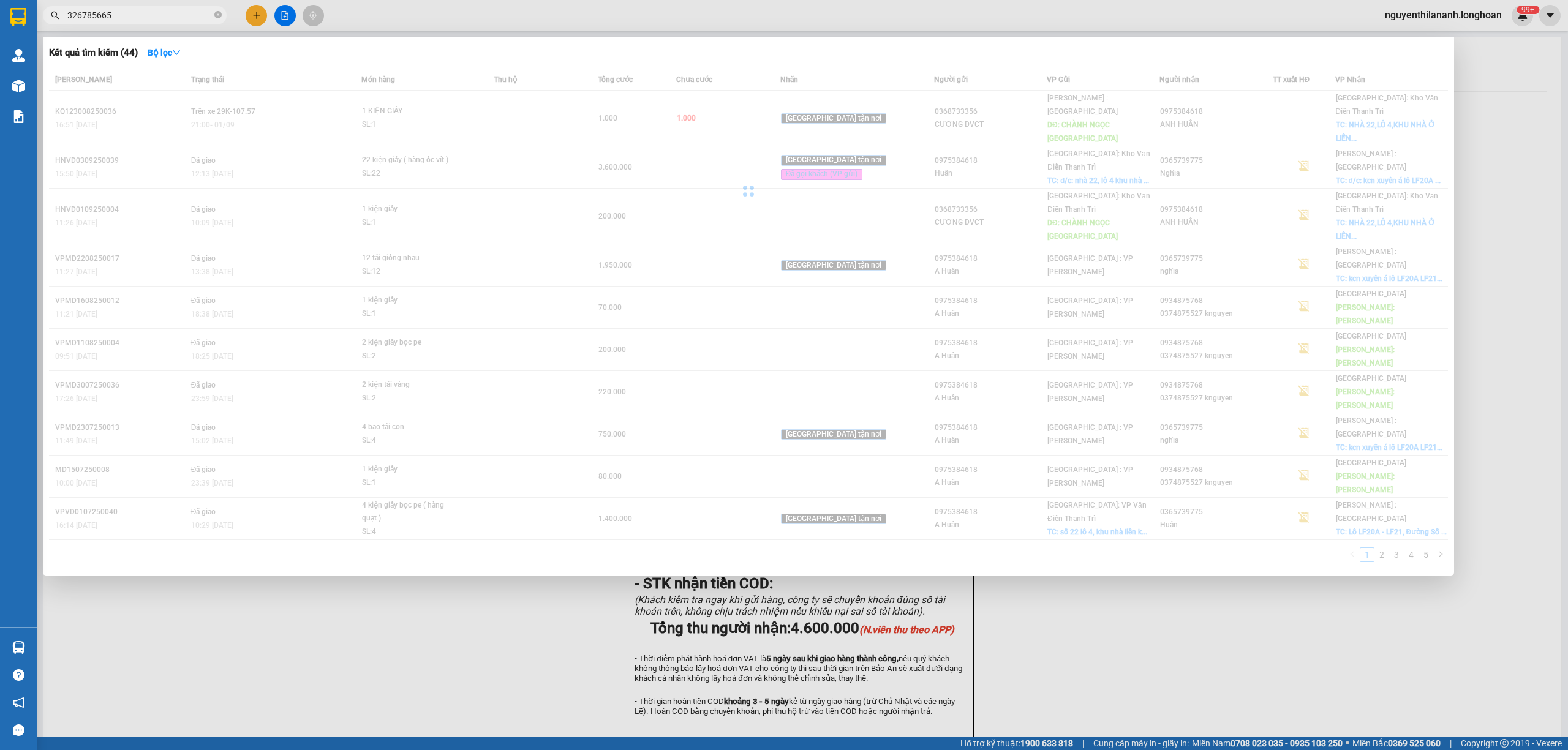
click at [67, 19] on input "326785665" at bounding box center [140, 15] width 144 height 14
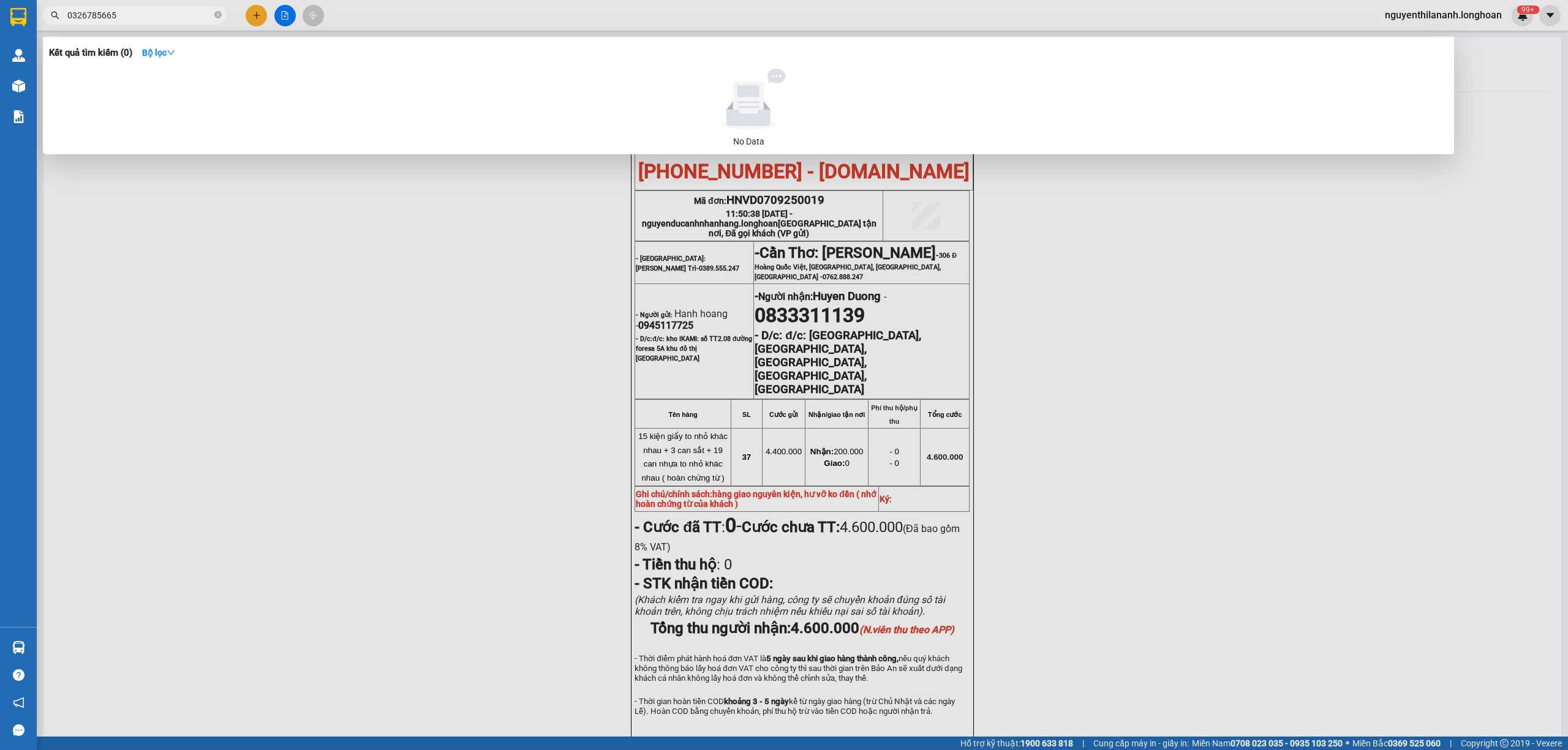
click at [138, 19] on input "0326785665" at bounding box center [140, 15] width 144 height 14
click at [150, 5] on div at bounding box center [784, 375] width 1568 height 750
click at [157, 20] on input "0326785665" at bounding box center [140, 15] width 144 height 14
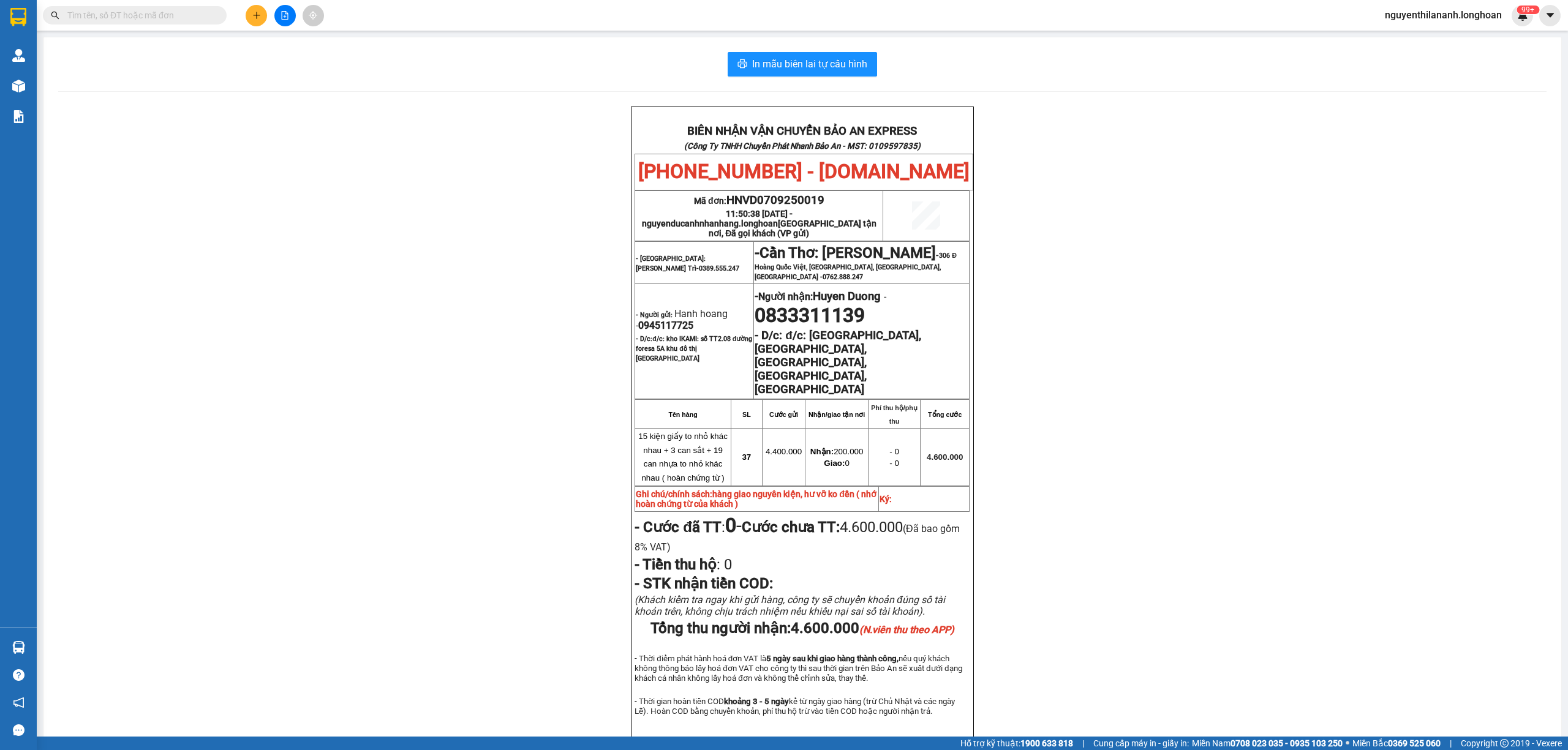
paste input "KQ121009250047"
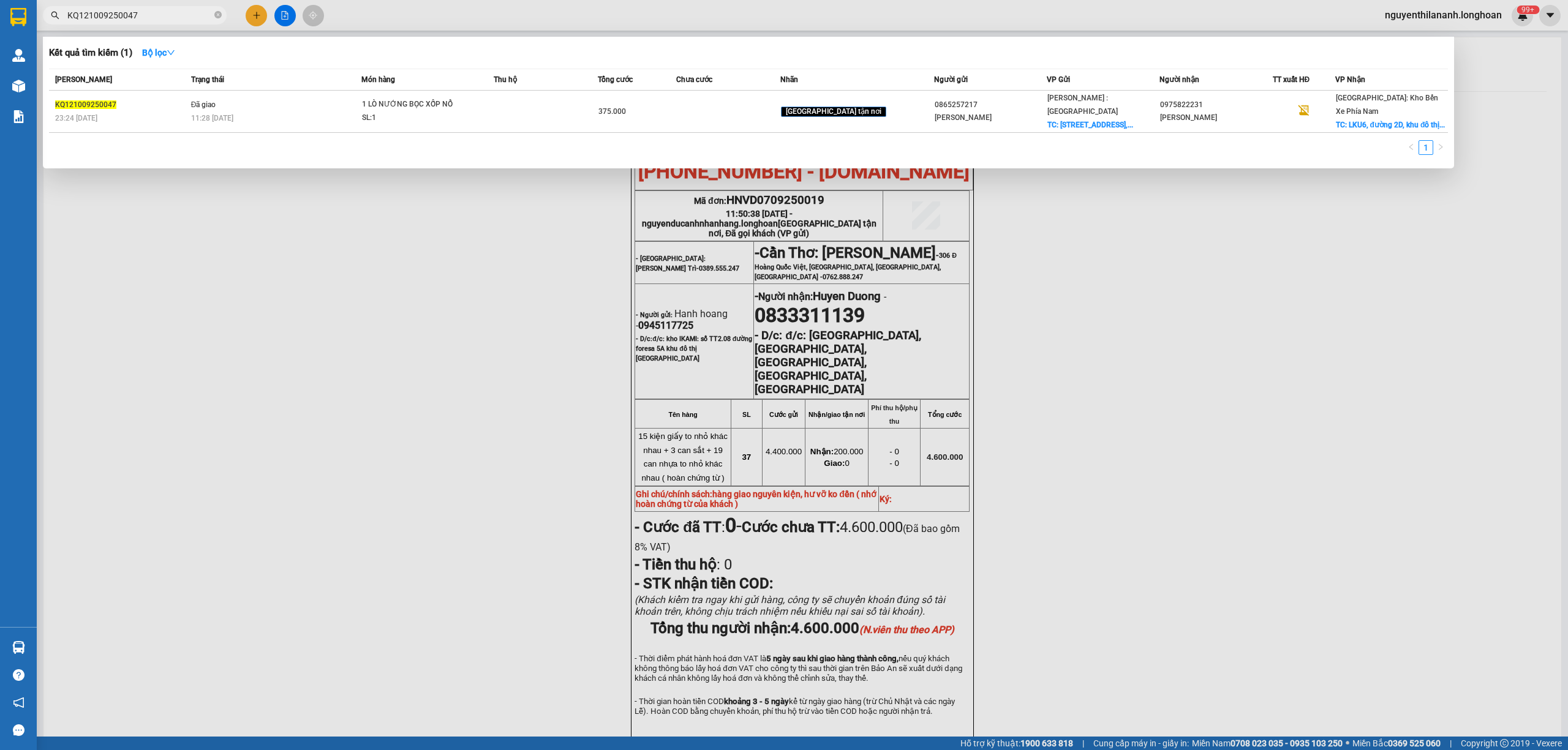
click at [165, 9] on input "KQ121009250047" at bounding box center [140, 15] width 144 height 14
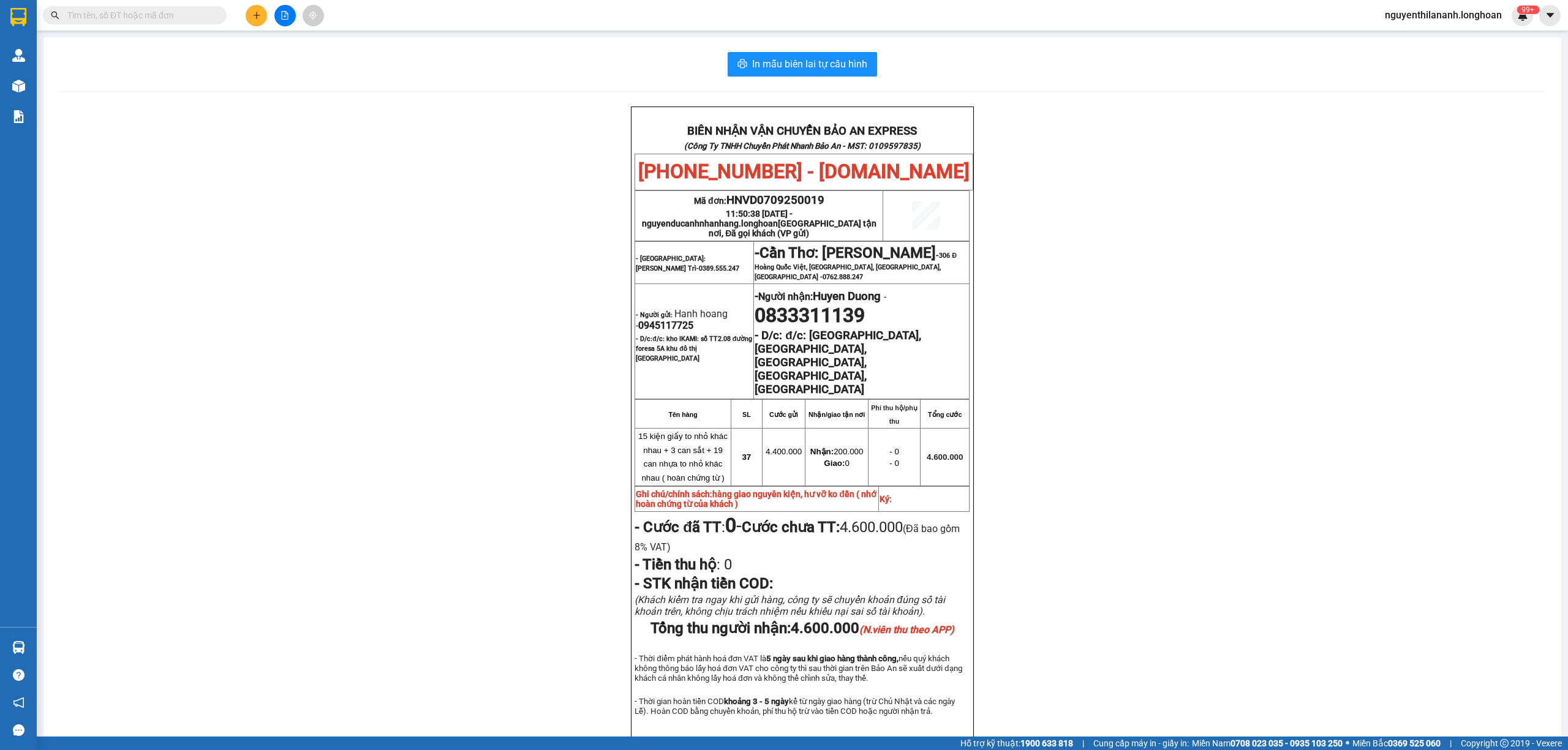
paste input "VPHM0909250004"
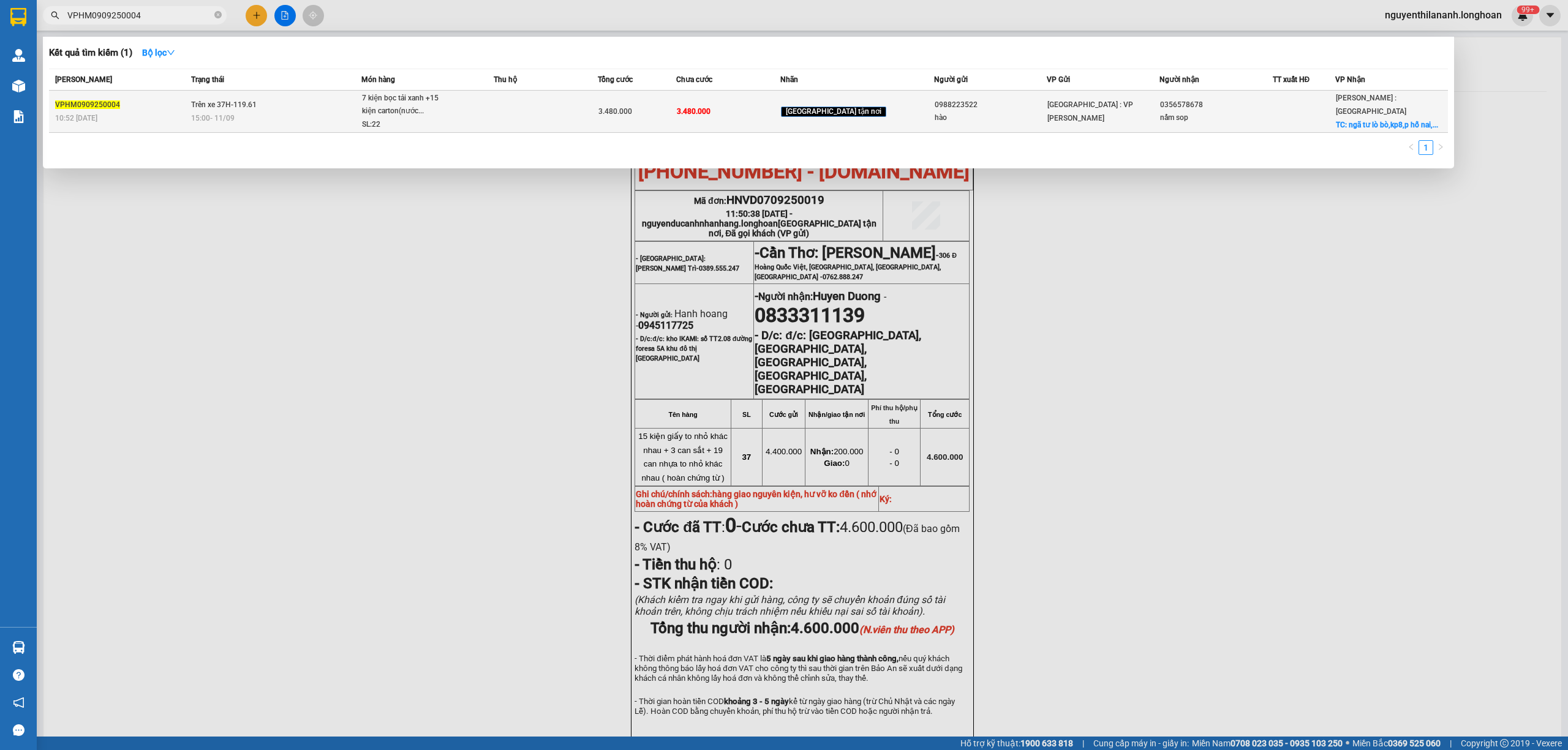
click at [150, 114] on div "10:52 - 09/09" at bounding box center [121, 118] width 132 height 14
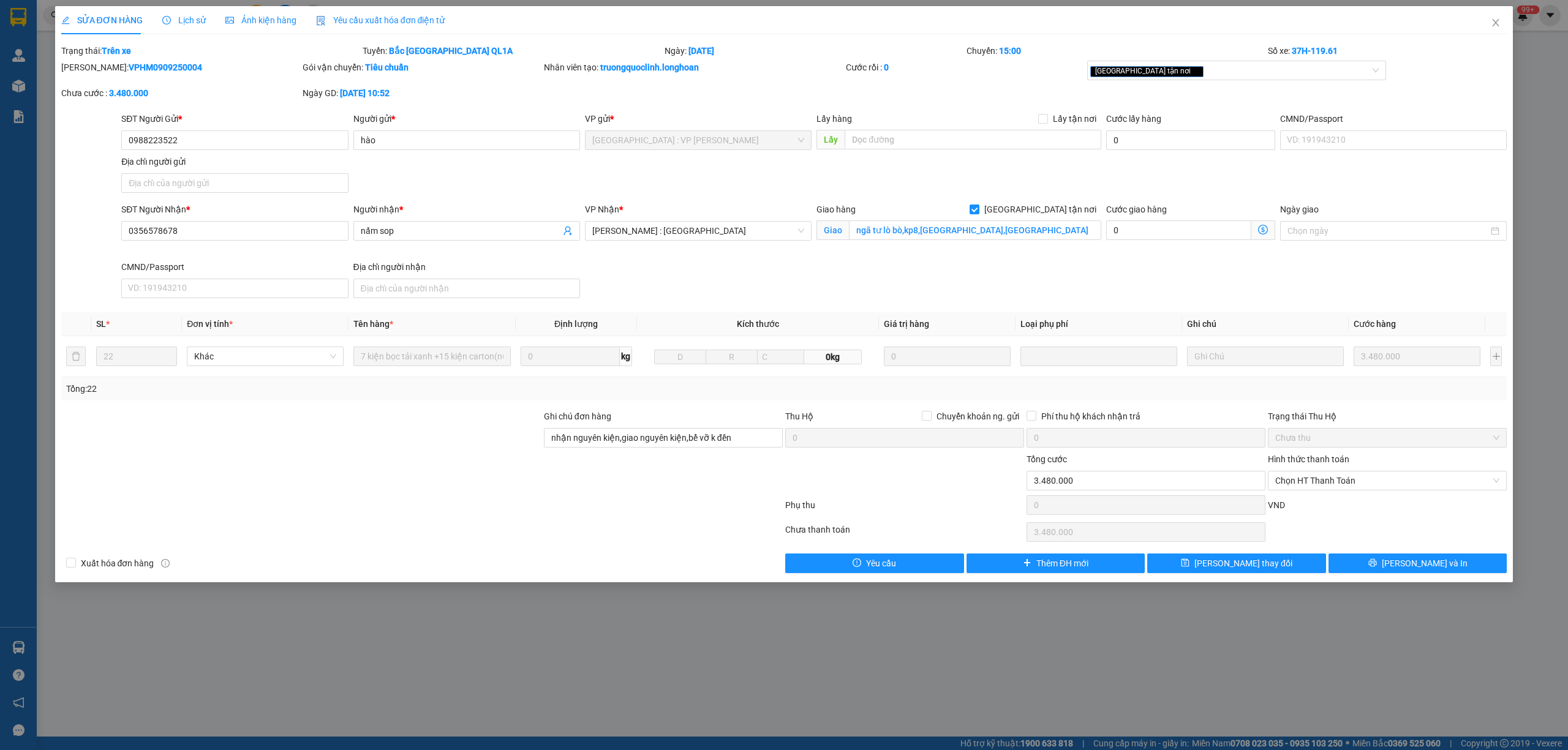
click at [173, 17] on span "Lịch sử" at bounding box center [184, 20] width 44 height 10
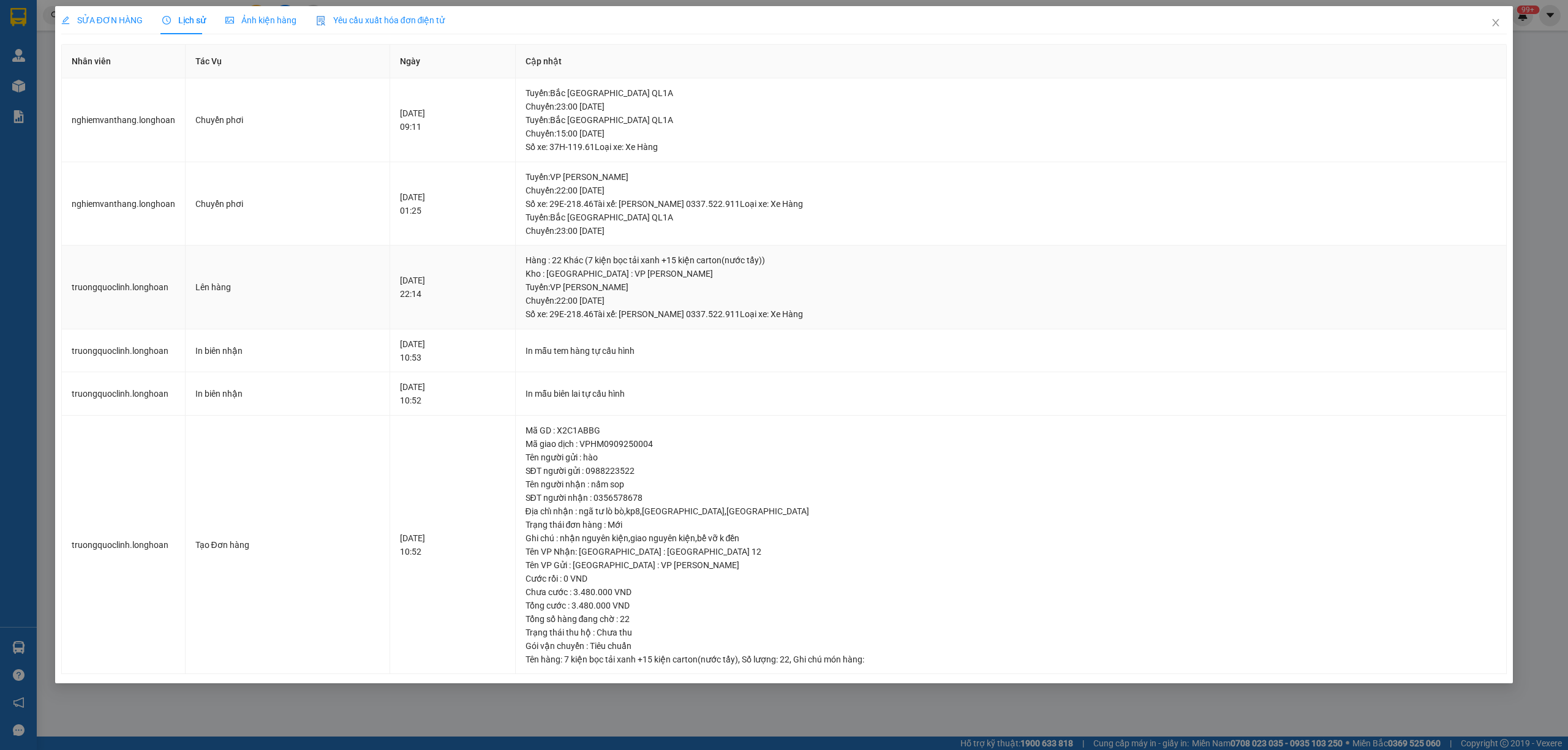
click at [706, 311] on div "Tuyến : VP Hoàng Mai - Kho HN Chuyến: 22:00 ngày 09-09-2025 Số xe: 29E-218.46 T…" at bounding box center [1012, 301] width 972 height 41
click at [755, 196] on div "Tuyến : VP Hoàng Mai - Kho HN Chuyến: 22:00 ngày 09-09-2025 Số xe: 29E-218.46 T…" at bounding box center [1012, 191] width 972 height 41
click at [1491, 23] on icon "close" at bounding box center [1496, 23] width 10 height 10
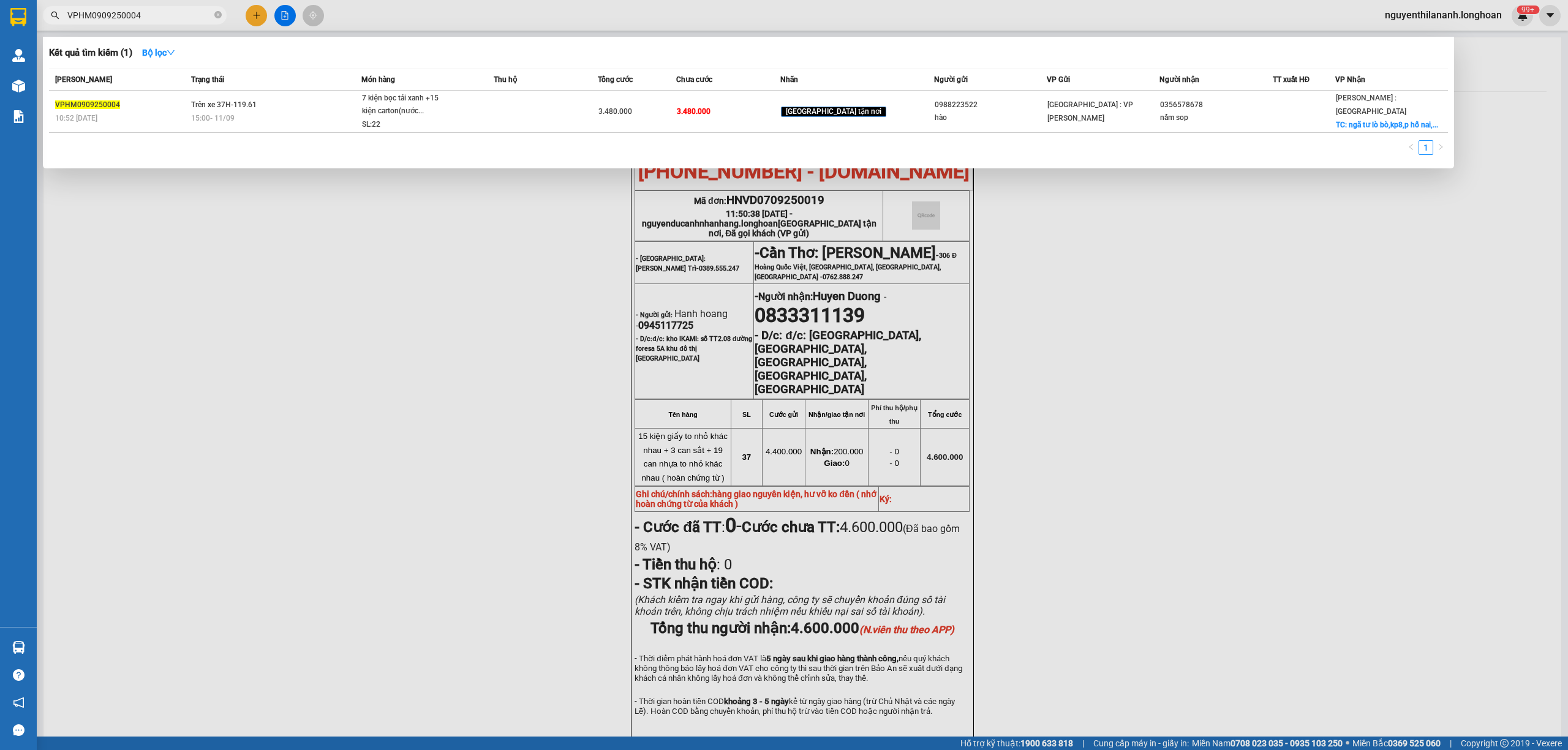
click at [157, 11] on input "VPHM0909250004" at bounding box center [140, 15] width 144 height 14
paste input "0904369234"
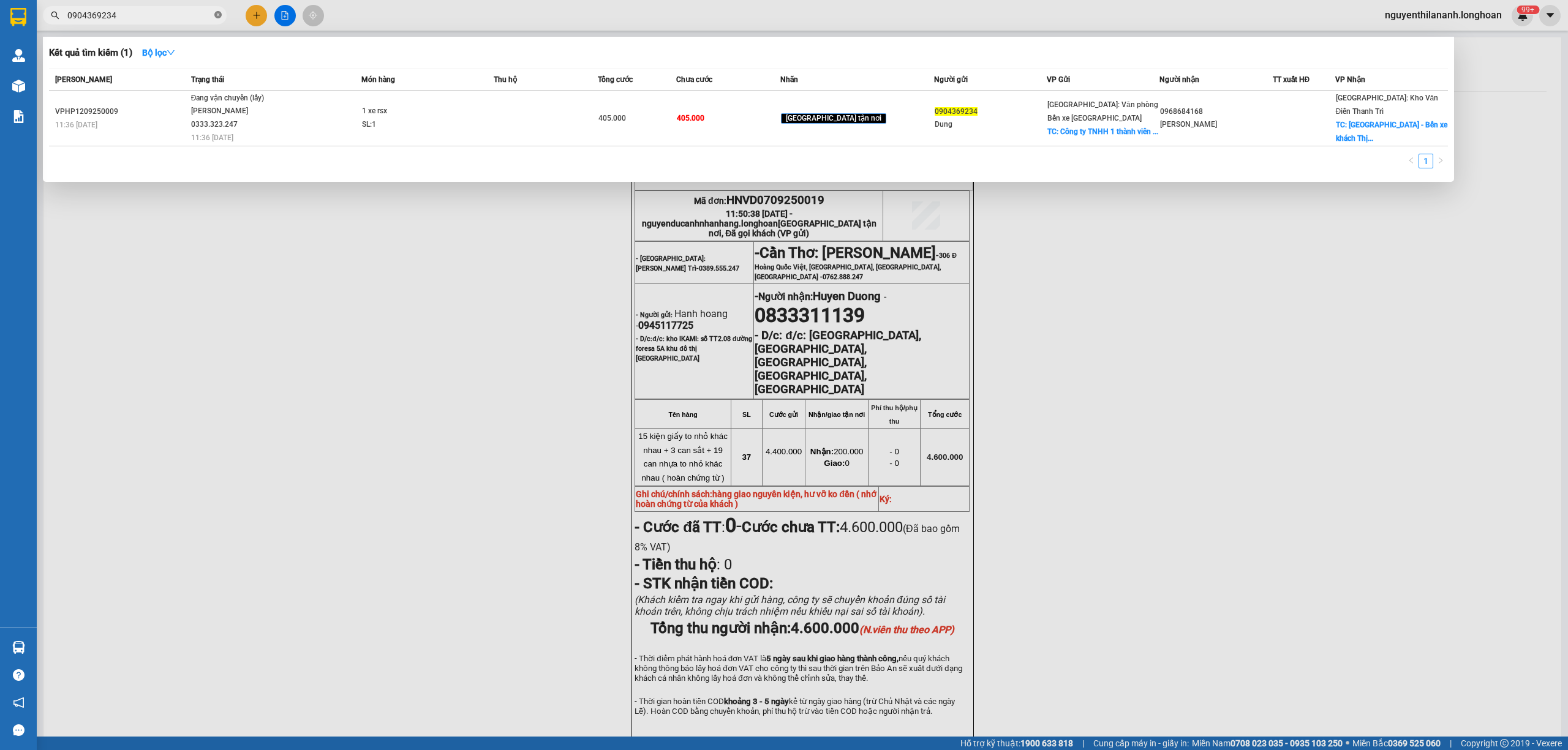
click at [214, 11] on icon "close-circle" at bounding box center [217, 15] width 7 height 7
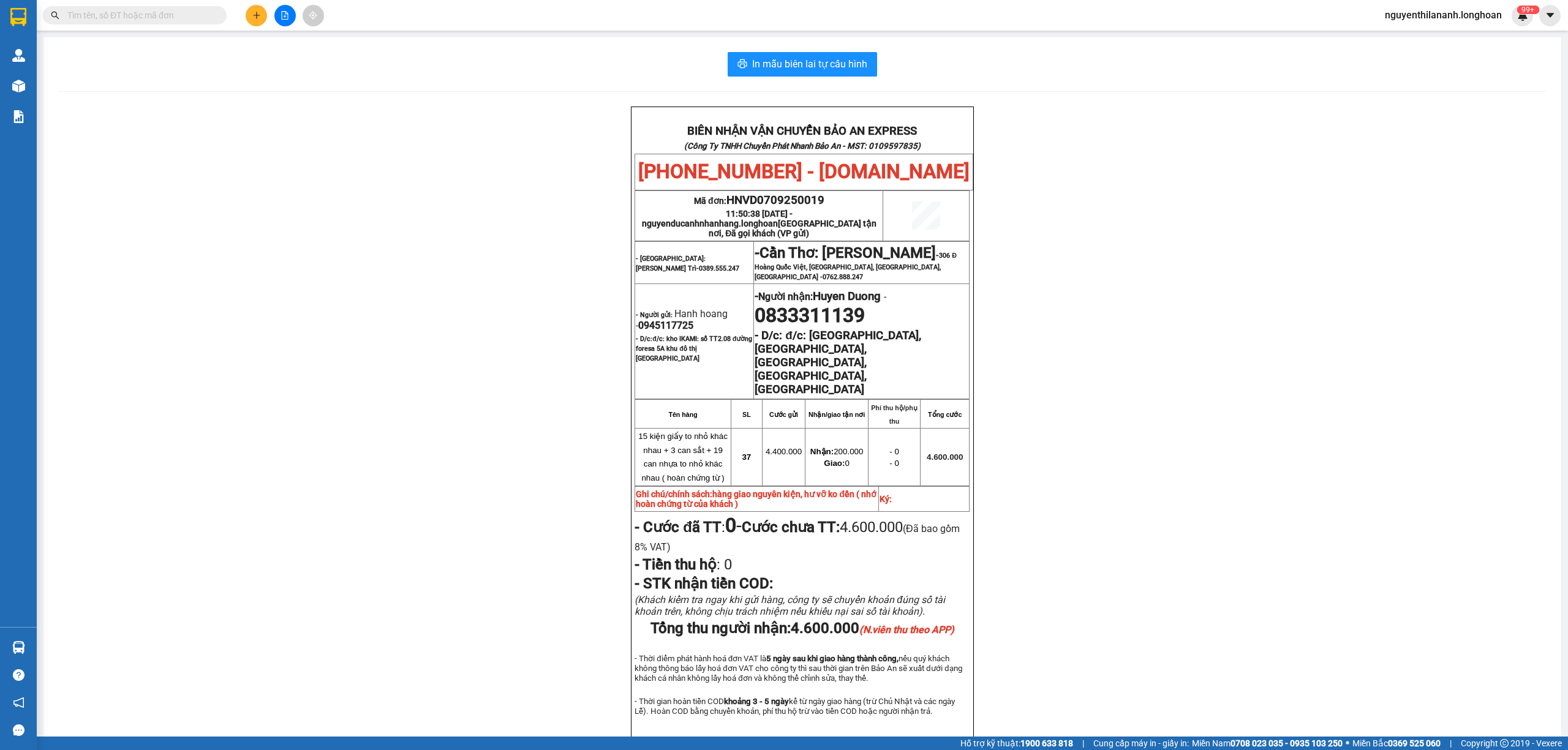
paste input "0763293501"
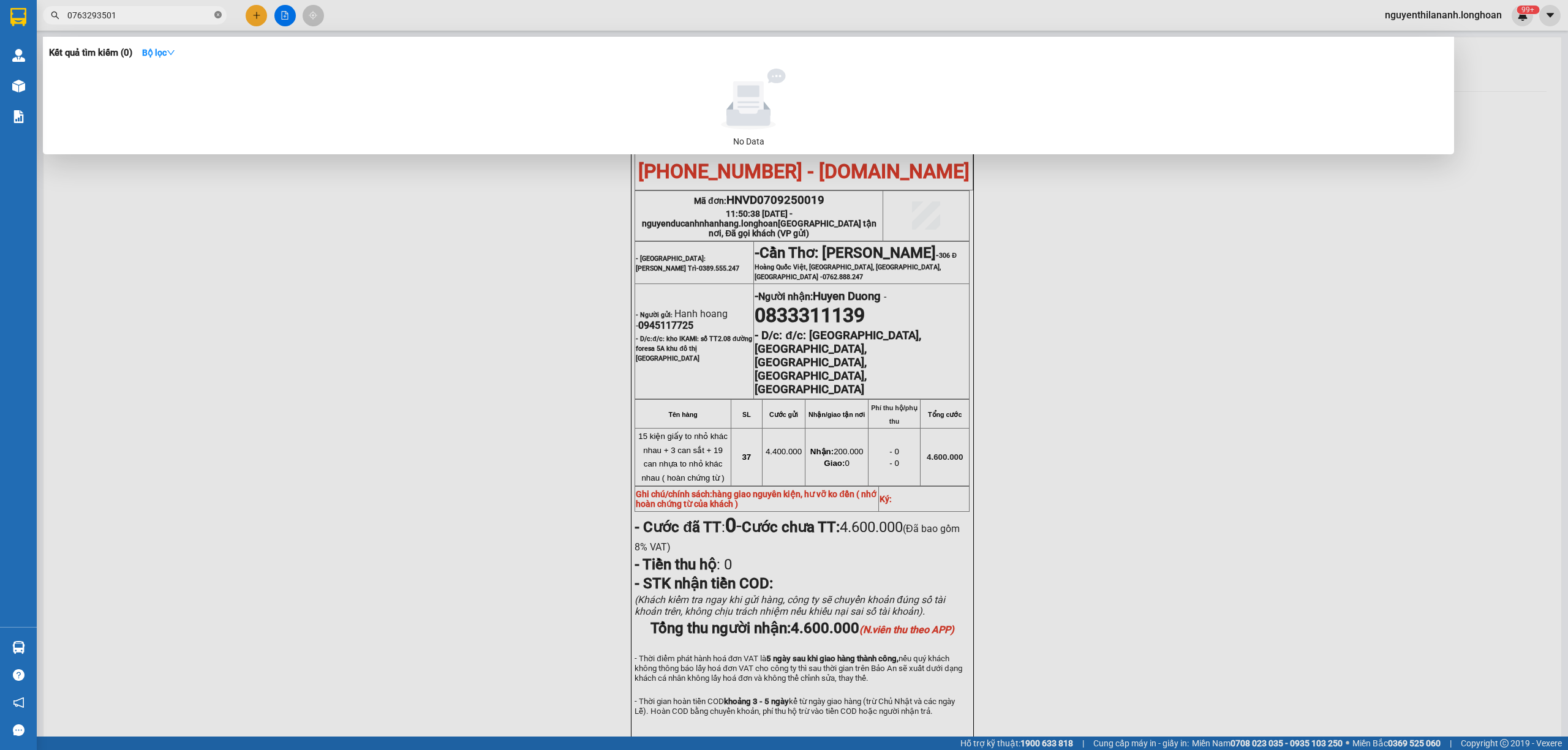
click at [218, 11] on span at bounding box center [217, 15] width 7 height 11
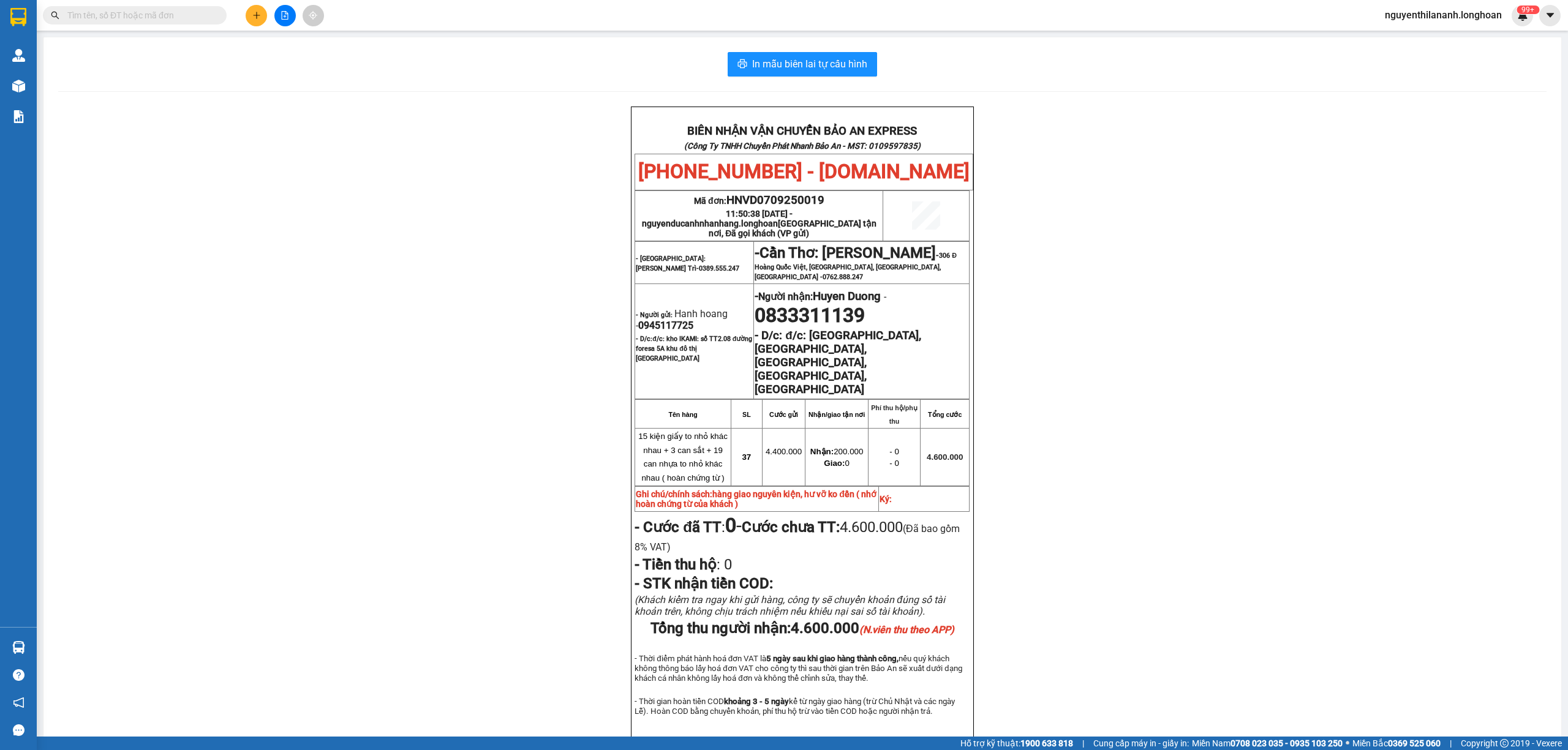
paste input "0388511803"
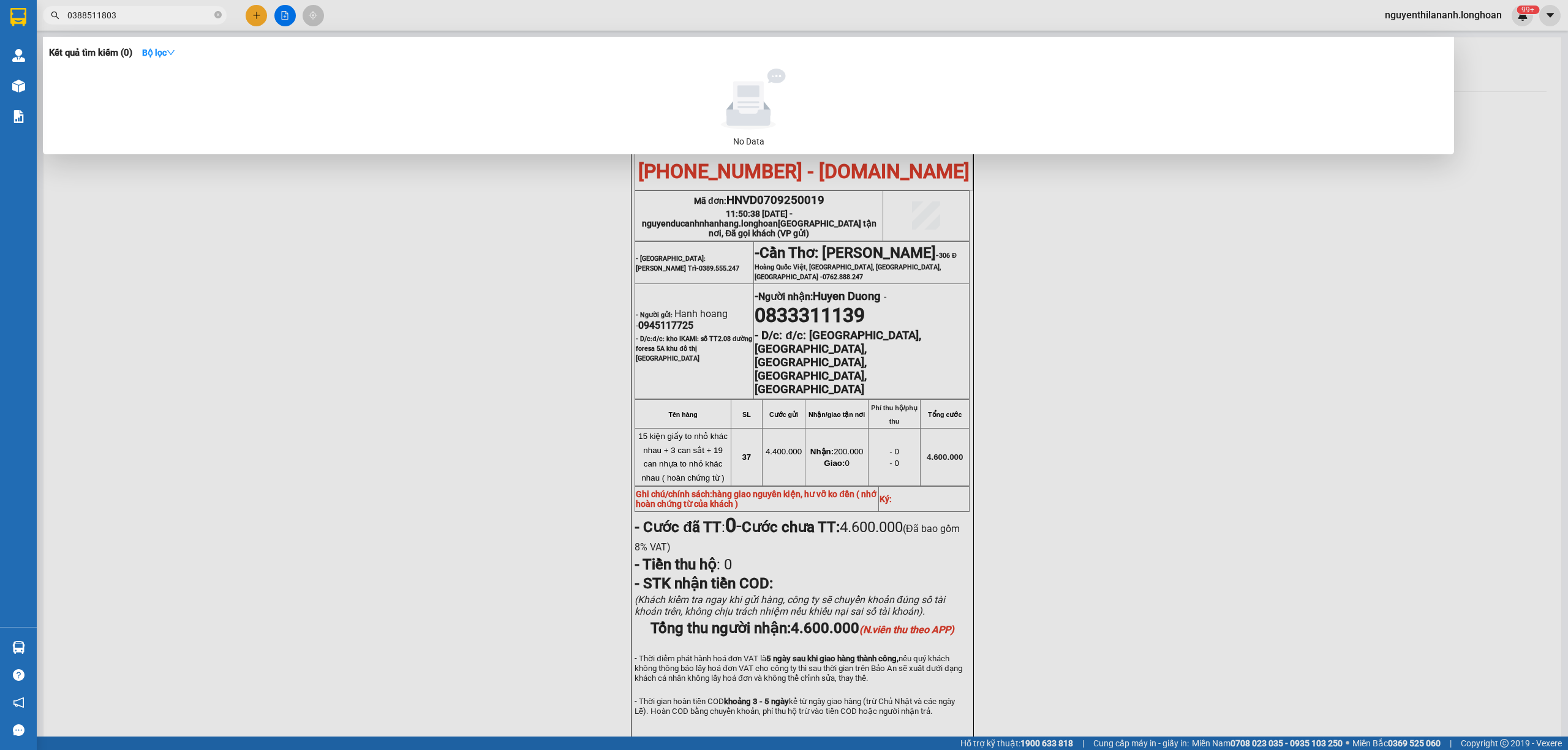
click at [163, 20] on input "0388511803" at bounding box center [140, 15] width 144 height 14
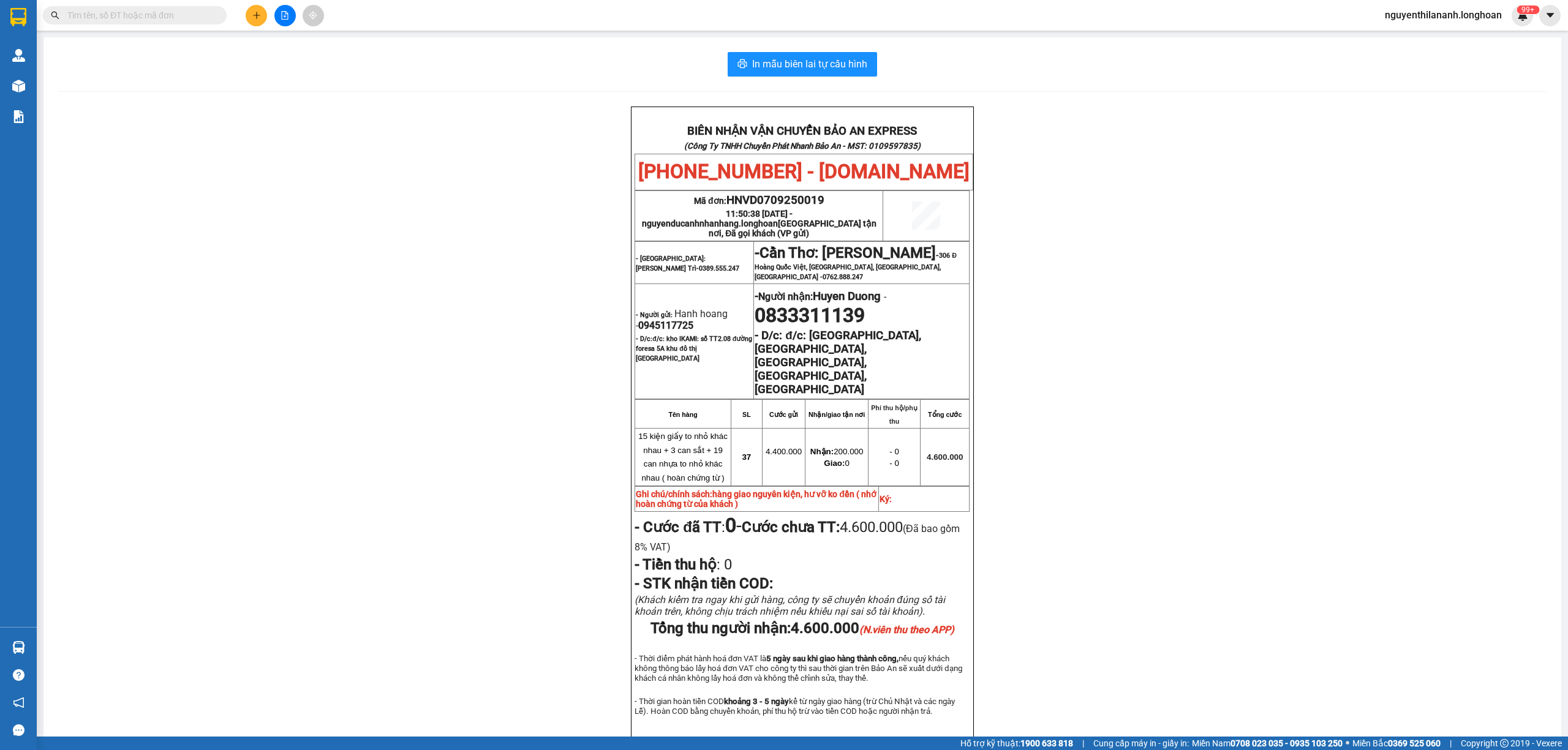
paste input "0949562668"
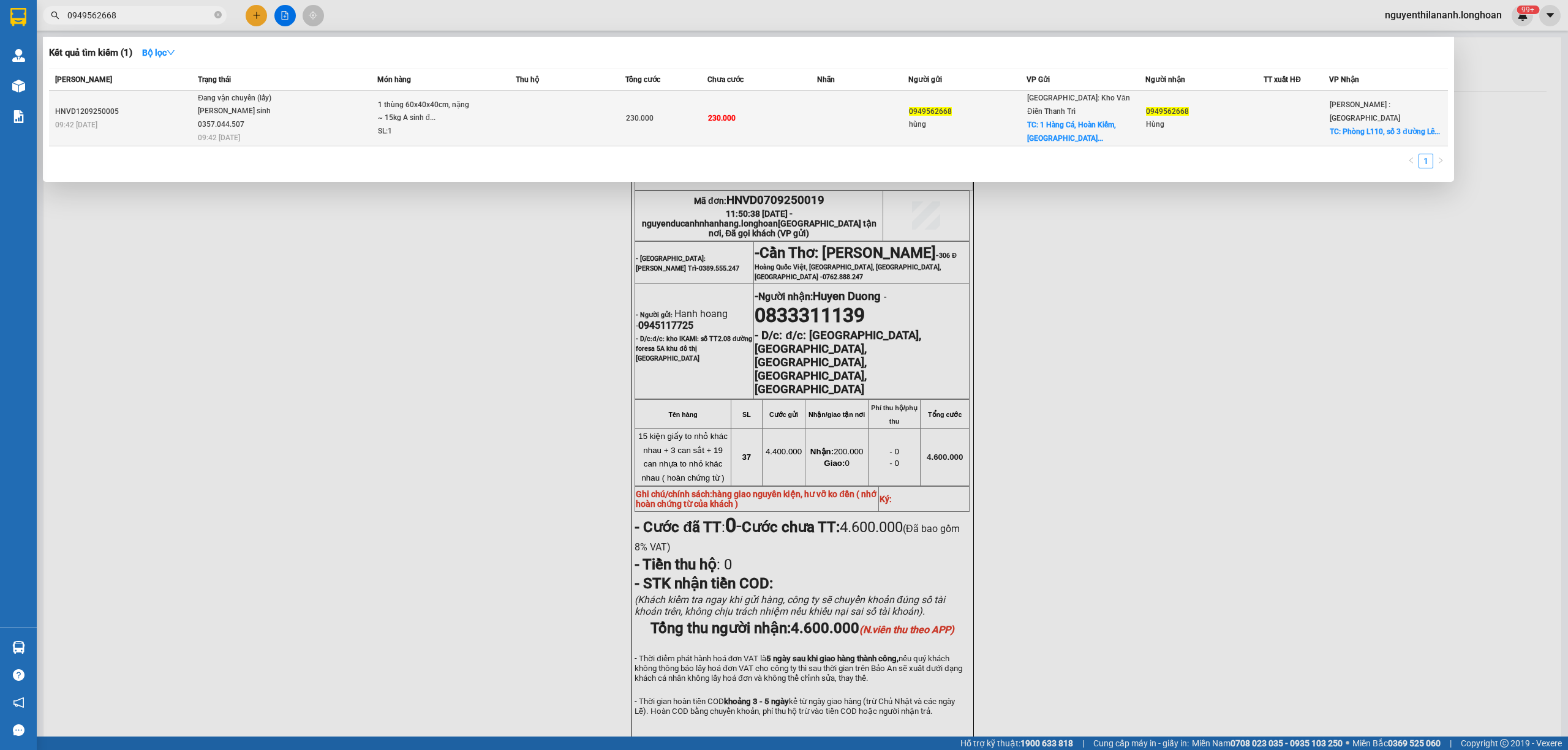
click at [171, 109] on div "HNVD1209250005" at bounding box center [124, 112] width 139 height 13
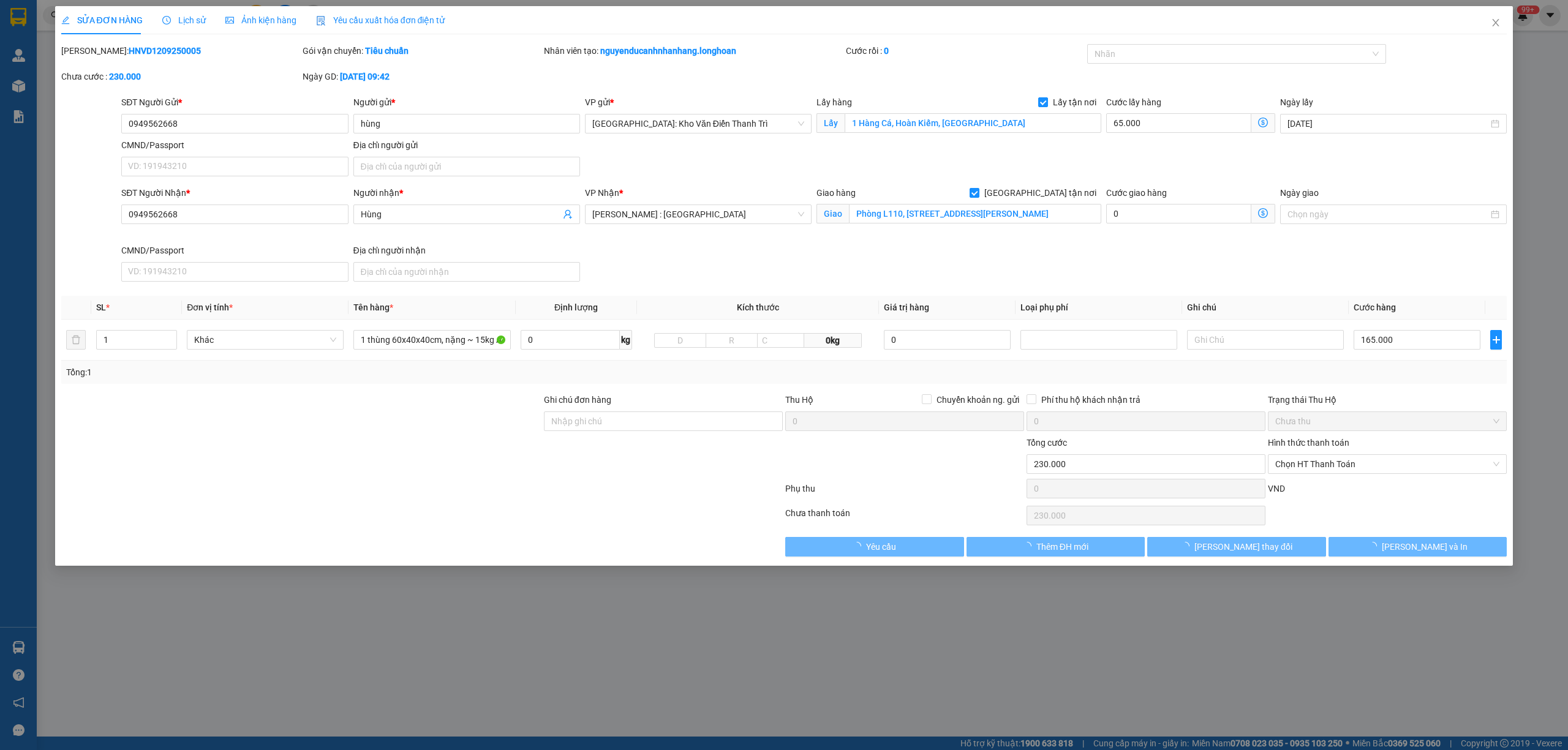
click at [164, 18] on icon "clock-circle" at bounding box center [166, 20] width 9 height 9
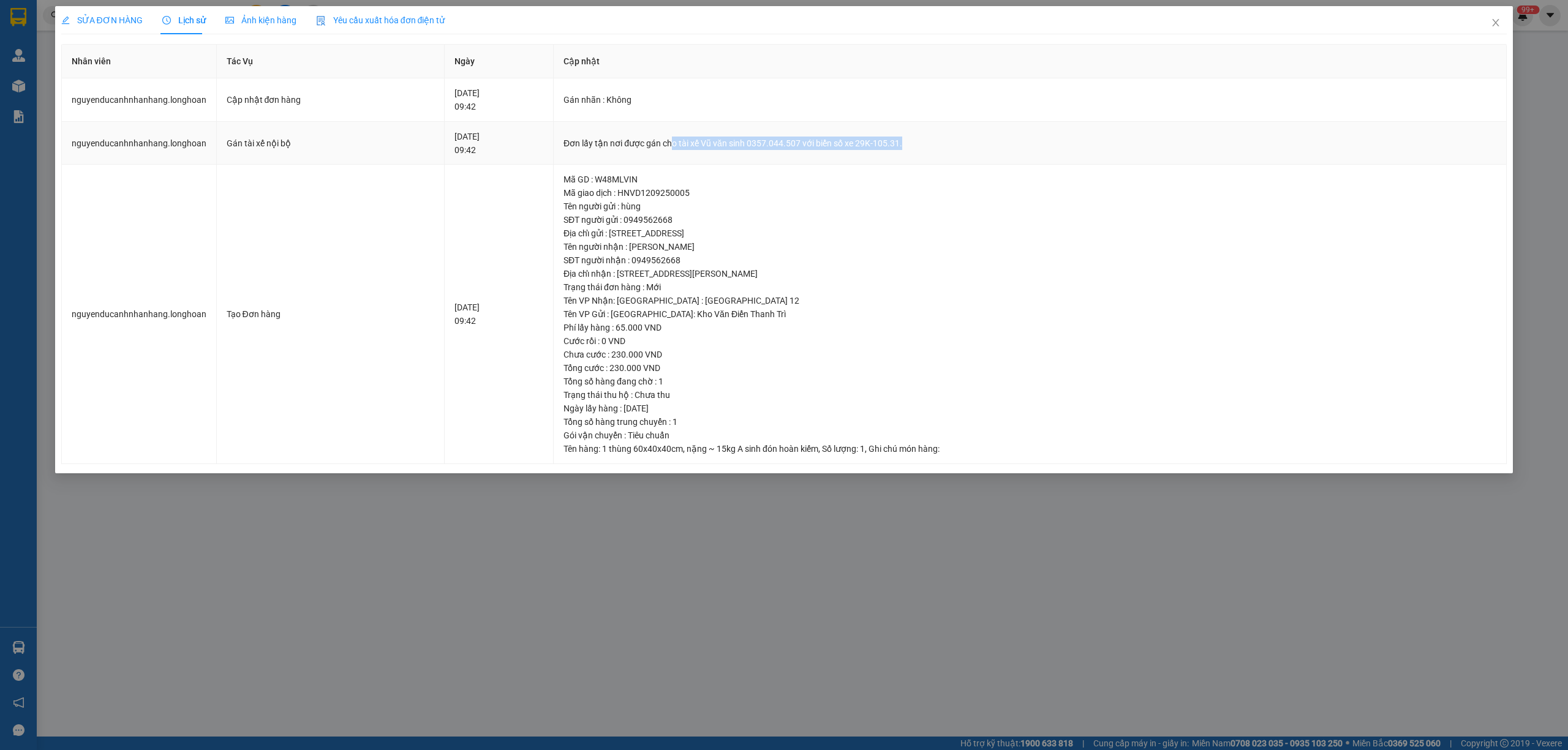
drag, startPoint x: 699, startPoint y: 142, endPoint x: 968, endPoint y: 154, distance: 269.3
click at [968, 154] on td "Đơn lấy tận nơi được gán cho tài xế Vũ văn sinh 0357.044.507 với biển số xe 29K…" at bounding box center [1030, 144] width 953 height 44
drag, startPoint x: 1506, startPoint y: 20, endPoint x: 1467, endPoint y: 34, distance: 41.4
click at [1498, 22] on span "Close" at bounding box center [1496, 24] width 34 height 34
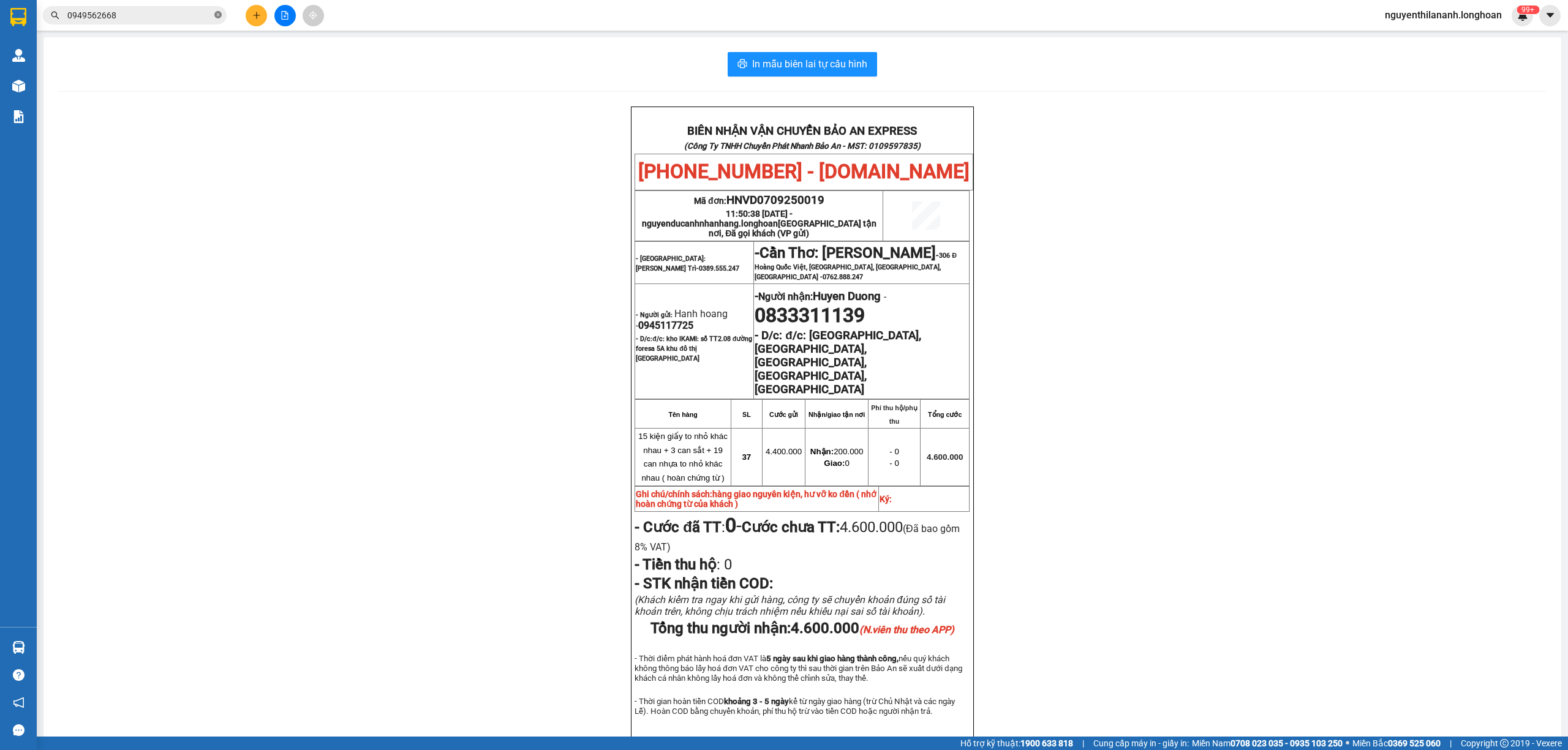
click at [217, 15] on icon "close-circle" at bounding box center [217, 15] width 7 height 7
paste input "VPHM0909250004"
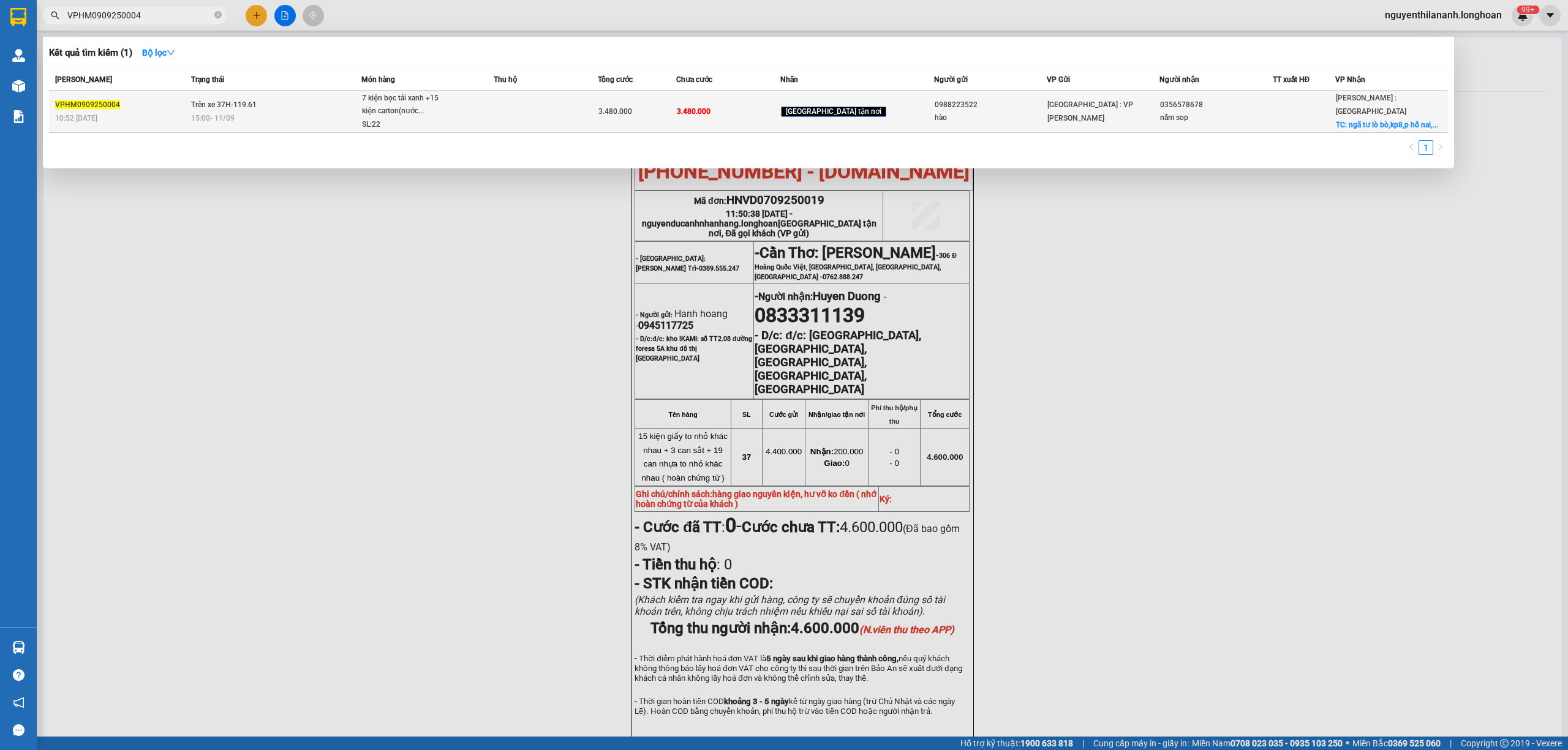
click at [157, 101] on div "VPHM0909250004" at bounding box center [121, 105] width 132 height 13
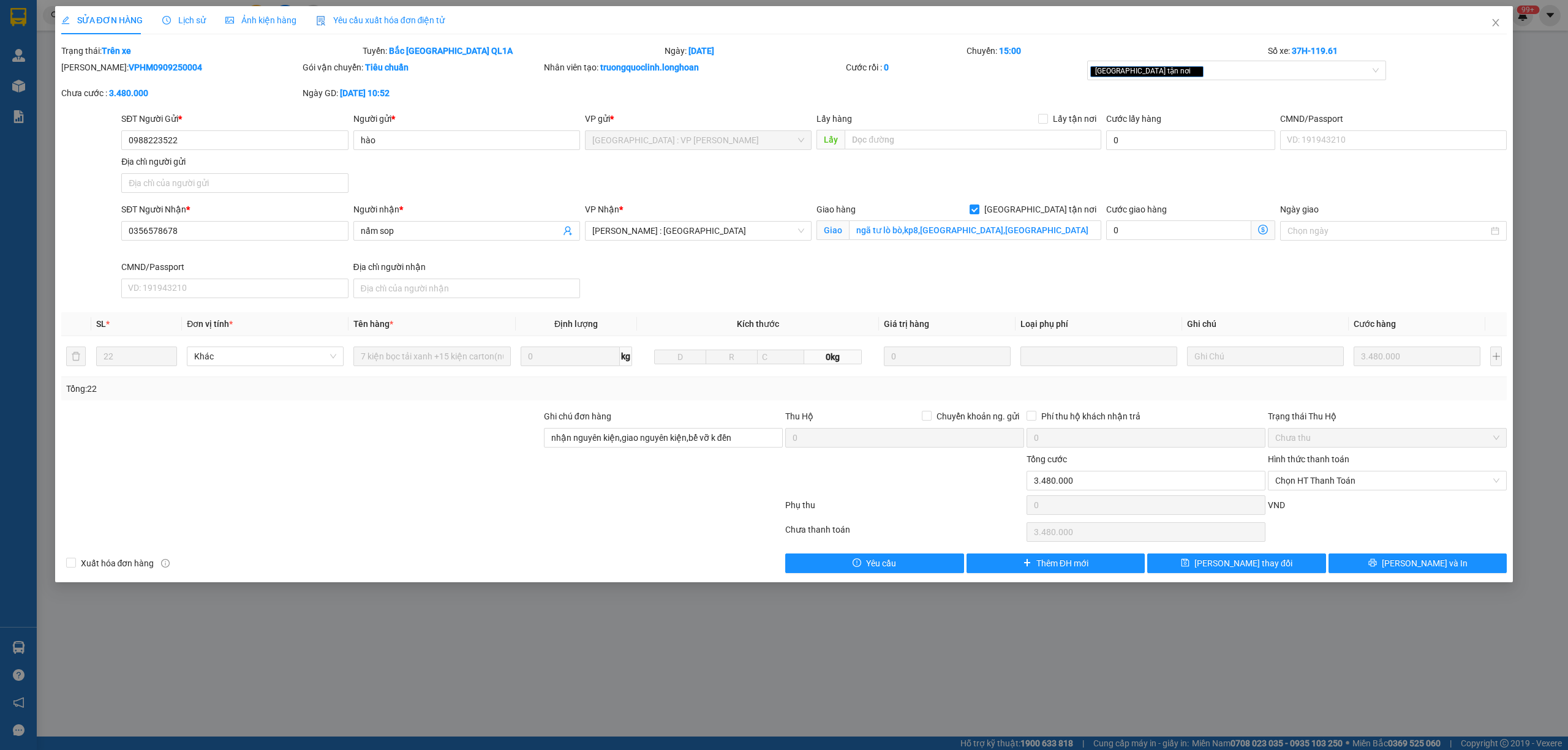
click at [179, 15] on span "Lịch sử" at bounding box center [184, 20] width 44 height 10
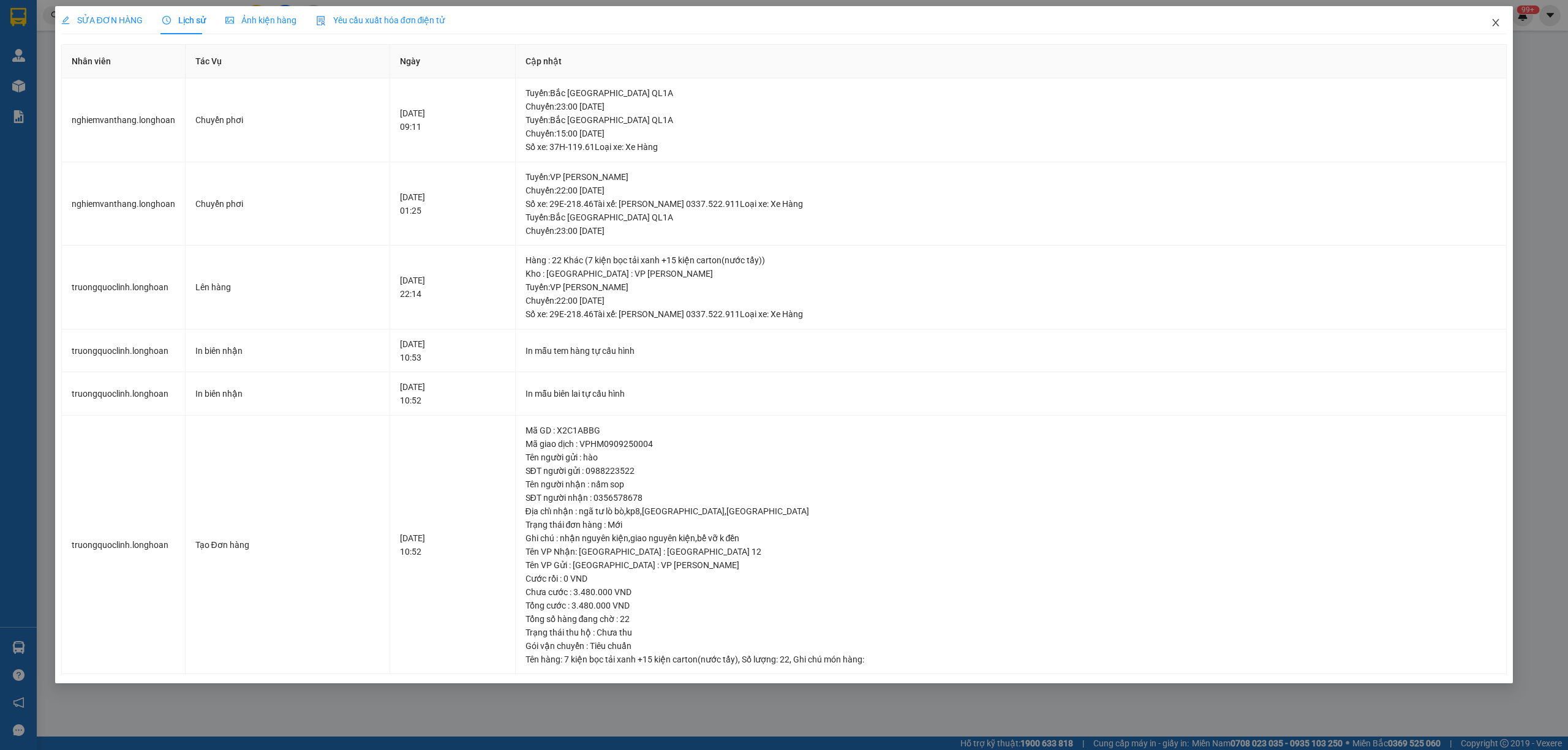
drag, startPoint x: 1503, startPoint y: 34, endPoint x: 1425, endPoint y: 35, distance: 78.0
click at [1502, 34] on span "Close" at bounding box center [1496, 24] width 34 height 34
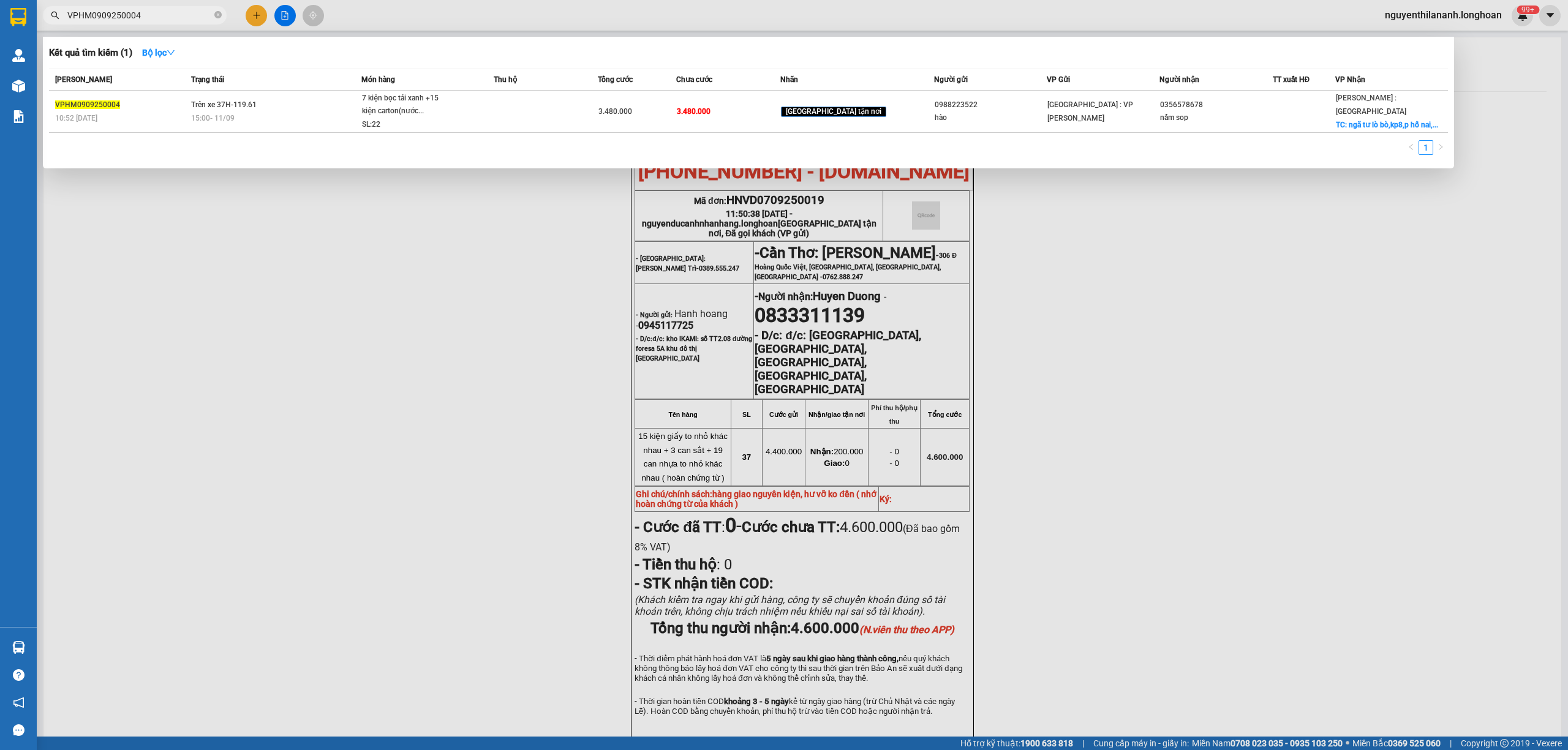
click at [166, 12] on input "VPHM0909250004" at bounding box center [140, 15] width 144 height 14
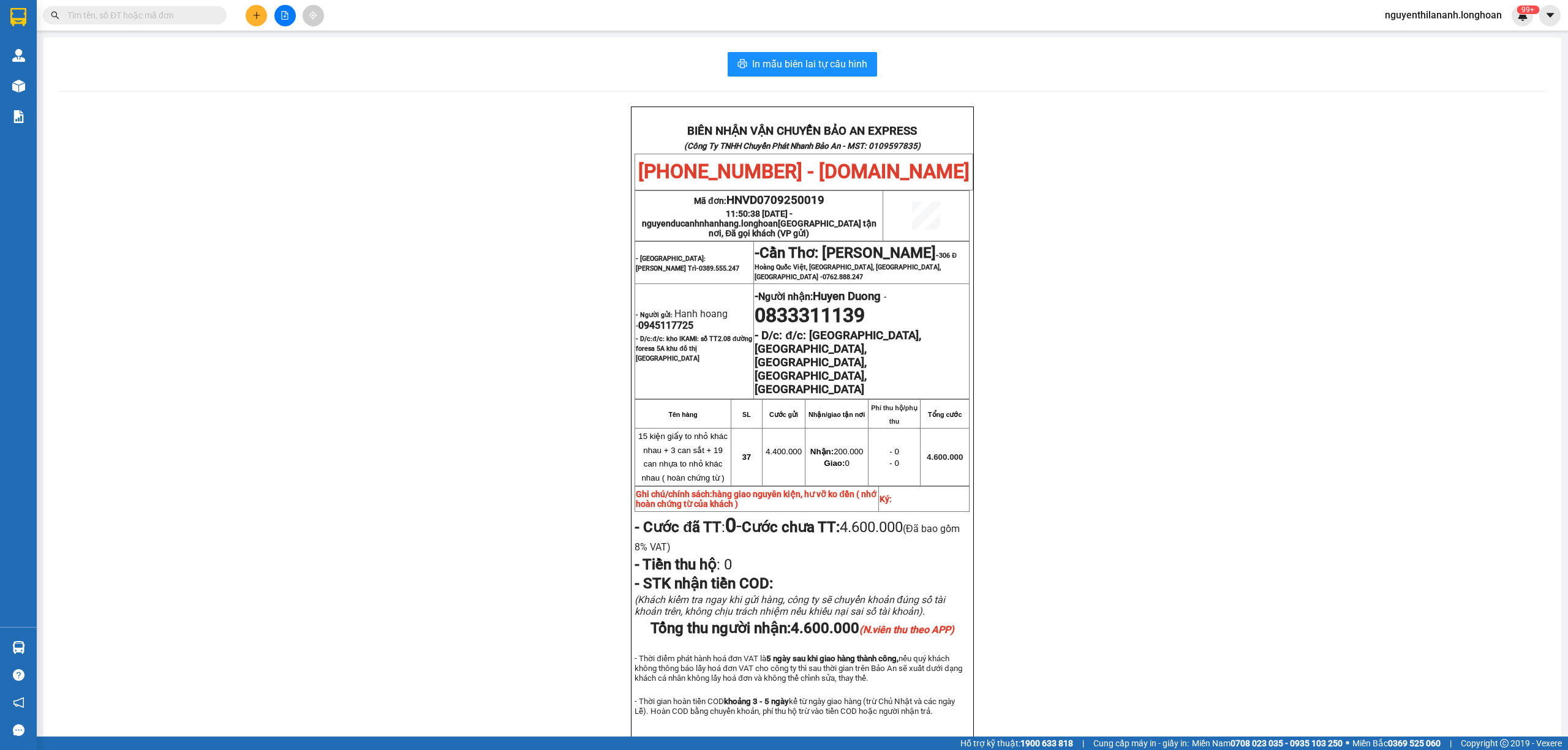
paste input "0966277778"
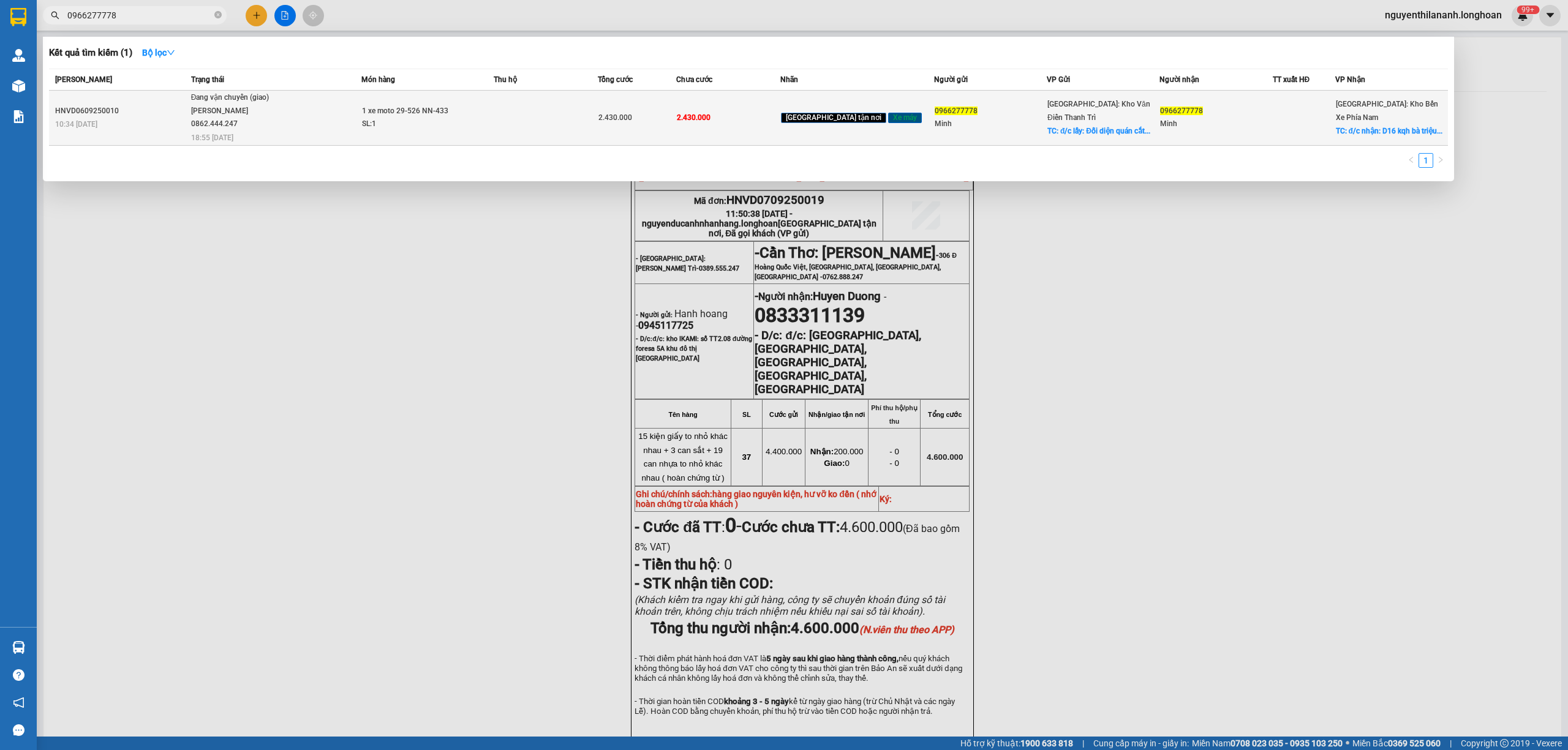
click at [118, 127] on td "HNVD0609250010 10:34 - 06/09" at bounding box center [118, 118] width 139 height 55
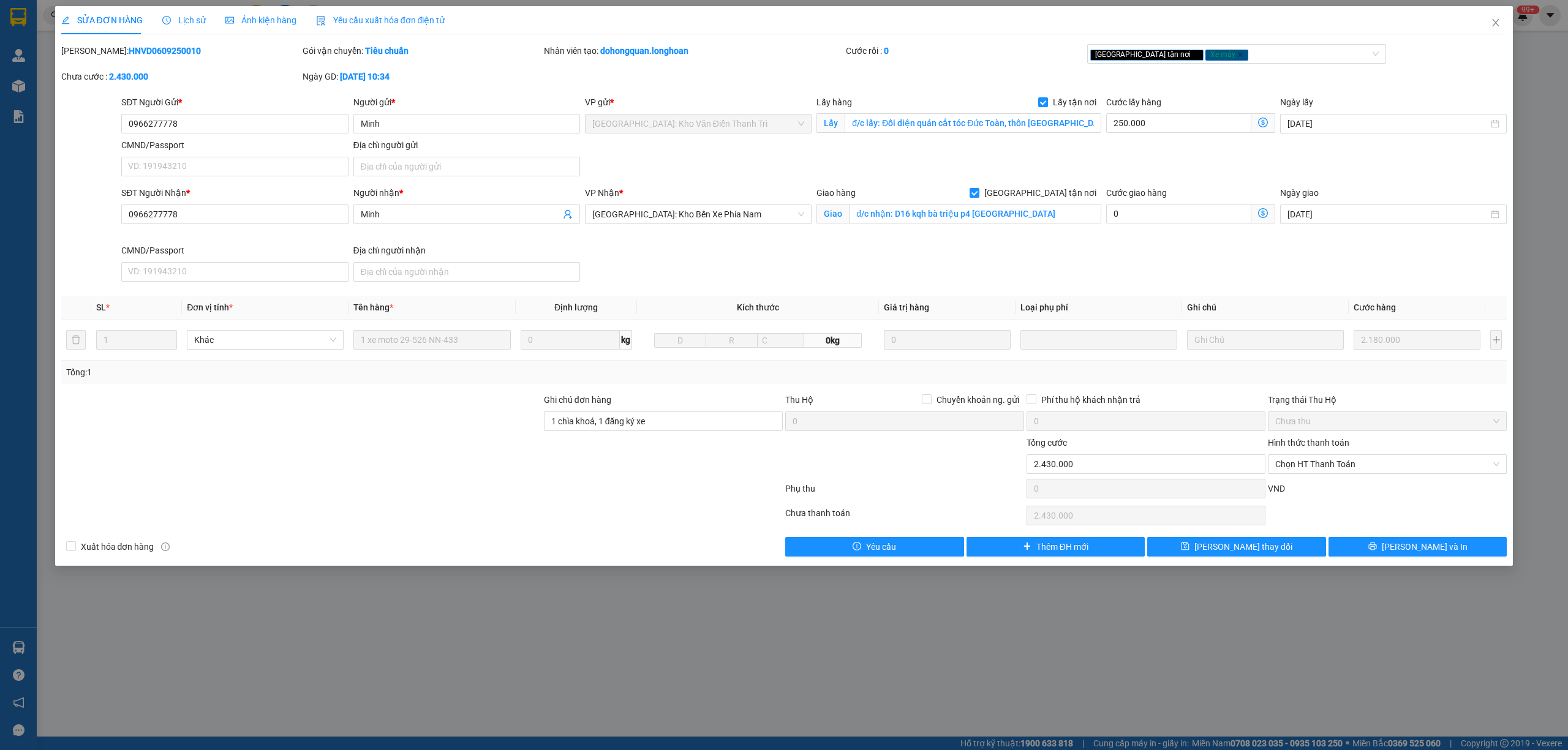
drag, startPoint x: 179, startPoint y: 47, endPoint x: 109, endPoint y: 37, distance: 70.7
click at [109, 37] on div "SỬA ĐƠN HÀNG Lịch sử Ảnh kiện hàng Yêu cầu xuất hóa đơn điện tử Total Paid Fee …" at bounding box center [784, 281] width 1446 height 551
click at [169, 47] on div "Mã ĐH: HNVD0609250010" at bounding box center [181, 50] width 239 height 14
click at [182, 48] on div "Mã ĐH: HNVD0609250010" at bounding box center [181, 50] width 239 height 14
click at [162, 54] on b "HNVD0609250010" at bounding box center [165, 51] width 72 height 10
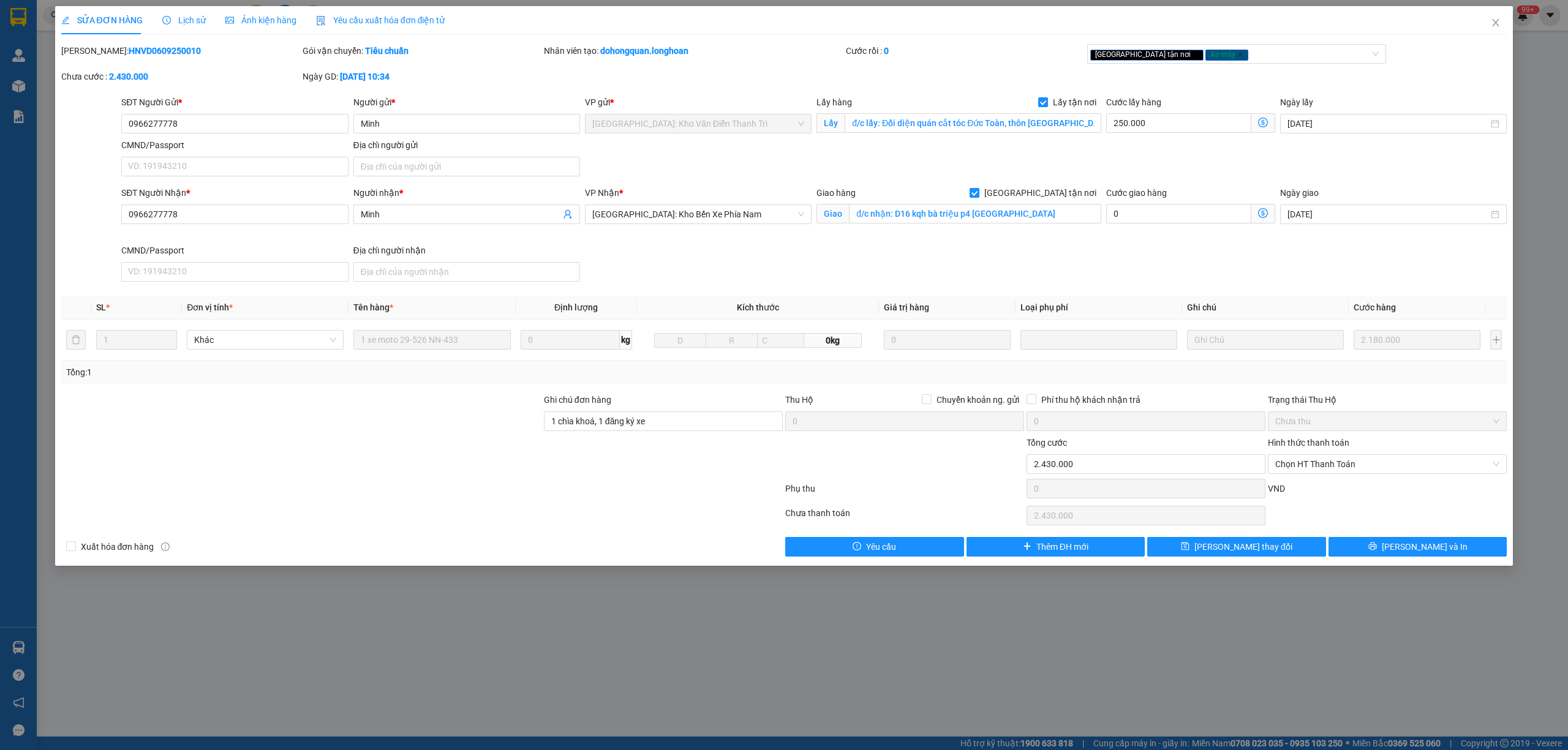
click at [153, 16] on div "SỬA ĐƠN HÀNG Lịch sử Ảnh kiện hàng Yêu cầu xuất hóa đơn điện tử" at bounding box center [254, 20] width 384 height 28
click at [184, 15] on span "Lịch sử" at bounding box center [184, 20] width 44 height 10
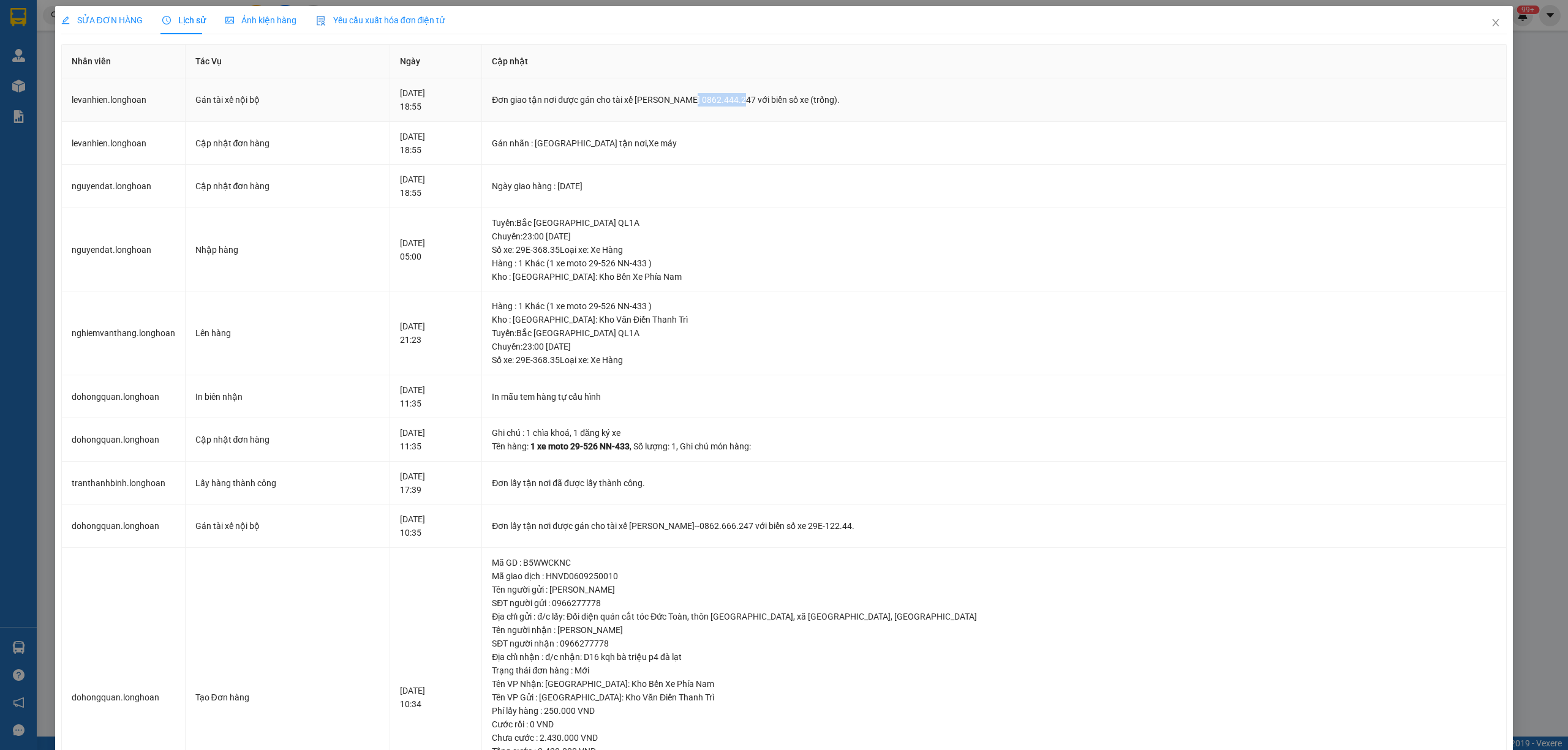
drag, startPoint x: 800, startPoint y: 99, endPoint x: 752, endPoint y: 103, distance: 48.2
click at [752, 103] on div "Đơn giao tận nơi được gán cho tài xế Lê Văn Hiên 0862.444.247 với biển số xe (t…" at bounding box center [994, 100] width 1005 height 14
click at [129, 21] on span "SỬA ĐƠN HÀNG" at bounding box center [102, 20] width 81 height 10
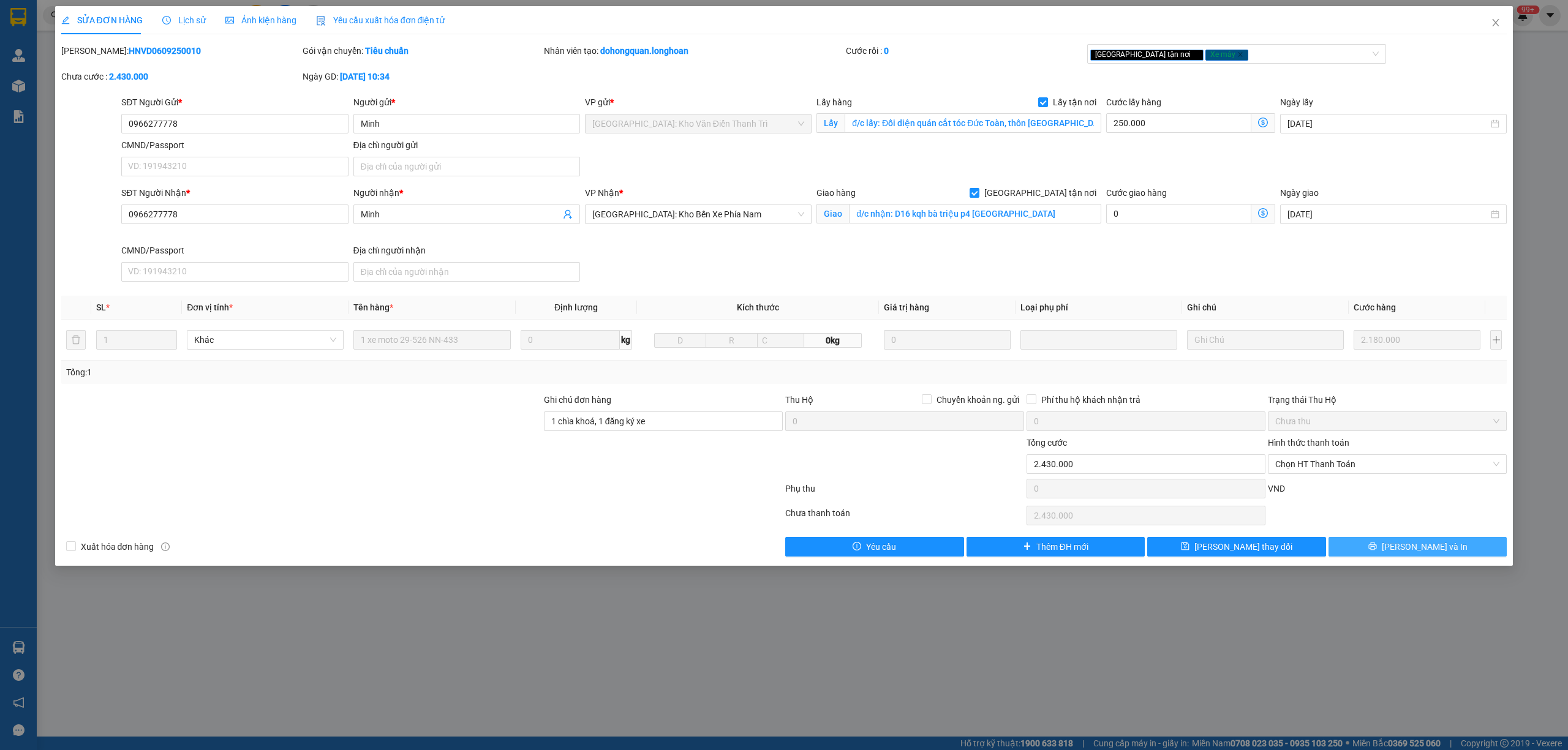
click at [1447, 552] on button "[PERSON_NAME] và In" at bounding box center [1418, 546] width 179 height 19
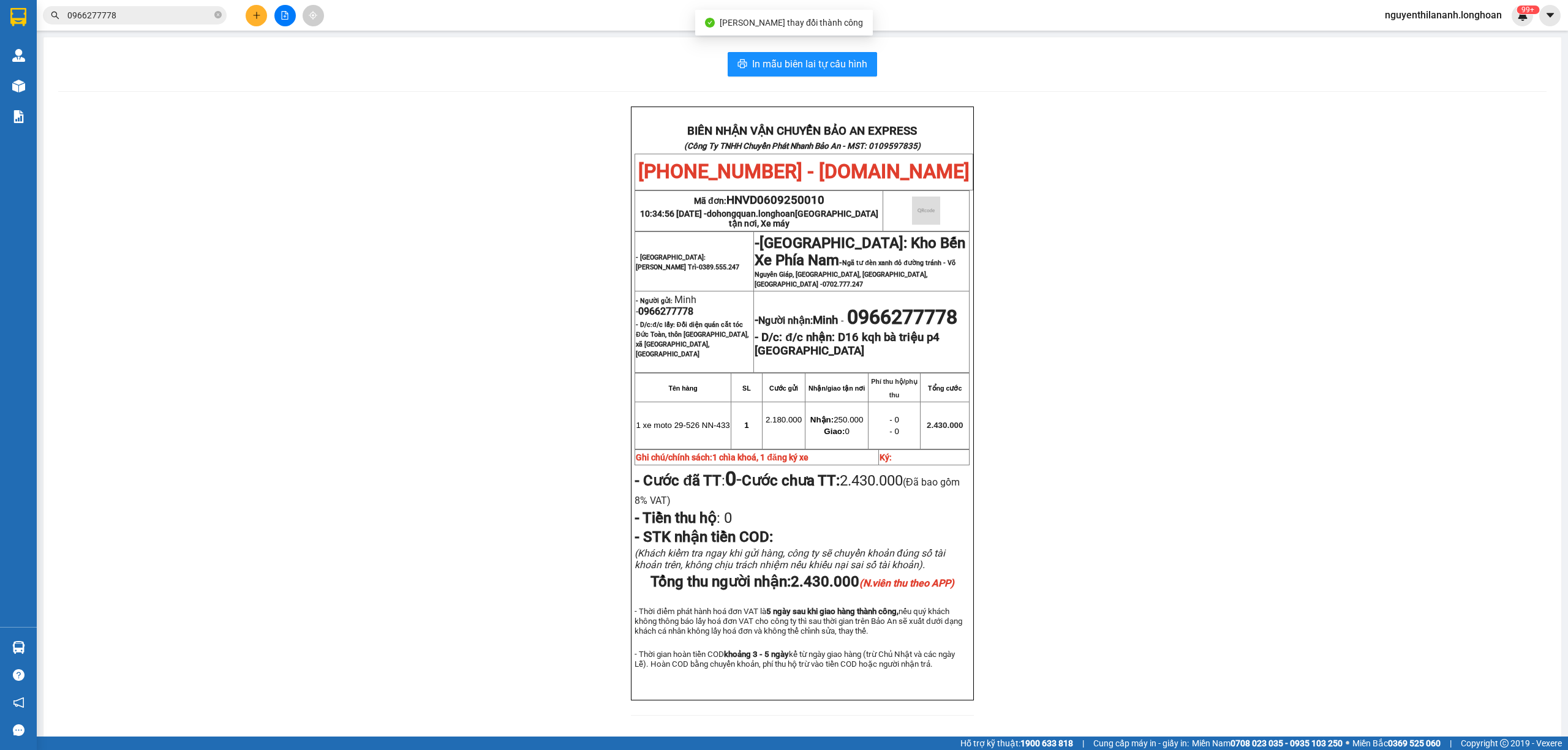
click at [1265, 535] on div "BIÊN NHẬN VẬN CHUYỂN BẢO AN EXPRESS (Công Ty TNHH Chuyển Phát Nhanh Bảo An - MS…" at bounding box center [802, 418] width 1489 height 624
click at [184, 15] on input "0966277778" at bounding box center [140, 15] width 144 height 14
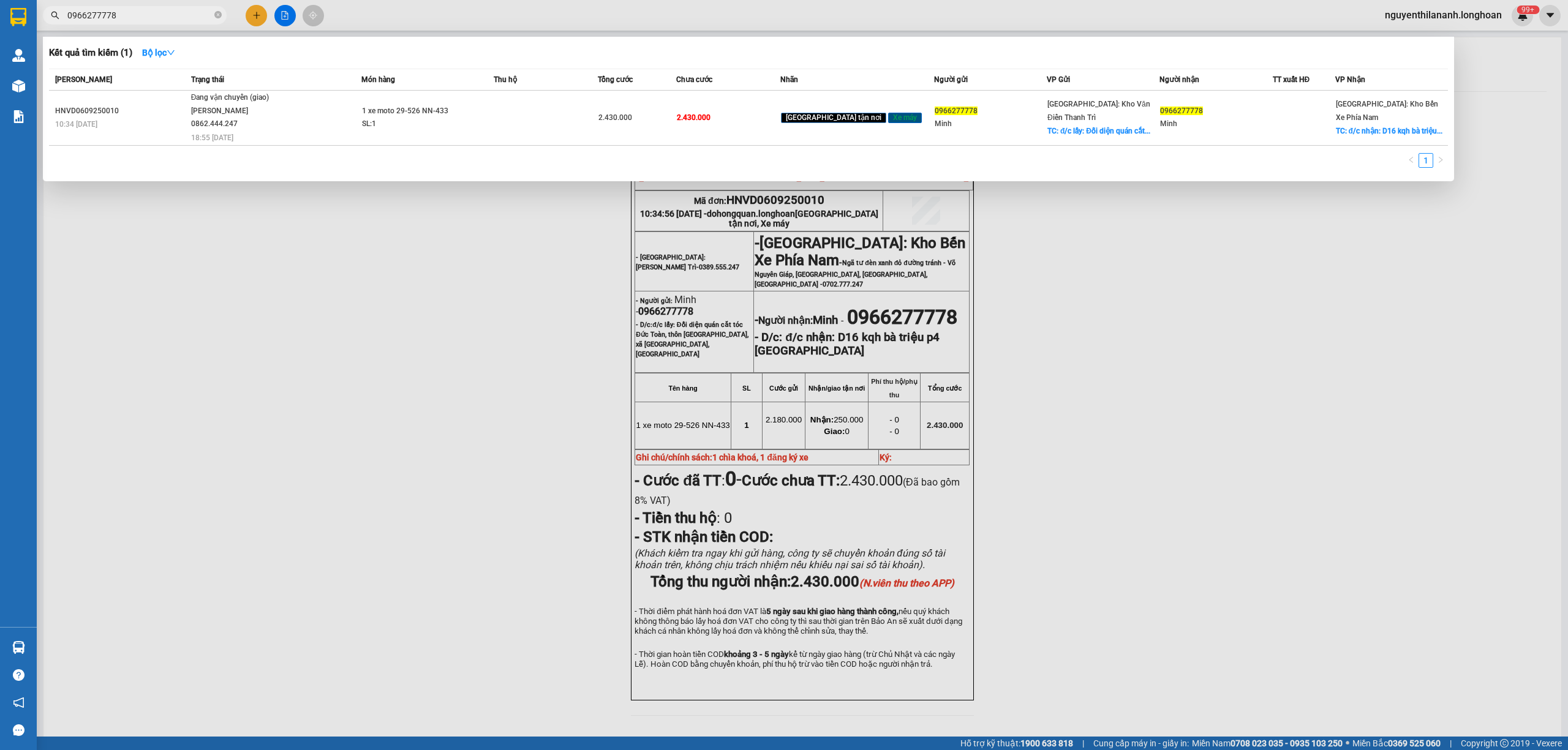
click at [184, 15] on input "0966277778" at bounding box center [140, 15] width 144 height 14
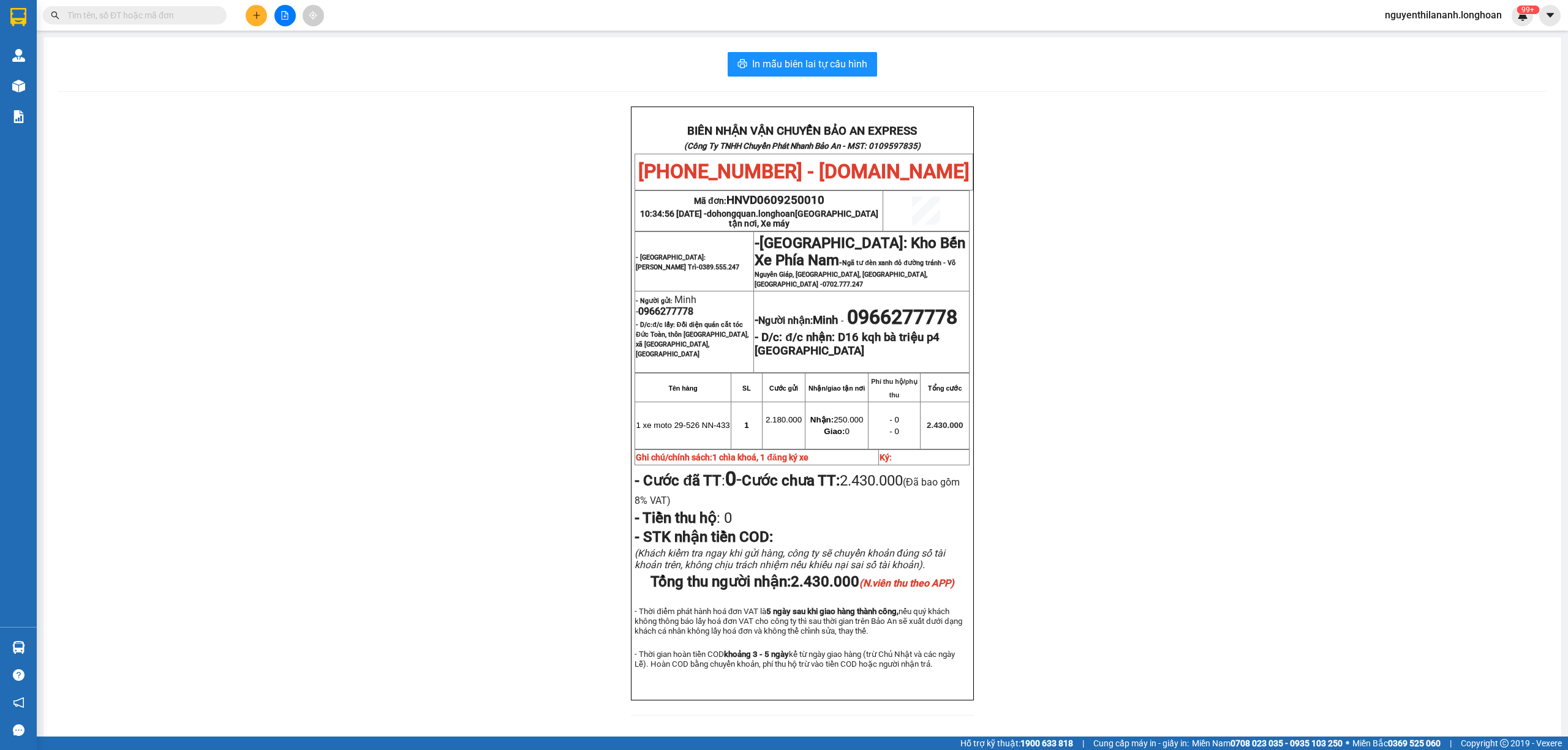
paste input "09160007376"
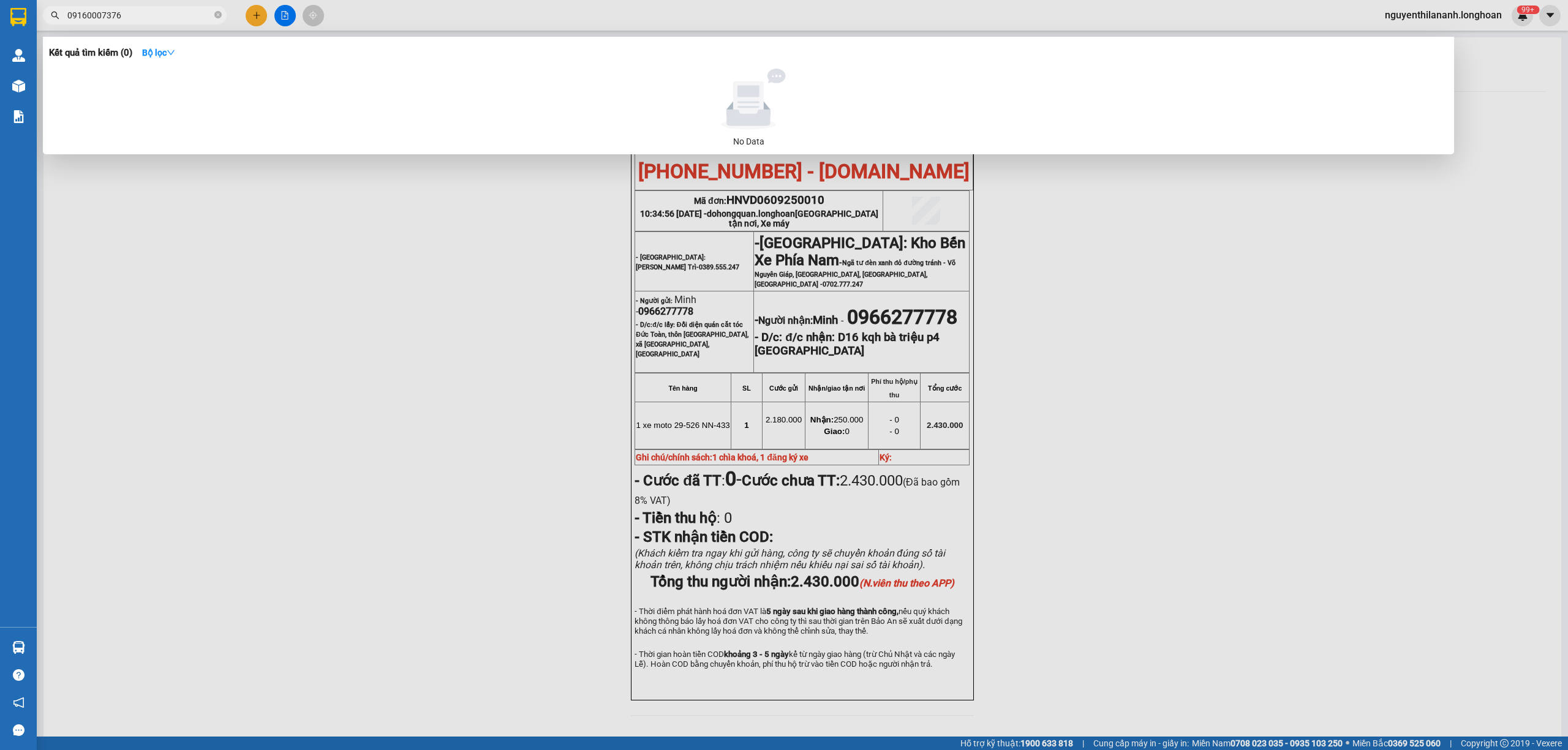
click at [89, 10] on input "09160007376" at bounding box center [140, 15] width 144 height 14
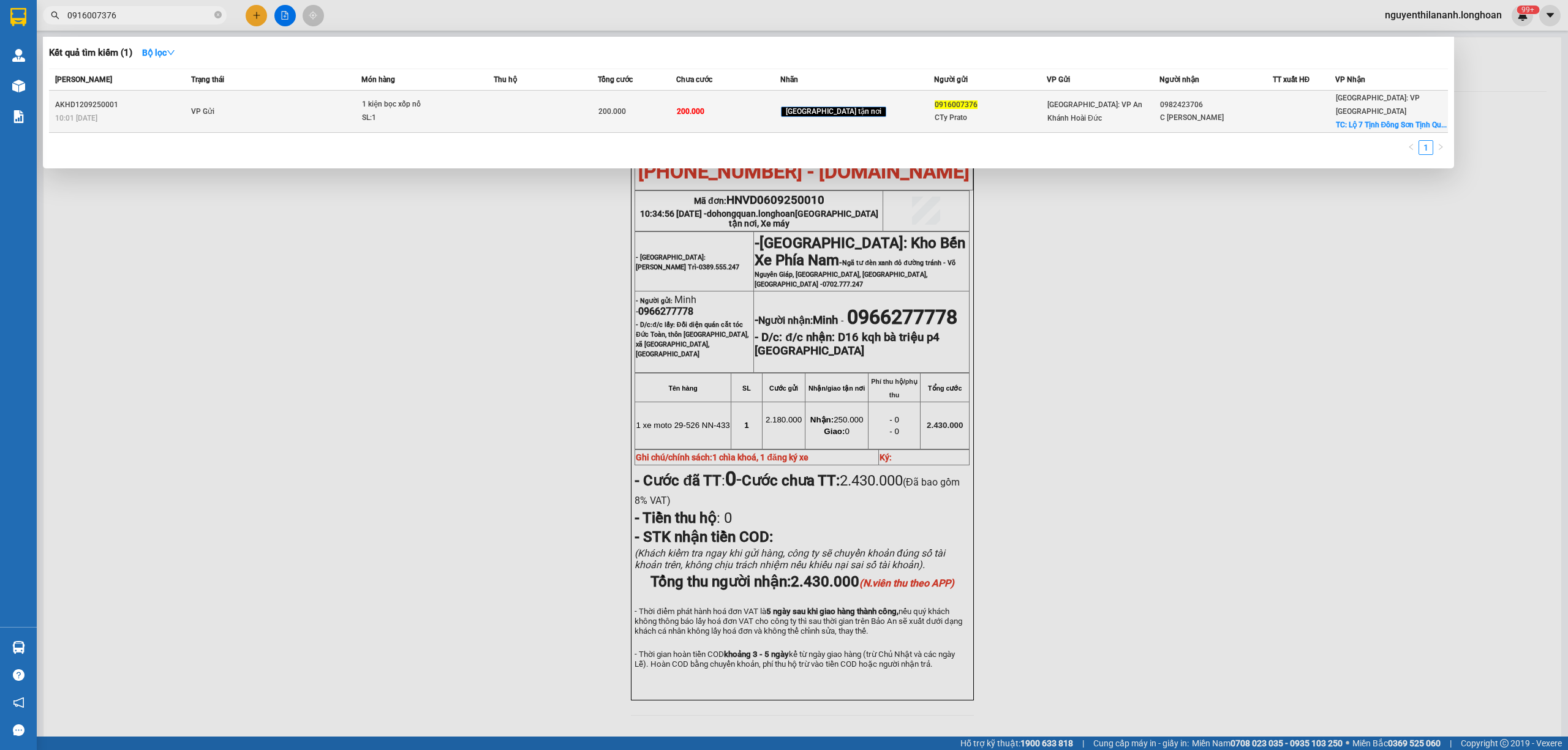
click at [162, 111] on div "10:01 - 12/09" at bounding box center [121, 118] width 132 height 14
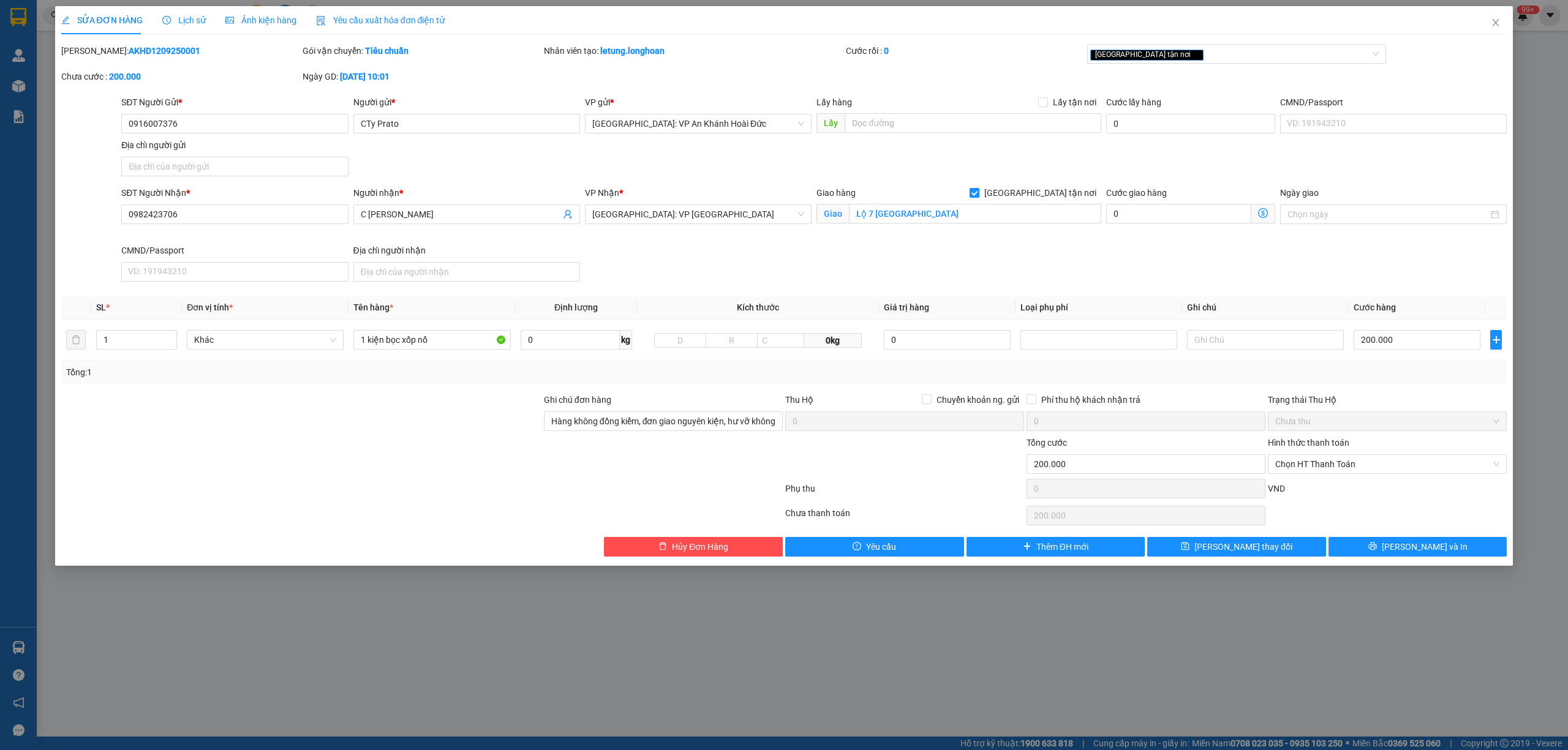
drag, startPoint x: 169, startPoint y: 54, endPoint x: 94, endPoint y: 42, distance: 76.0
click at [94, 42] on div "SỬA ĐƠN HÀNG Lịch sử Ảnh kiện hàng Yêu cầu xuất hóa đơn điện tử Total Paid Fee …" at bounding box center [784, 281] width 1446 height 551
click at [189, 56] on div "Mã ĐH: AKHD1209250001" at bounding box center [181, 50] width 239 height 14
drag, startPoint x: 170, startPoint y: 45, endPoint x: 94, endPoint y: 54, distance: 76.5
click at [94, 54] on div "Mã ĐH: AKHD1209250001" at bounding box center [181, 50] width 239 height 14
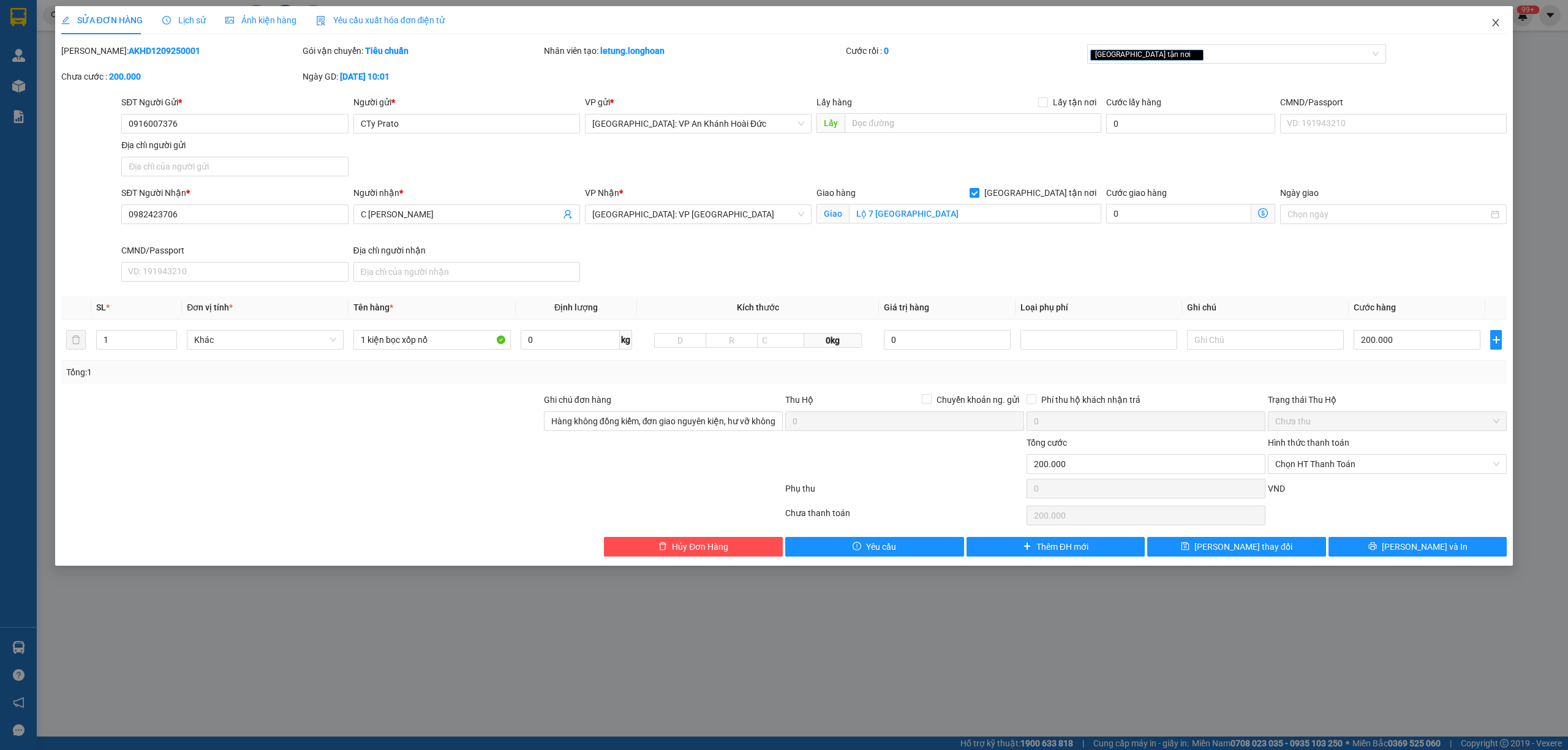
drag, startPoint x: 1501, startPoint y: 19, endPoint x: 1490, endPoint y: 25, distance: 12.5
click at [1498, 19] on span "Close" at bounding box center [1496, 24] width 34 height 34
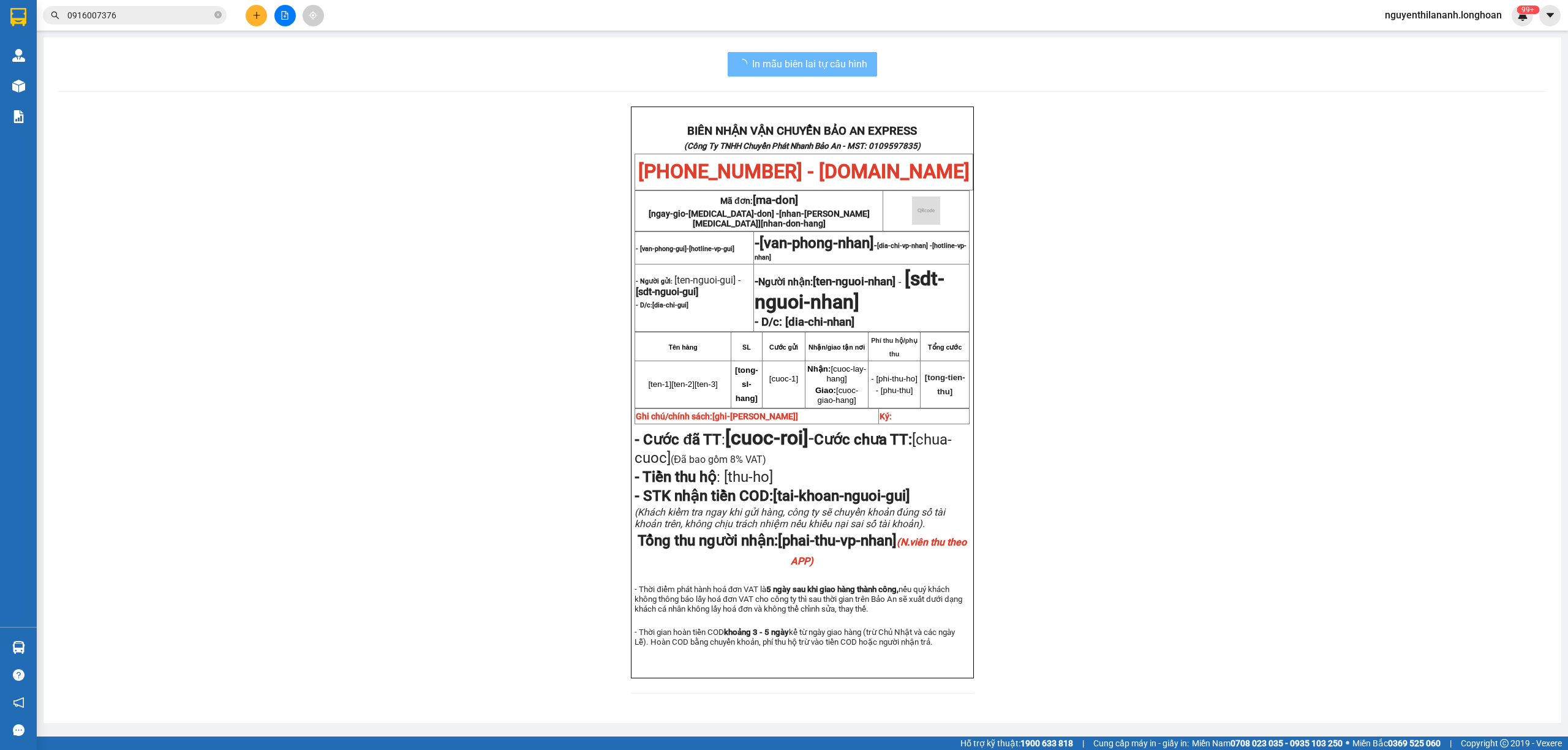
click at [171, 20] on input "0916007376" at bounding box center [140, 15] width 144 height 14
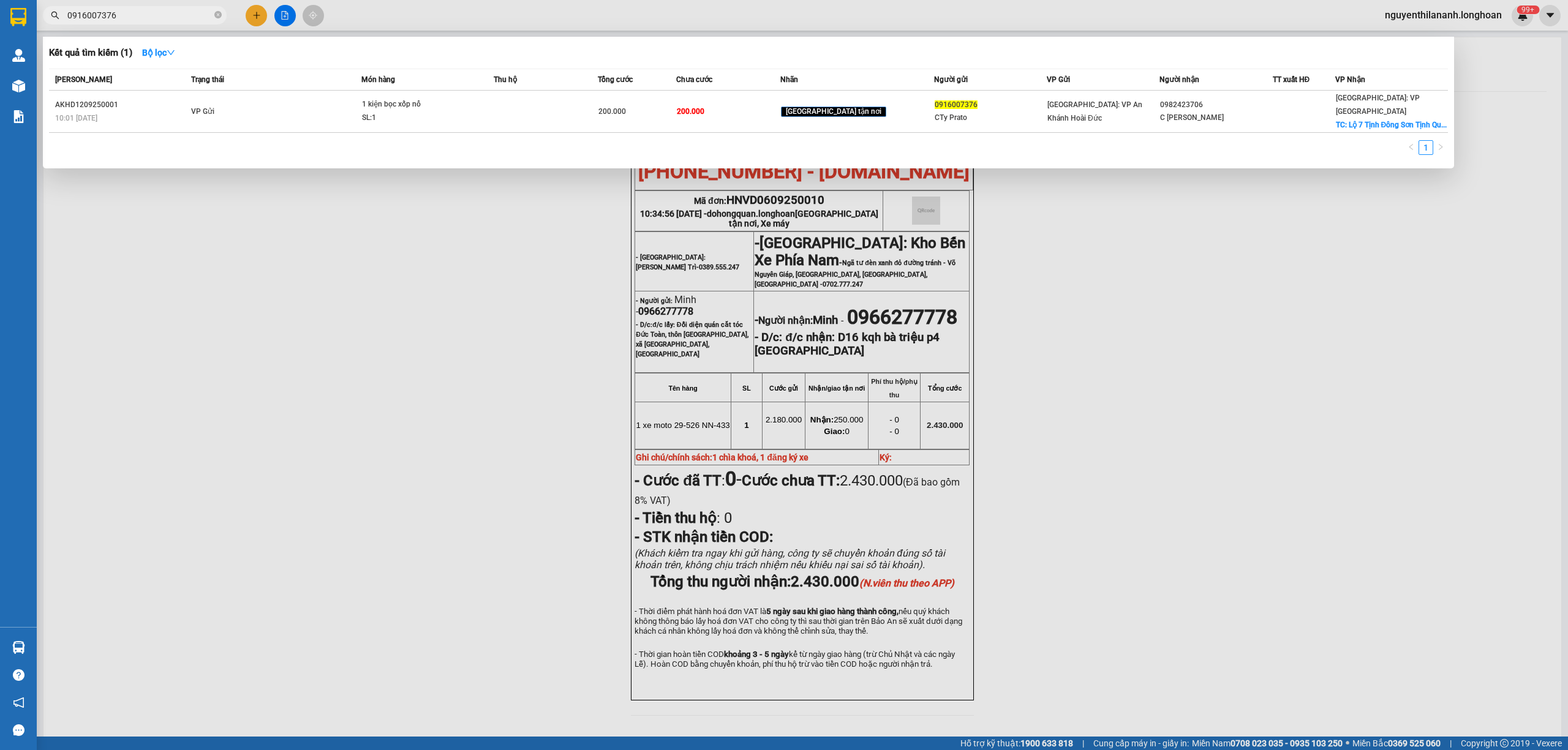
click at [171, 20] on input "0916007376" at bounding box center [140, 15] width 144 height 14
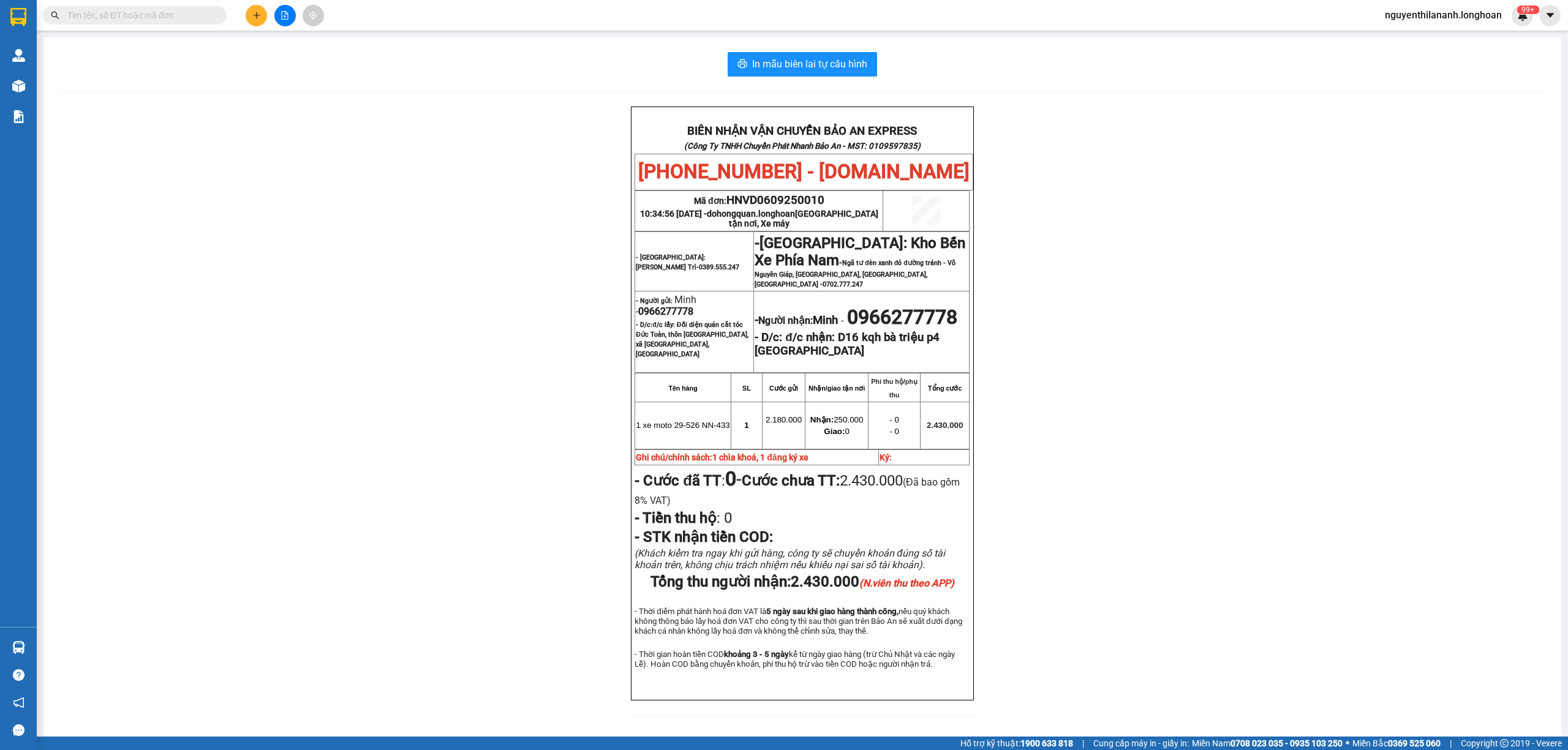
paste input "0327092861"
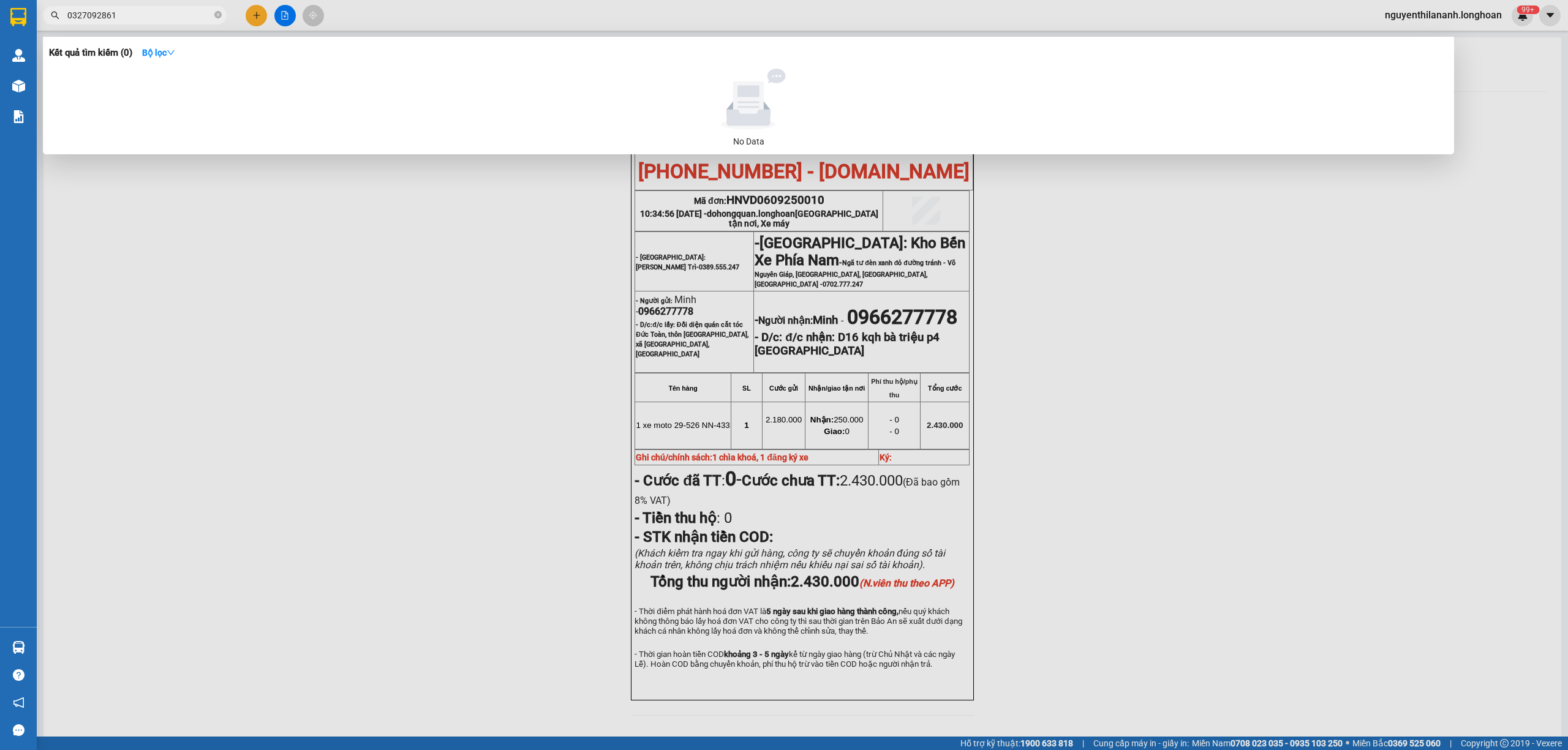
click at [144, 13] on input "0327092861" at bounding box center [140, 15] width 144 height 14
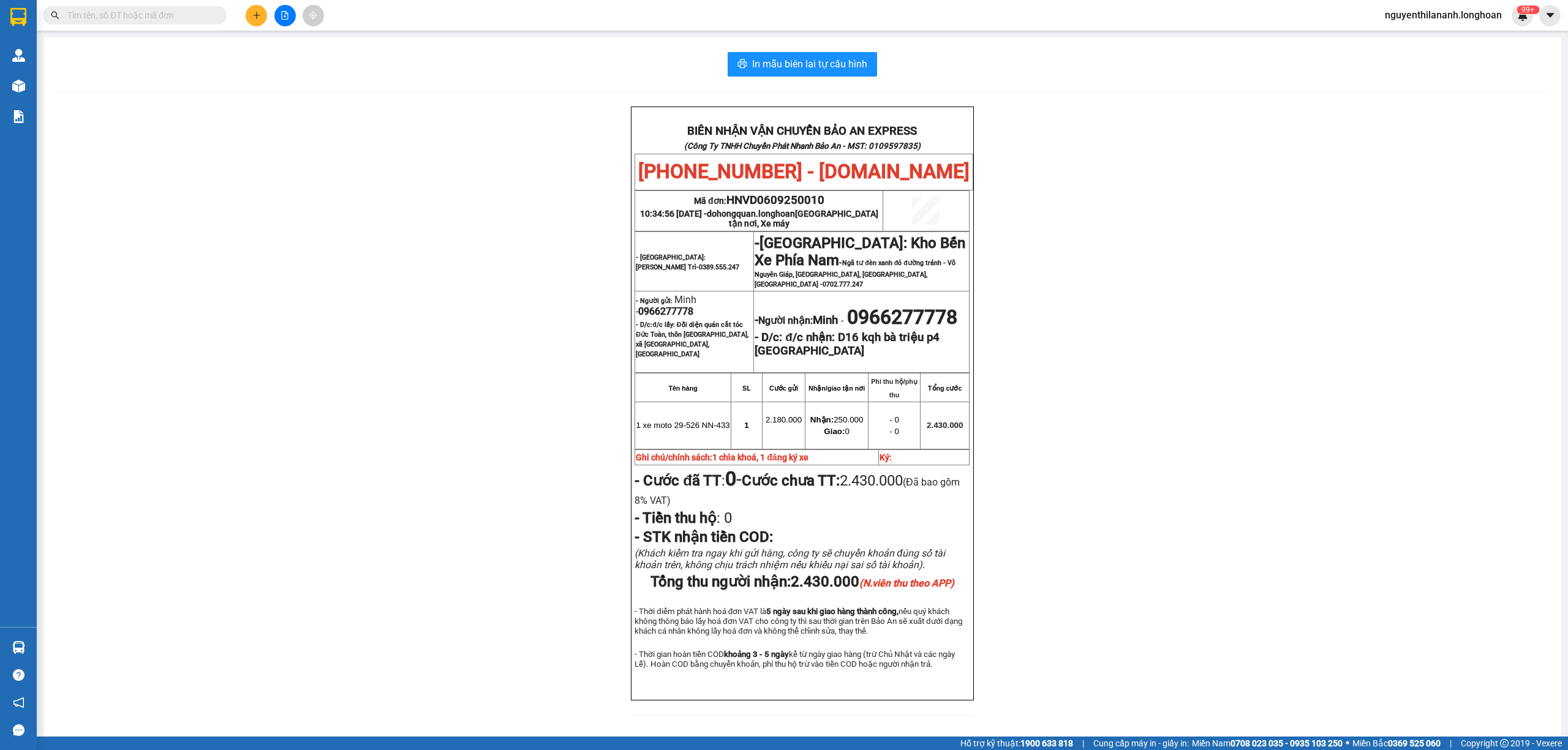
paste input "0707771168"
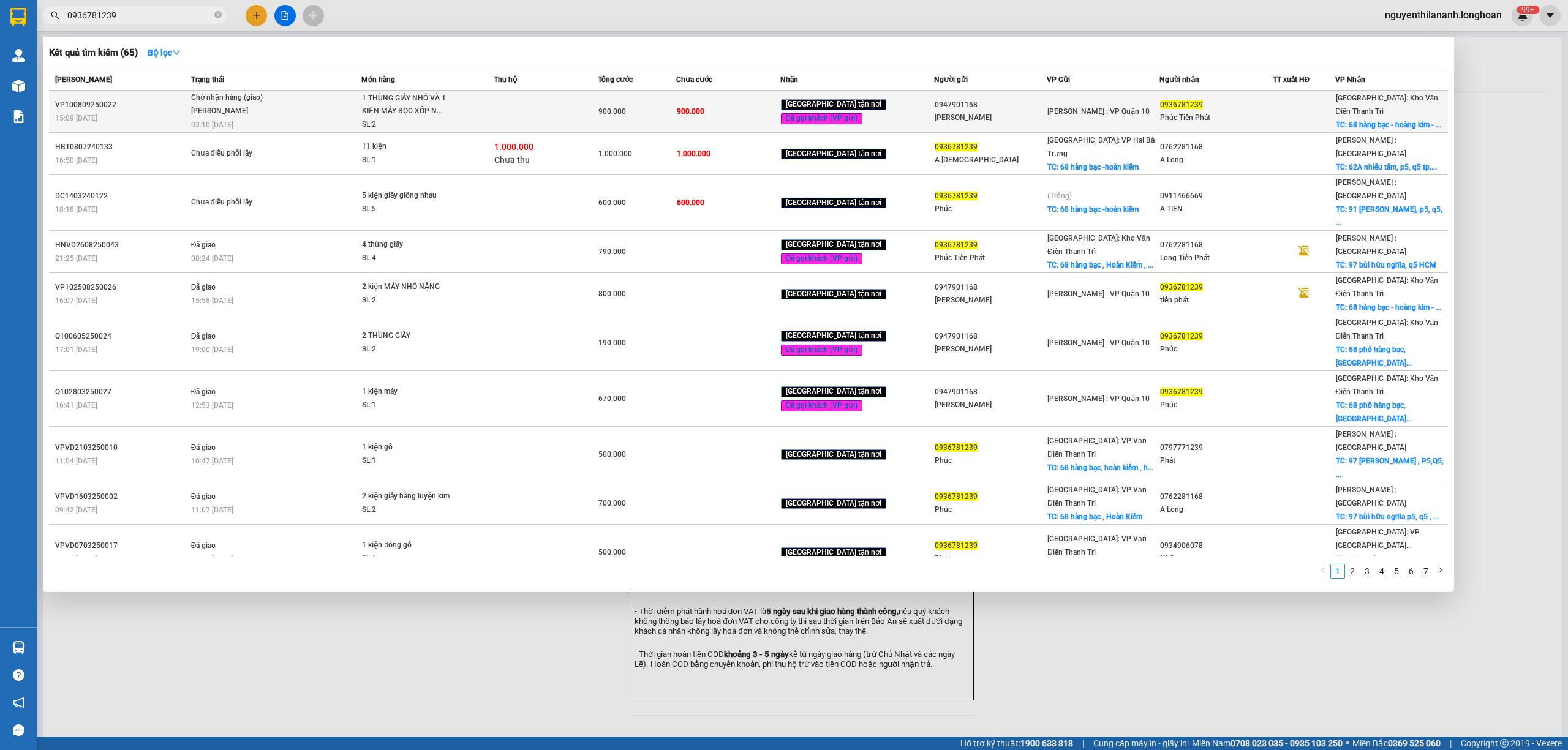
click at [170, 106] on div "VP100809250022" at bounding box center [121, 105] width 132 height 13
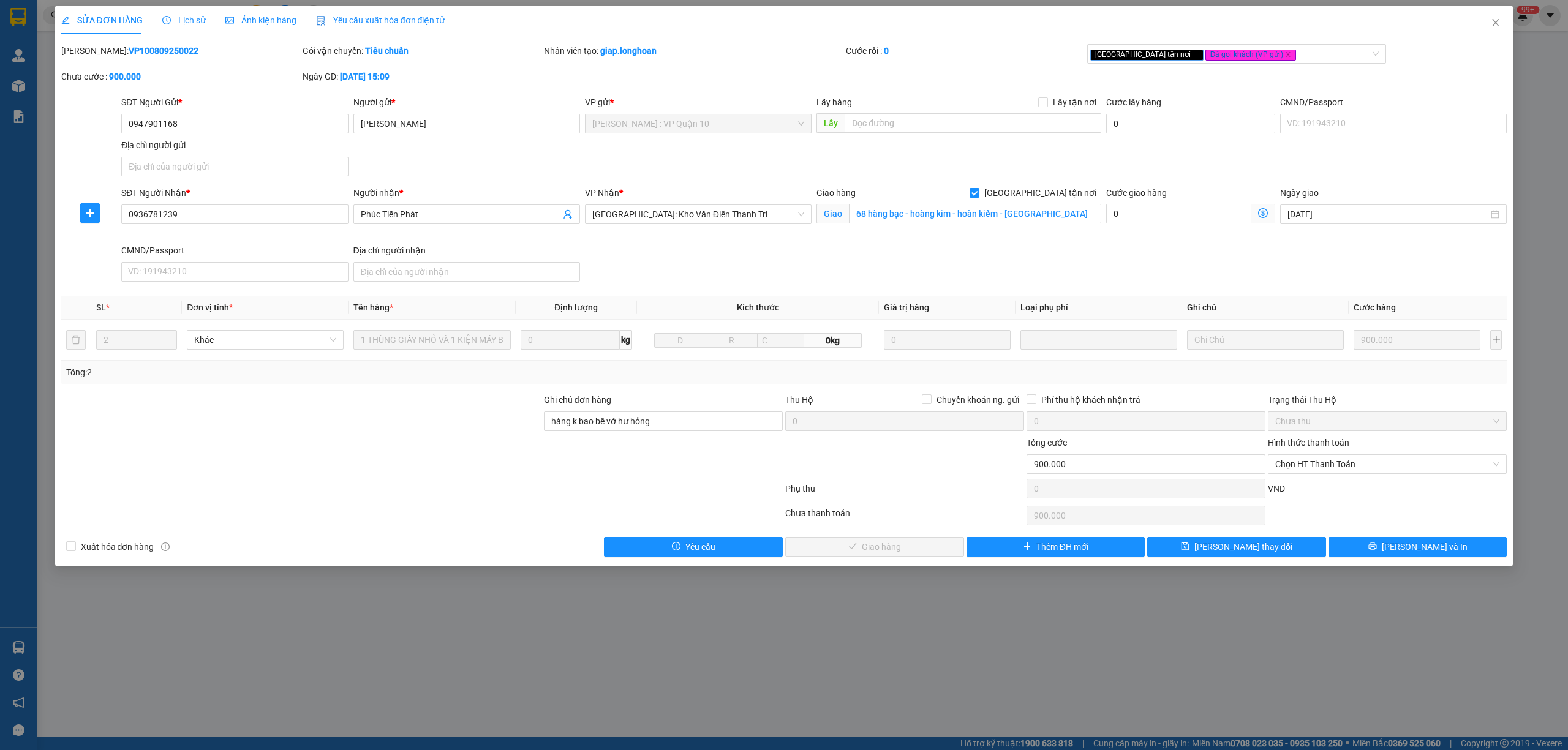
click at [184, 16] on span "Lịch sử" at bounding box center [184, 20] width 44 height 10
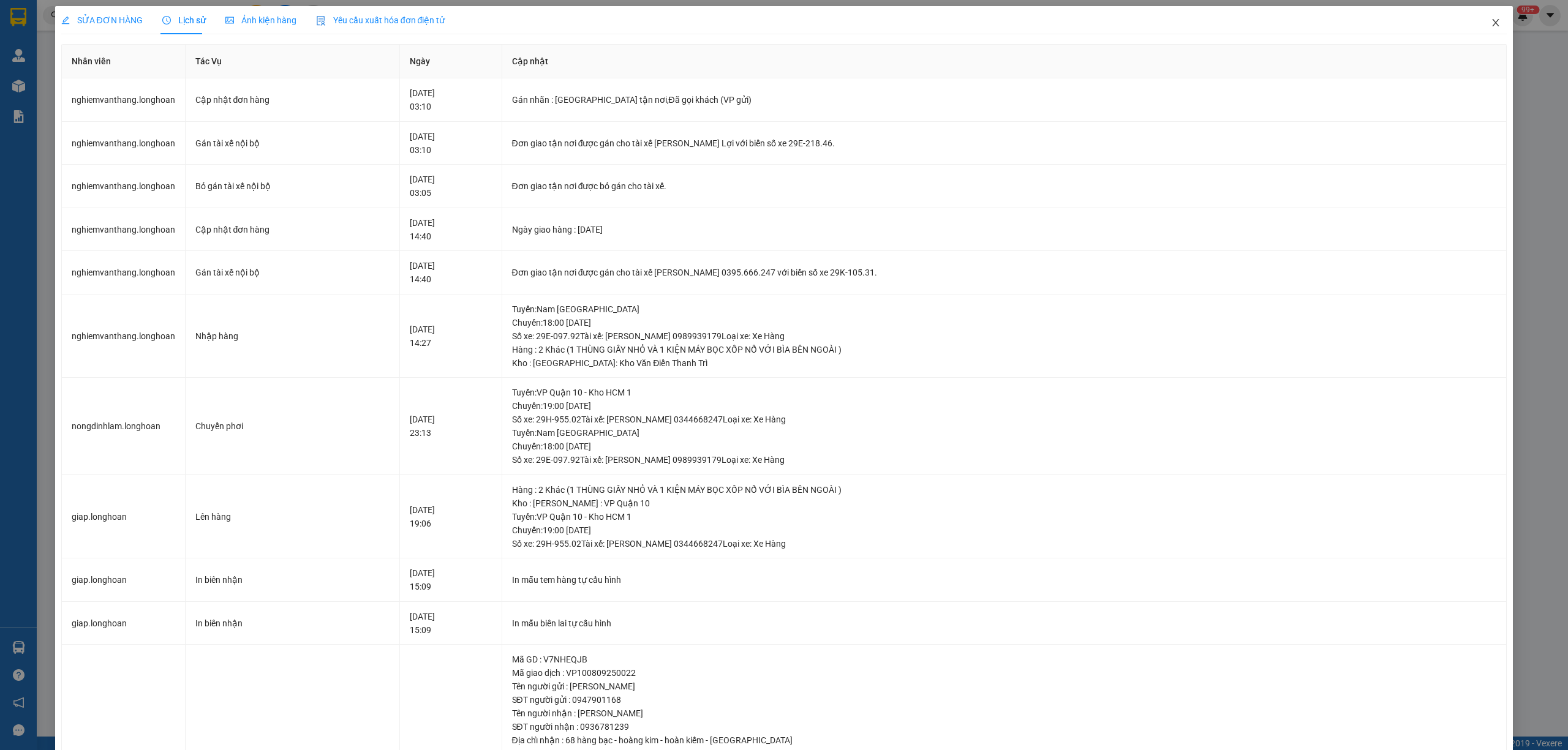
click at [1491, 19] on icon "close" at bounding box center [1496, 23] width 10 height 10
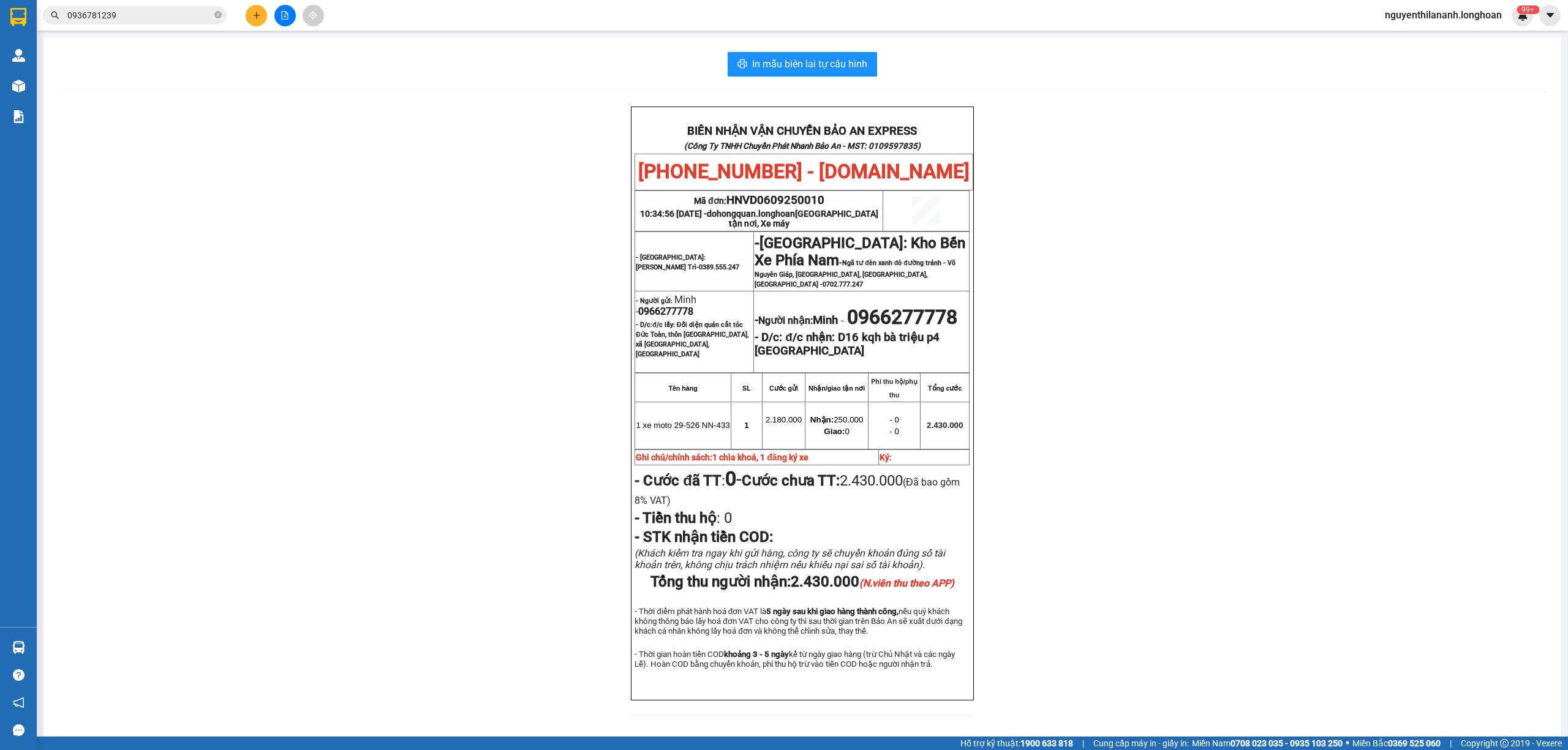
click at [143, 9] on input "0936781239" at bounding box center [140, 15] width 144 height 14
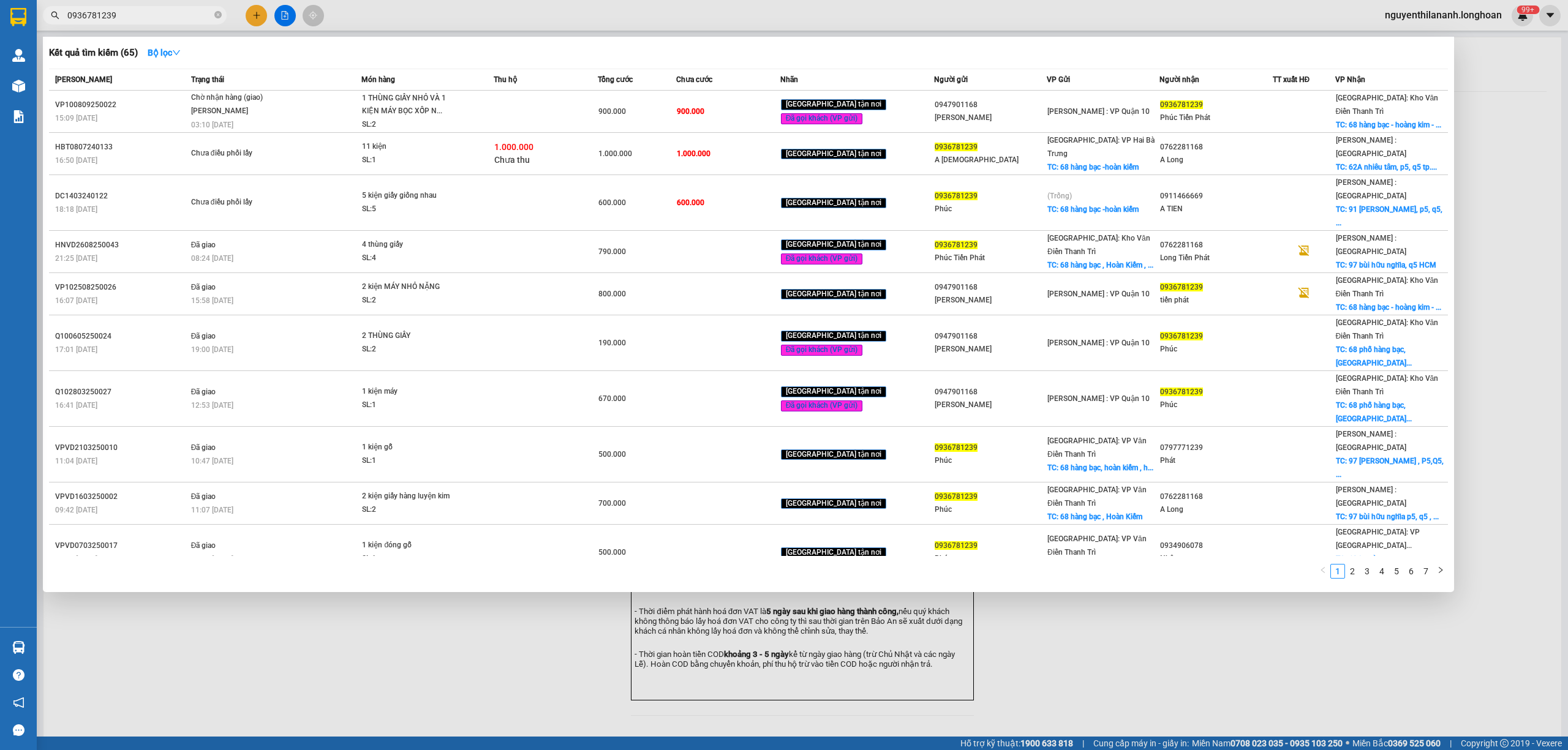
click at [143, 9] on input "0936781239" at bounding box center [140, 15] width 144 height 14
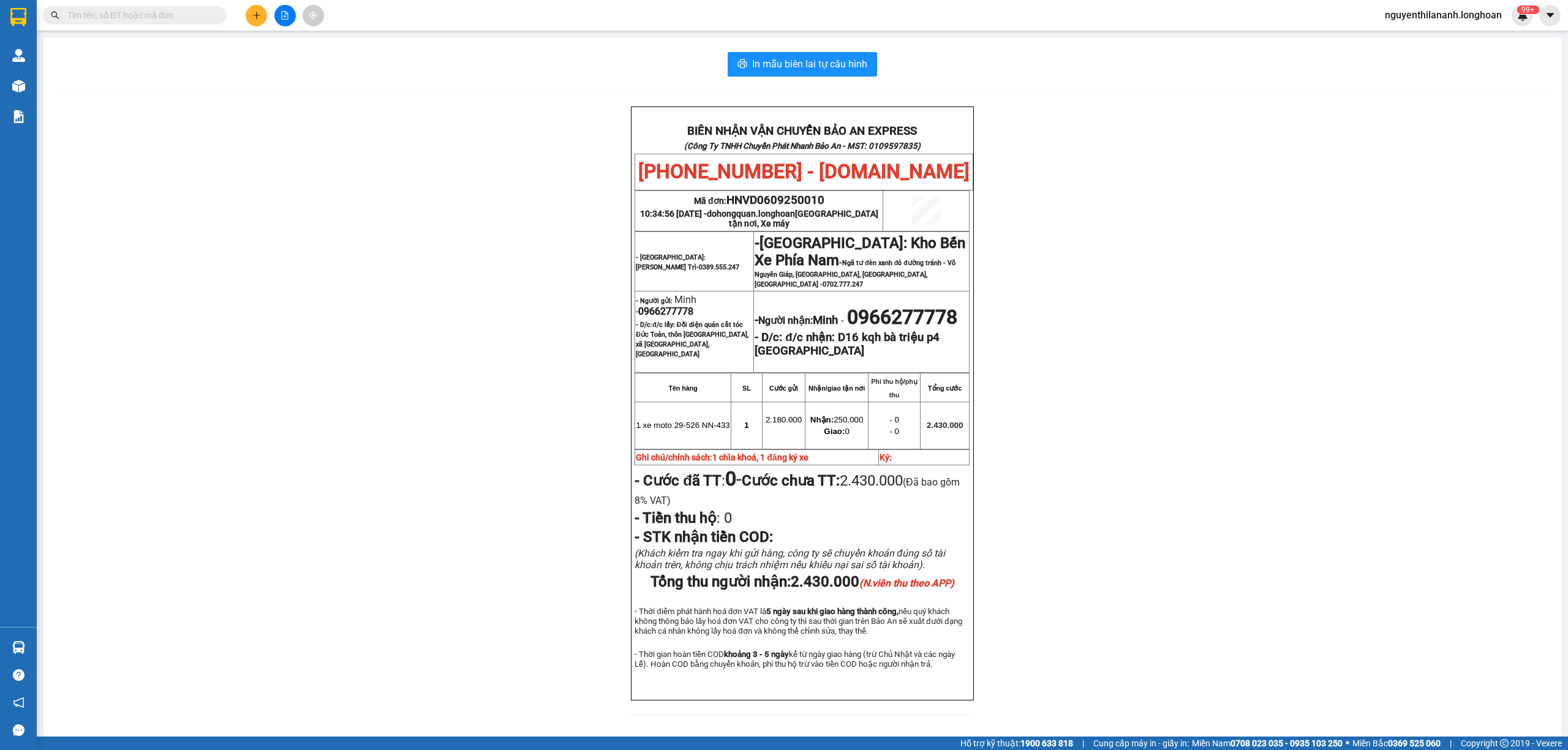
paste input "0909435796"
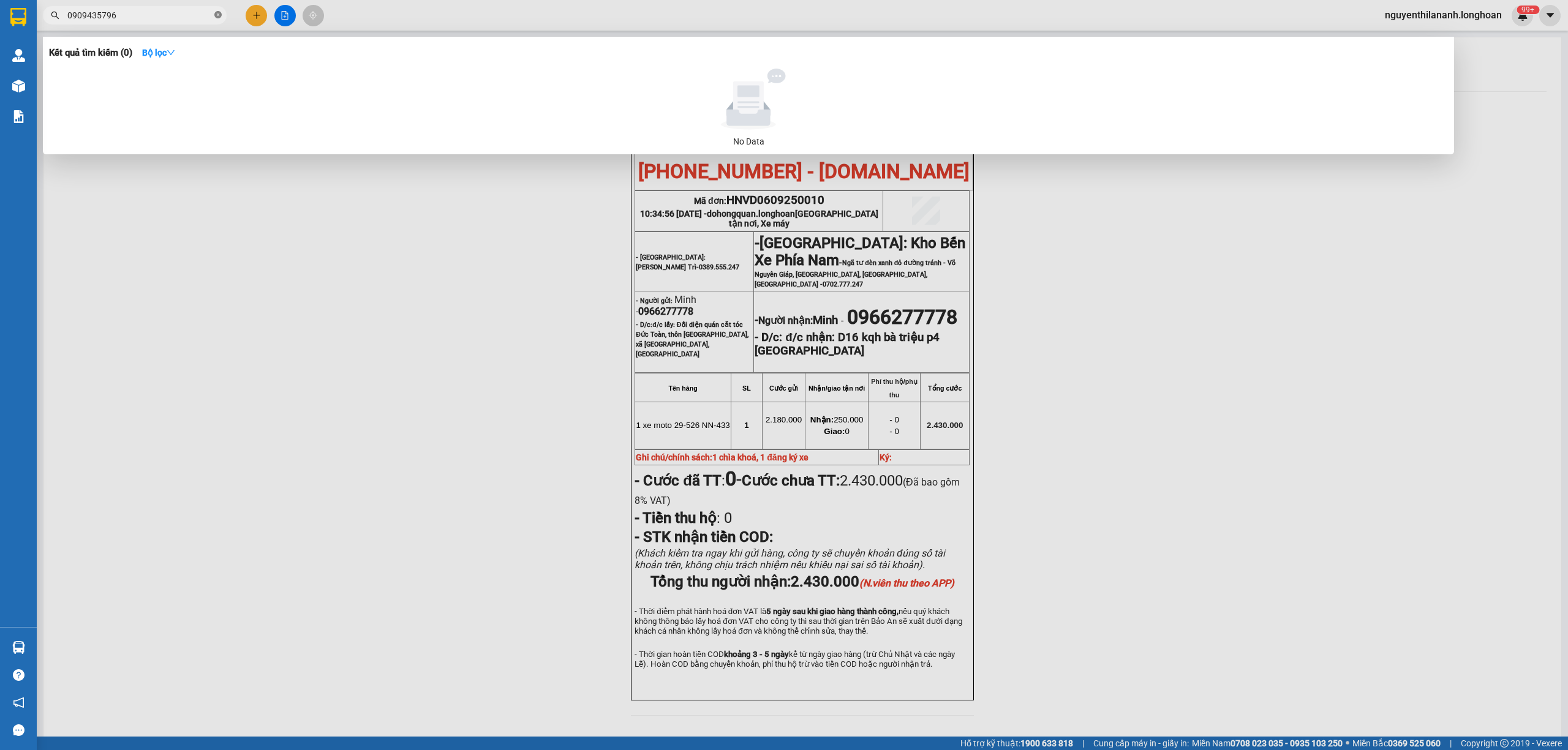
click at [218, 17] on icon "close-circle" at bounding box center [217, 15] width 7 height 7
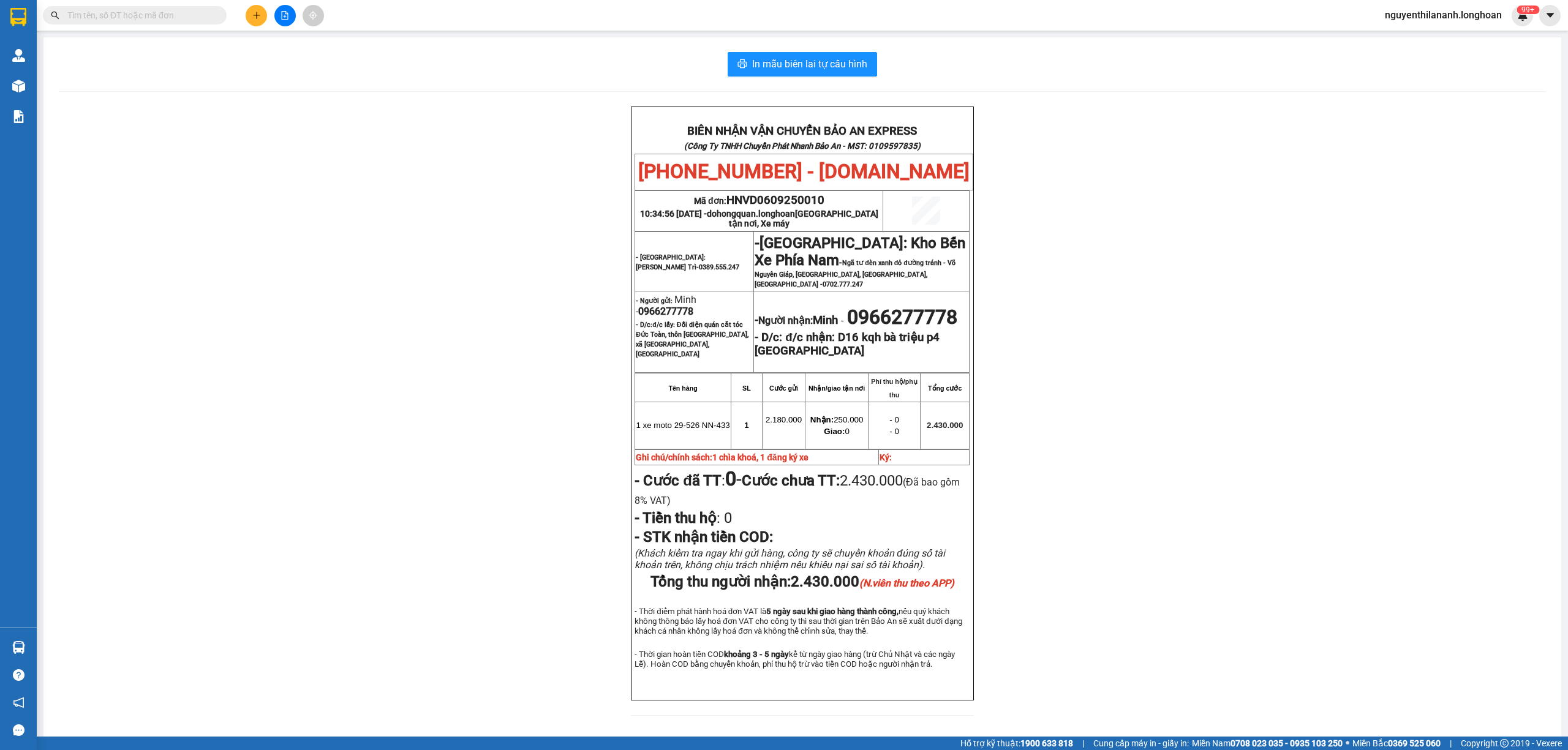
paste input "0945117725"
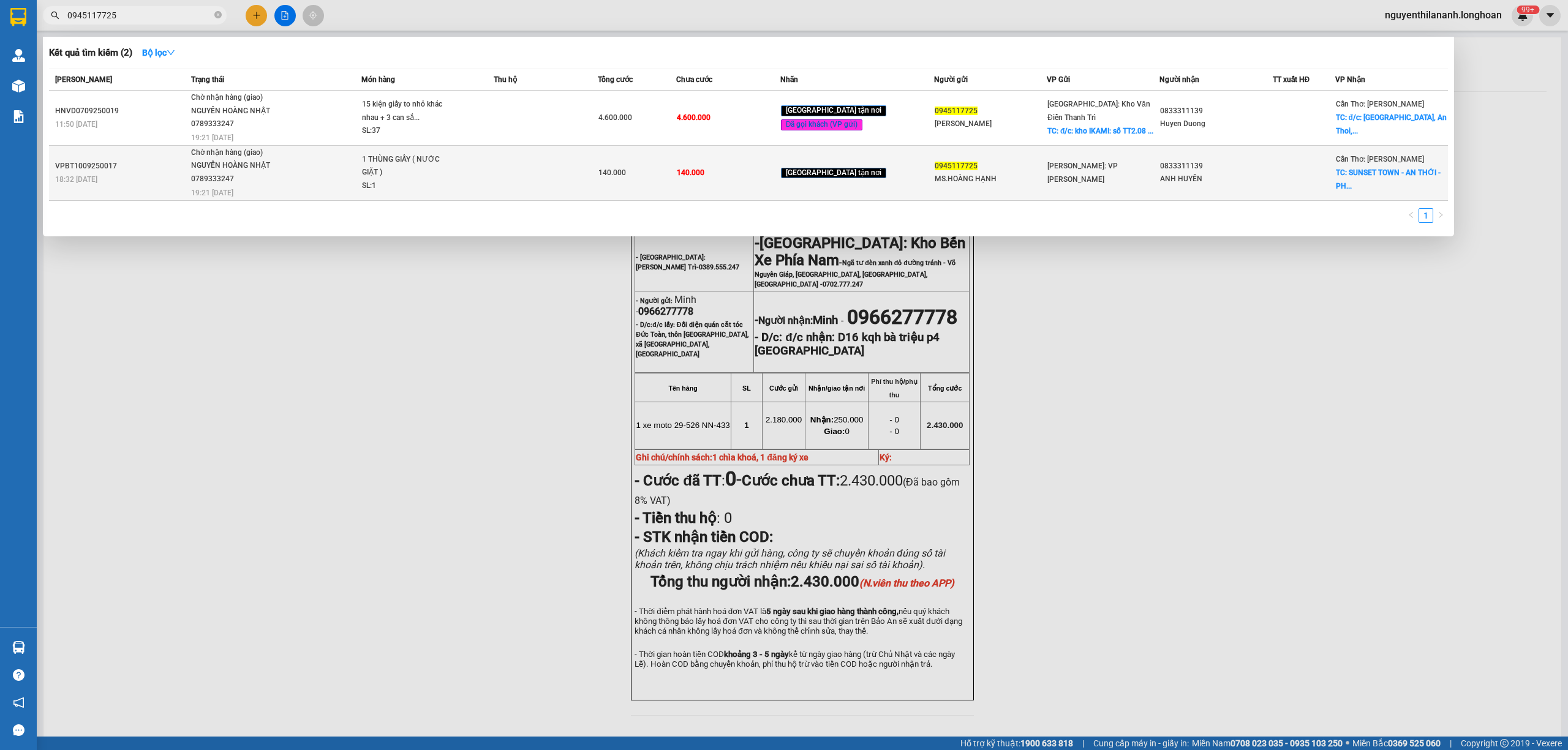
click at [123, 189] on td "VPBT1009250017 18:32 [DATE]" at bounding box center [118, 173] width 139 height 55
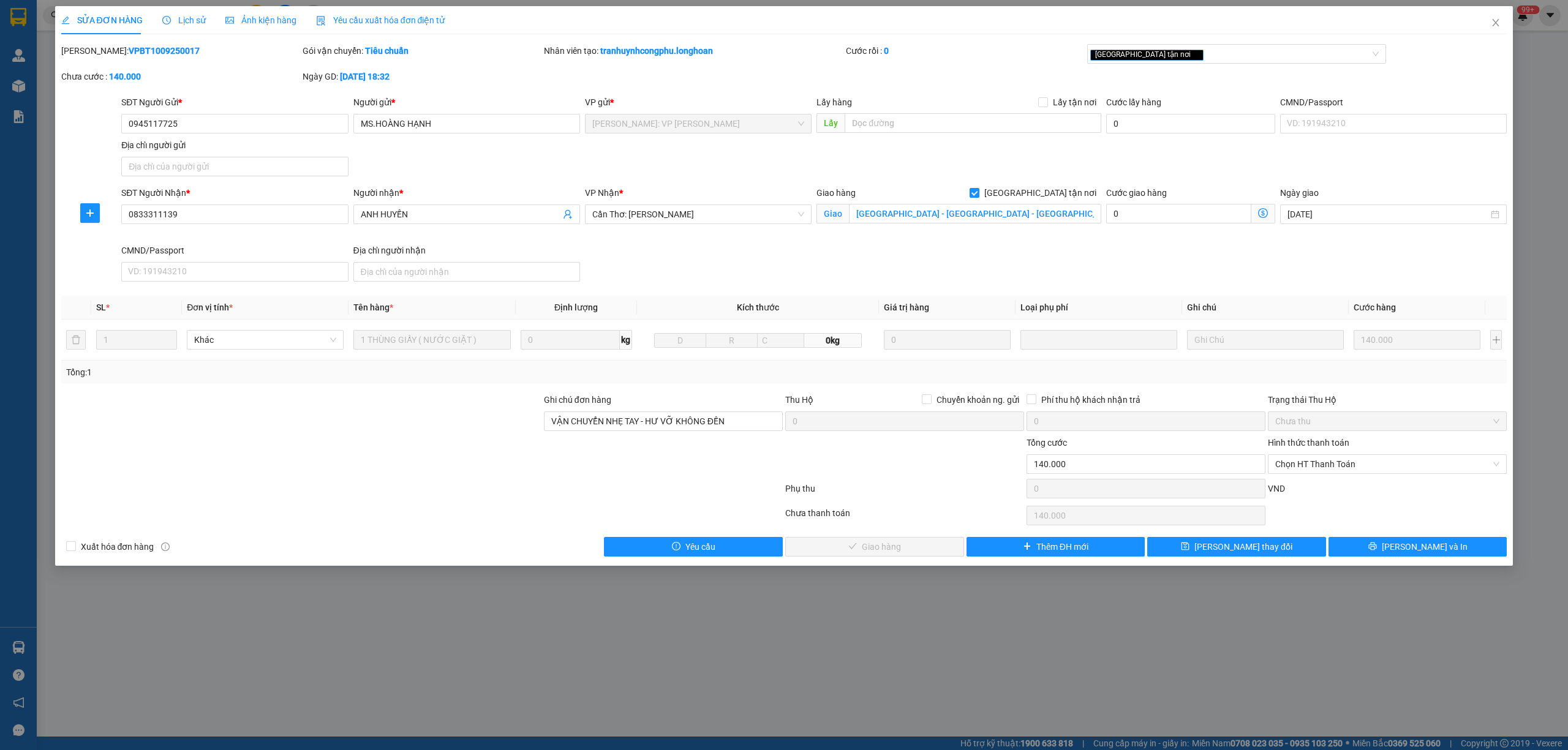
click at [201, 19] on span "Lịch sử" at bounding box center [184, 20] width 44 height 10
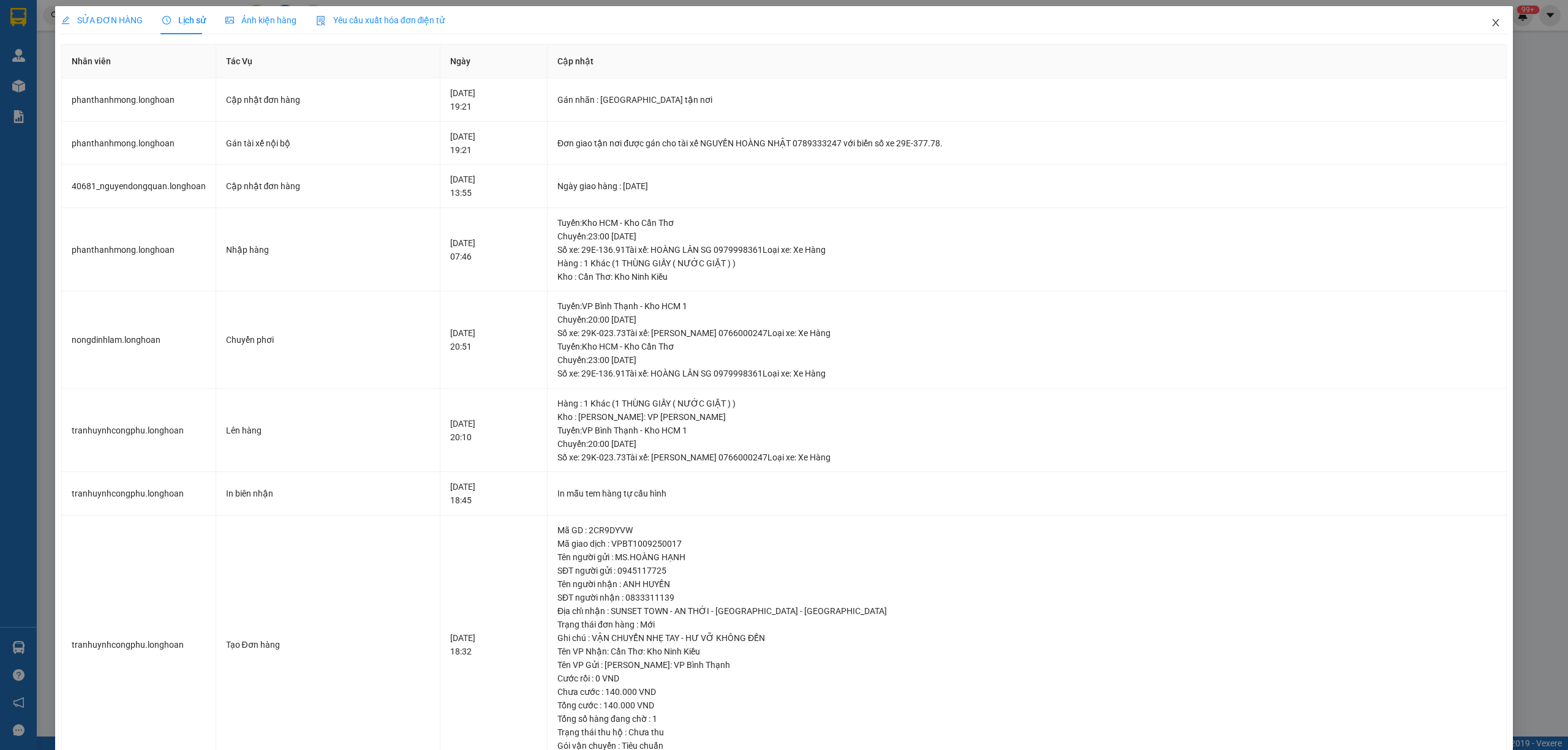
click at [1493, 23] on icon "close" at bounding box center [1496, 22] width 6 height 7
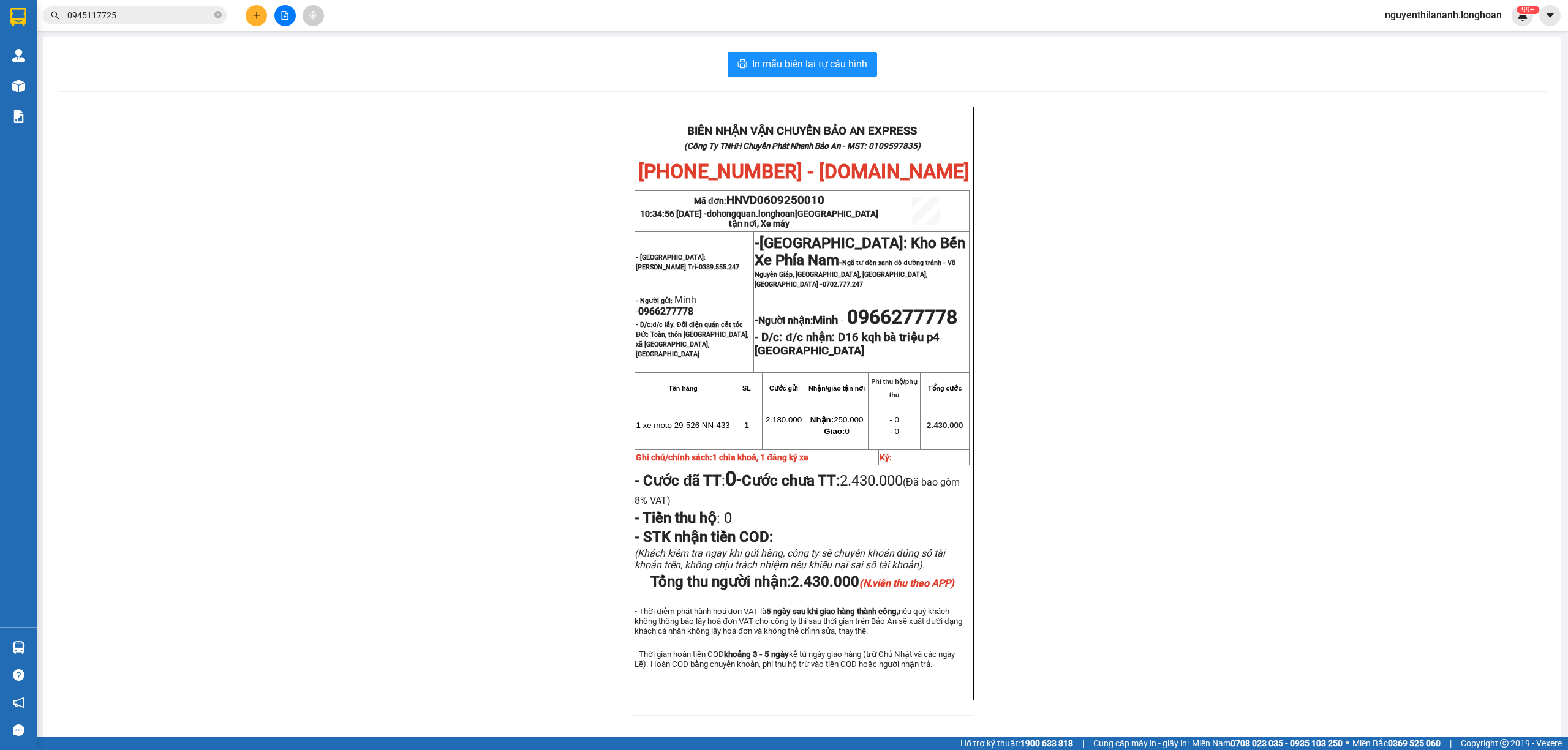
click at [191, 15] on input "0945117725" at bounding box center [140, 15] width 144 height 14
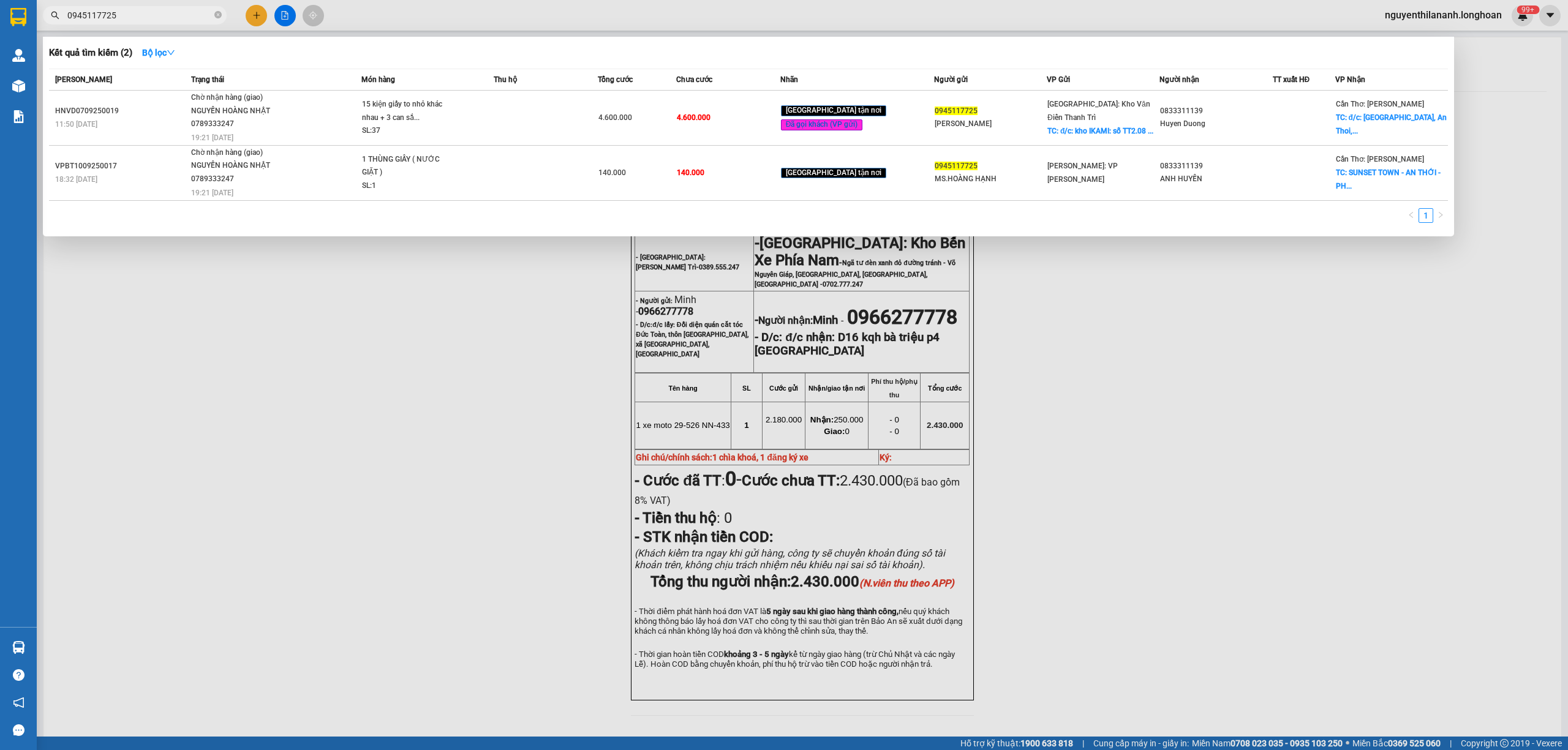
click at [189, 15] on input "0945117725" at bounding box center [140, 15] width 144 height 14
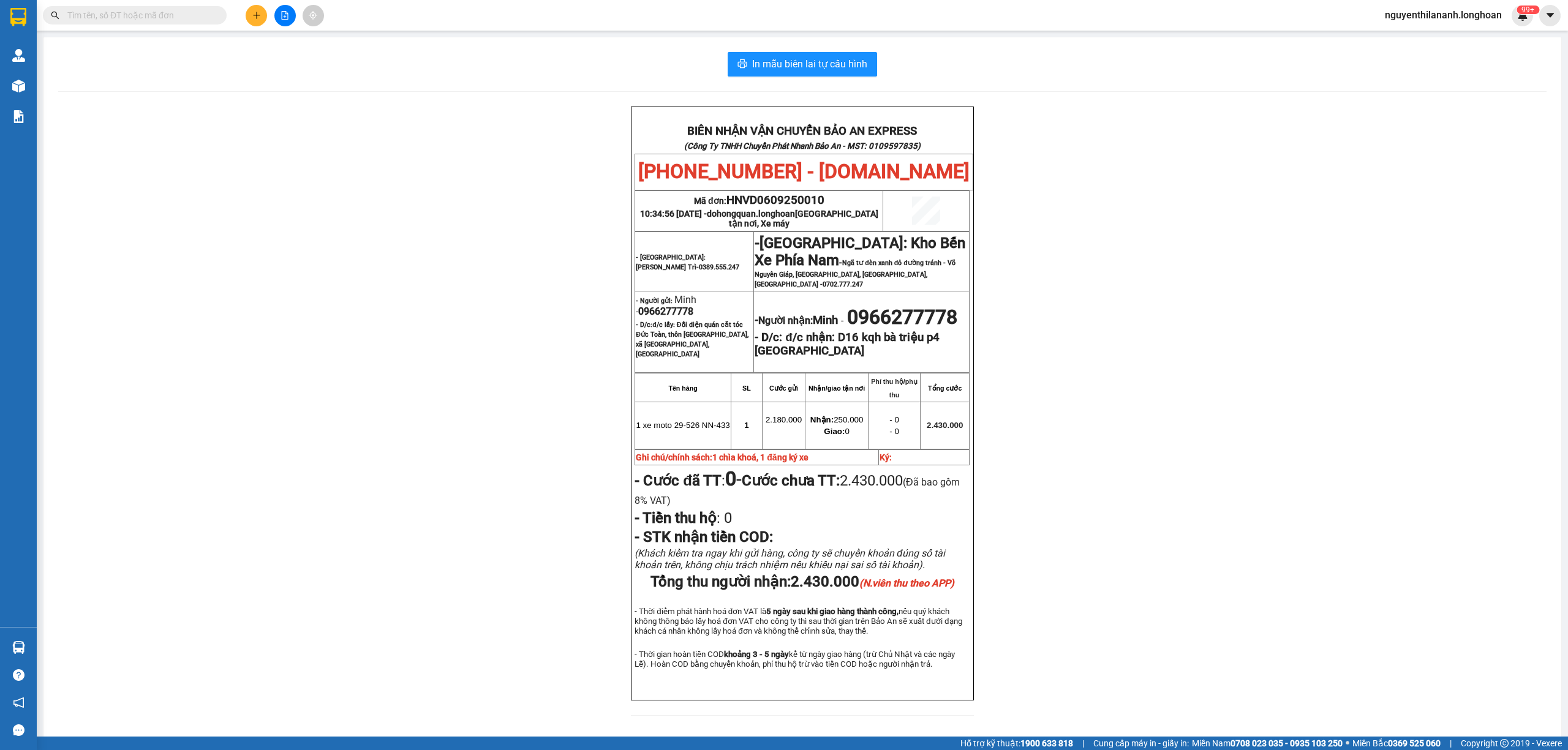
paste input "0949562668"
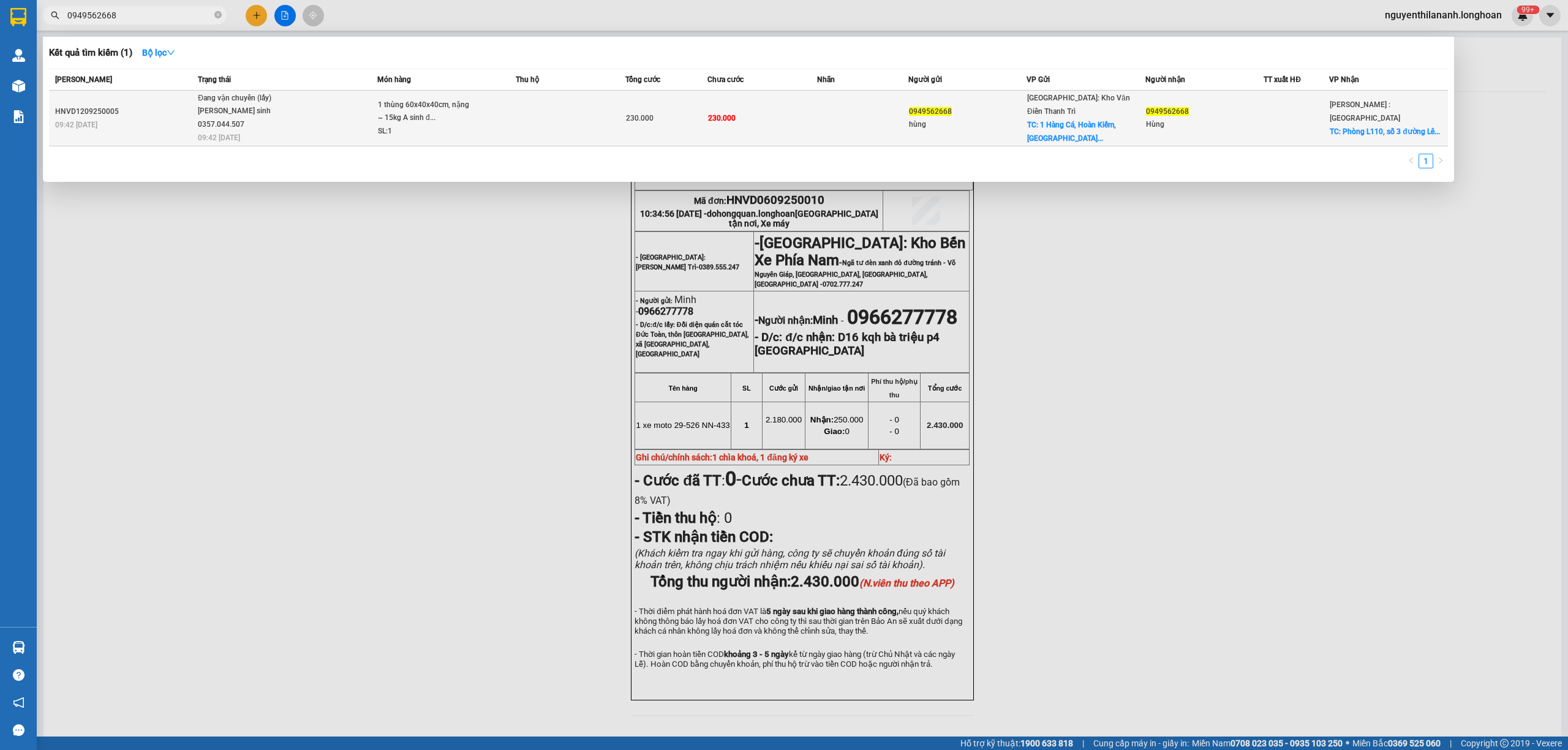
click at [184, 126] on td "HNVD1209250005 09:42 - 12/09" at bounding box center [122, 118] width 146 height 56
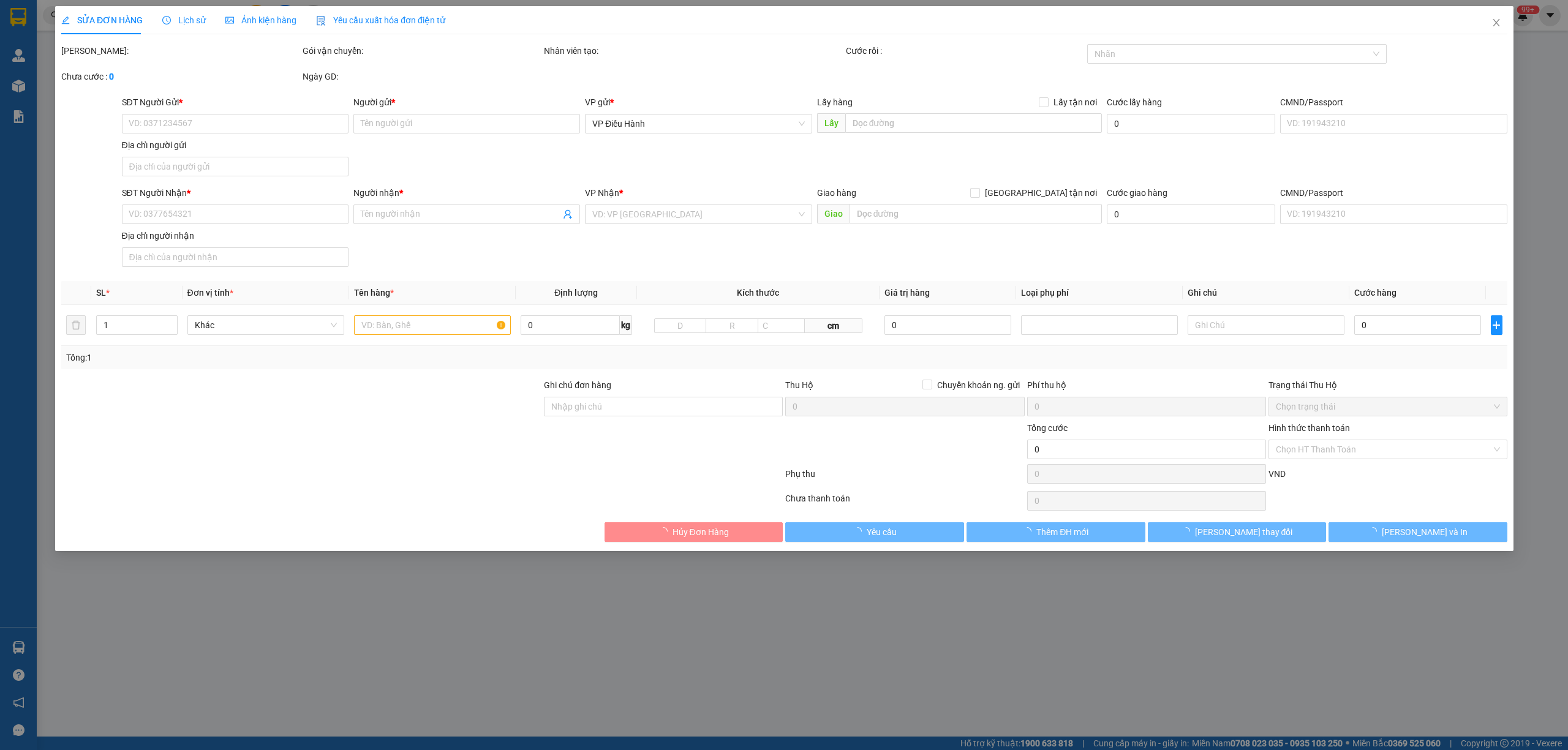
click at [194, 21] on span "Lịch sử" at bounding box center [184, 20] width 44 height 10
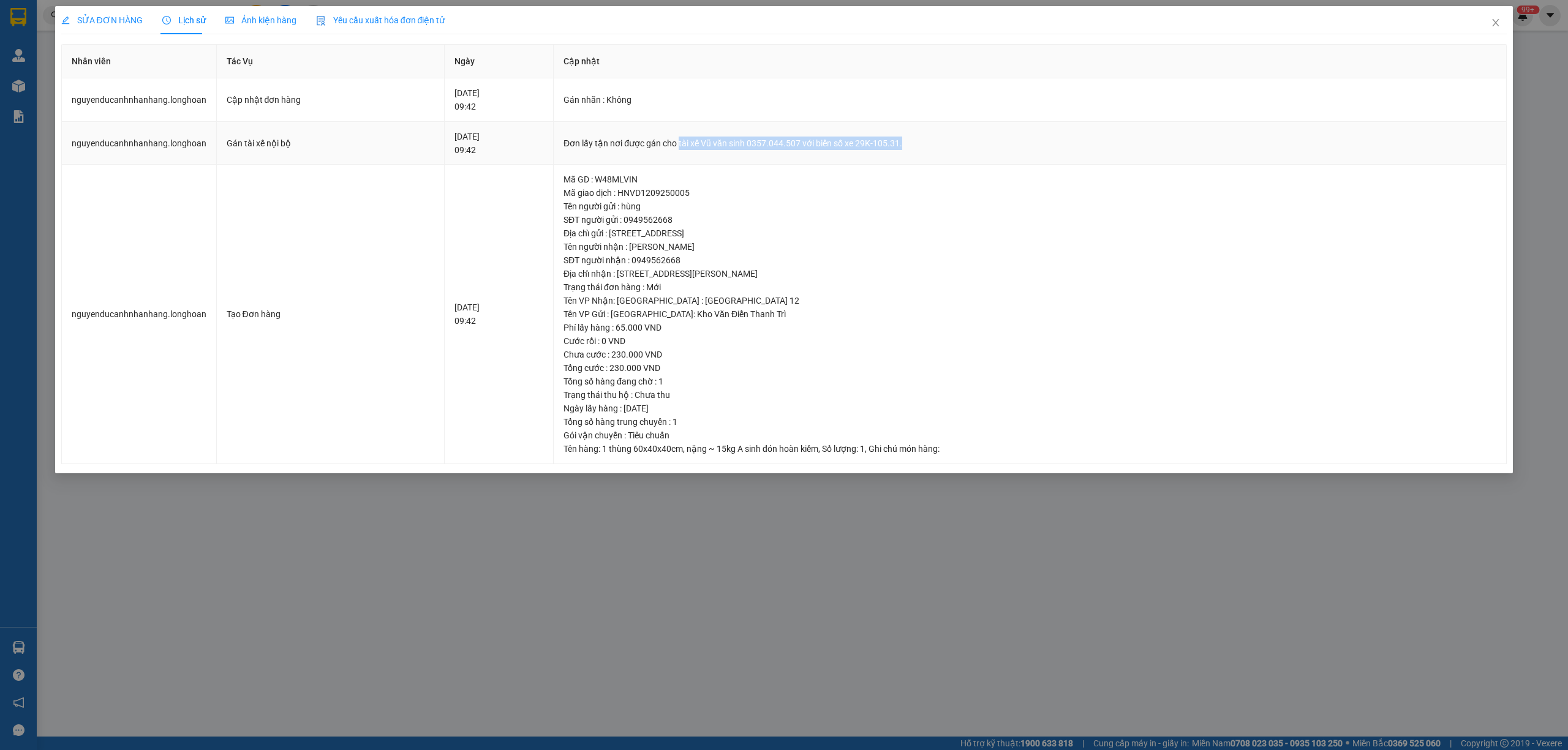
drag, startPoint x: 927, startPoint y: 139, endPoint x: 704, endPoint y: 147, distance: 223.1
click at [704, 147] on div "Đơn lấy tận nơi được gán cho tài xế Vũ văn sinh 0357.044.507 với biển số xe 29K…" at bounding box center [1030, 143] width 933 height 14
click at [1496, 24] on icon "close" at bounding box center [1496, 22] width 6 height 7
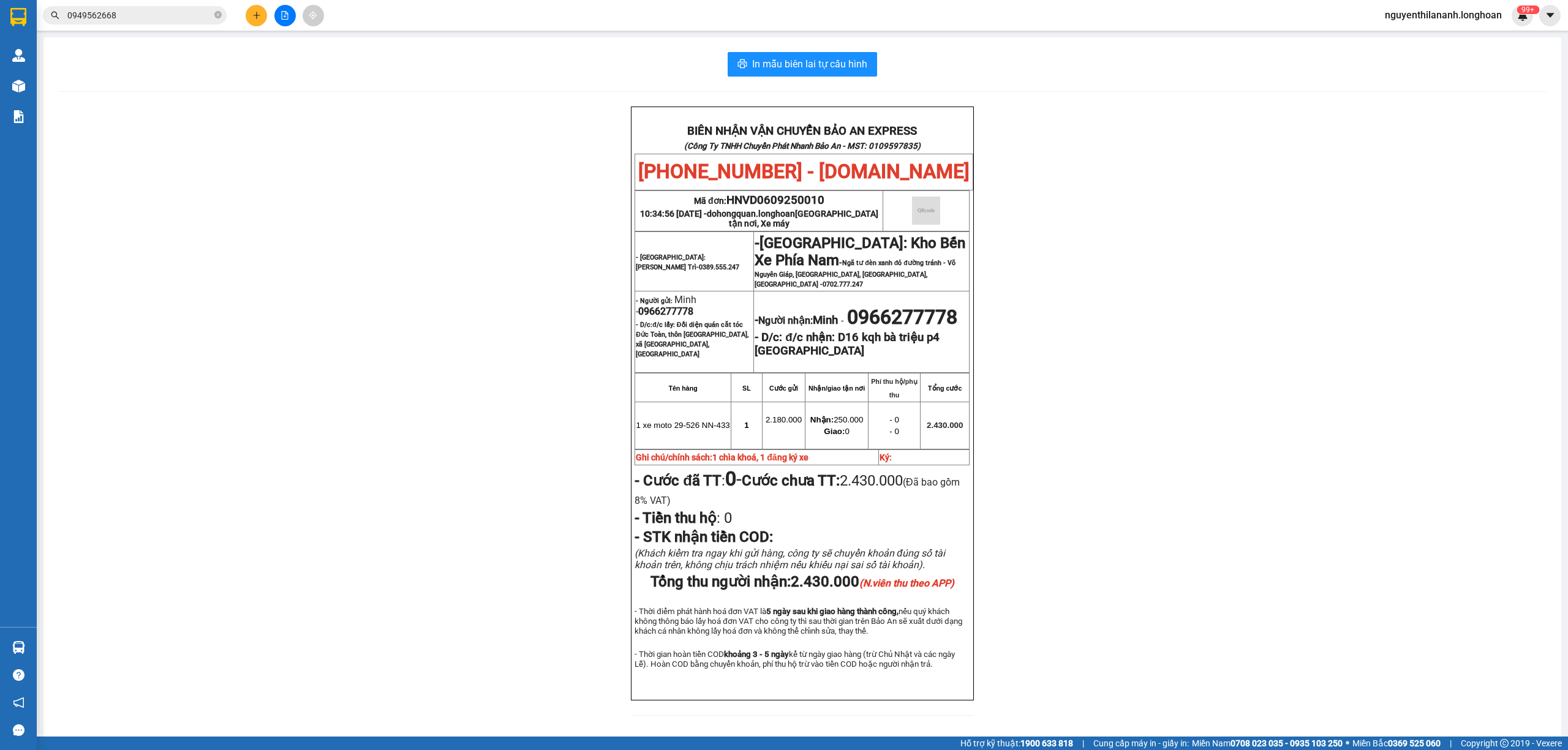
click at [124, 14] on input "0949562668" at bounding box center [140, 15] width 144 height 14
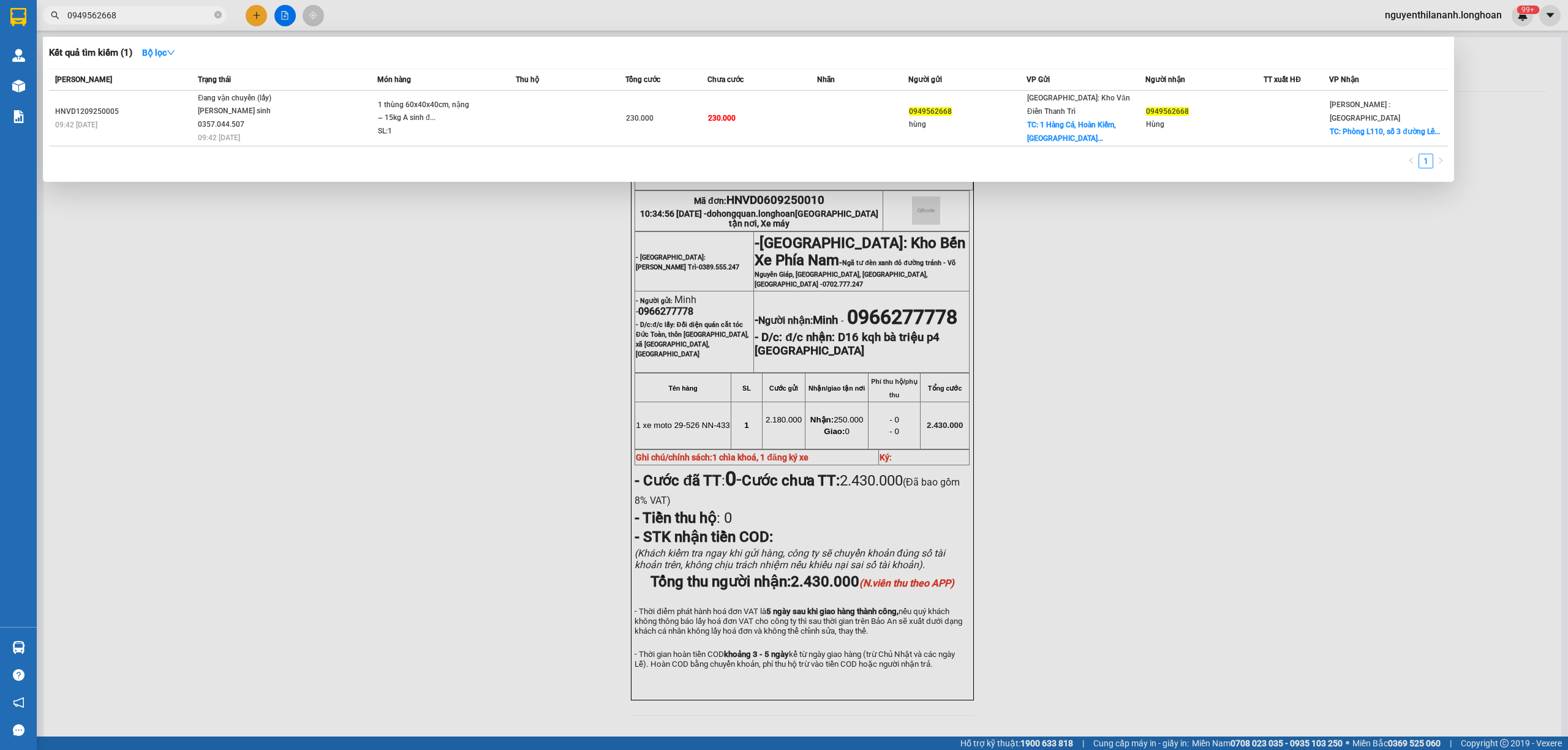
click at [124, 14] on input "0949562668" at bounding box center [140, 15] width 144 height 14
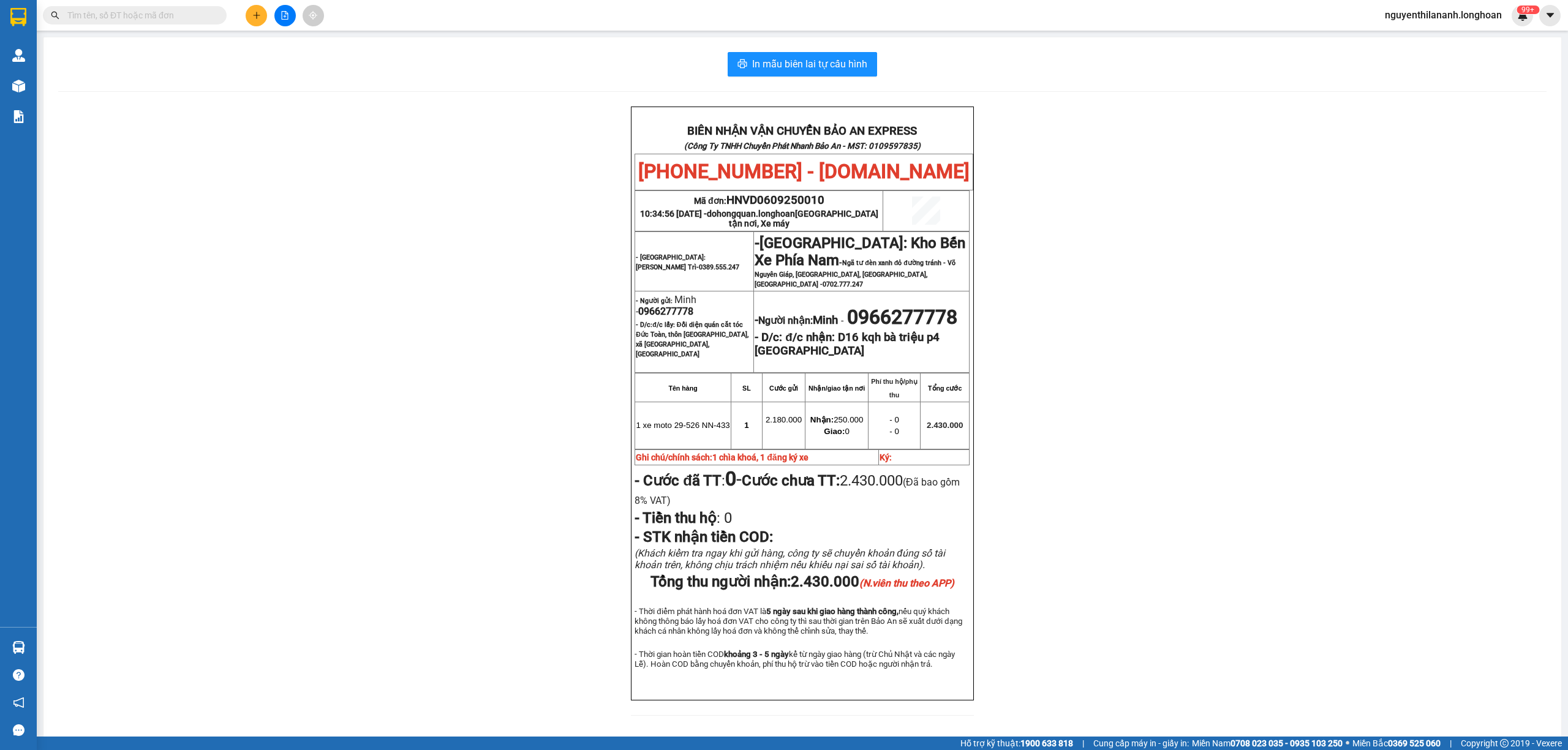
paste input "0938679237"
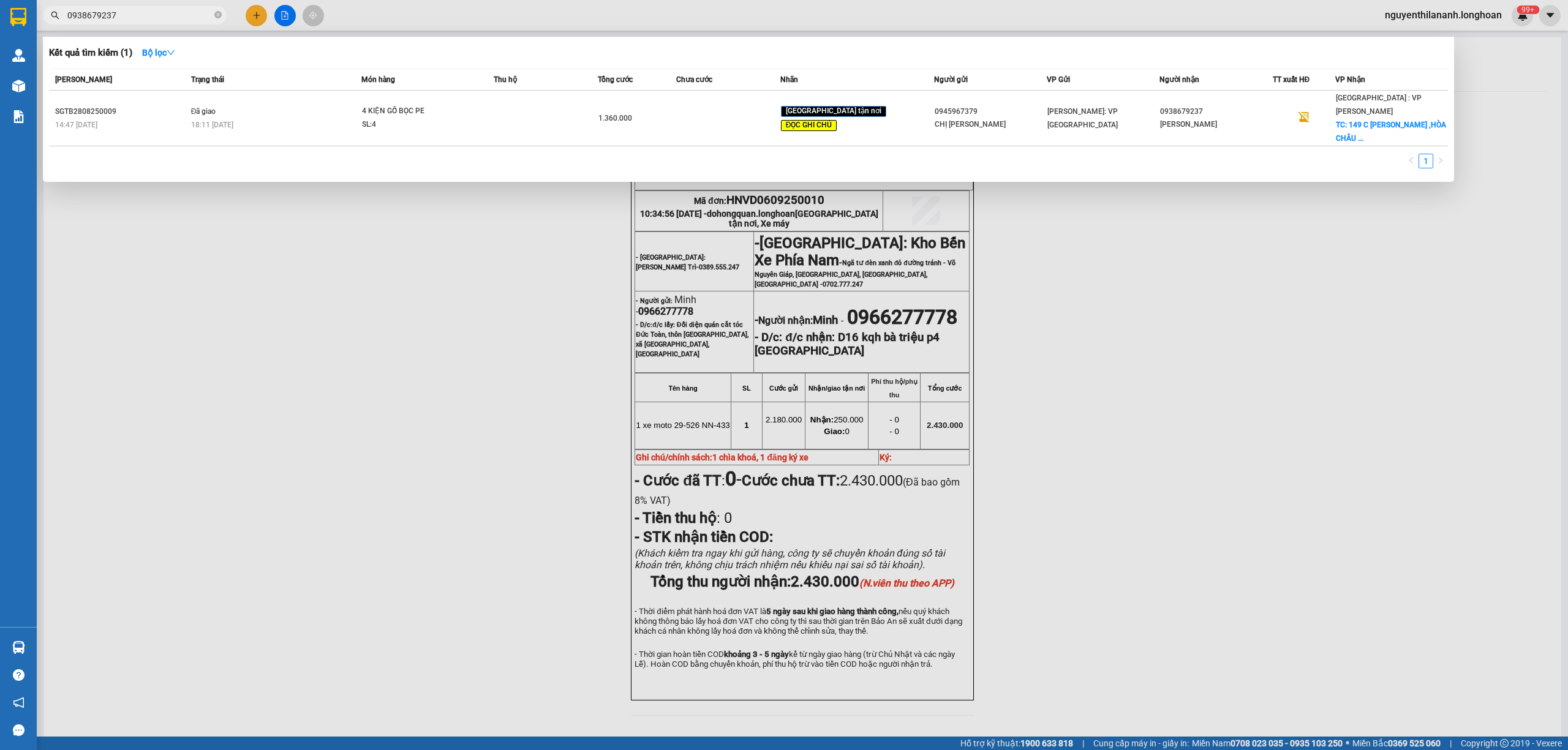
click at [388, 478] on div at bounding box center [784, 375] width 1568 height 750
click at [182, 11] on input "0938679237" at bounding box center [140, 15] width 144 height 14
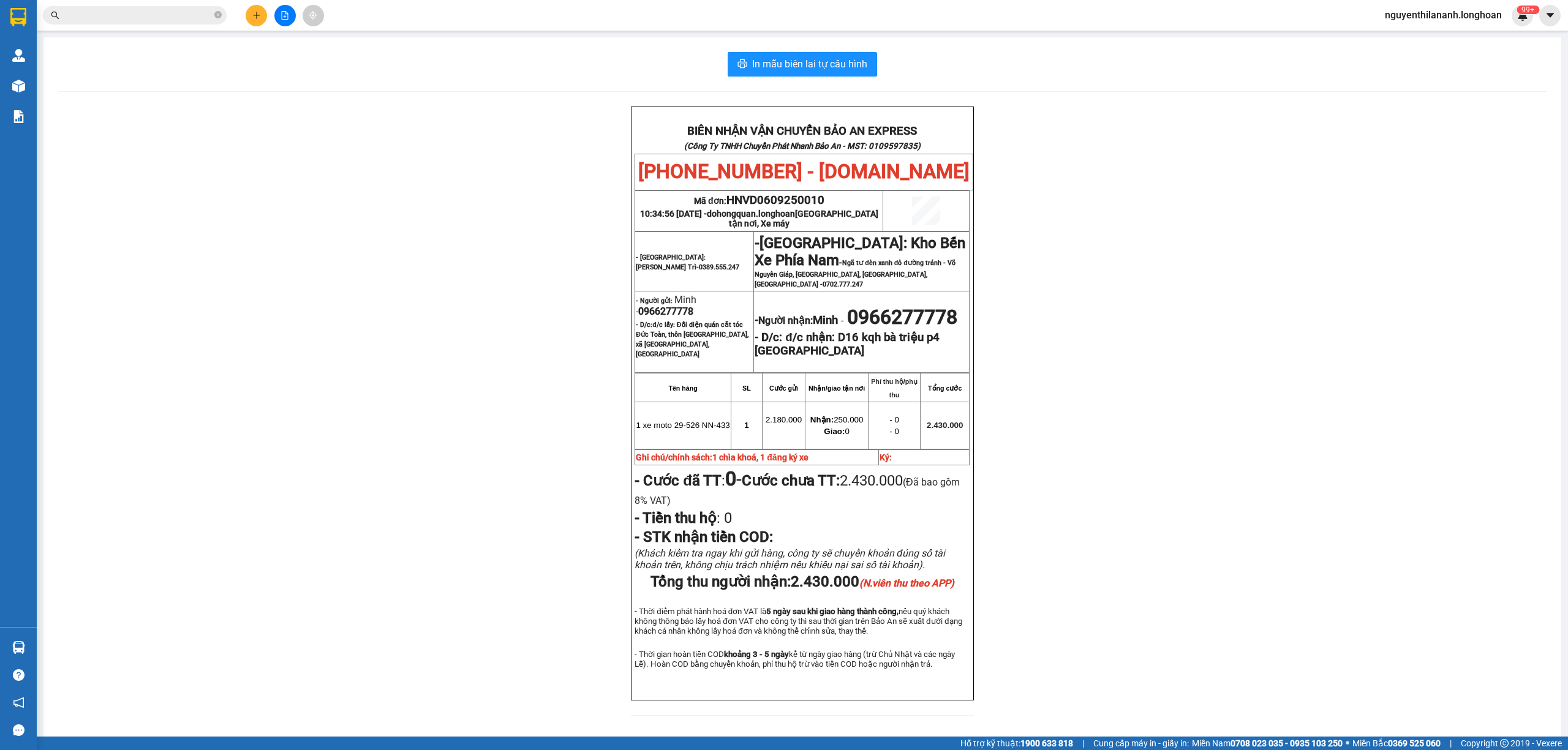
paste input "02583562917"
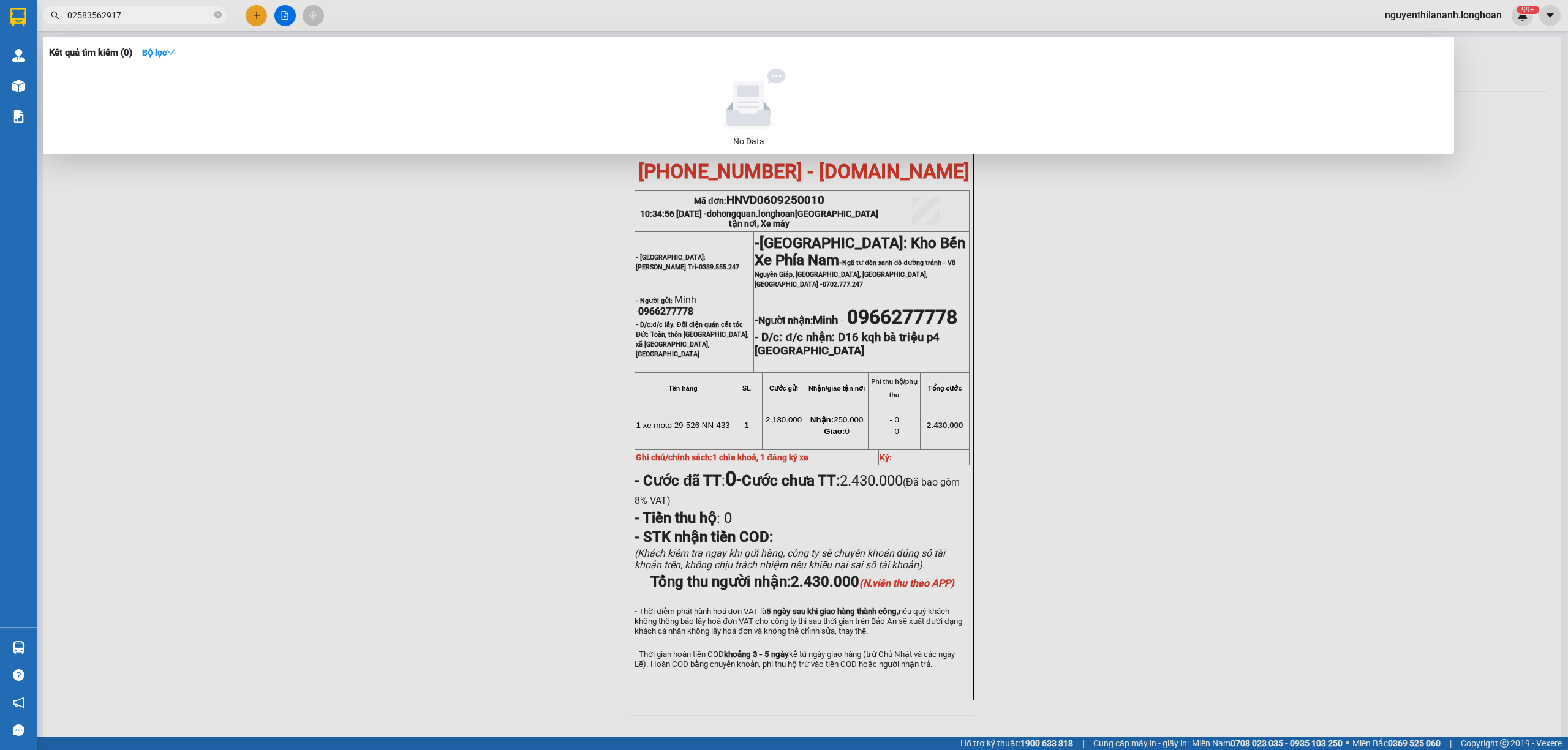
click at [398, 518] on div at bounding box center [784, 375] width 1568 height 750
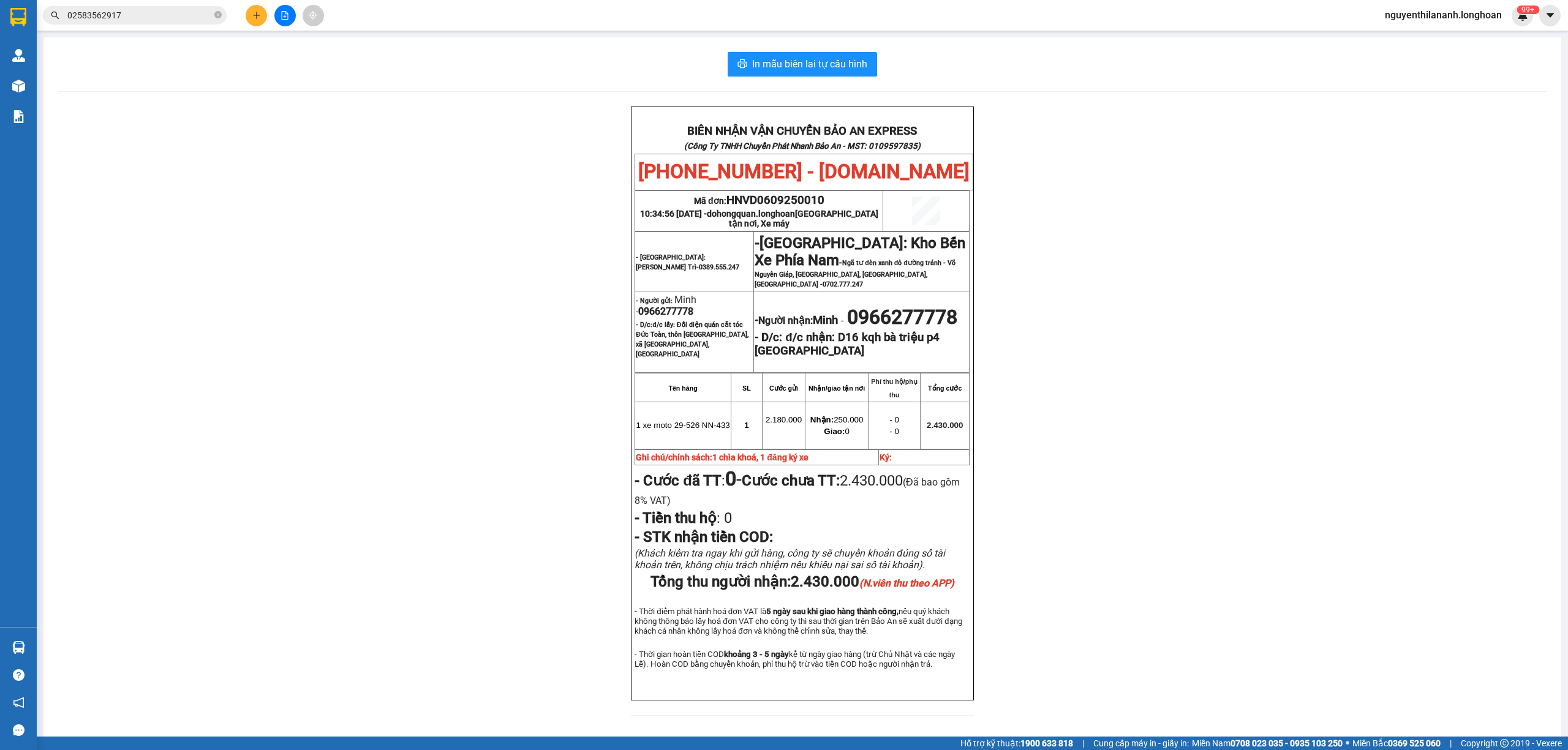
click at [199, 15] on input "02583562917" at bounding box center [140, 15] width 144 height 14
click at [116, 11] on input "text" at bounding box center [140, 15] width 144 height 14
paste input "0945117725"
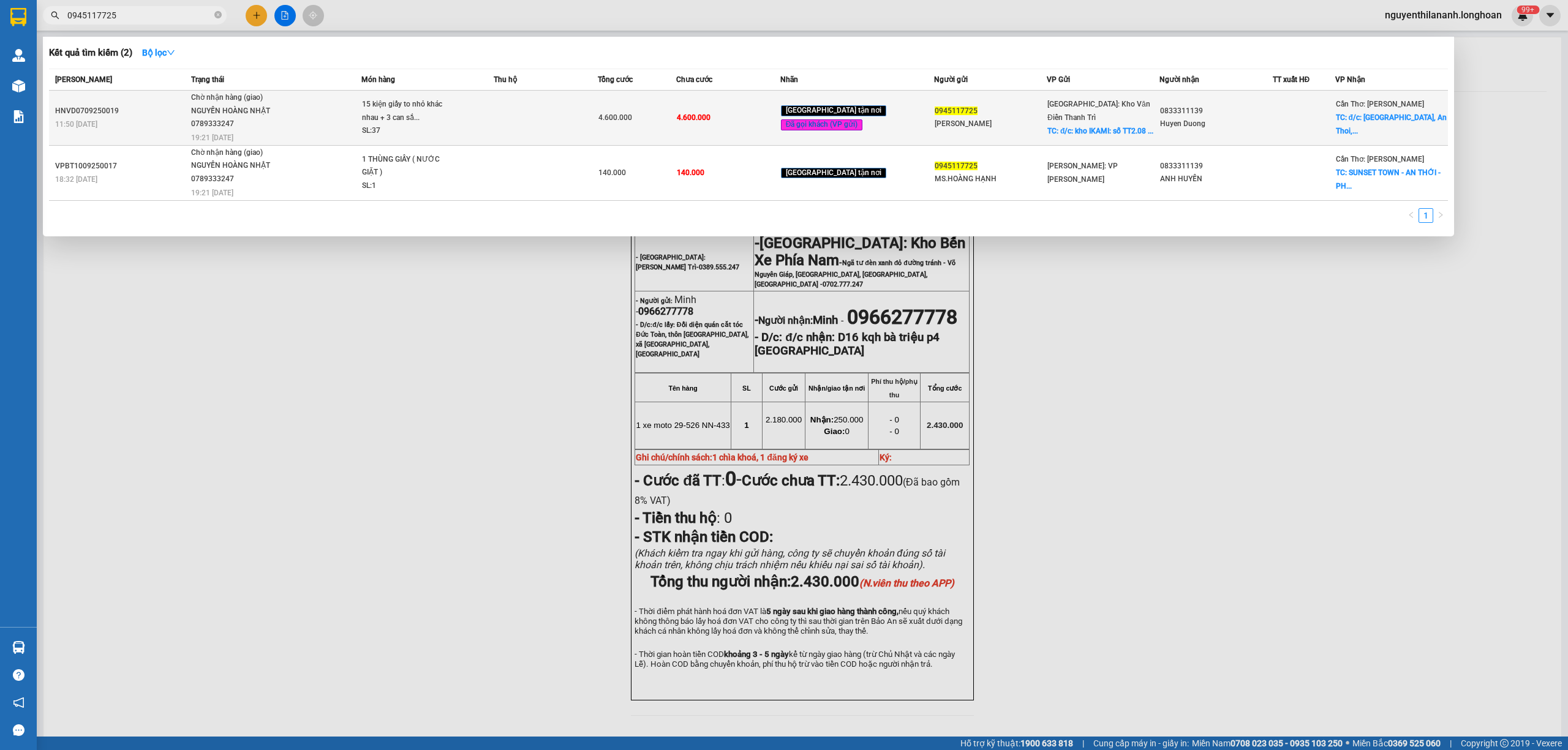
click at [125, 101] on td "HNVD0709250019 11:50 [DATE]" at bounding box center [118, 118] width 139 height 55
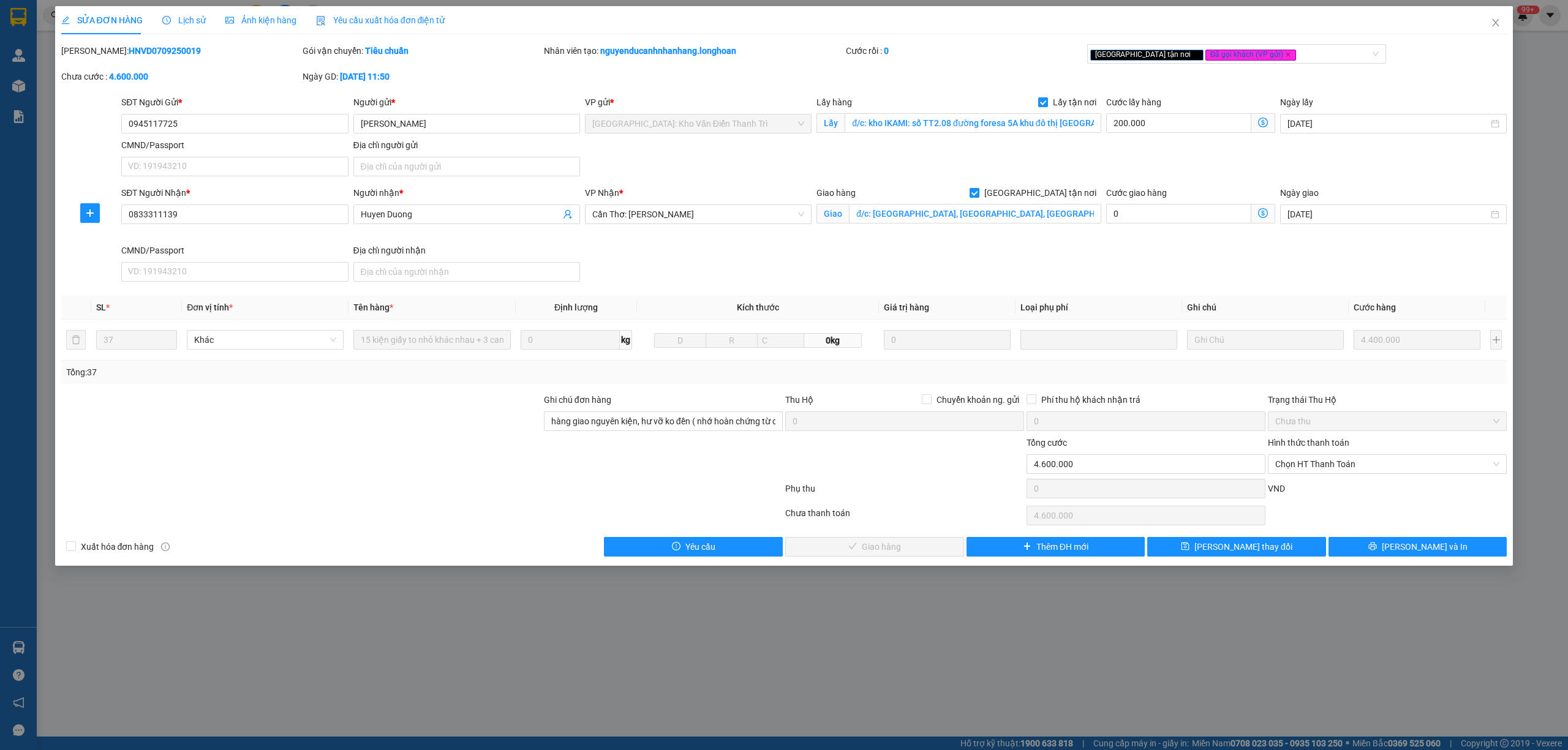
click at [191, 16] on span "Lịch sử" at bounding box center [184, 20] width 44 height 10
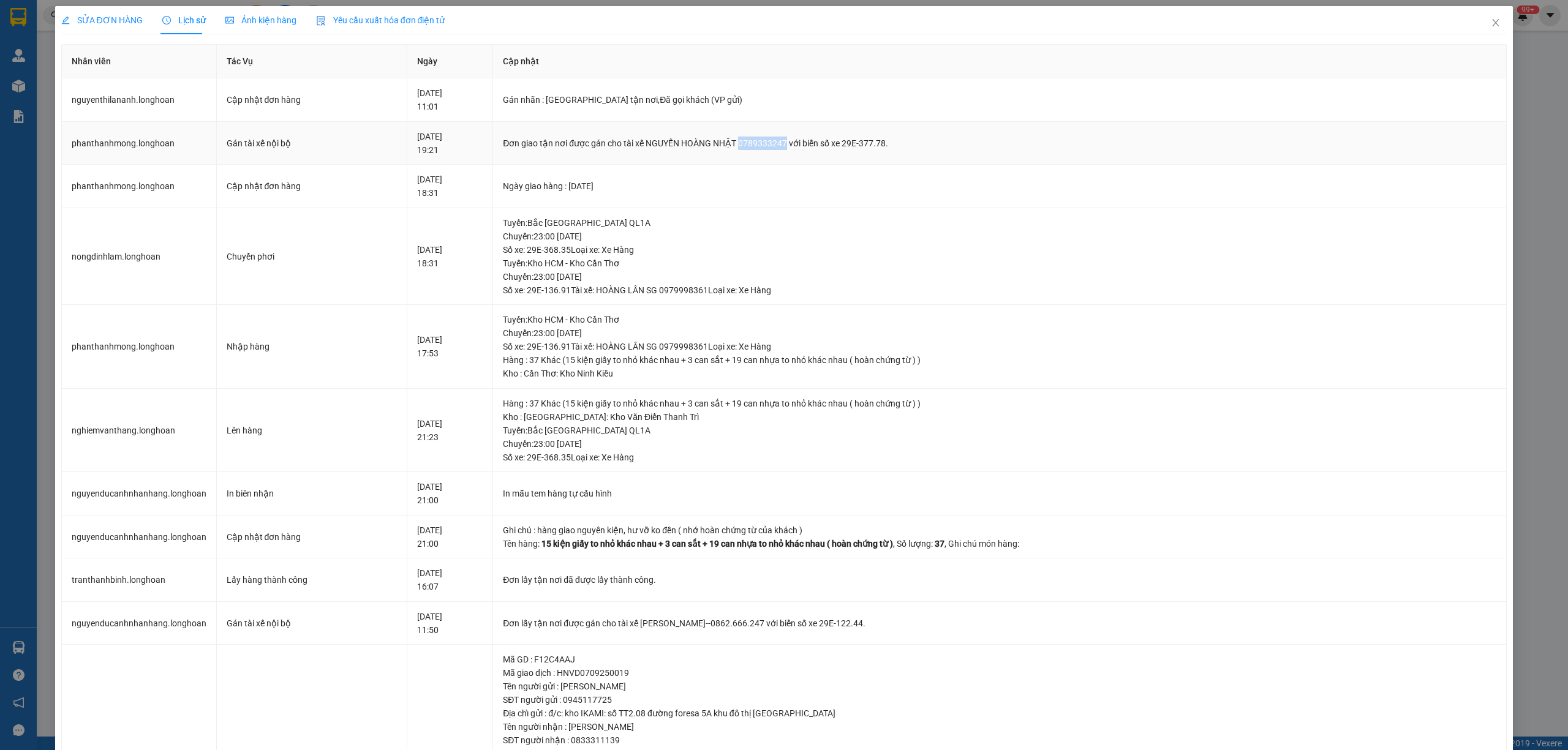
drag, startPoint x: 797, startPoint y: 146, endPoint x: 750, endPoint y: 145, distance: 47.0
click at [750, 145] on div "Đơn giao tận nơi được gán cho tài xế NGUYẾN HOÀNG NHẬT 0789333247 với biển số x…" at bounding box center [999, 143] width 994 height 14
click at [797, 134] on td "Đơn giao tận nơi được gán cho tài xế NGUYẾN HOÀNG NHẬT 0789333247 với biển số x…" at bounding box center [1000, 144] width 1014 height 44
drag, startPoint x: 794, startPoint y: 144, endPoint x: 749, endPoint y: 149, distance: 45.3
click at [749, 149] on div "Đơn giao tận nơi được gán cho tài xế NGUYẾN HOÀNG NHẬT 0789333247 với biển số x…" at bounding box center [999, 143] width 994 height 14
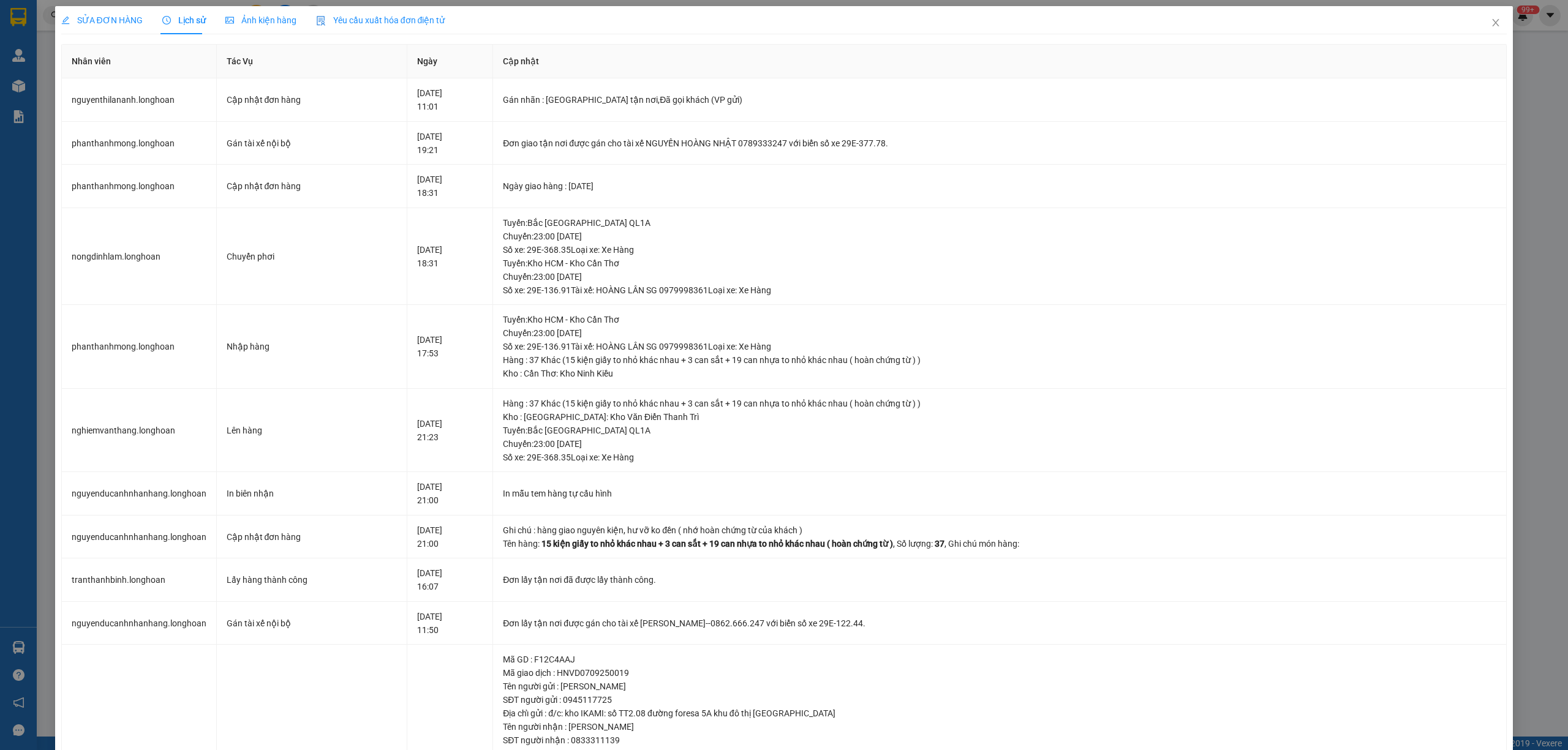
click at [118, 14] on div "SỬA ĐƠN HÀNG" at bounding box center [102, 20] width 81 height 14
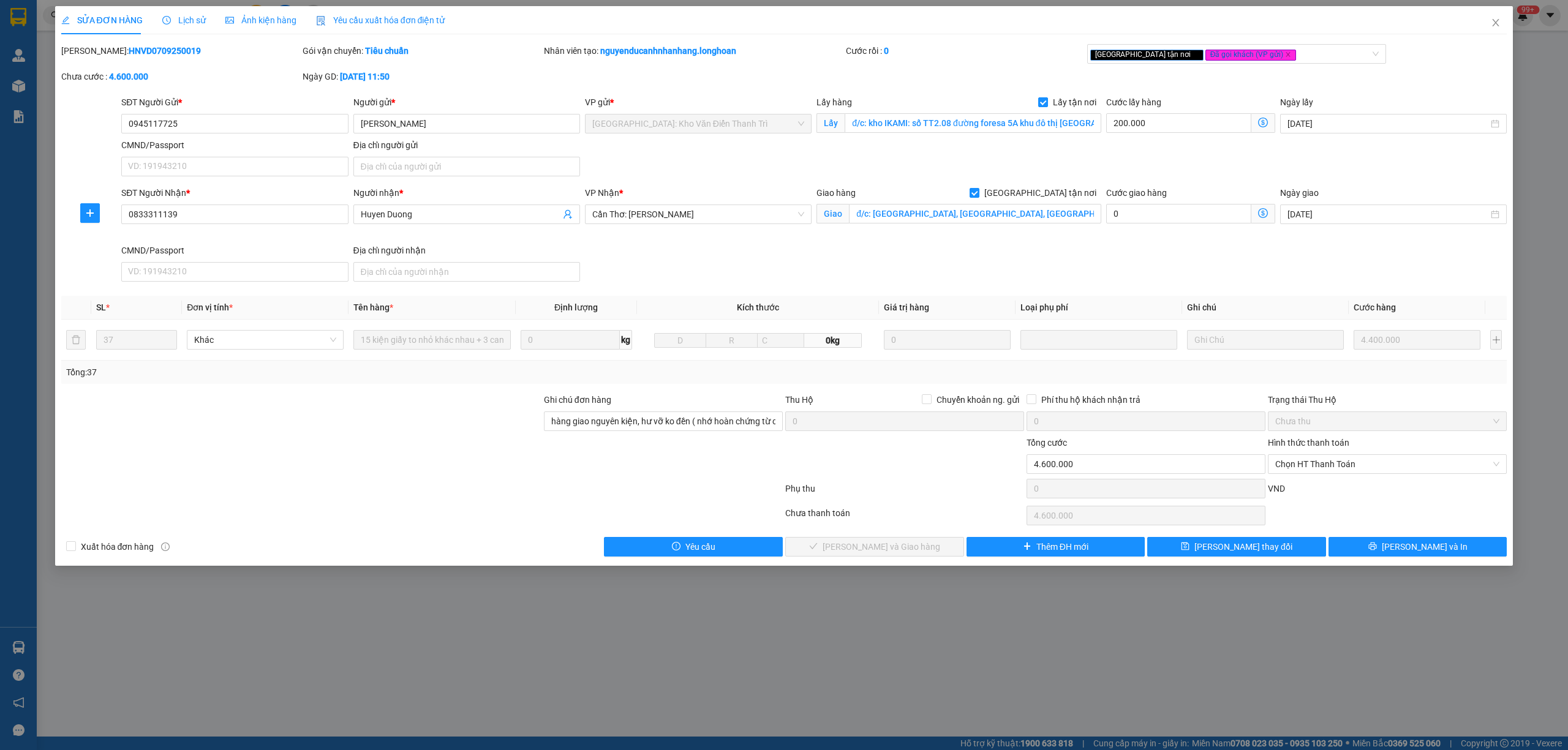
drag, startPoint x: 167, startPoint y: 50, endPoint x: 91, endPoint y: 51, distance: 76.0
click at [91, 51] on div "[PERSON_NAME]: HNVD0709250019" at bounding box center [181, 50] width 239 height 14
drag, startPoint x: 182, startPoint y: 122, endPoint x: 122, endPoint y: 125, distance: 60.1
click at [122, 125] on input "0945117725" at bounding box center [234, 123] width 226 height 19
drag, startPoint x: 184, startPoint y: 54, endPoint x: 94, endPoint y: 62, distance: 90.4
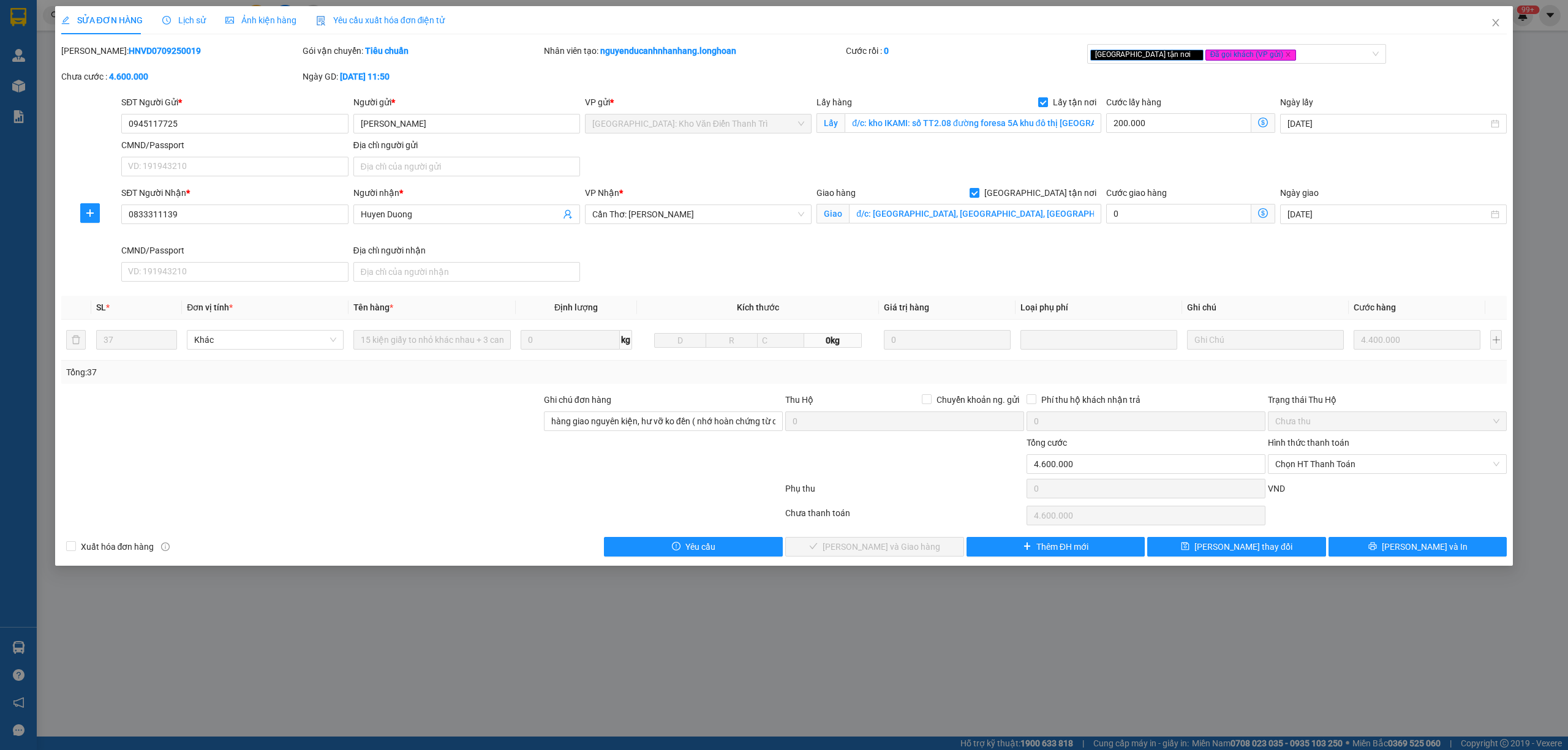
click at [94, 62] on div "[PERSON_NAME]: HNVD0709250019" at bounding box center [181, 57] width 242 height 26
click at [208, 58] on div "[PERSON_NAME]: HNVD0709250019" at bounding box center [181, 57] width 242 height 26
drag, startPoint x: 170, startPoint y: 43, endPoint x: 94, endPoint y: 57, distance: 77.3
click at [94, 57] on div "SỬA ĐƠN HÀNG Lịch sử Ảnh kiện hàng Yêu cầu xuất hóa đơn điện tử Total Paid Fee …" at bounding box center [784, 281] width 1446 height 551
click at [1490, 28] on span "Close" at bounding box center [1496, 24] width 34 height 34
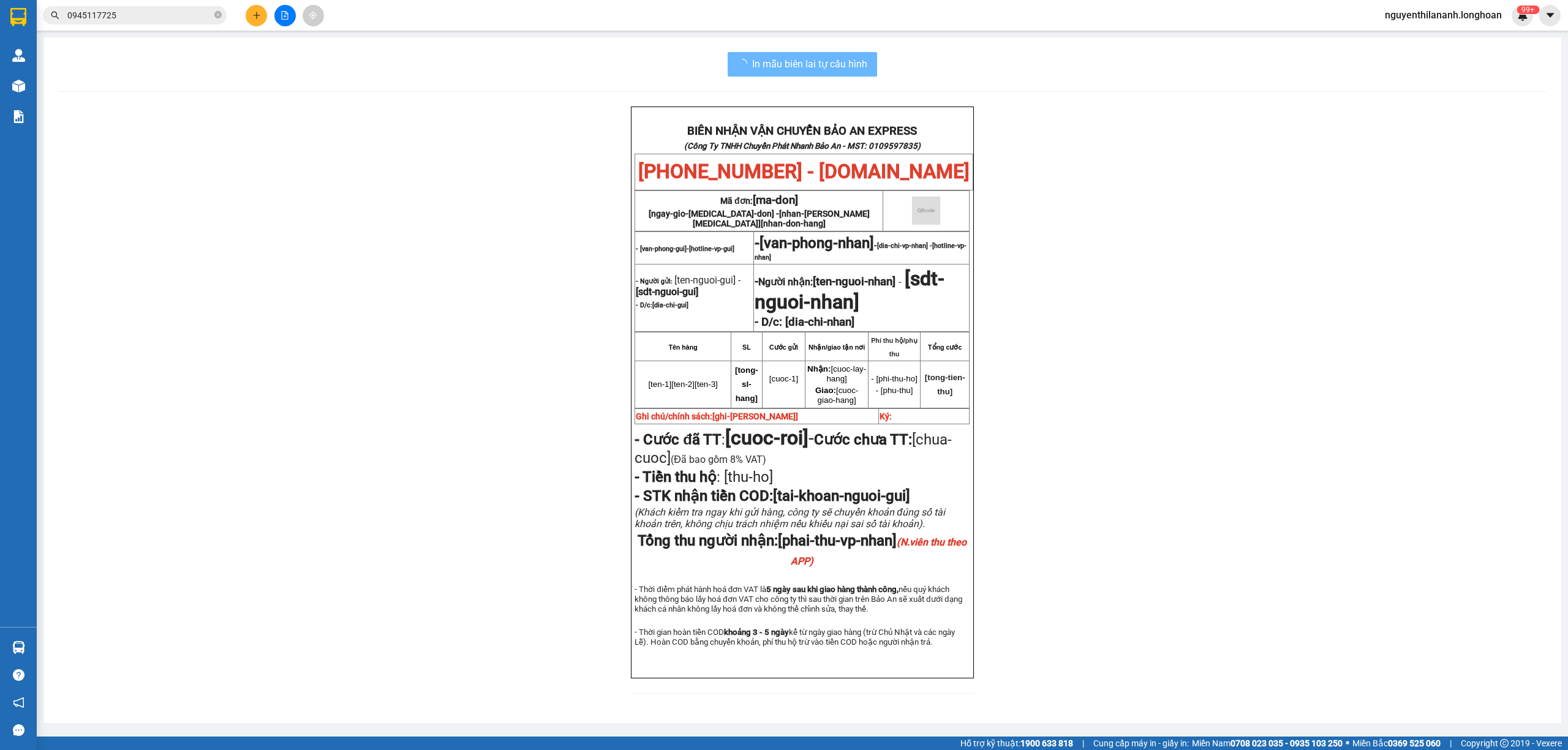
click at [201, 11] on input "0945117725" at bounding box center [140, 15] width 144 height 14
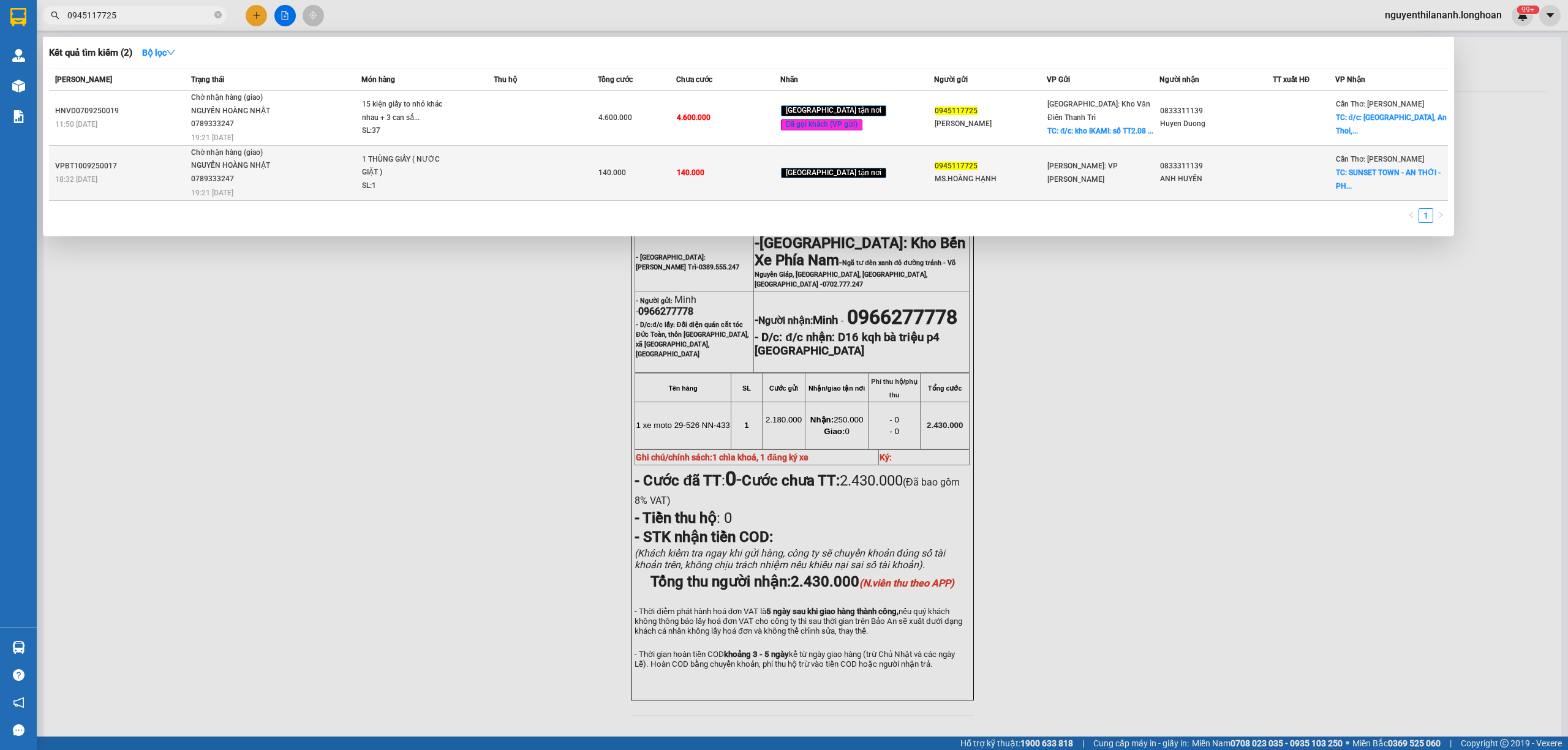
click at [125, 160] on div "VPBT1009250017" at bounding box center [121, 166] width 132 height 13
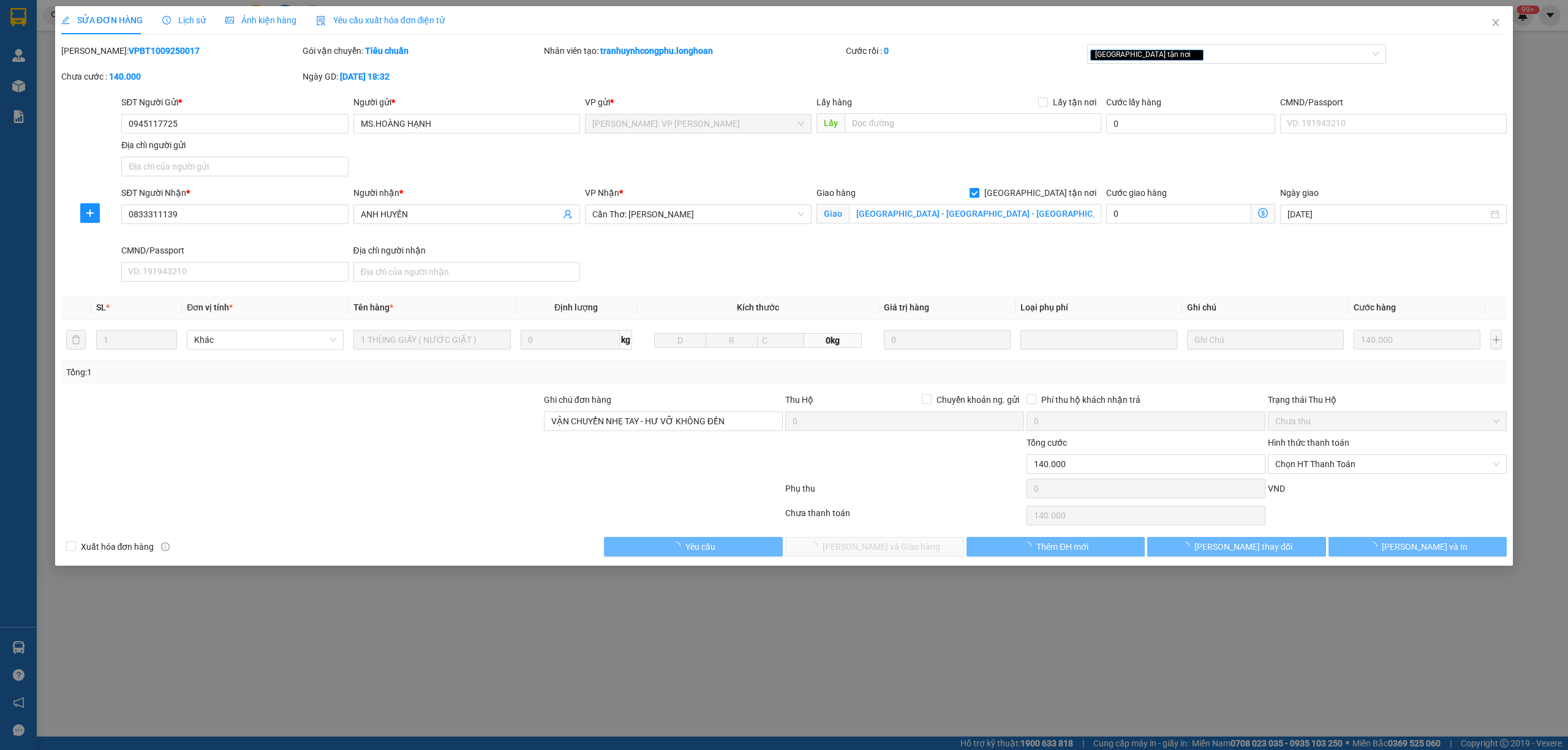
drag, startPoint x: 171, startPoint y: 52, endPoint x: 93, endPoint y: 53, distance: 78.0
click at [93, 53] on div "[PERSON_NAME]: VPBT1009250017" at bounding box center [181, 50] width 239 height 14
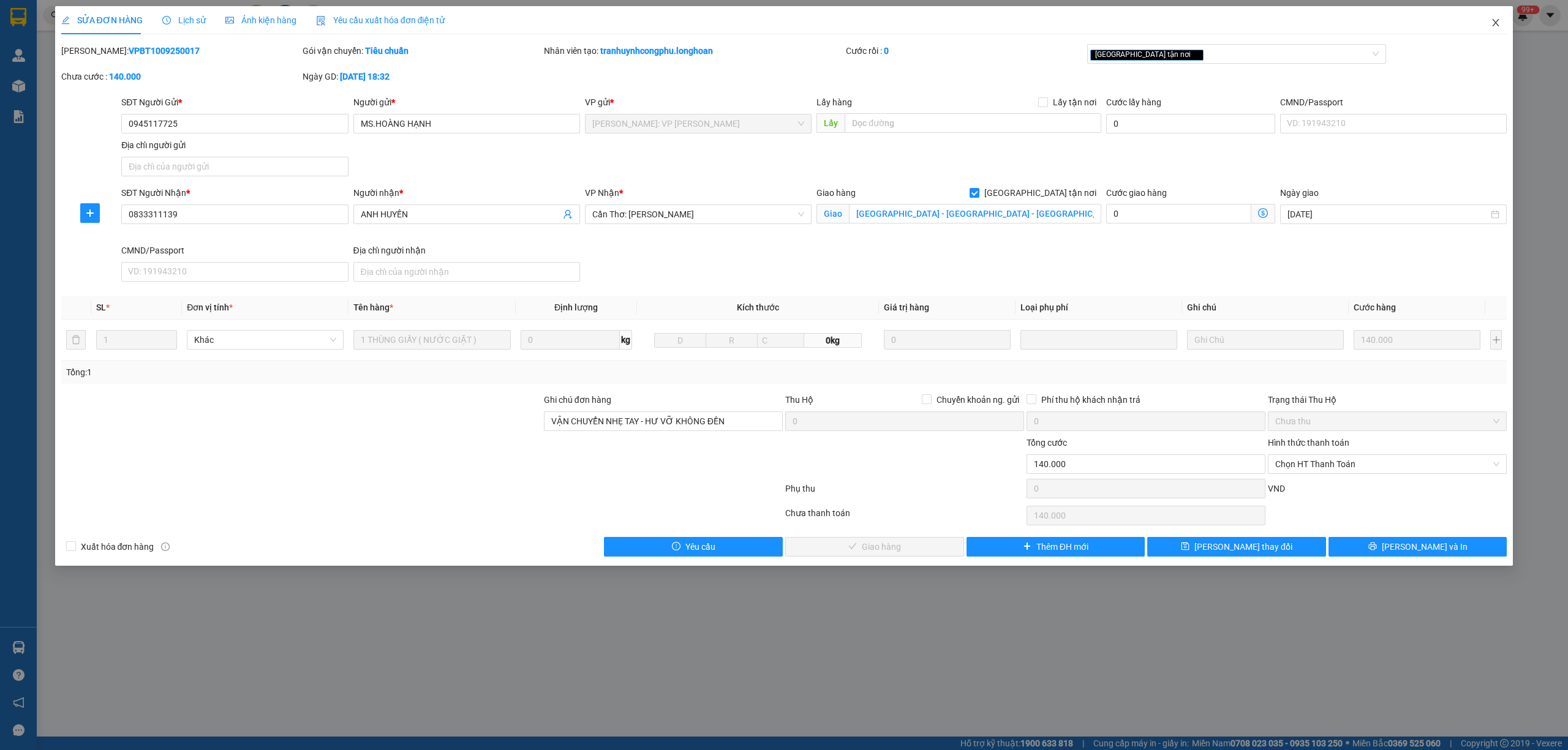
click at [1497, 20] on span "Close" at bounding box center [1496, 24] width 34 height 34
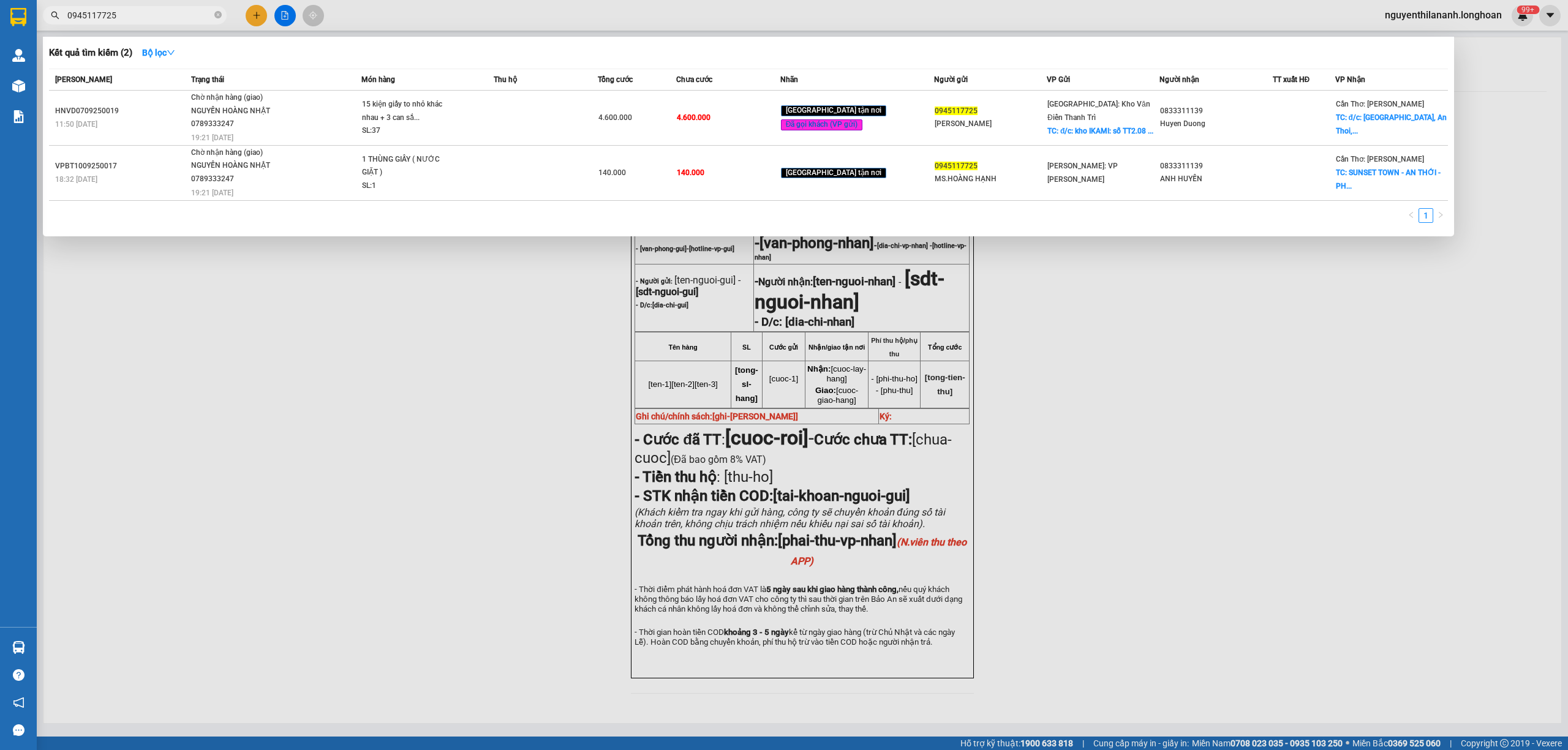
click at [166, 19] on input "0945117725" at bounding box center [140, 15] width 144 height 14
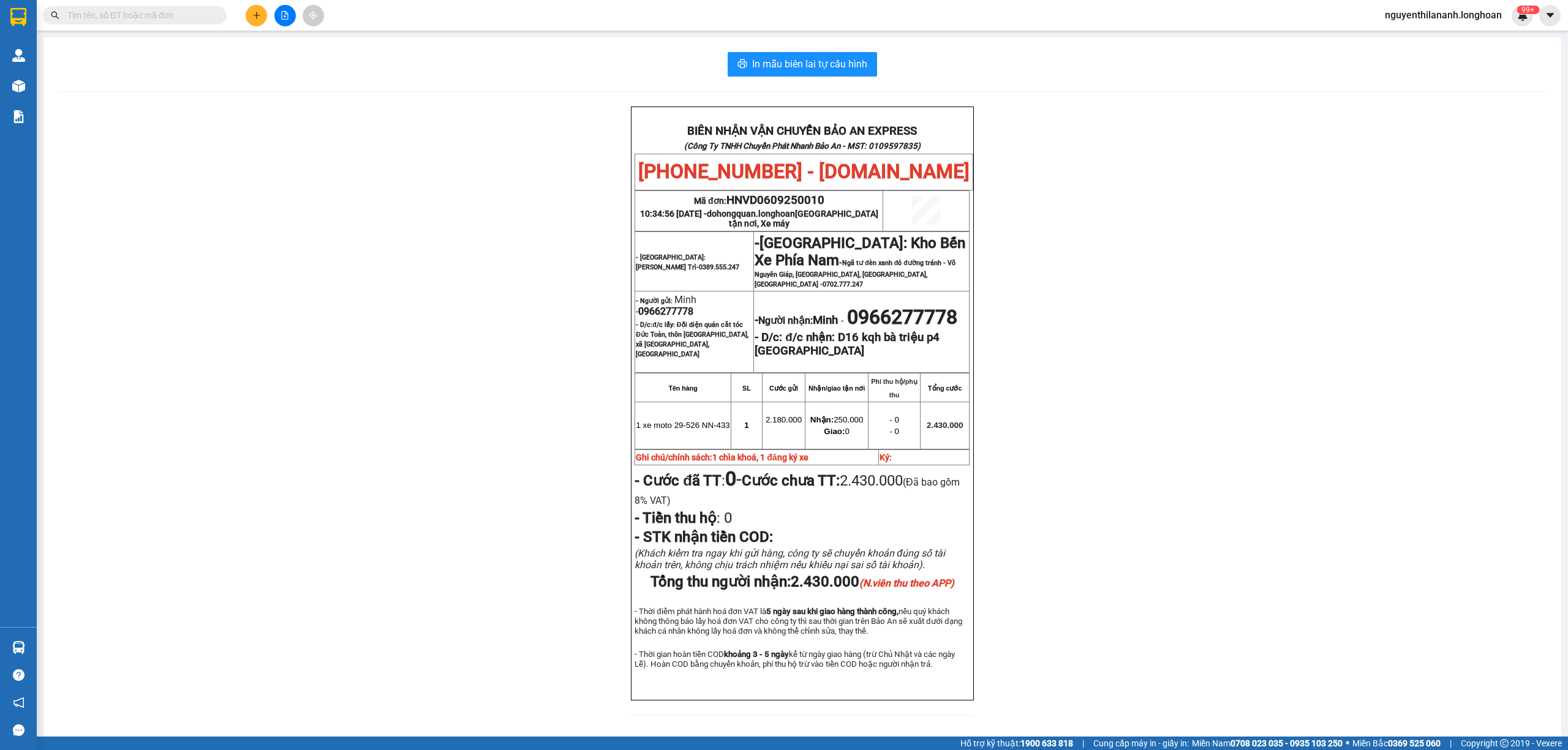
paste input "VPHM0909250019"
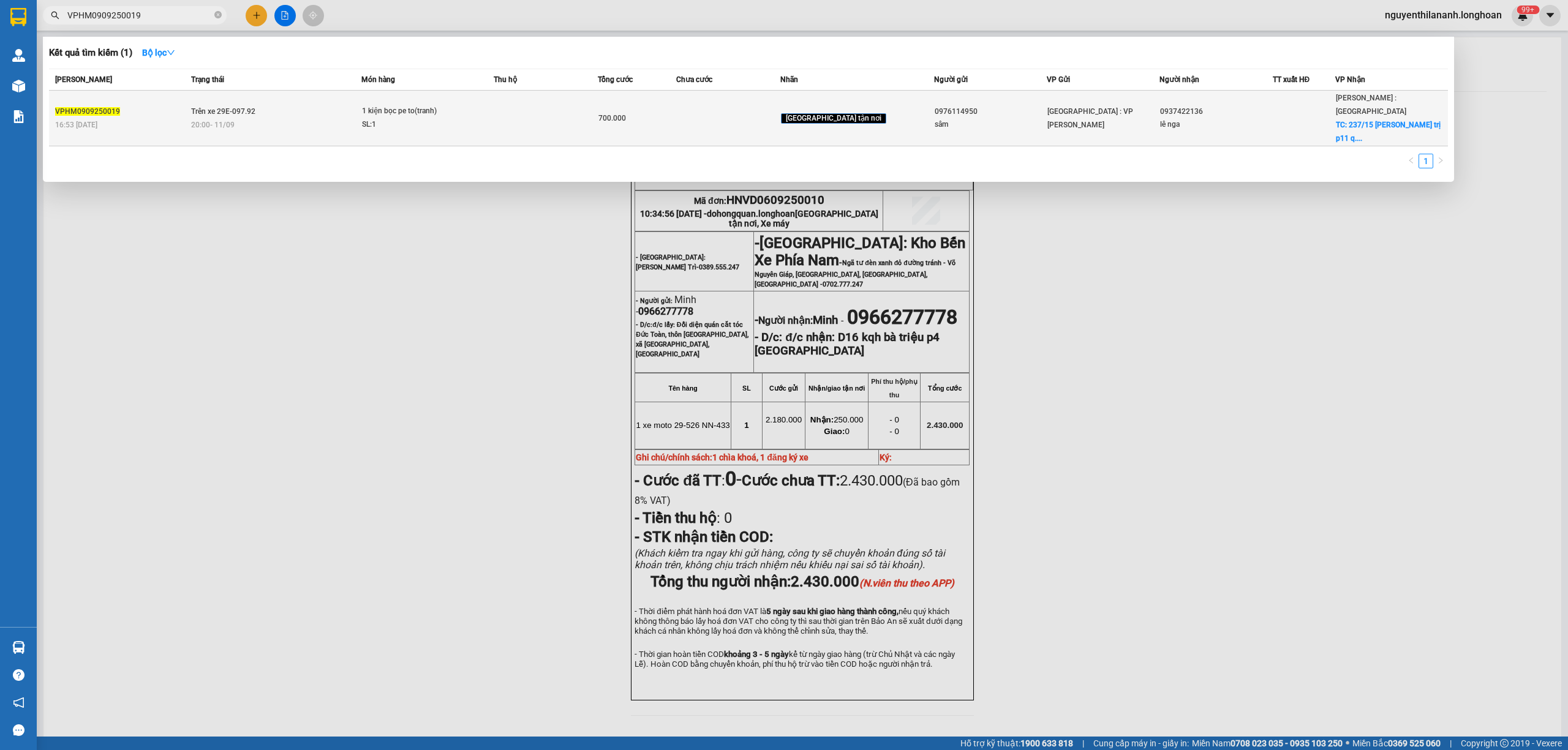
click at [169, 105] on div "VPHM0909250019" at bounding box center [121, 112] width 132 height 13
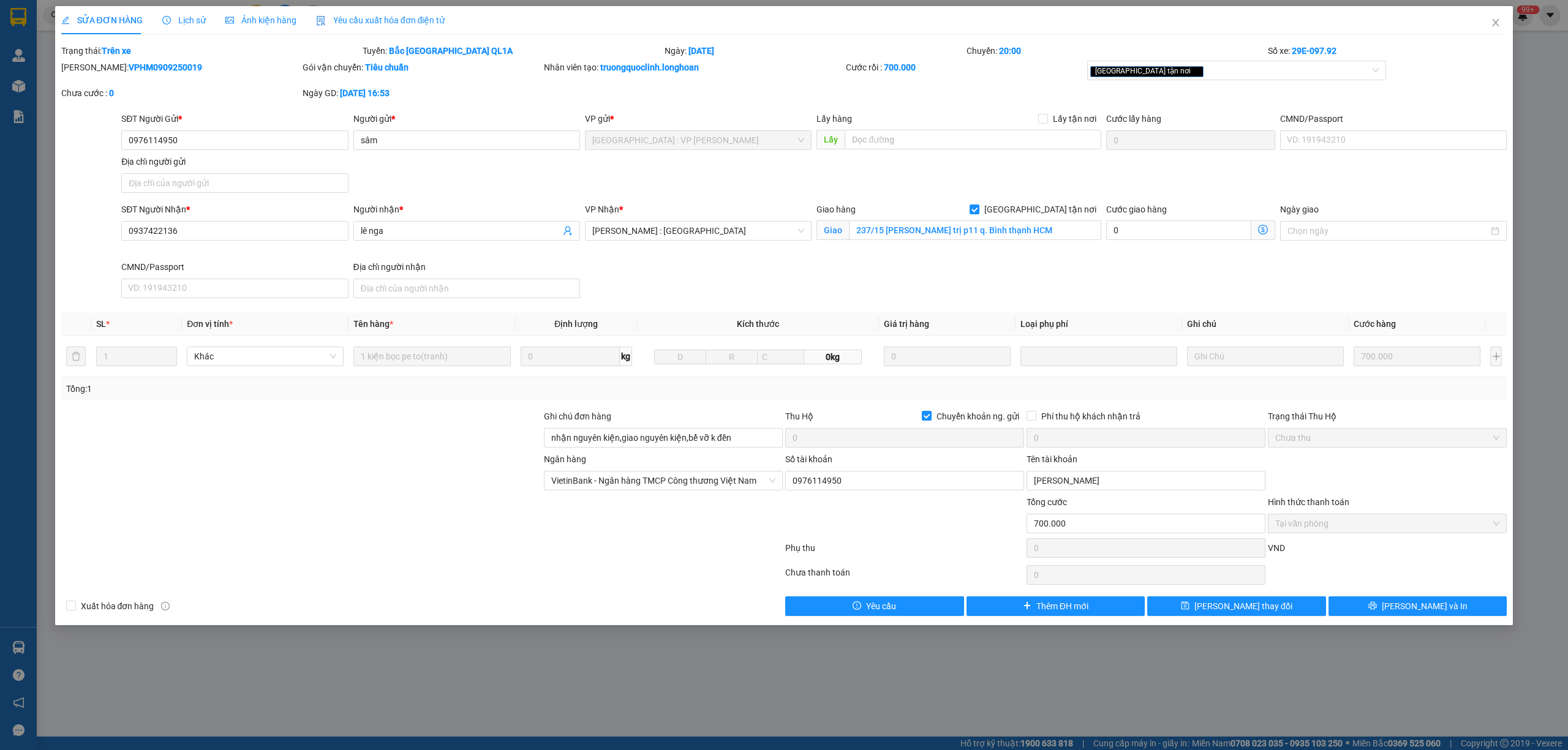
click at [183, 19] on span "Lịch sử" at bounding box center [184, 20] width 44 height 10
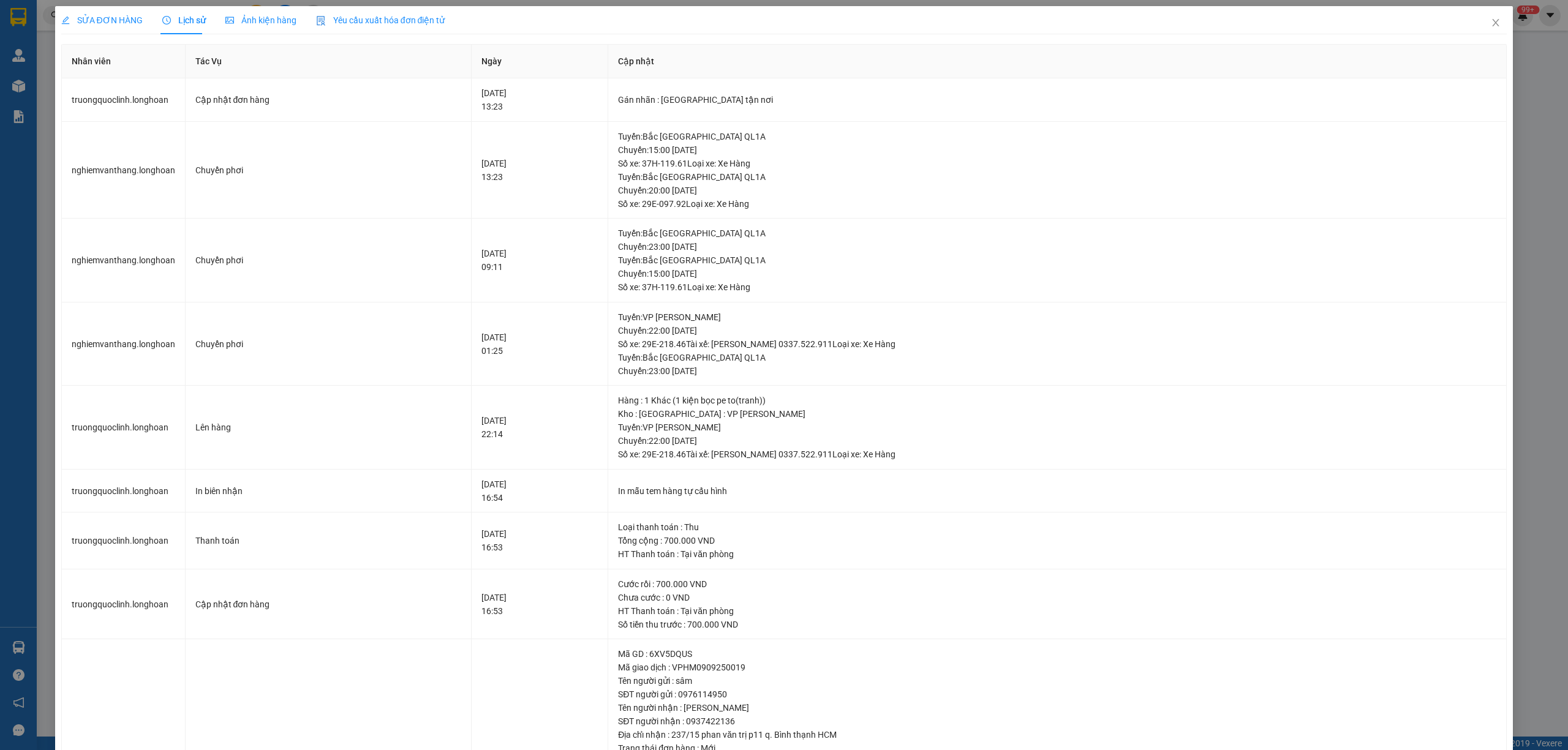
click at [108, 15] on span "SỬA ĐƠN HÀNG" at bounding box center [102, 20] width 81 height 10
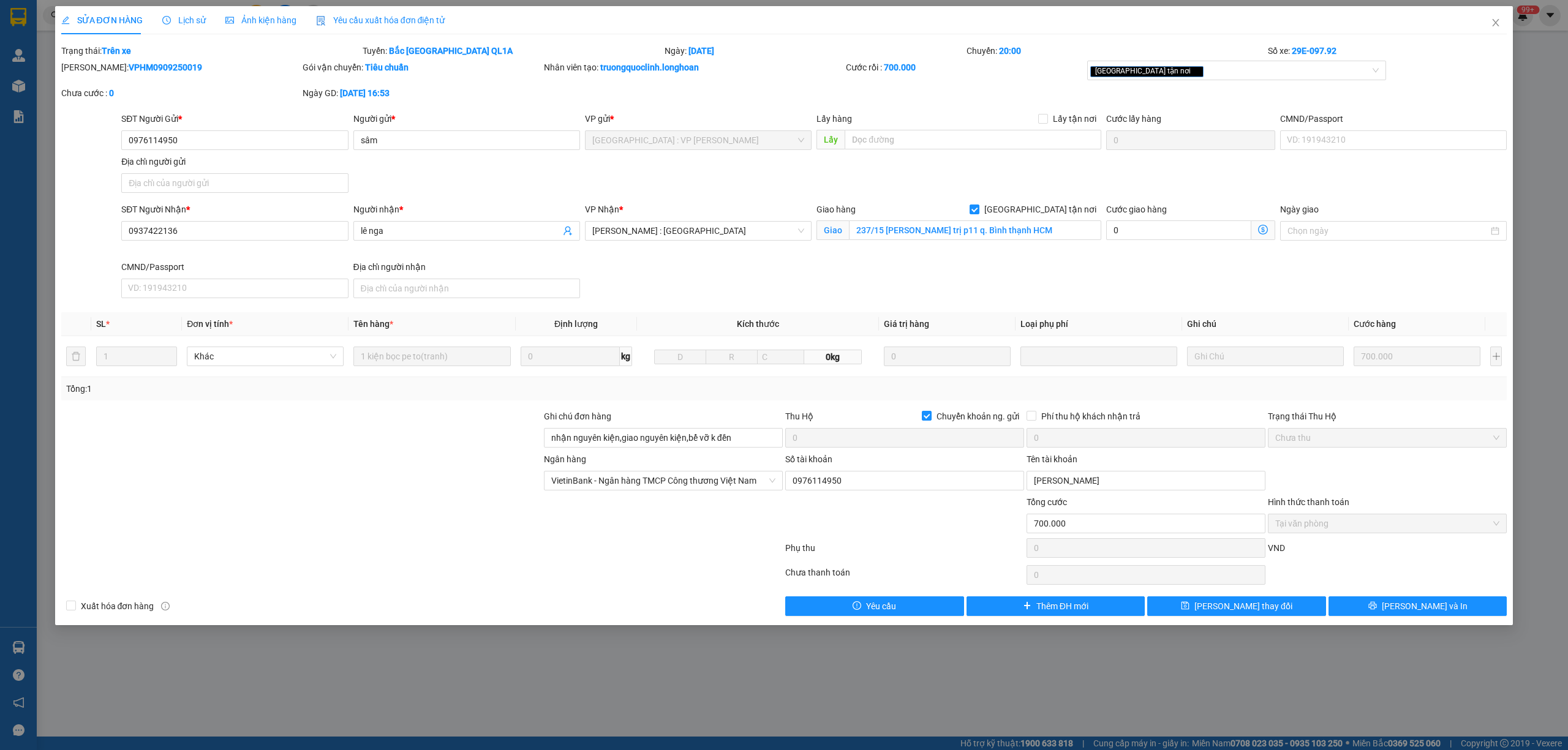
drag, startPoint x: 170, startPoint y: 64, endPoint x: 92, endPoint y: 74, distance: 78.6
click at [92, 74] on div "Mã ĐH: VPHM0909250019" at bounding box center [181, 74] width 242 height 26
click at [208, 137] on input "0976114950" at bounding box center [234, 140] width 226 height 19
drag, startPoint x: 204, startPoint y: 138, endPoint x: 123, endPoint y: 140, distance: 81.0
click at [123, 140] on input "0976114950" at bounding box center [234, 140] width 226 height 19
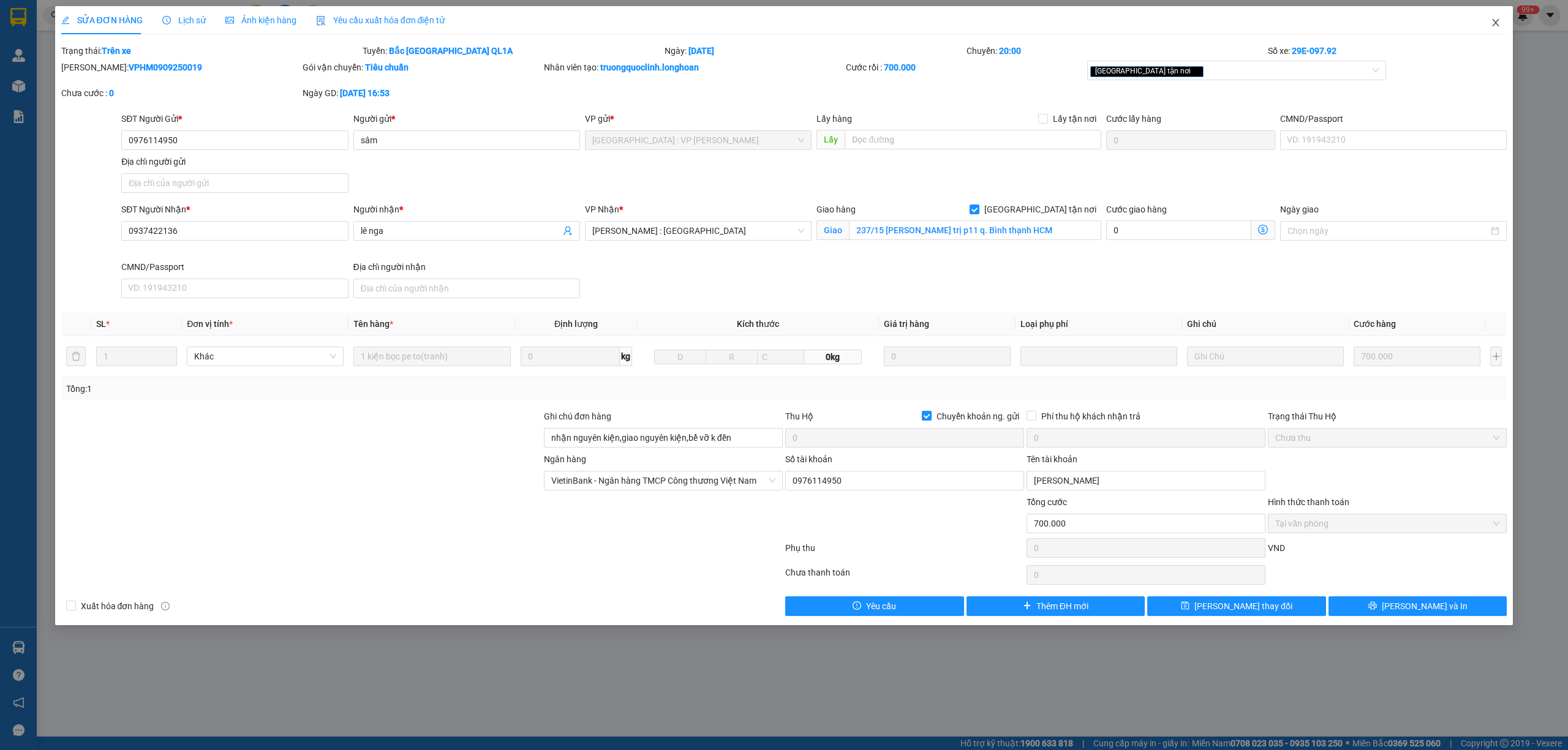
click at [1502, 19] on span "Close" at bounding box center [1496, 24] width 34 height 34
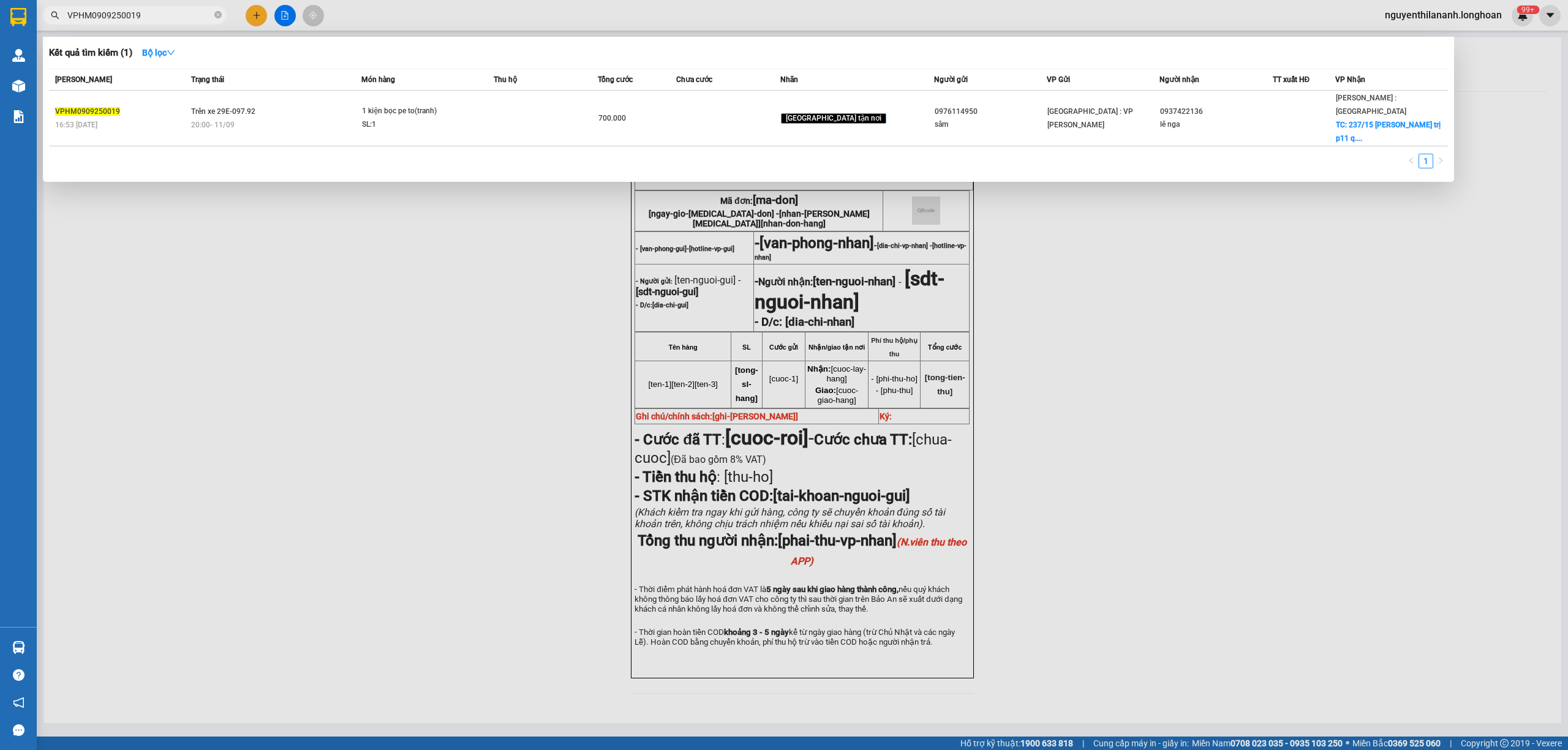
click at [149, 11] on input "VPHM0909250019" at bounding box center [140, 15] width 144 height 14
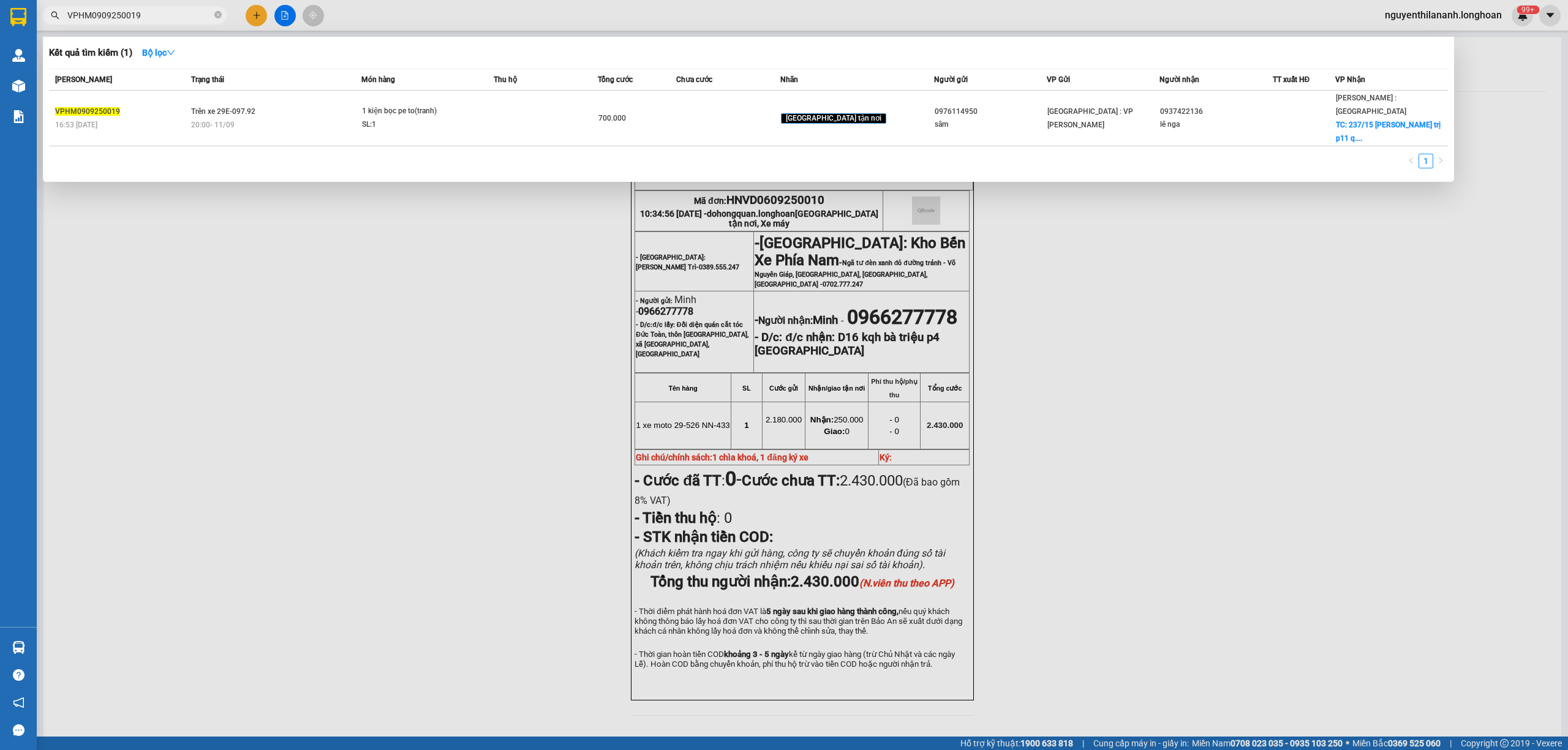
click at [149, 11] on input "VPHM0909250019" at bounding box center [140, 15] width 144 height 14
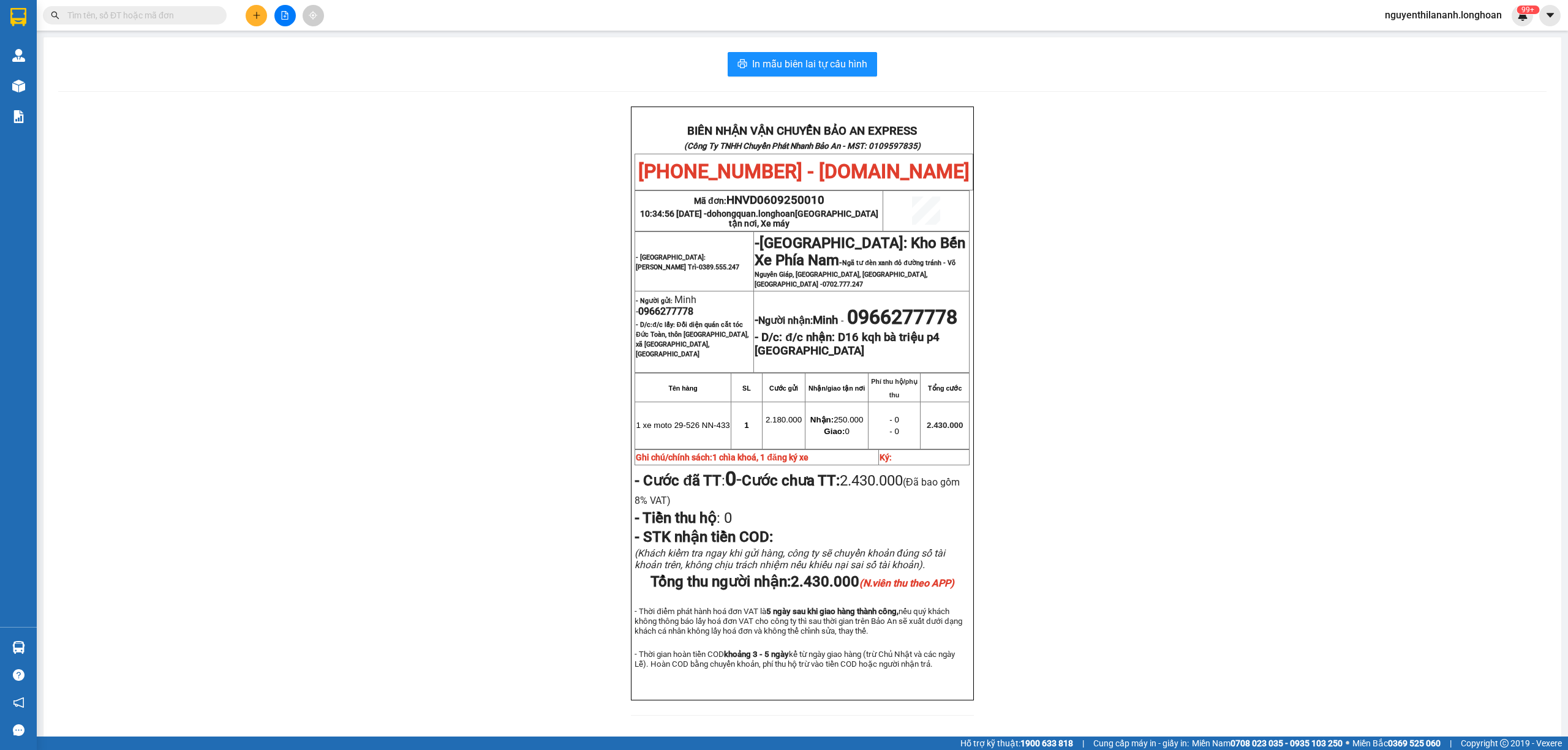
paste input "0984352788"
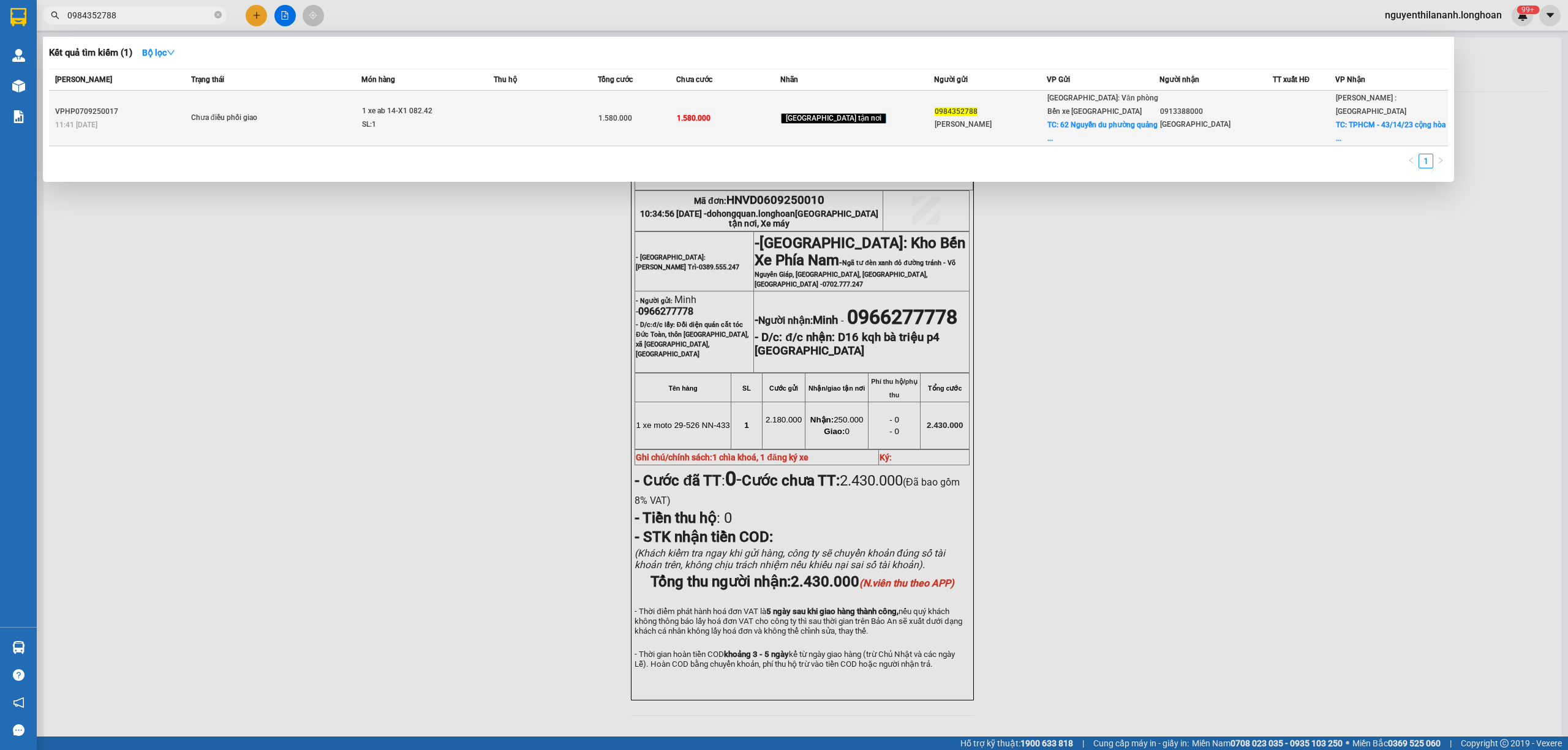
click at [135, 106] on div "VPHP0709250017" at bounding box center [121, 112] width 132 height 13
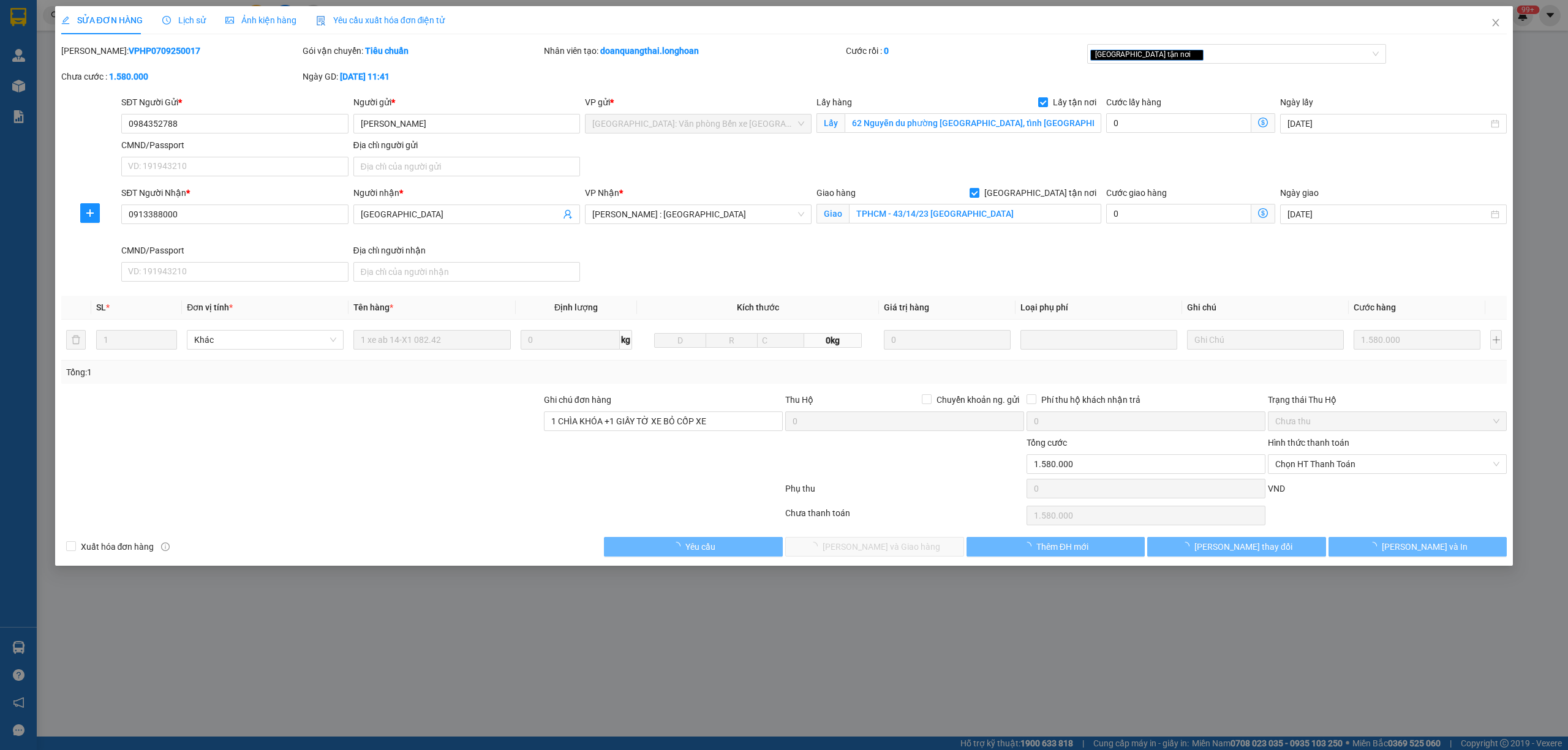
click at [184, 24] on span "Lịch sử" at bounding box center [184, 20] width 44 height 10
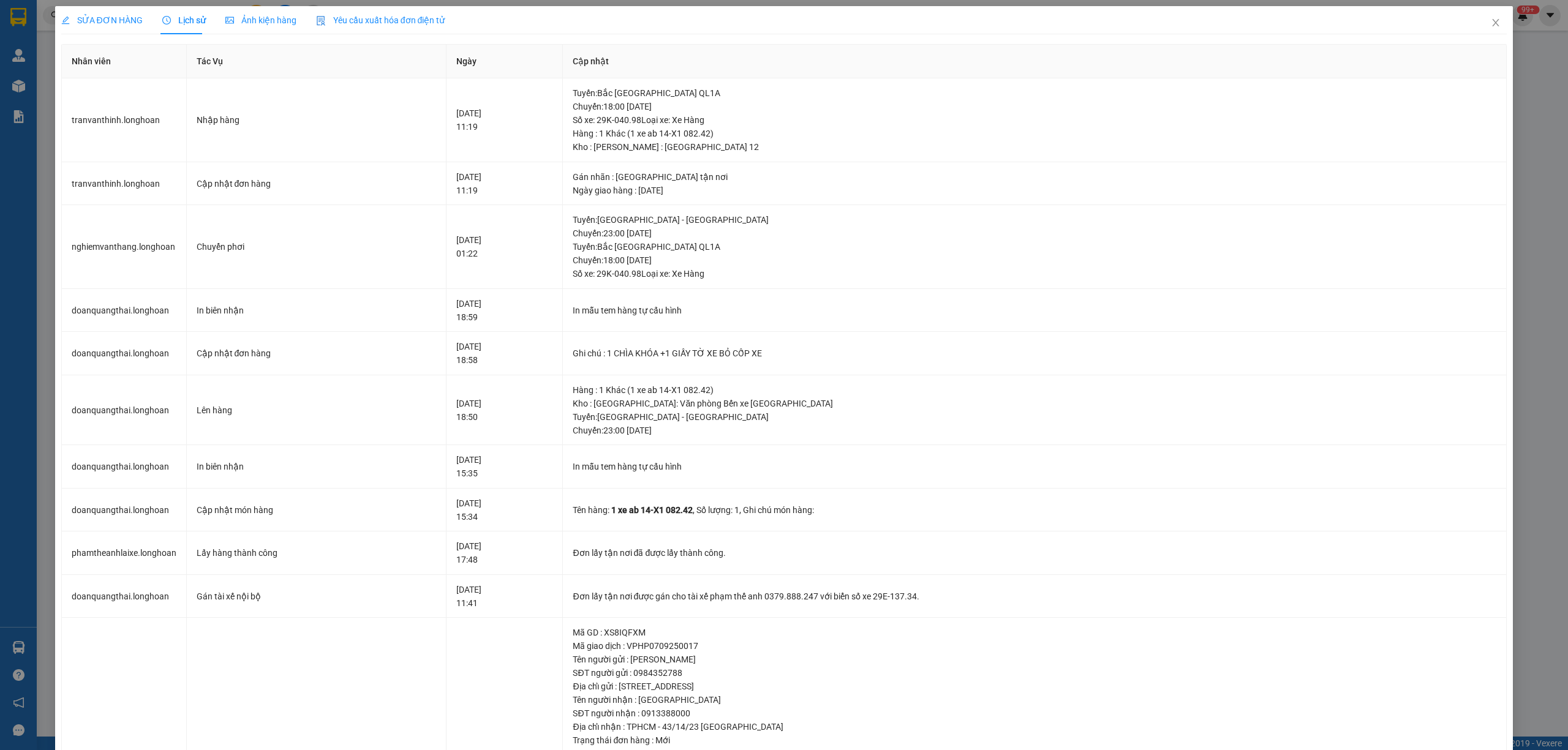
click at [106, 22] on span "SỬA ĐƠN HÀNG" at bounding box center [102, 20] width 81 height 10
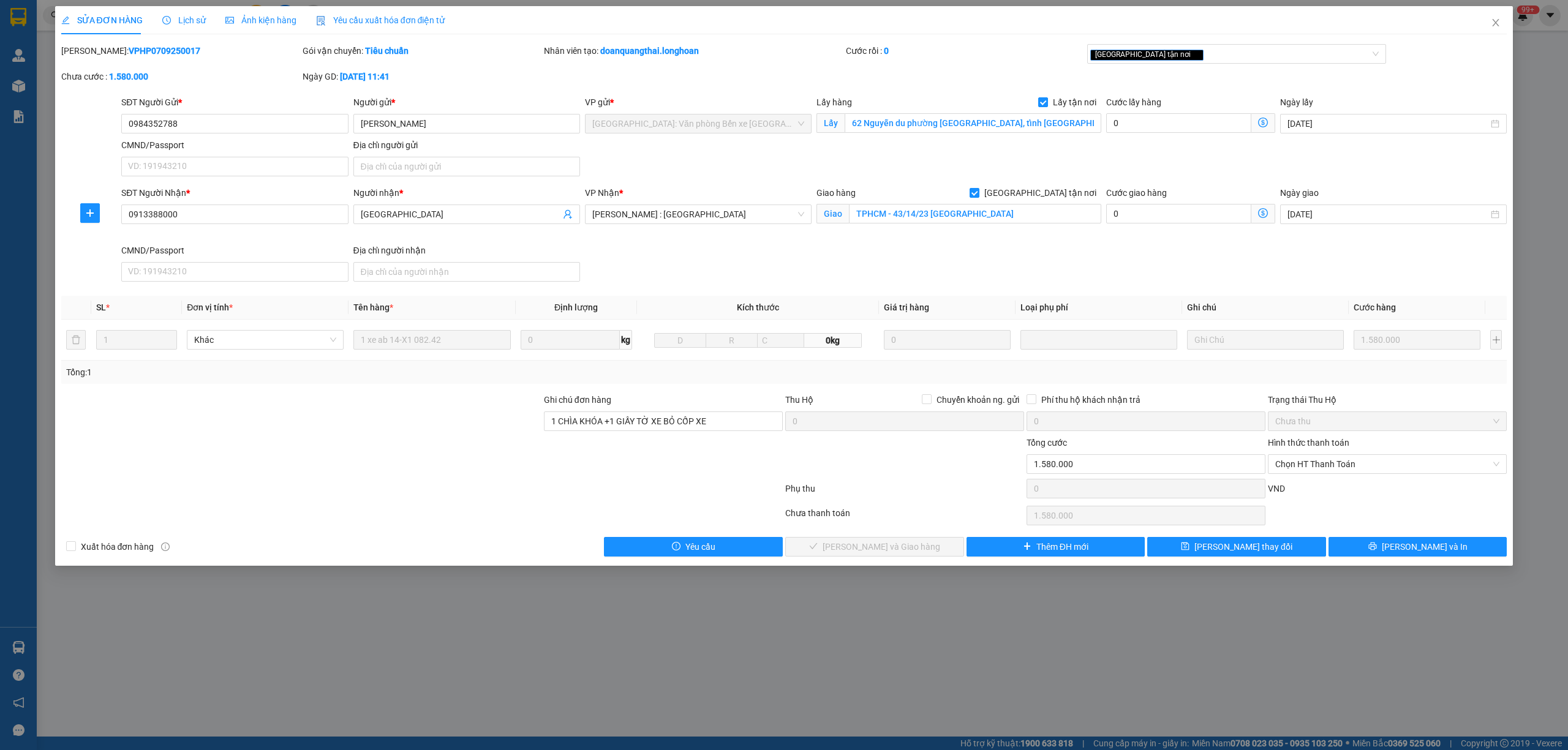
drag, startPoint x: 169, startPoint y: 50, endPoint x: 94, endPoint y: 54, distance: 75.1
click at [94, 54] on div "Mã ĐH: VPHP0709250017" at bounding box center [181, 50] width 239 height 14
click at [1500, 24] on icon "close" at bounding box center [1496, 23] width 10 height 10
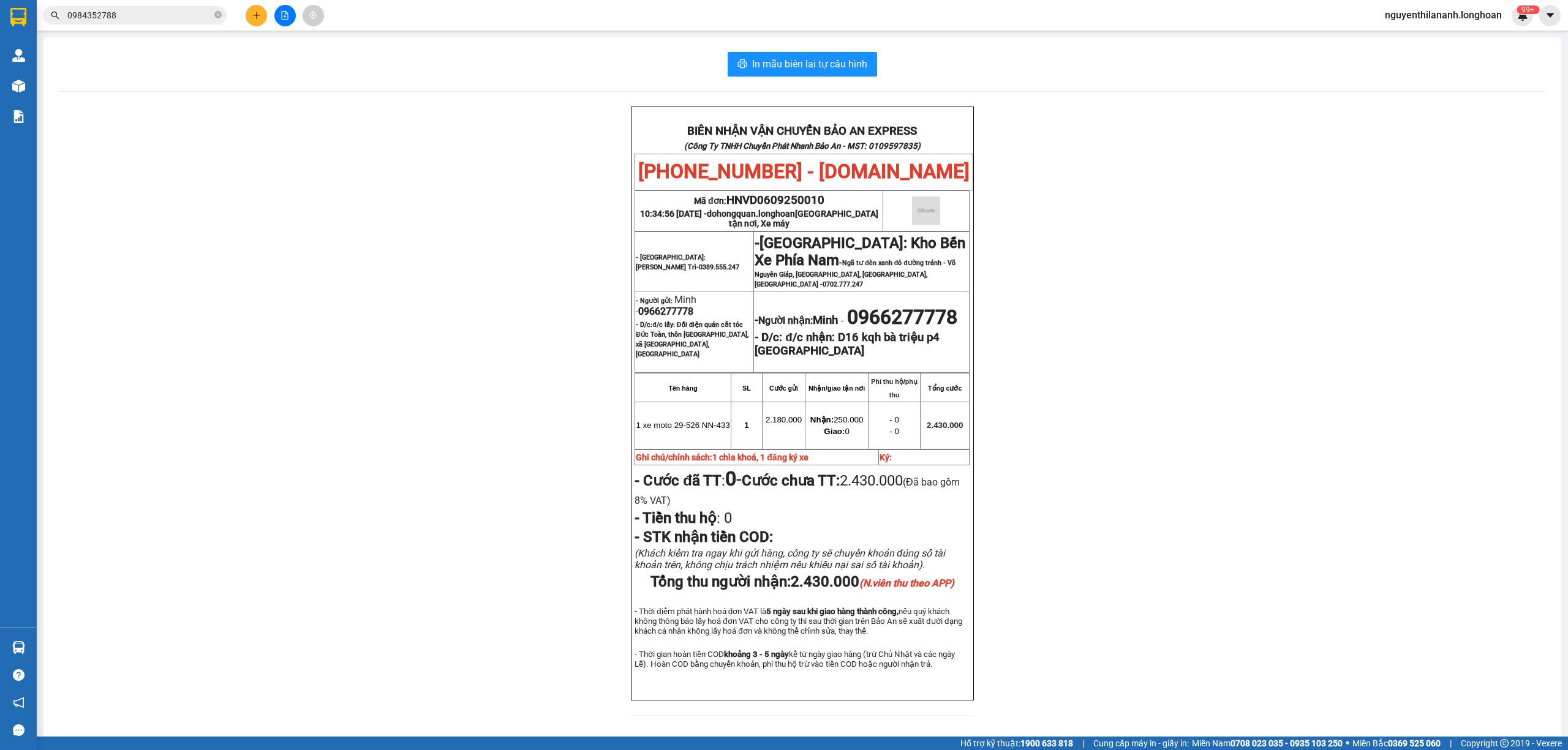
click at [142, 11] on input "0984352788" at bounding box center [140, 15] width 144 height 14
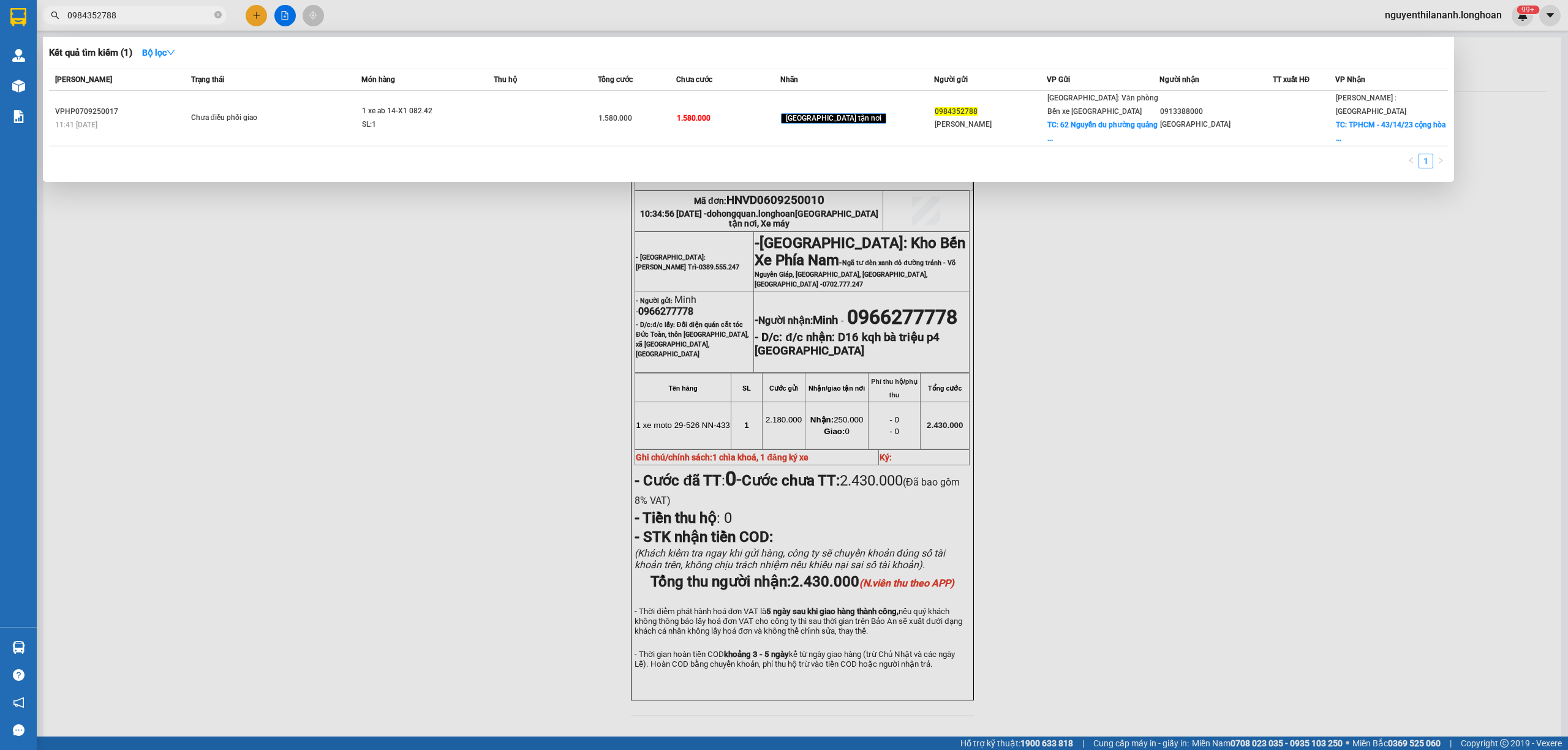
click at [142, 11] on input "0984352788" at bounding box center [140, 15] width 144 height 14
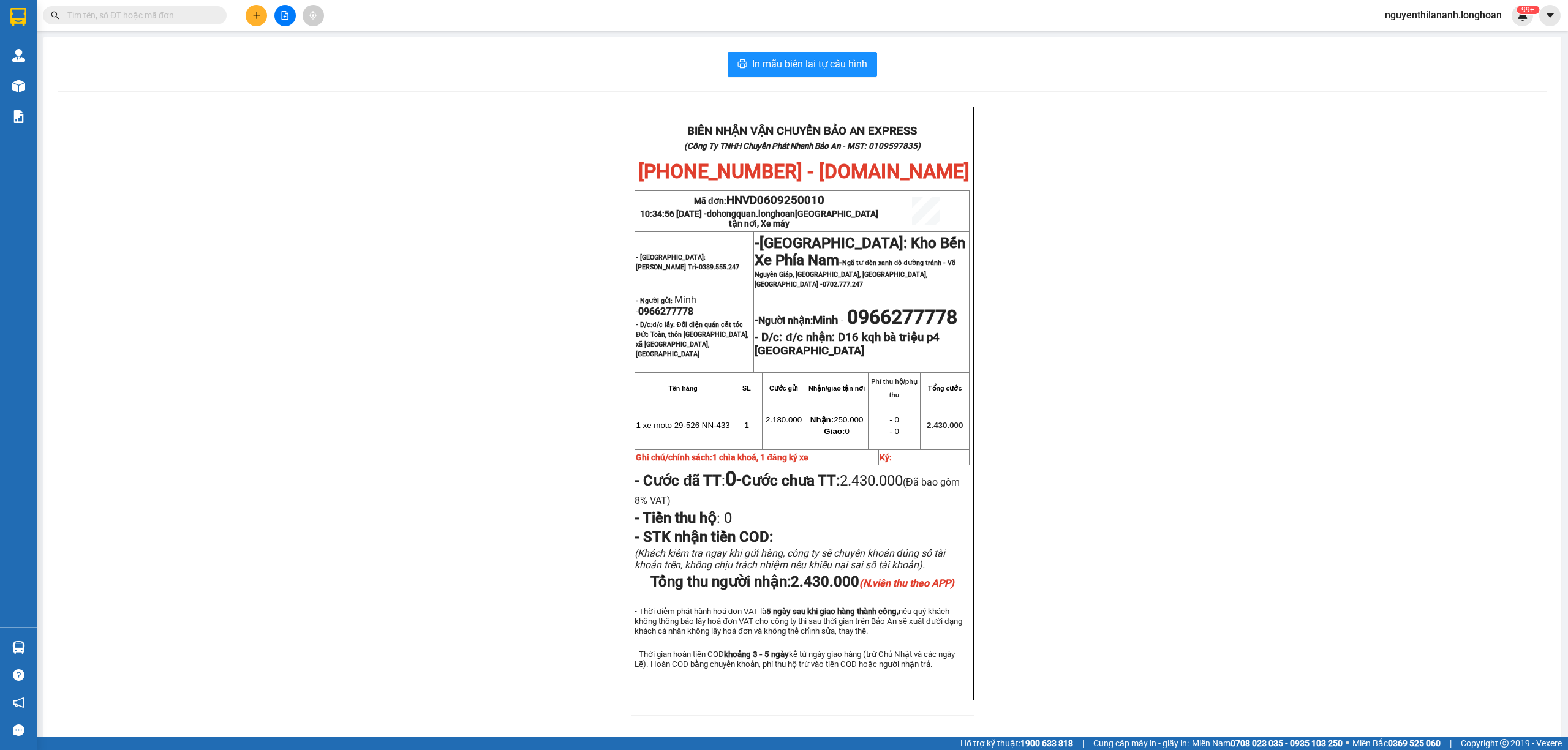
paste input "VPHM0909250019"
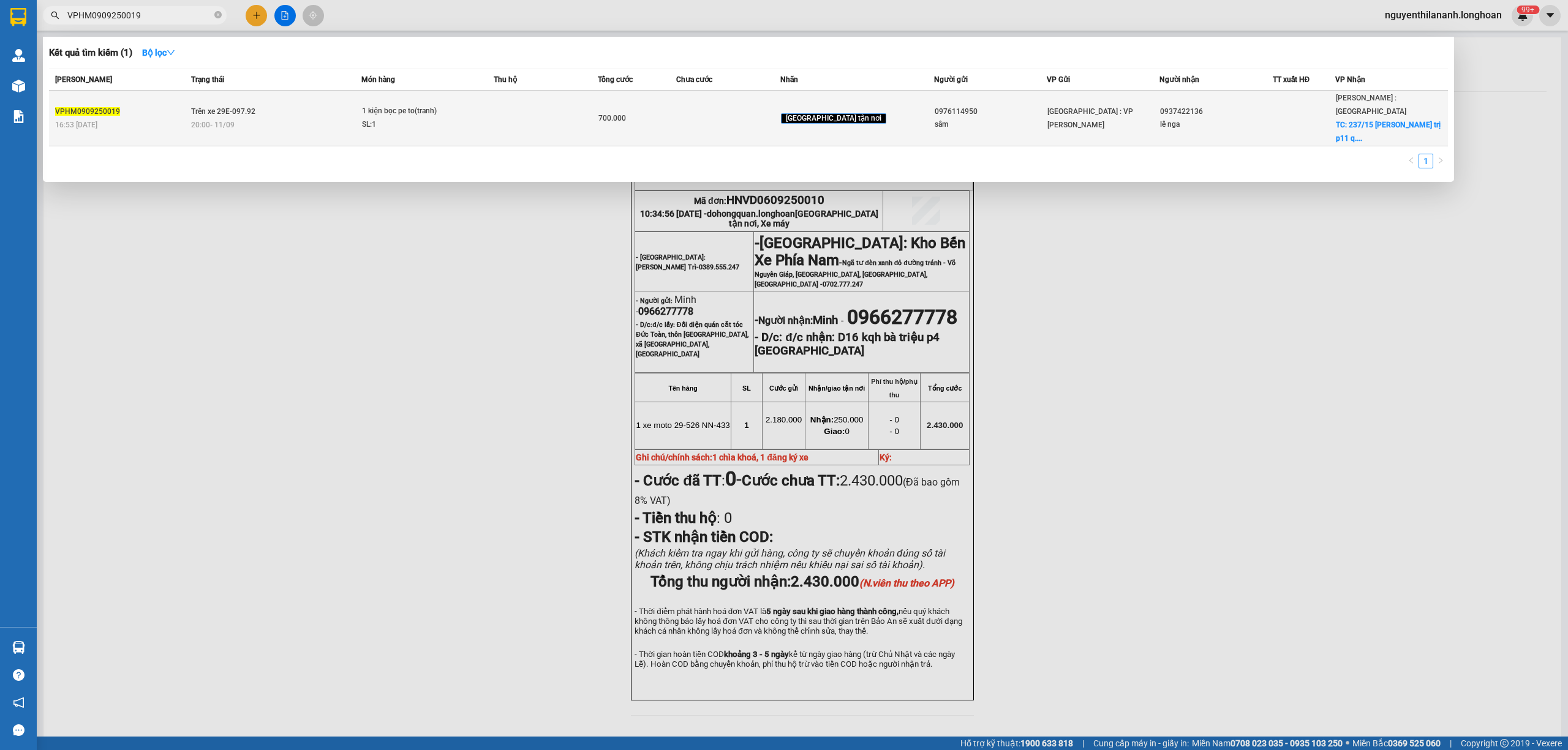
click at [140, 105] on div "VPHM0909250019" at bounding box center [121, 112] width 132 height 13
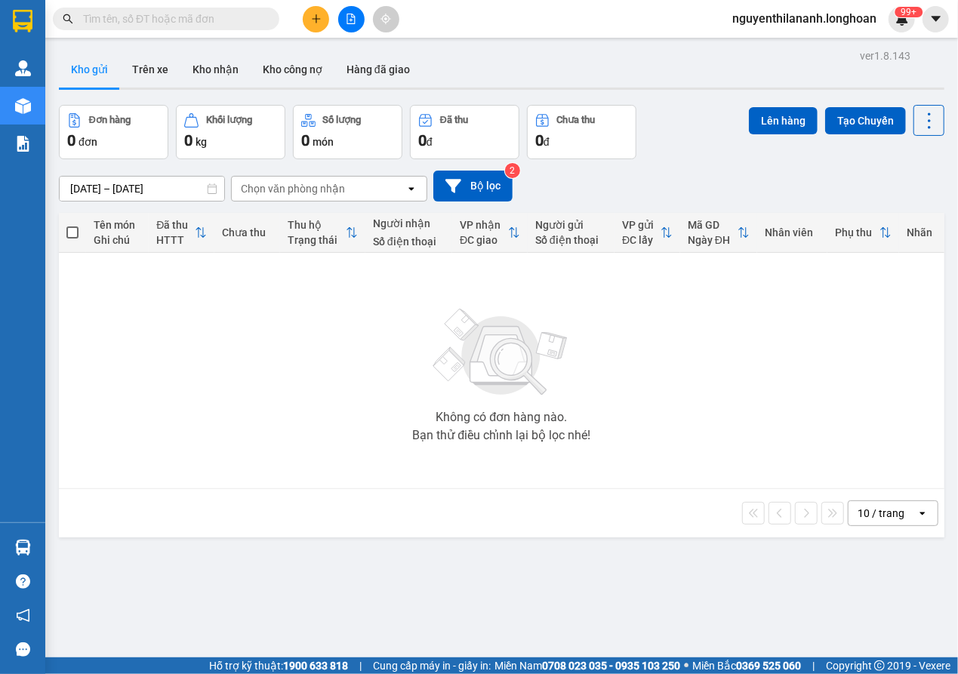
click at [202, 25] on input "text" at bounding box center [172, 19] width 178 height 17
paste input "0942979696"
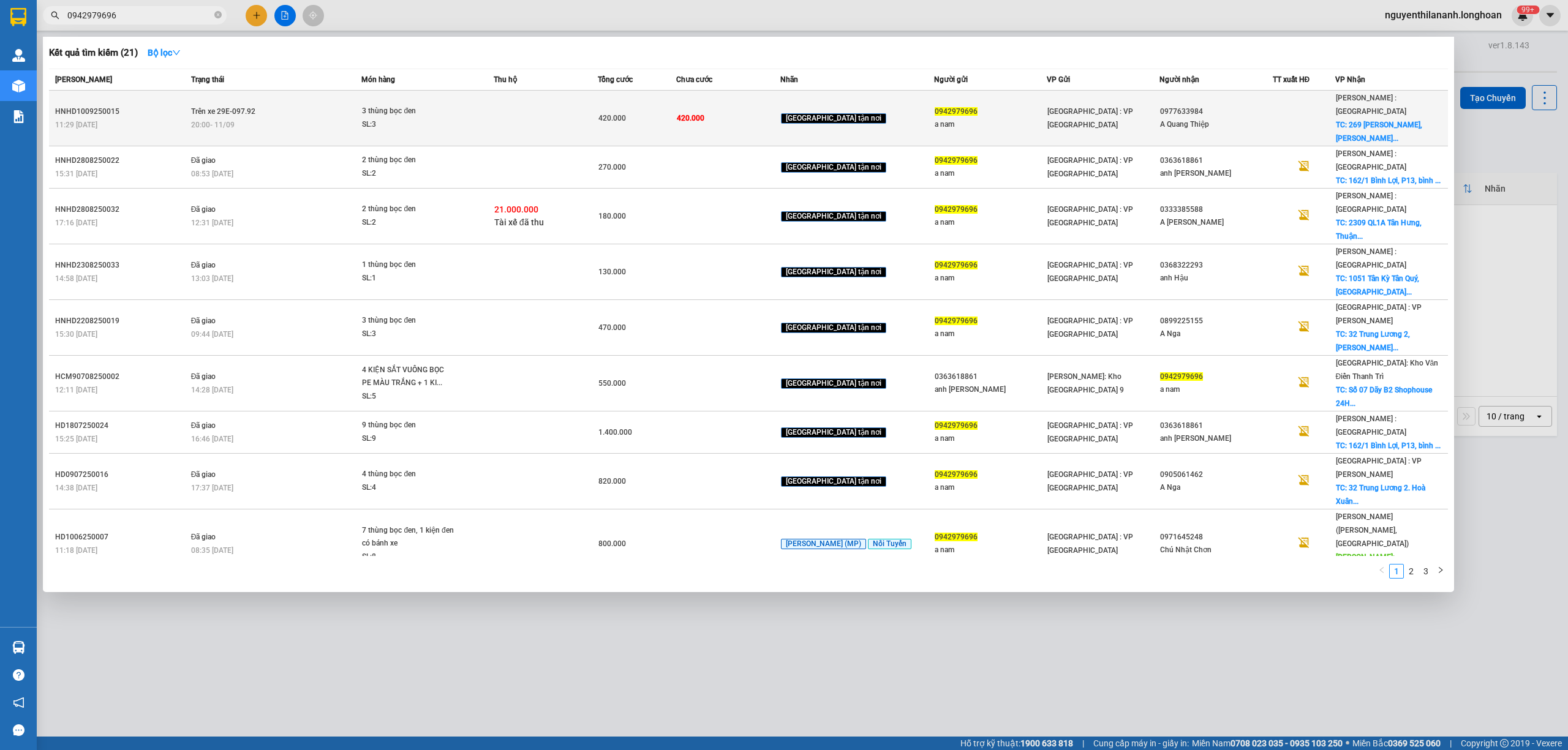
type input "0942979696"
click at [140, 105] on div "HNHD1009250015" at bounding box center [121, 112] width 132 height 13
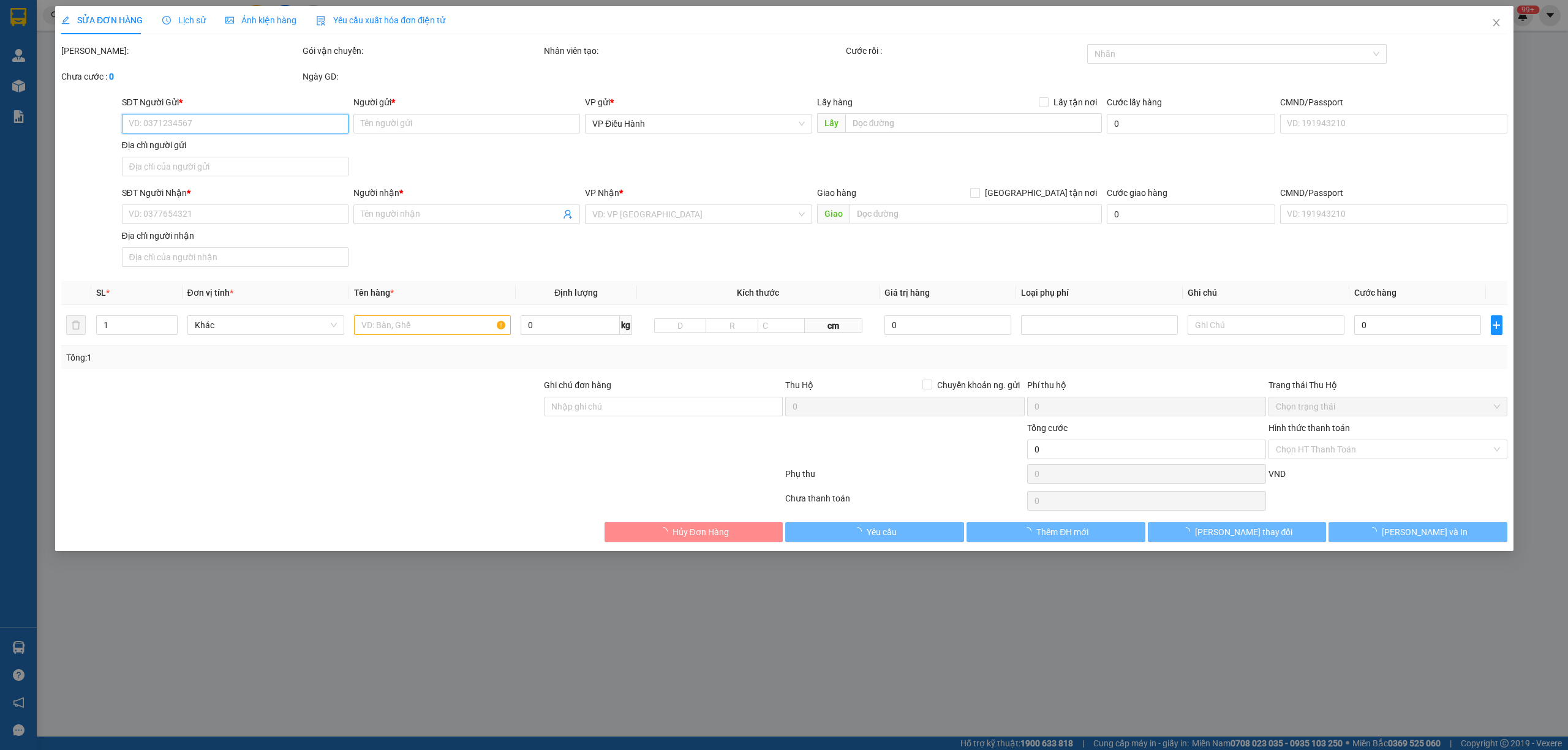
type input "0942979696"
type input "a nam"
type input "0977633984"
type input "A Quang Thiệp"
checkbox input "true"
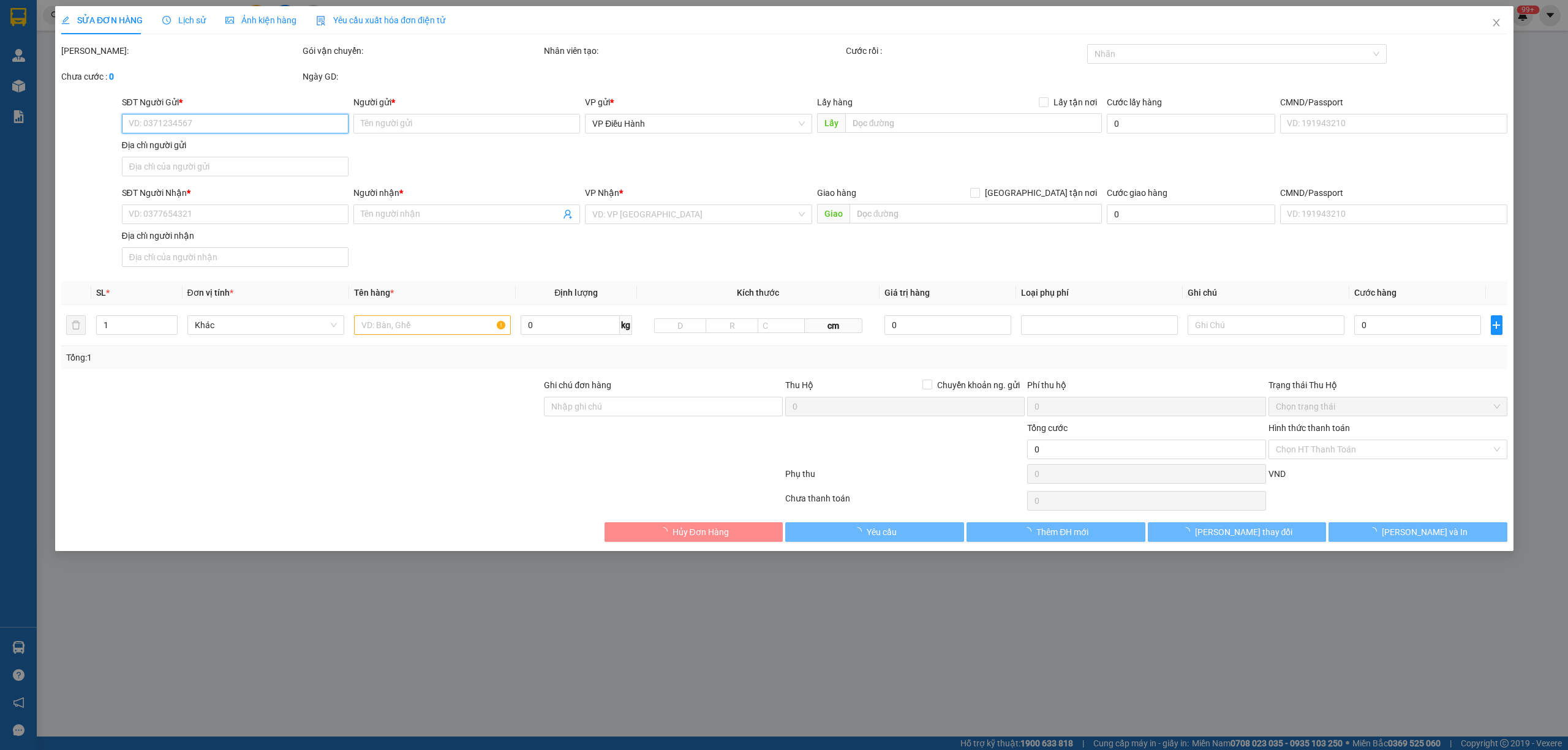
type input "269 Nguyễn Thị Búp, Tan Chánh Hiệp, Q12"
type input "420.000"
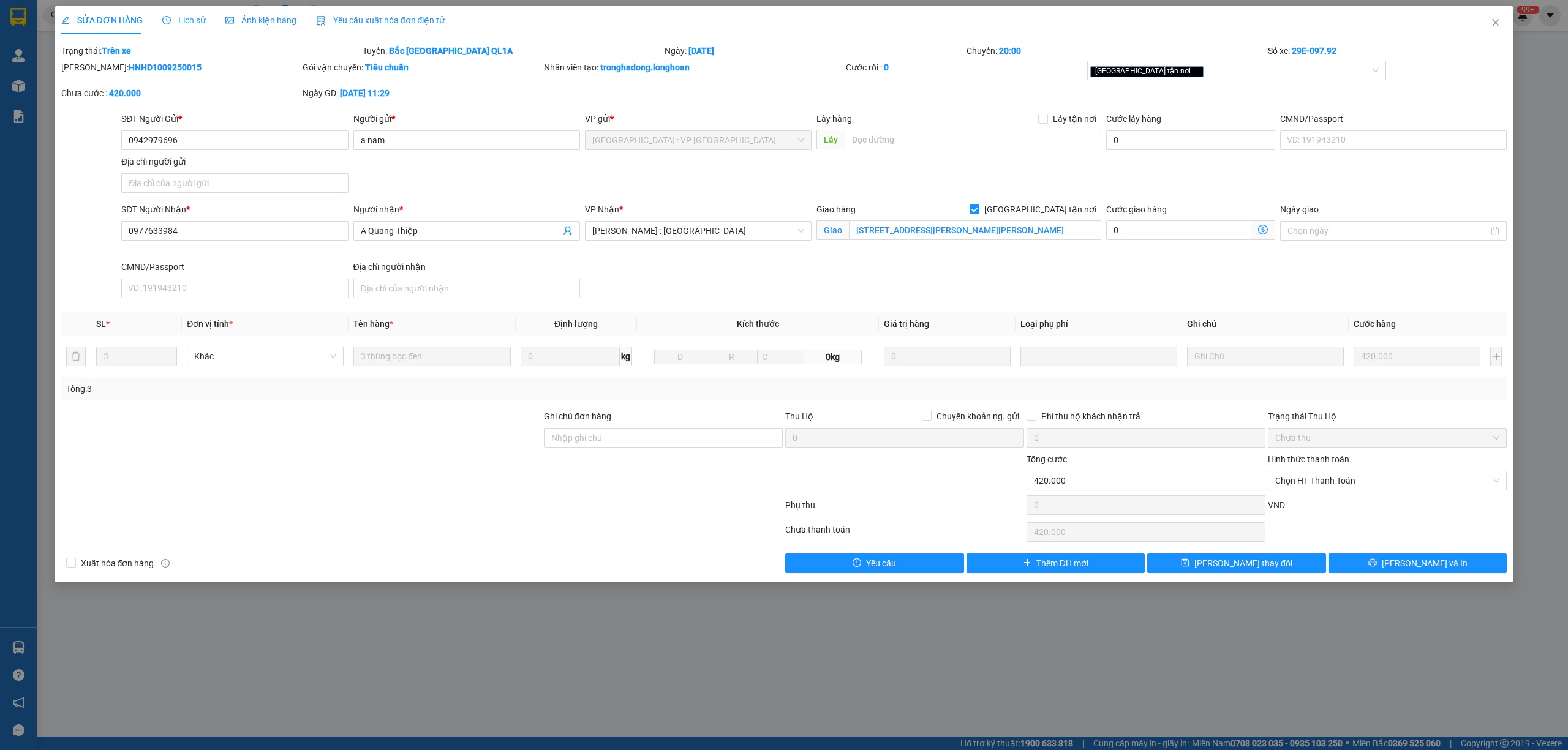
click at [191, 22] on span "Lịch sử" at bounding box center [184, 20] width 44 height 10
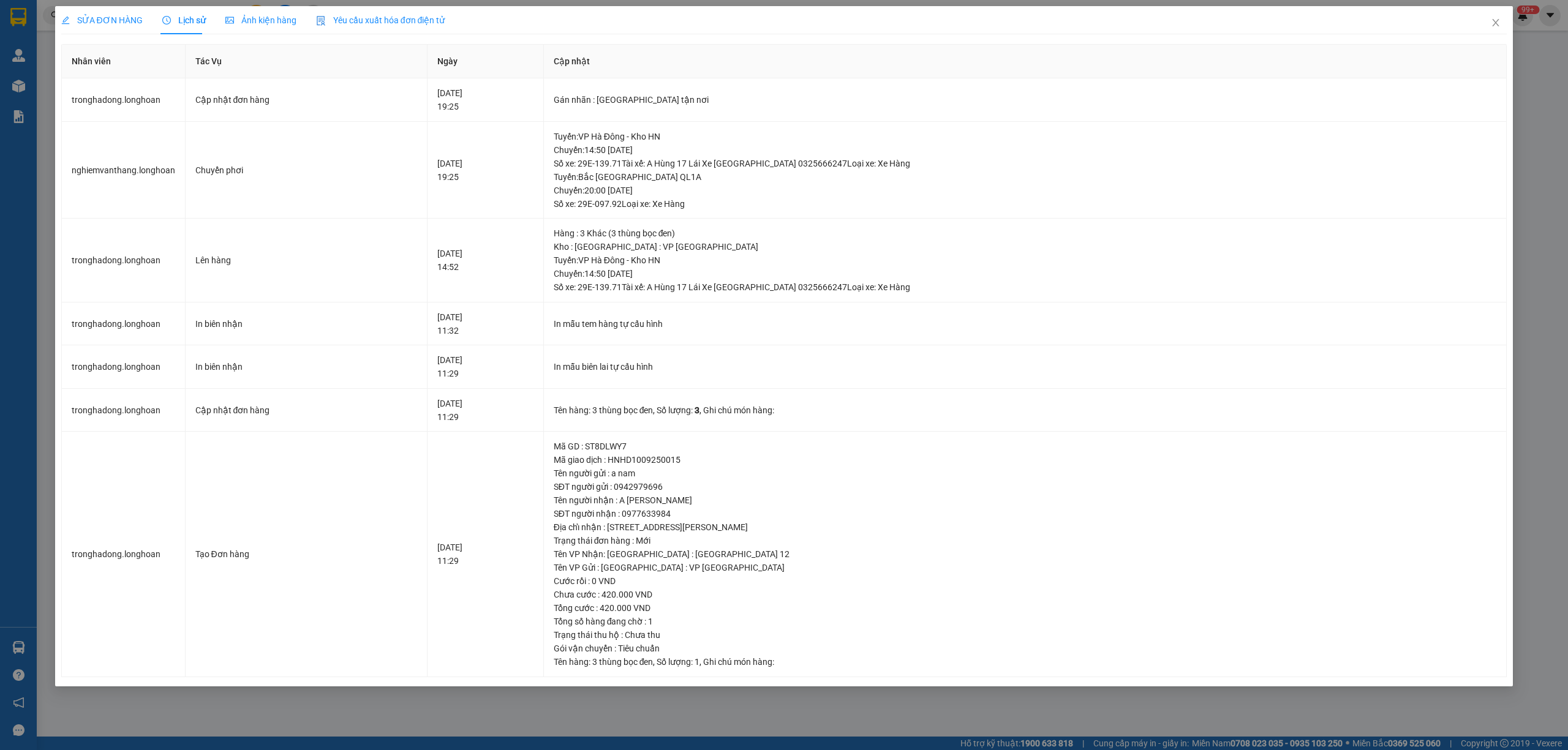
click at [101, 26] on div "SỬA ĐƠN HÀNG" at bounding box center [102, 20] width 81 height 14
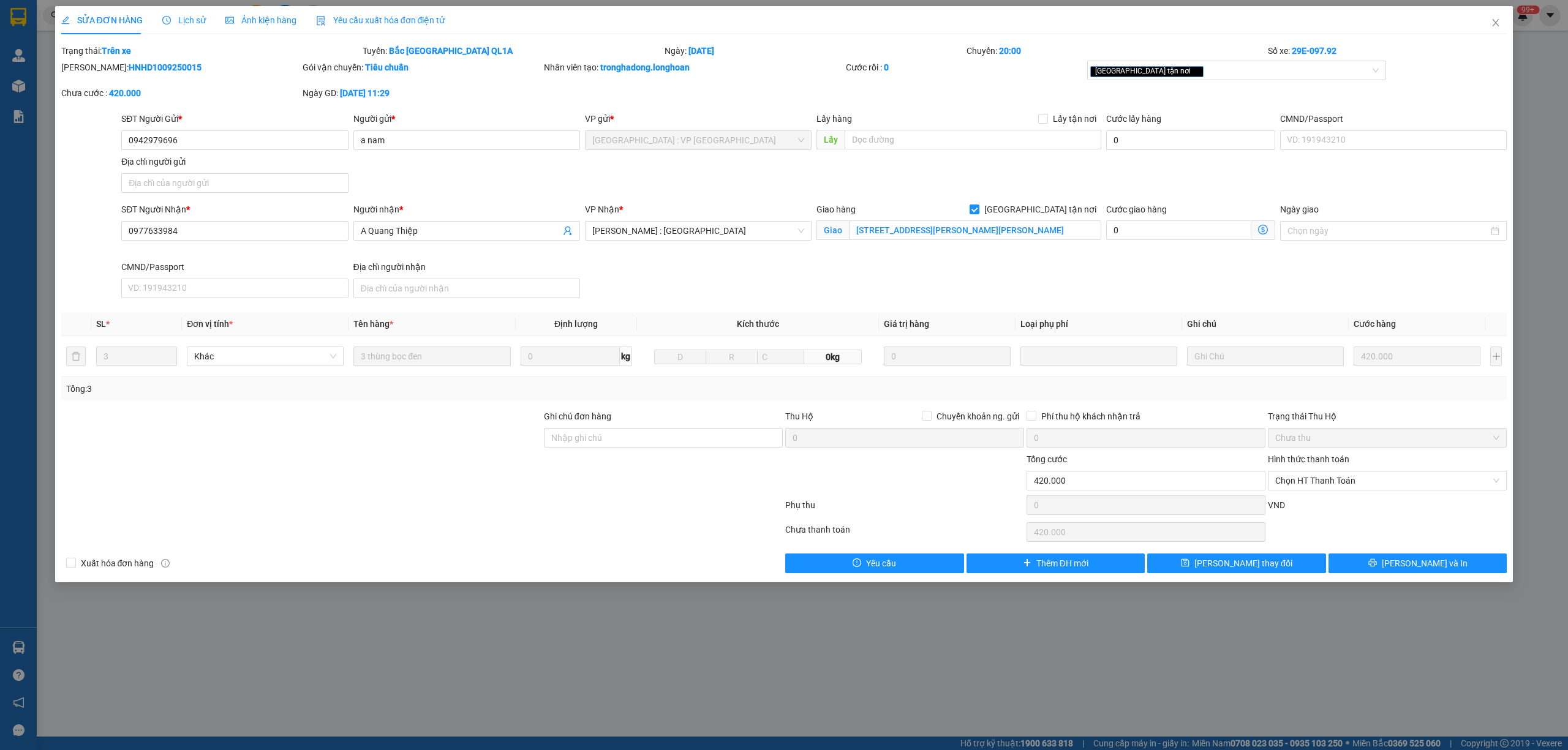
drag, startPoint x: 170, startPoint y: 62, endPoint x: 93, endPoint y: 74, distance: 77.9
click at [93, 74] on div "Mã ĐH: HNHD1009250015" at bounding box center [181, 67] width 239 height 14
copy b "HNHD1009250015"
click at [497, 546] on div "SỬA ĐƠN HÀNG Lịch sử Ảnh kiện hàng Yêu cầu xuất hóa đơn điện tử Total Paid Fee …" at bounding box center [784, 375] width 1568 height 750
click at [777, 20] on span "Close" at bounding box center [1496, 24] width 34 height 34
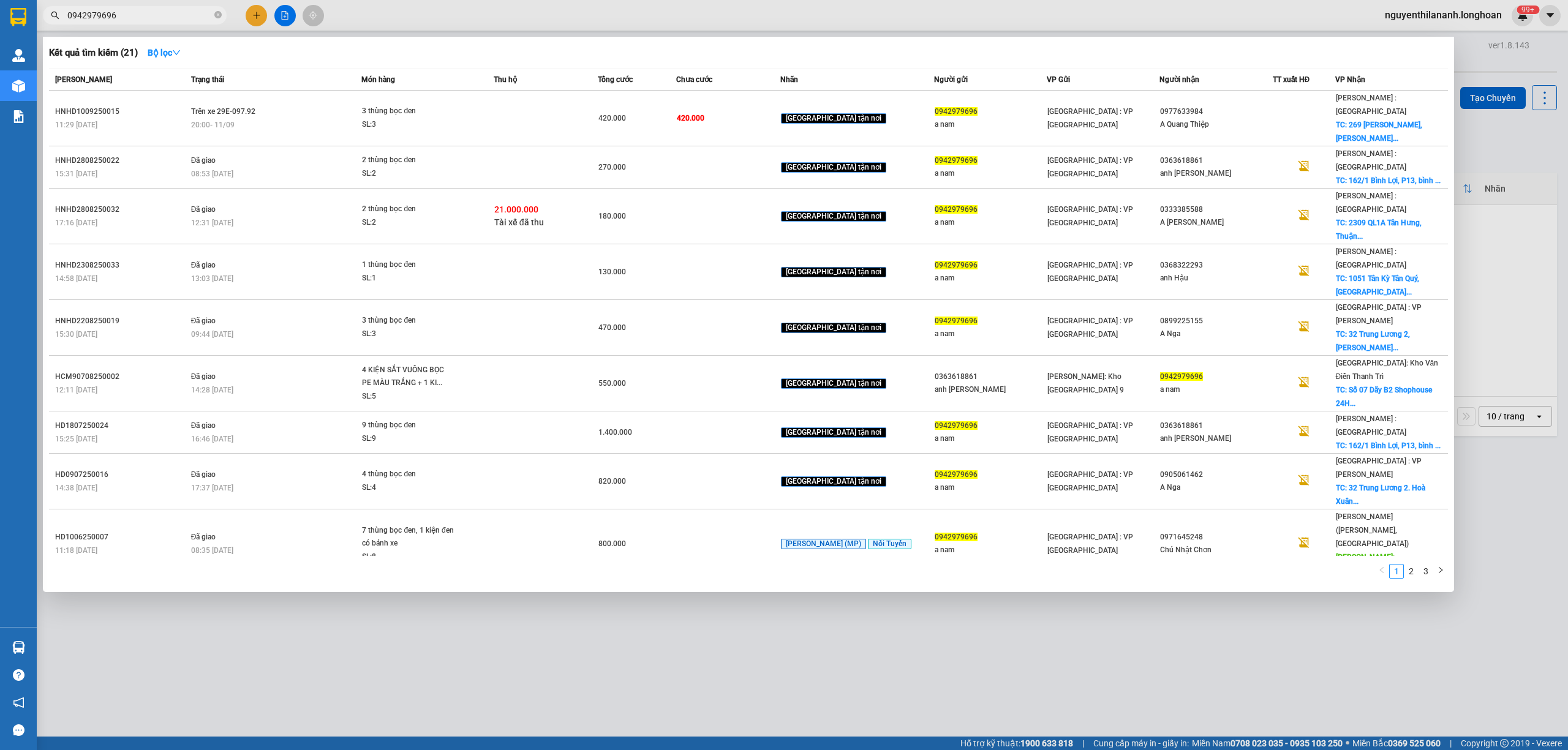
click at [133, 18] on input "0942979696" at bounding box center [140, 15] width 144 height 14
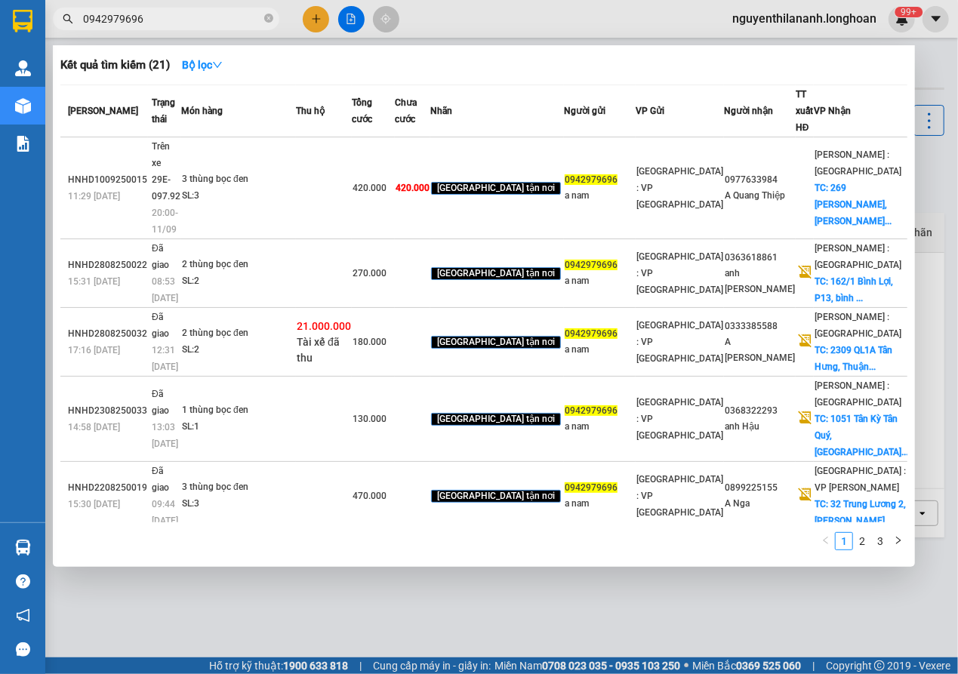
click at [164, 9] on span "0942979696" at bounding box center [166, 19] width 227 height 23
click at [168, 17] on input "0942979696" at bounding box center [172, 19] width 178 height 17
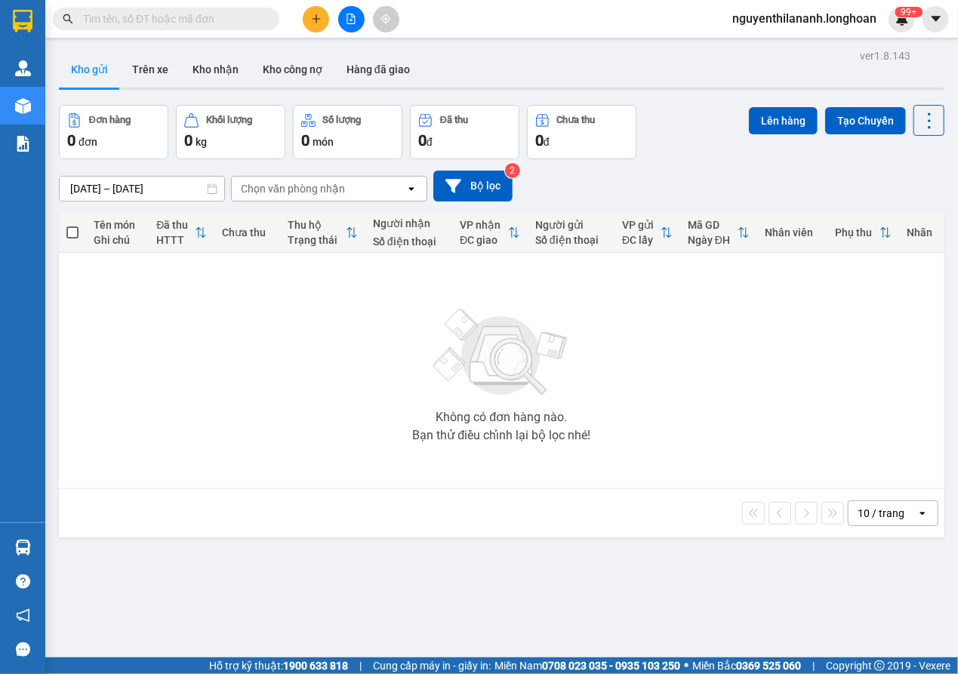
paste input "0814201210"
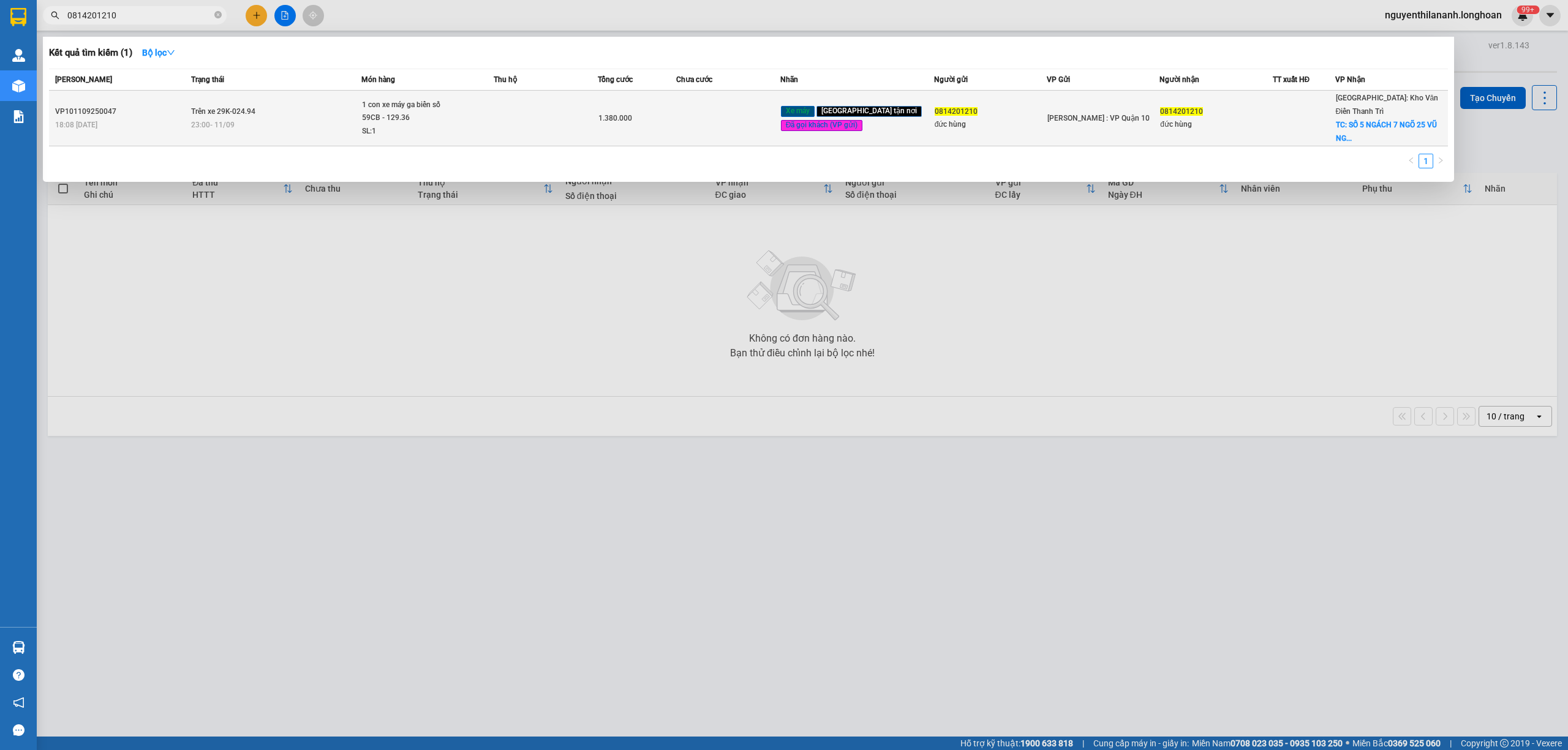
type input "0814201210"
click at [185, 119] on div "18:08 - 11/09" at bounding box center [121, 125] width 132 height 14
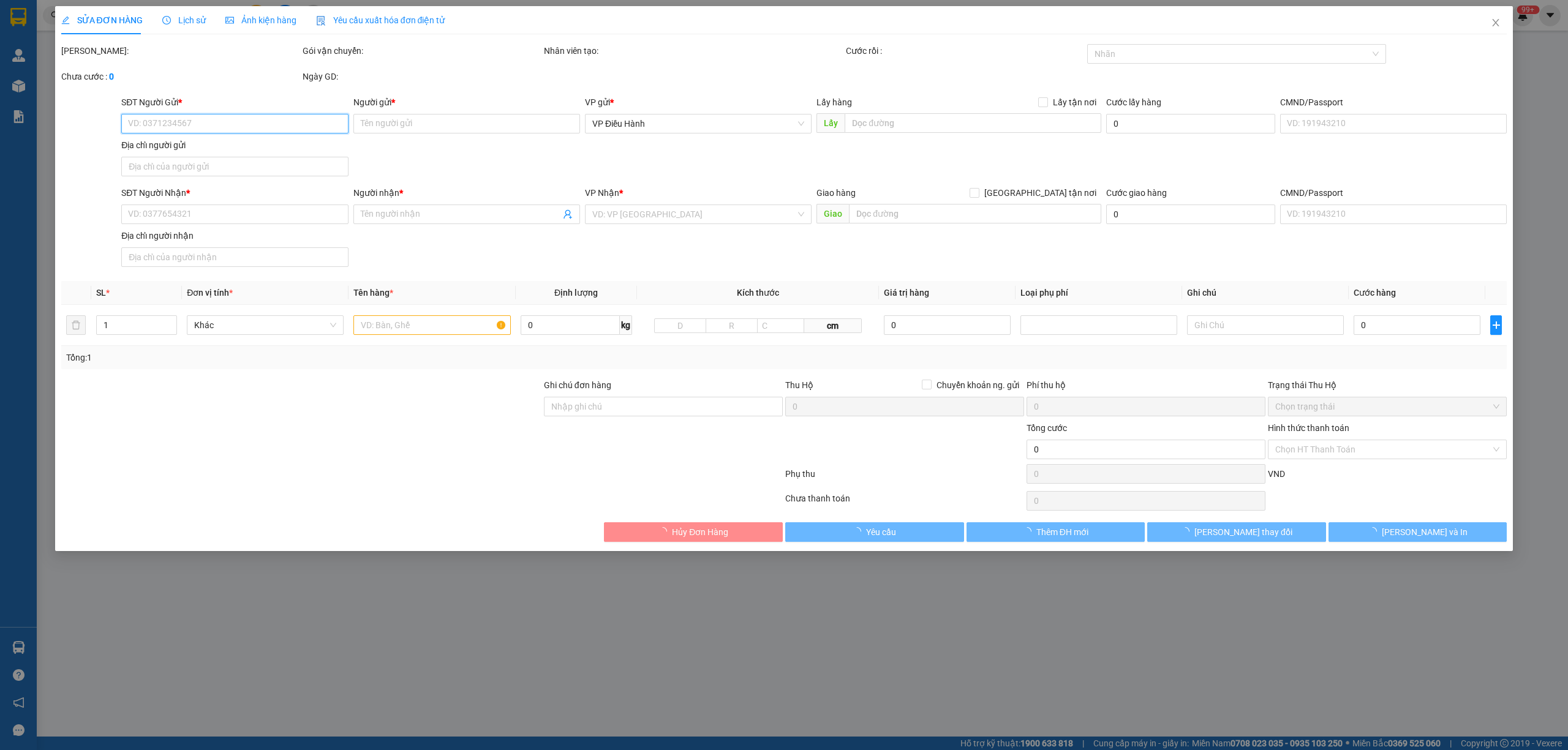
type input "0814201210"
type input "đức hùng"
type input "0814201210"
type input "đức hùng"
checkbox input "true"
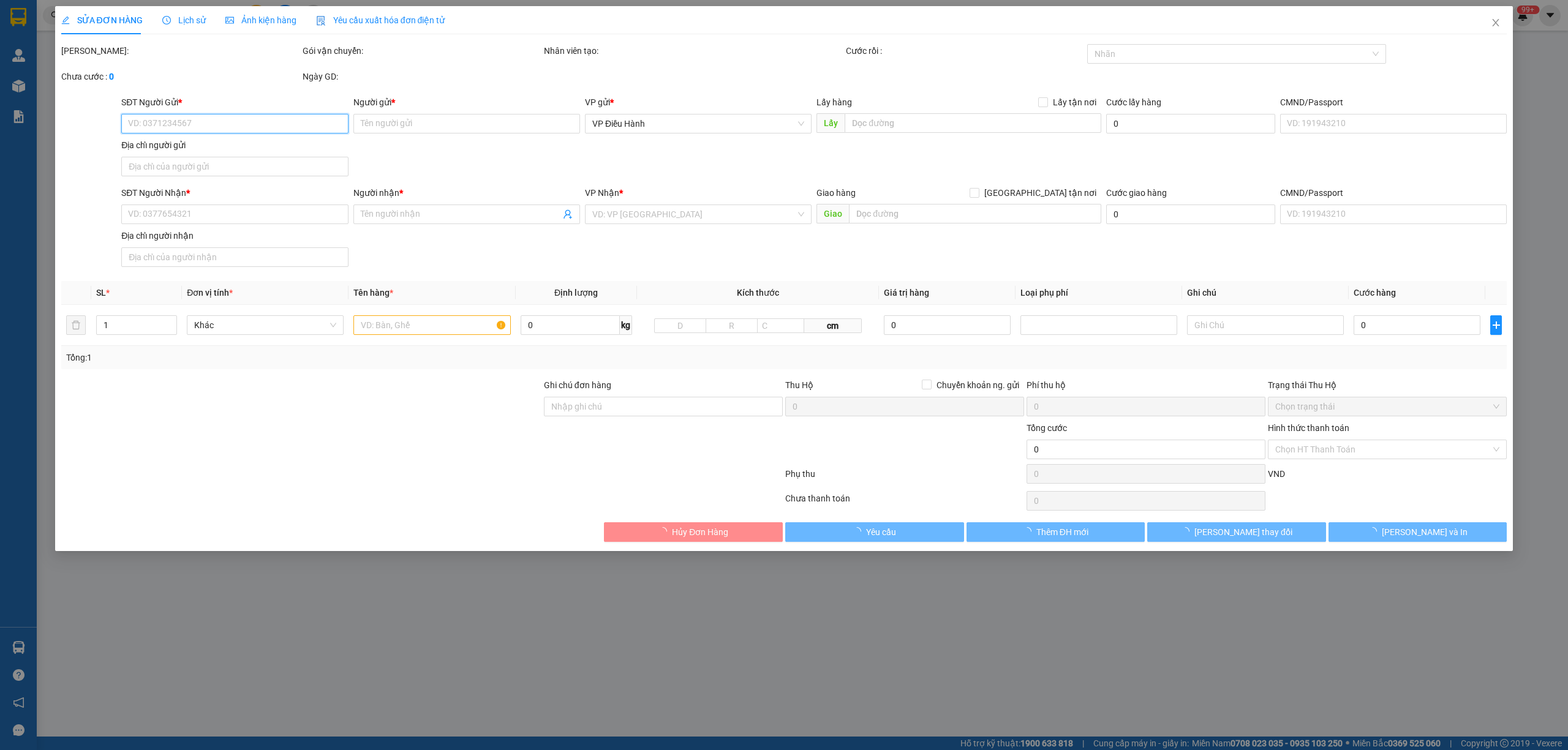
type input "SỐ 5 NGÁCH 7 NGÕ 25 VŨ NGỌC PHAN - LÁNG HẠ - ĐỒNG ĐA - HÀ NỘI"
type input "CÓ CHÌA KHÓA ĐI KÈM"
type input "1.380.000"
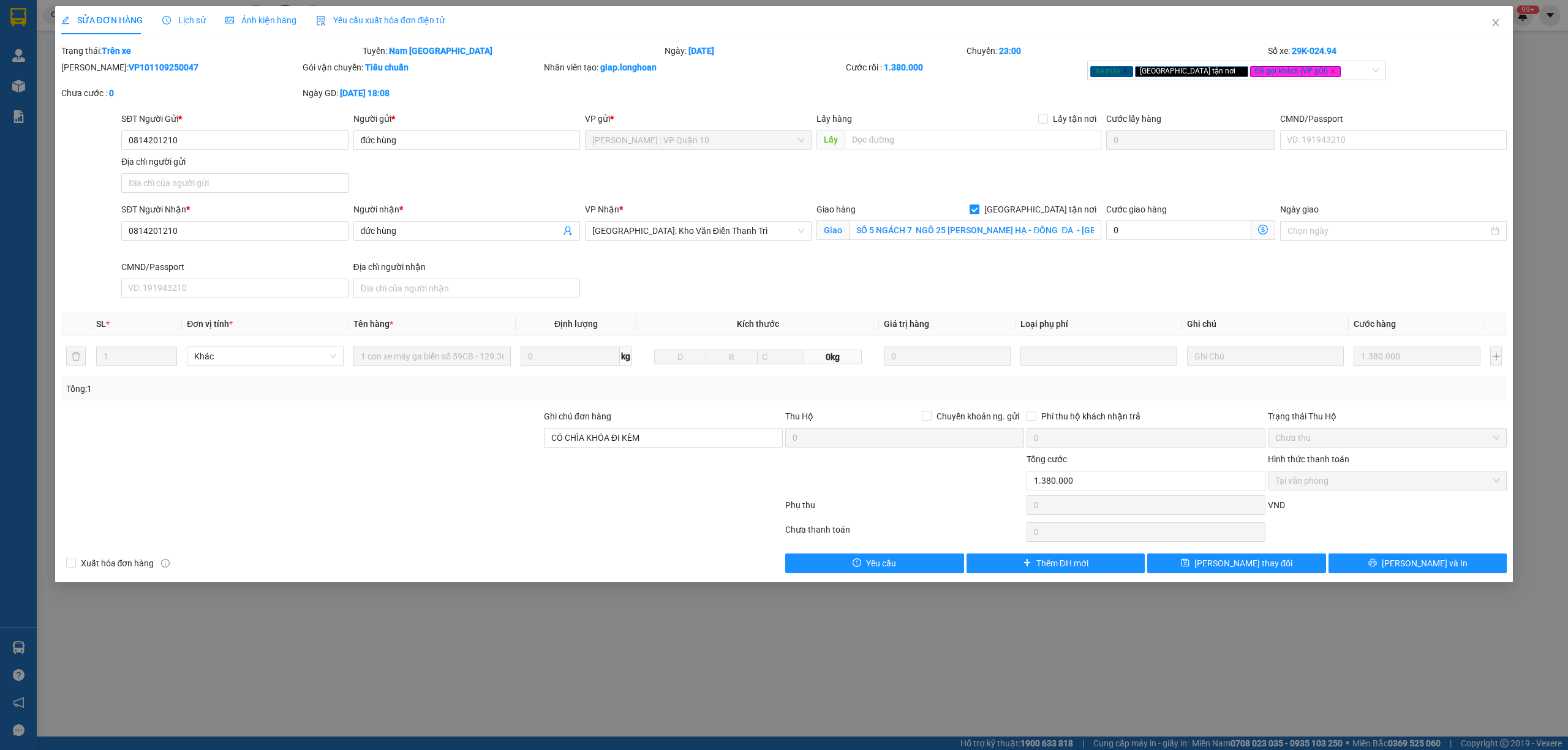
click at [187, 24] on span "Lịch sử" at bounding box center [184, 20] width 44 height 10
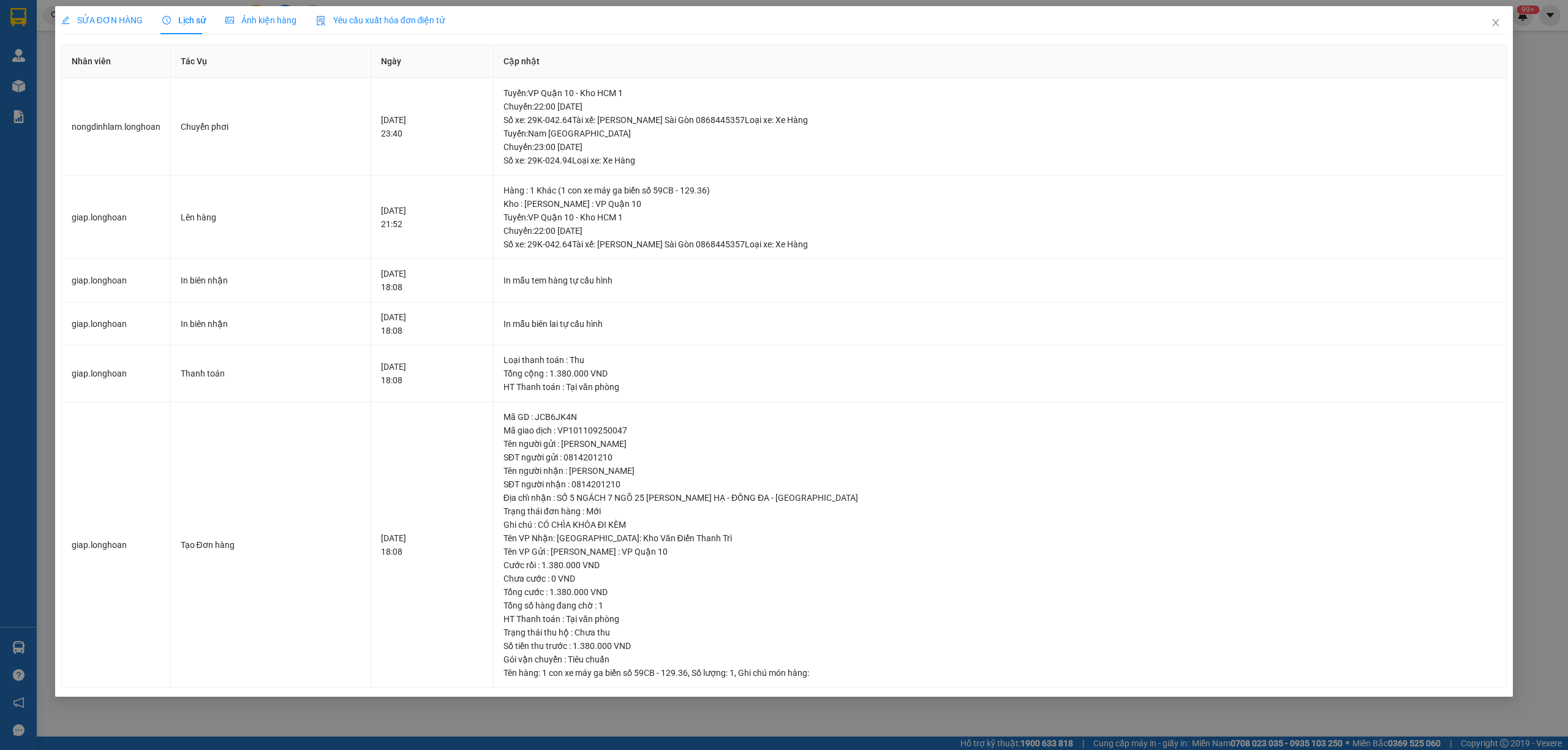
click at [138, 19] on span "SỬA ĐƠN HÀNG" at bounding box center [102, 20] width 81 height 10
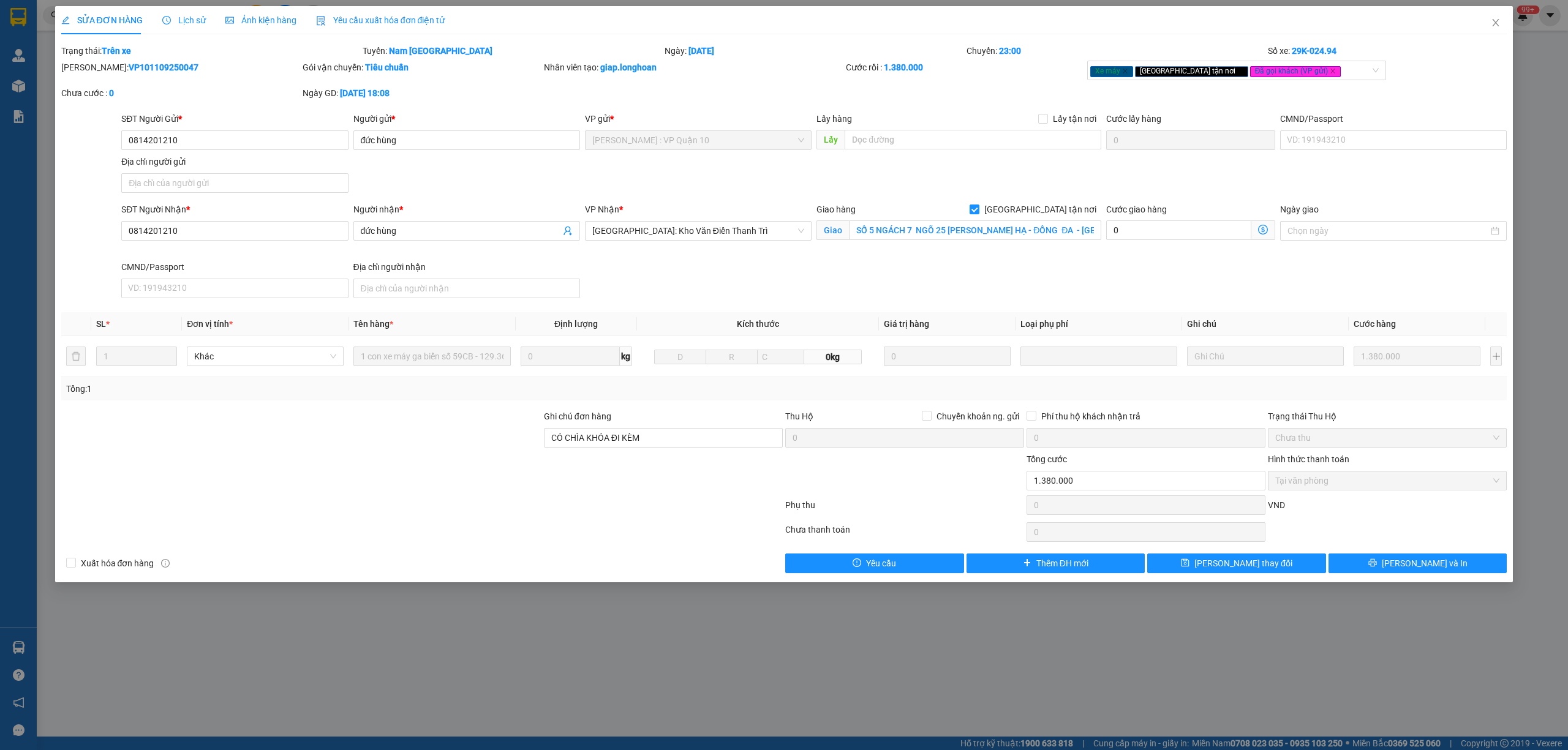
drag, startPoint x: 174, startPoint y: 66, endPoint x: 92, endPoint y: 75, distance: 82.5
click at [92, 75] on div "Mã ĐH: VP101109250047" at bounding box center [181, 74] width 242 height 26
copy b "VP101109250047"
click at [182, 75] on div "Mã ĐH: VP101109250047" at bounding box center [181, 74] width 242 height 26
drag, startPoint x: 168, startPoint y: 71, endPoint x: 94, endPoint y: 79, distance: 74.4
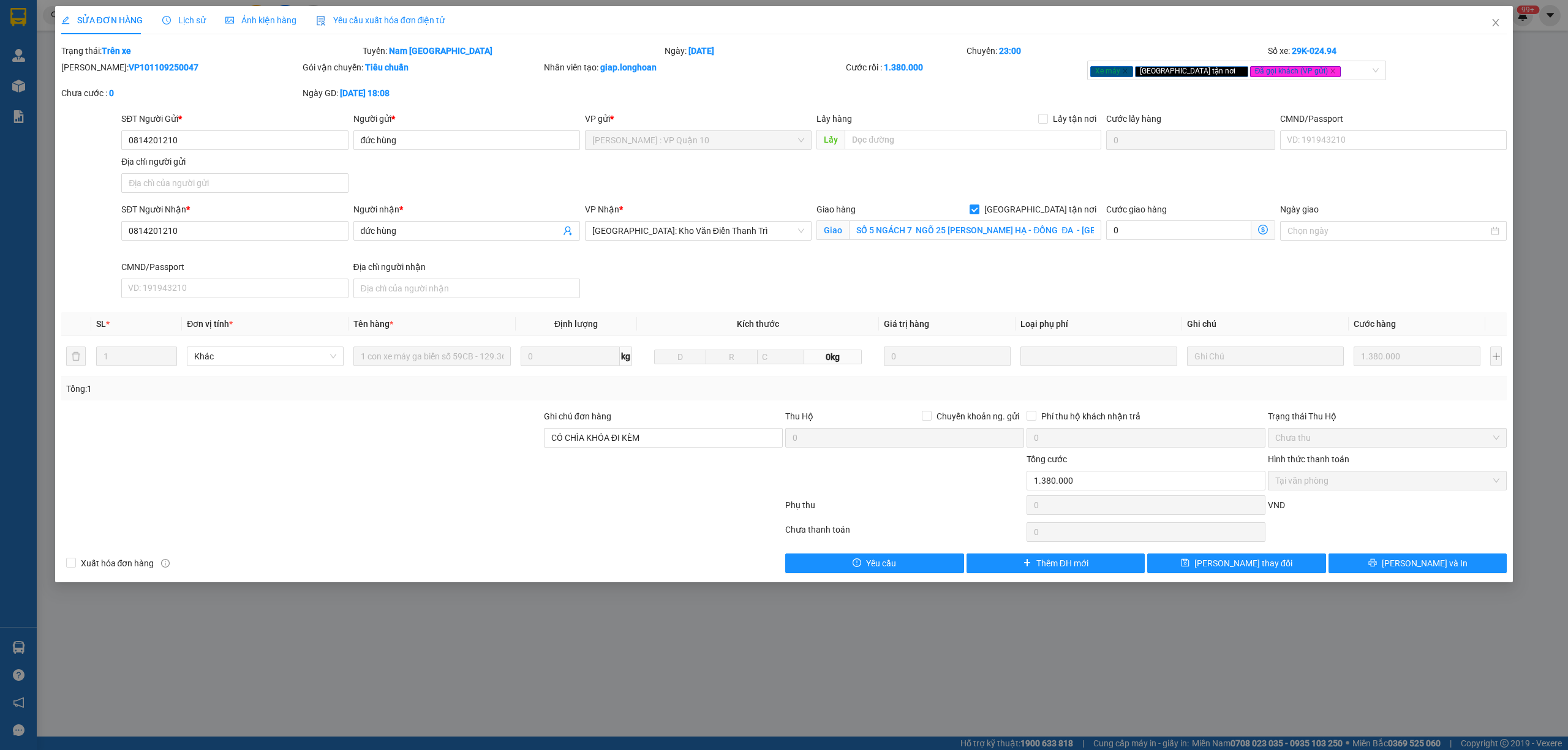
click at [94, 79] on div "Mã ĐH: VP101109250047" at bounding box center [181, 74] width 242 height 26
copy b "VP101109250047"
click at [194, 144] on input "0814201210" at bounding box center [234, 140] width 226 height 19
drag, startPoint x: 194, startPoint y: 143, endPoint x: 128, endPoint y: 146, distance: 66.1
click at [128, 146] on input "0814201210" at bounding box center [234, 140] width 226 height 19
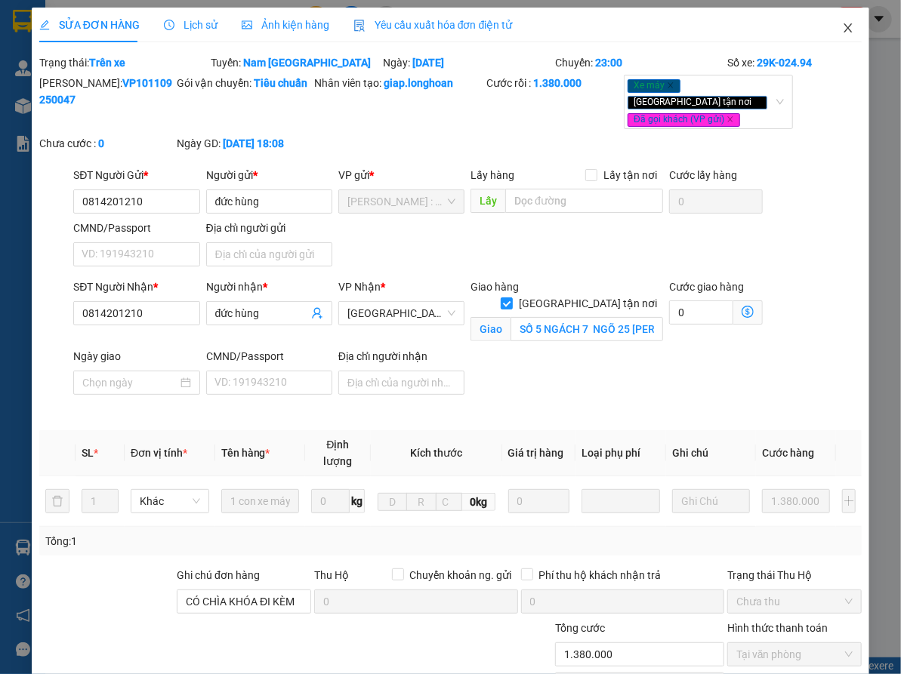
click at [842, 31] on icon "close" at bounding box center [848, 28] width 12 height 12
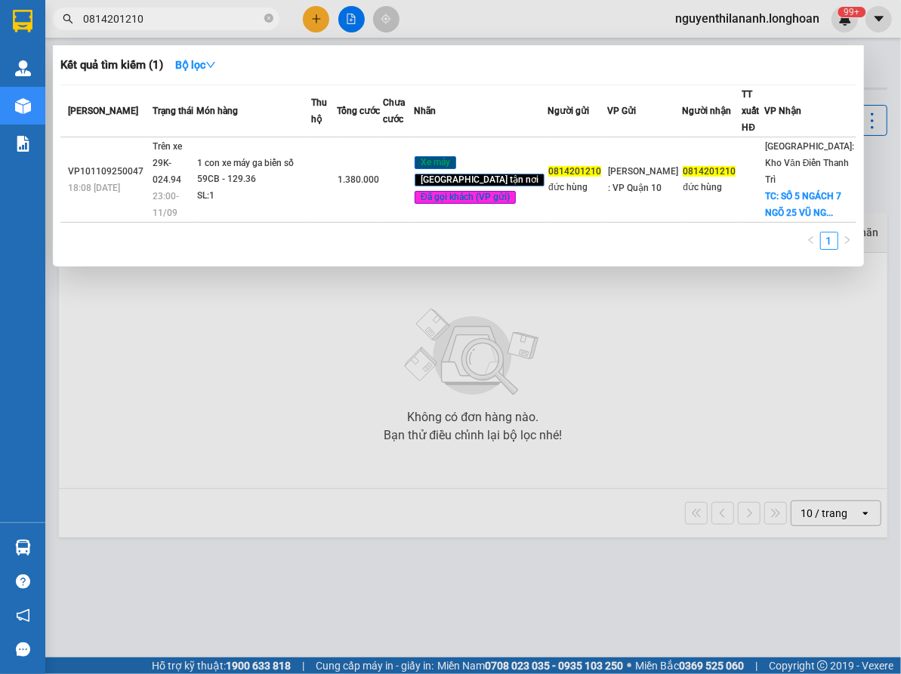
click at [177, 21] on input "0814201210" at bounding box center [172, 19] width 178 height 17
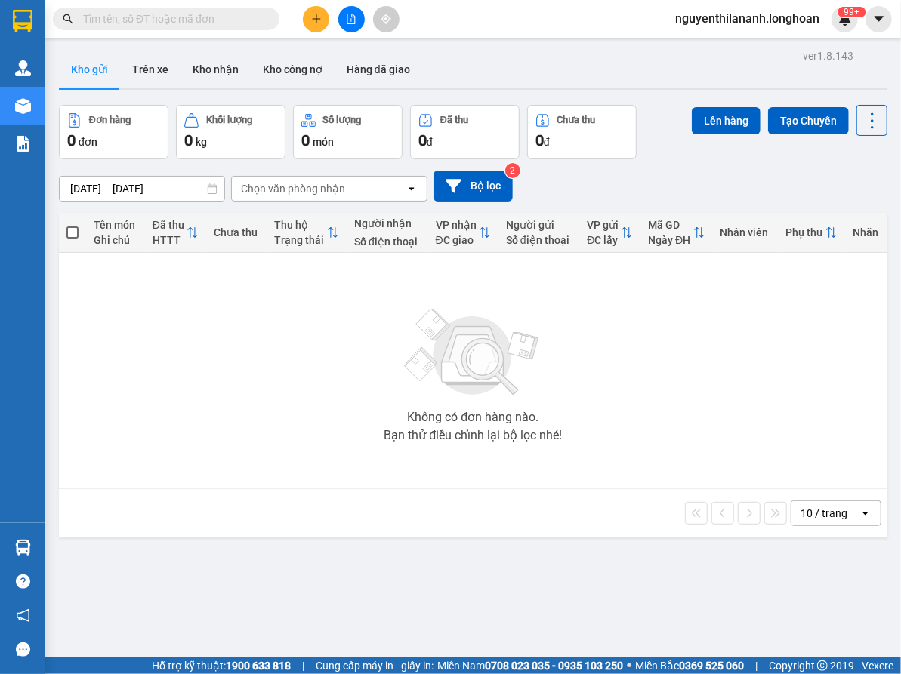
paste input "939007862"
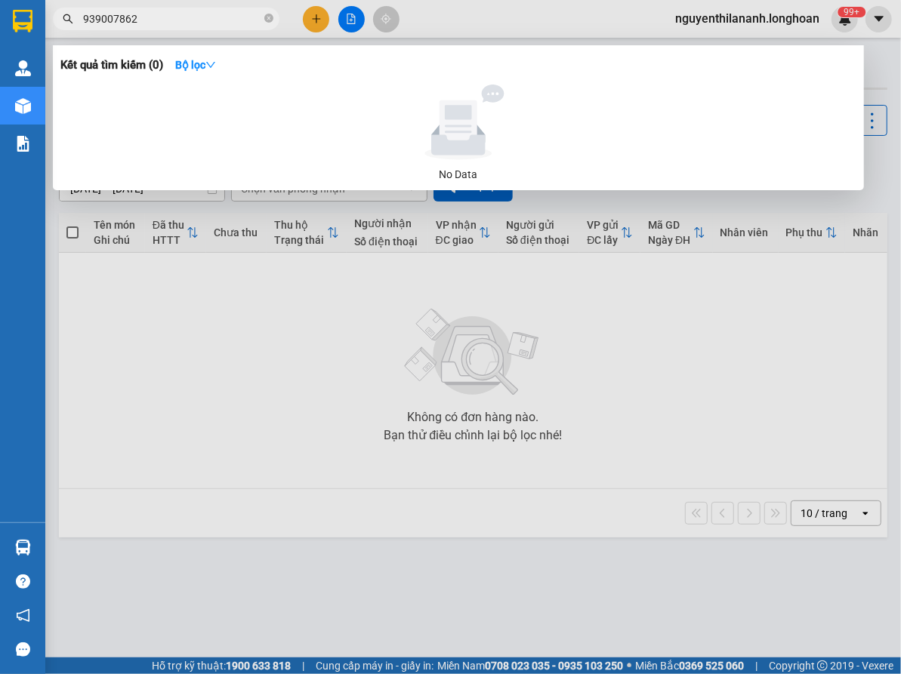
click at [85, 23] on input "939007862" at bounding box center [172, 19] width 178 height 17
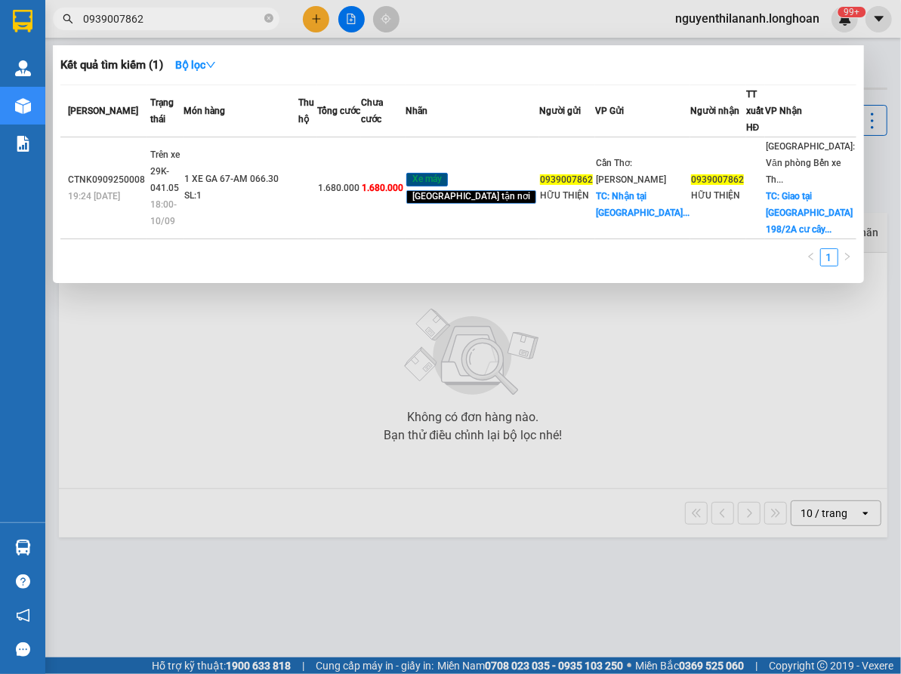
type input "0939007862"
click at [270, 18] on icon "close-circle" at bounding box center [268, 18] width 9 height 9
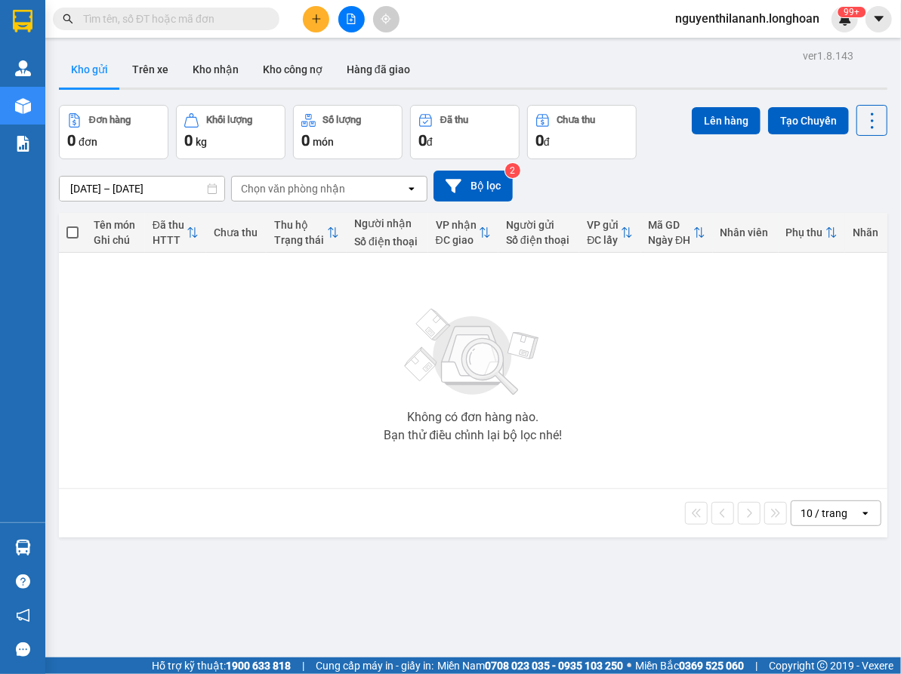
paste input "858419179"
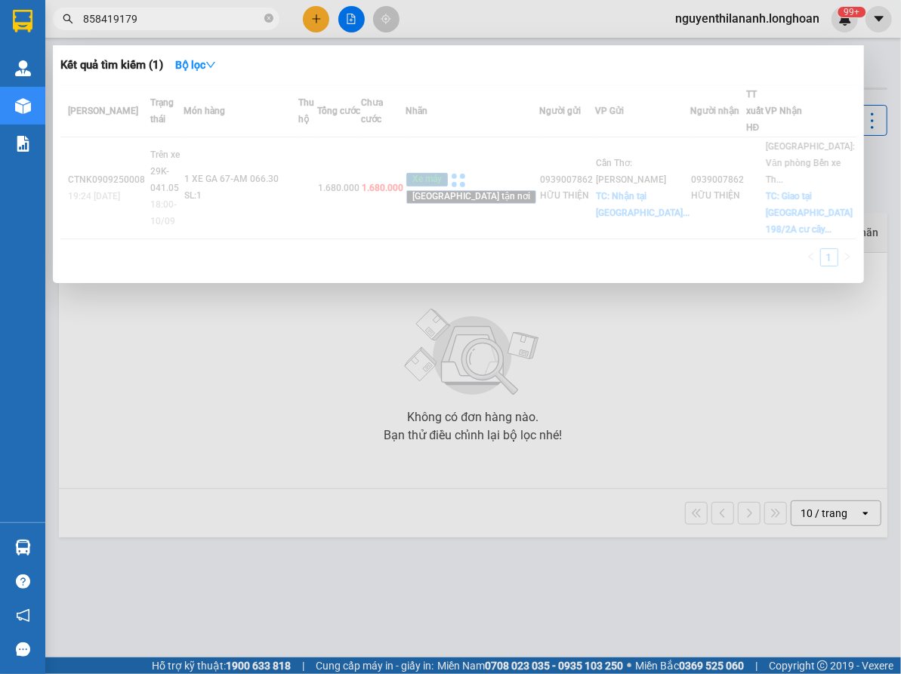
click at [85, 21] on input "858419179" at bounding box center [172, 19] width 178 height 17
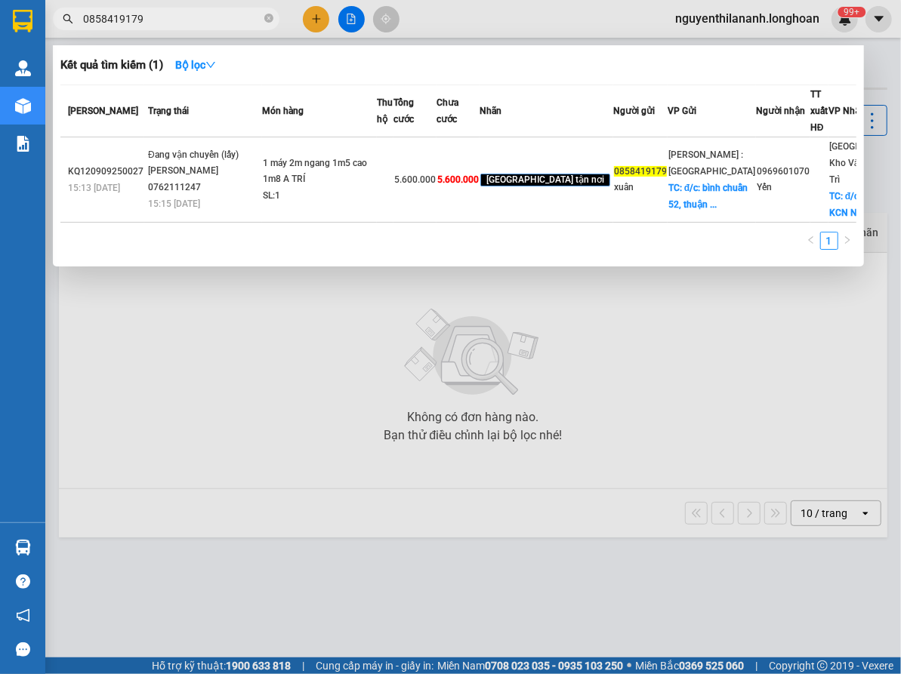
type input "0858419179"
click at [187, 22] on input "0858419179" at bounding box center [172, 19] width 178 height 17
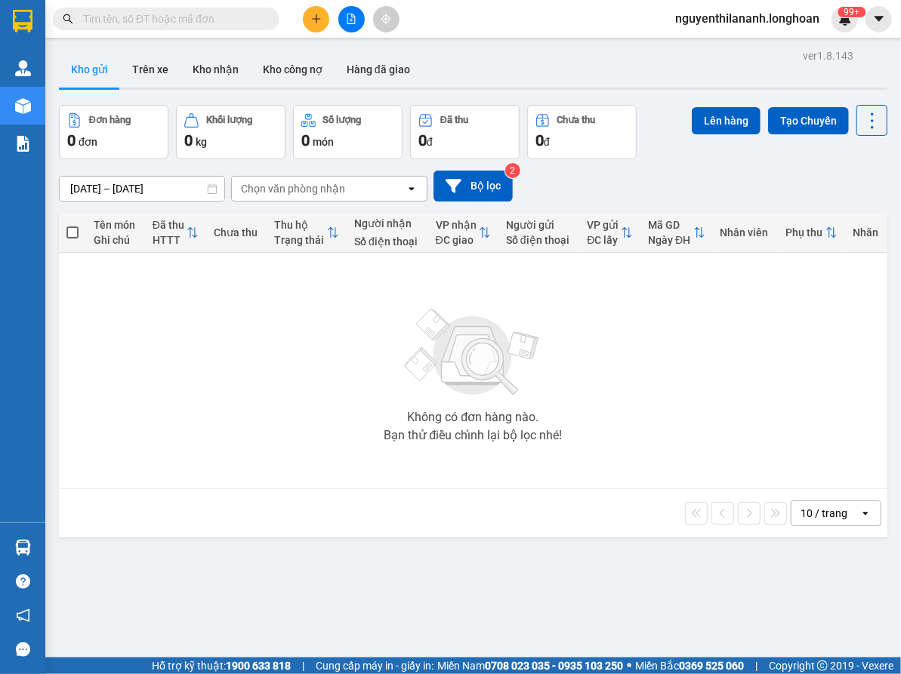
paste input "327522001"
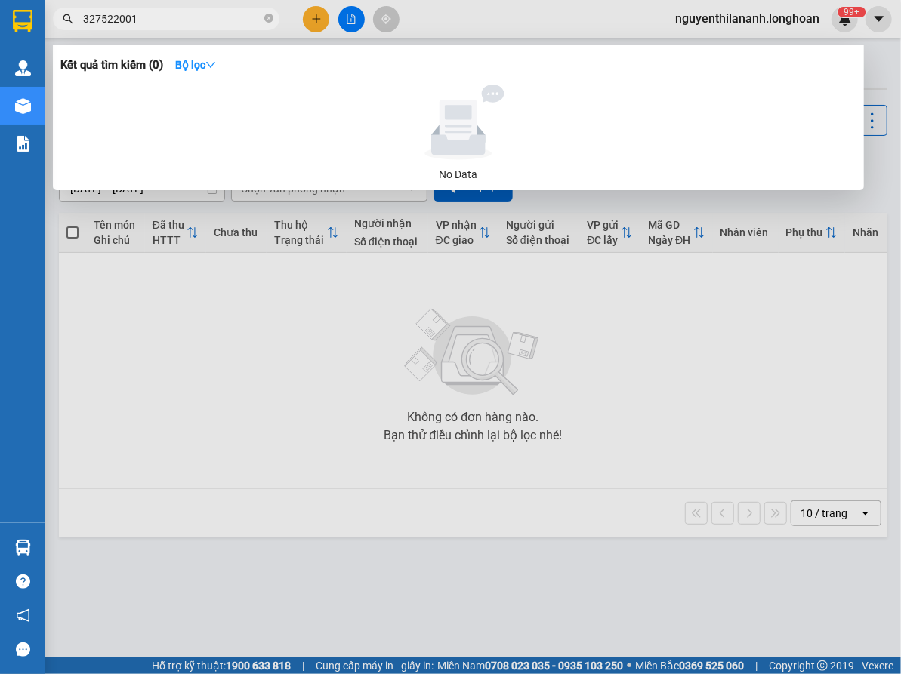
click at [83, 18] on input "327522001" at bounding box center [172, 19] width 178 height 17
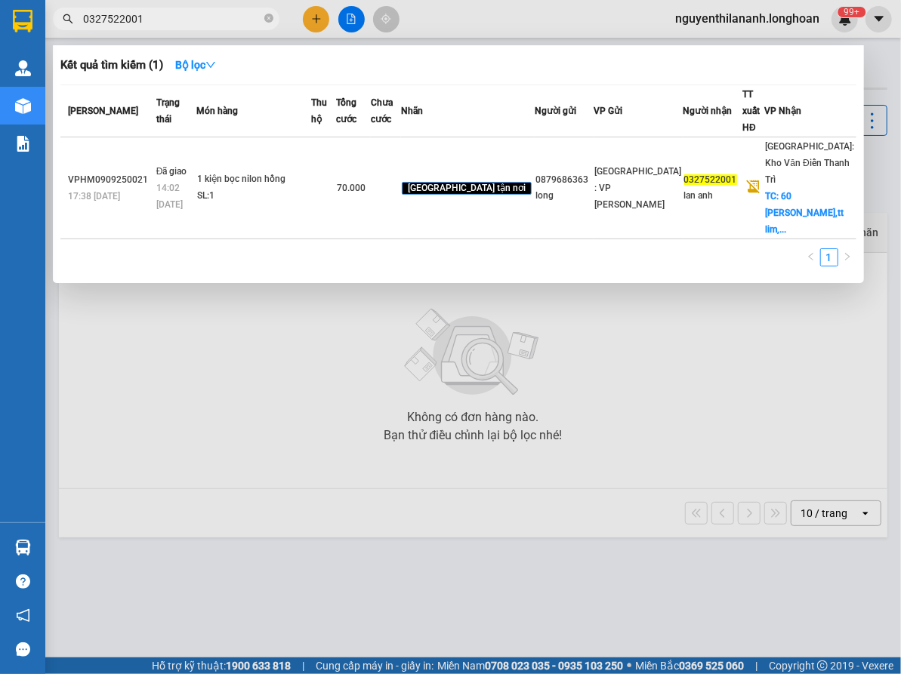
type input "0327522001"
click at [269, 19] on icon "close-circle" at bounding box center [268, 18] width 9 height 9
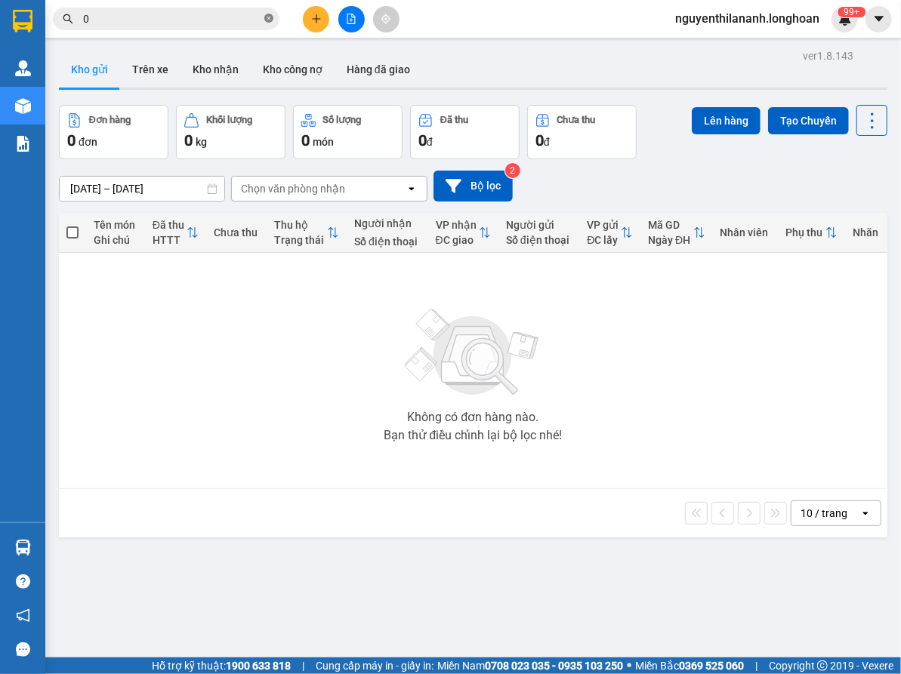
paste input "879686363"
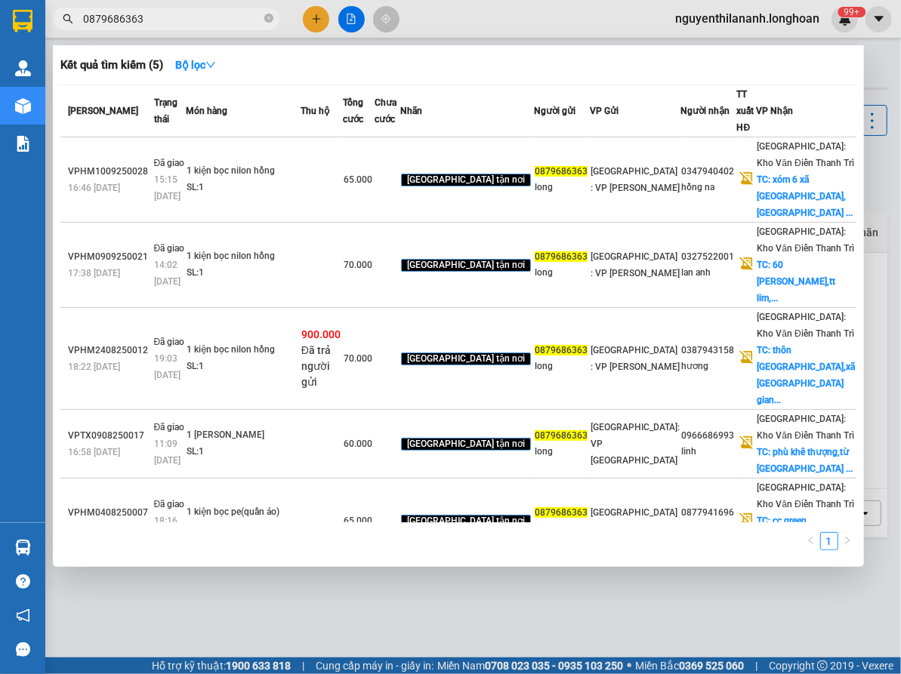
type input "0879686363"
click at [275, 14] on span "0879686363" at bounding box center [166, 19] width 227 height 23
click at [270, 14] on icon "close-circle" at bounding box center [268, 18] width 9 height 9
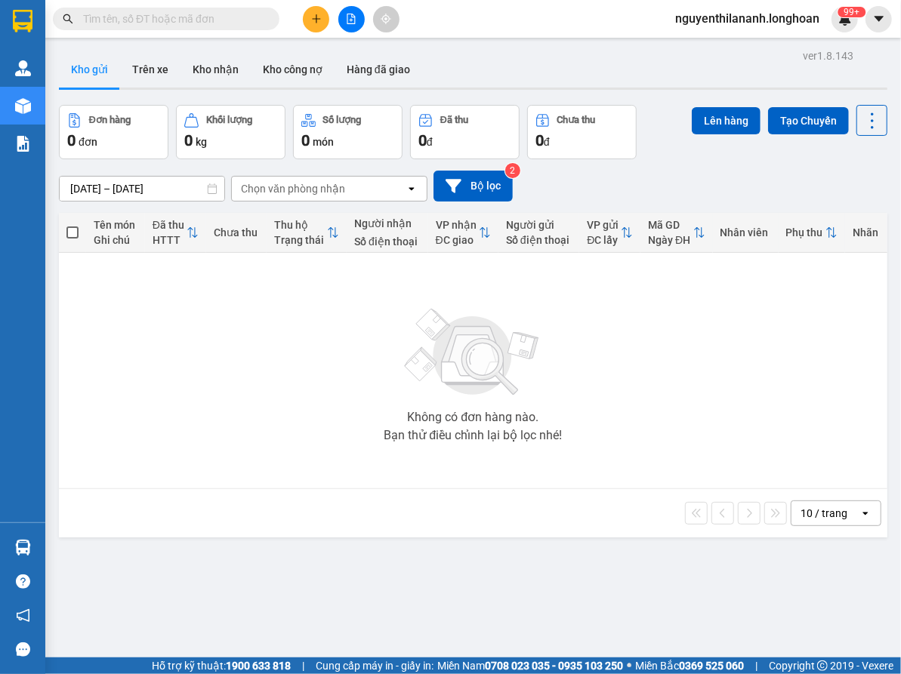
paste input "0763293501"
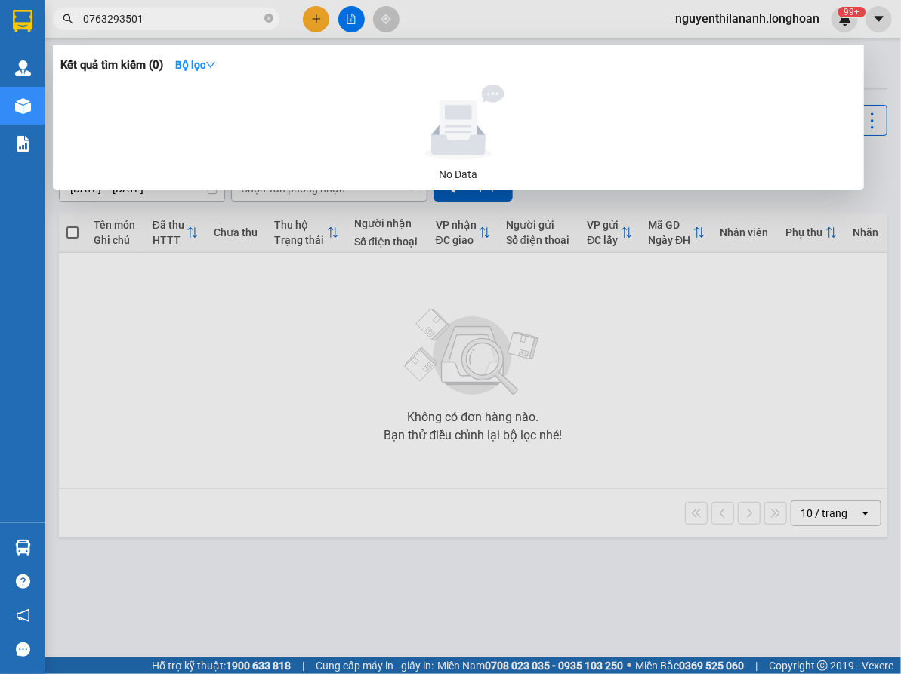
type input "0763293501"
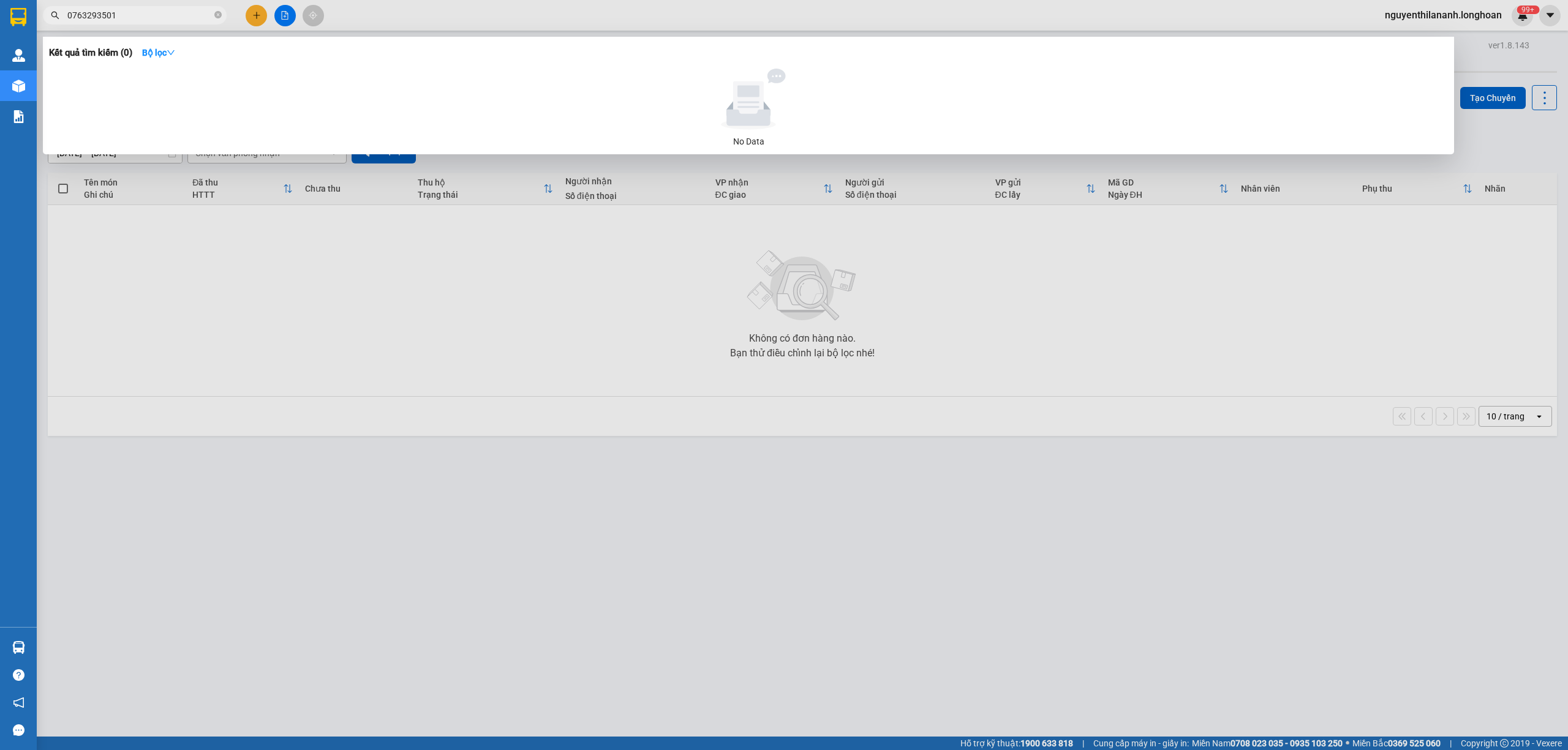
click at [162, 15] on input "0763293501" at bounding box center [140, 15] width 144 height 14
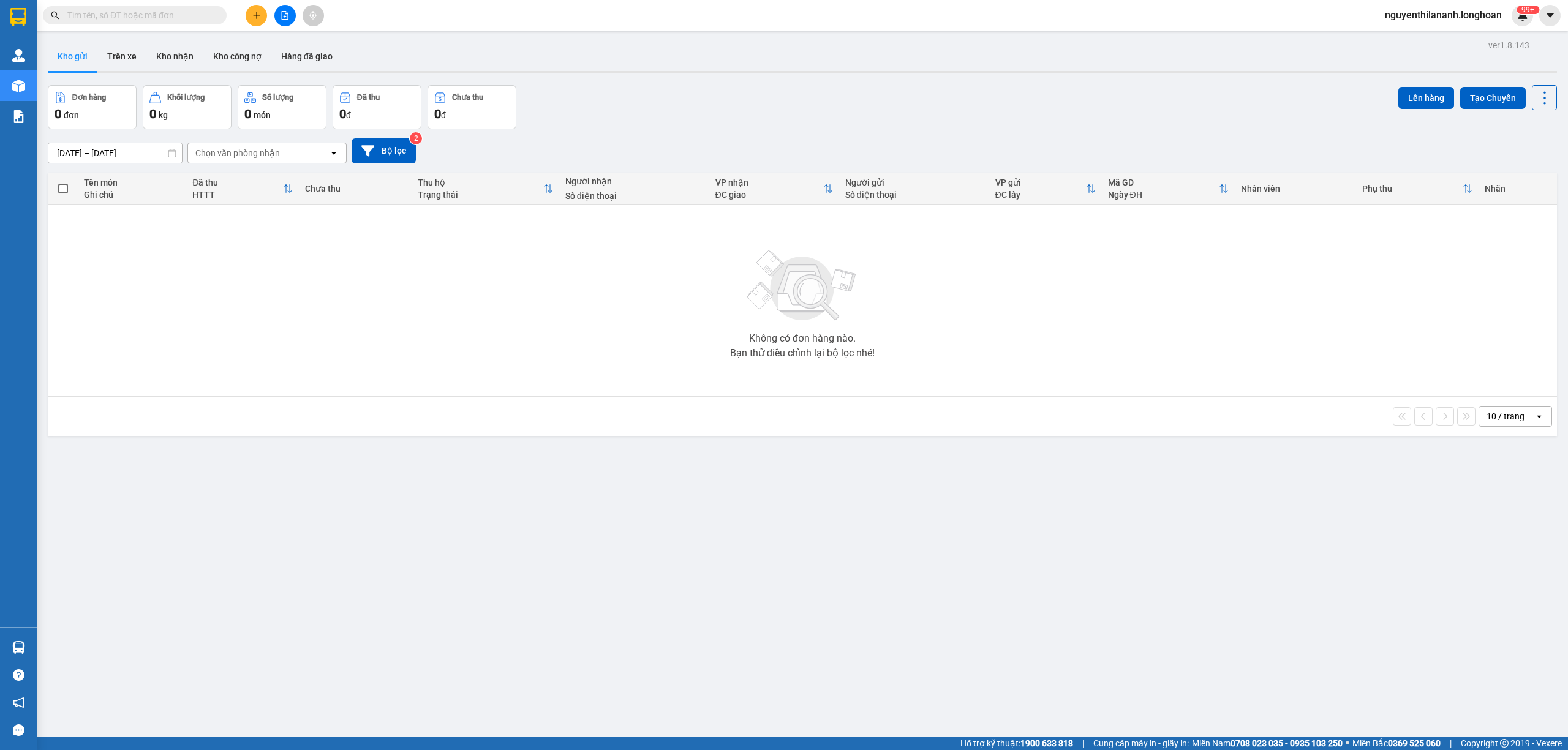
paste input "0388511803"
type input "0388511803"
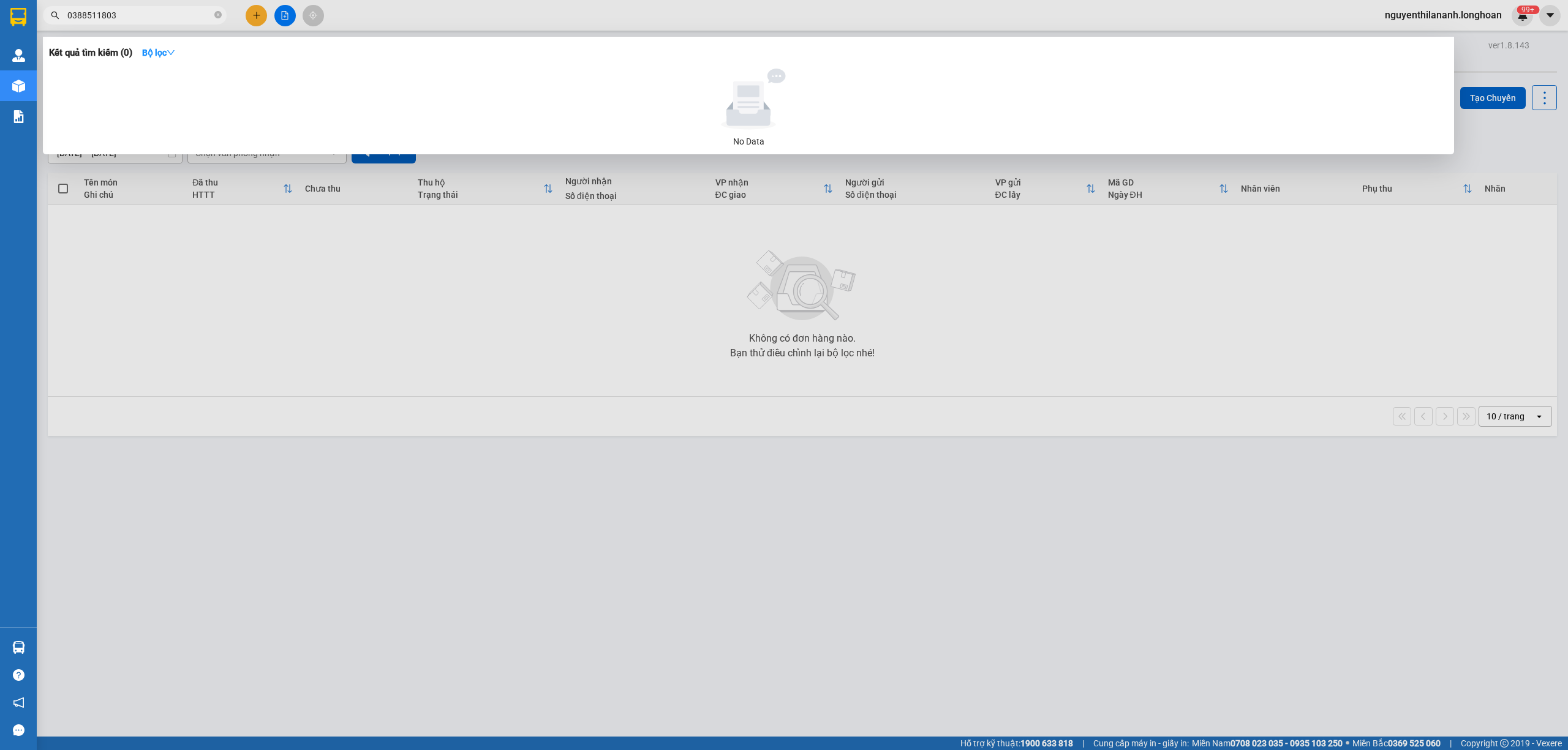
drag, startPoint x: 162, startPoint y: 15, endPoint x: 29, endPoint y: 19, distance: 133.1
click at [29, 19] on section "Kết quả tìm kiếm ( 0 ) Bộ lọc No Data 0388511803 nguyenthilananh.longhoan 99+ Q…" at bounding box center [784, 375] width 1568 height 750
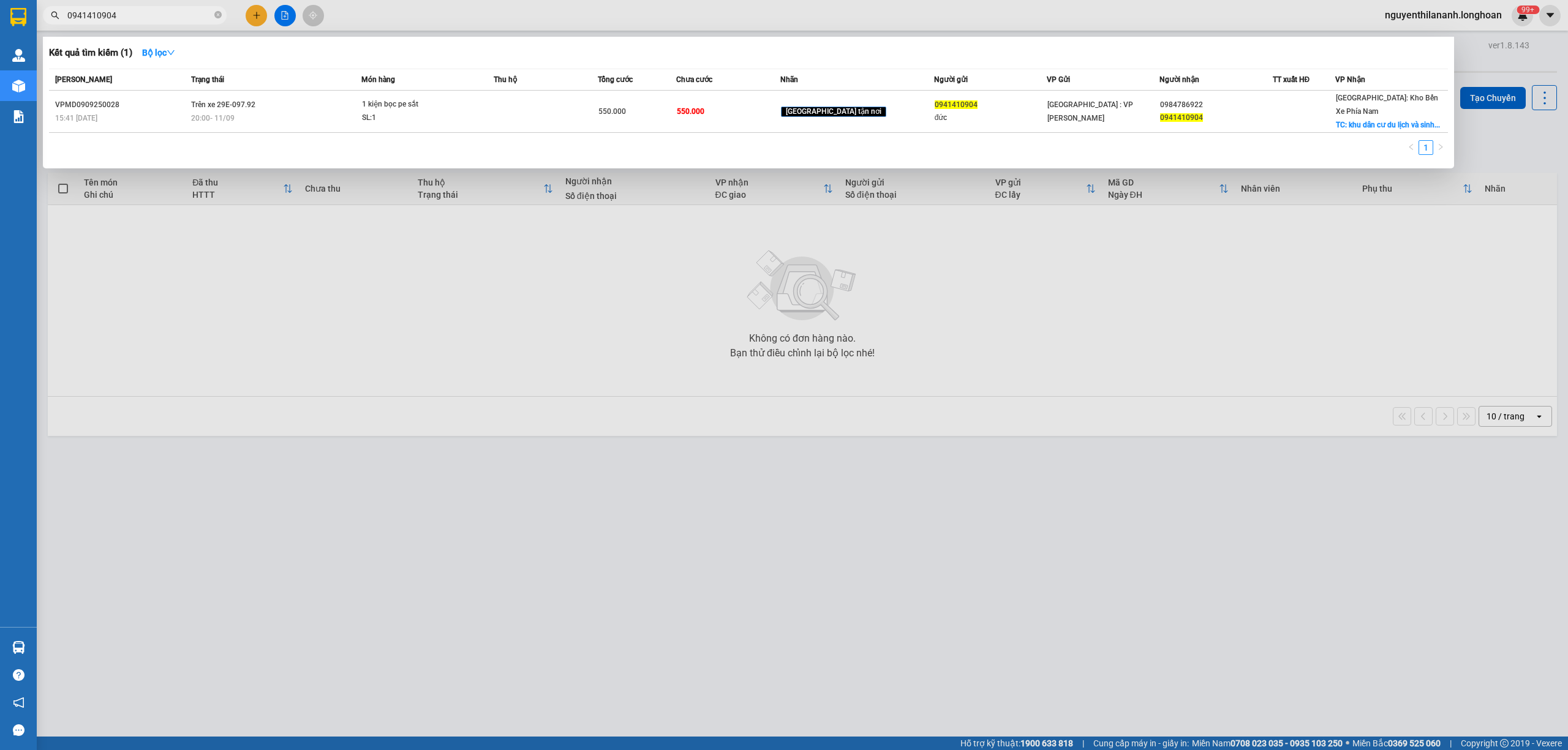
type input "0941410904"
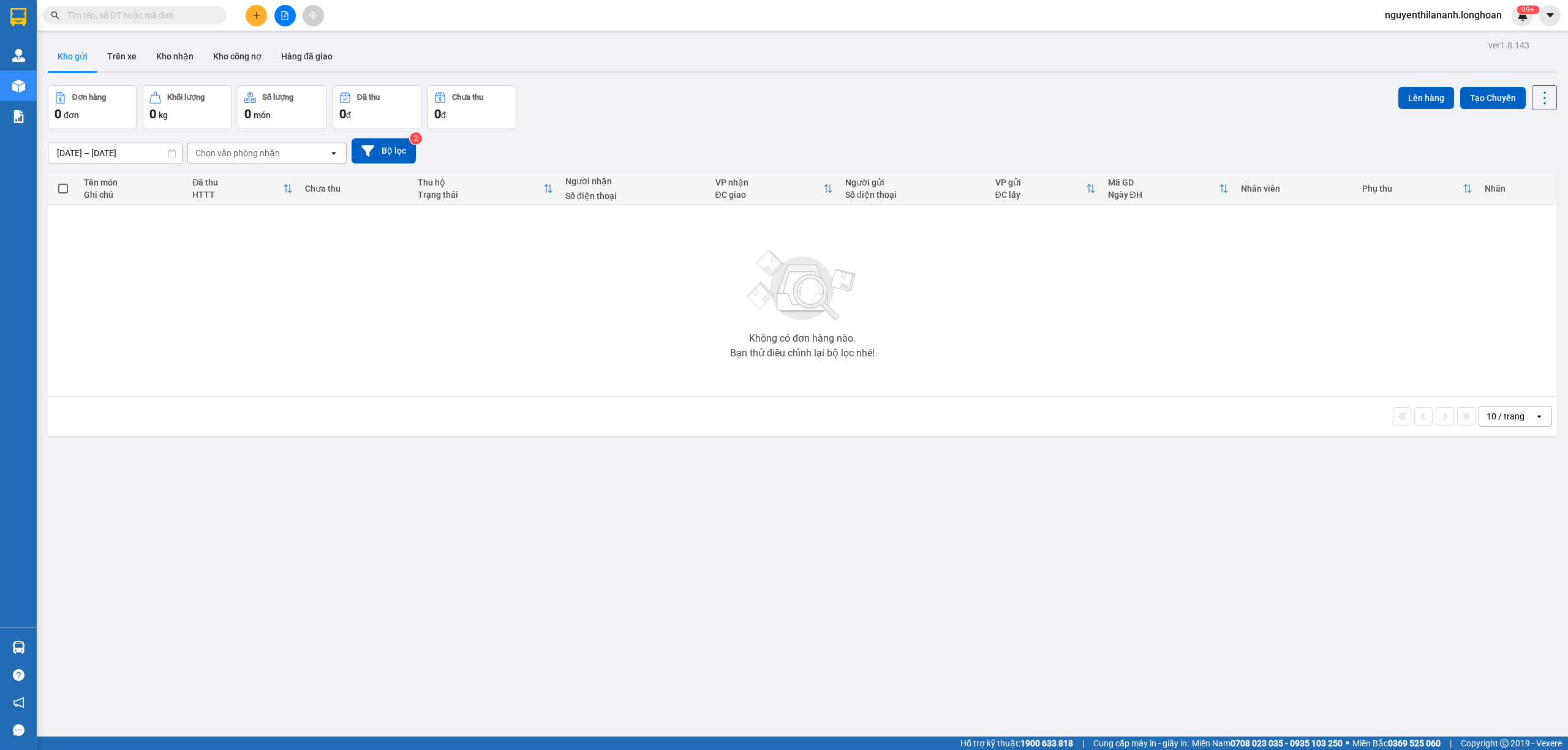
click at [159, 13] on input "text" at bounding box center [140, 15] width 144 height 14
paste input "0989488860"
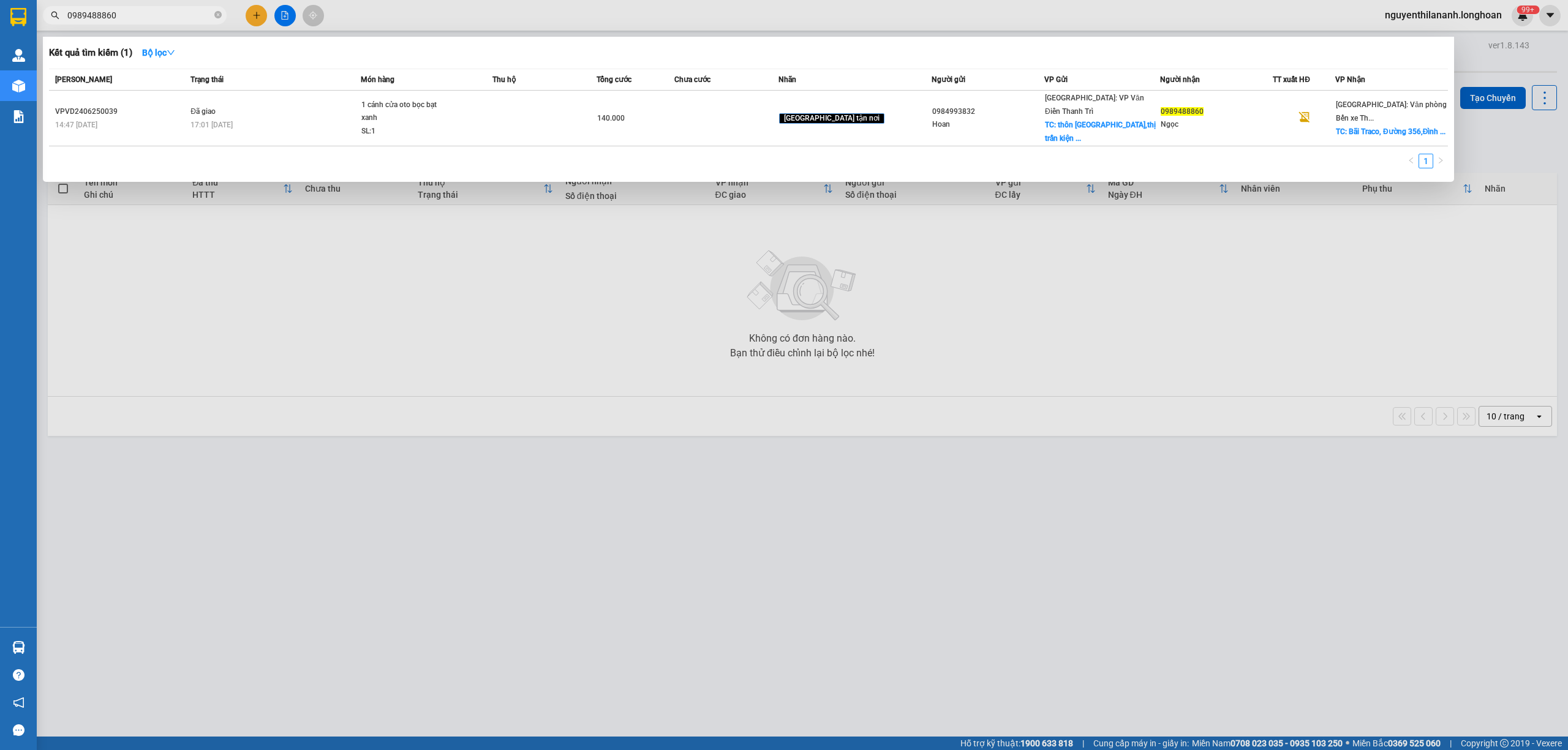
type input "0989488860"
click at [169, 20] on input "0989488860" at bounding box center [140, 15] width 144 height 14
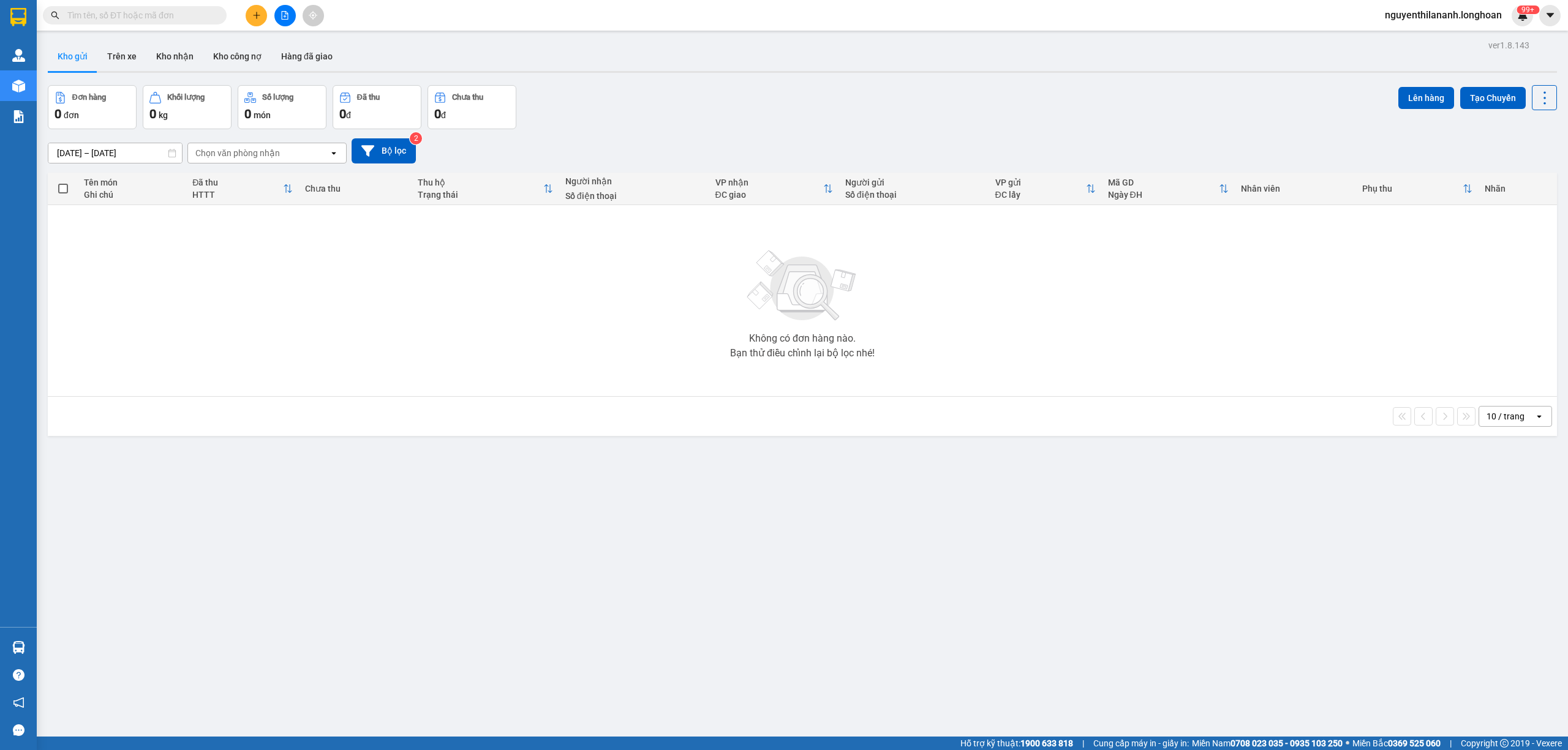
paste input "0912100491"
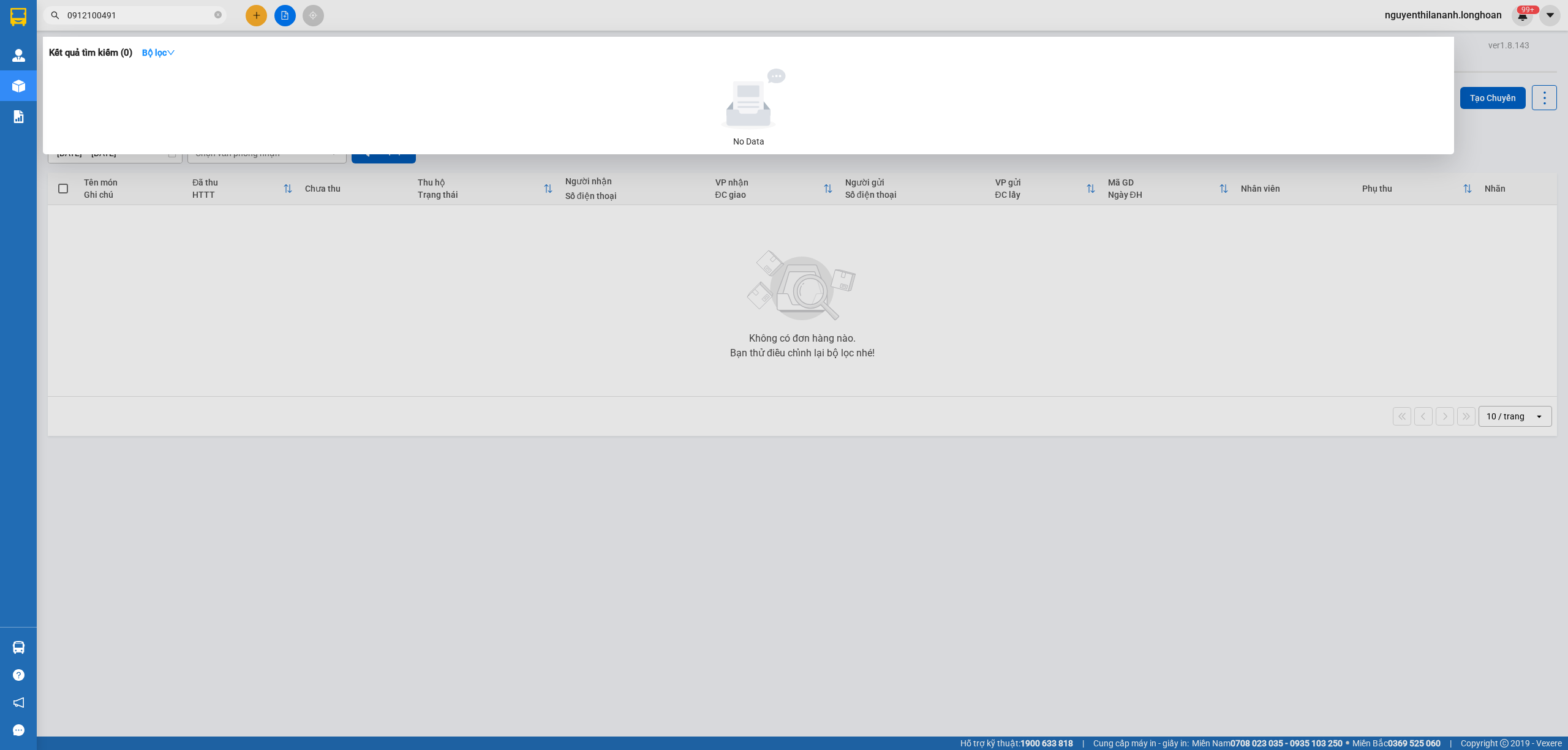
type input "0912100491"
click at [144, 19] on input "0912100491" at bounding box center [140, 15] width 144 height 14
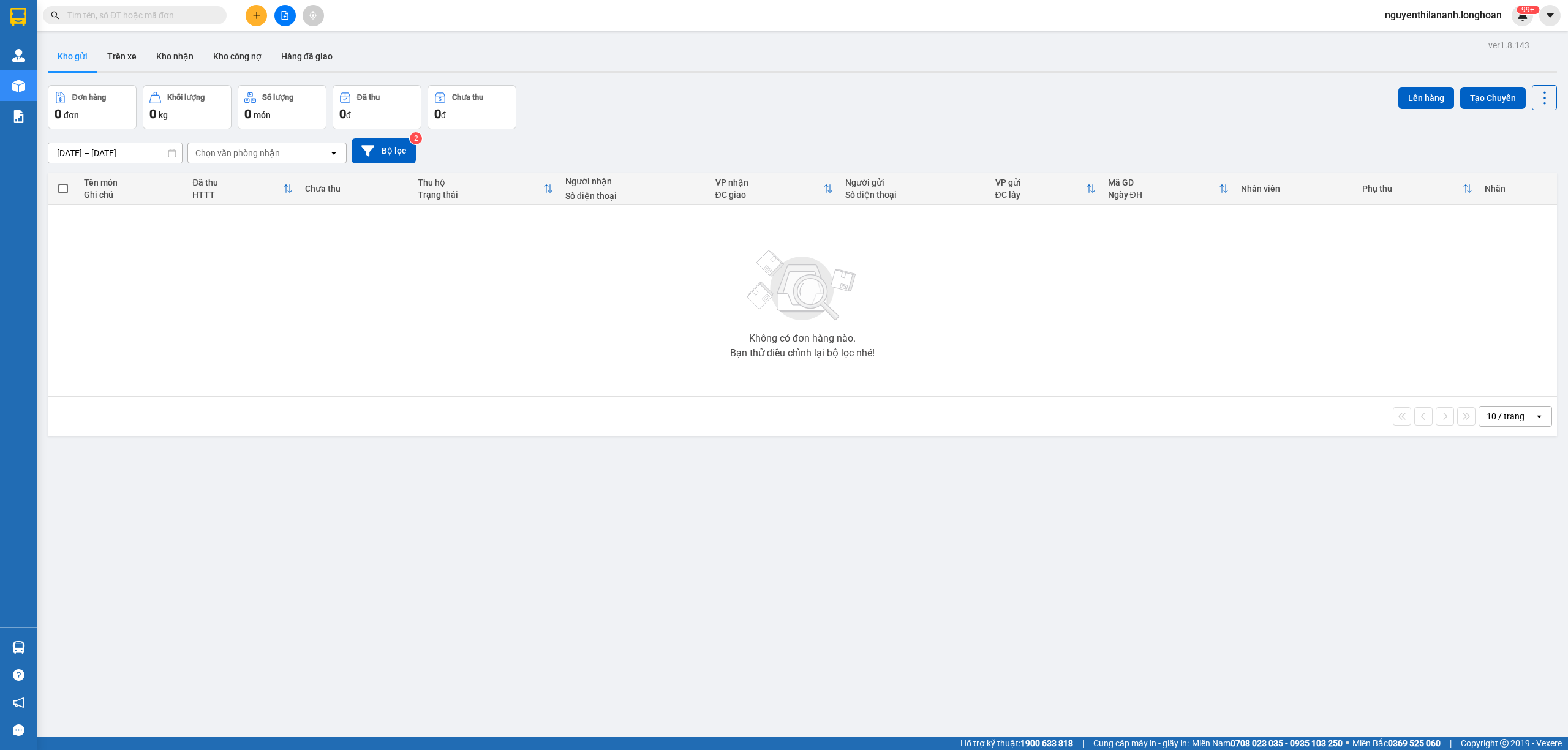
paste input "0989488860"
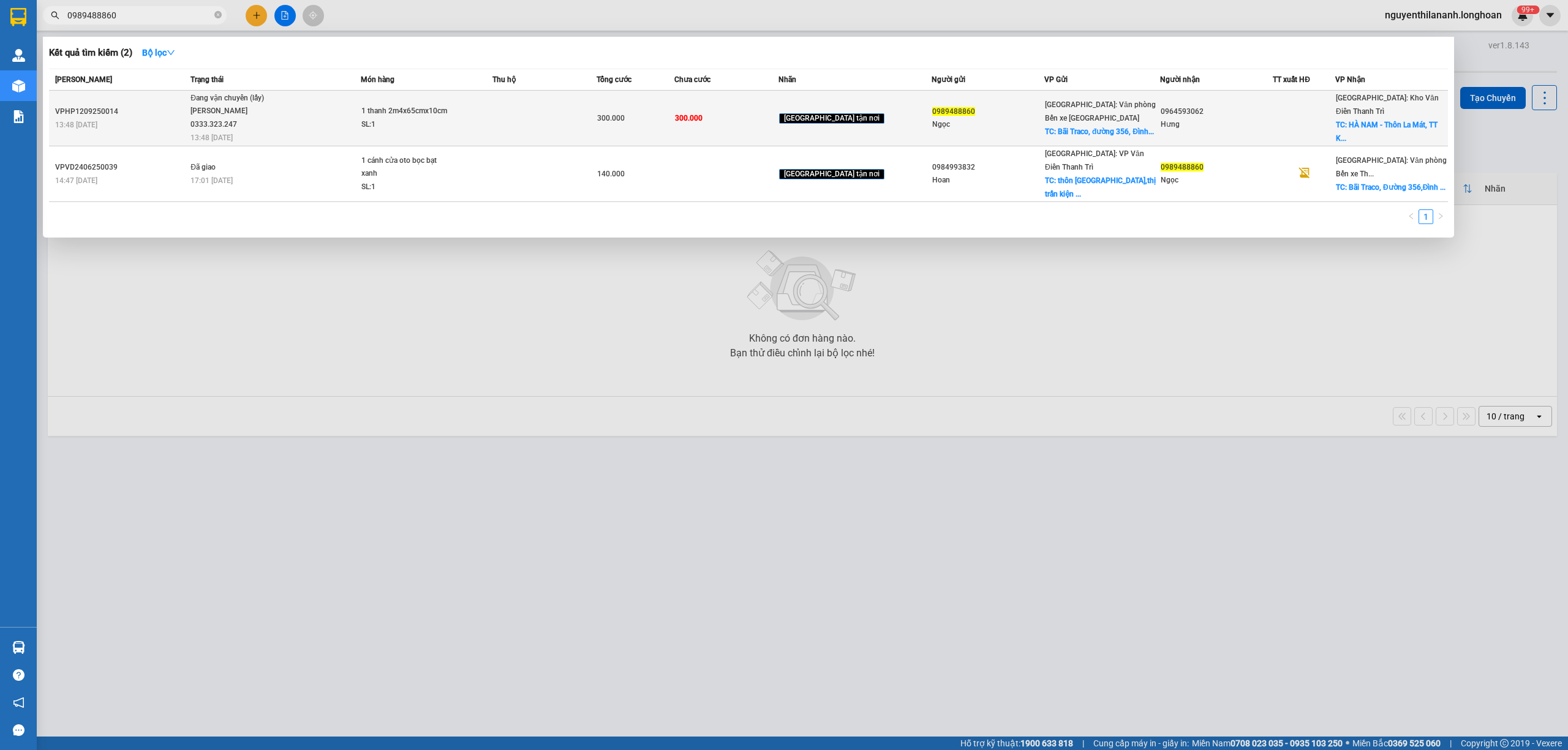
type input "0989488860"
click at [161, 98] on td "VPHP1209250014 13:48 [DATE]" at bounding box center [118, 118] width 139 height 56
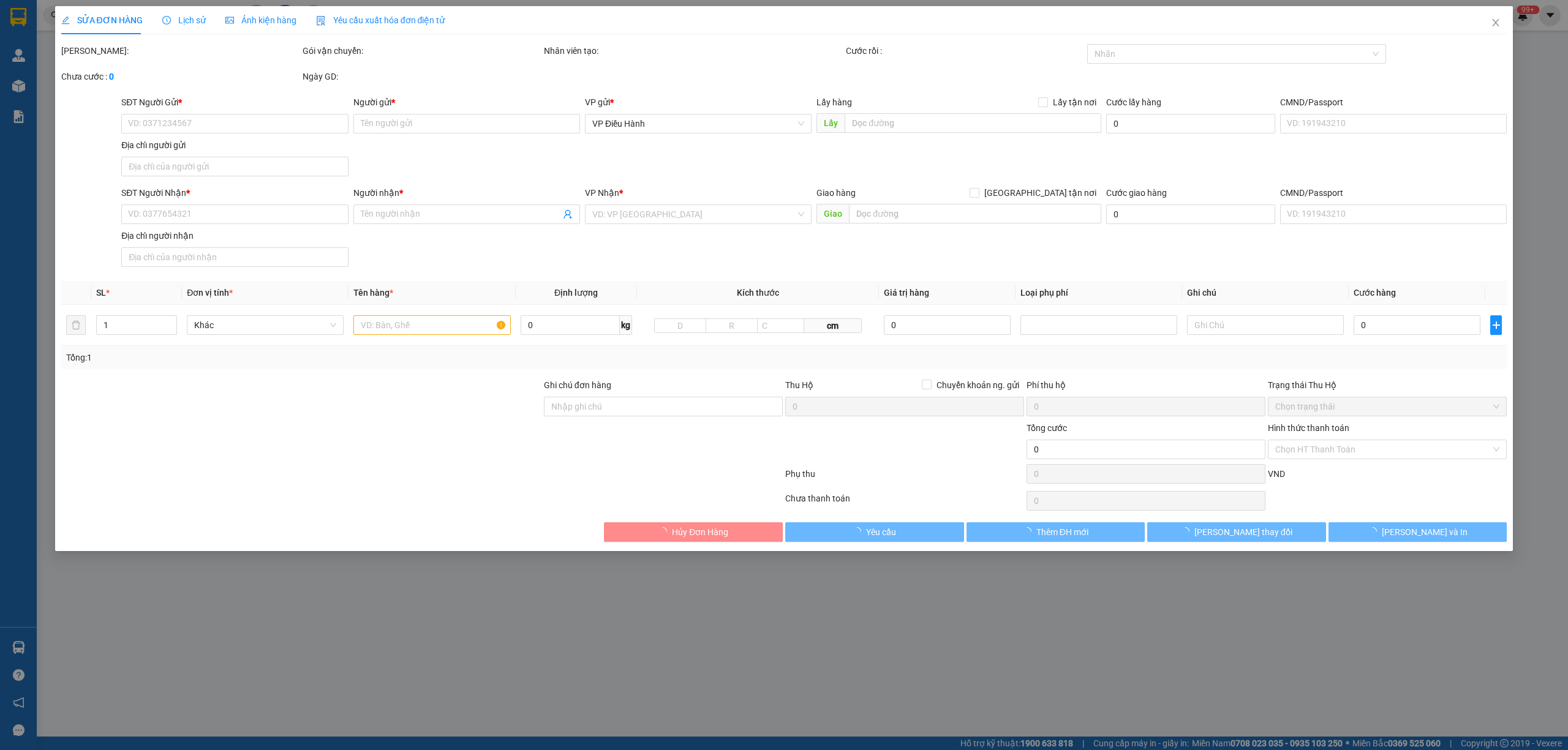
click at [180, 19] on span "Lịch sử" at bounding box center [184, 20] width 44 height 10
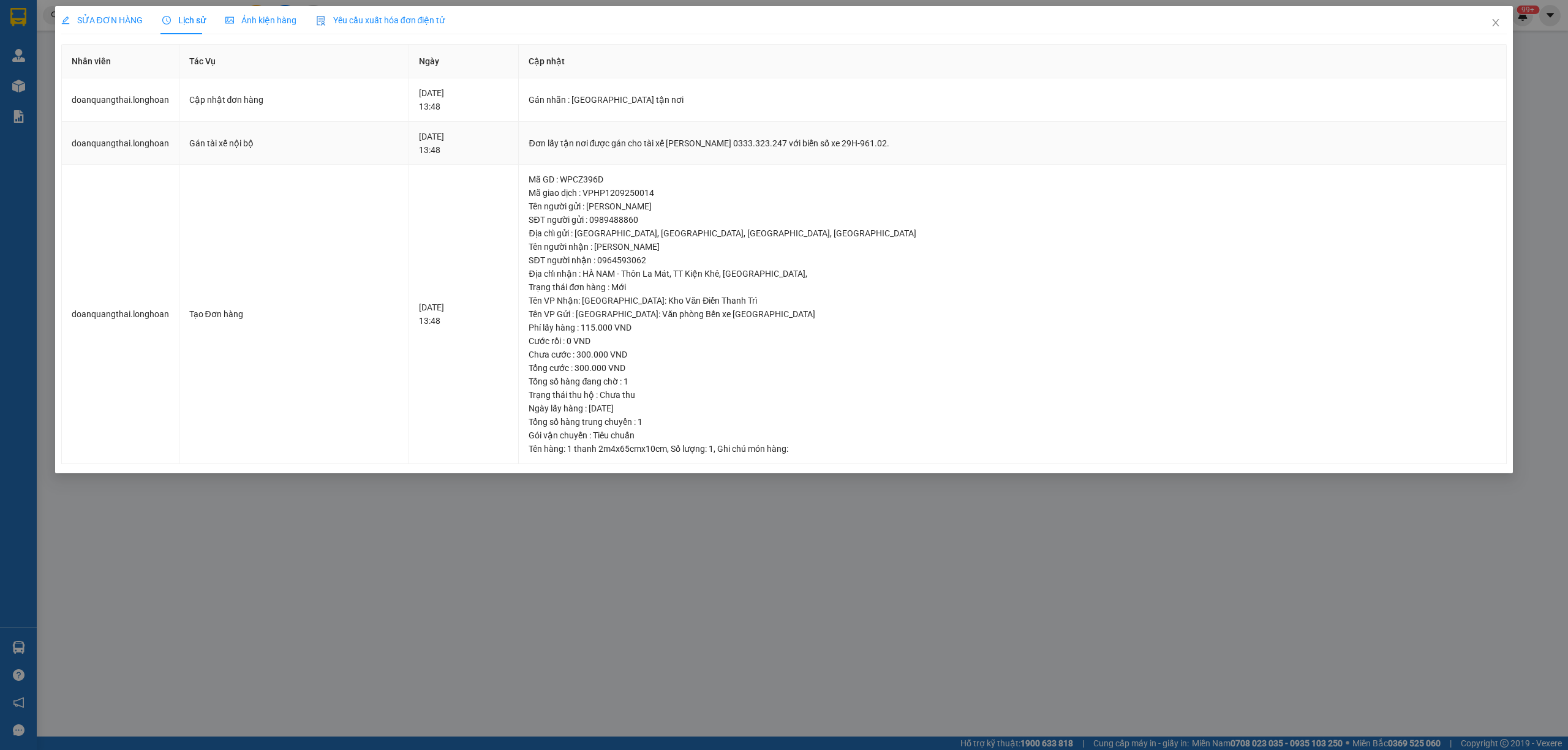
drag, startPoint x: 947, startPoint y: 140, endPoint x: 691, endPoint y: 148, distance: 256.1
click at [691, 148] on div "Đơn lấy tận nơi được gán cho tài xế [PERSON_NAME] 0333.323.247 với biển số xe 2…" at bounding box center [1012, 143] width 968 height 14
copy div "tài xế [PERSON_NAME] 0333.323.247 với biển số xe 29H-961.02."
click at [1495, 26] on icon "close" at bounding box center [1496, 23] width 10 height 10
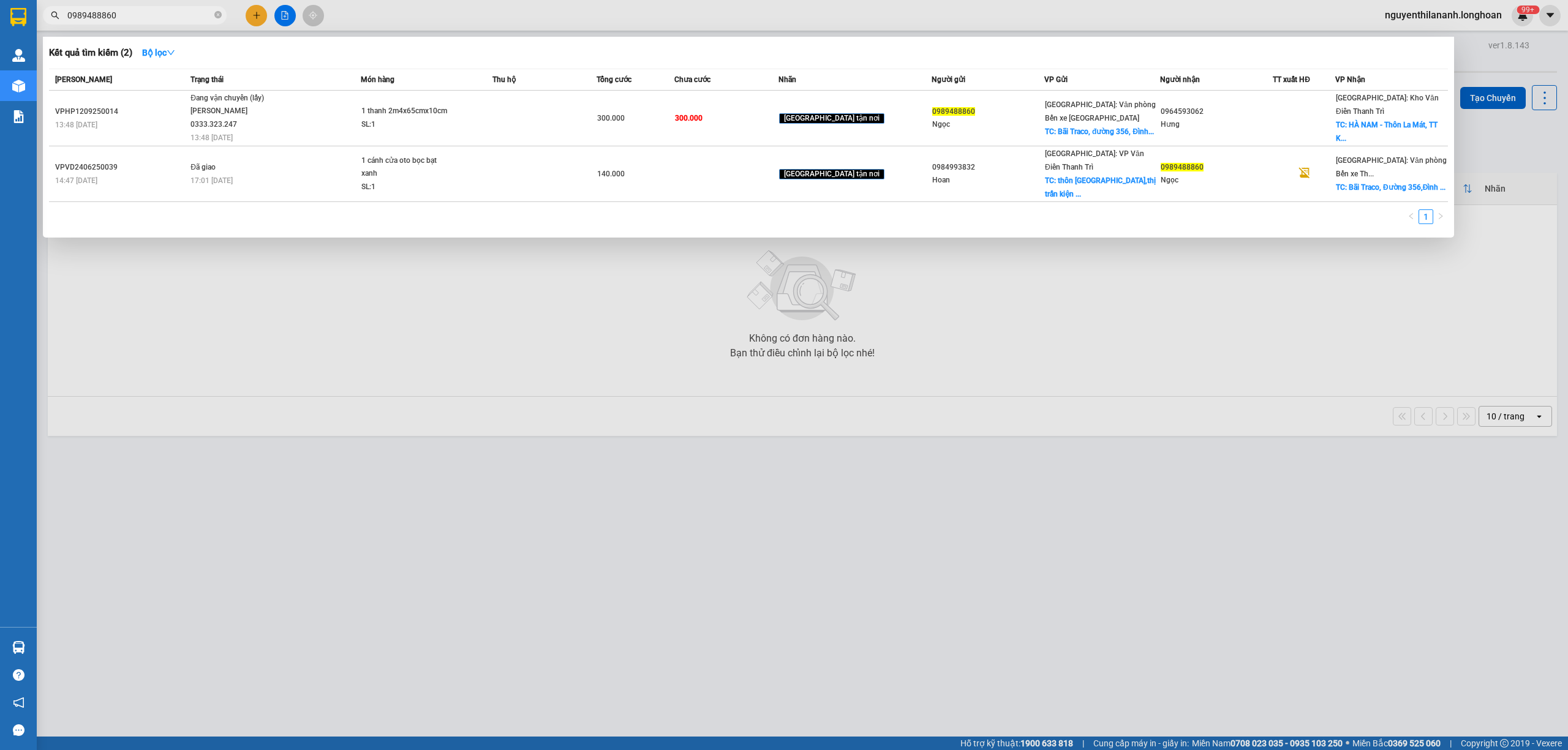
click at [158, 17] on input "0989488860" at bounding box center [140, 15] width 144 height 14
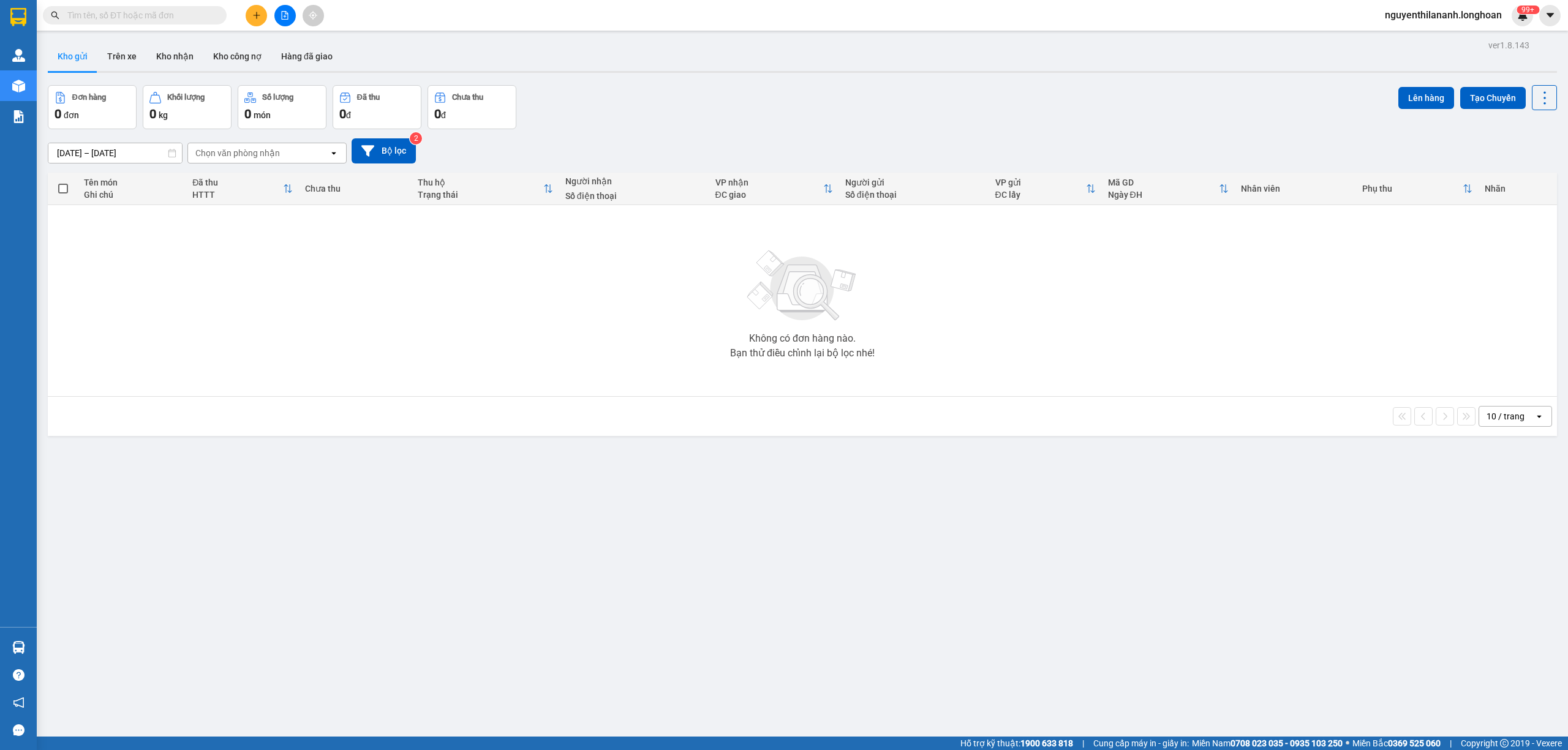
paste input "VPHM0909250019"
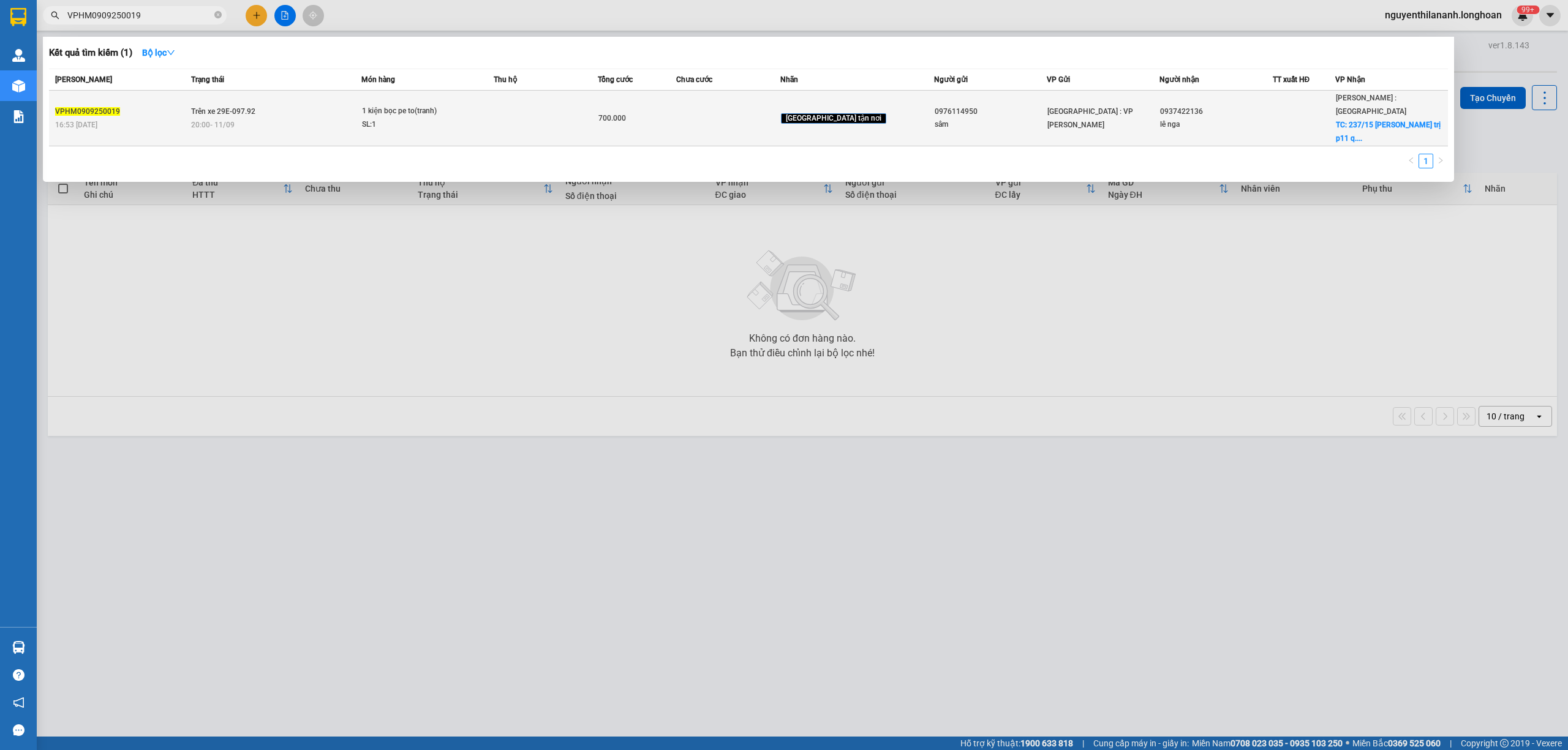
type input "VPHM0909250019"
click at [122, 105] on div "VPHM0909250019" at bounding box center [121, 112] width 132 height 13
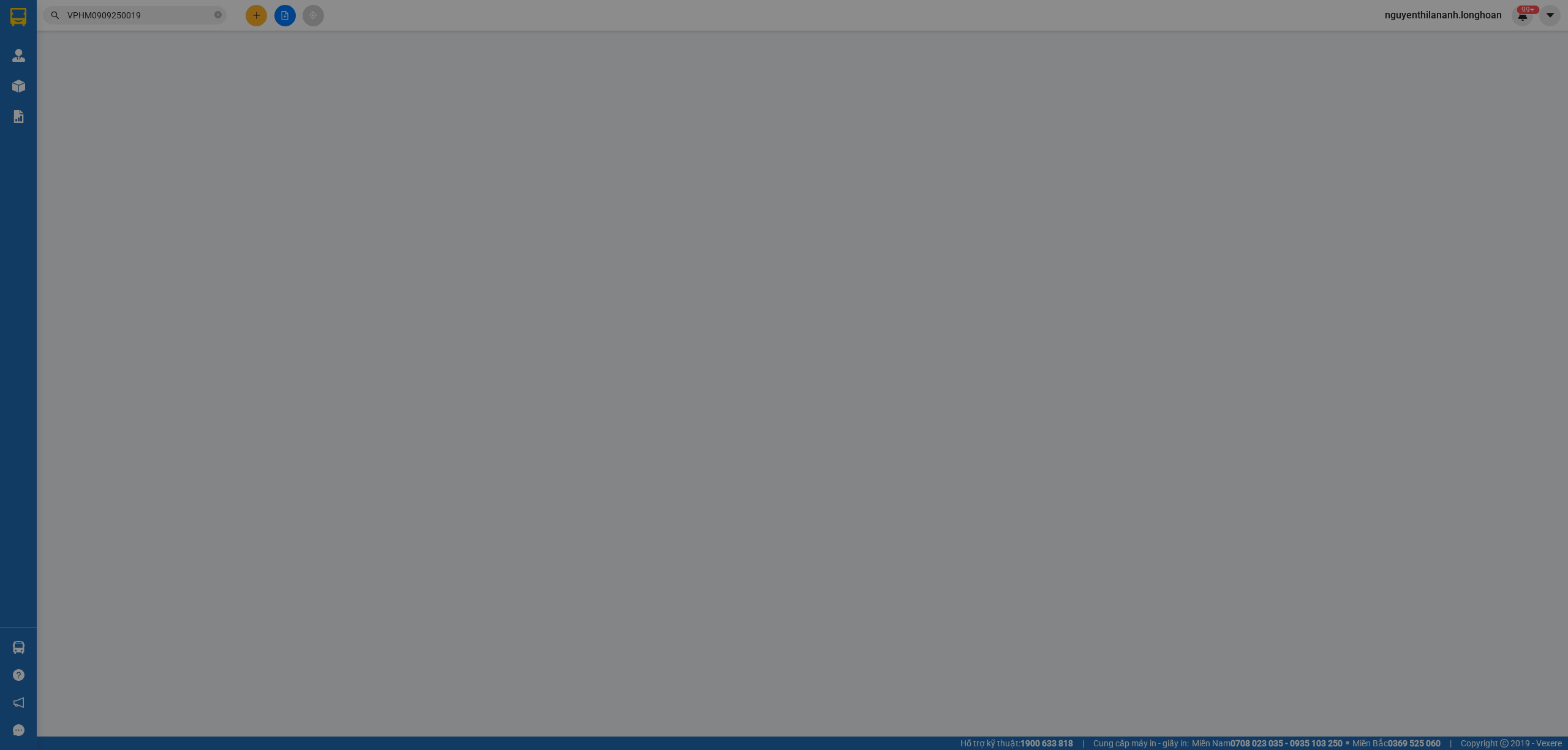
type input "0976114950"
type input "sâm"
type input "0937422136"
type input "lê nga"
checkbox input "true"
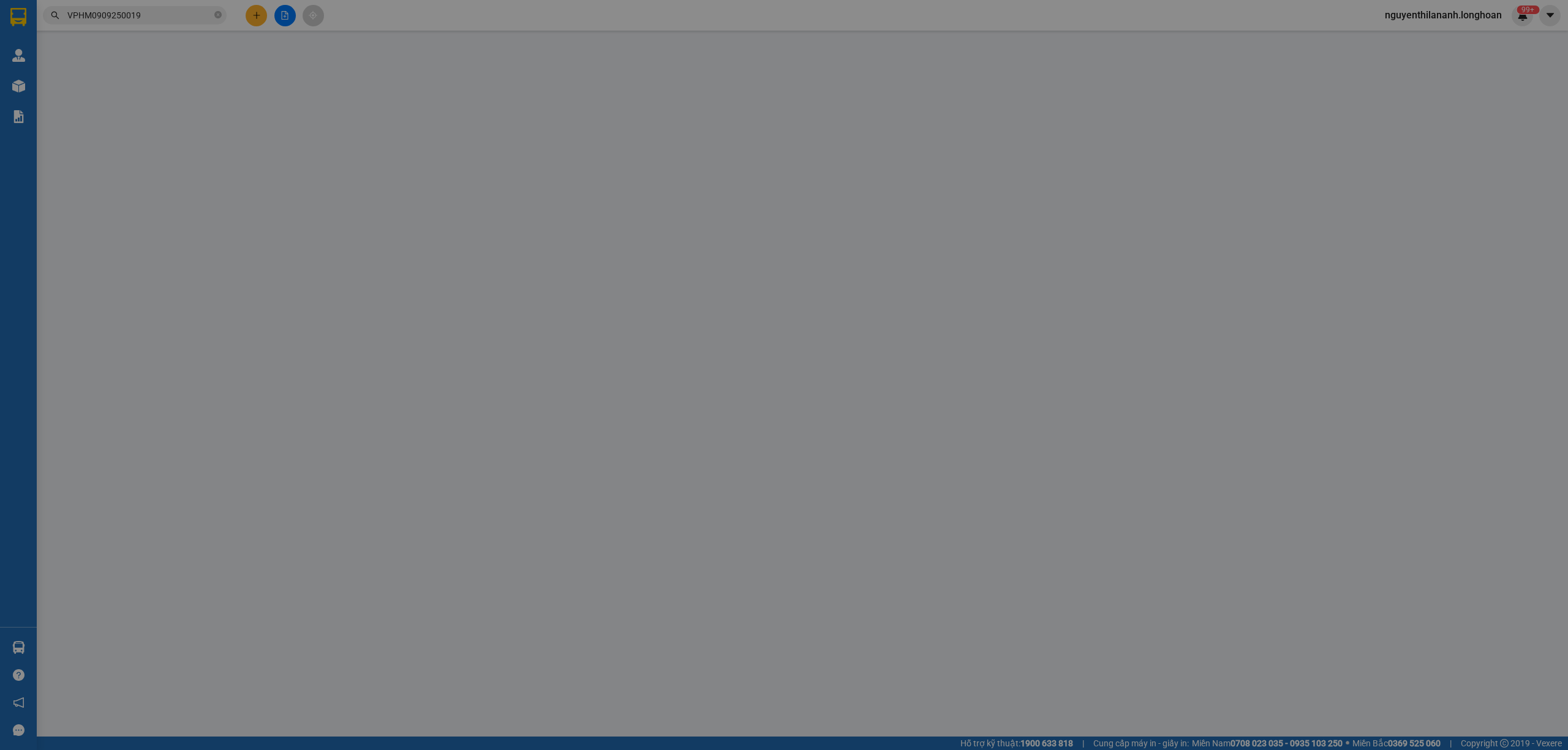
type input "237/15 phan văn trị p11 q. Bình thạnh HCM"
type input "nhận nguyên kiện,giao nguyên kiện,bể vỡ k đền"
checkbox input "true"
type input "700.000"
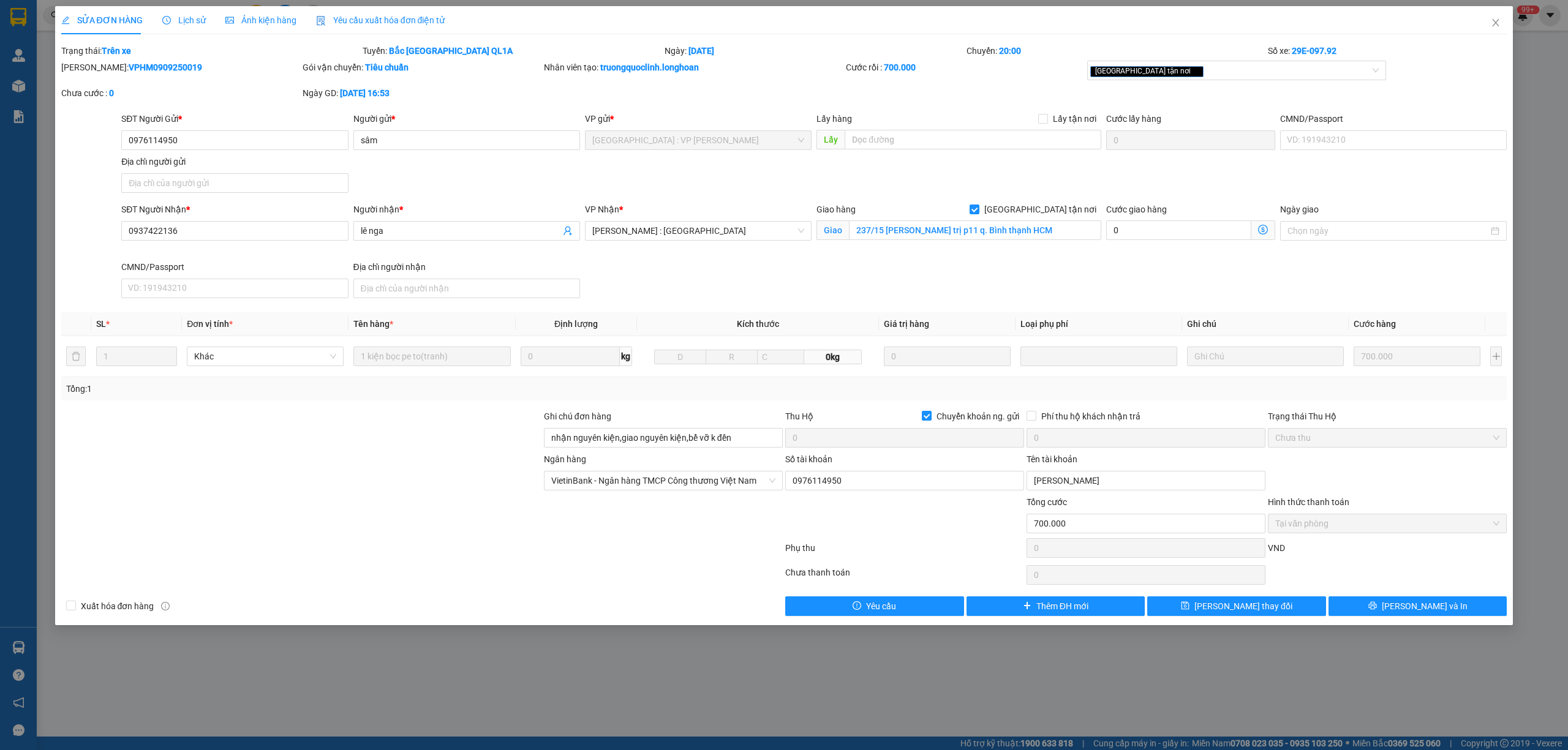
click at [177, 15] on span "Lịch sử" at bounding box center [184, 20] width 44 height 10
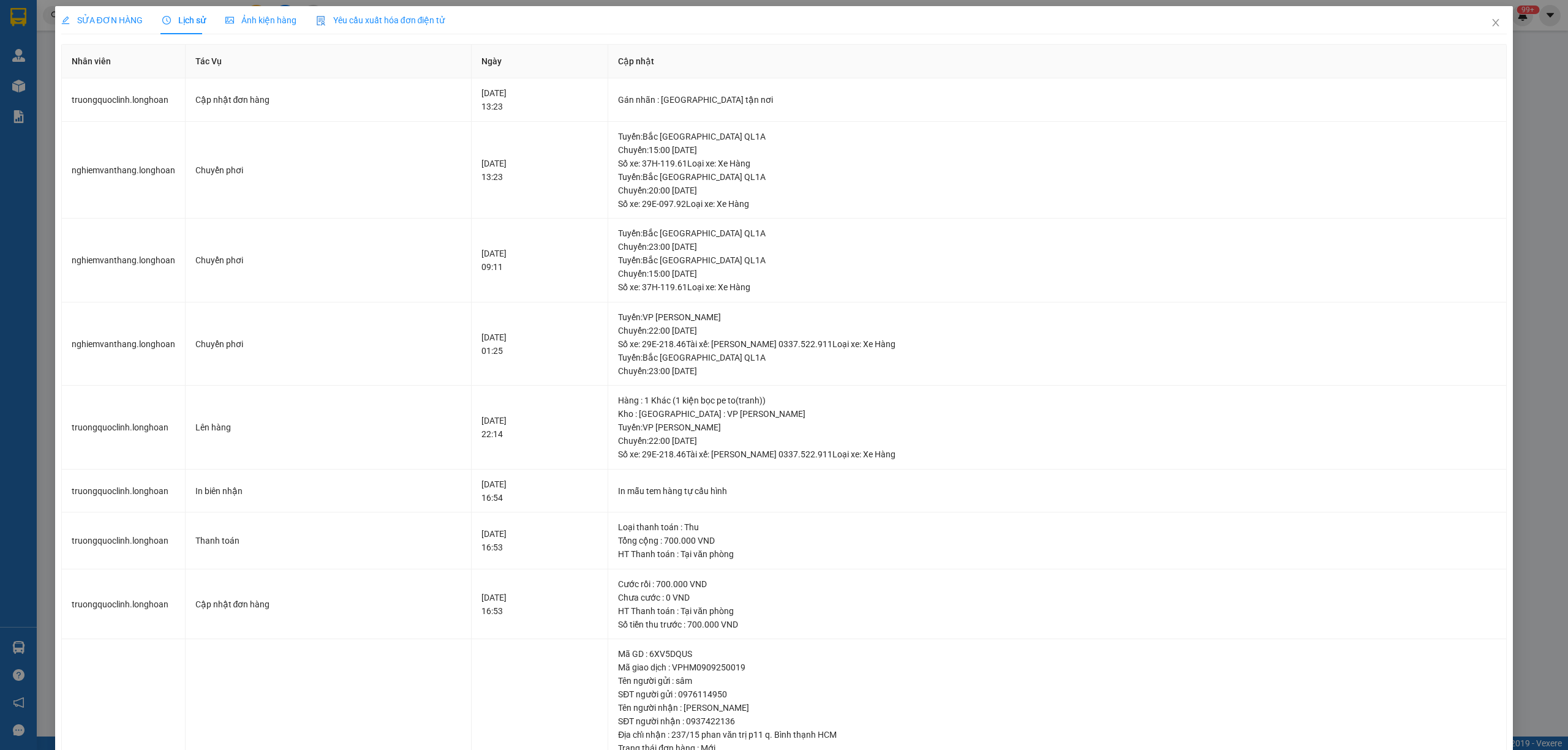
click at [99, 18] on span "SỬA ĐƠN HÀNG" at bounding box center [102, 20] width 81 height 10
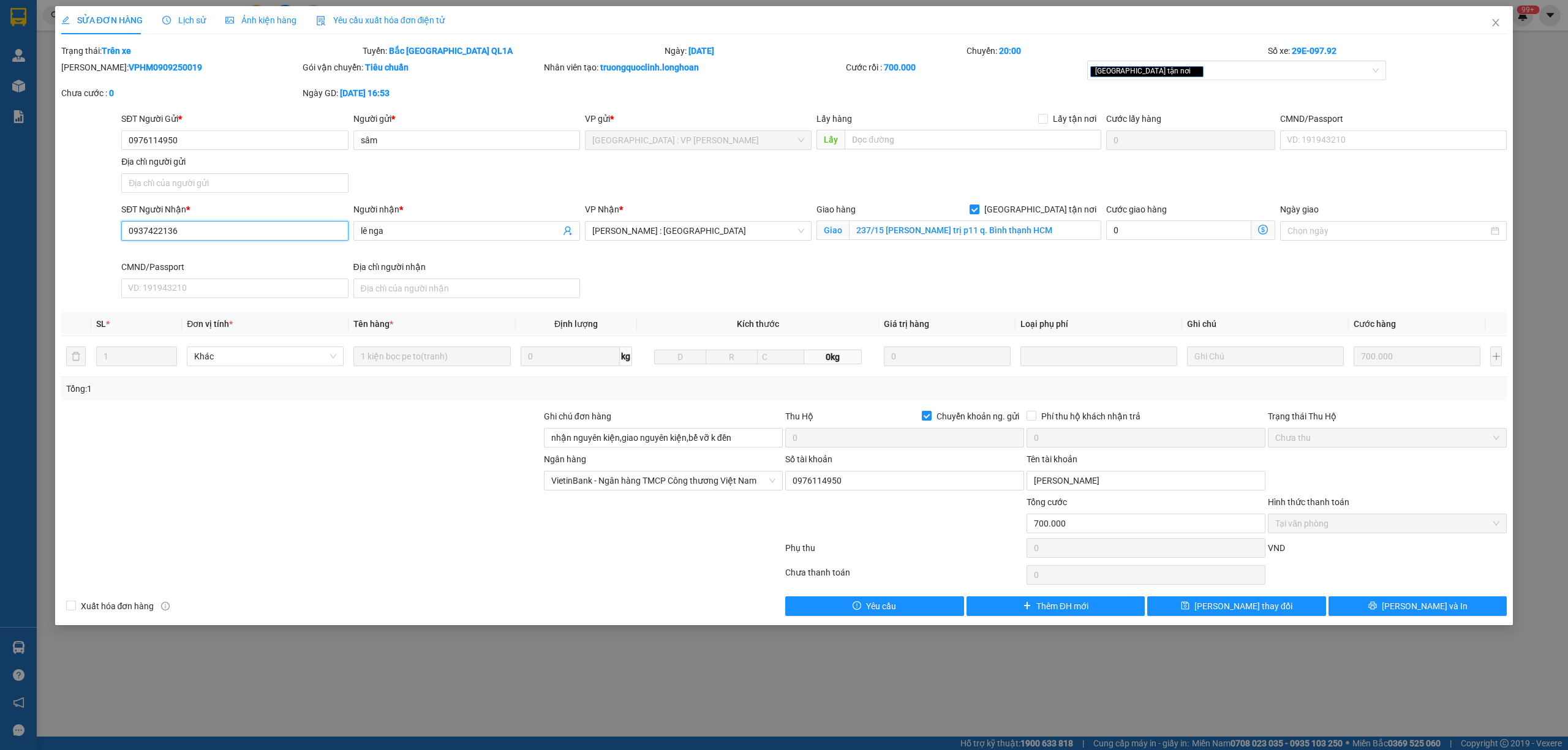
drag, startPoint x: 189, startPoint y: 233, endPoint x: 119, endPoint y: 239, distance: 70.3
click at [119, 239] on div "SĐT Người Nhận * 0937422136 0937422136" at bounding box center [234, 231] width 231 height 58
click at [189, 10] on div "Lịch sử" at bounding box center [184, 20] width 44 height 28
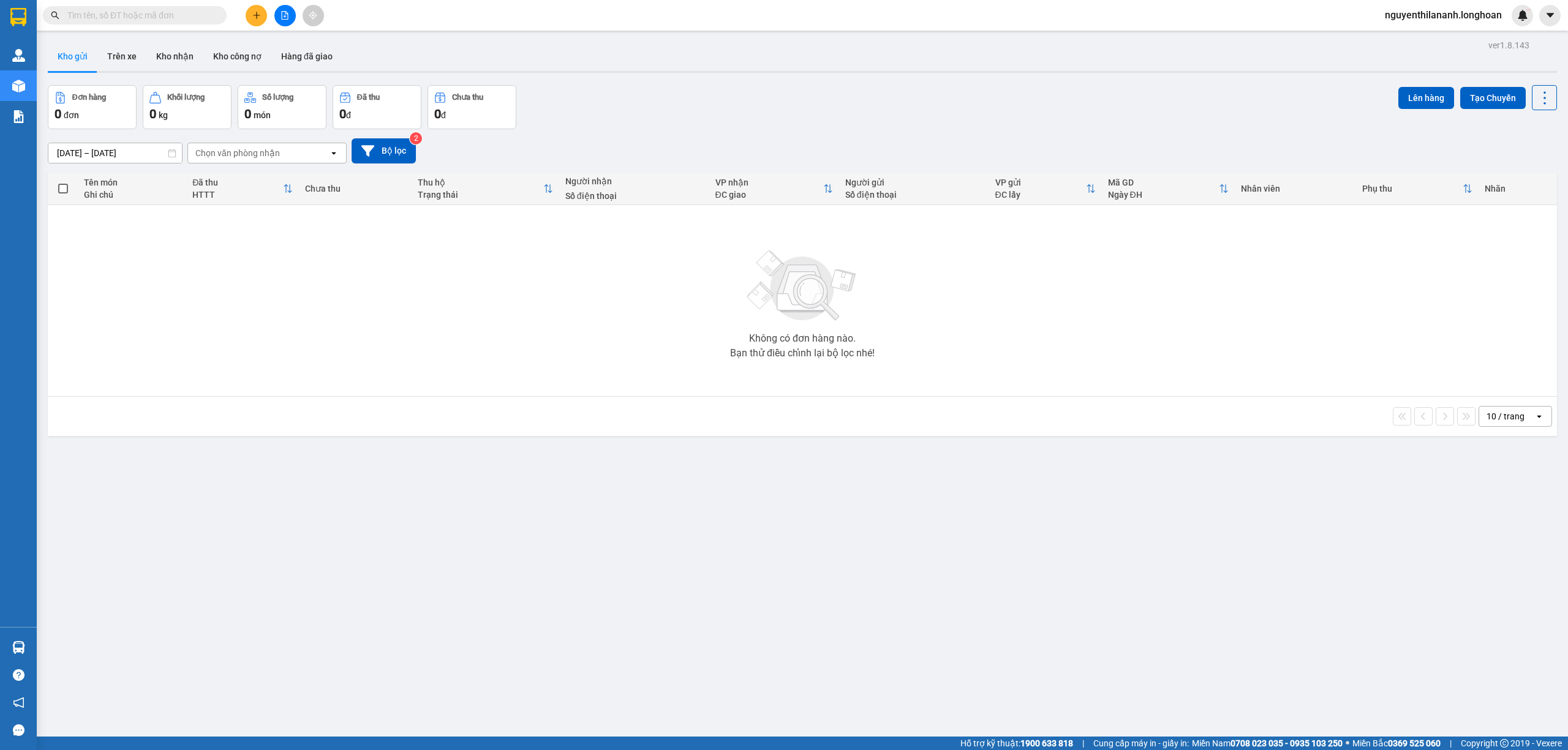
click at [126, 20] on input "text" at bounding box center [140, 15] width 144 height 14
paste input "032997935"
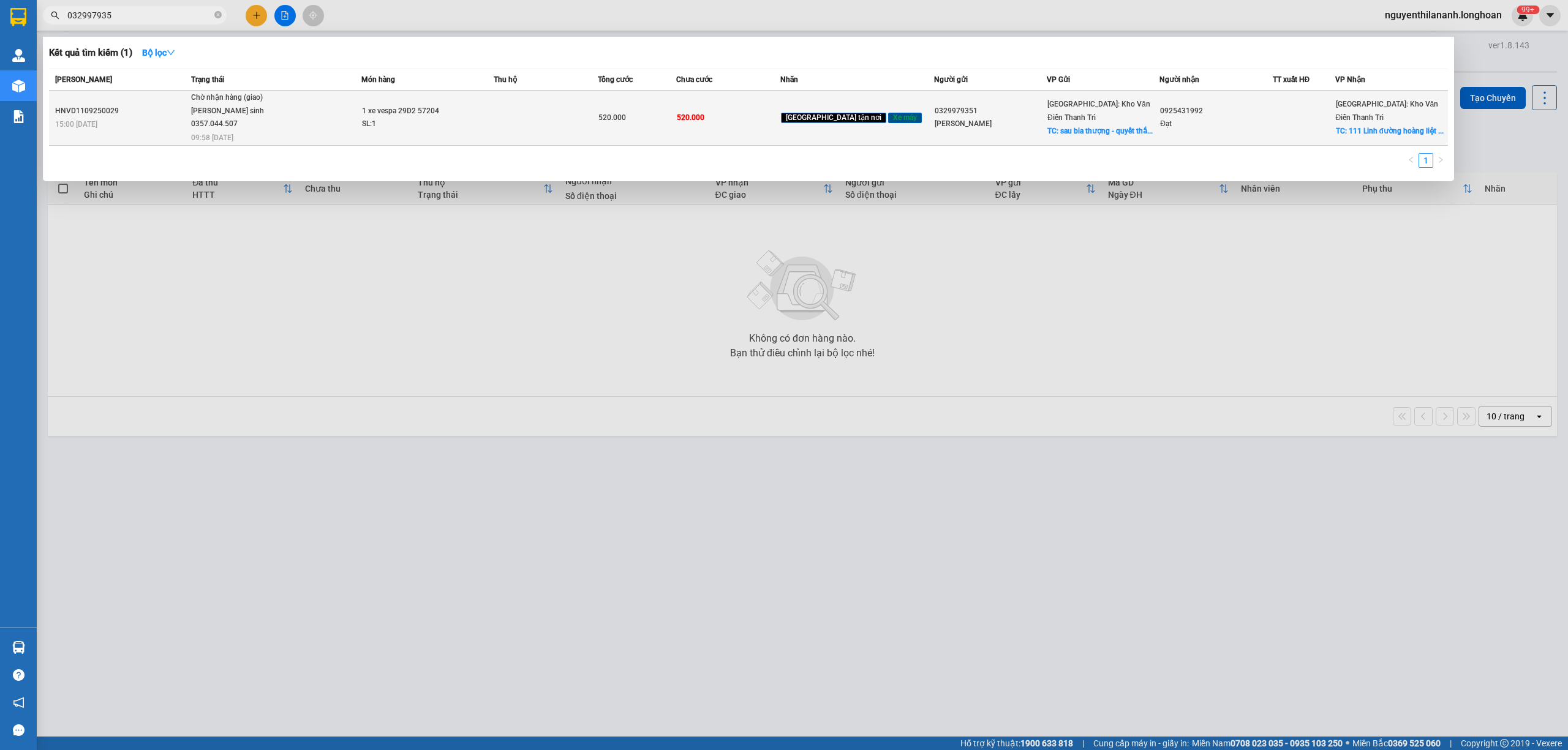
type input "032997935"
click at [141, 118] on div "15:00 [DATE]" at bounding box center [121, 124] width 132 height 14
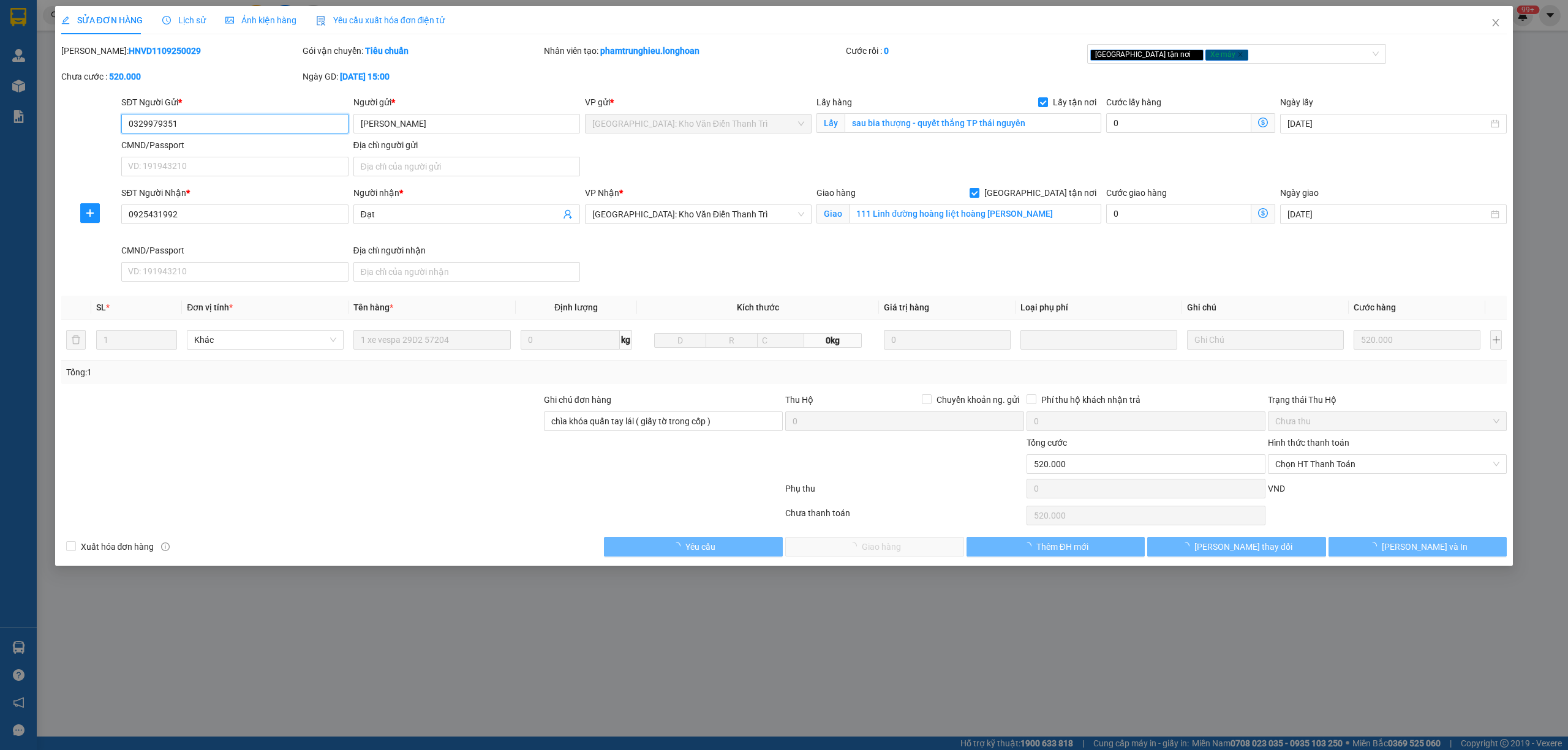
click at [184, 15] on span "Lịch sử" at bounding box center [184, 20] width 44 height 10
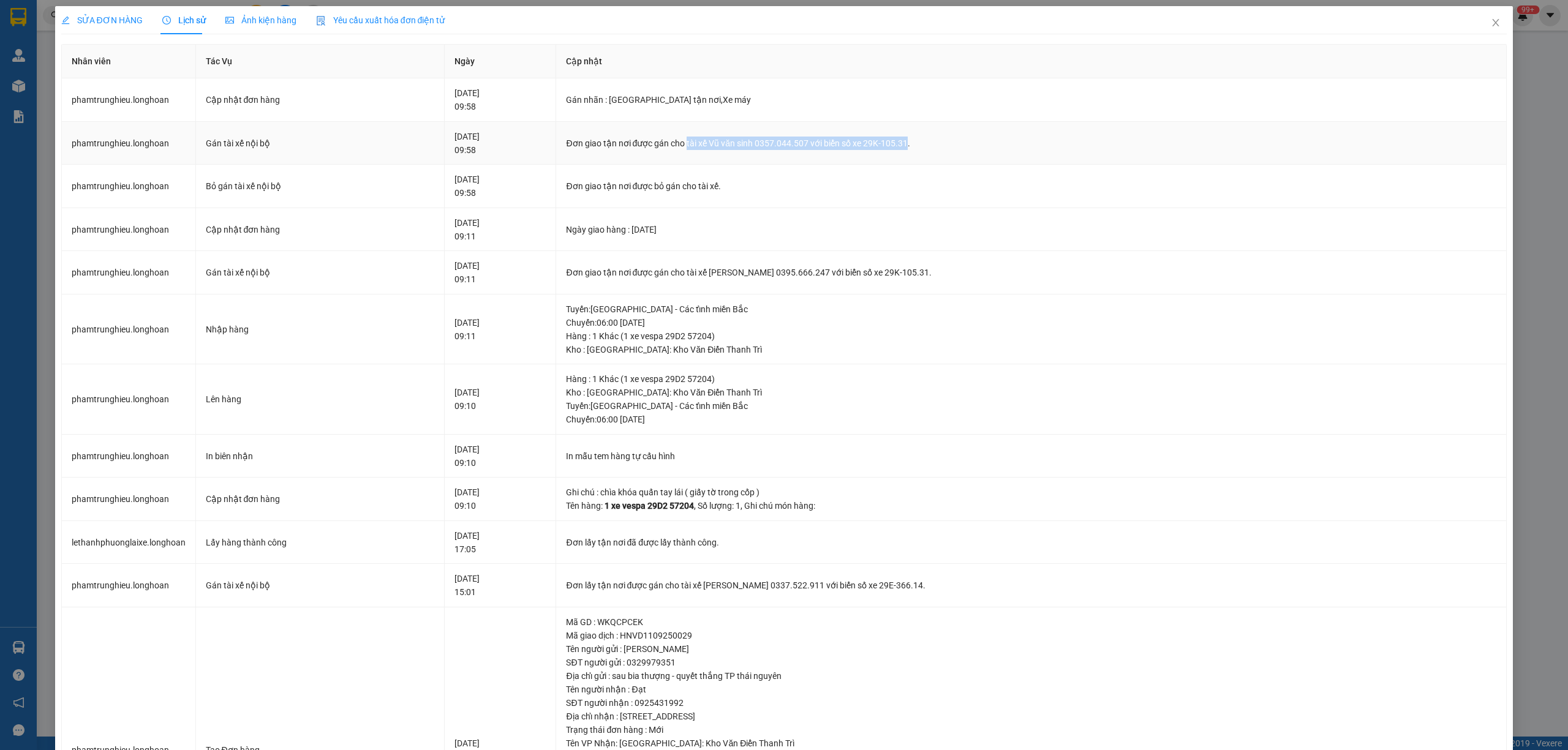
drag, startPoint x: 720, startPoint y: 144, endPoint x: 937, endPoint y: 140, distance: 217.0
click at [937, 140] on div "Đơn giao tận nơi được gán cho tài xế Vũ văn sinh 0357.044.507 với biển số xe 29…" at bounding box center [1031, 143] width 930 height 14
click at [727, 192] on div "Đơn giao tận nơi được bỏ gán cho tài xế." at bounding box center [1031, 186] width 930 height 14
click at [720, 143] on div "Đơn giao tận nơi được gán cho tài xế Vũ văn sinh 0357.044.507 với biển số xe 29…" at bounding box center [1031, 143] width 930 height 14
drag, startPoint x: 720, startPoint y: 143, endPoint x: 839, endPoint y: 147, distance: 119.1
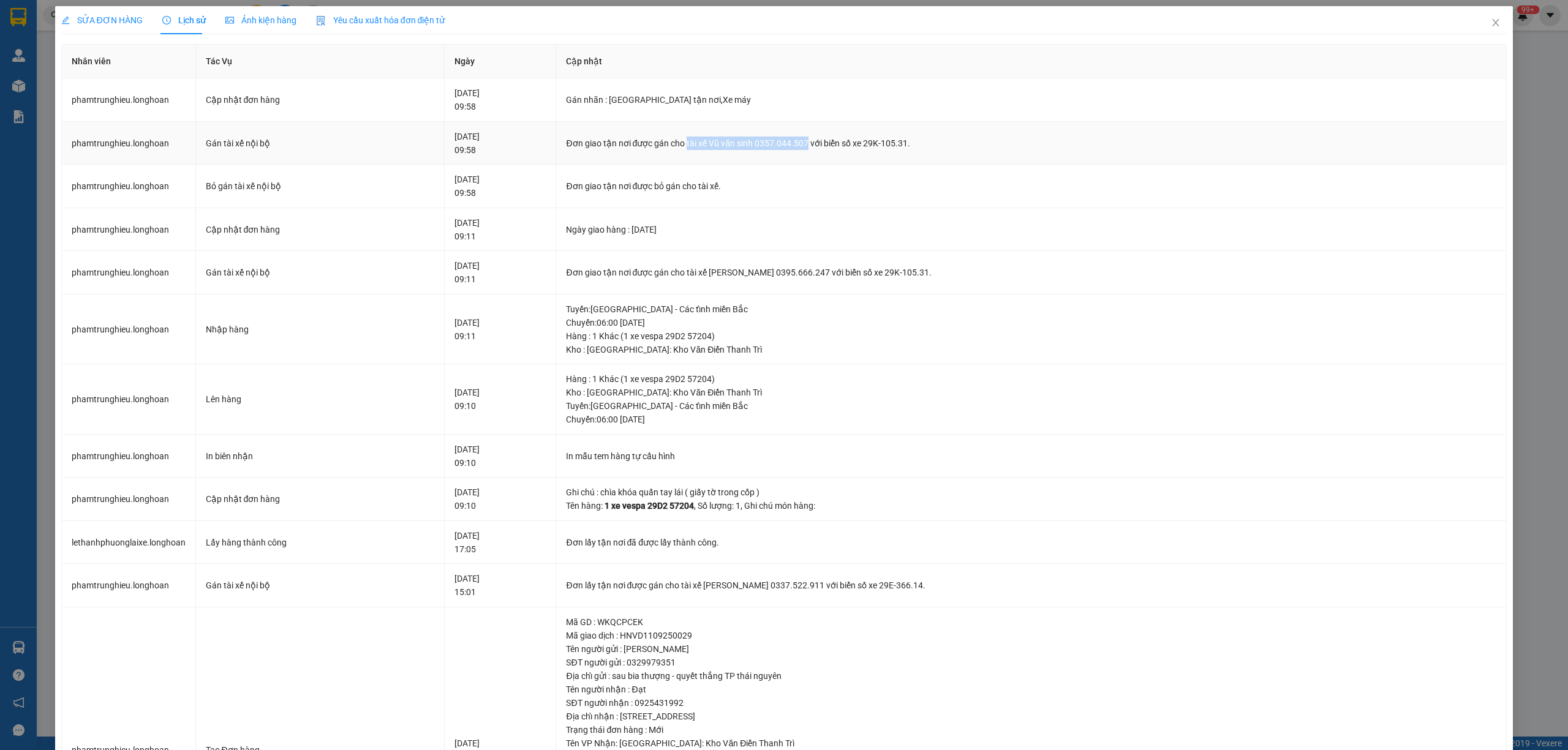
click at [839, 147] on div "Đơn giao tận nơi được gán cho tài xế Vũ văn sinh 0357.044.507 với biển số xe 29…" at bounding box center [1031, 143] width 930 height 14
copy div "tài xế [PERSON_NAME] sinh 0357.044.507"
click at [1484, 29] on span "Close" at bounding box center [1496, 24] width 34 height 34
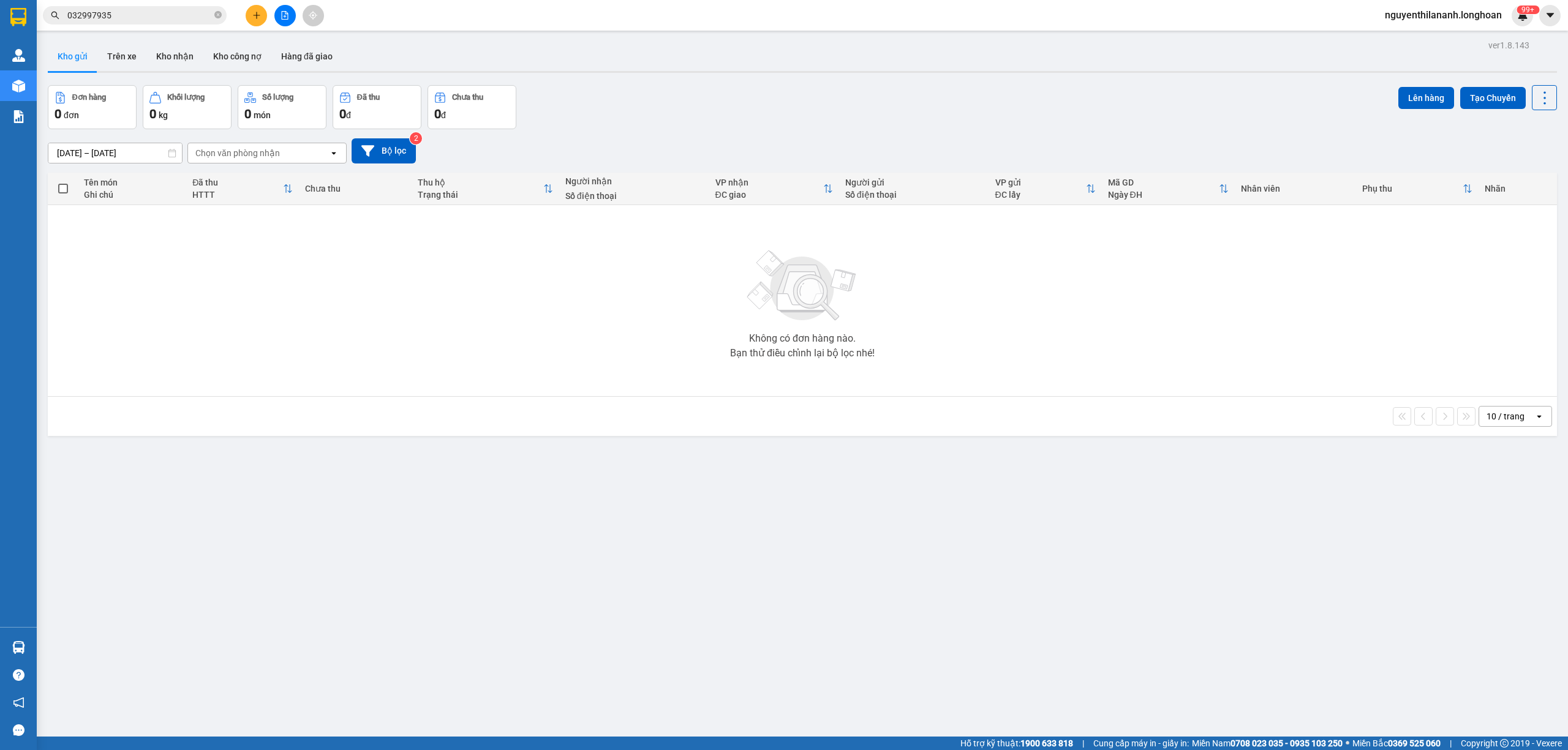
click at [178, 13] on input "032997935" at bounding box center [140, 15] width 144 height 14
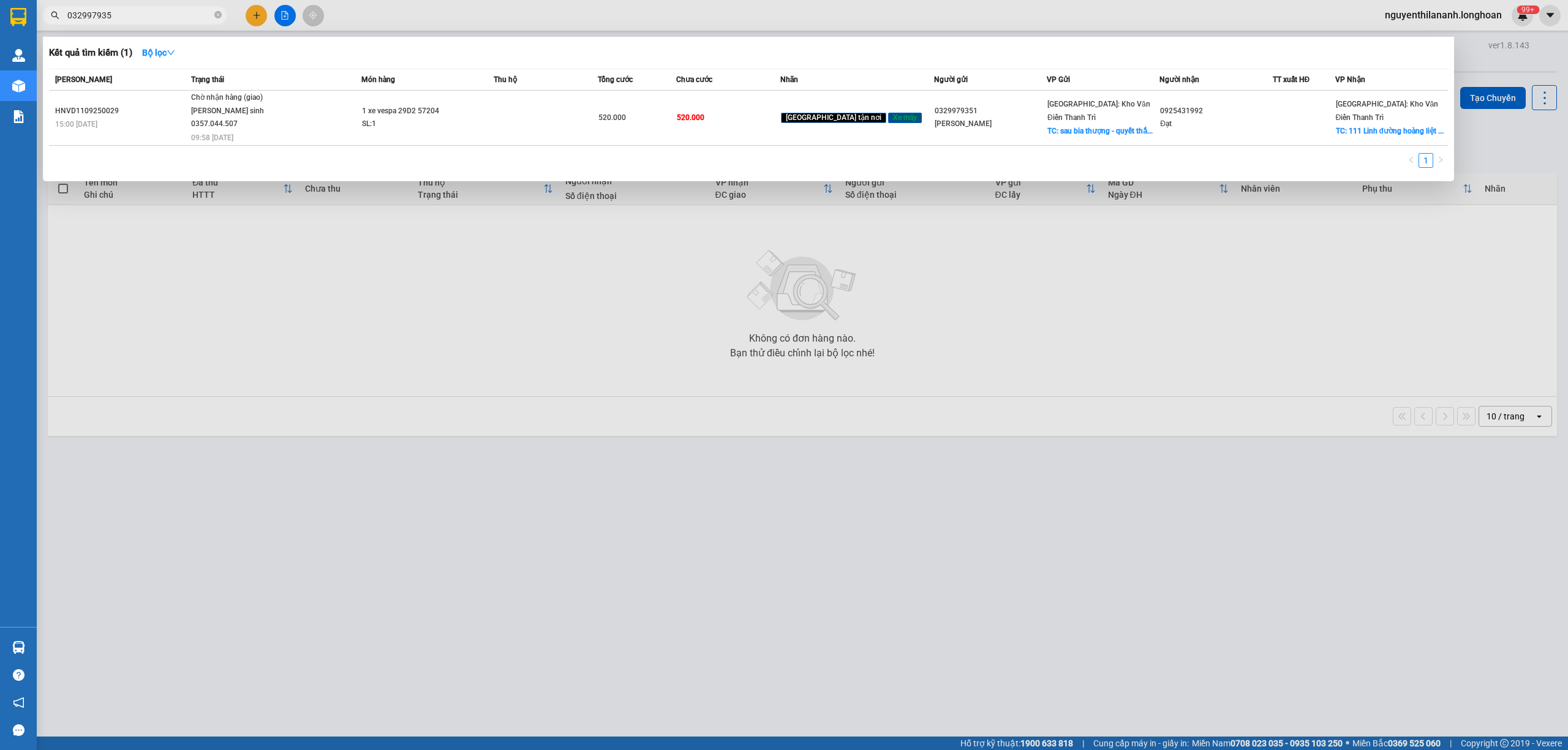
drag, startPoint x: 178, startPoint y: 13, endPoint x: 47, endPoint y: 21, distance: 131.2
click at [47, 21] on span "032997935" at bounding box center [135, 15] width 184 height 19
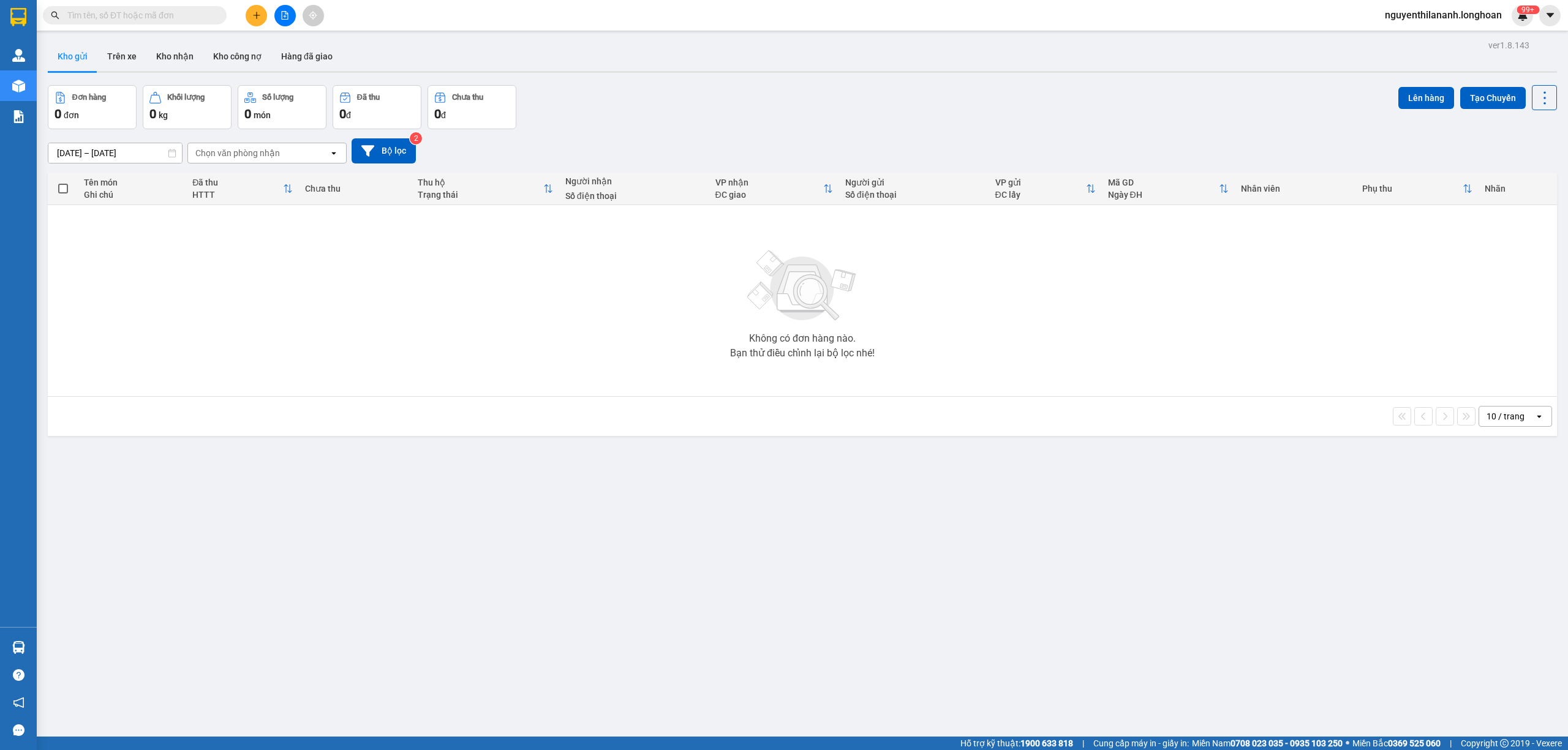
paste input "0945117725"
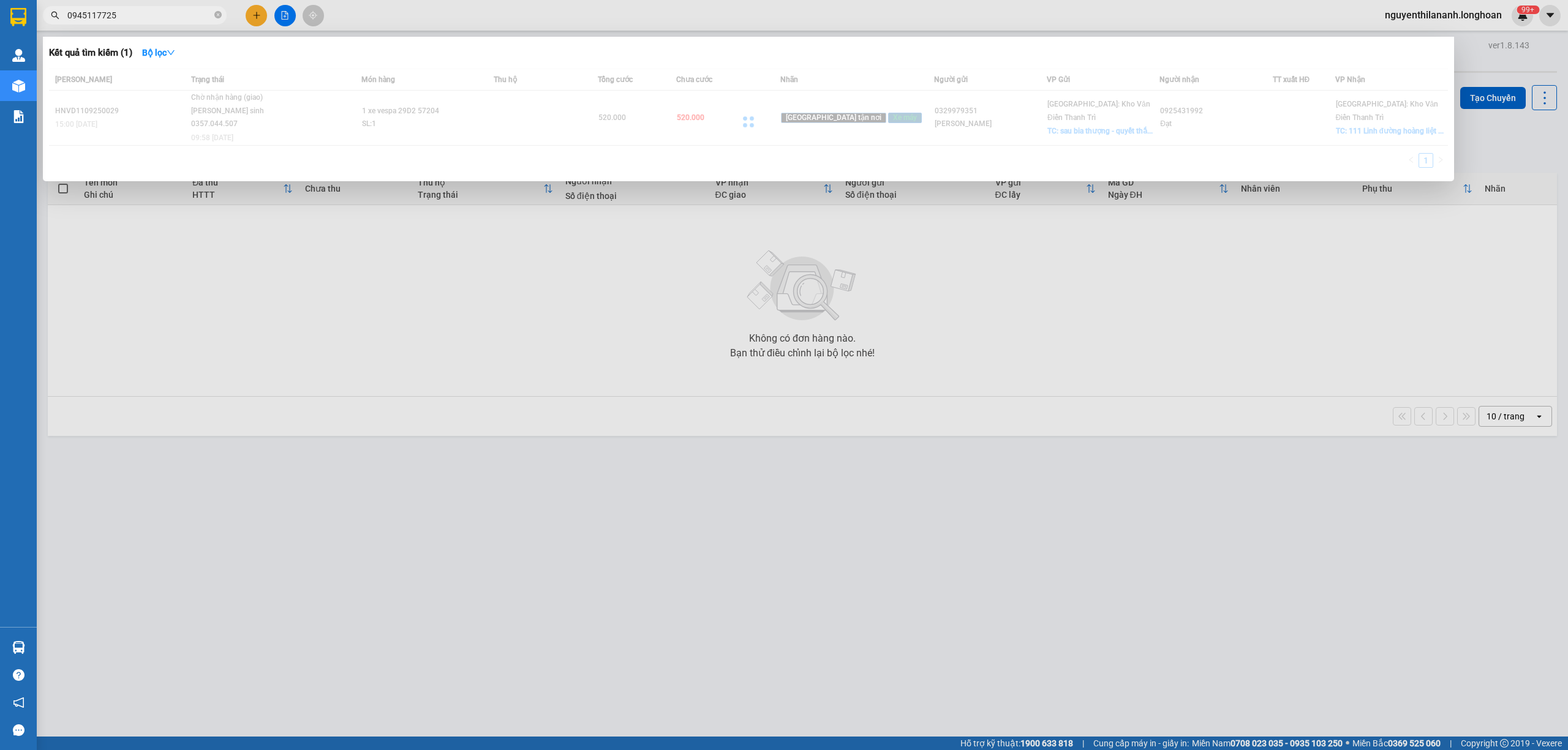
type input "0945117725"
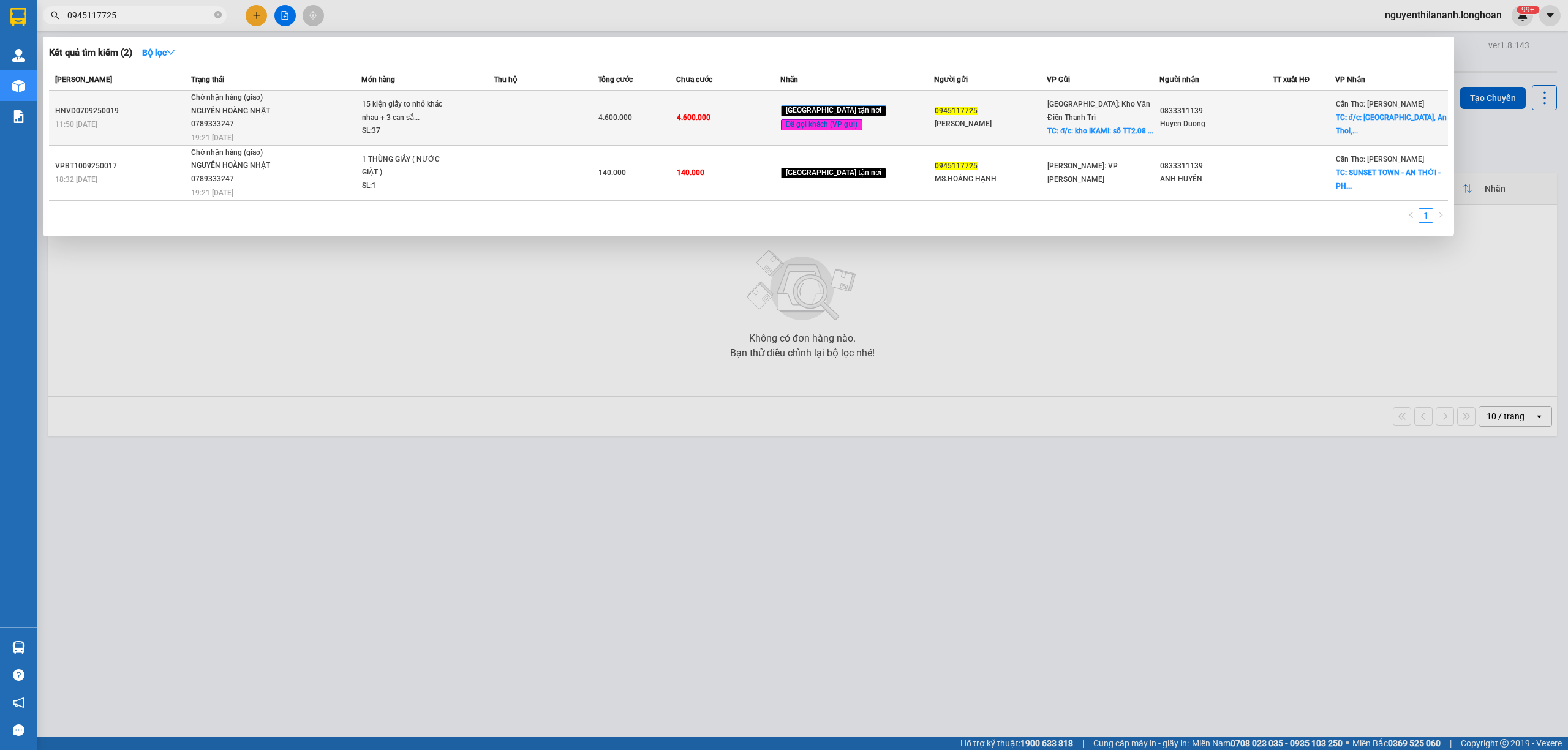
click at [139, 114] on div "HNVD0709250019" at bounding box center [121, 111] width 132 height 13
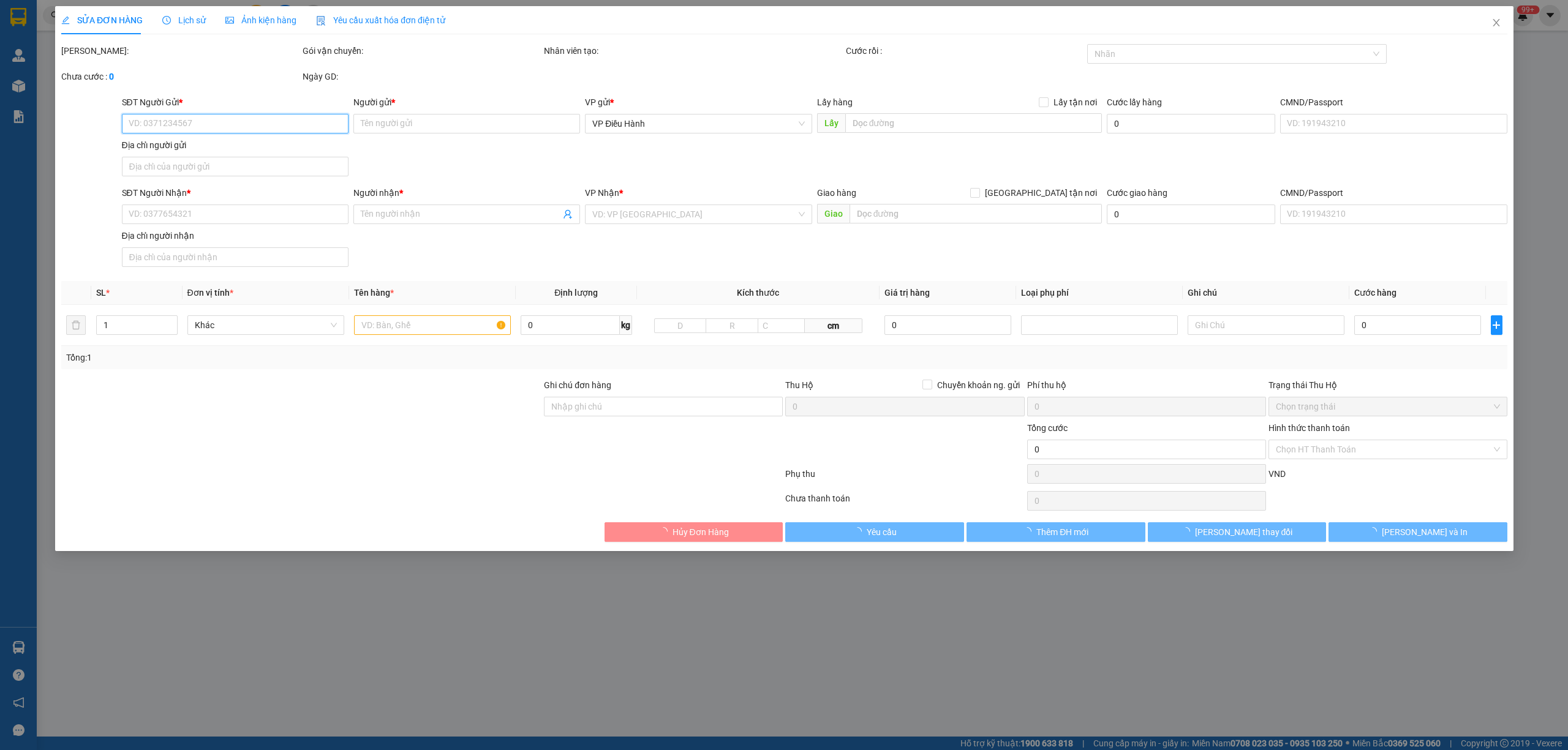
type input "0945117725"
type input "[PERSON_NAME]"
checkbox input "true"
type input "đ/c: kho IKAMI: số TT2.08 đường foresa 5A khu đô thị [GEOGRAPHIC_DATA]"
type input "0833311139"
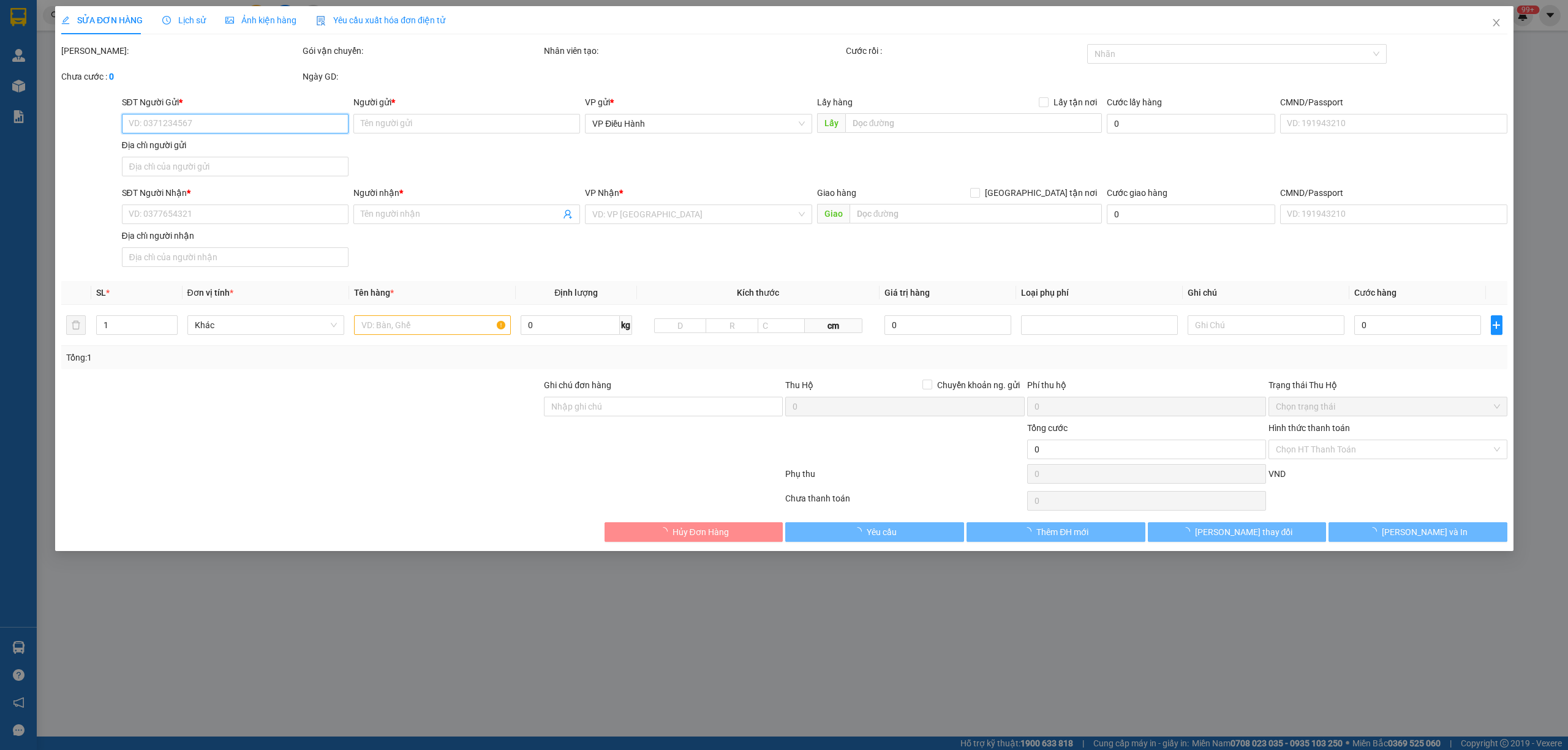
type input "Huyen Duong"
checkbox input "true"
type input "đ/c: [GEOGRAPHIC_DATA], [GEOGRAPHIC_DATA], [GEOGRAPHIC_DATA], [GEOGRAPHIC_DATA]…"
type input "hàng giao nguyên kiện, hư vỡ ko đền ( nhớ hoàn chứng từ của khách )"
type input "4.600.000"
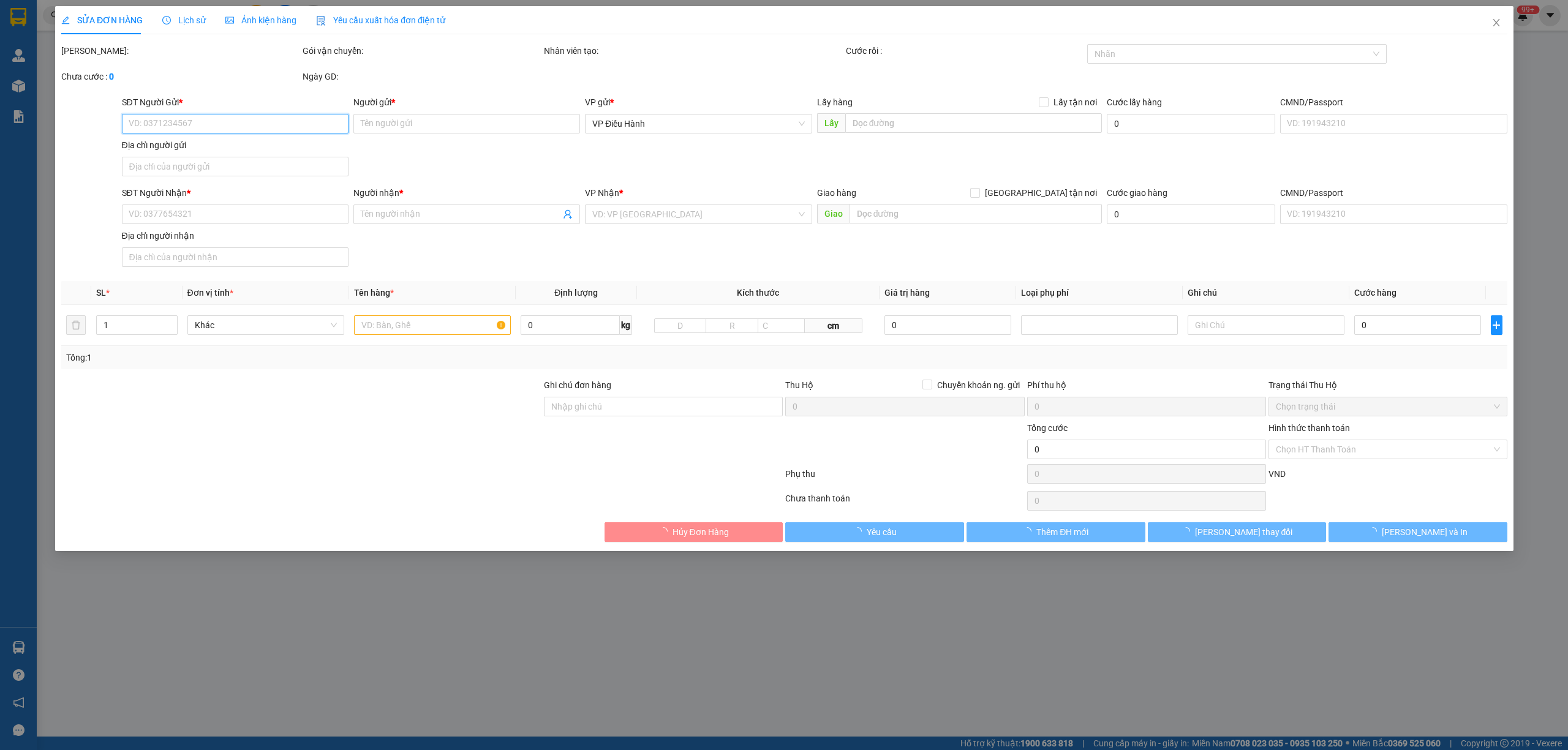
type input "4.600.000"
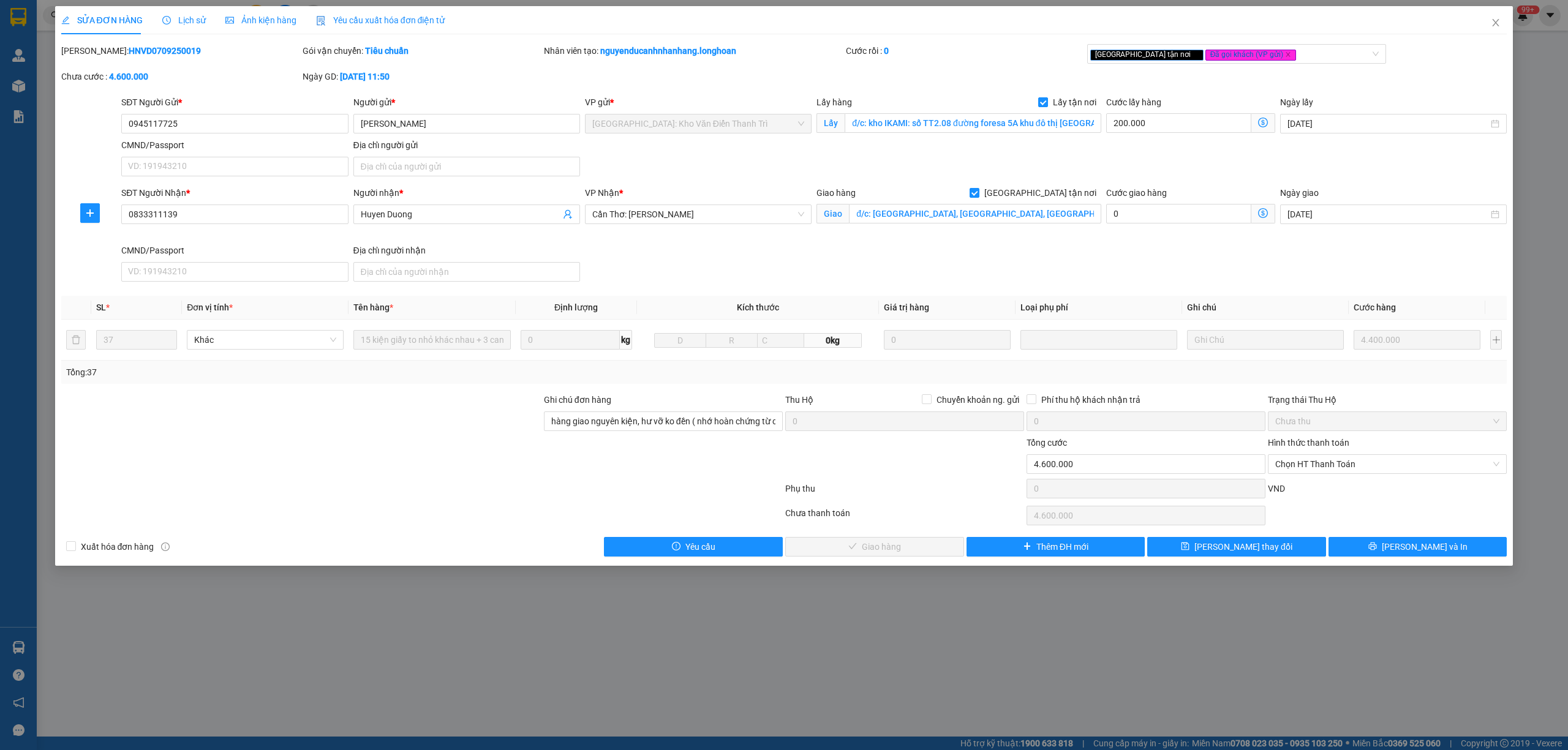
drag, startPoint x: 171, startPoint y: 52, endPoint x: 92, endPoint y: 48, distance: 79.1
click at [92, 48] on div "[PERSON_NAME]: HNVD0709250019" at bounding box center [181, 50] width 239 height 14
copy b "HNVD0709250019"
click at [1497, 19] on icon "close" at bounding box center [1496, 23] width 10 height 10
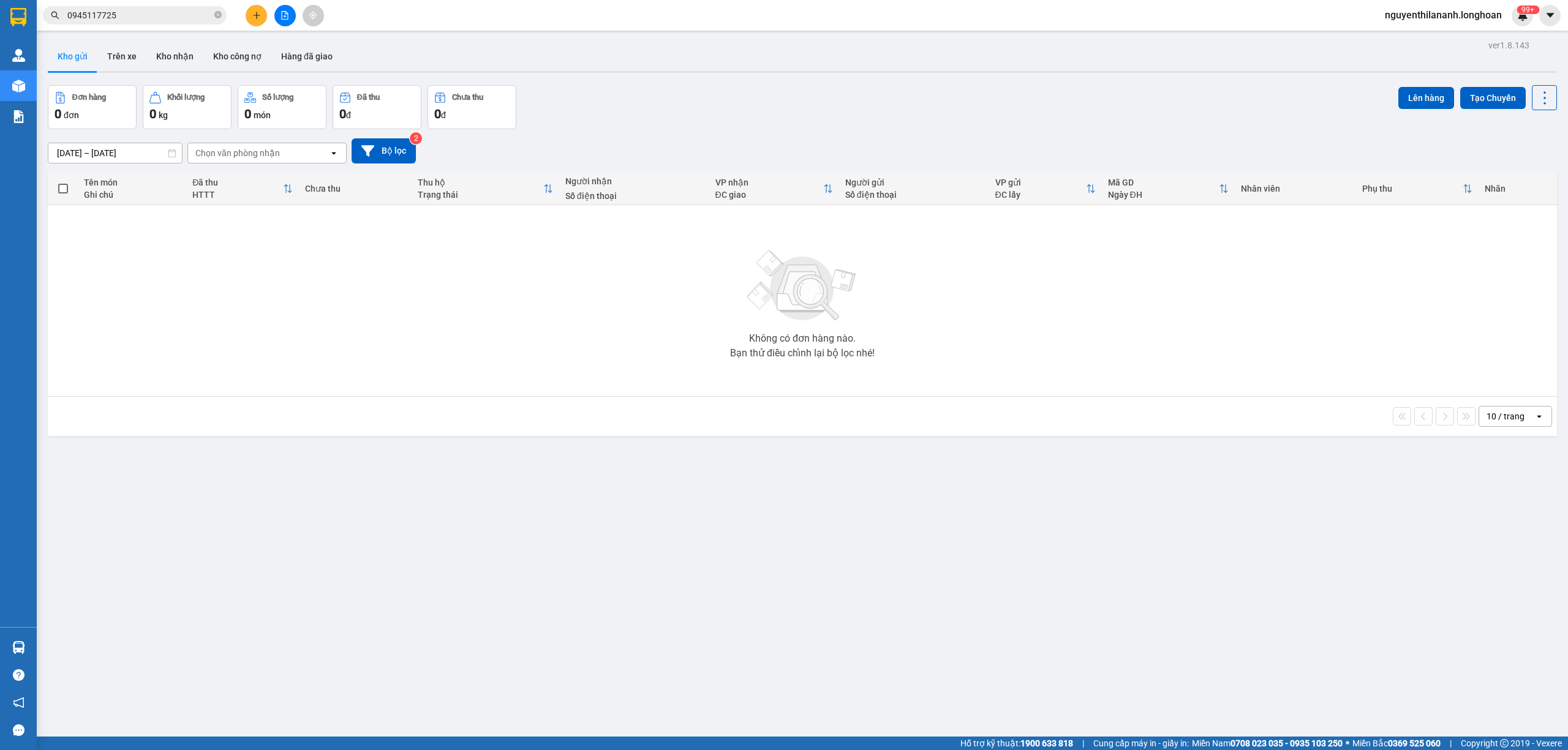
click at [127, 11] on input "0945117725" at bounding box center [140, 15] width 144 height 14
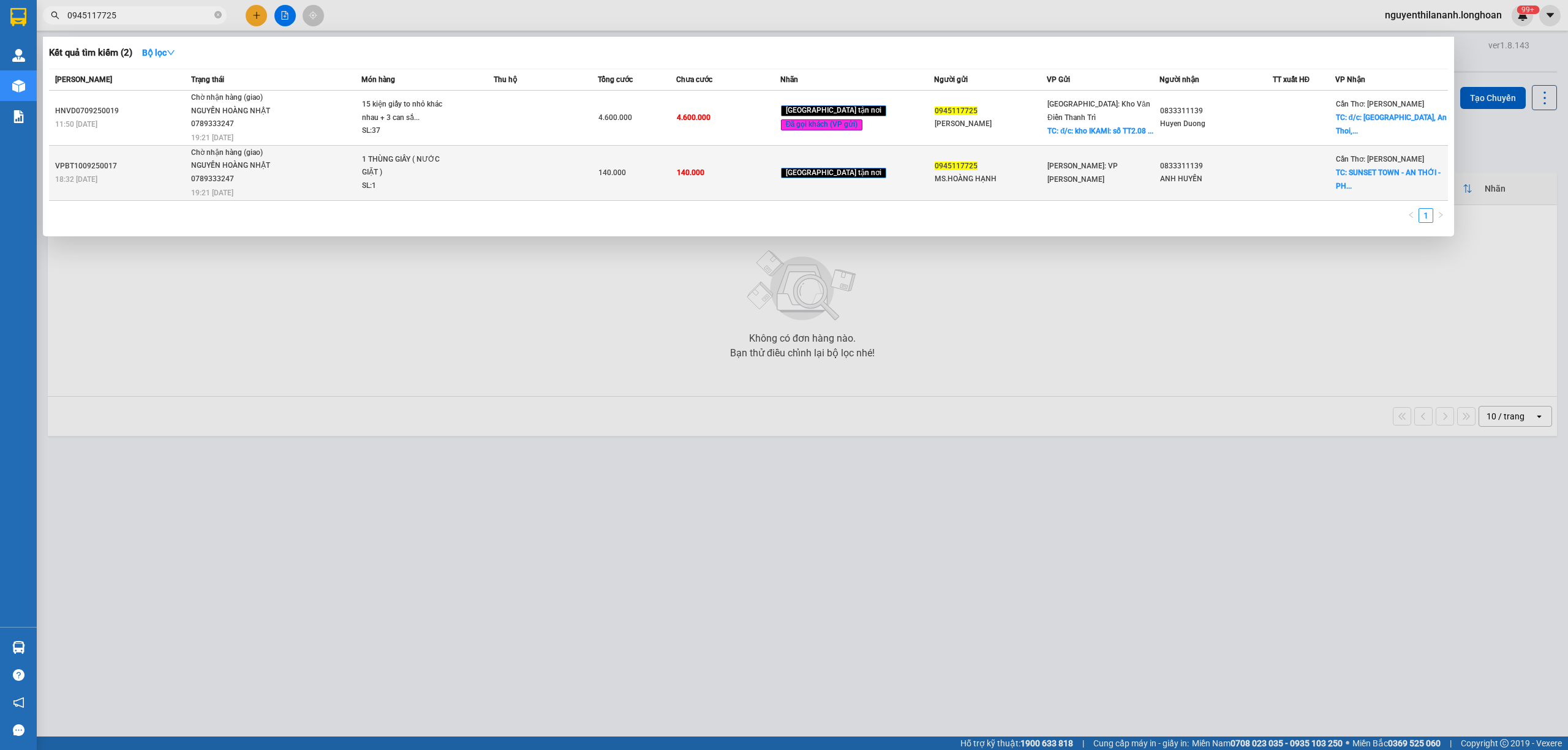
click at [120, 169] on div "VPBT1009250017" at bounding box center [121, 166] width 132 height 13
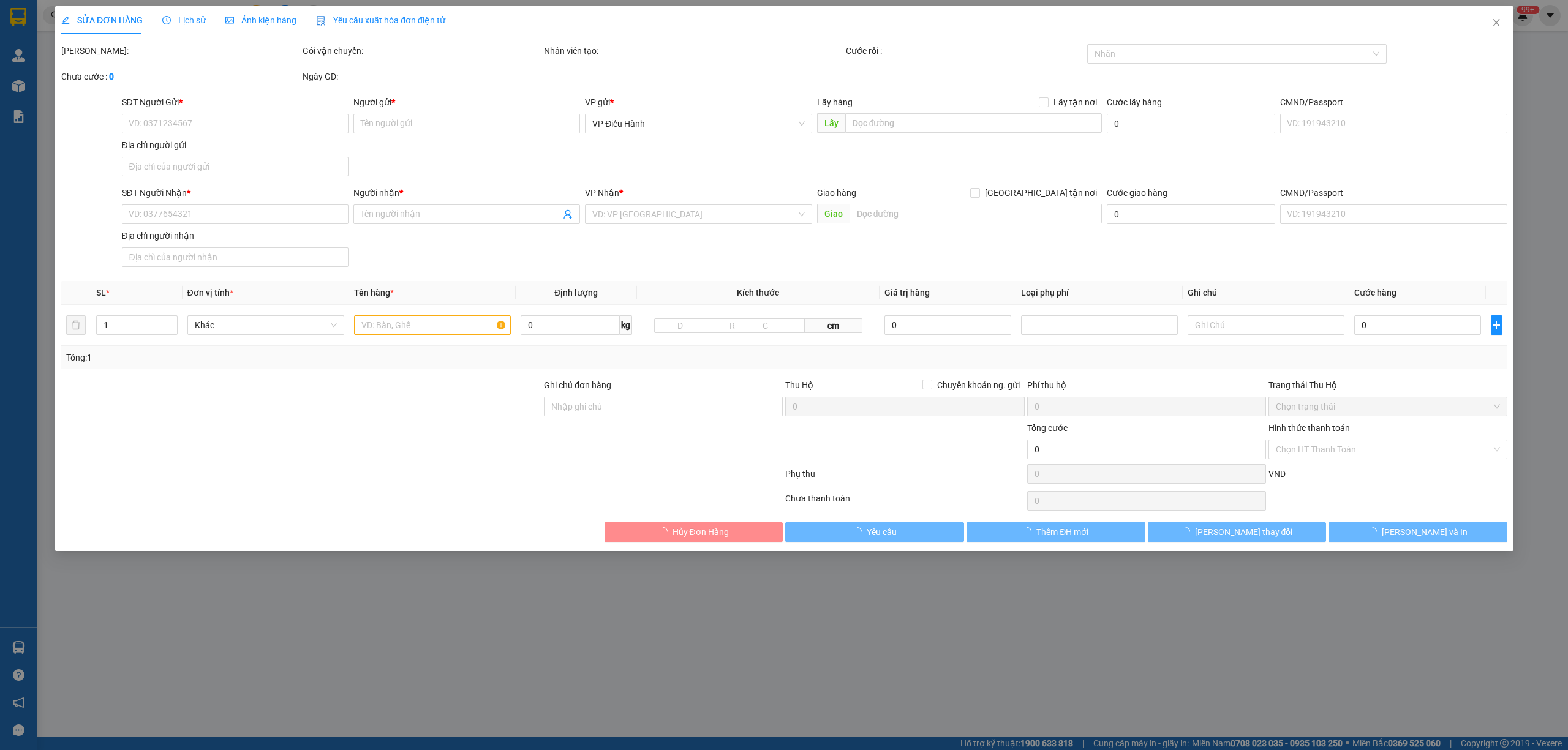
type input "0945117725"
type input "MS.HOÀNG HẠNH"
type input "0833311139"
type input "ANH HUYẾN"
checkbox input "true"
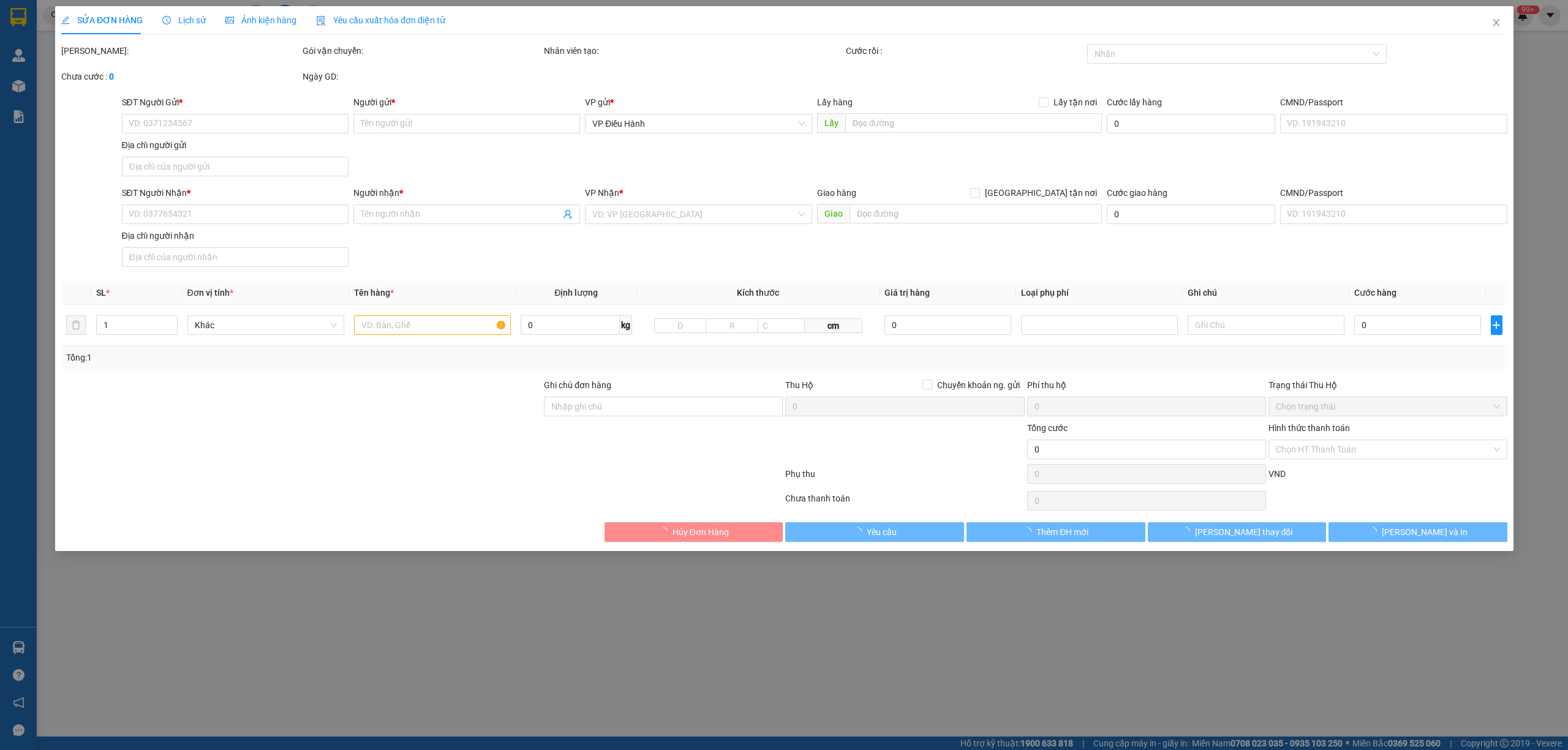
type input "[GEOGRAPHIC_DATA] - [GEOGRAPHIC_DATA] - [GEOGRAPHIC_DATA] - [GEOGRAPHIC_DATA]"
type input "VẬN CHUYỂN NHẸ TAY - HƯ VỠ KHÔNG ĐỀN"
type input "140.000"
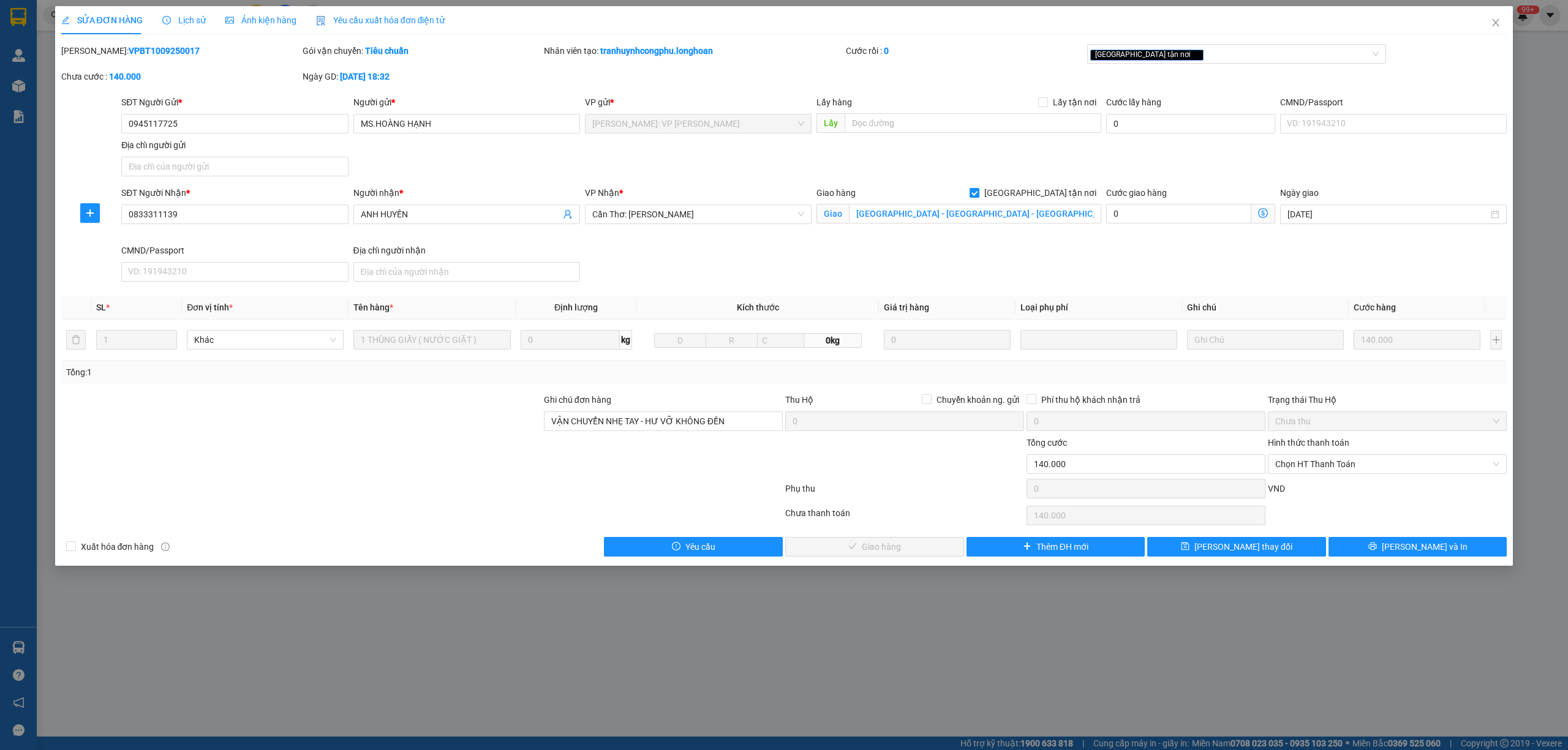
drag, startPoint x: 166, startPoint y: 50, endPoint x: 94, endPoint y: 52, distance: 72.0
click at [94, 52] on div "[PERSON_NAME]: VPBT1009250017" at bounding box center [181, 50] width 239 height 14
copy b "VPBT1009250017"
click at [169, 46] on div "[PERSON_NAME]: VPBT1009250017" at bounding box center [181, 50] width 239 height 14
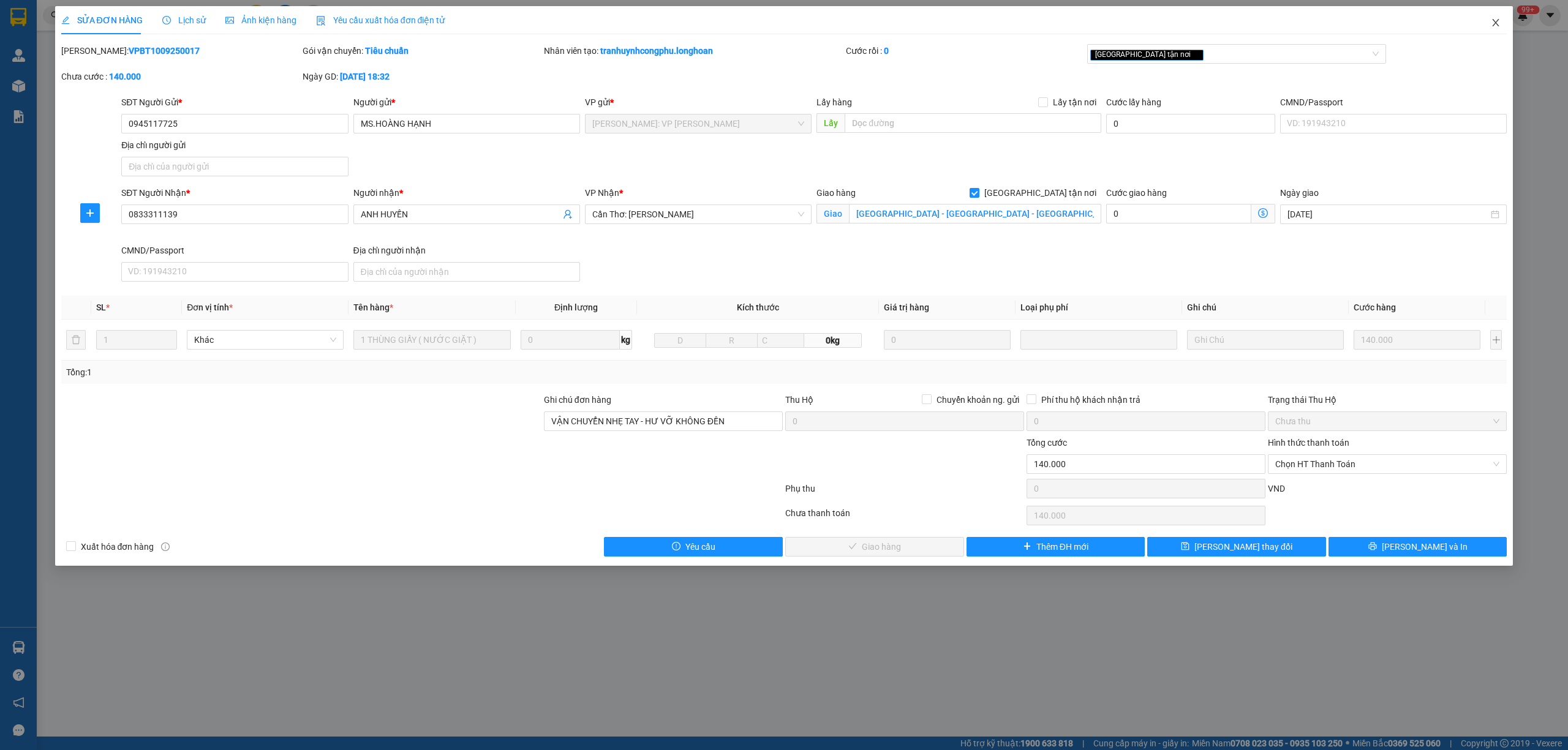
click at [1491, 23] on icon "close" at bounding box center [1496, 23] width 10 height 10
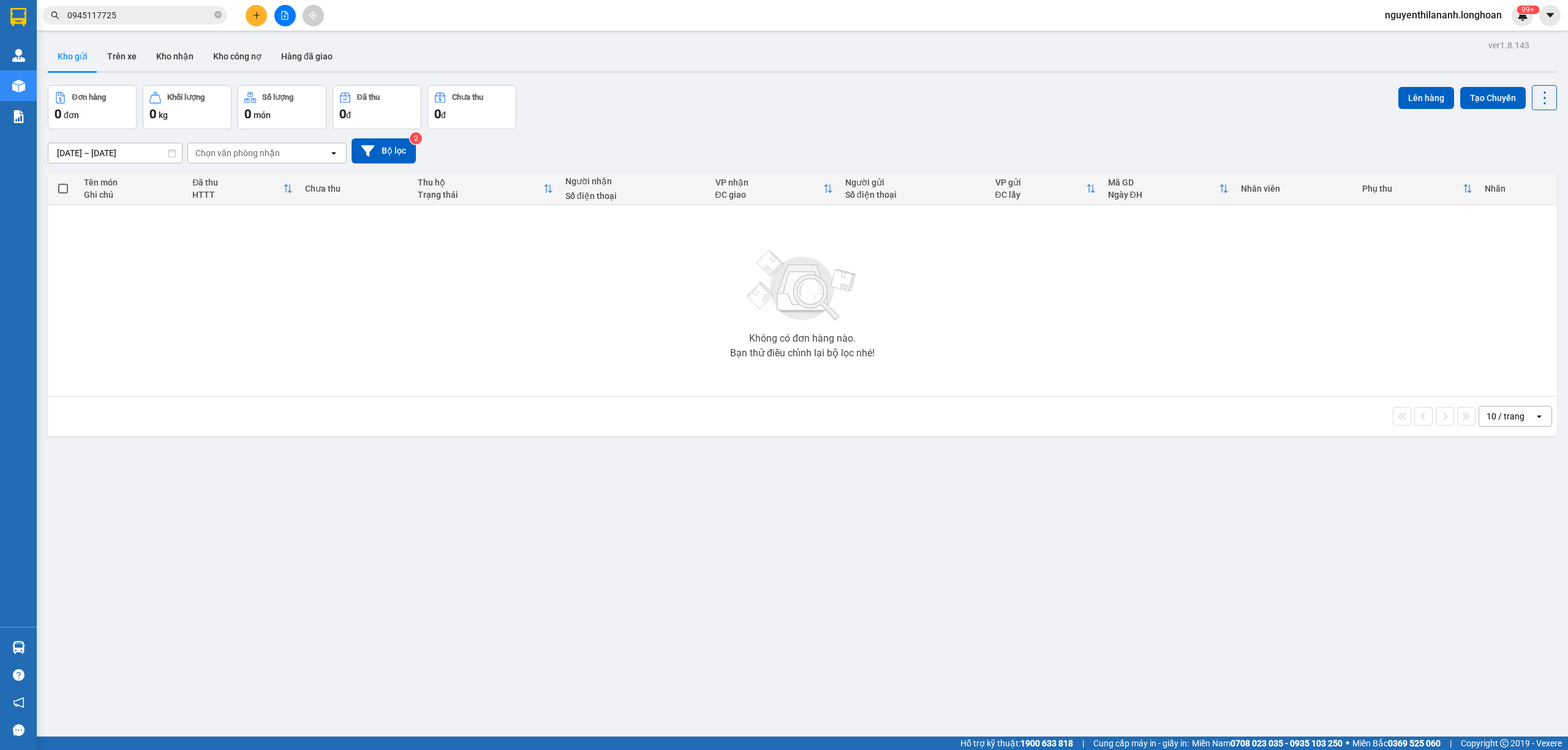
click at [124, 17] on input "0945117725" at bounding box center [140, 15] width 144 height 14
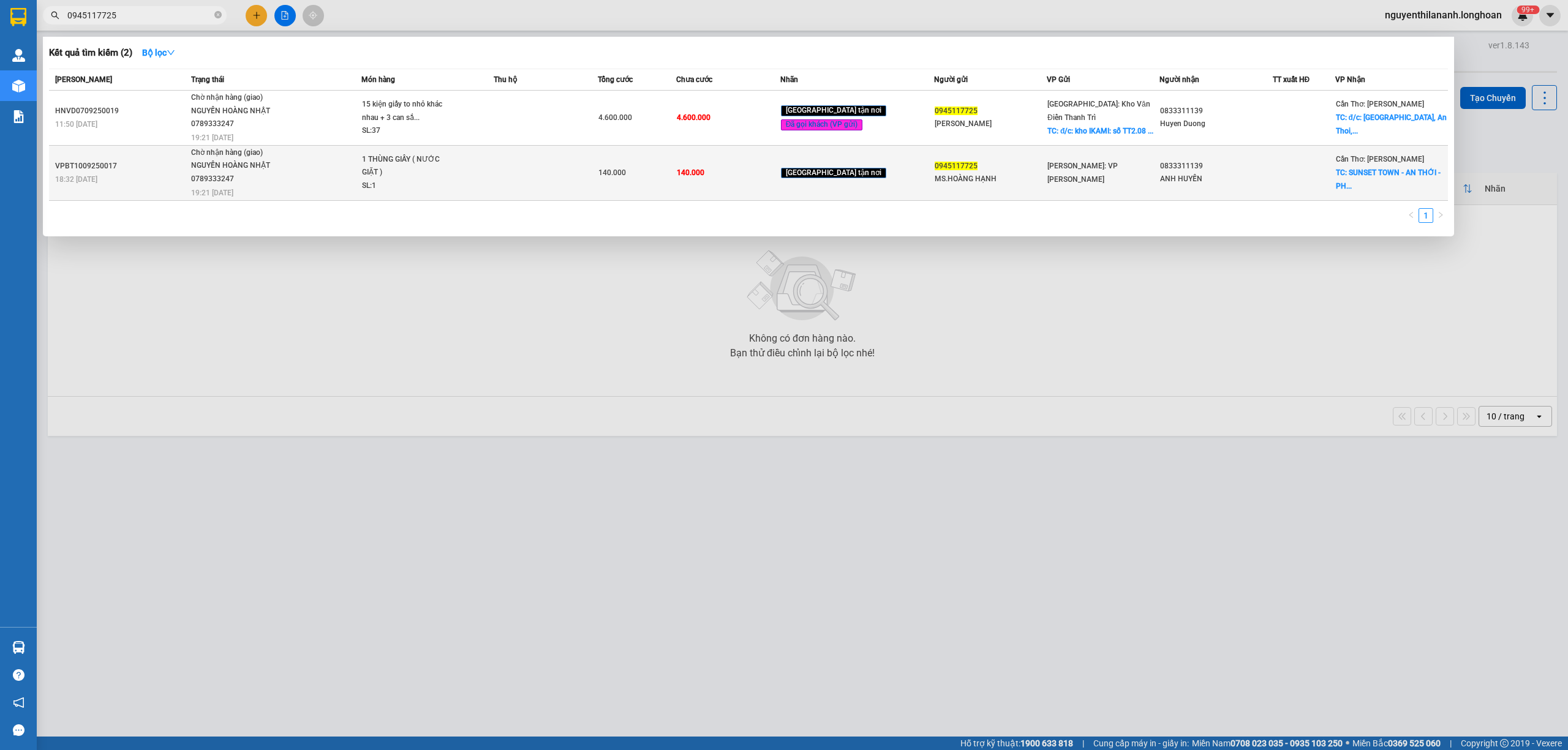
click at [163, 179] on div "18:32 [DATE]" at bounding box center [121, 179] width 132 height 14
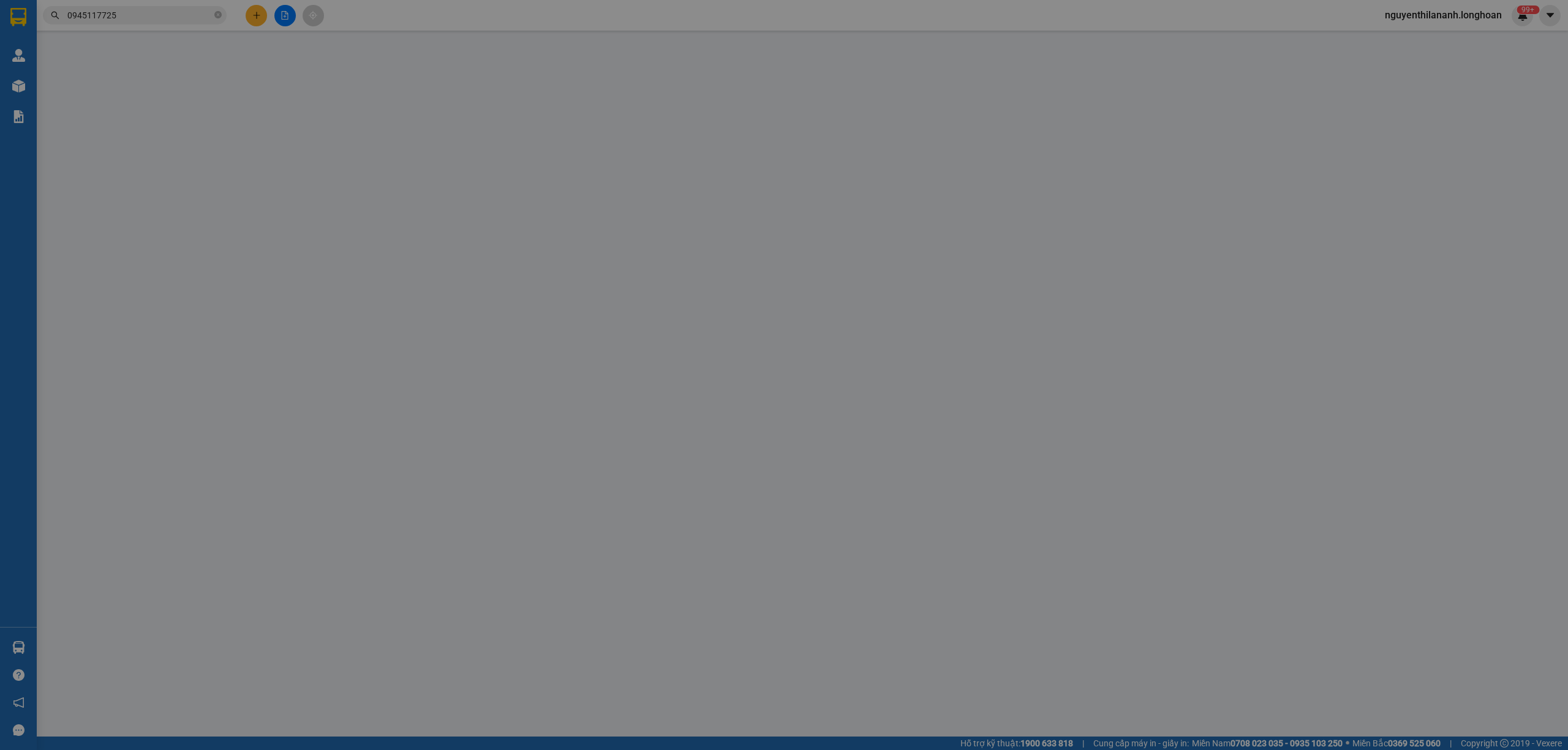
type input "0945117725"
type input "MS.HOÀNG HẠNH"
type input "0833311139"
type input "ANH HUYẾN"
checkbox input "true"
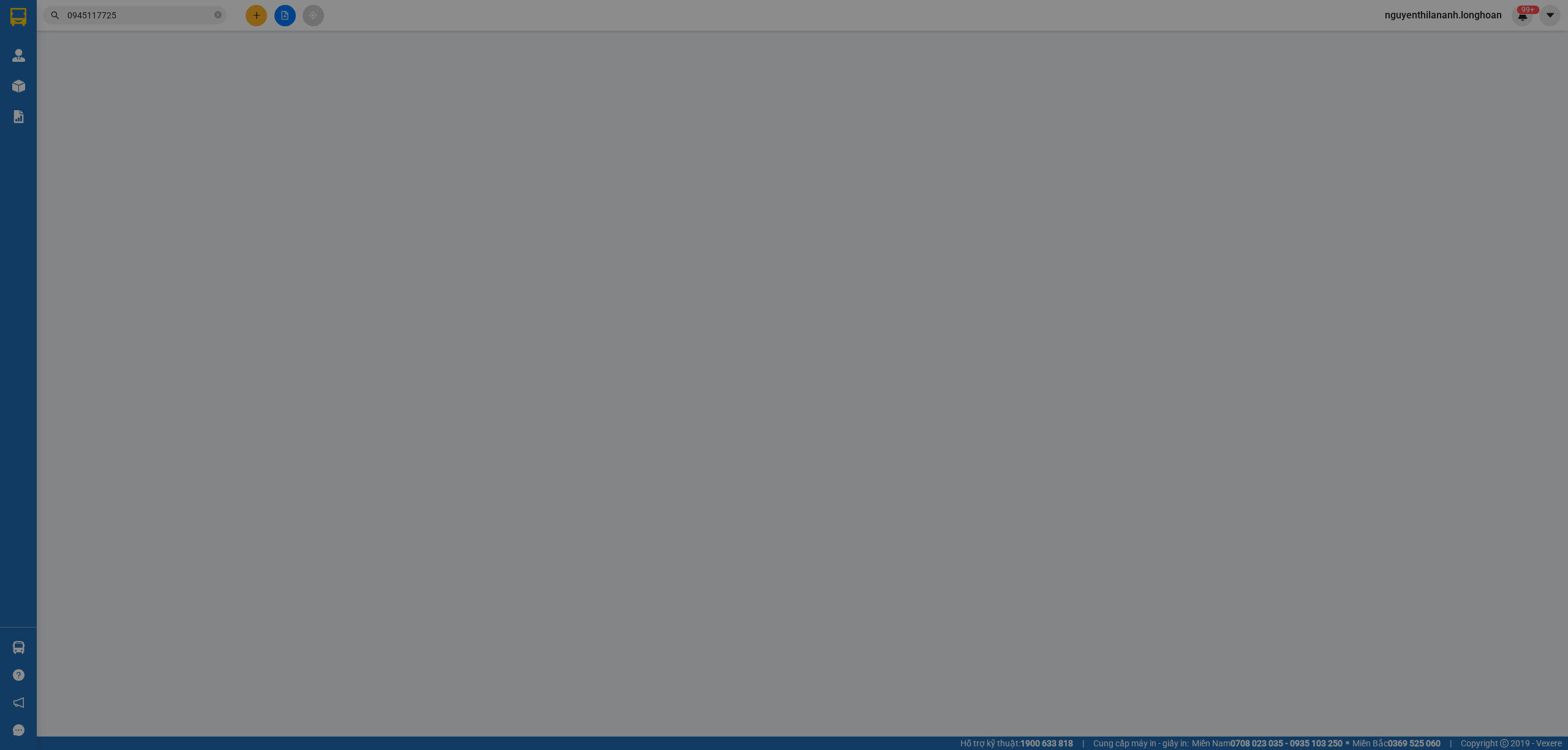
type input "[GEOGRAPHIC_DATA] - [GEOGRAPHIC_DATA] - [GEOGRAPHIC_DATA] - [GEOGRAPHIC_DATA]"
type input "VẬN CHUYỂN NHẸ TAY - HƯ VỠ KHÔNG ĐỀN"
type input "140.000"
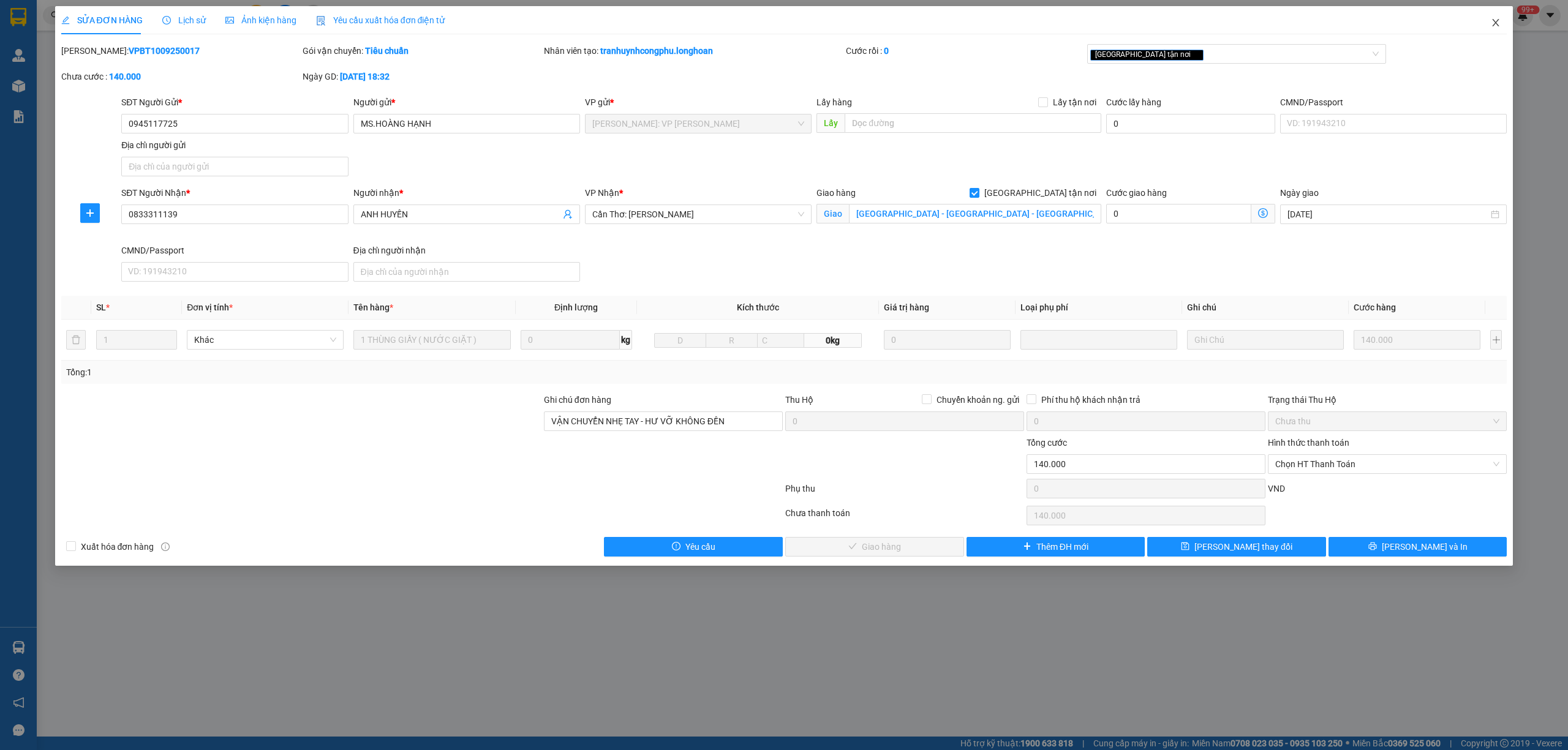
click at [1497, 23] on icon "close" at bounding box center [1496, 23] width 10 height 10
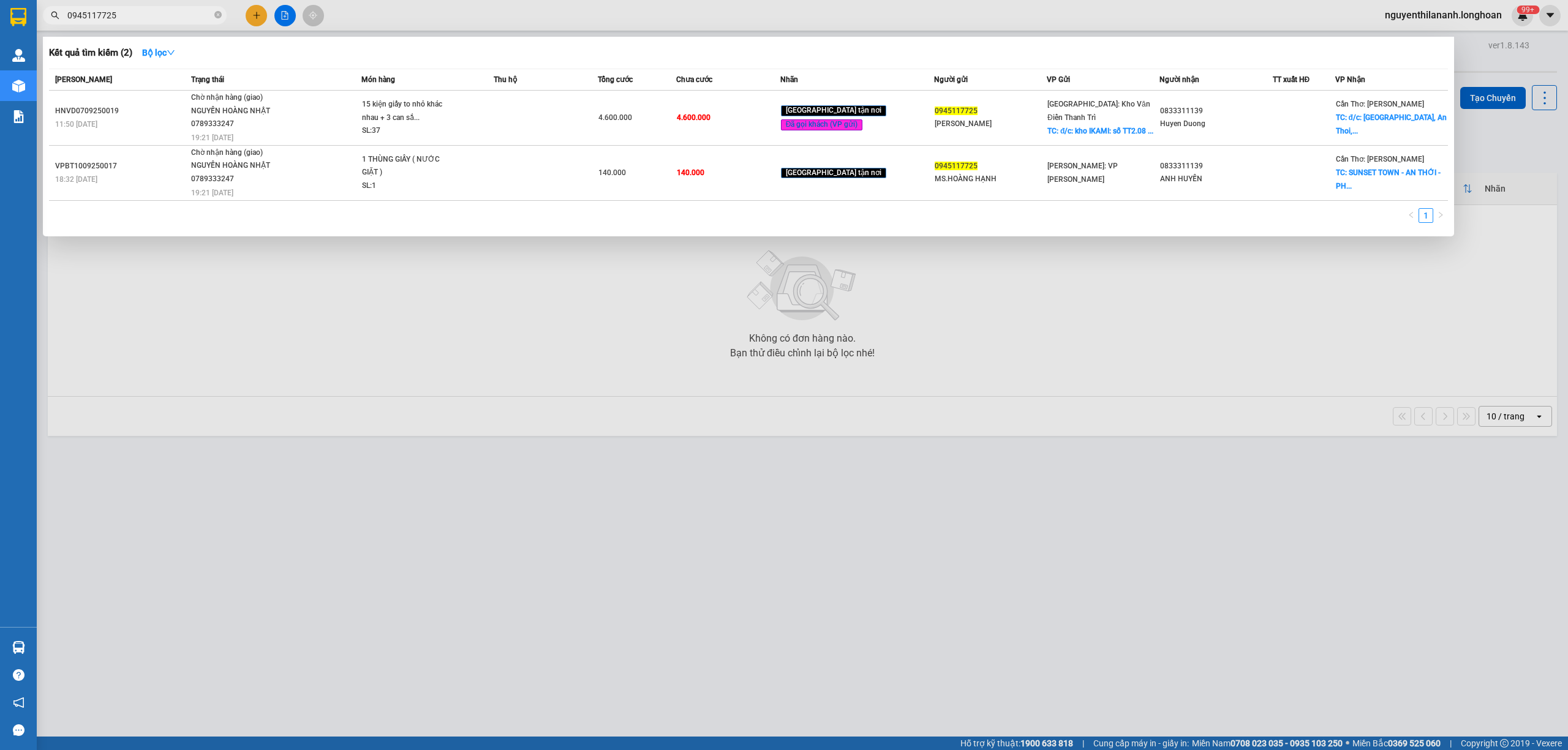
click at [138, 15] on input "0945117725" at bounding box center [140, 15] width 144 height 14
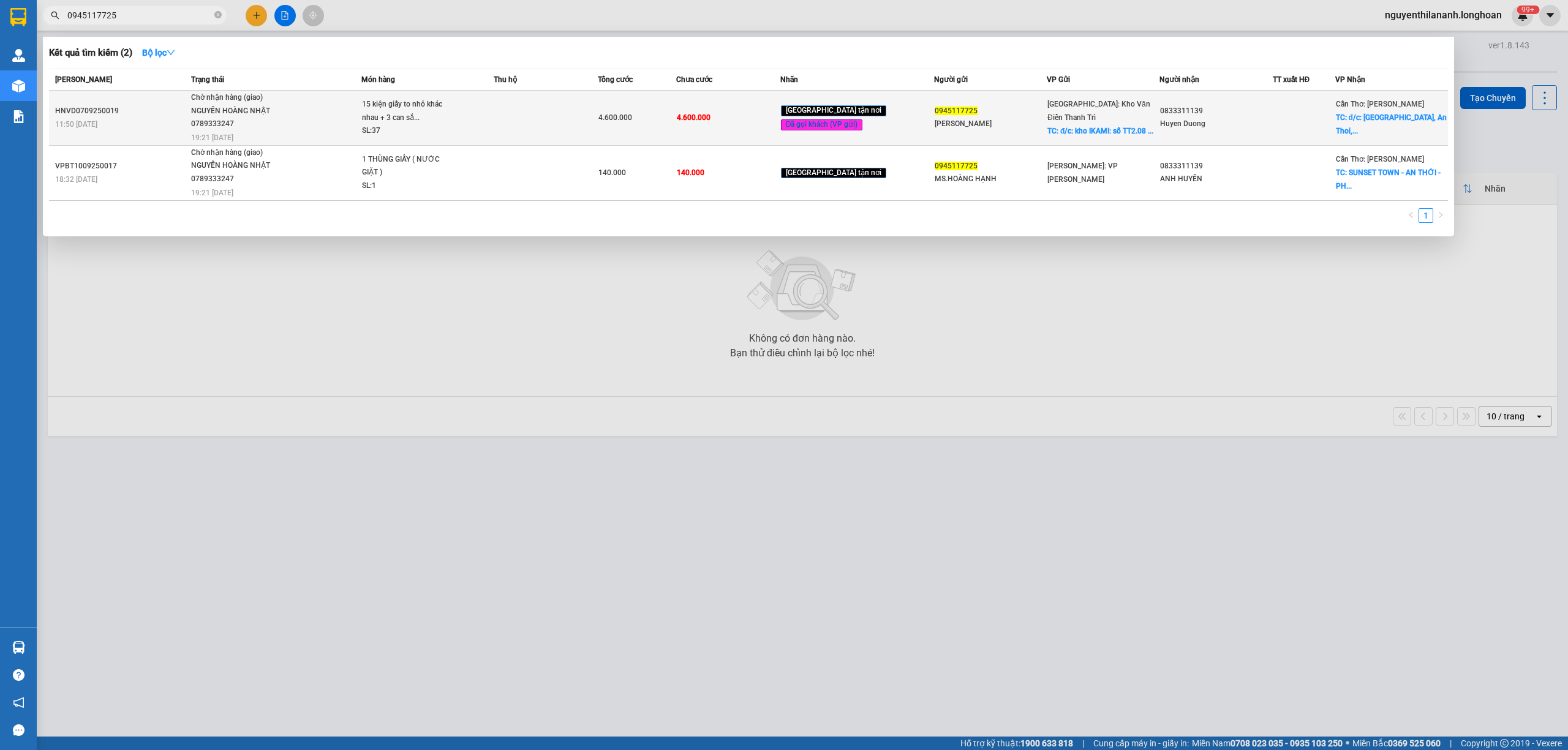
click at [133, 131] on td "HNVD0709250019 11:50 [DATE]" at bounding box center [118, 118] width 139 height 55
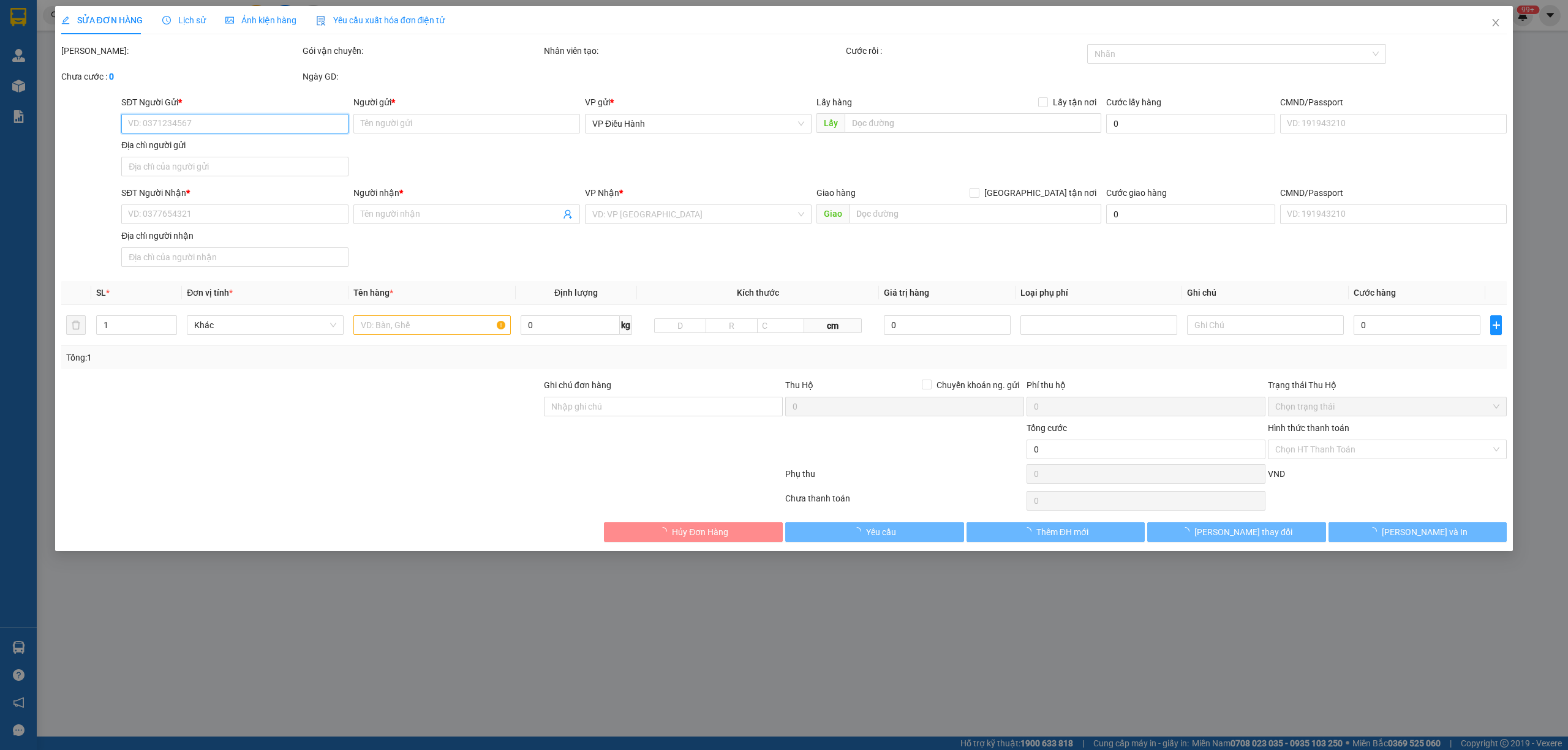
type input "0945117725"
type input "[PERSON_NAME]"
checkbox input "true"
type input "đ/c: kho IKAMI: số TT2.08 đường foresa 5A khu đô thị [GEOGRAPHIC_DATA]"
type input "0833311139"
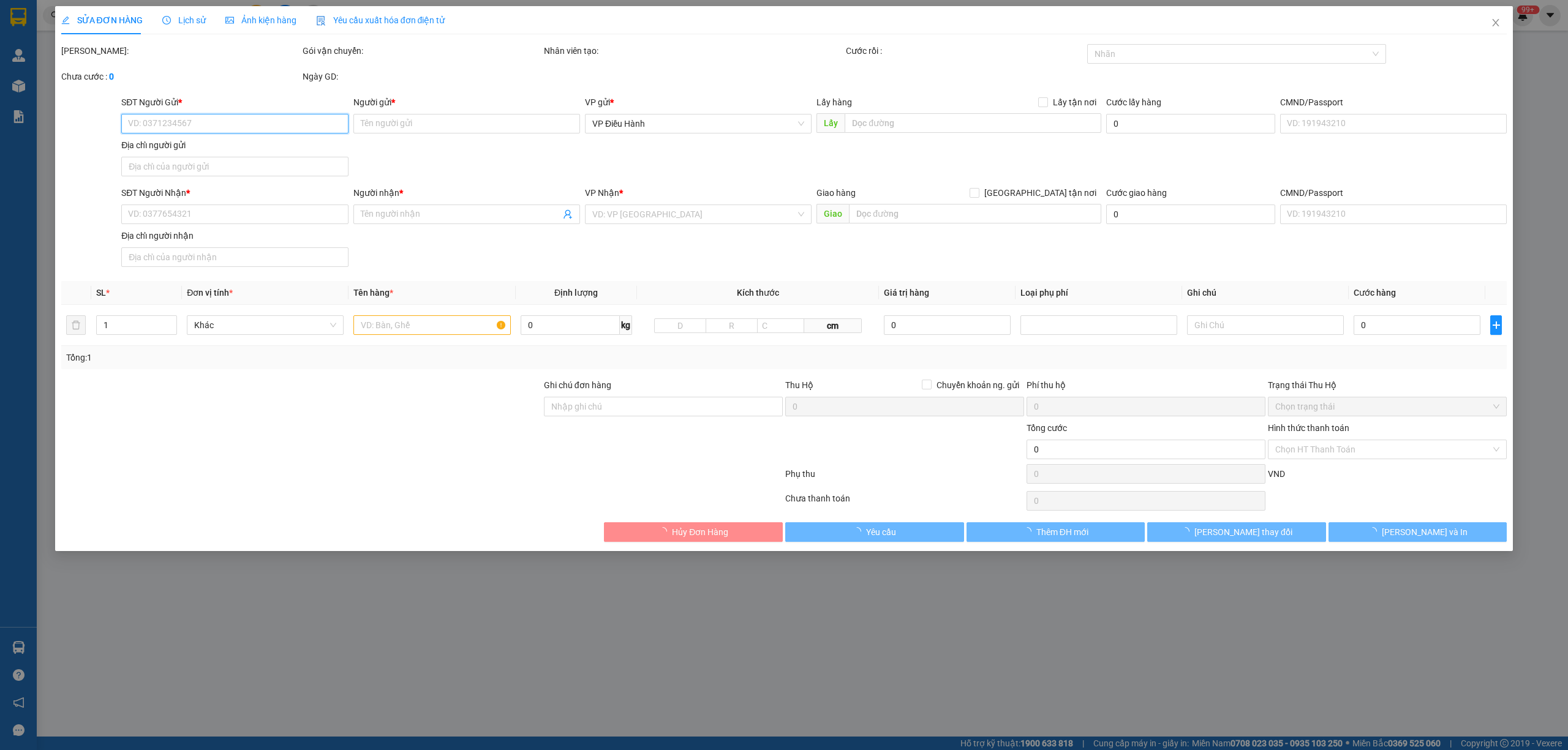
type input "Huyen Duong"
checkbox input "true"
type input "đ/c: [GEOGRAPHIC_DATA], [GEOGRAPHIC_DATA], [GEOGRAPHIC_DATA], [GEOGRAPHIC_DATA]…"
type input "hàng giao nguyên kiện, hư vỡ ko đền ( nhớ hoàn chứng từ của khách )"
type input "4.600.000"
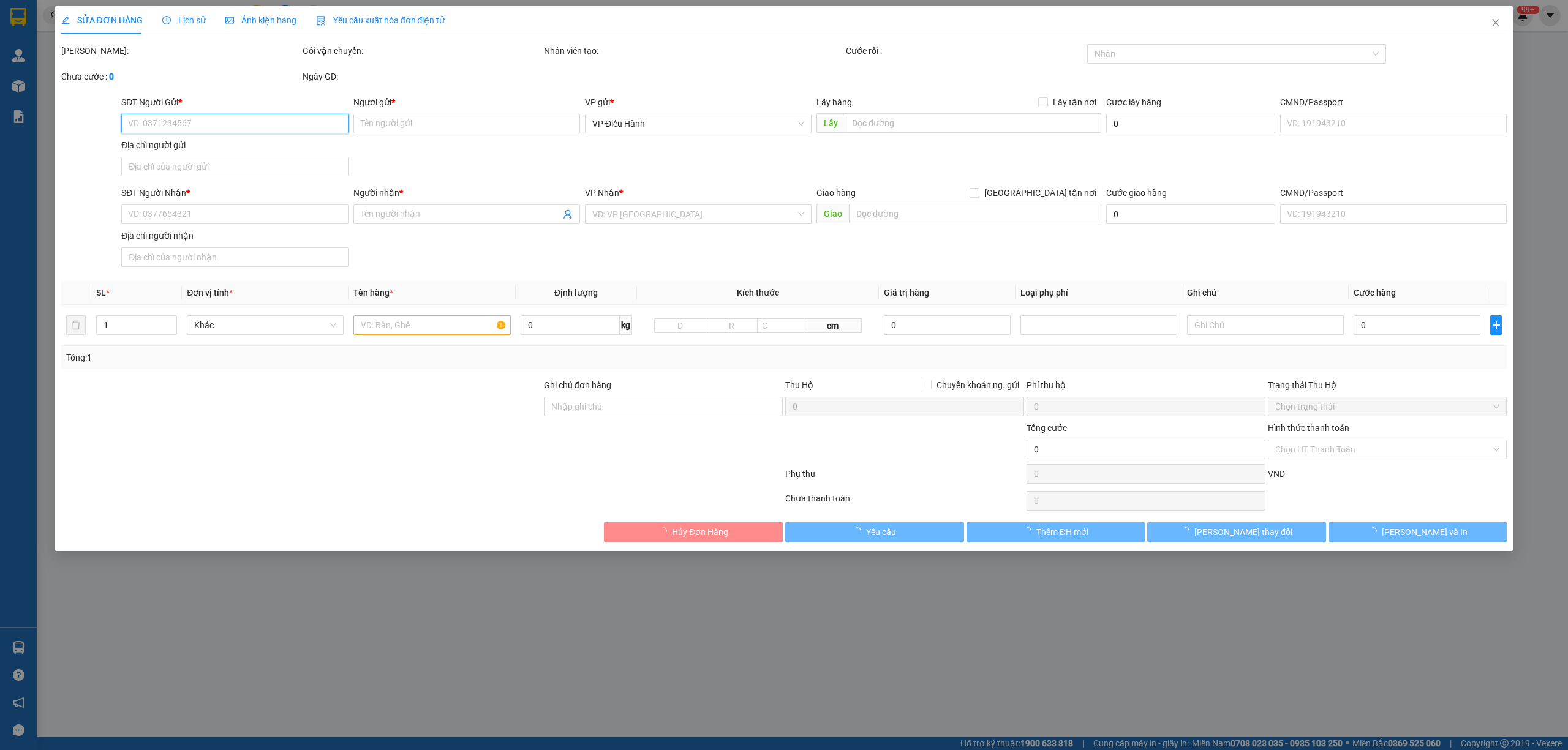
type input "4.600.000"
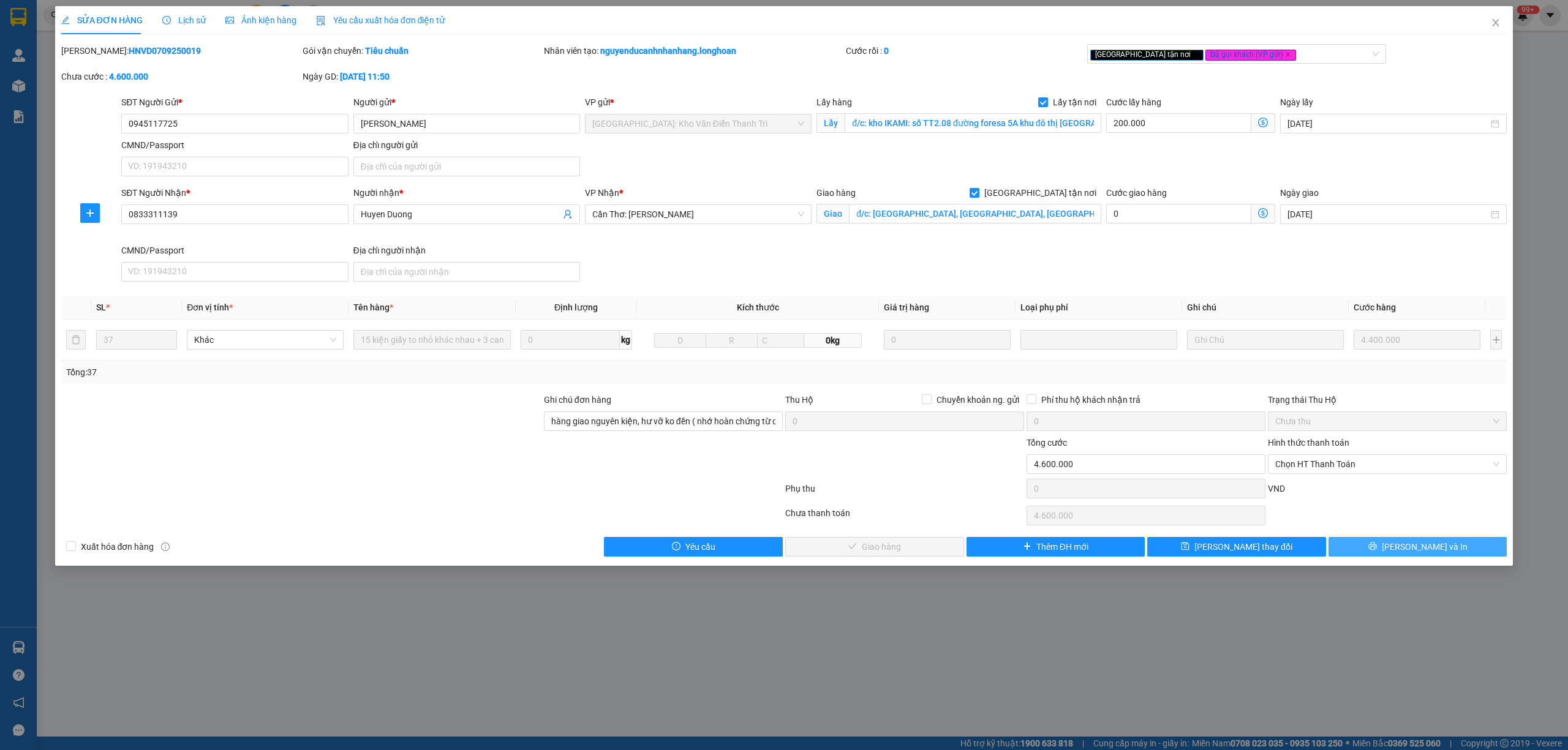
click at [1377, 551] on icon "printer" at bounding box center [1373, 546] width 9 height 9
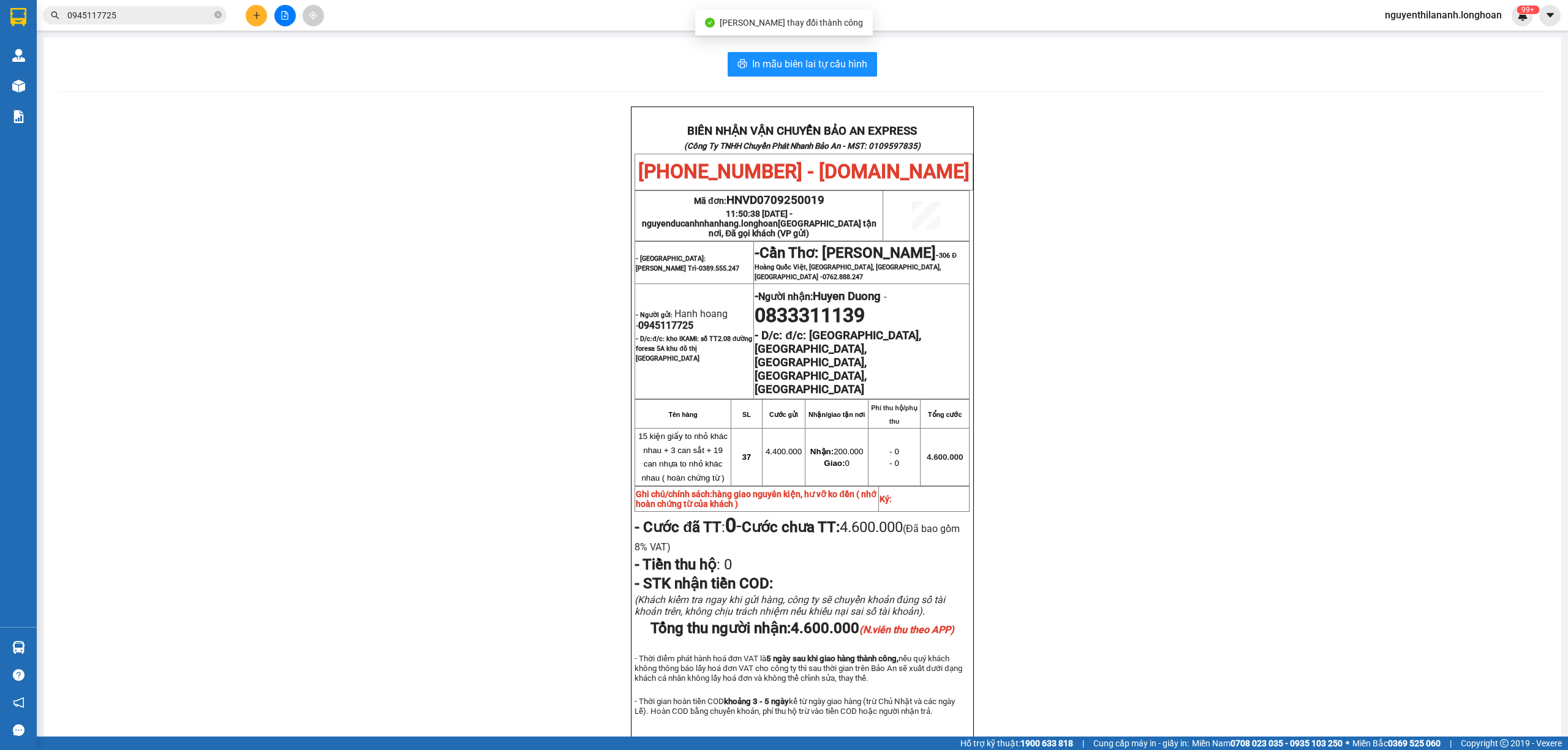
scroll to position [51, 0]
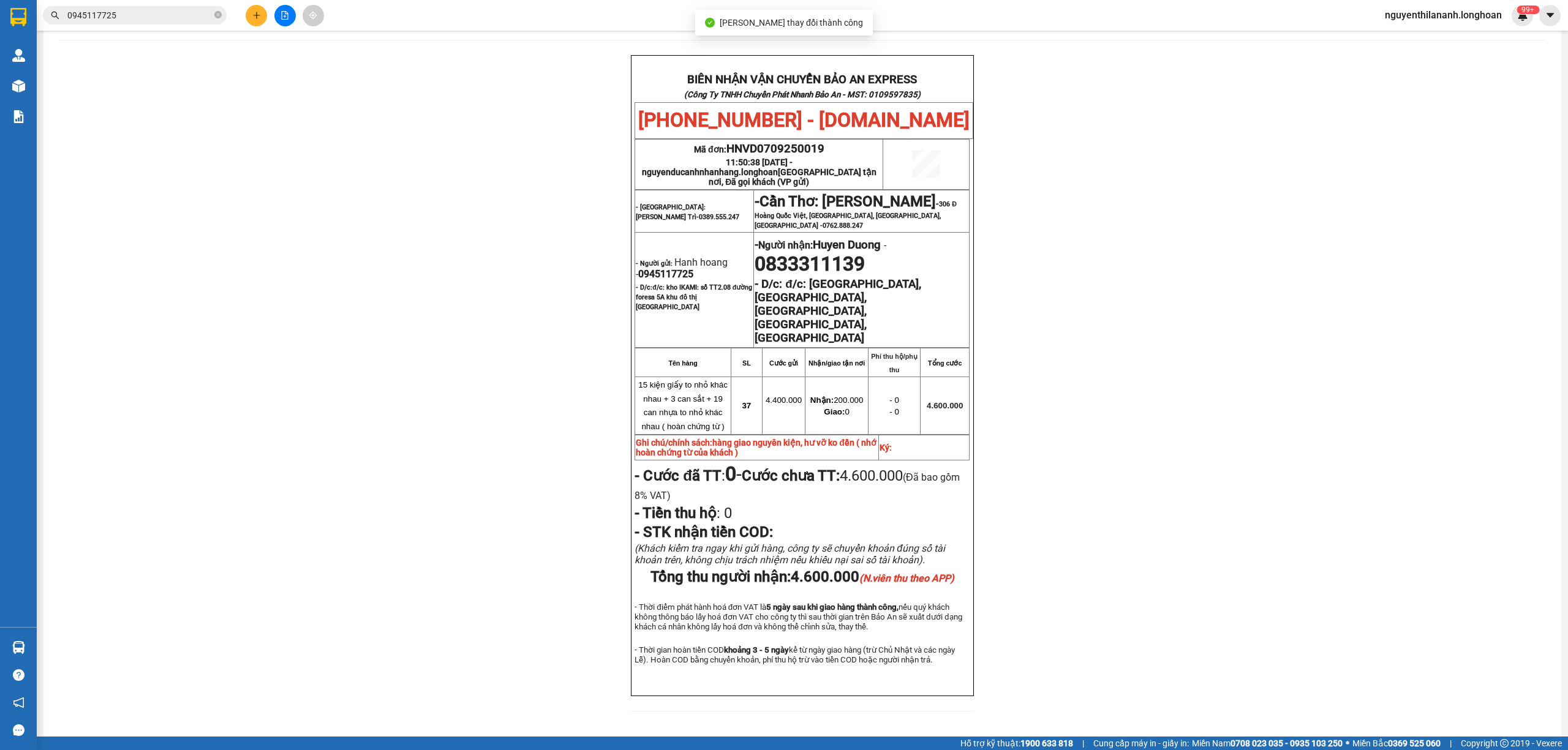
click at [1354, 529] on div "BIÊN NHẬN VẬN CHUYỂN BẢO AN EXPRESS (Công Ty TNHH Chuyển Phát Nhanh Bảo An - MS…" at bounding box center [802, 391] width 1489 height 671
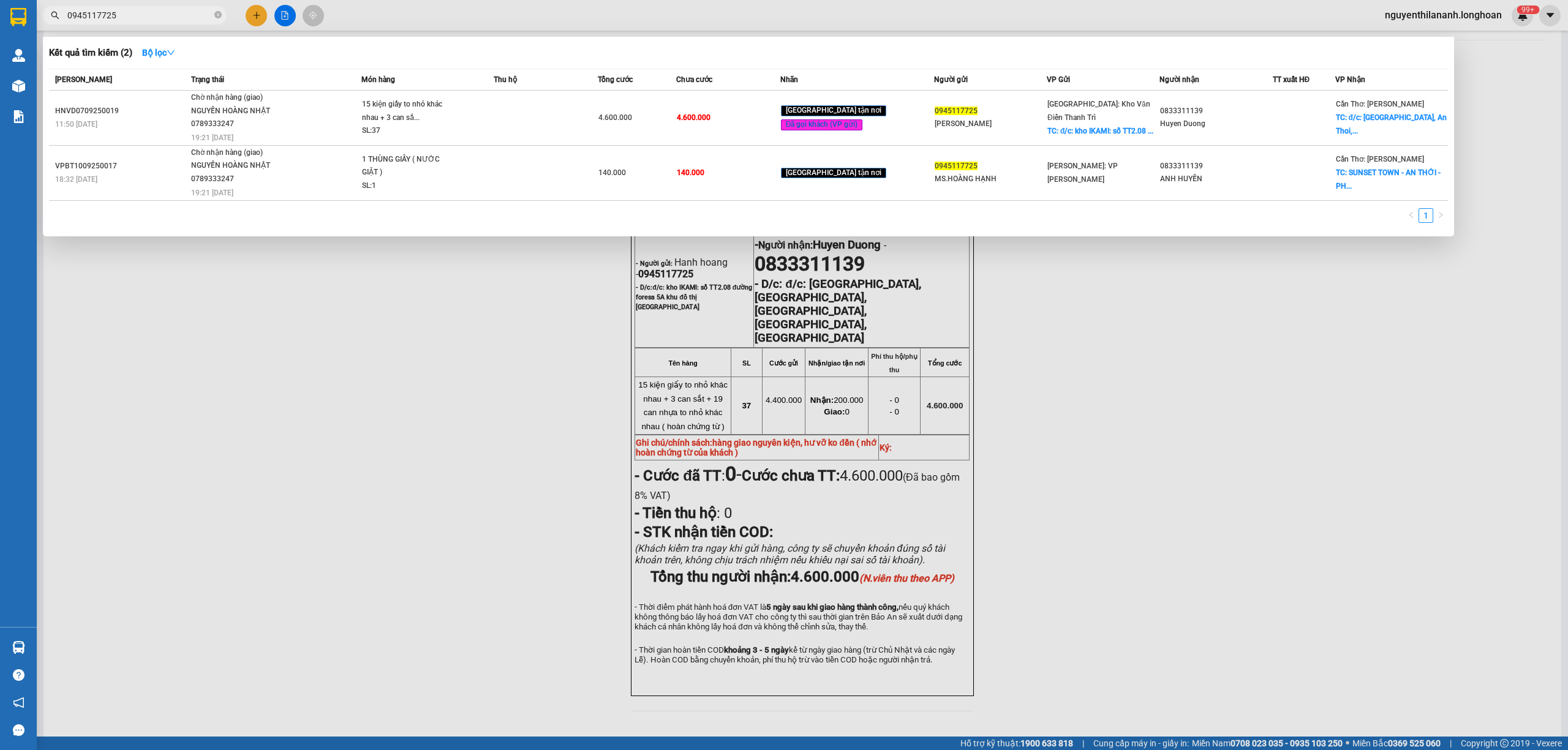
click at [183, 15] on input "0945117725" at bounding box center [140, 15] width 144 height 14
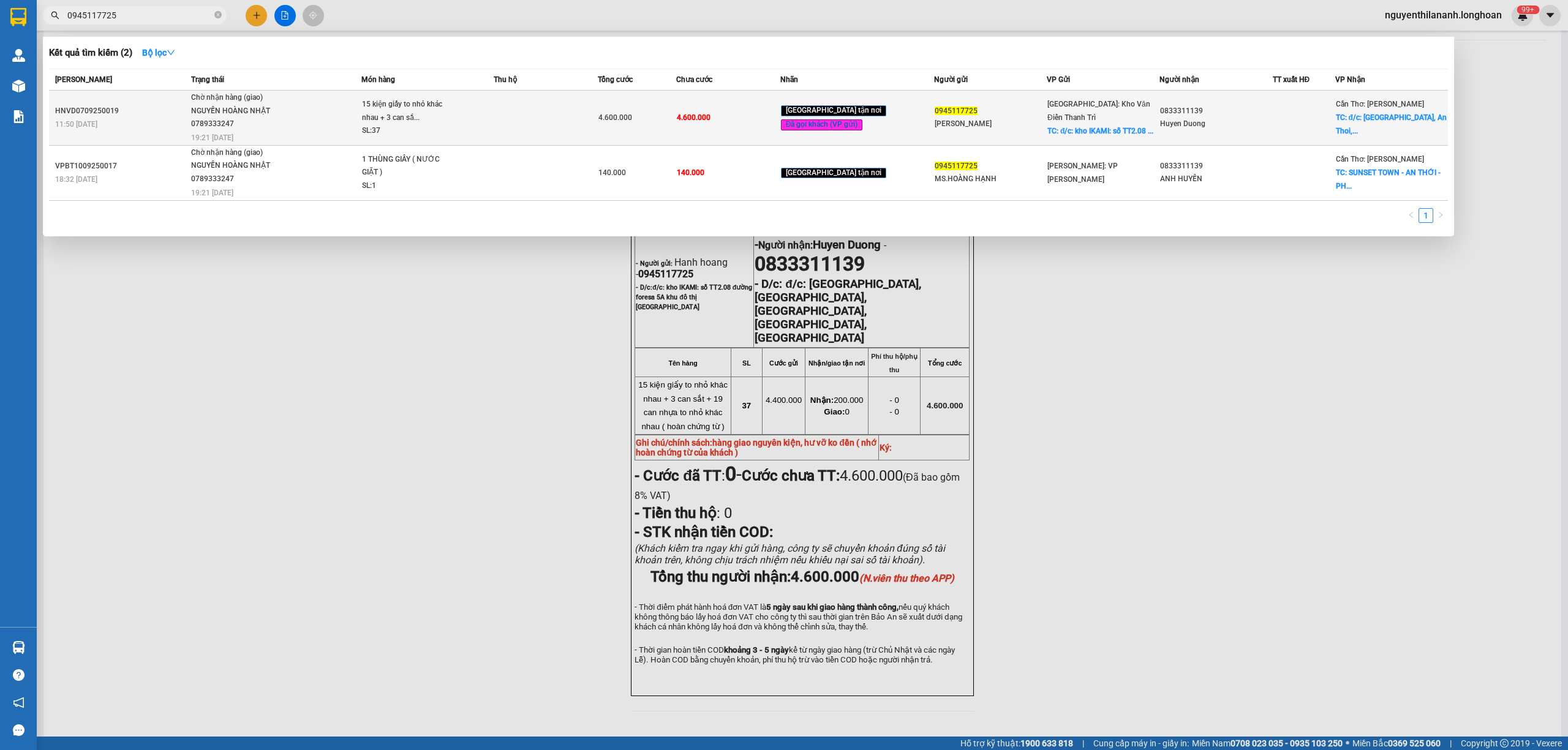
click at [157, 116] on div "HNVD0709250019" at bounding box center [121, 111] width 132 height 13
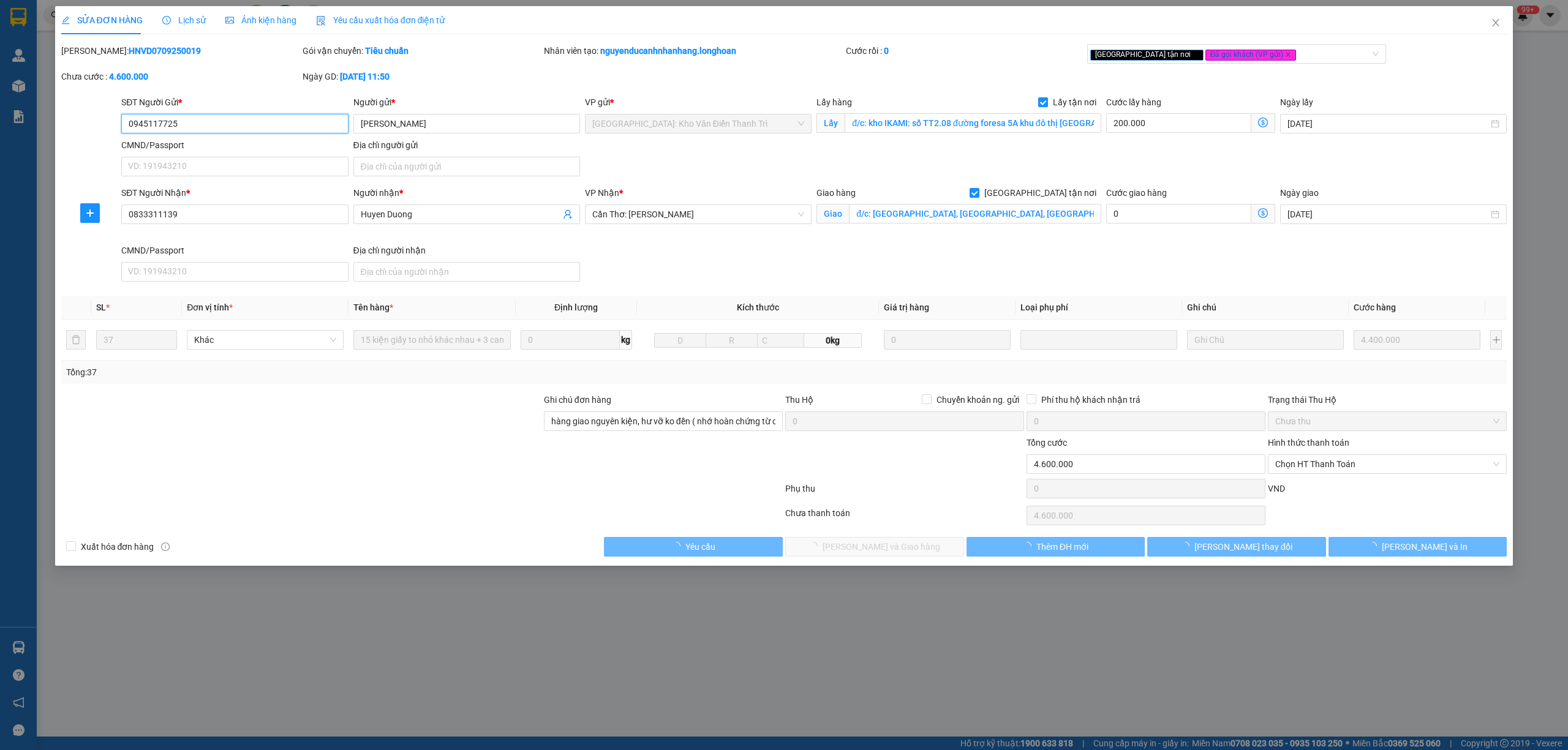
click at [182, 23] on span "Lịch sử" at bounding box center [184, 20] width 44 height 10
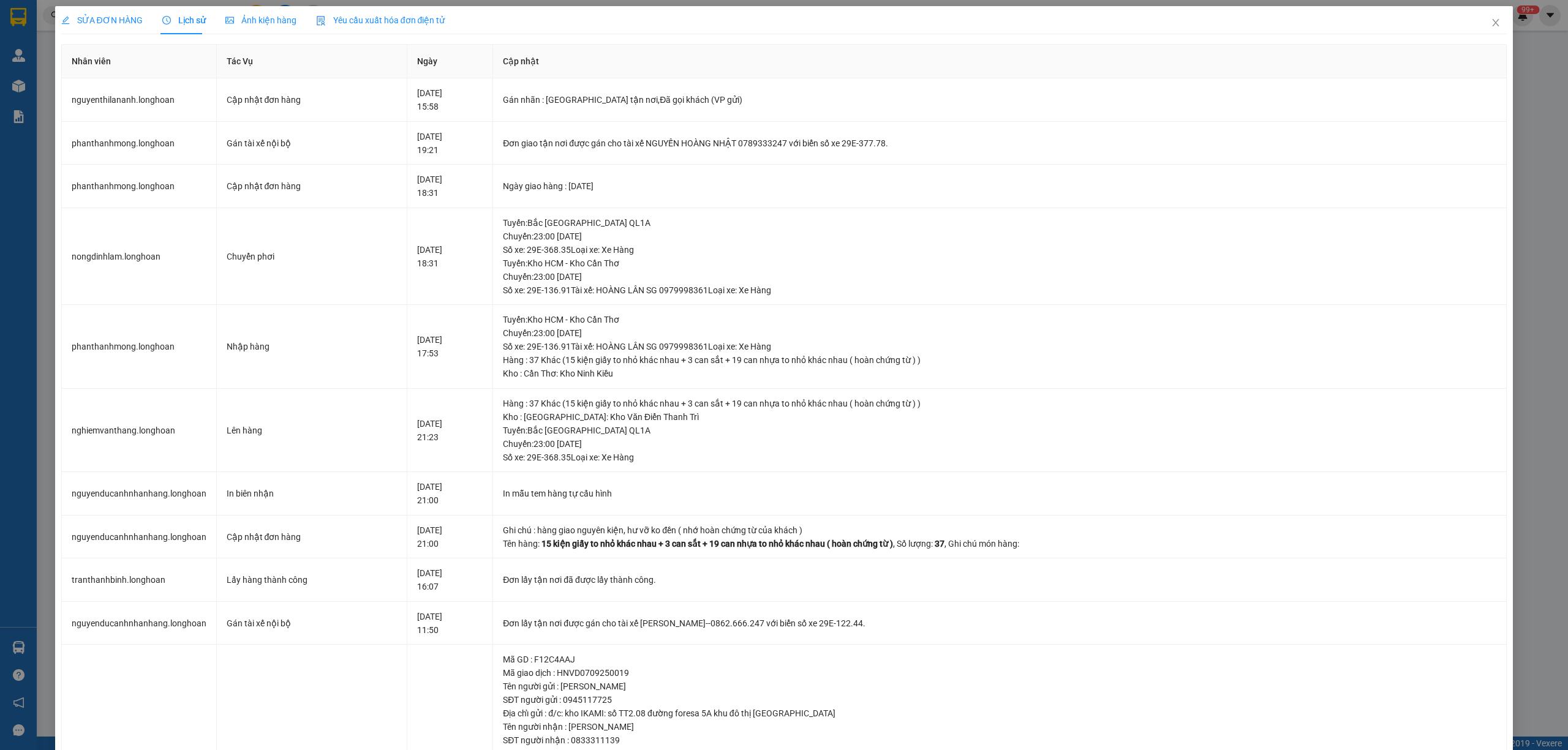
click at [104, 20] on span "SỬA ĐƠN HÀNG" at bounding box center [102, 20] width 81 height 10
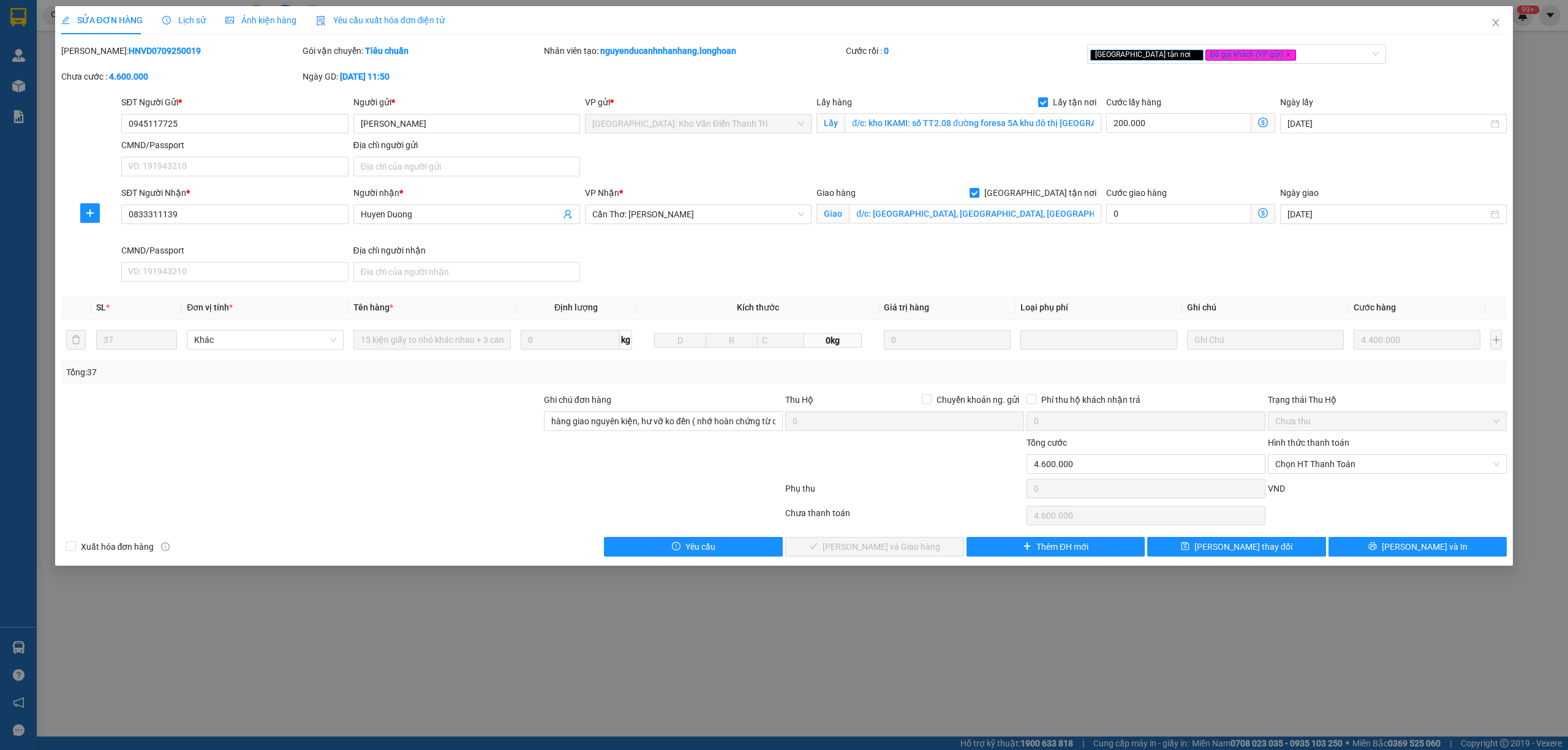
click at [165, 23] on icon "clock-circle" at bounding box center [166, 20] width 9 height 9
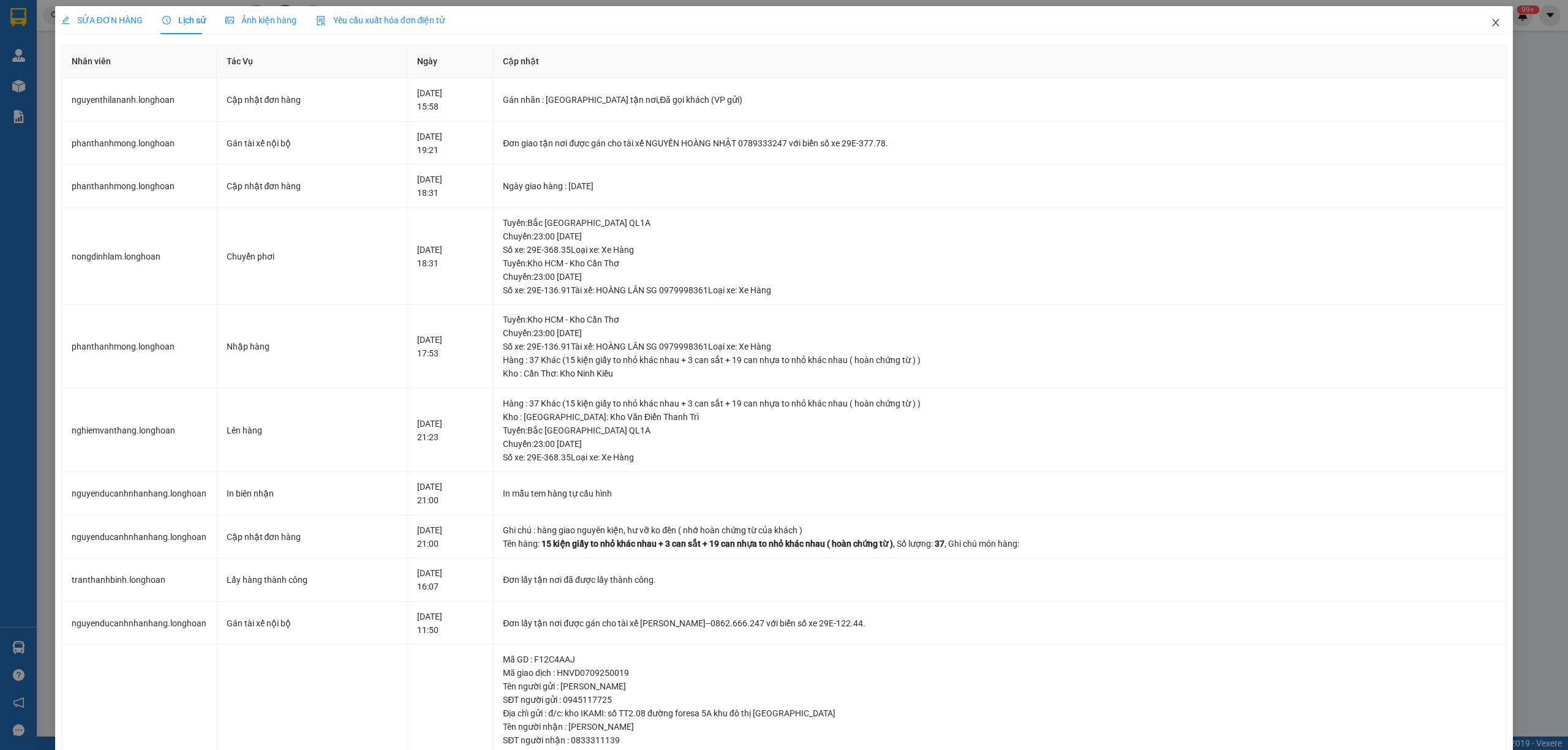
click at [1493, 24] on icon "close" at bounding box center [1496, 22] width 6 height 7
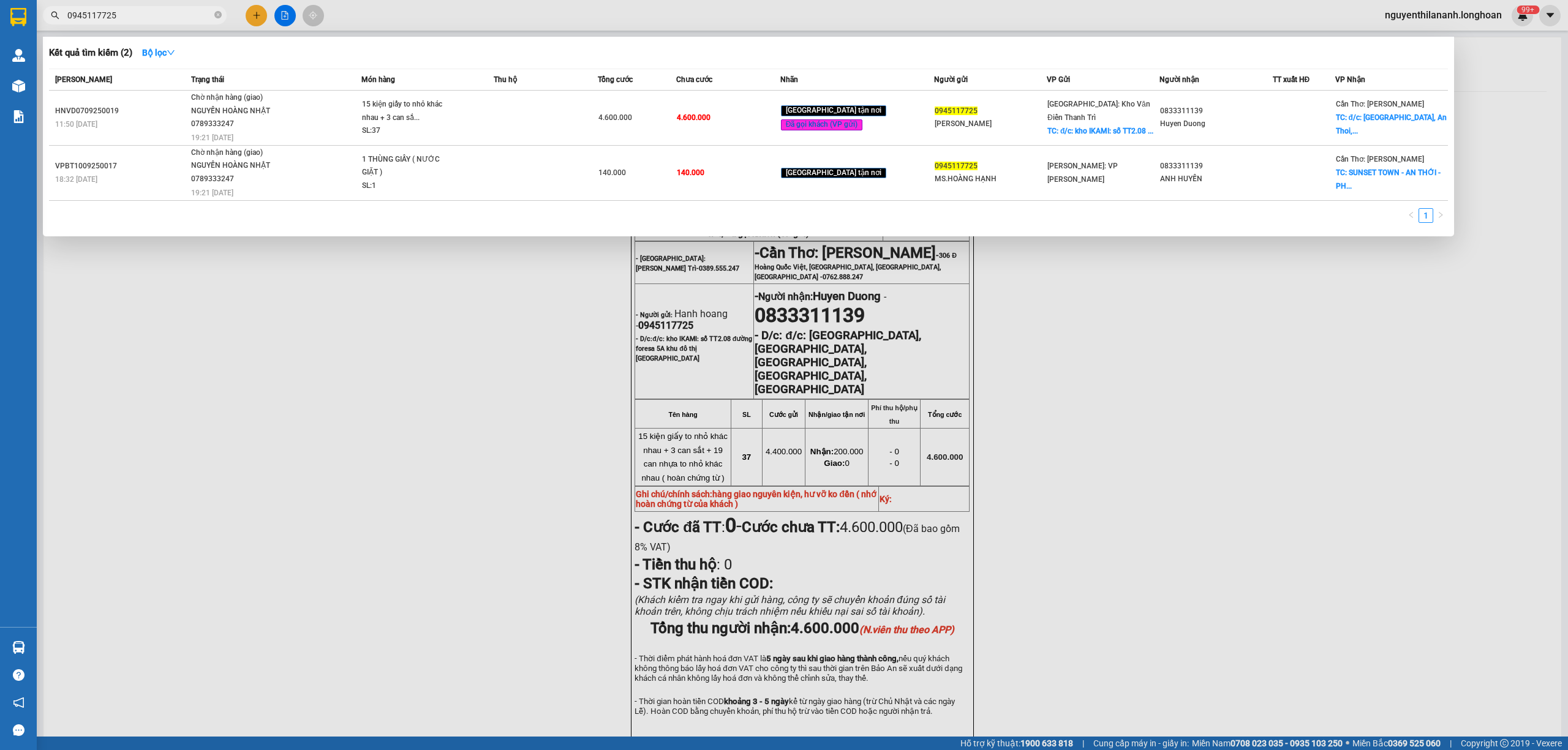
click at [103, 6] on span "0945117725" at bounding box center [135, 15] width 184 height 19
click at [143, 10] on input "0945117725" at bounding box center [140, 15] width 144 height 14
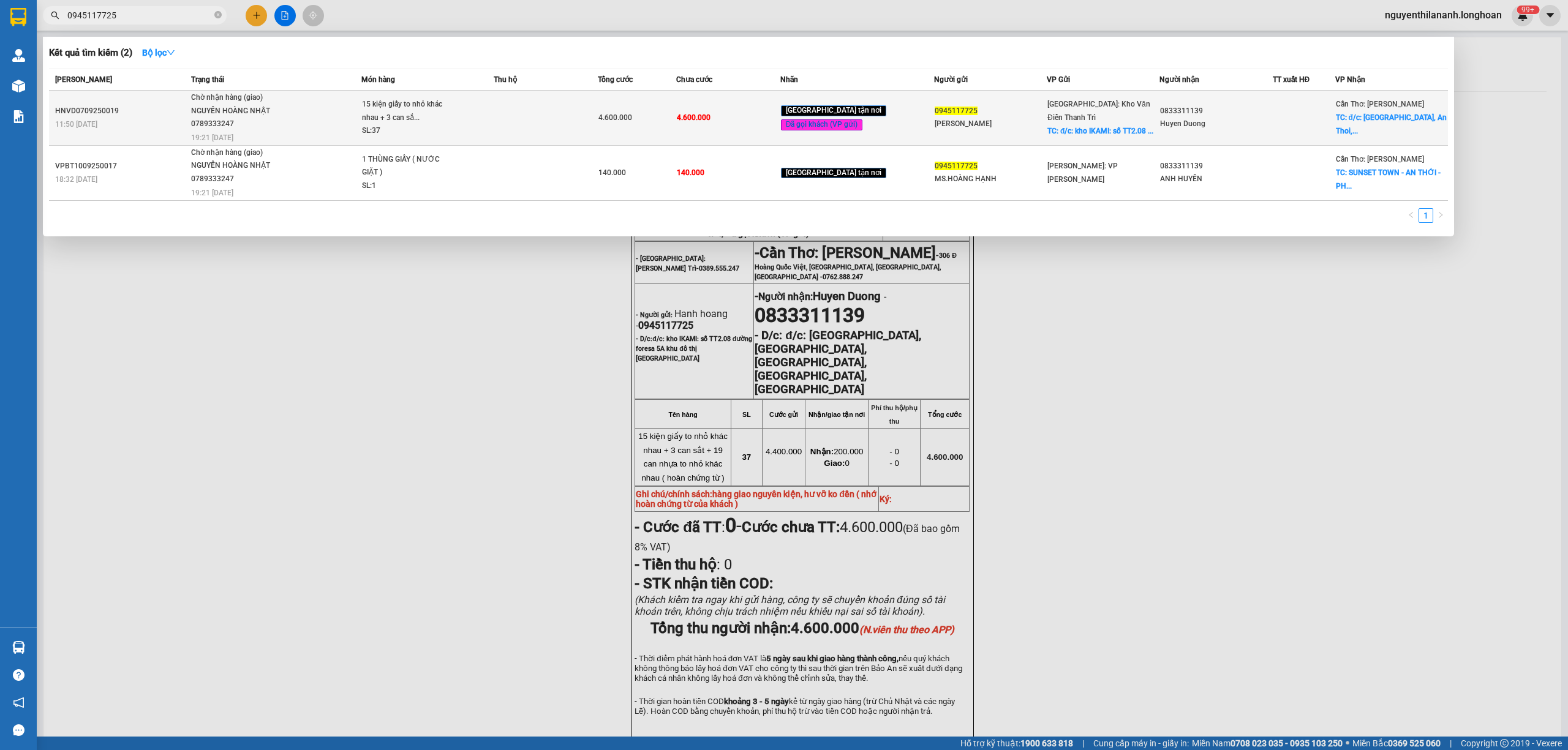
click at [150, 96] on td "HNVD0709250019 11:50 [DATE]" at bounding box center [118, 118] width 139 height 55
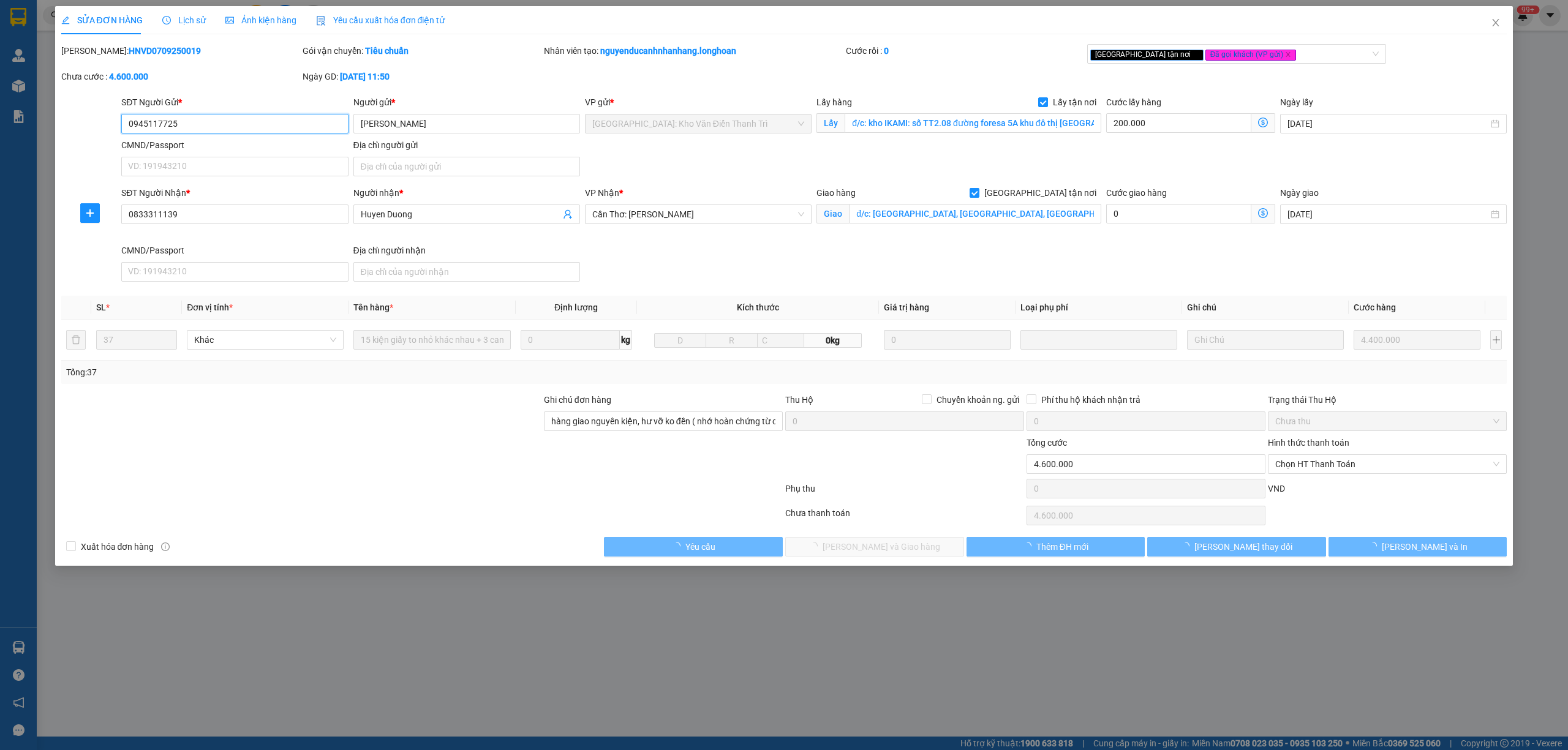
click at [183, 21] on span "Lịch sử" at bounding box center [184, 20] width 44 height 10
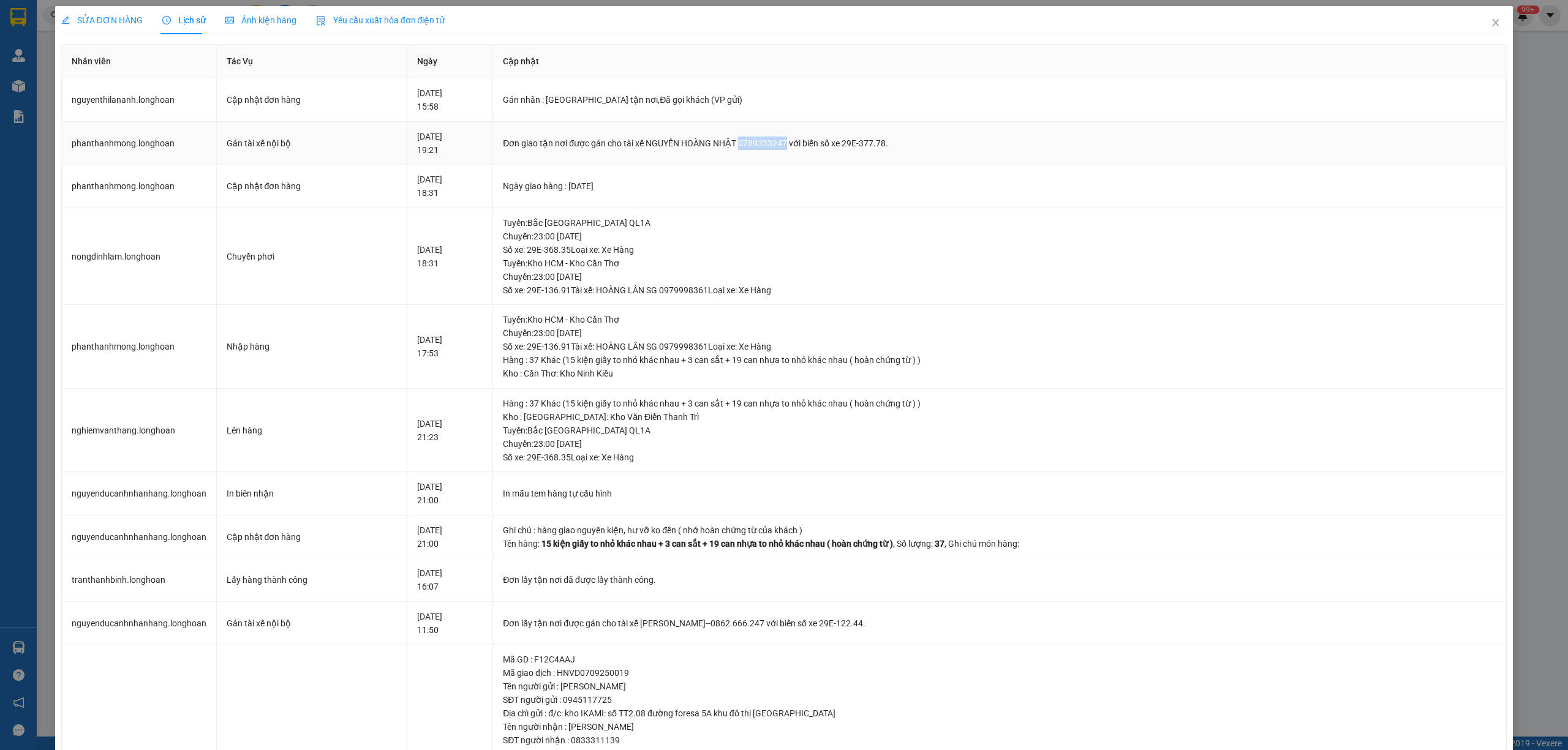
drag, startPoint x: 797, startPoint y: 146, endPoint x: 750, endPoint y: 149, distance: 47.1
click at [750, 149] on div "Đơn giao tận nơi được gán cho tài xế NGUYẾN HOÀNG NHẬT 0789333247 với biển số x…" at bounding box center [999, 143] width 994 height 14
copy div "0789333247"
click at [1491, 19] on icon "close" at bounding box center [1496, 23] width 10 height 10
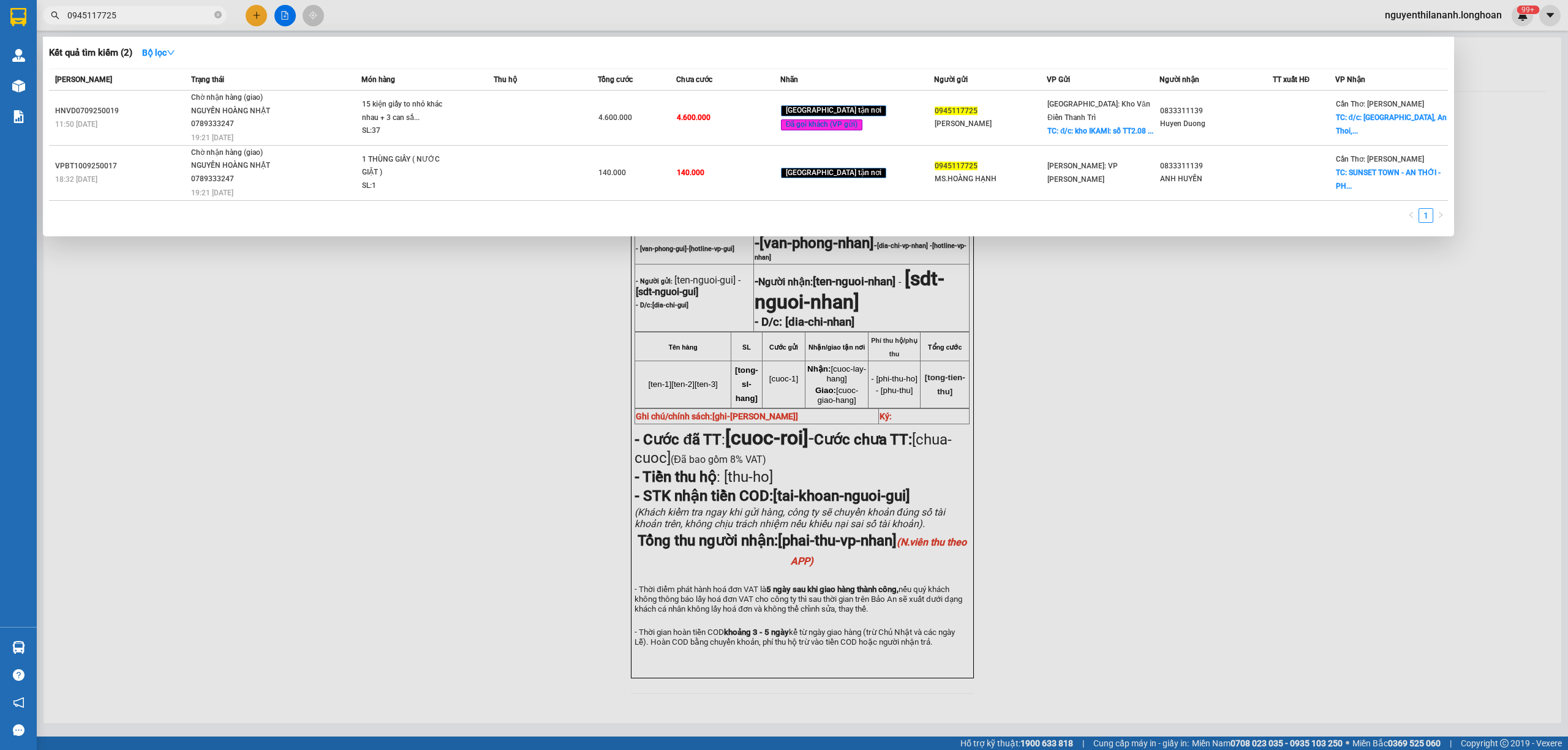
click at [148, 12] on input "0945117725" at bounding box center [140, 15] width 144 height 14
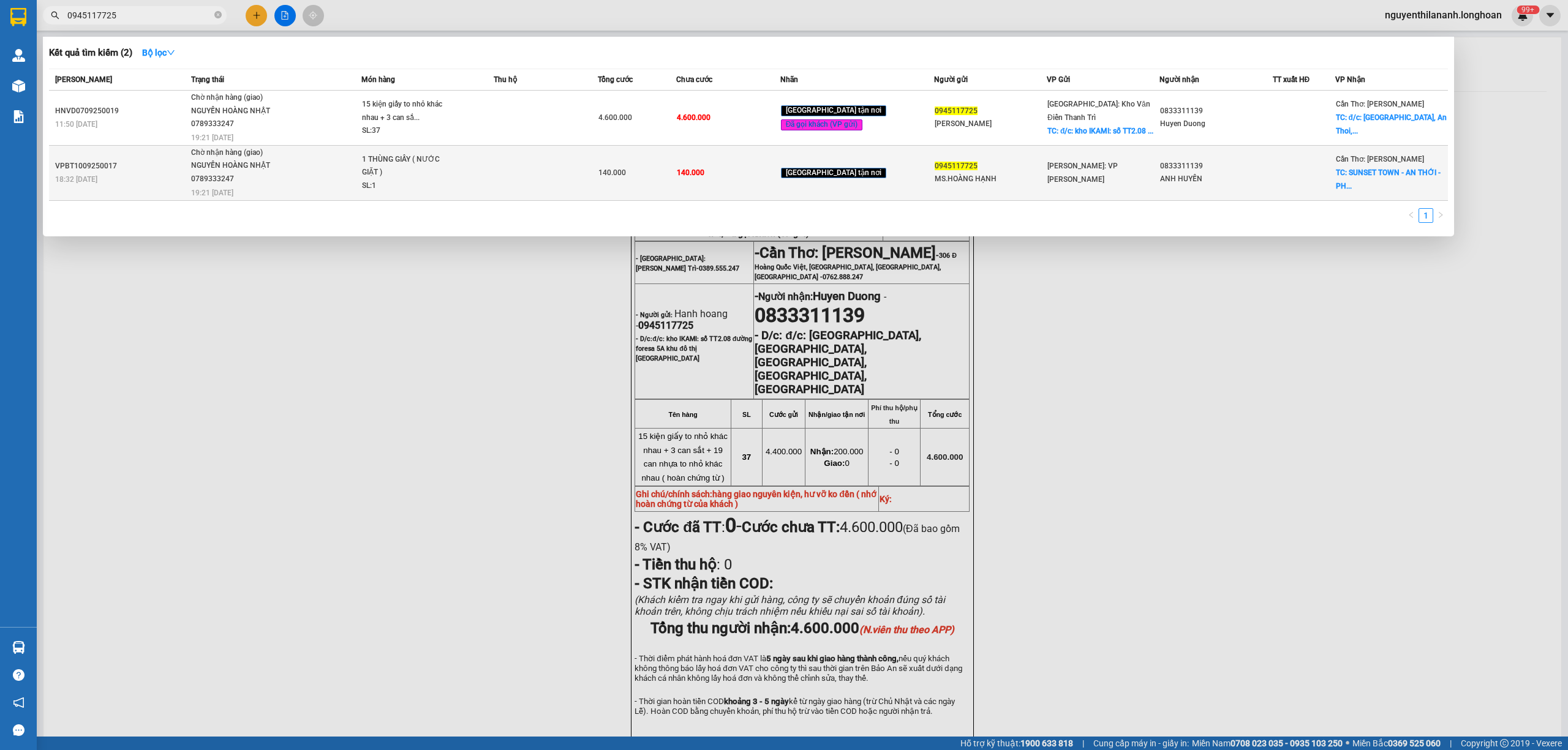
click at [141, 150] on td "VPBT1009250017 18:32 [DATE]" at bounding box center [118, 173] width 139 height 55
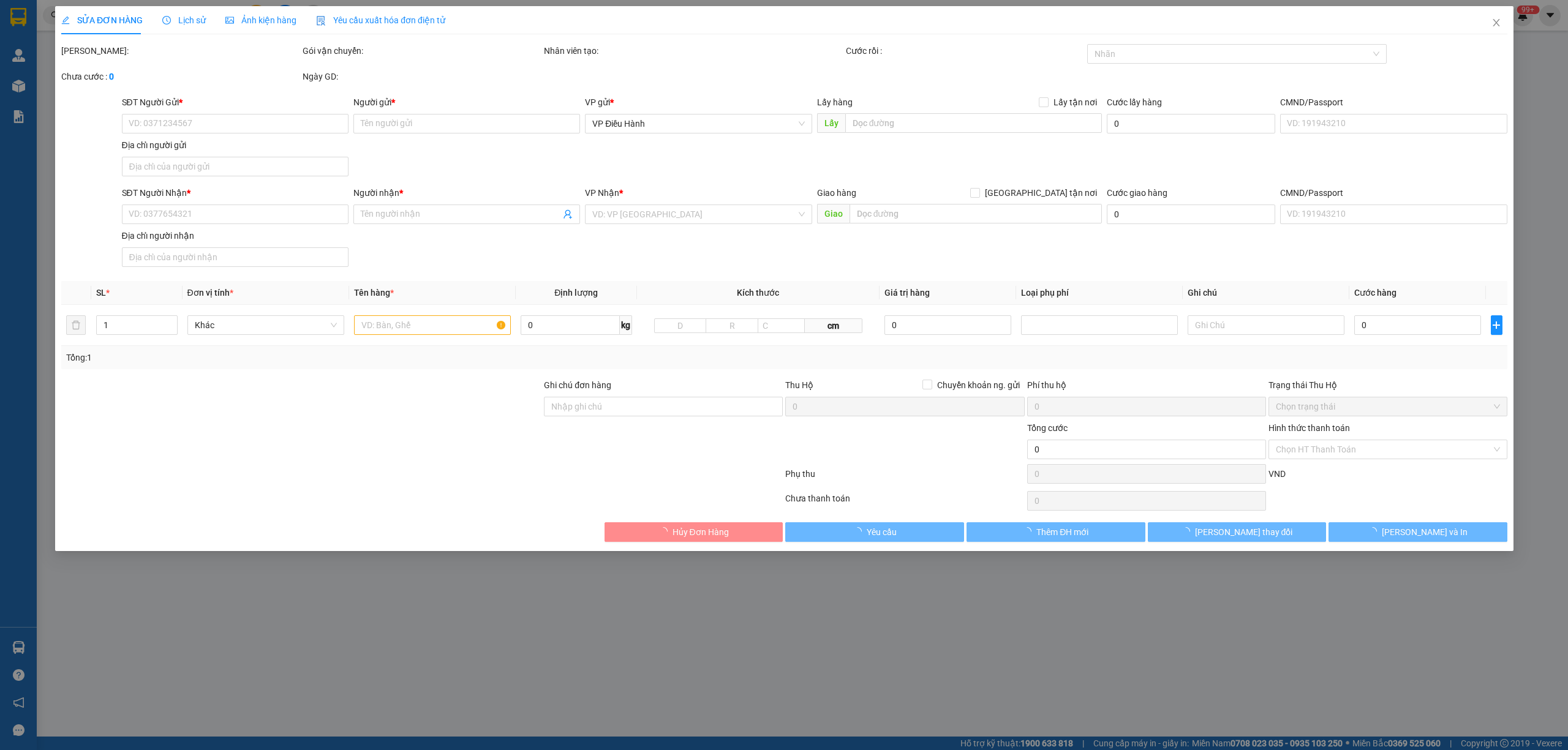
type input "0945117725"
type input "MS.HOÀNG HẠNH"
type input "0833311139"
type input "ANH HUYẾN"
checkbox input "true"
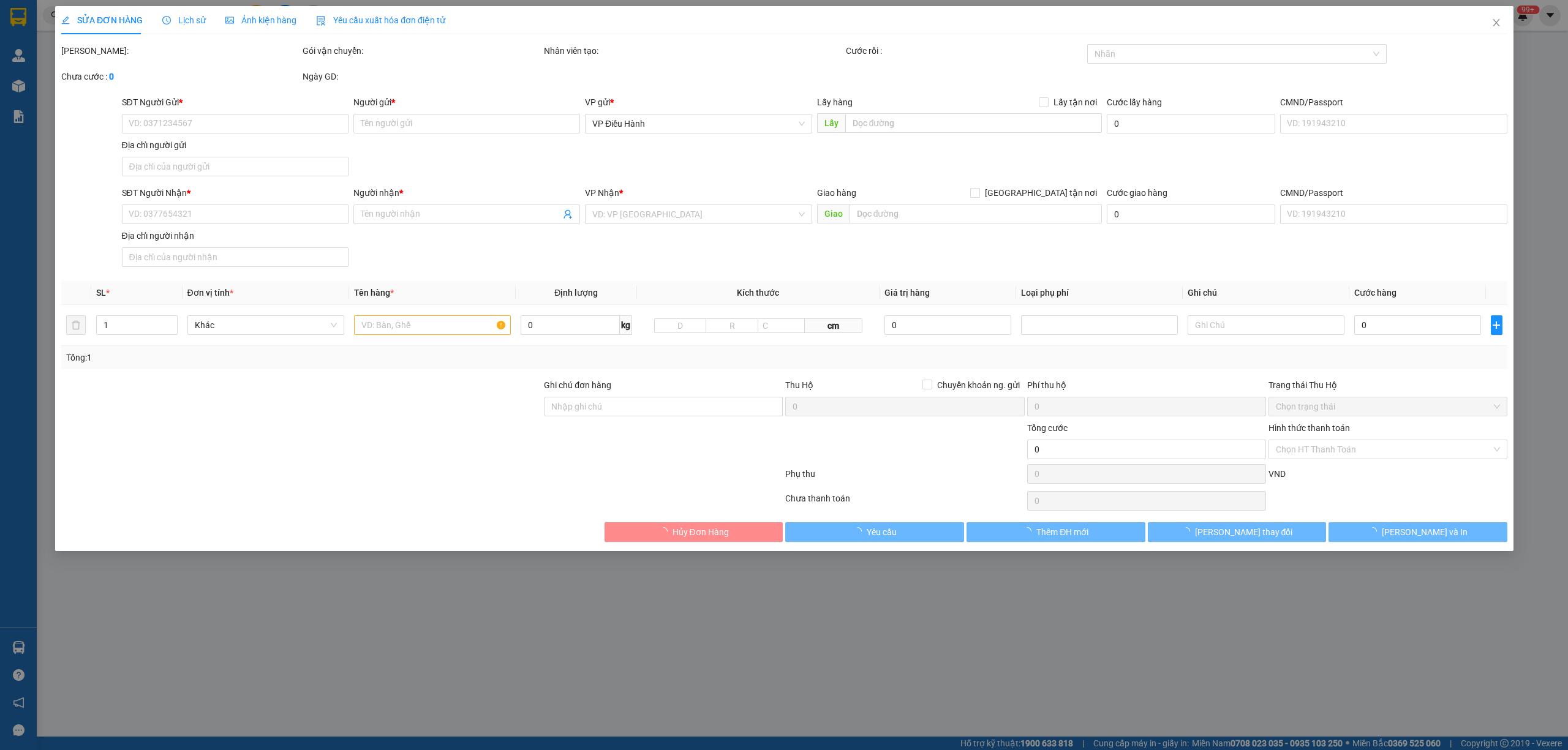
type input "[GEOGRAPHIC_DATA] - [GEOGRAPHIC_DATA] - [GEOGRAPHIC_DATA] - [GEOGRAPHIC_DATA]"
type input "VẬN CHUYỂN NHẸ TAY - HƯ VỠ KHÔNG ĐỀN"
type input "140.000"
